Goal: Task Accomplishment & Management: Use online tool/utility

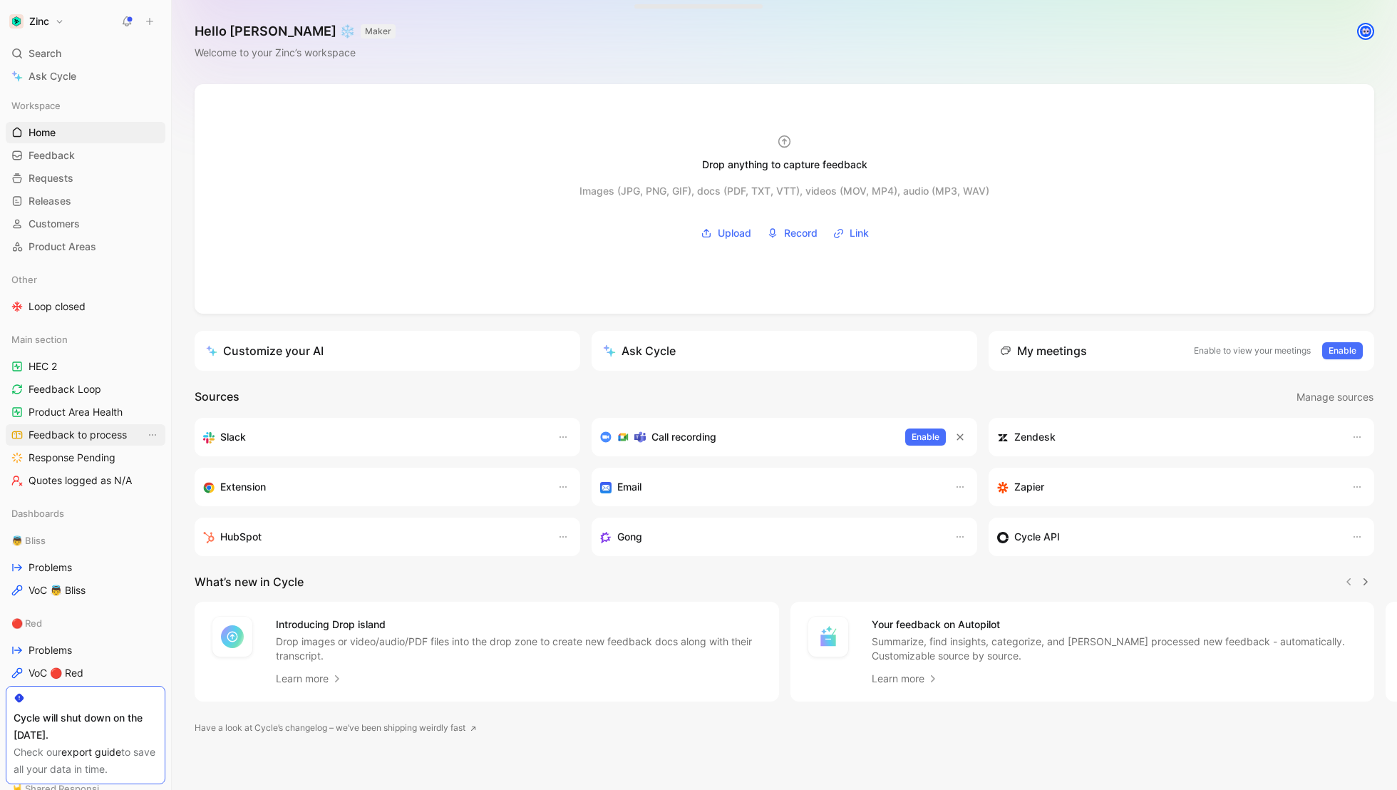
click at [52, 436] on span "Feedback to process" at bounding box center [78, 435] width 98 height 14
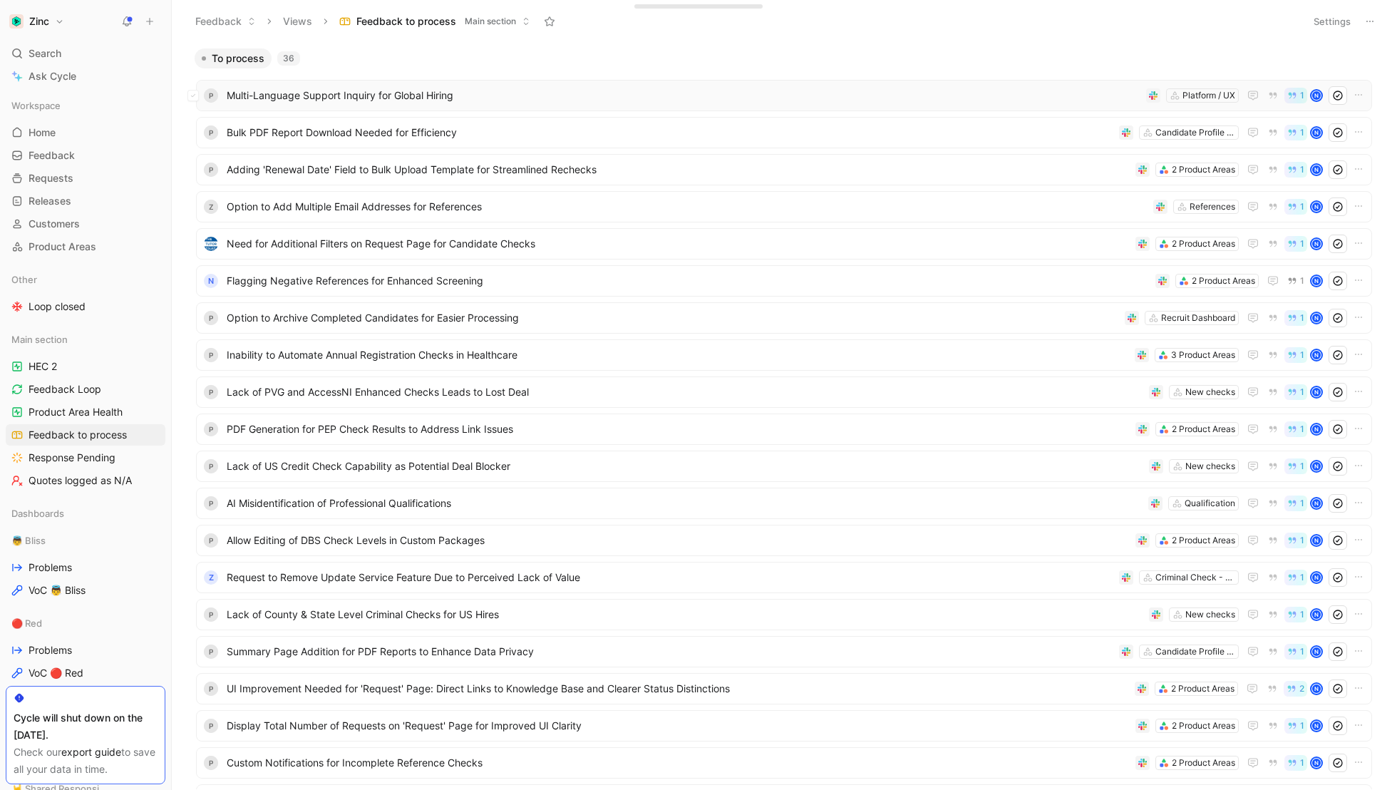
click at [381, 105] on div "P Multi-Language Support Inquiry for Global Hiring Platform / UX 1 N" at bounding box center [784, 95] width 1176 height 31
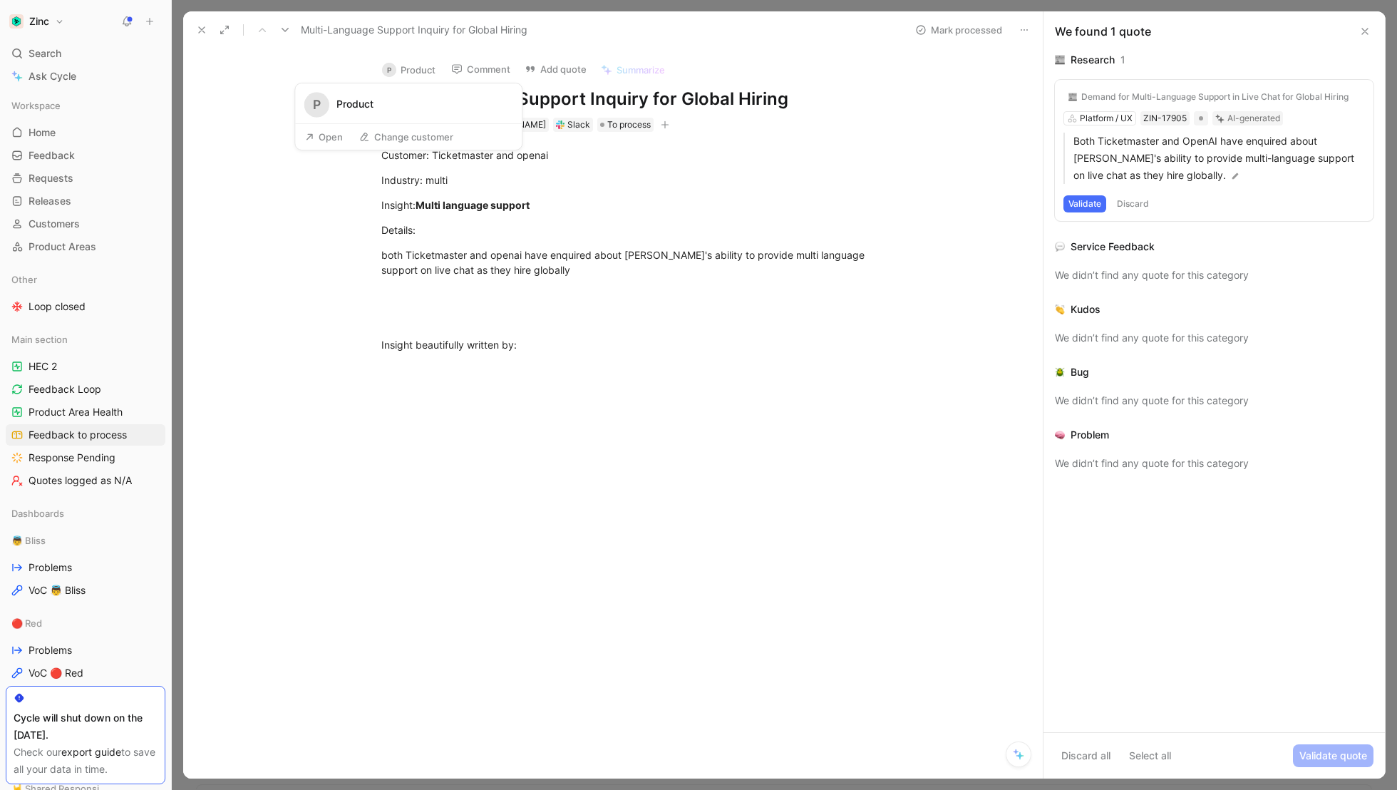
click at [405, 69] on button "P Product" at bounding box center [409, 69] width 66 height 21
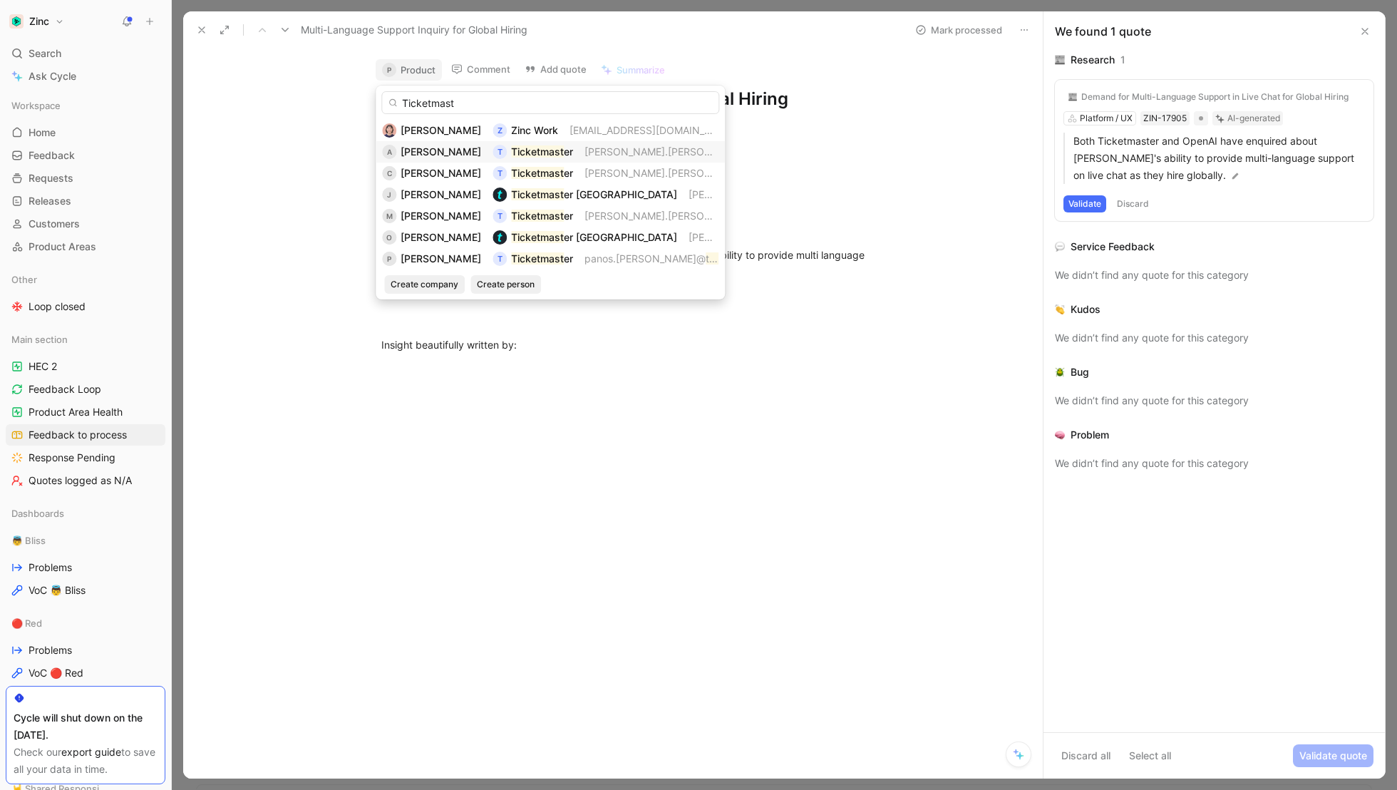
type input "Ticketmast"
click at [411, 143] on div "[PERSON_NAME]" at bounding box center [441, 151] width 81 height 17
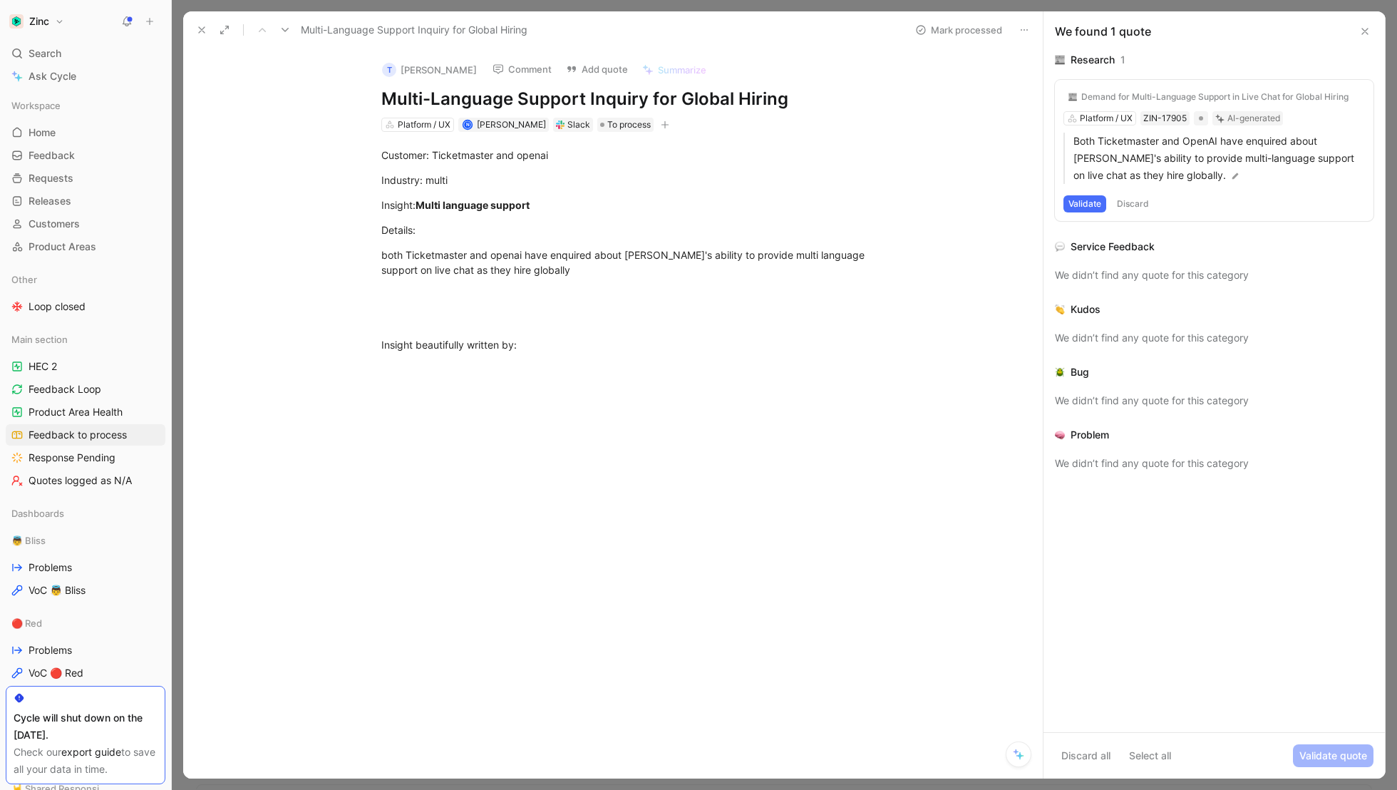
click at [1120, 96] on div "Demand for Multi-Language Support in Live Chat for Global Hiring" at bounding box center [1214, 96] width 267 height 11
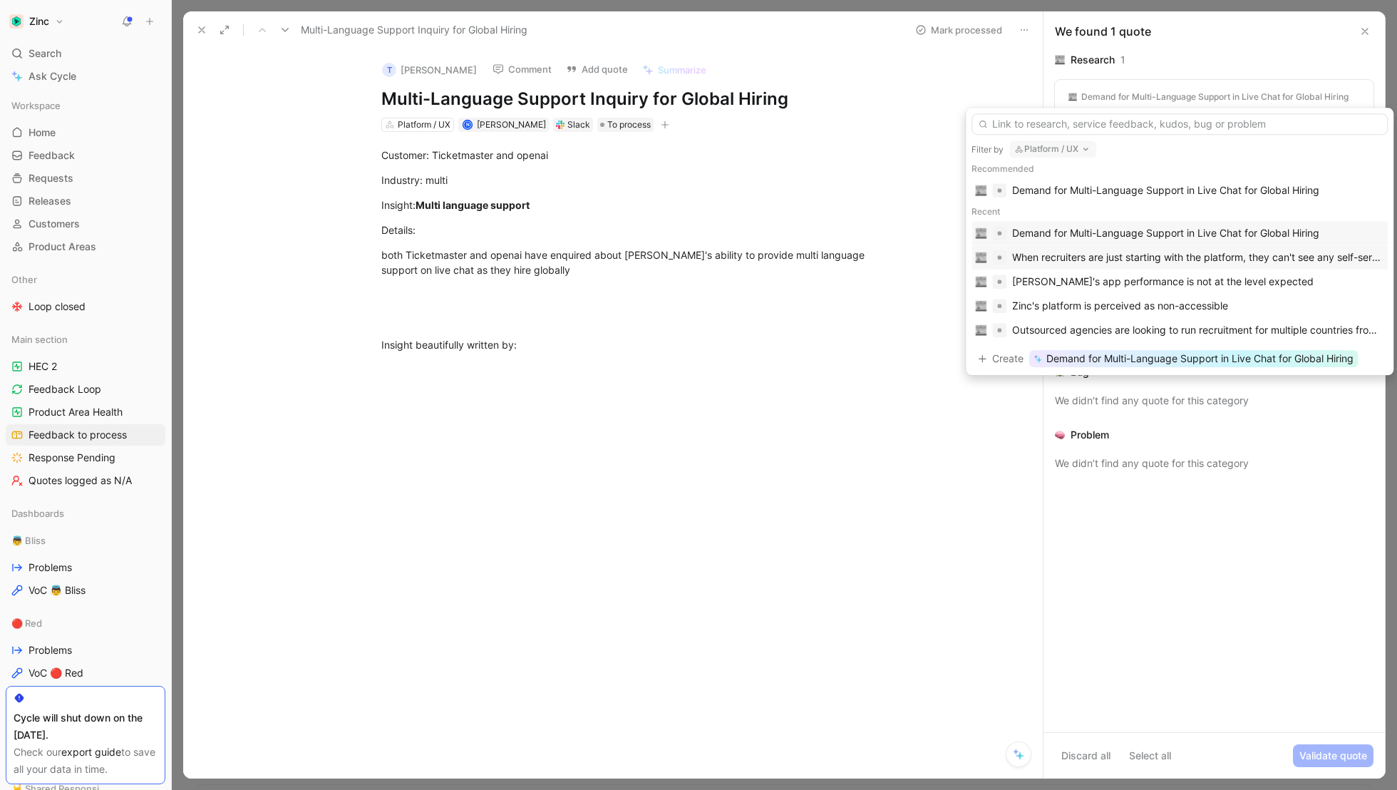
scroll to position [1, 0]
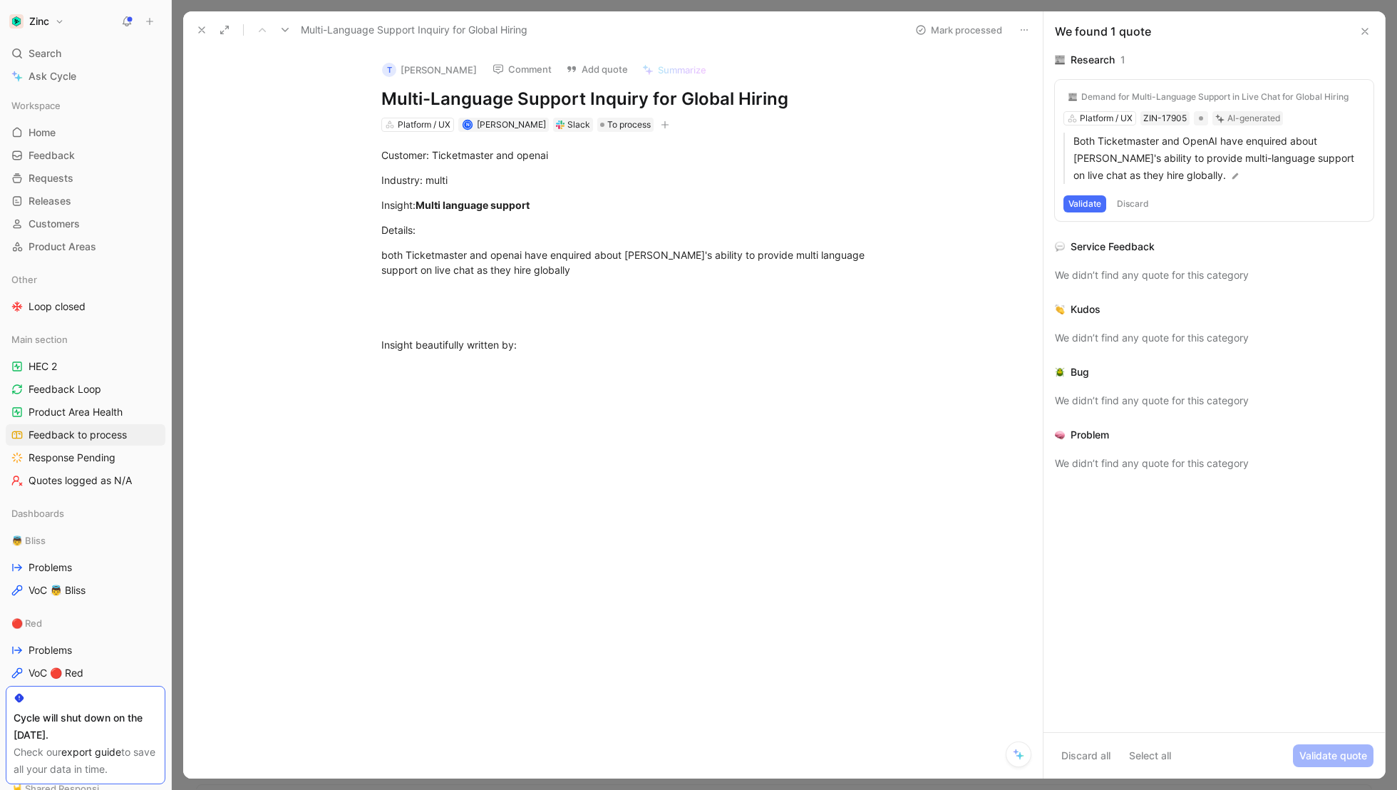
click at [1087, 204] on button "Validate" at bounding box center [1084, 203] width 43 height 17
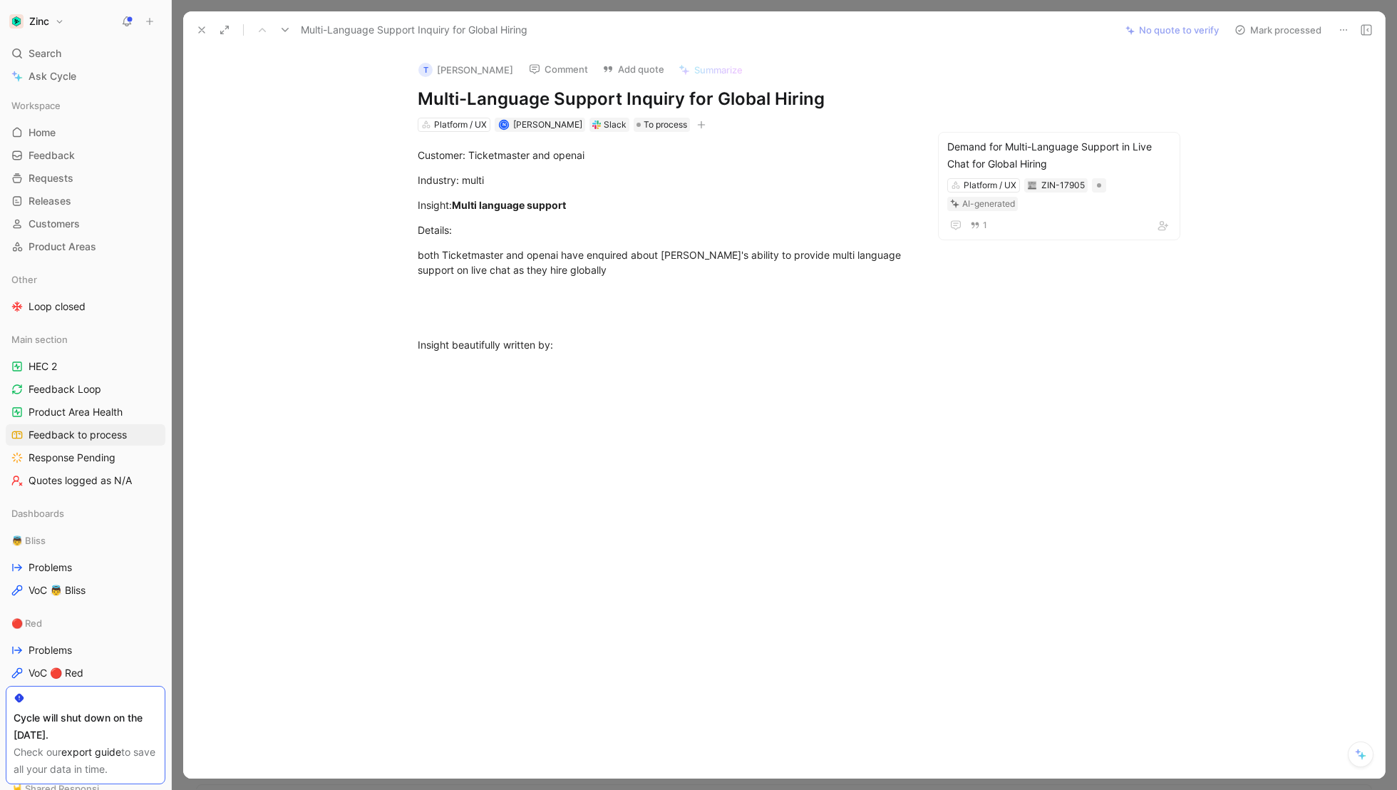
click at [1263, 25] on button "Mark processed" at bounding box center [1278, 30] width 100 height 20
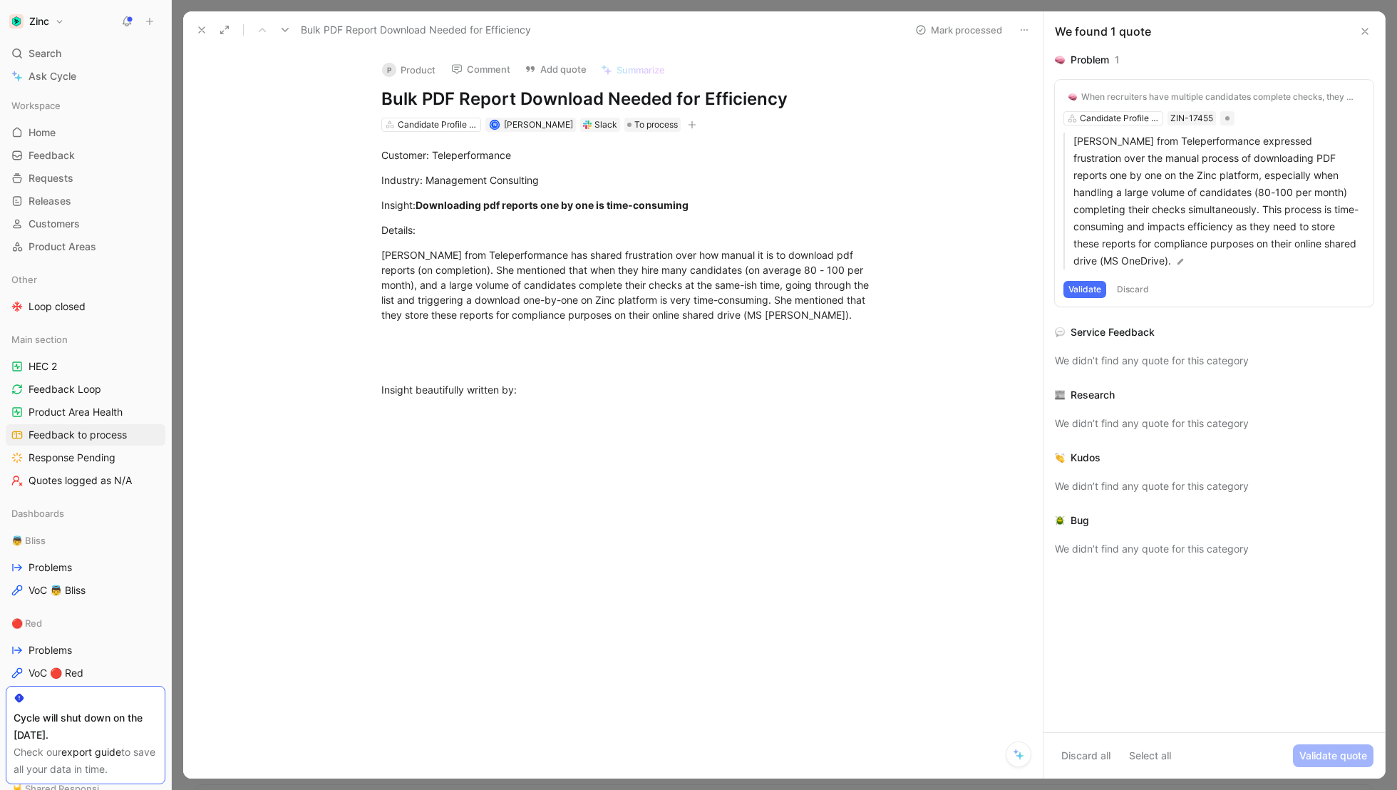
click at [1082, 281] on button "Validate" at bounding box center [1084, 289] width 43 height 17
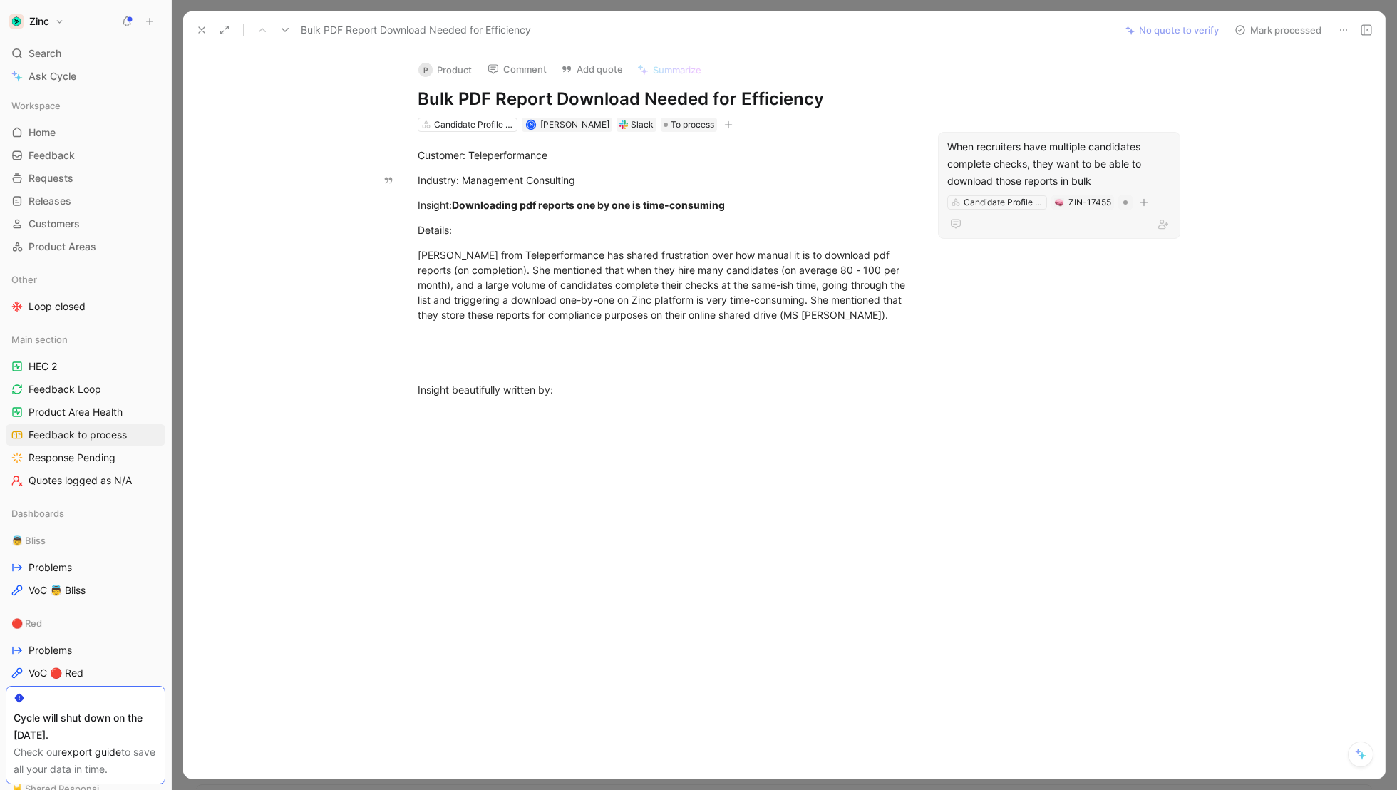
click at [981, 153] on div "When recruiters have multiple candidates complete checks, they want to be able …" at bounding box center [1059, 163] width 224 height 51
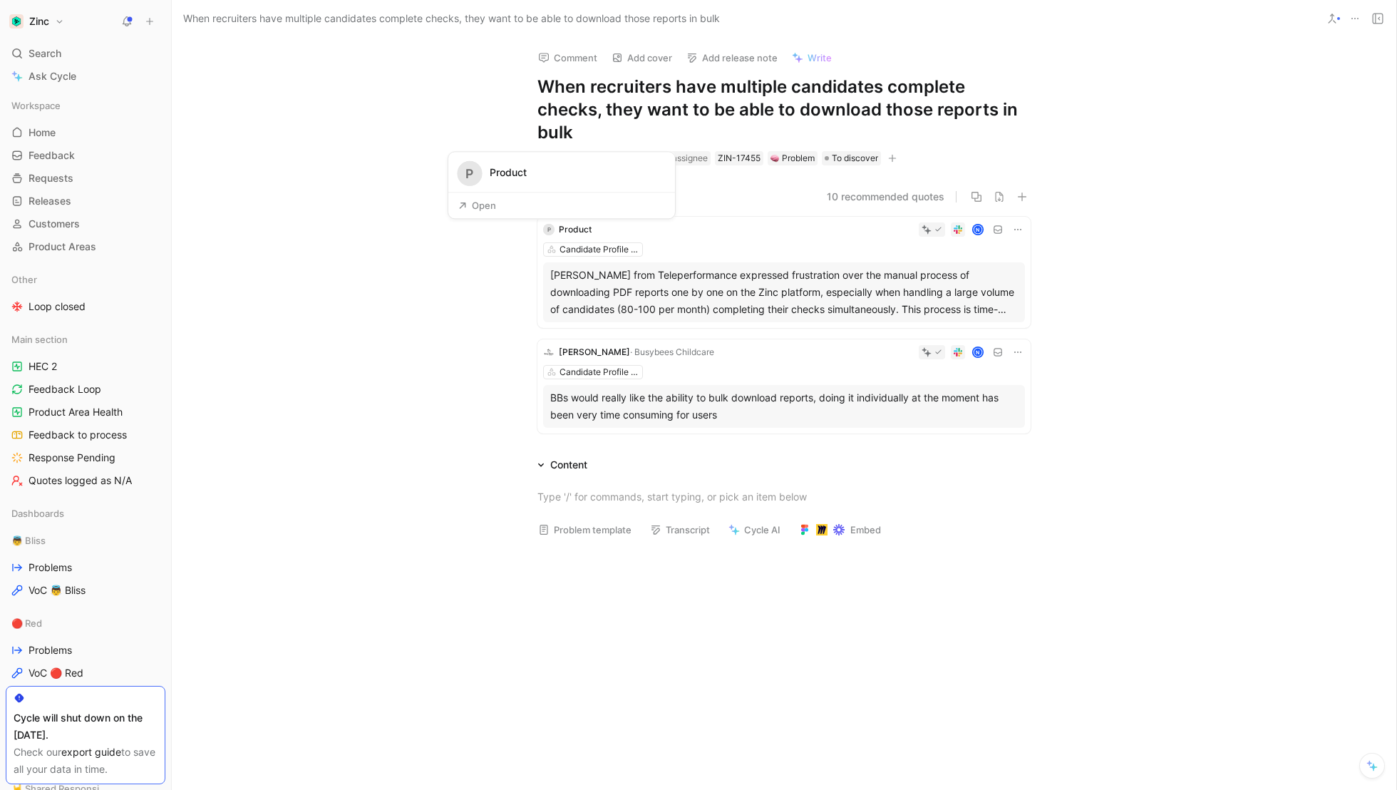
click at [566, 226] on span "Product" at bounding box center [575, 229] width 33 height 11
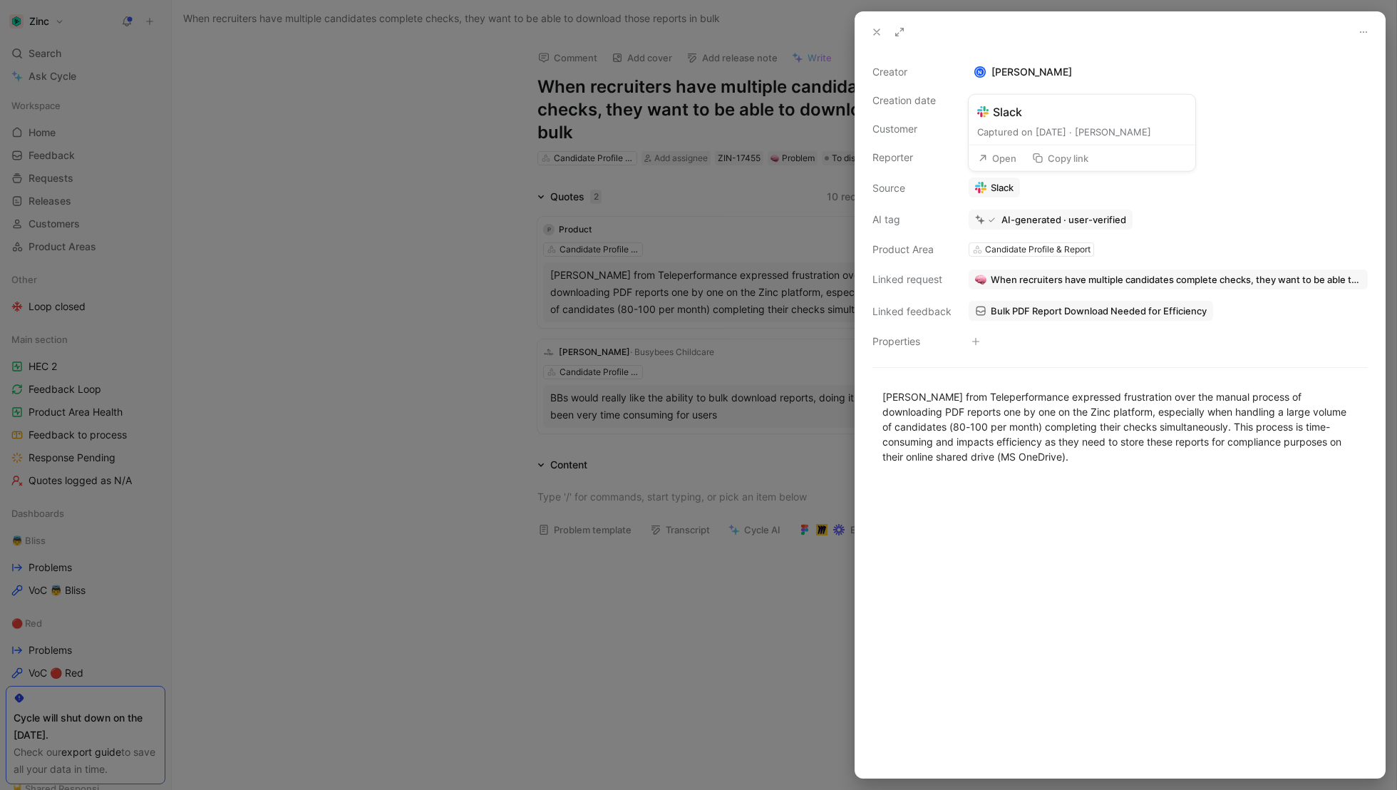
click at [996, 129] on div "Captured on [DATE] · [PERSON_NAME]" at bounding box center [1082, 132] width 210 height 14
click at [996, 129] on div "P Product" at bounding box center [1002, 128] width 66 height 17
click at [1003, 126] on div "P Product" at bounding box center [1002, 128] width 66 height 17
click at [1370, 34] on button at bounding box center [1363, 32] width 20 height 20
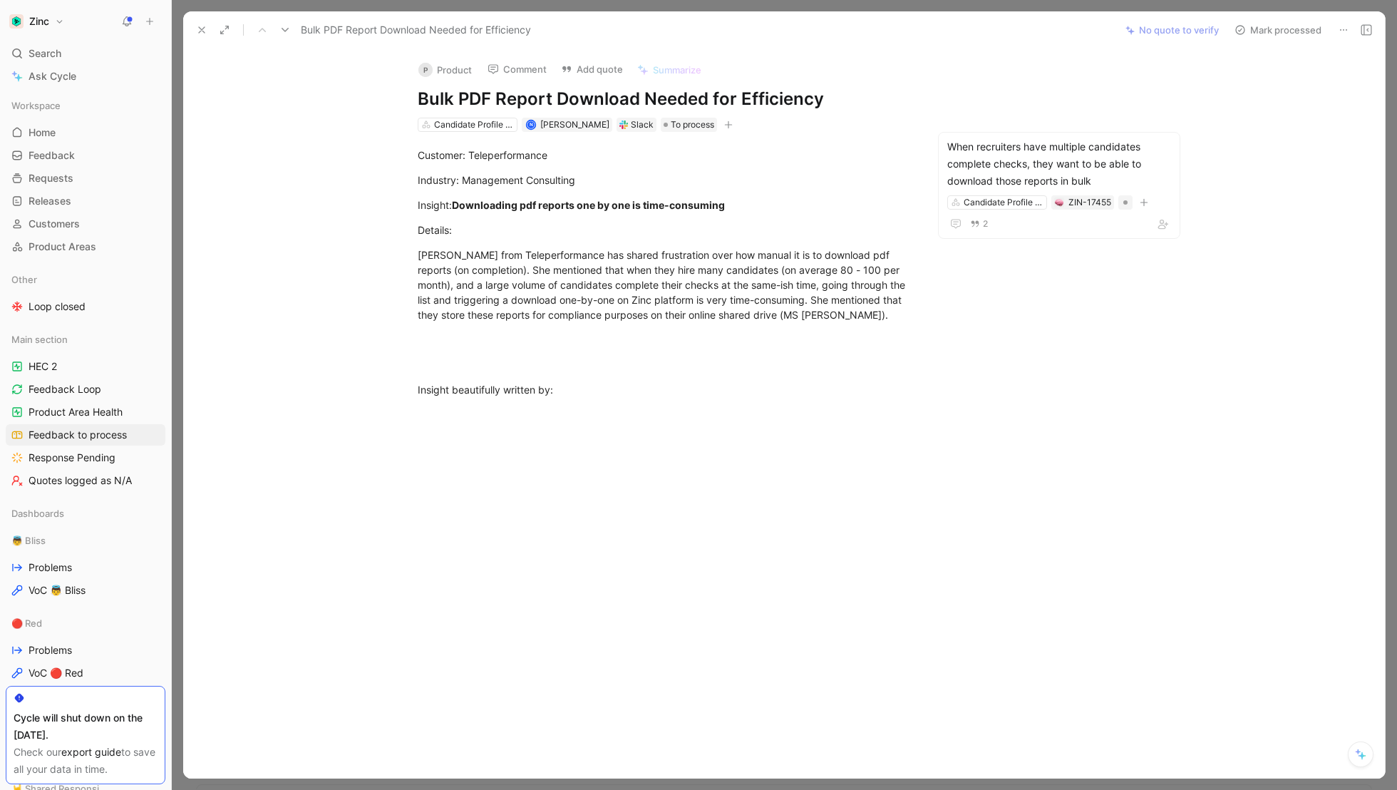
click at [441, 65] on button "P Product" at bounding box center [445, 69] width 66 height 21
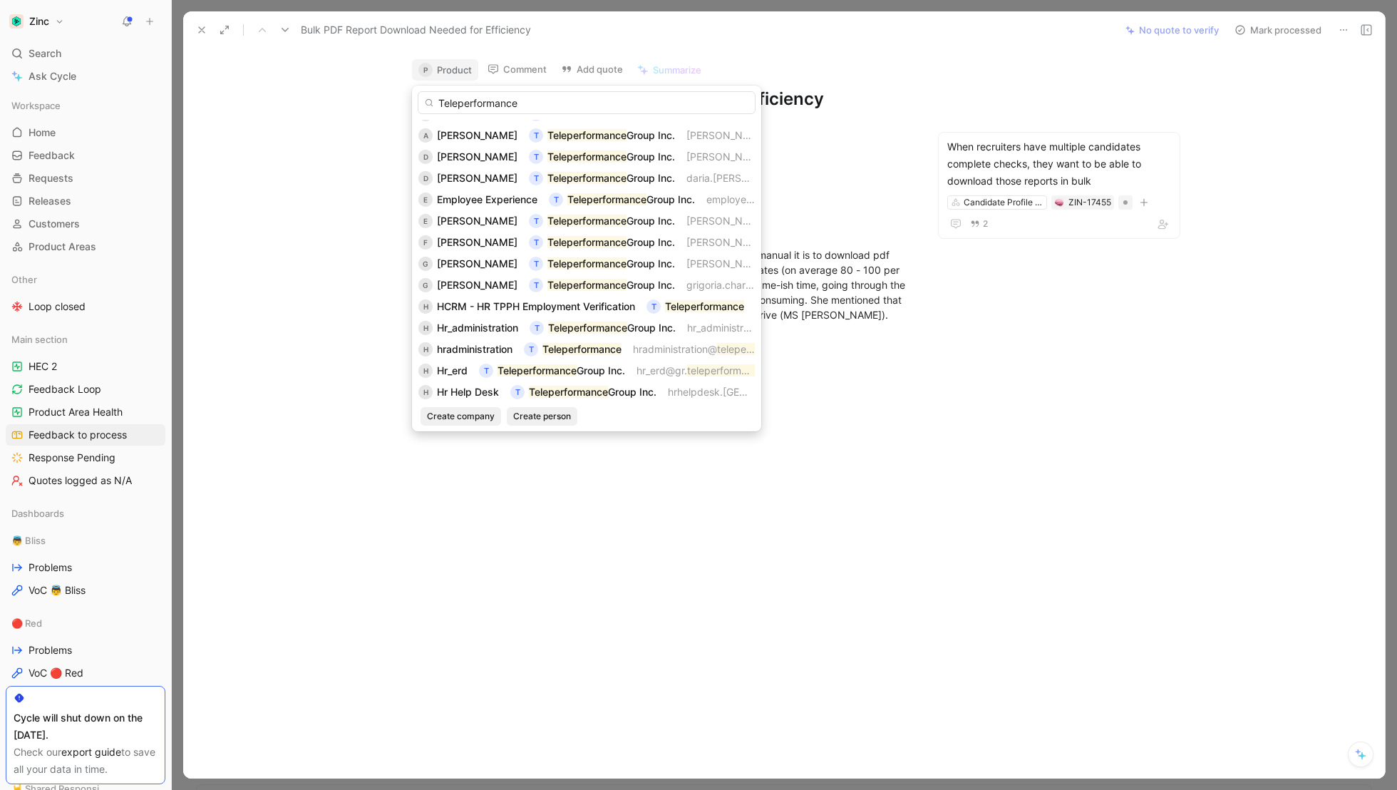
scroll to position [286, 0]
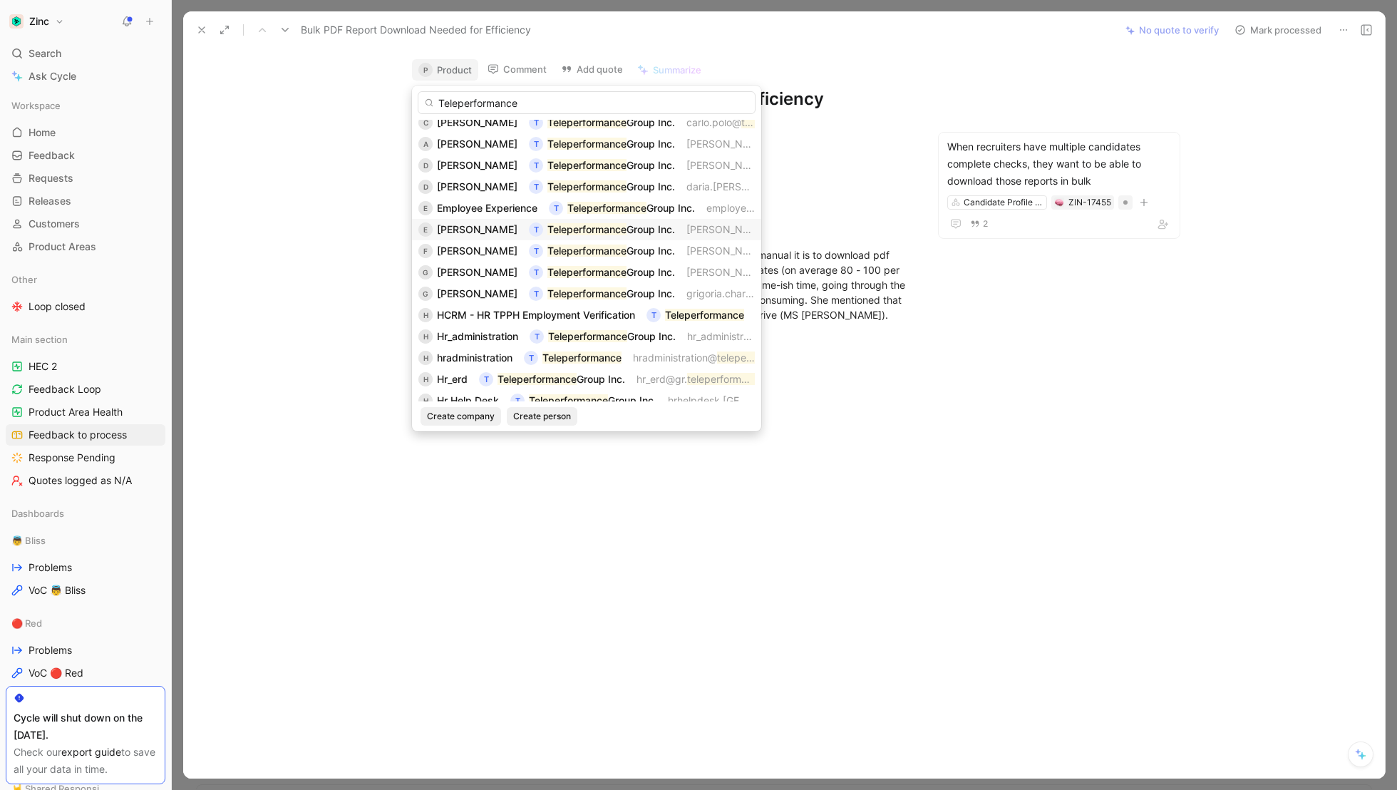
type input "Teleperformance"
click at [648, 225] on span "Group Inc." at bounding box center [650, 229] width 48 height 12
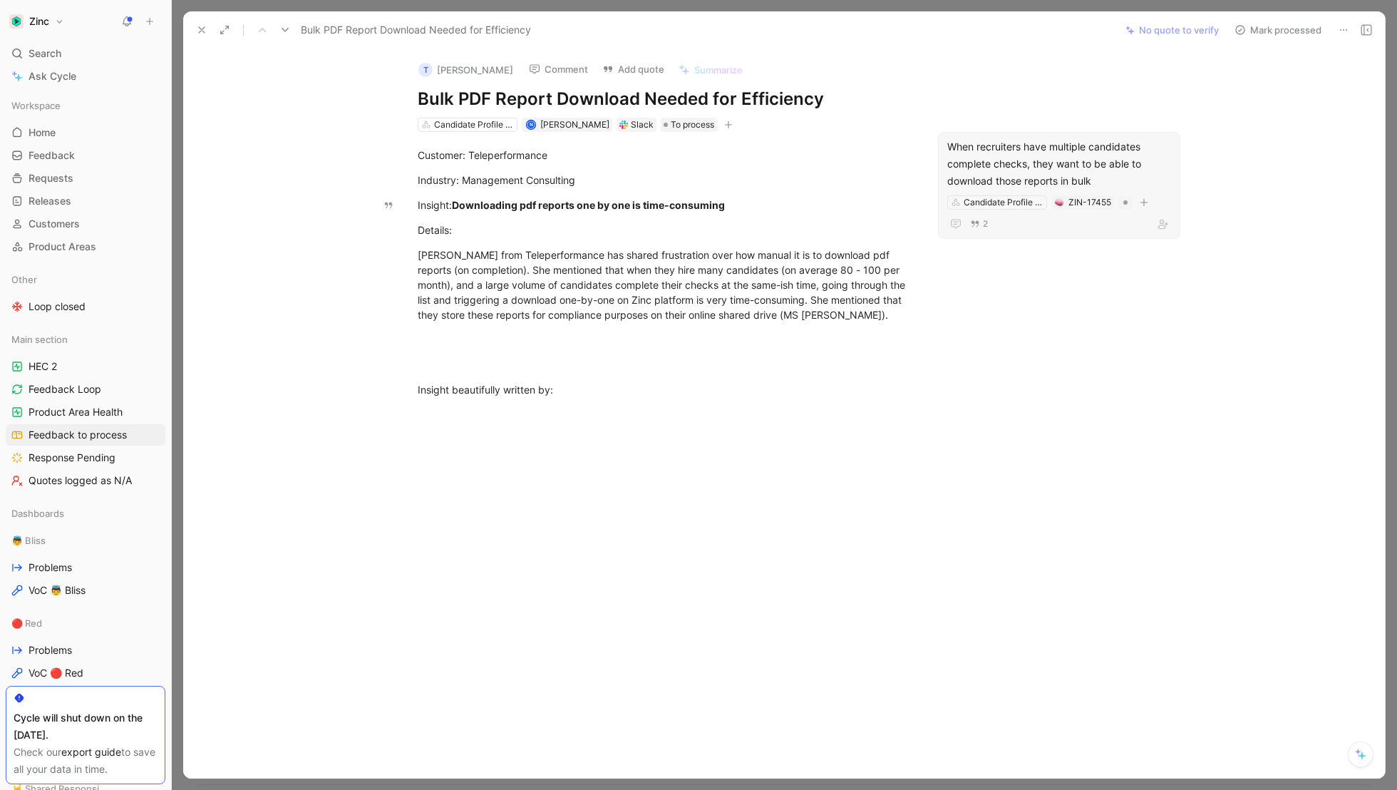
click at [1011, 165] on div "When recruiters have multiple candidates complete checks, they want to be able …" at bounding box center [1059, 163] width 224 height 51
click at [1282, 25] on button "Mark processed" at bounding box center [1278, 30] width 100 height 20
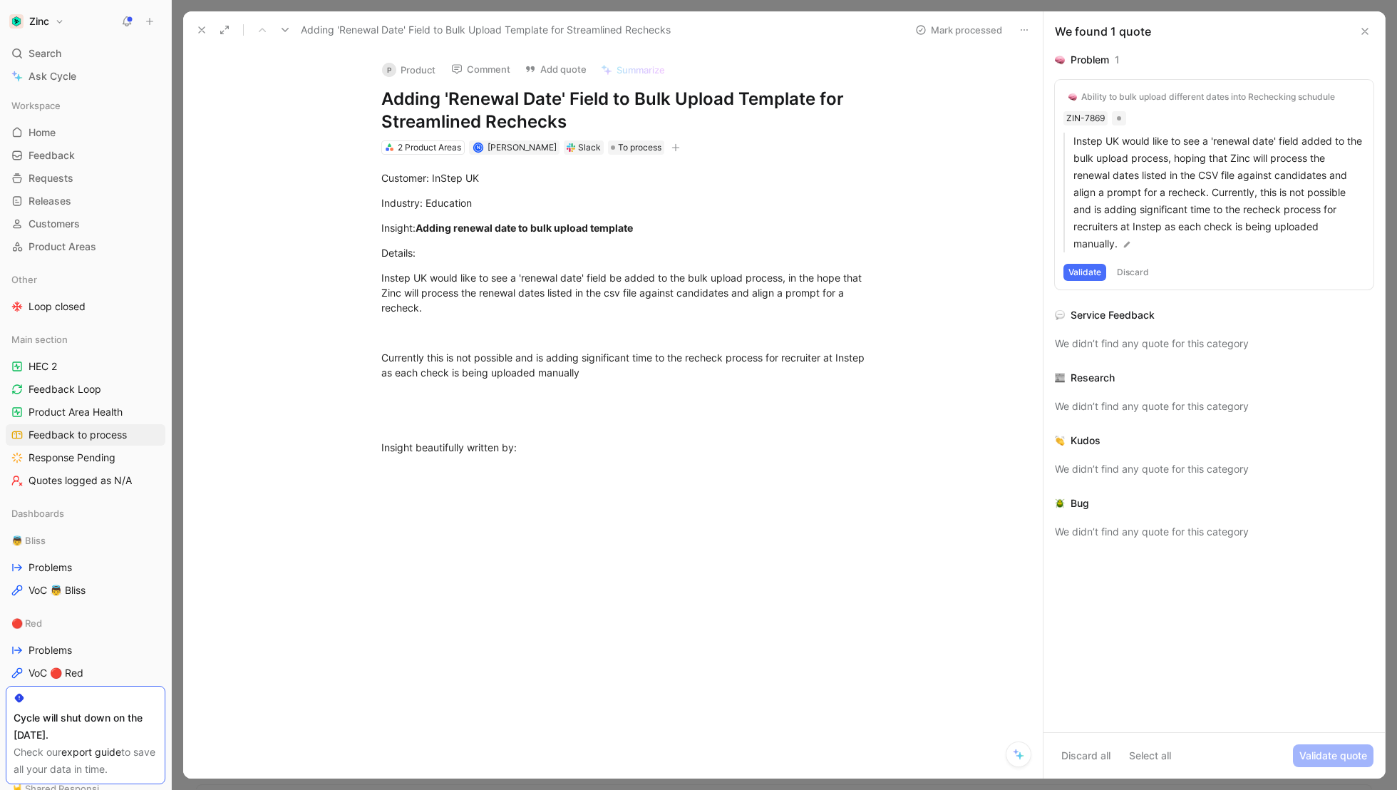
click at [414, 72] on button "P Product" at bounding box center [409, 69] width 66 height 21
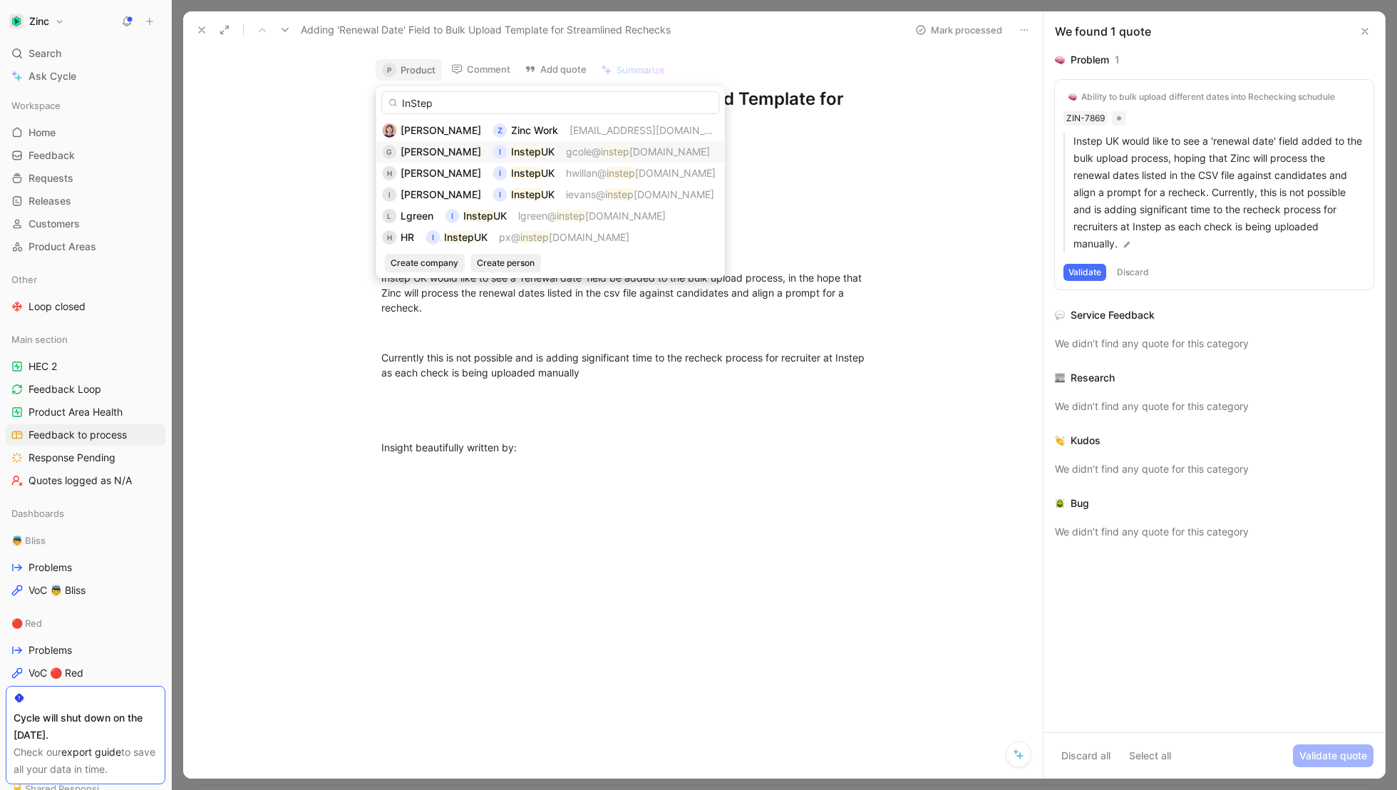
type input "InStep"
click at [566, 150] on span "gcole@" at bounding box center [583, 151] width 35 height 12
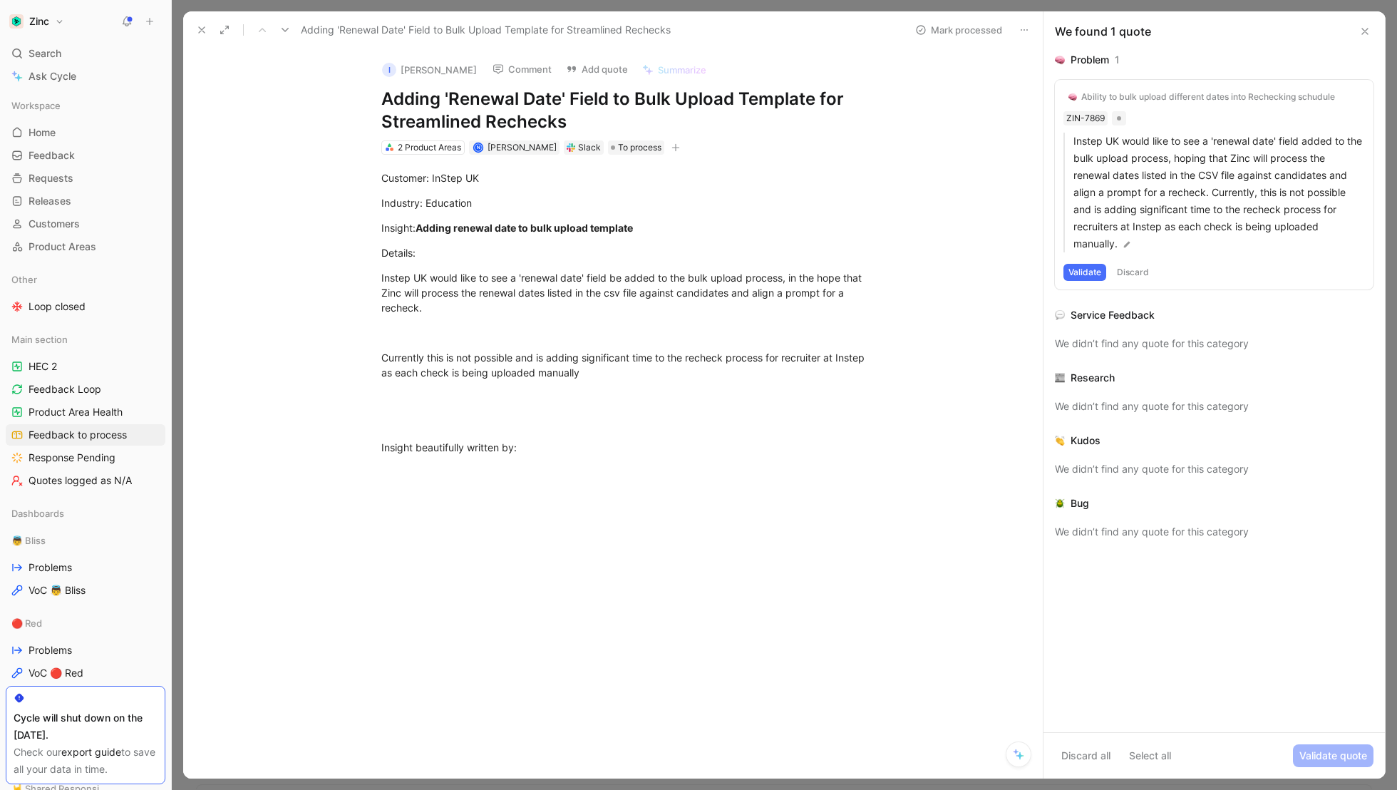
click at [1085, 272] on button "Validate" at bounding box center [1084, 272] width 43 height 17
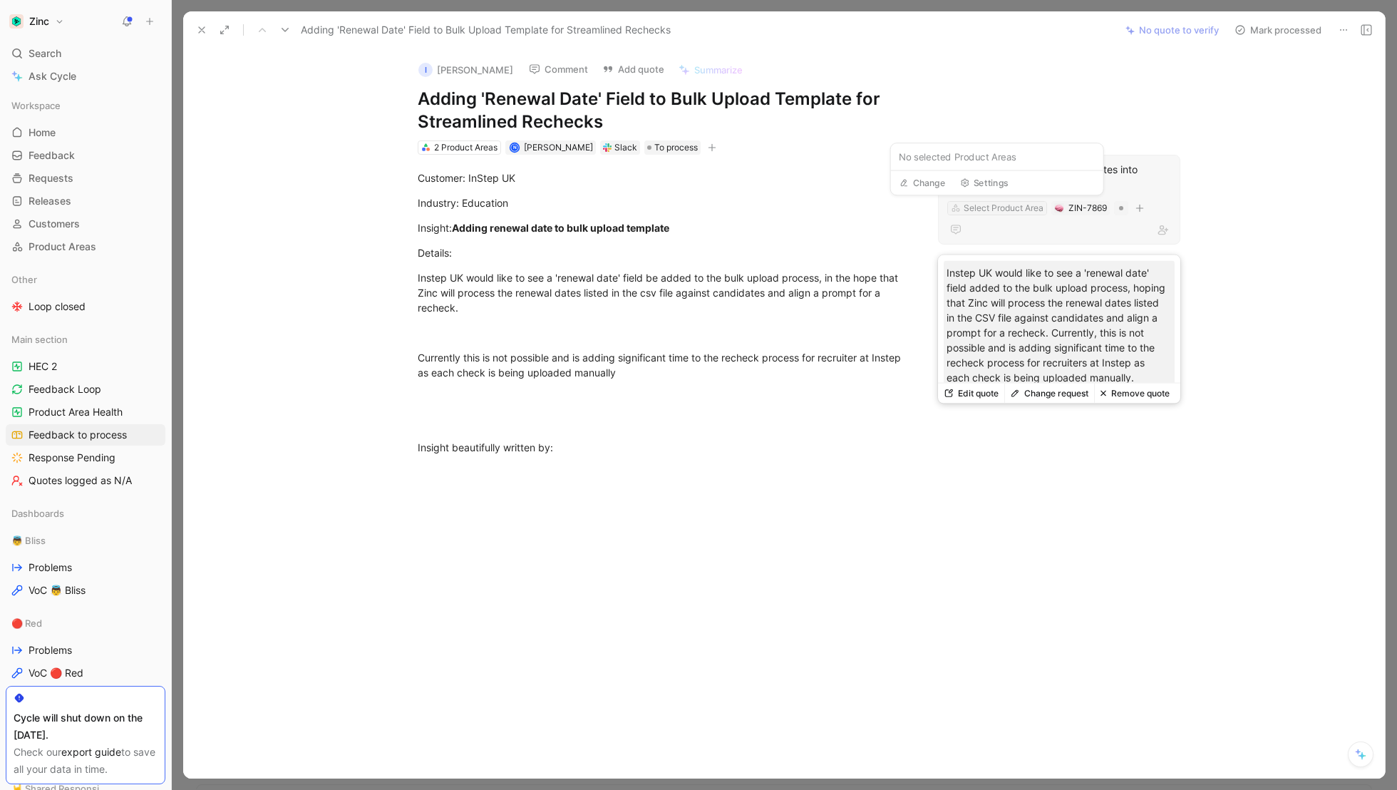
click at [1004, 207] on div "Select Product Area" at bounding box center [1004, 208] width 80 height 14
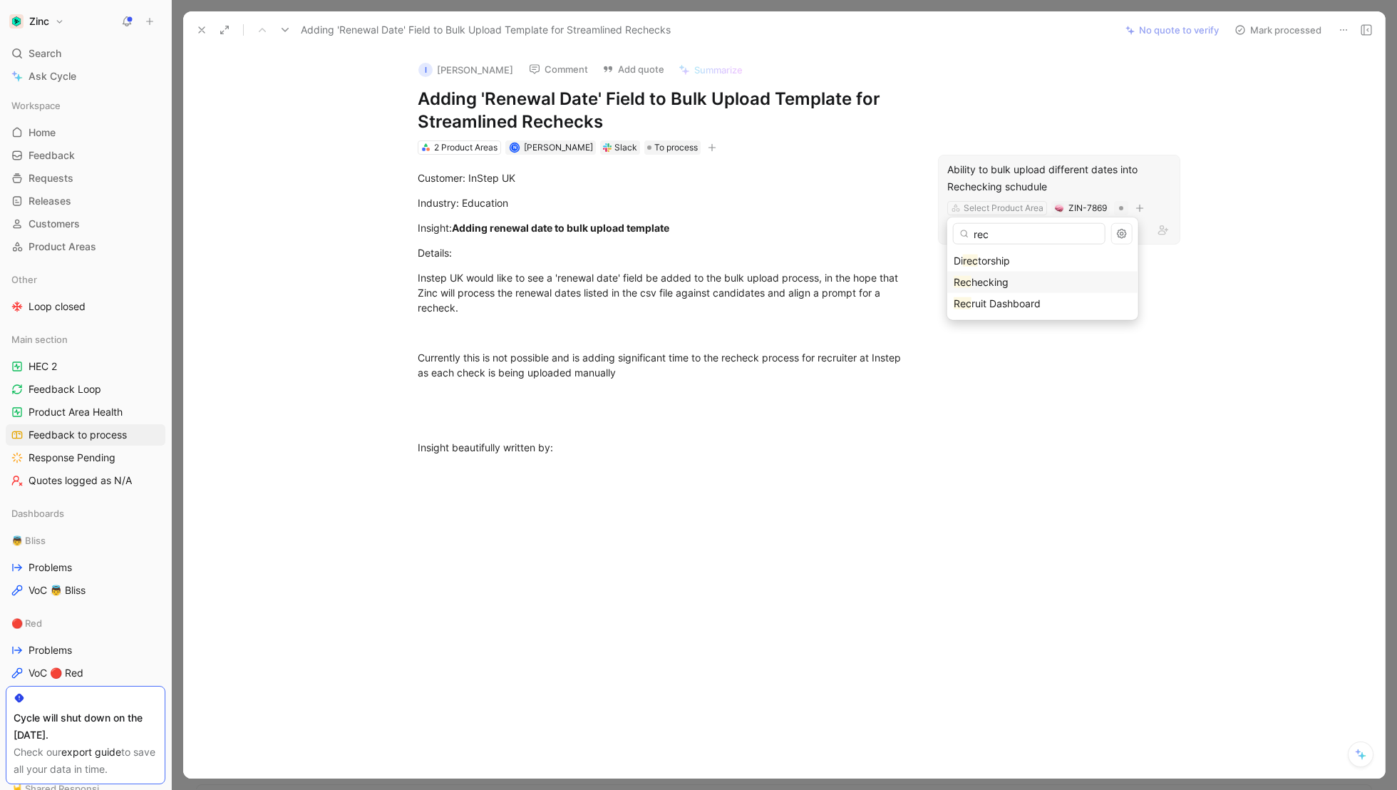
type input "rec"
click at [1007, 278] on span "hecking" at bounding box center [989, 282] width 37 height 12
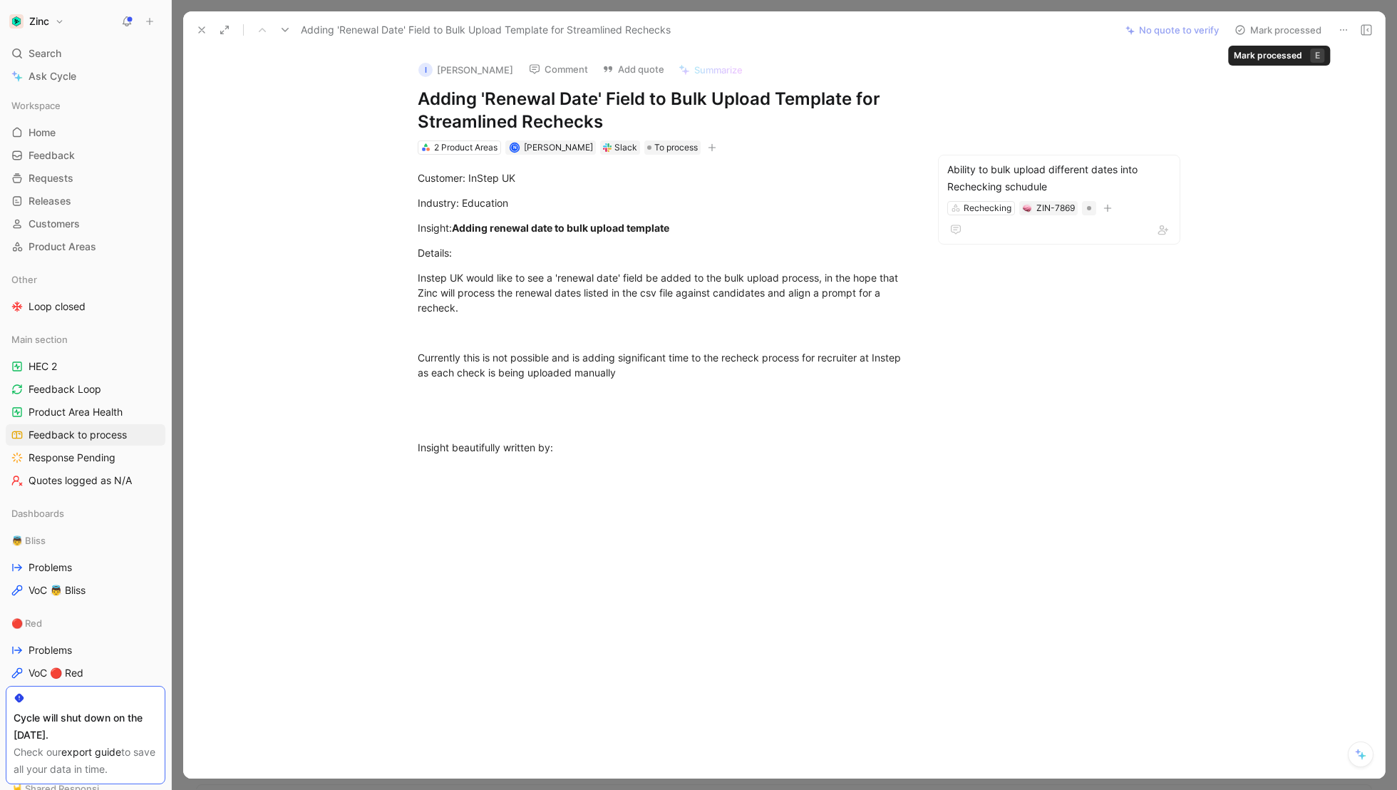
click at [1279, 29] on button "Mark processed" at bounding box center [1278, 30] width 100 height 20
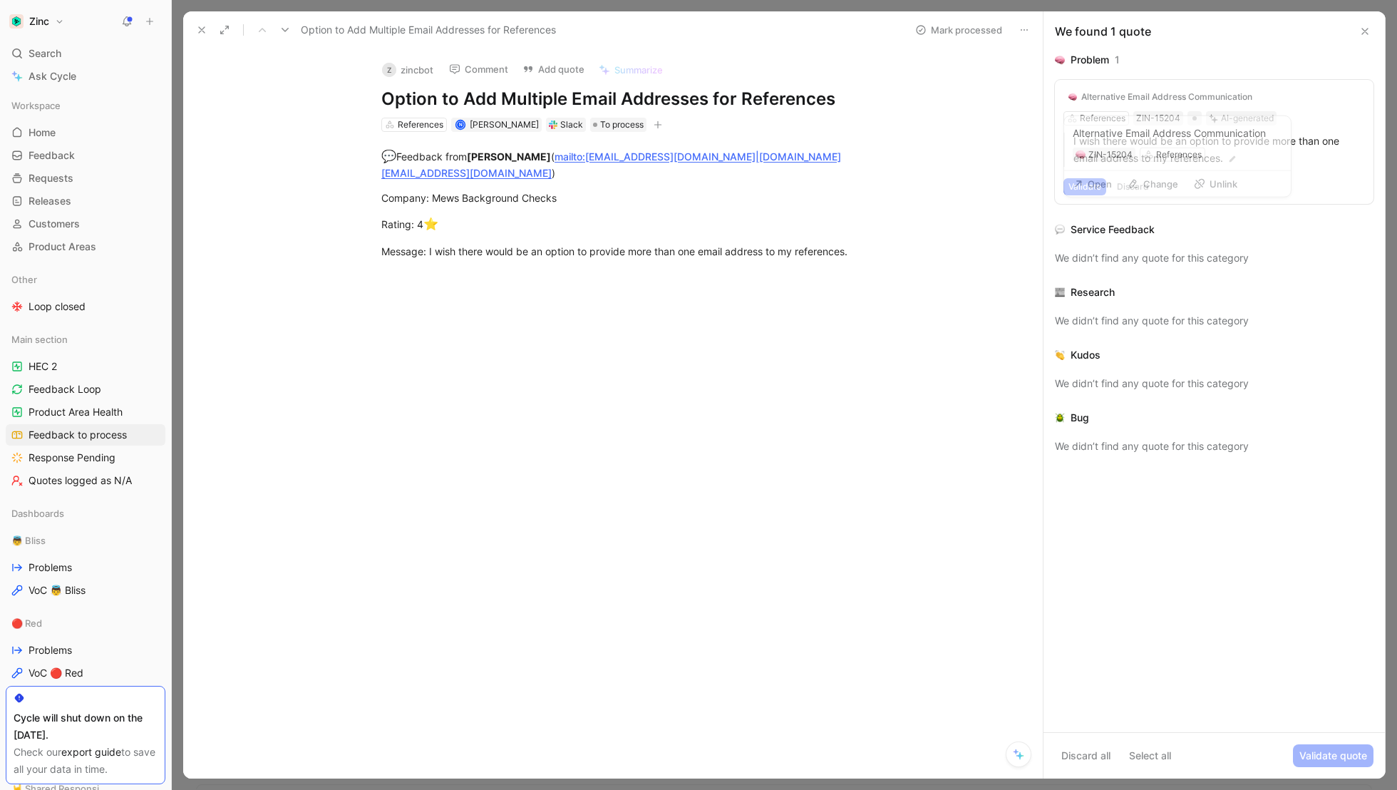
click at [1147, 95] on div "Alternative Email Address Communication" at bounding box center [1166, 96] width 171 height 11
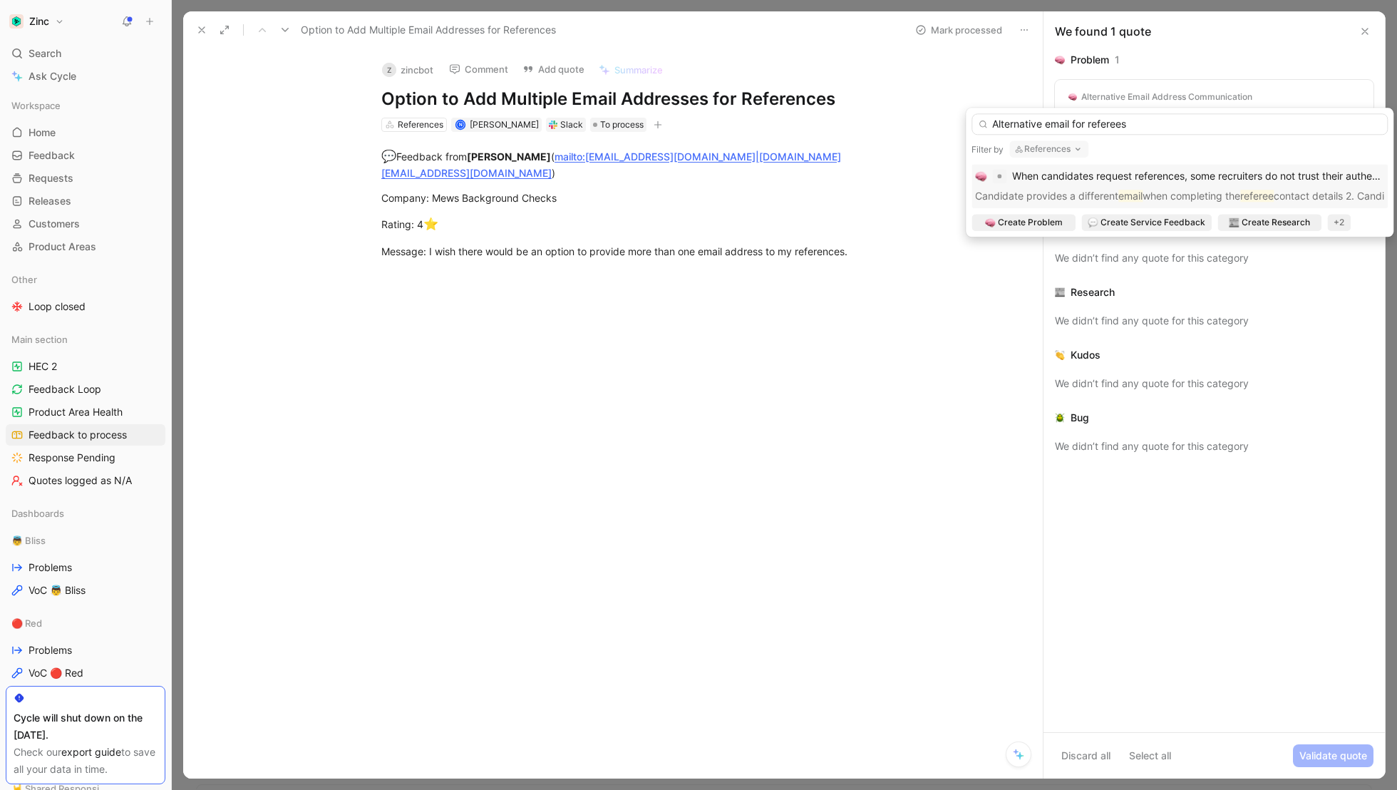
drag, startPoint x: 1137, startPoint y: 127, endPoint x: 978, endPoint y: 118, distance: 159.2
click at [978, 118] on input "Alternative email for referees" at bounding box center [1179, 123] width 416 height 21
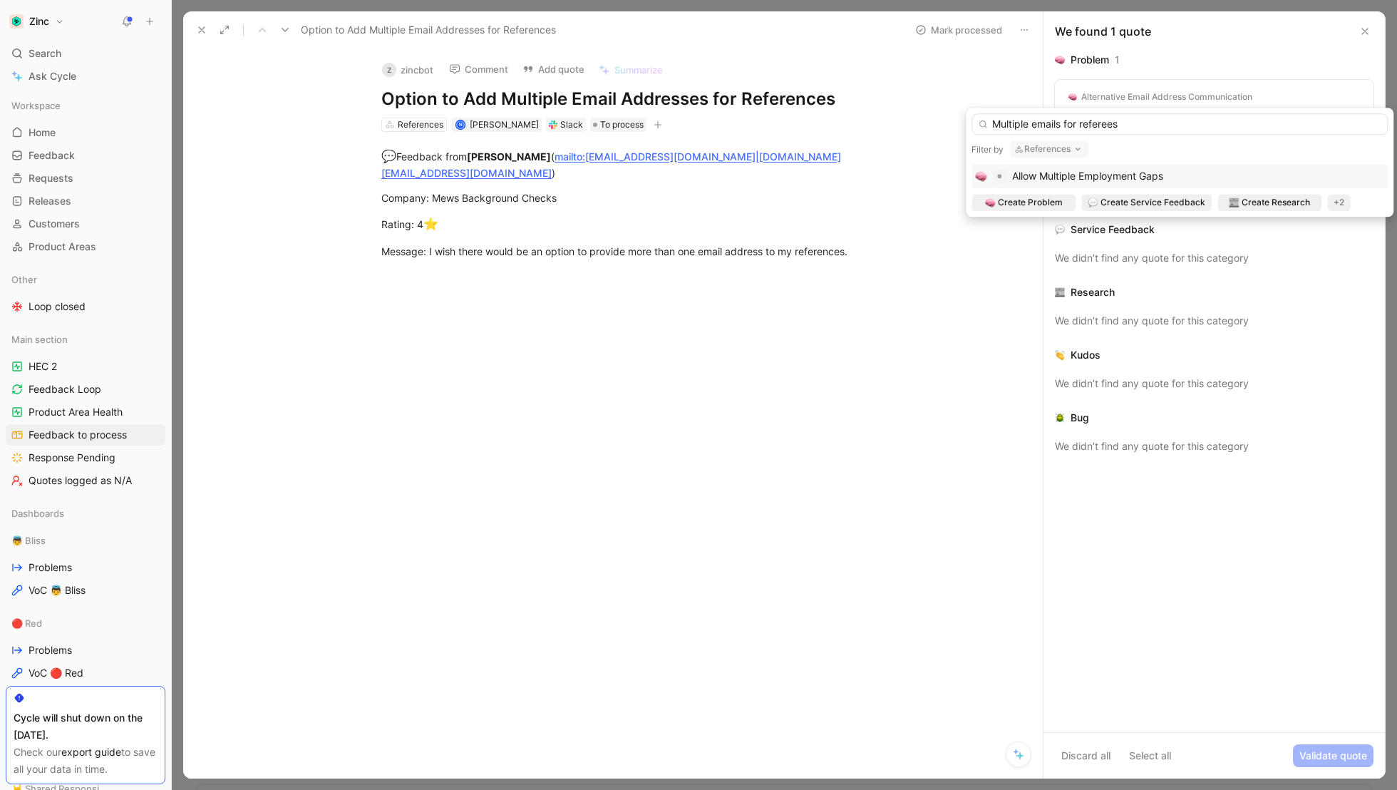
type input "Multiple emails for referees"
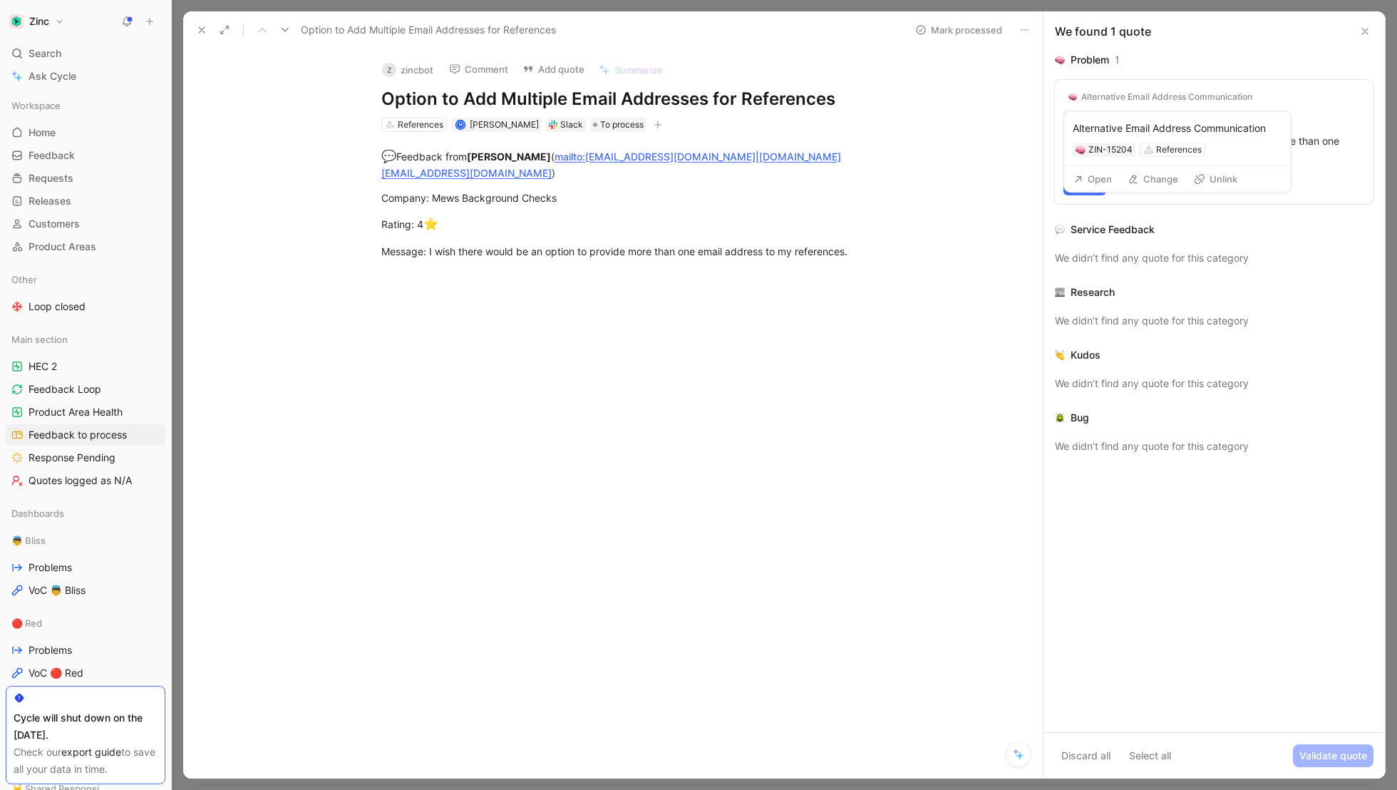
click at [1100, 178] on button "Open" at bounding box center [1092, 179] width 51 height 20
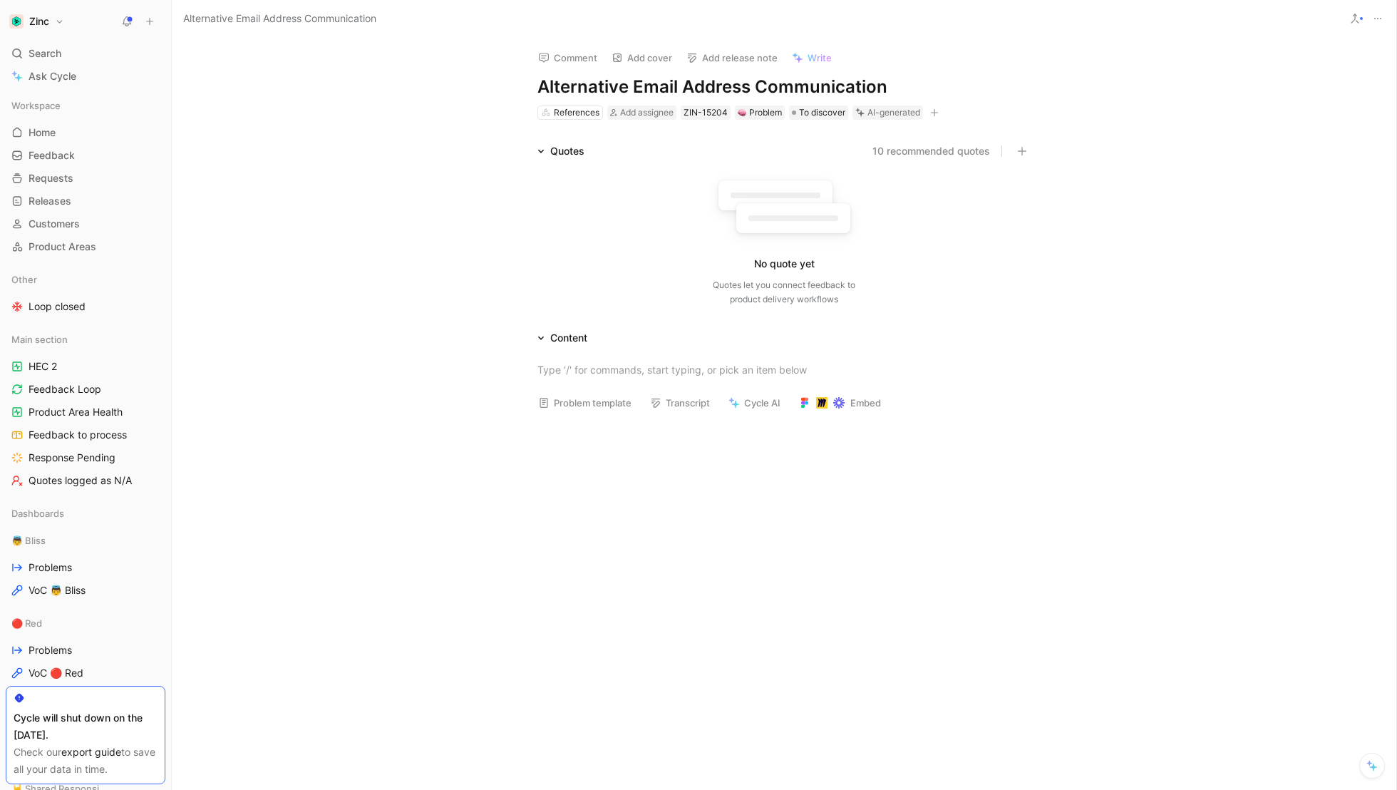
click at [695, 81] on h1 "Alternative Email Address Communication" at bounding box center [783, 87] width 493 height 23
drag, startPoint x: 897, startPoint y: 86, endPoint x: 353, endPoint y: 86, distance: 543.8
click at [353, 86] on div "Comment Add cover Add release note Write Alternative Email Address Communicatio…" at bounding box center [784, 414] width 1224 height 752
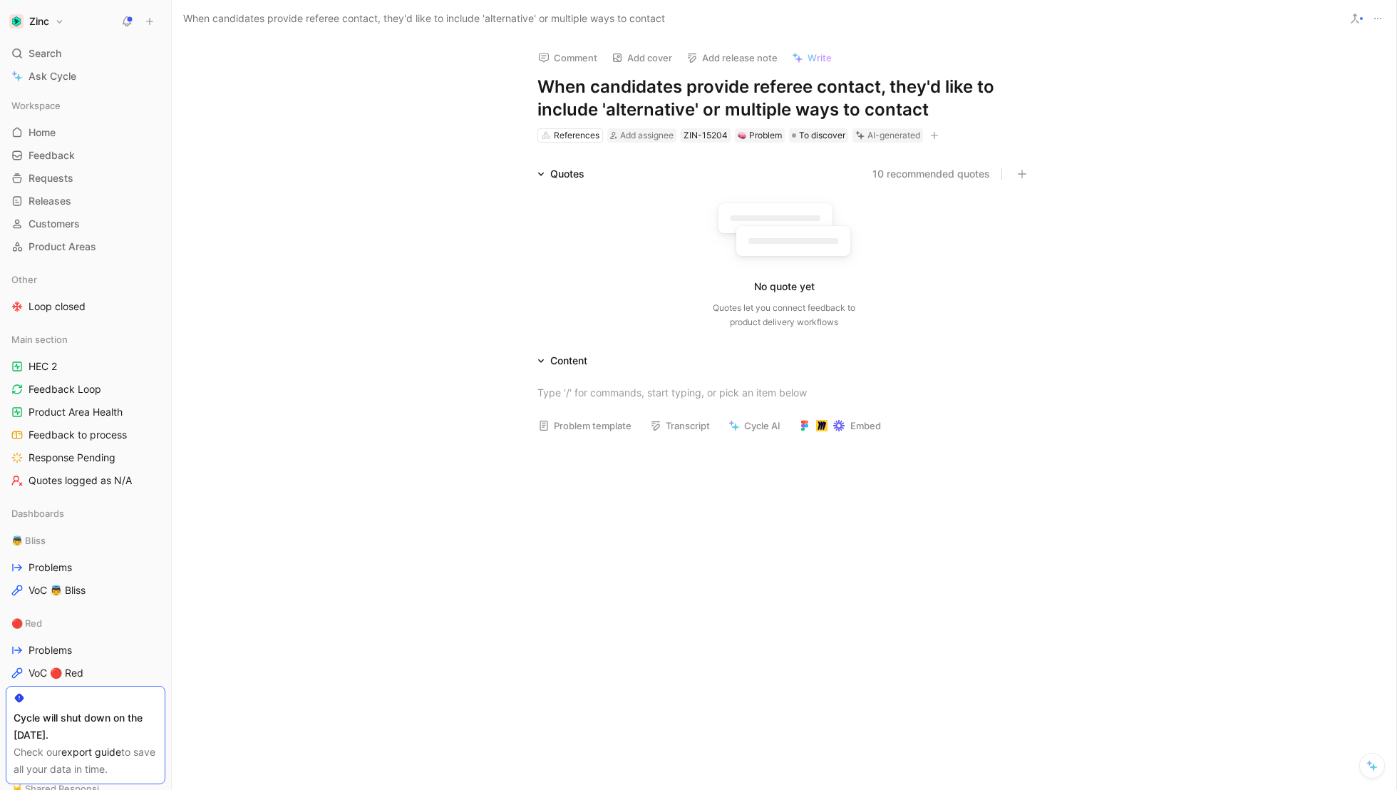
click at [404, 205] on div "Quotes 10 recommended quotes No quote yet Quotes let you connect feedback to pr…" at bounding box center [784, 250] width 1224 height 170
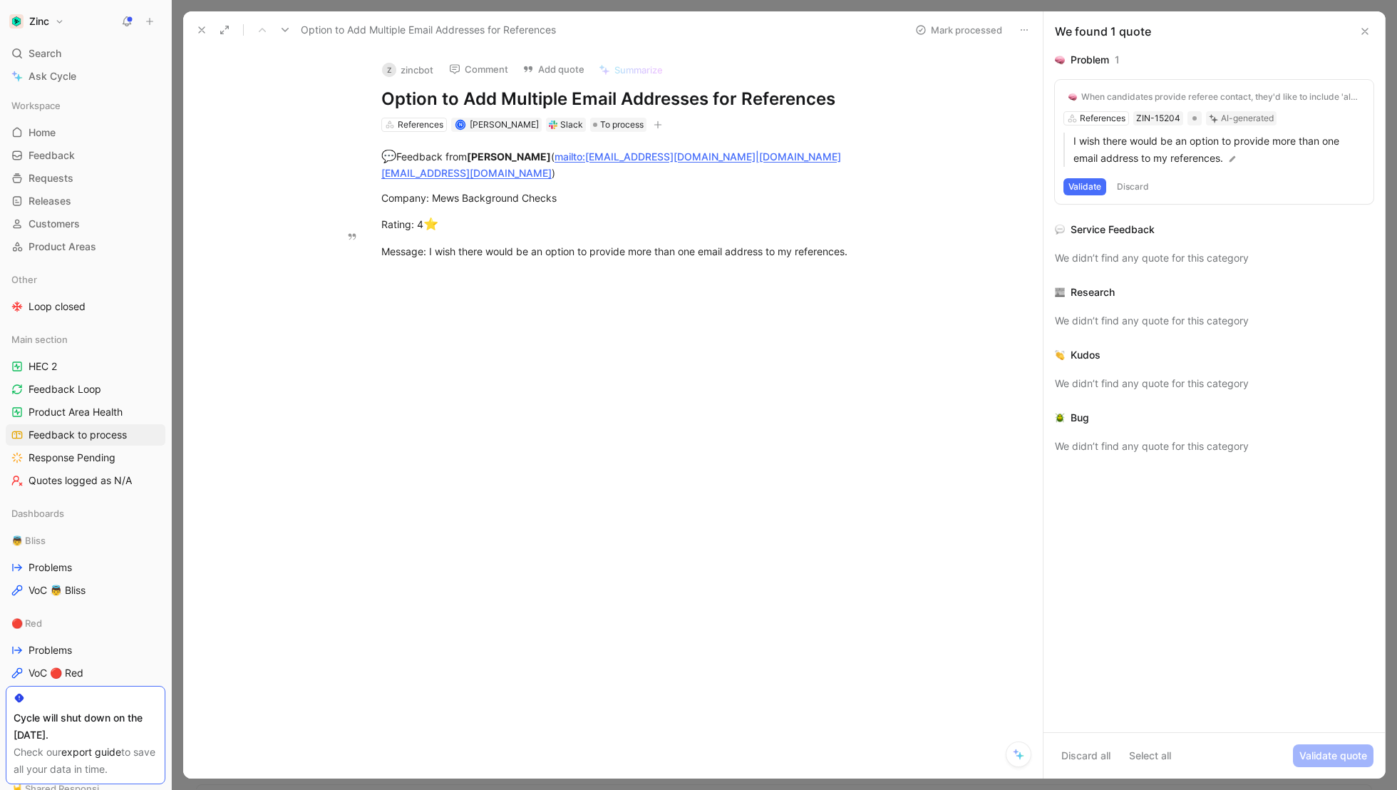
click at [1086, 187] on button "Validate" at bounding box center [1084, 186] width 43 height 17
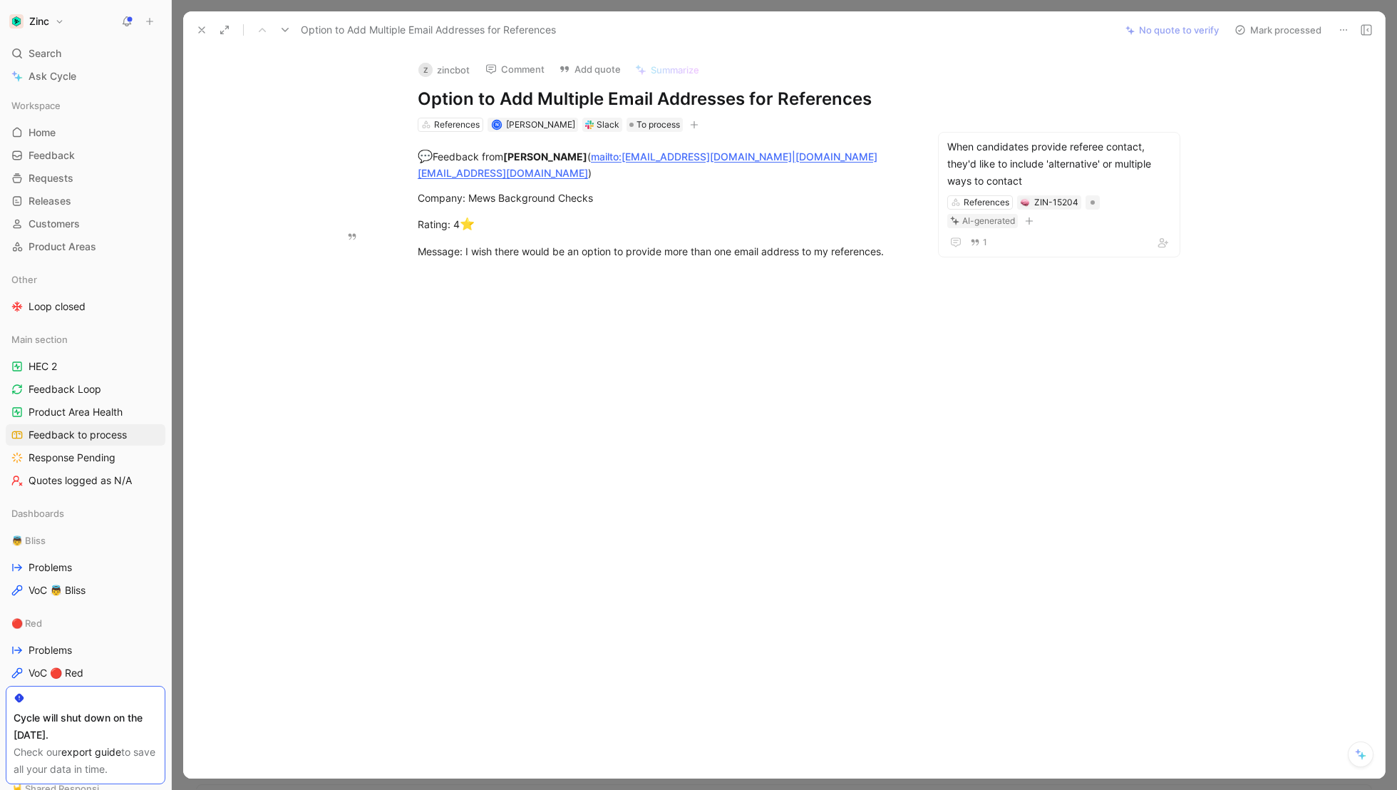
click at [1288, 24] on button "Mark processed" at bounding box center [1278, 30] width 100 height 20
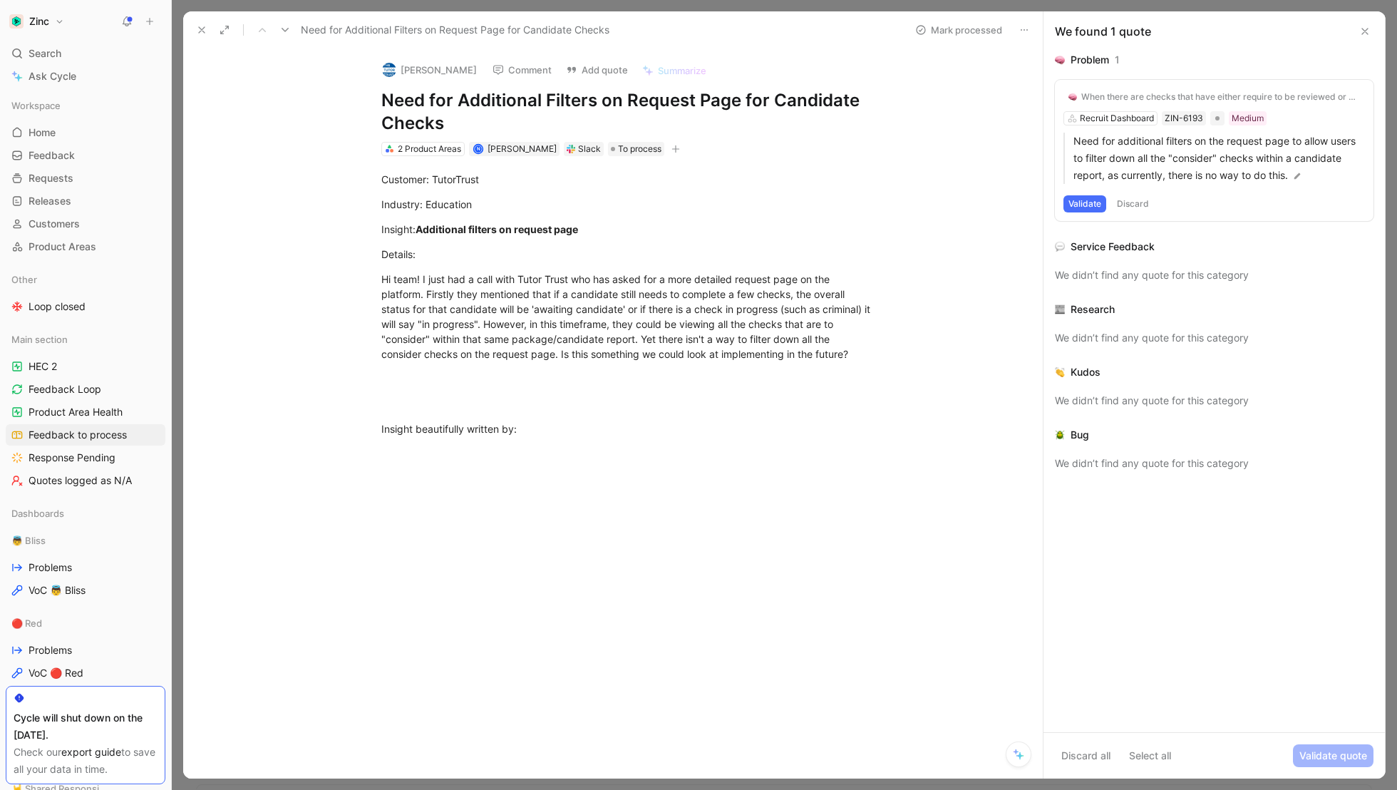
click at [1093, 198] on button "Validate" at bounding box center [1084, 203] width 43 height 17
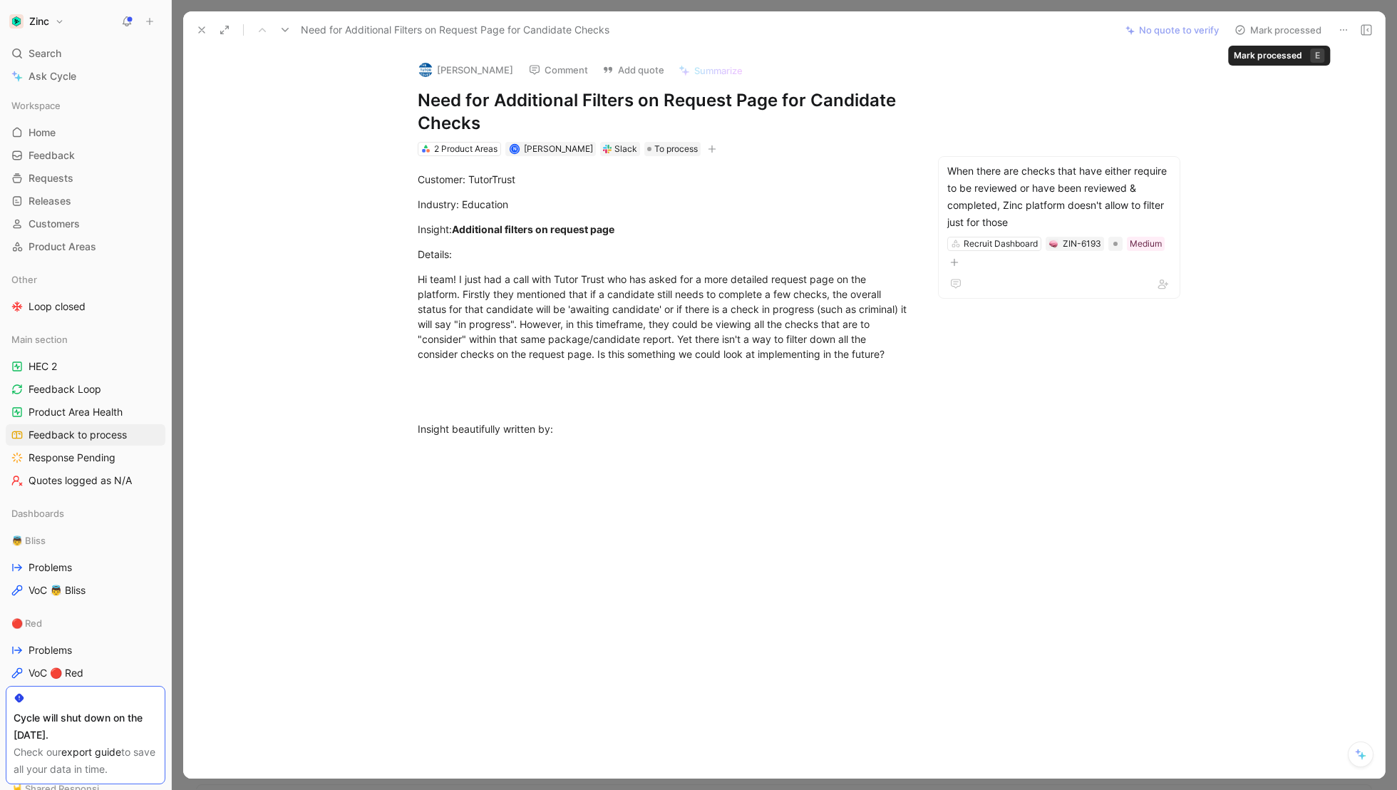
click at [1271, 29] on button "Mark processed" at bounding box center [1278, 30] width 100 height 20
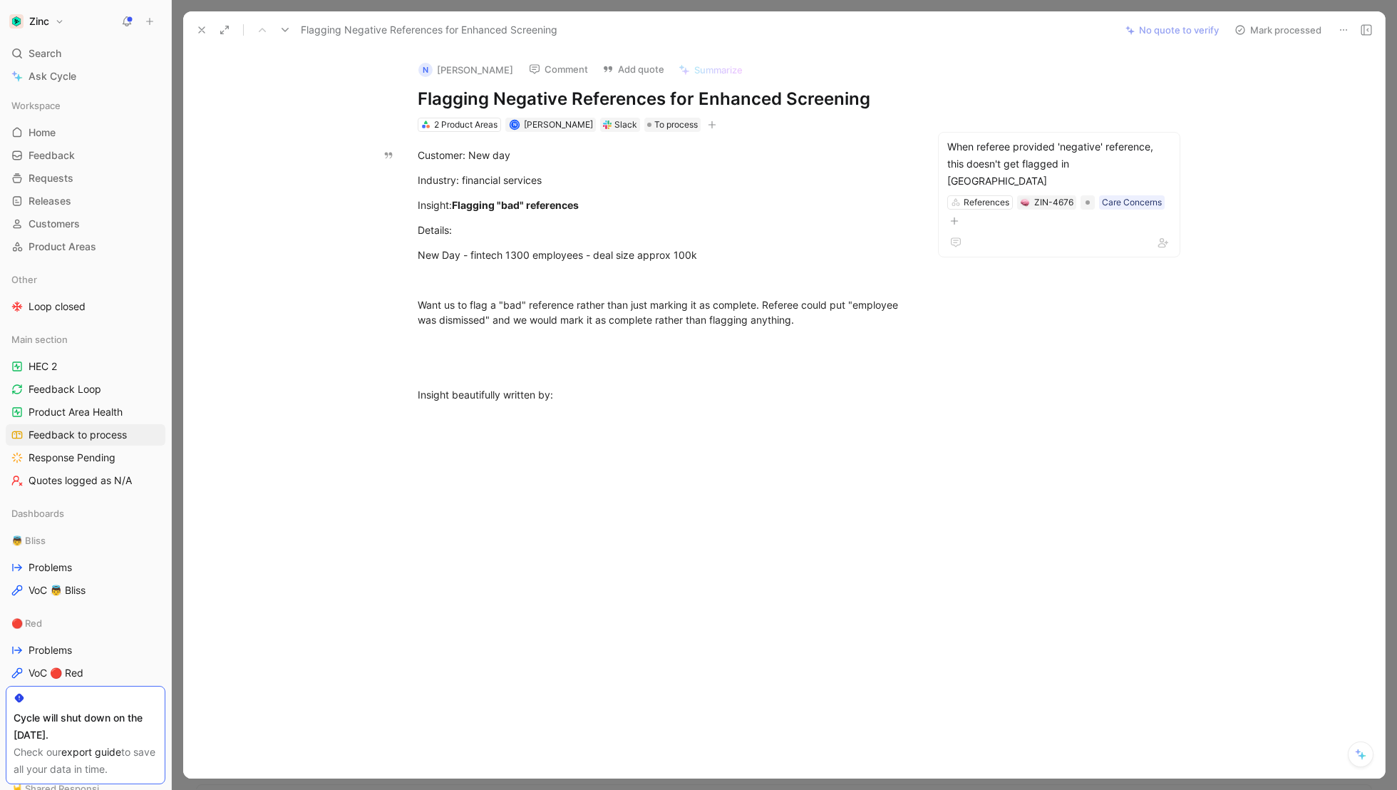
click at [1286, 28] on button "Mark processed" at bounding box center [1278, 30] width 100 height 20
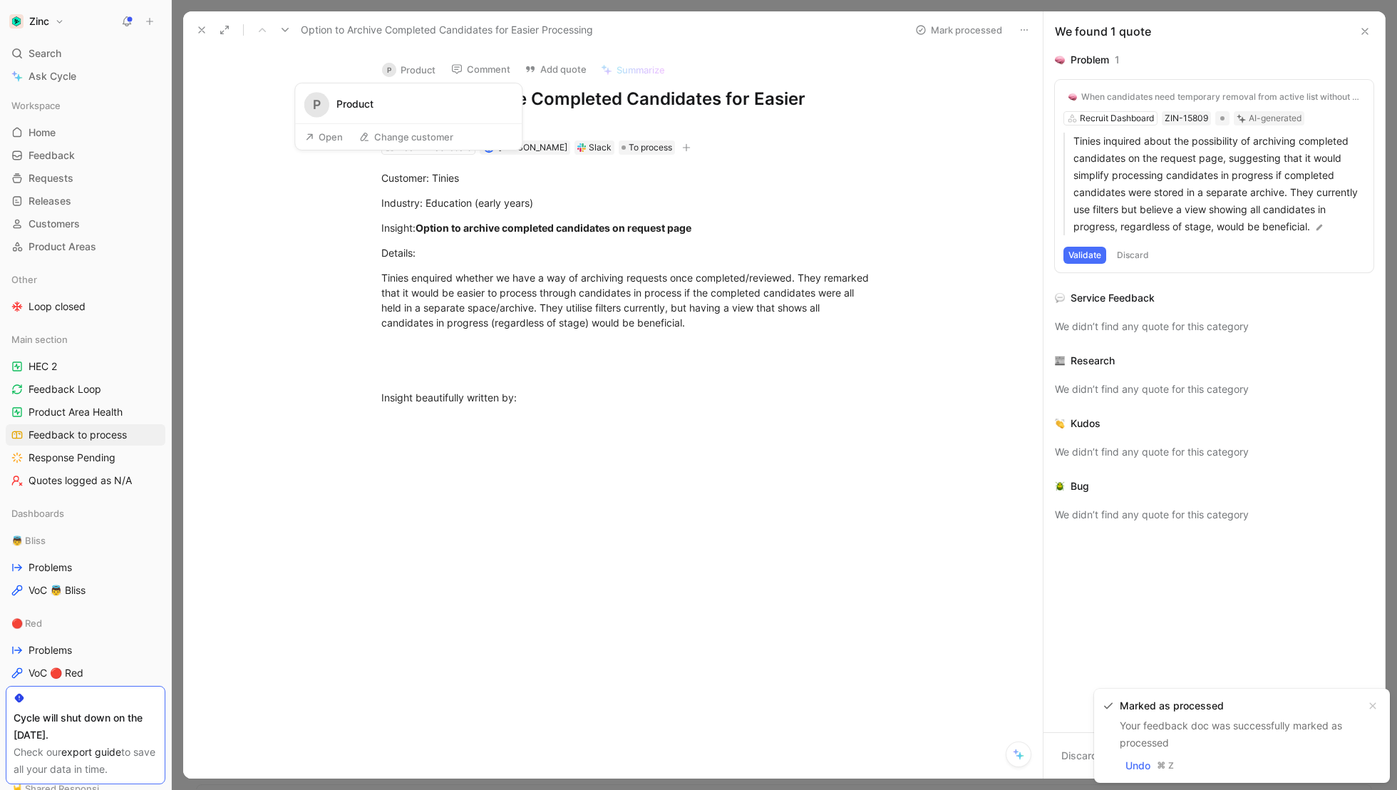
click at [404, 65] on button "P Product" at bounding box center [409, 69] width 66 height 21
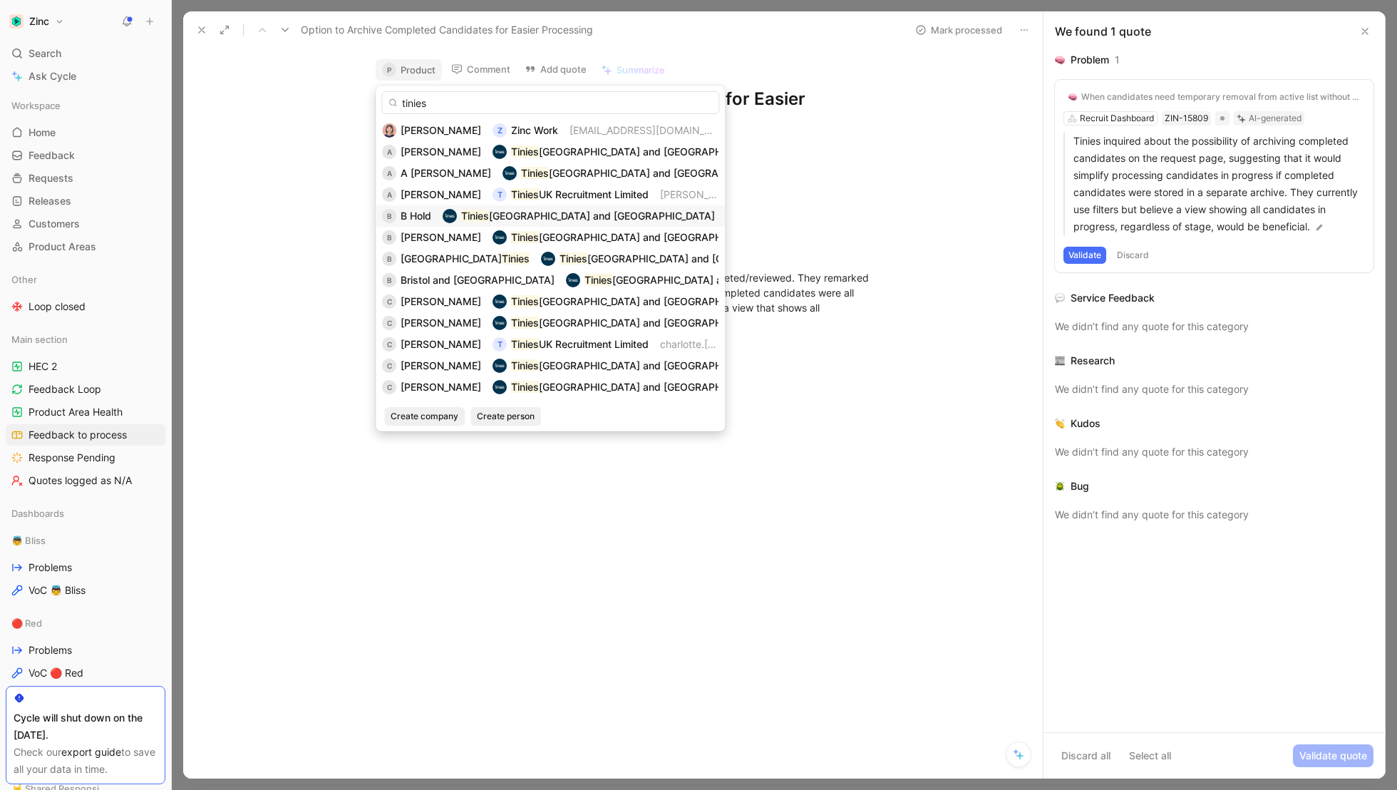
type input "tinies"
click at [518, 215] on span "[GEOGRAPHIC_DATA] and [GEOGRAPHIC_DATA]" at bounding box center [602, 216] width 226 height 12
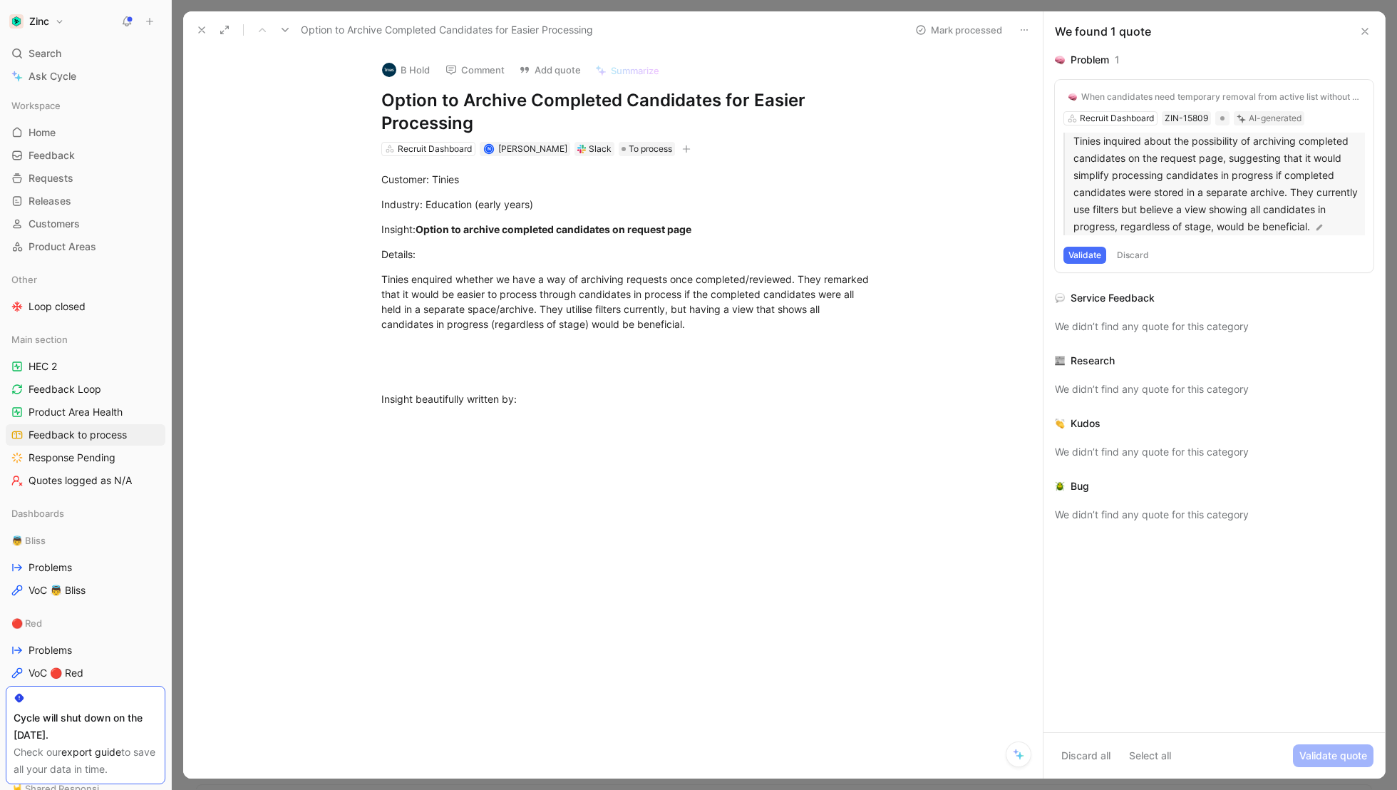
click at [1214, 195] on p "Tinies inquired about the possibility of archiving completed candidates on the …" at bounding box center [1218, 184] width 291 height 103
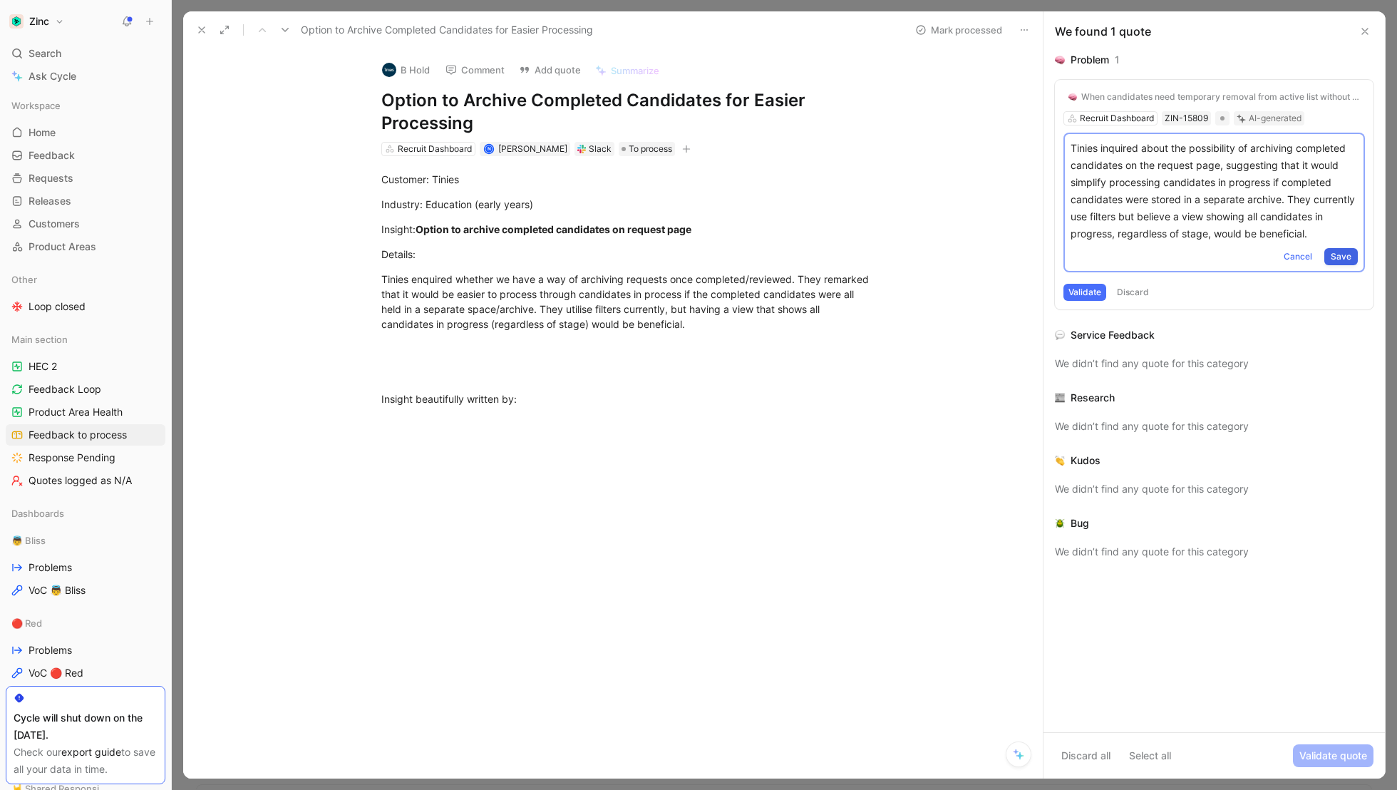
click at [1339, 264] on span "Save" at bounding box center [1341, 256] width 21 height 14
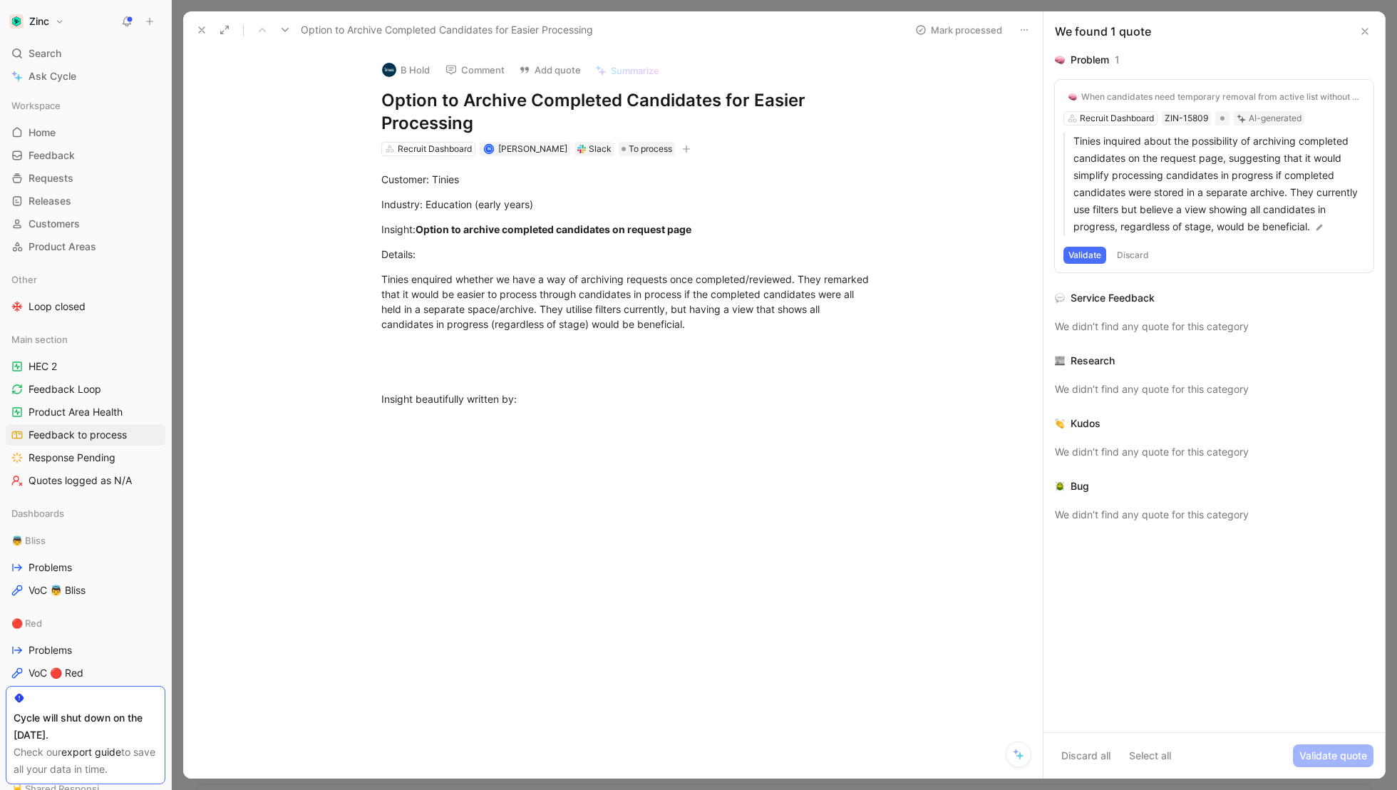
click at [1327, 111] on div "When candidates need temporary removal from active list without canceling check…" at bounding box center [1214, 176] width 319 height 192
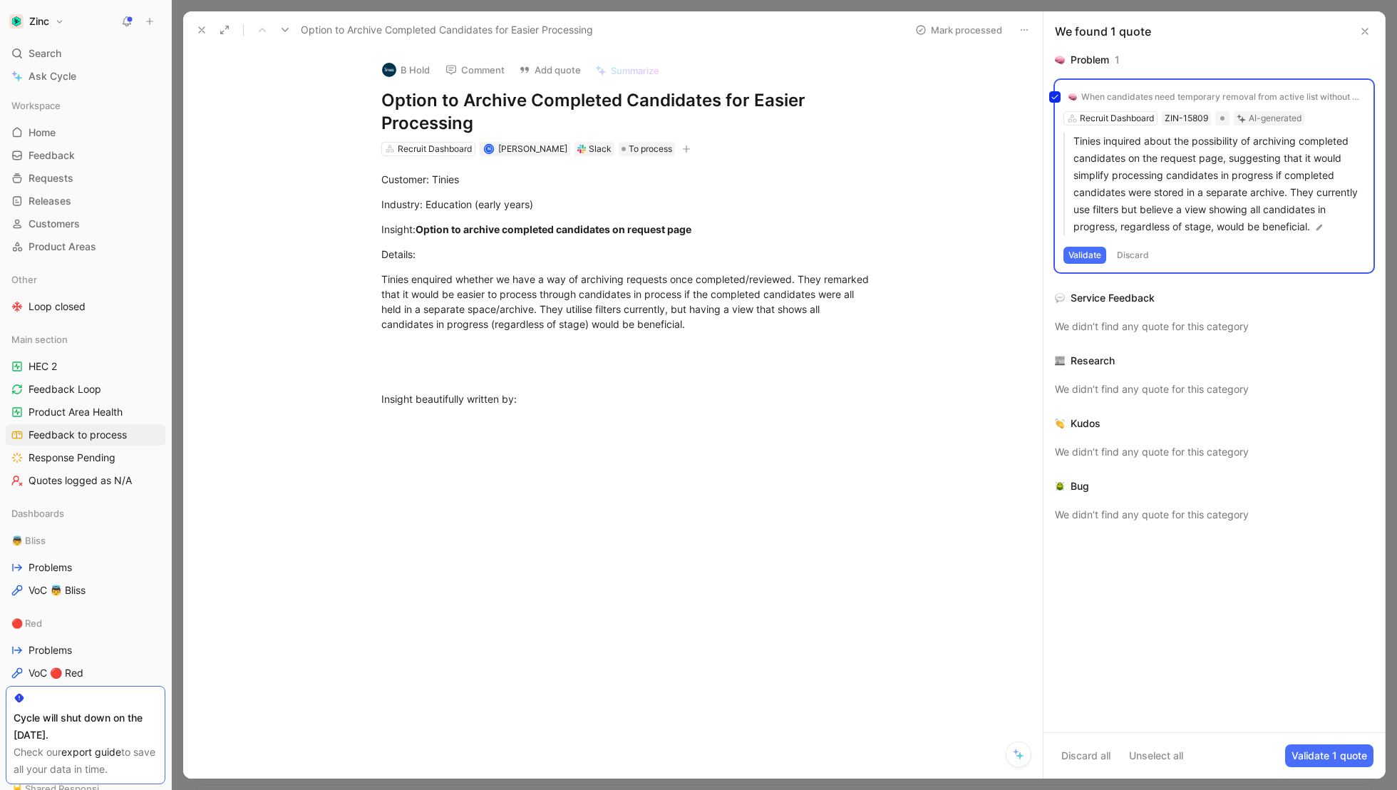
click at [1117, 93] on div "When candidates need temporary removal from active list without canceling check…" at bounding box center [1214, 176] width 319 height 192
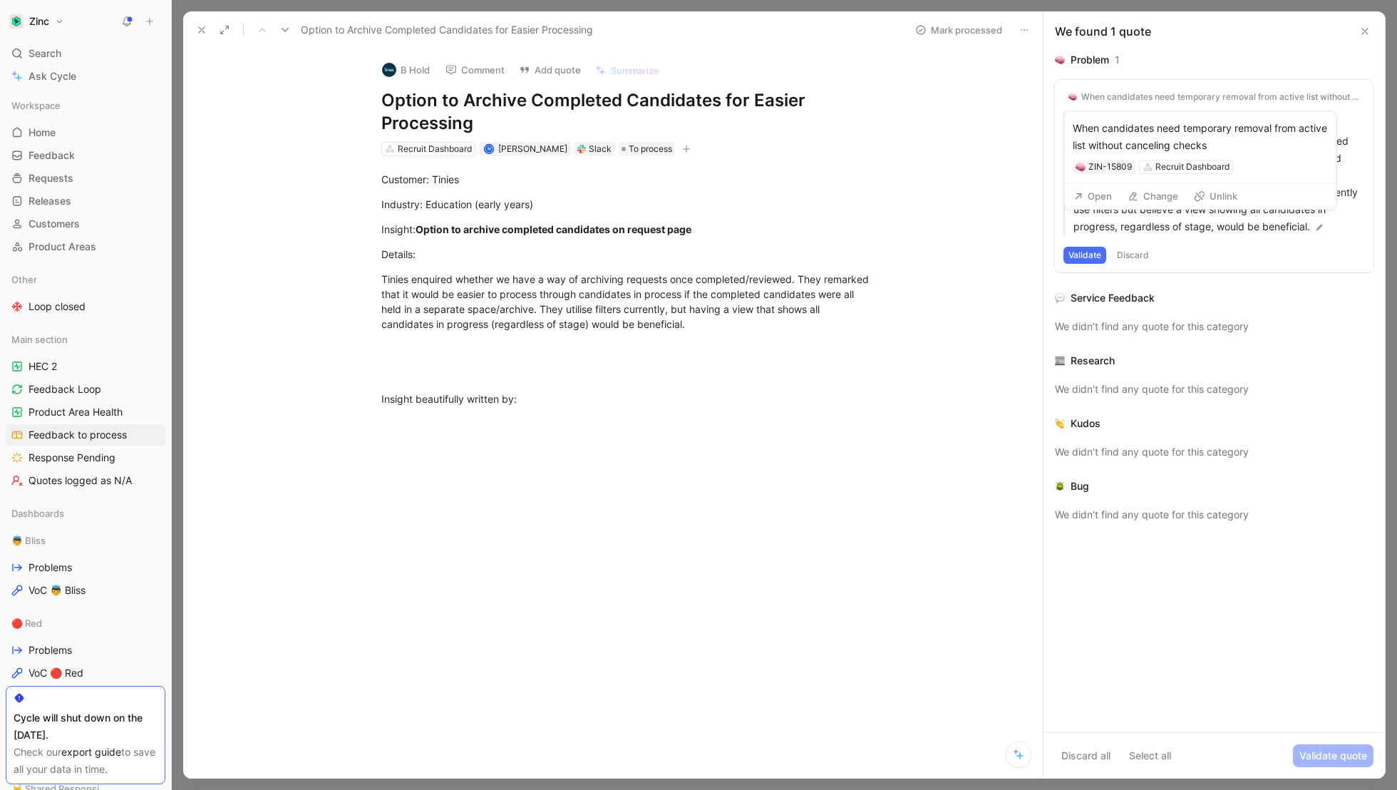
click at [1110, 94] on div "When candidates need temporary removal from active list without canceling checks" at bounding box center [1220, 96] width 279 height 11
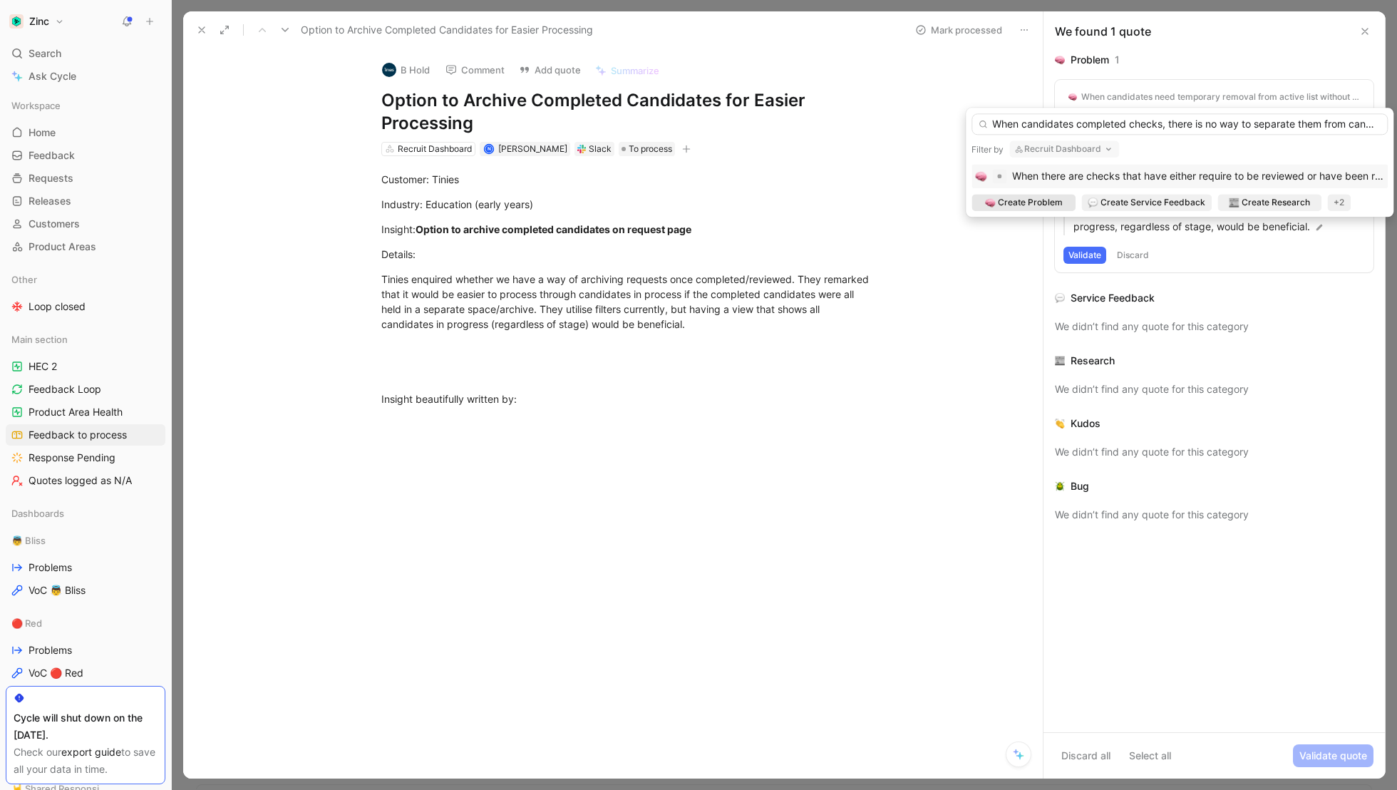
type input "When candidates completed checks, there is no way to separate them from candida…"
click at [1021, 202] on span "Create Problem" at bounding box center [1030, 202] width 65 height 14
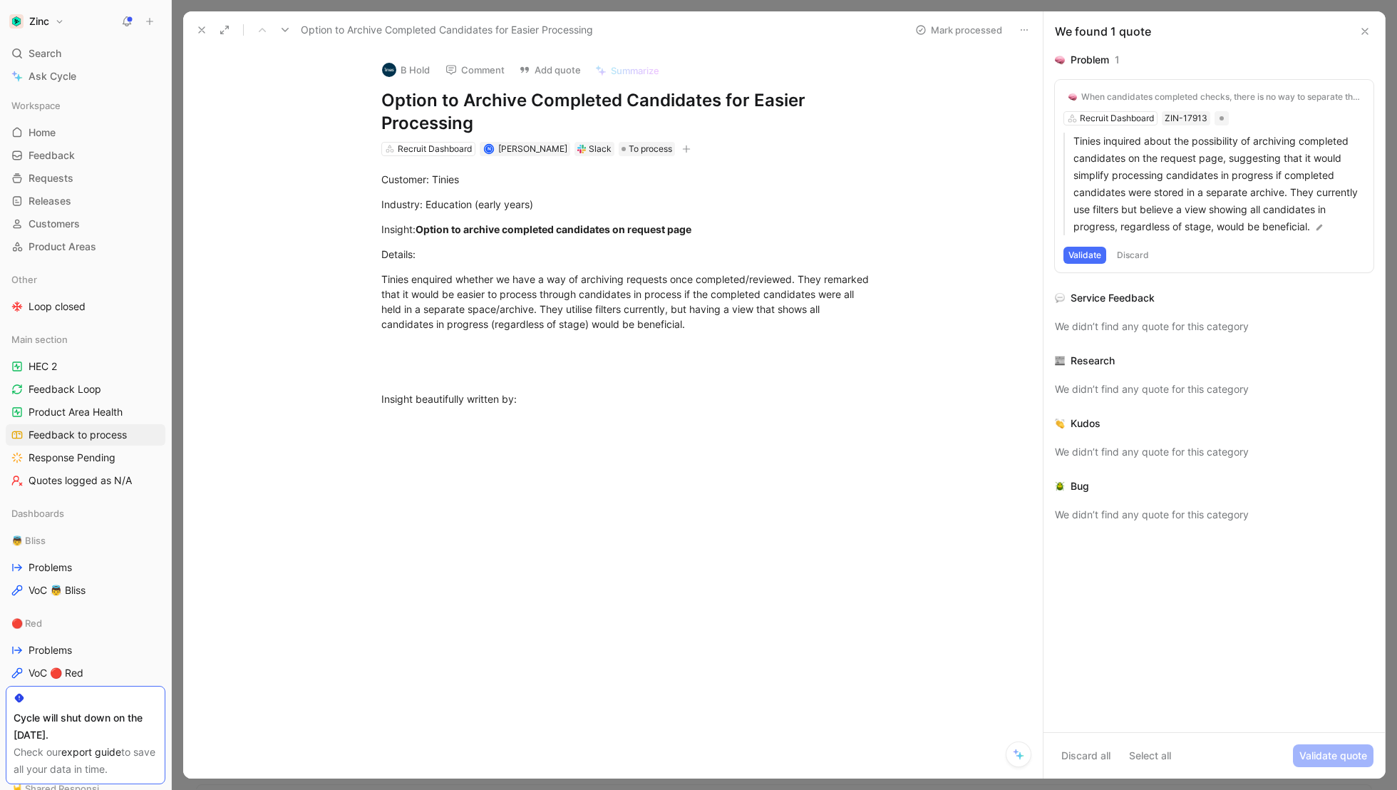
click at [1073, 251] on button "Validate" at bounding box center [1084, 255] width 43 height 17
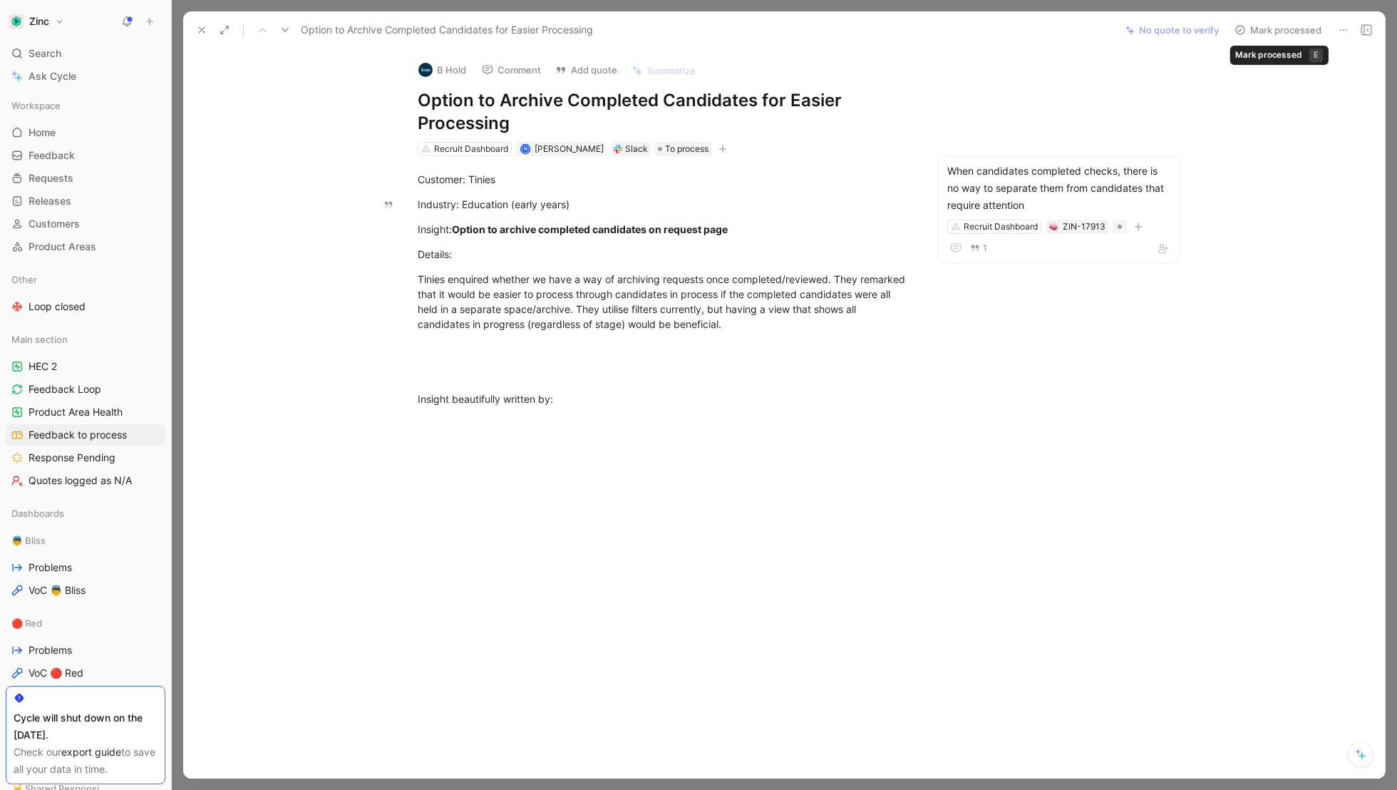
click at [1281, 26] on button "Mark processed" at bounding box center [1278, 30] width 100 height 20
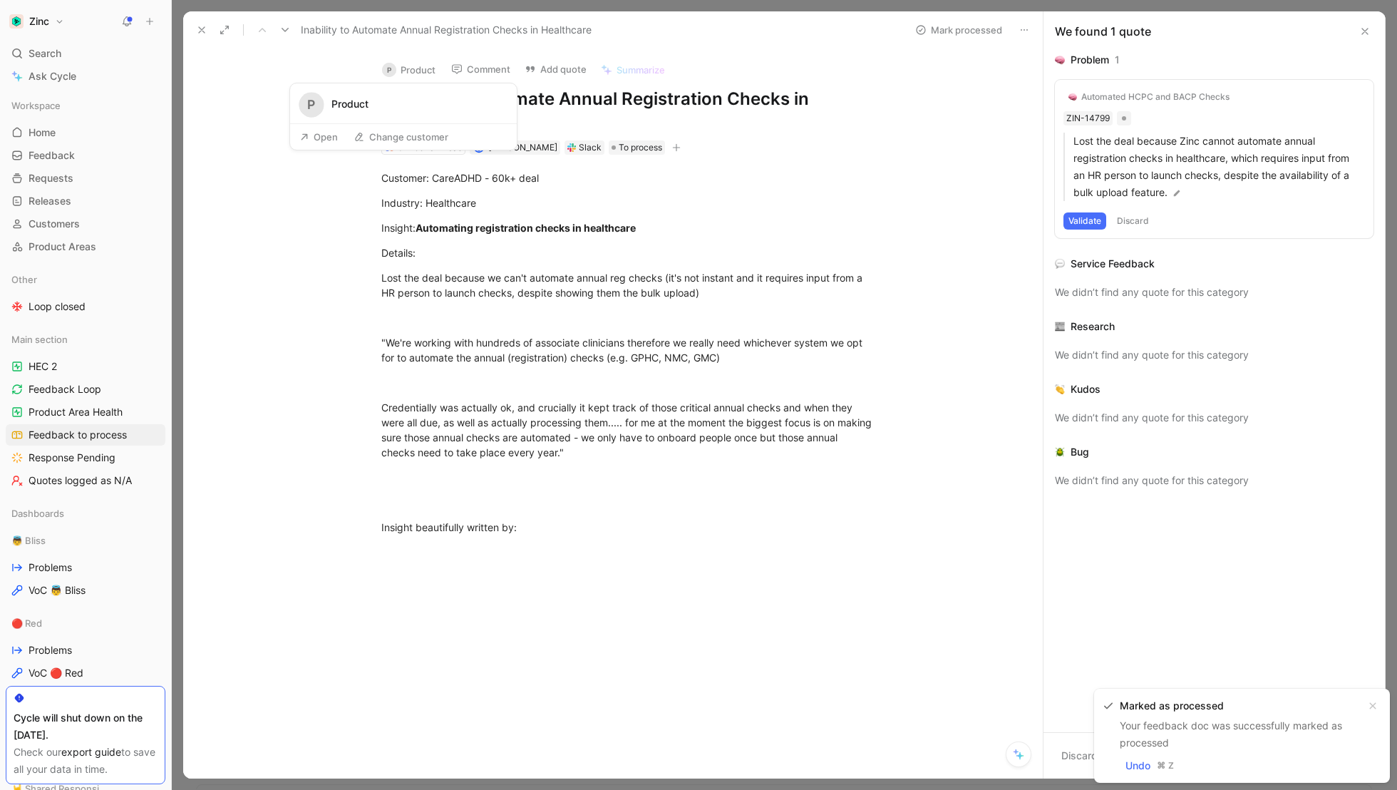
click at [415, 68] on button "P Product" at bounding box center [409, 69] width 66 height 21
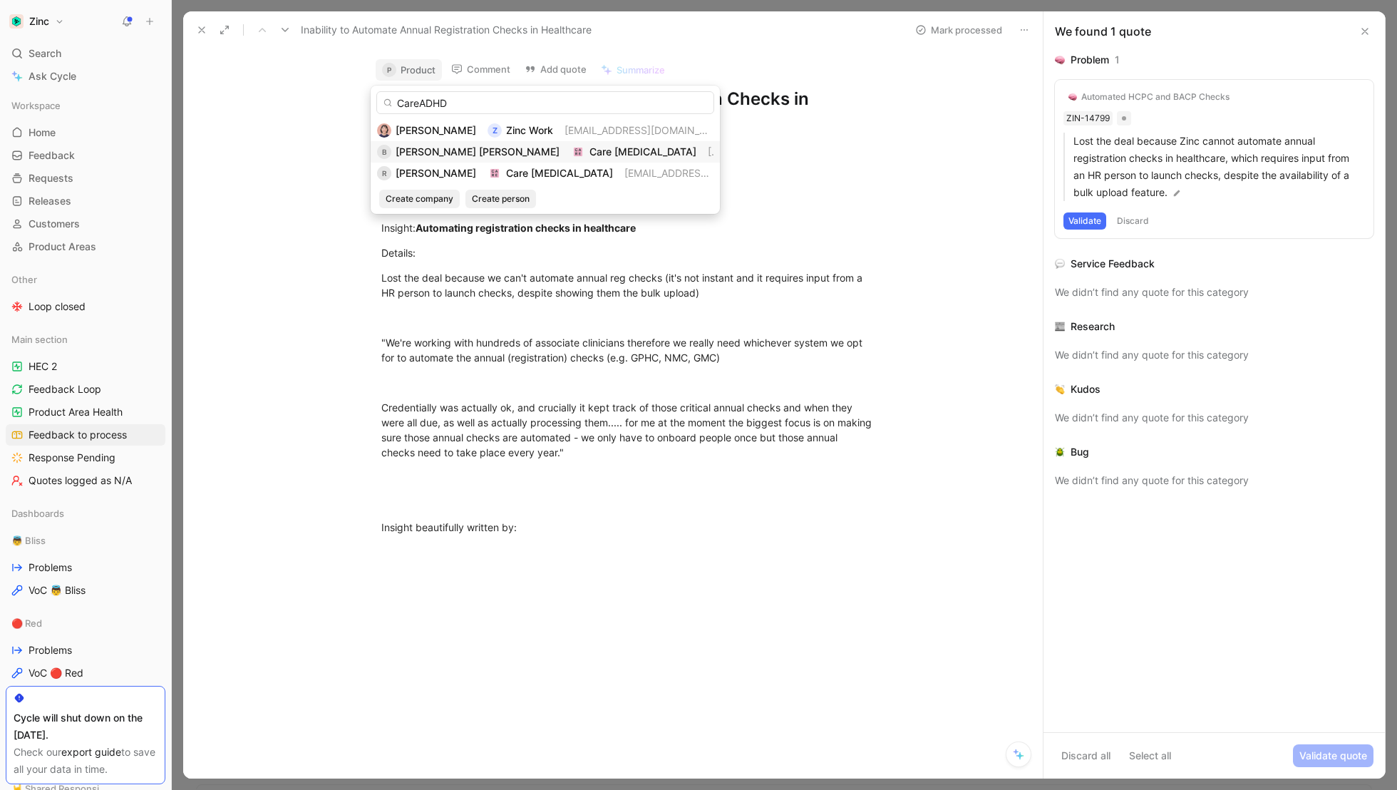
type input "CareADHD"
click at [579, 143] on div "B [PERSON_NAME] [PERSON_NAME] Care [MEDICAL_DATA] [PERSON_NAME].[PERSON_NAME]@ …" at bounding box center [545, 151] width 349 height 21
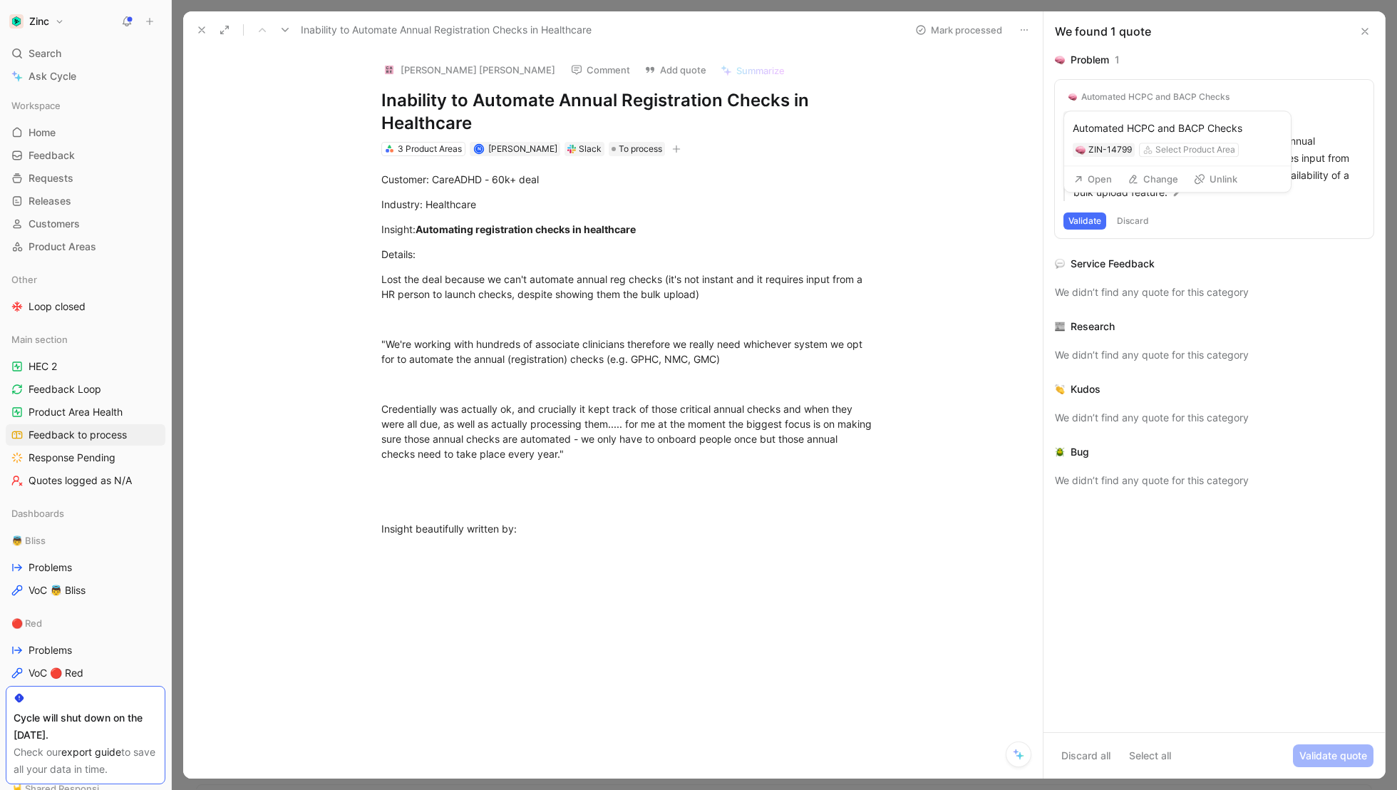
click at [1135, 97] on div "Automated HCPC and BACP Checks" at bounding box center [1155, 96] width 148 height 11
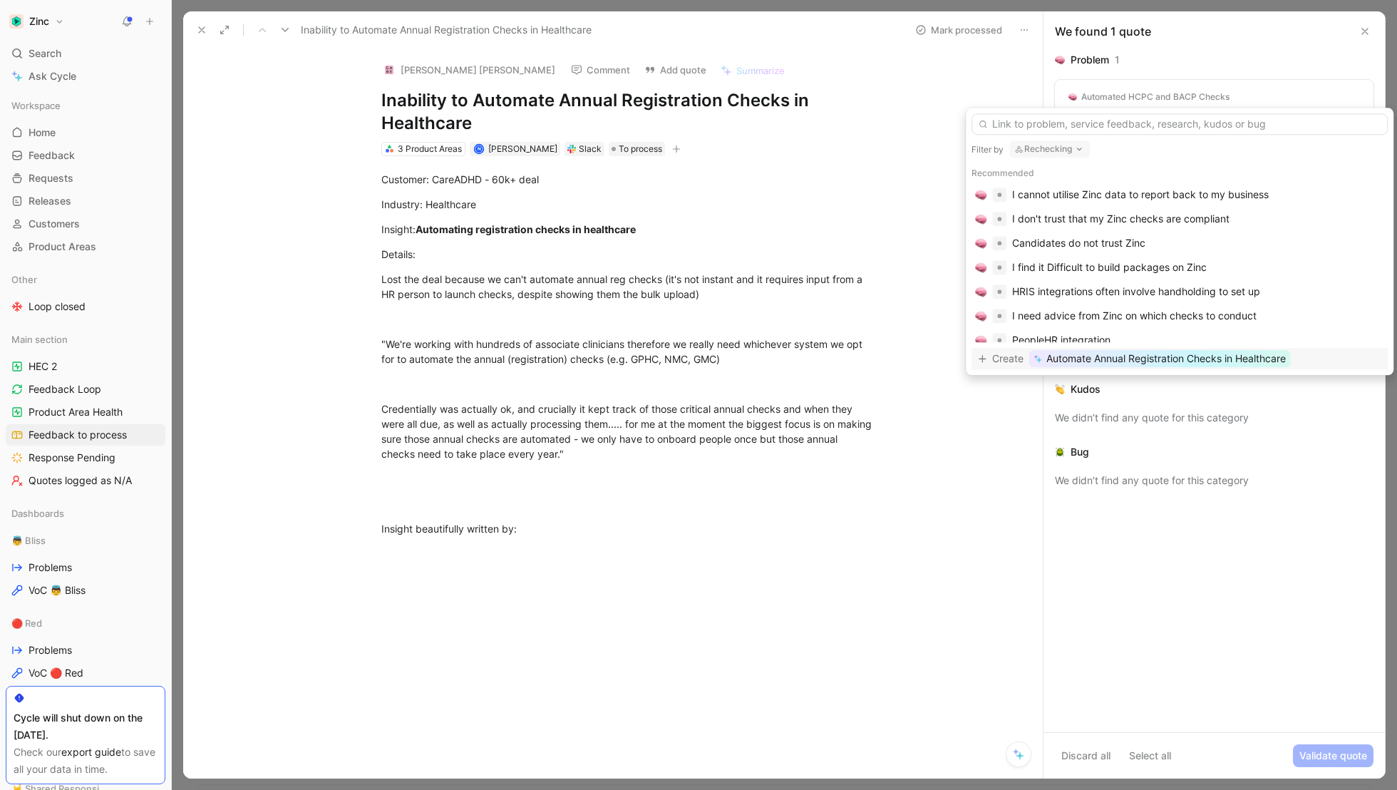
click at [1048, 147] on button "Rechecking" at bounding box center [1049, 148] width 81 height 17
type input "new"
click at [1055, 202] on span "checks" at bounding box center [1054, 206] width 33 height 12
click at [1034, 128] on input "text" at bounding box center [1179, 123] width 416 height 21
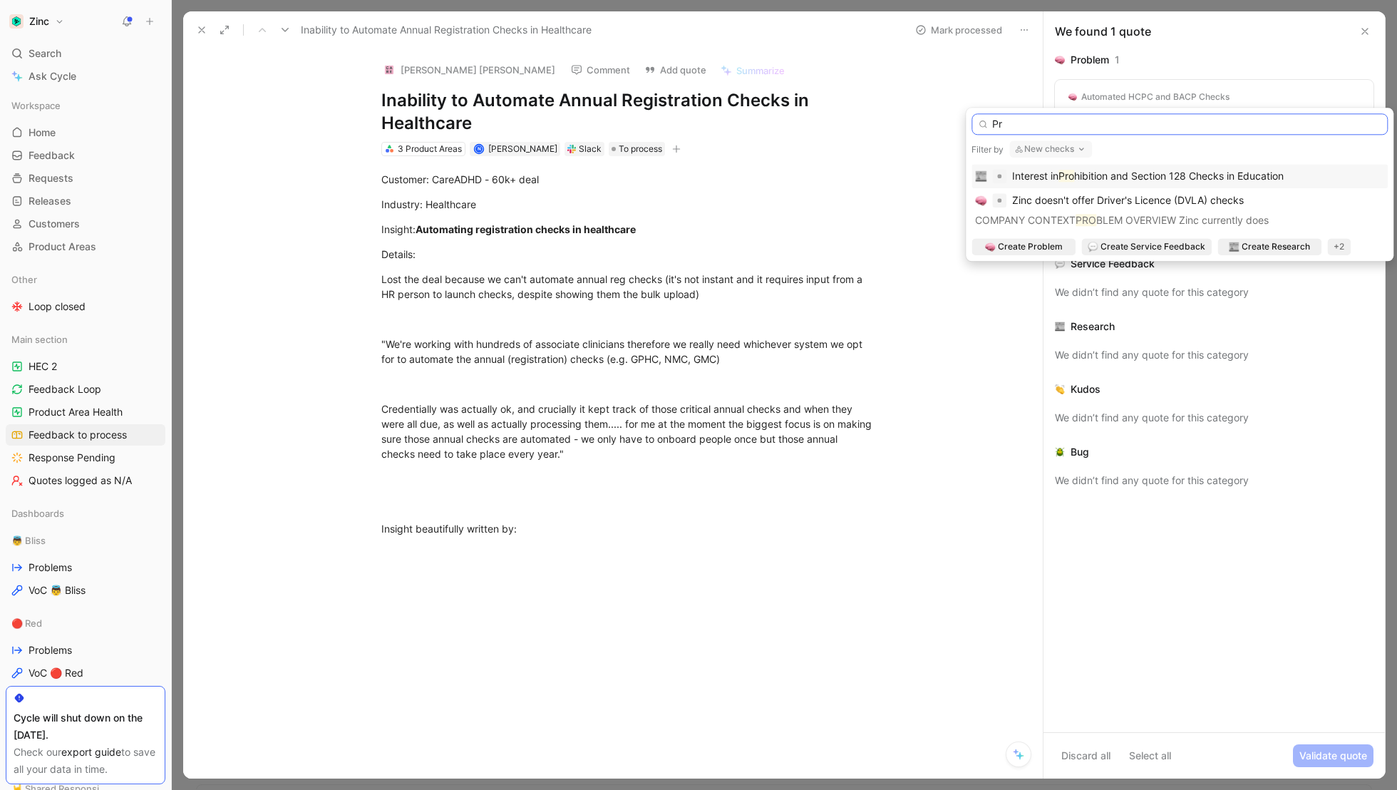
type input "P"
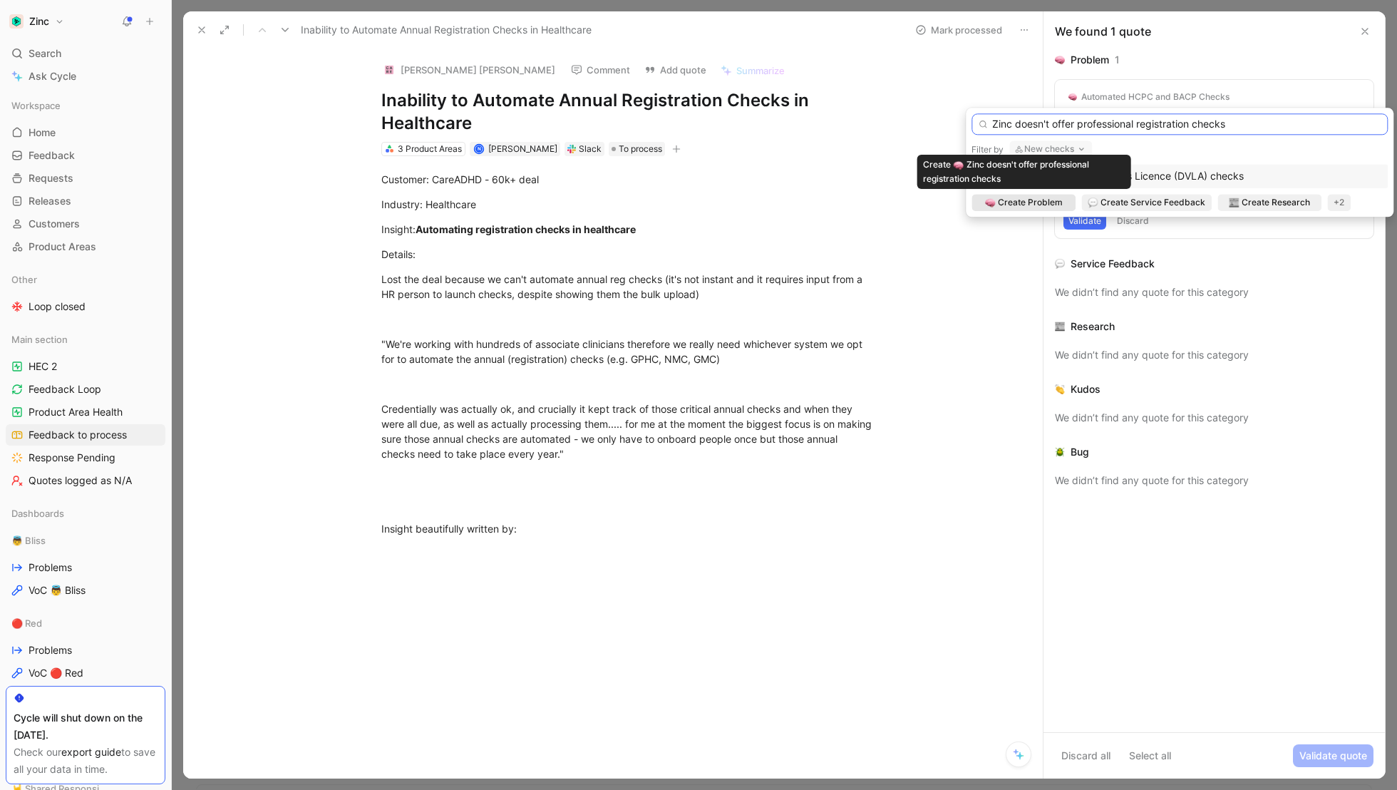
type input "Zinc doesn't offer professional registration checks"
click at [1014, 200] on span "Create Problem" at bounding box center [1030, 202] width 65 height 14
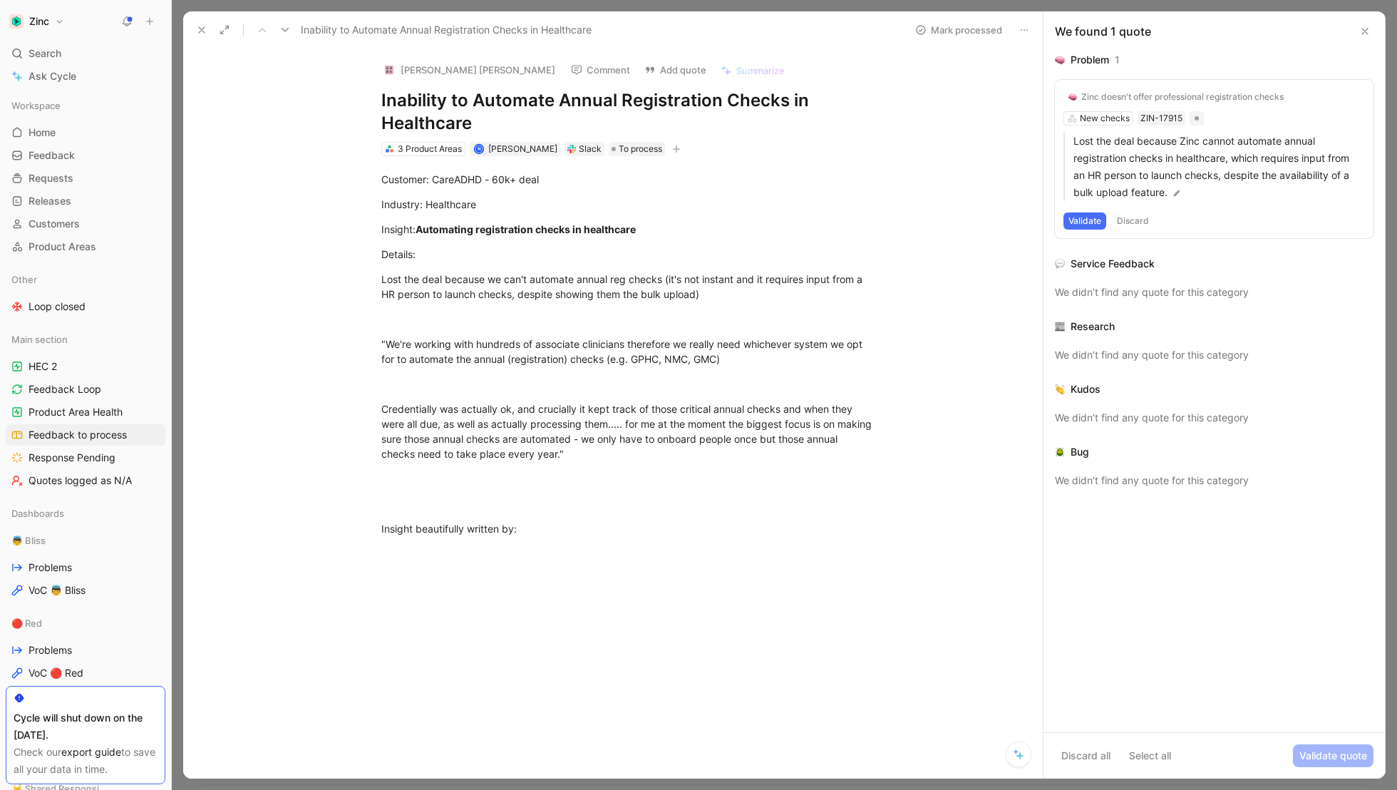
click at [1085, 219] on button "Validate" at bounding box center [1084, 220] width 43 height 17
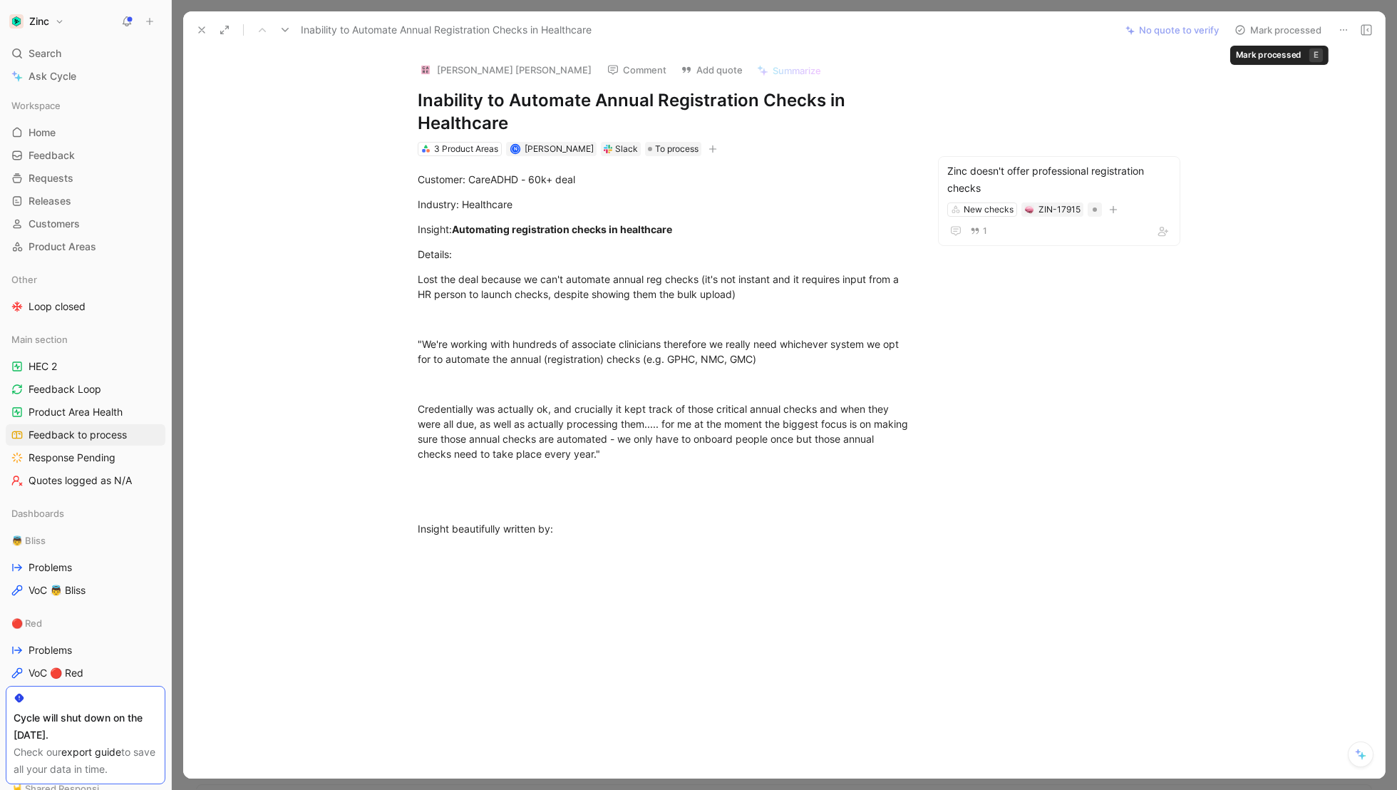
click at [1269, 27] on button "Mark processed" at bounding box center [1278, 30] width 100 height 20
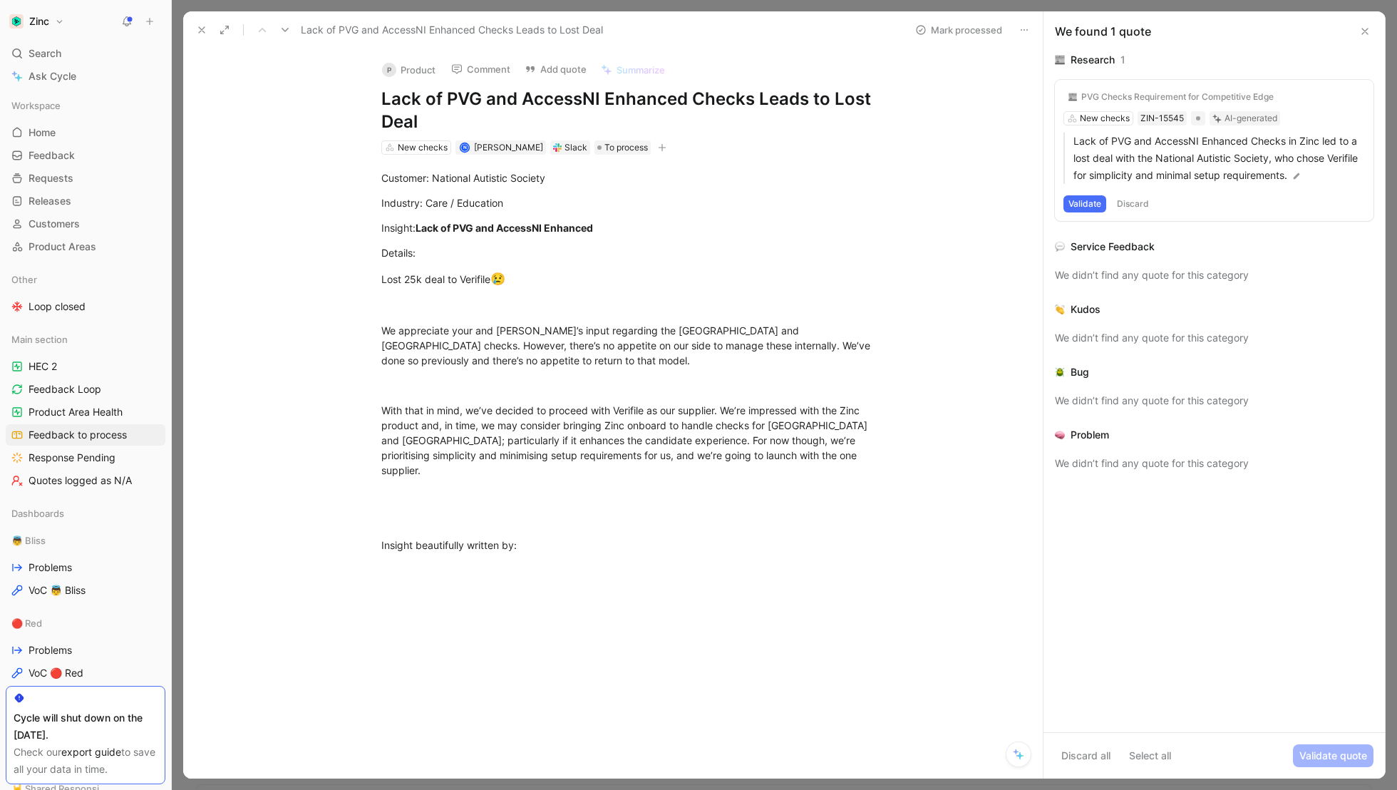
click at [1152, 86] on div "PVG Checks Requirement for Competitive Edge New checks ZIN-15545 AI-generated L…" at bounding box center [1214, 150] width 319 height 141
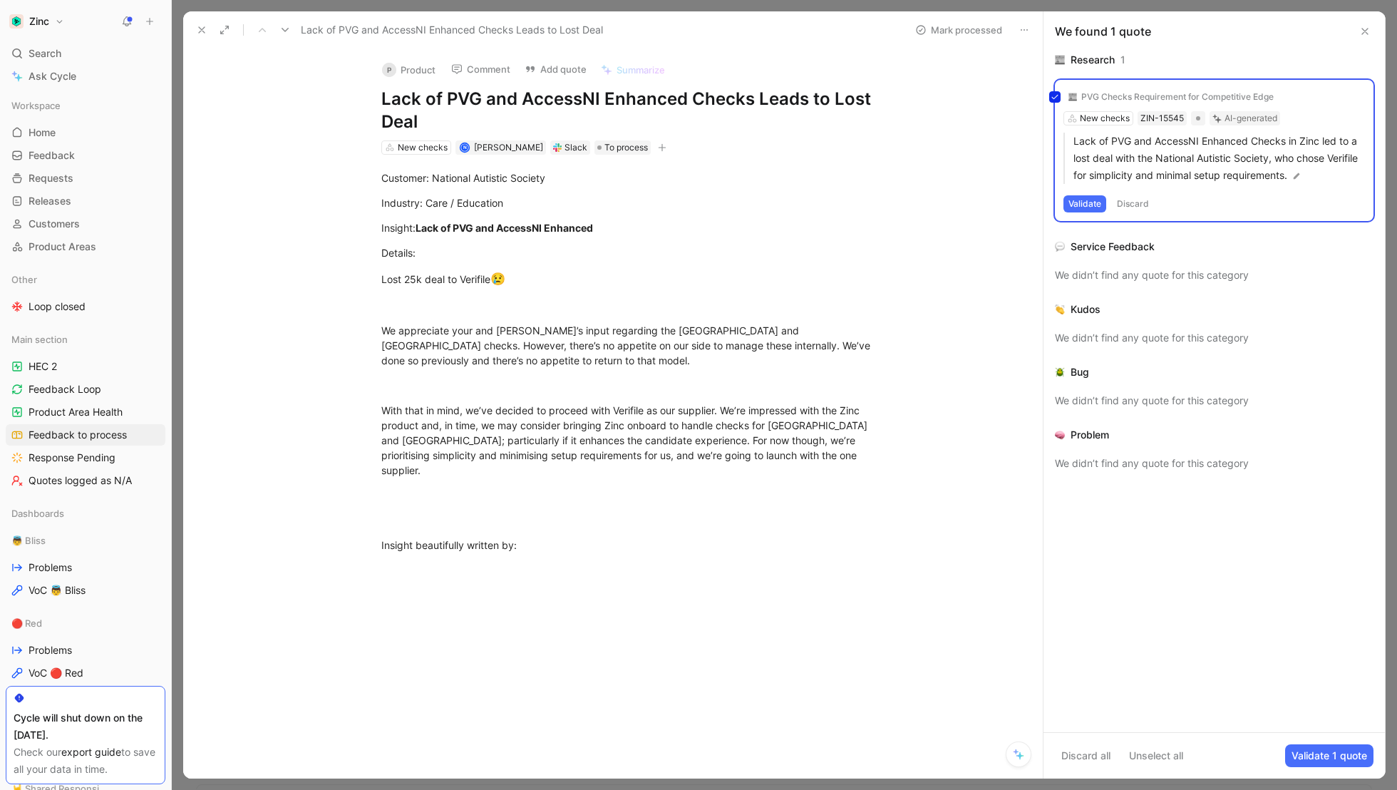
click at [1142, 94] on div "PVG Checks Requirement for Competitive Edge New checks ZIN-15545 AI-generated L…" at bounding box center [1214, 150] width 319 height 141
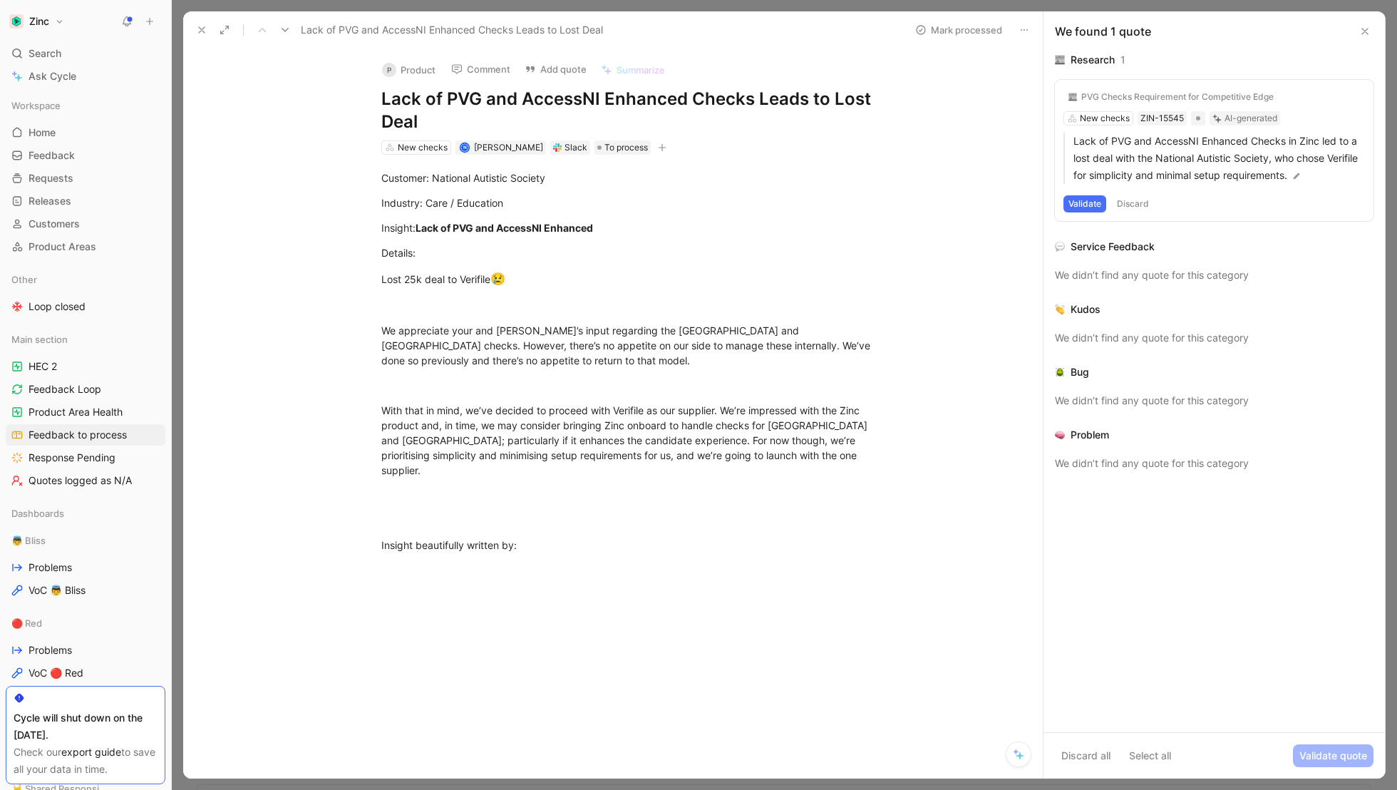
click at [1132, 98] on div "PVG Checks Requirement for Competitive Edge" at bounding box center [1177, 96] width 192 height 11
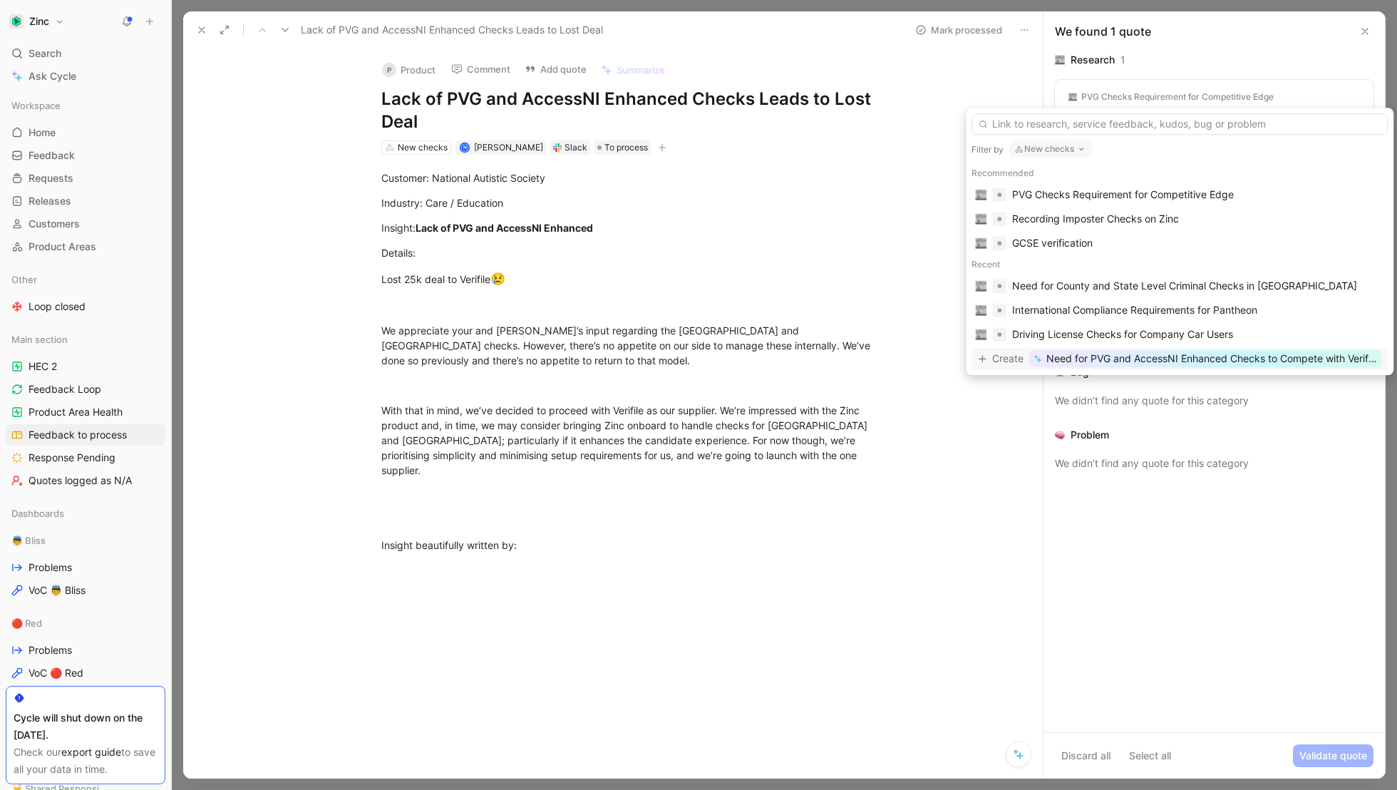
click at [1040, 148] on button "New checks" at bounding box center [1050, 148] width 83 height 17
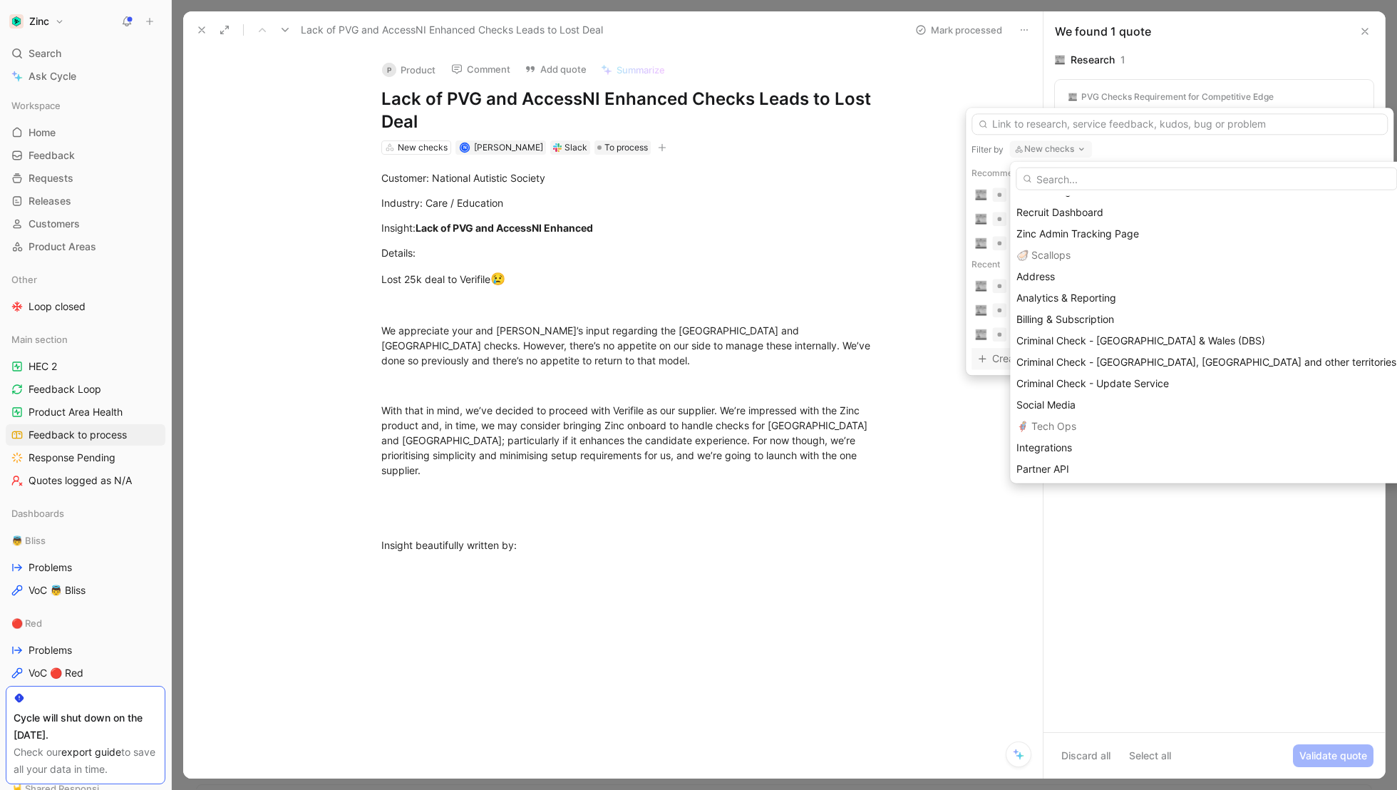
scroll to position [680, 0]
click at [1053, 356] on span "Criminal Check - [GEOGRAPHIC_DATA], [GEOGRAPHIC_DATA] and other territories" at bounding box center [1206, 360] width 380 height 12
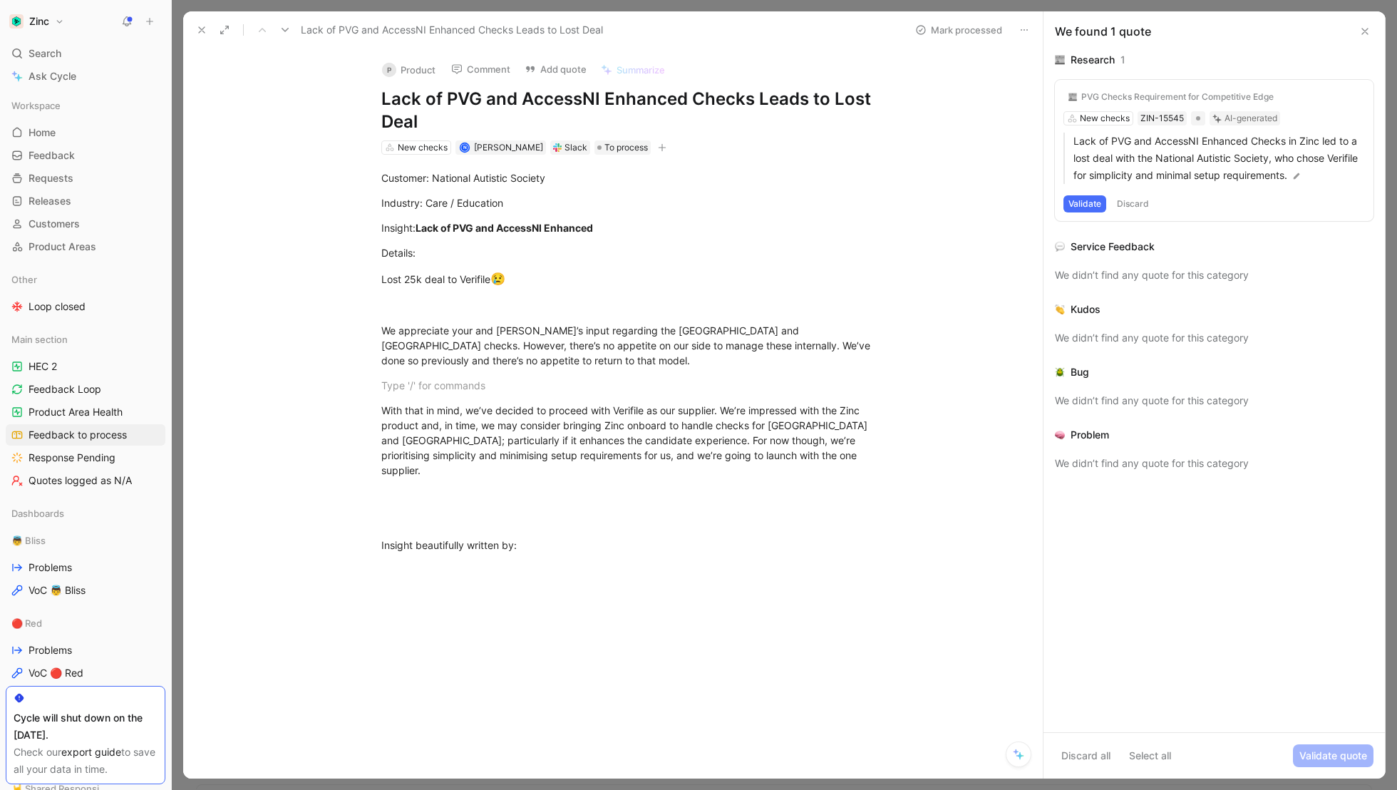
click at [1120, 93] on div "PVG Checks Requirement for Competitive Edge" at bounding box center [1177, 96] width 192 height 11
click at [1122, 157] on p "Lack of PVG and AccessNI Enhanced Checks in Zinc led to a lost deal with the Na…" at bounding box center [1218, 158] width 291 height 51
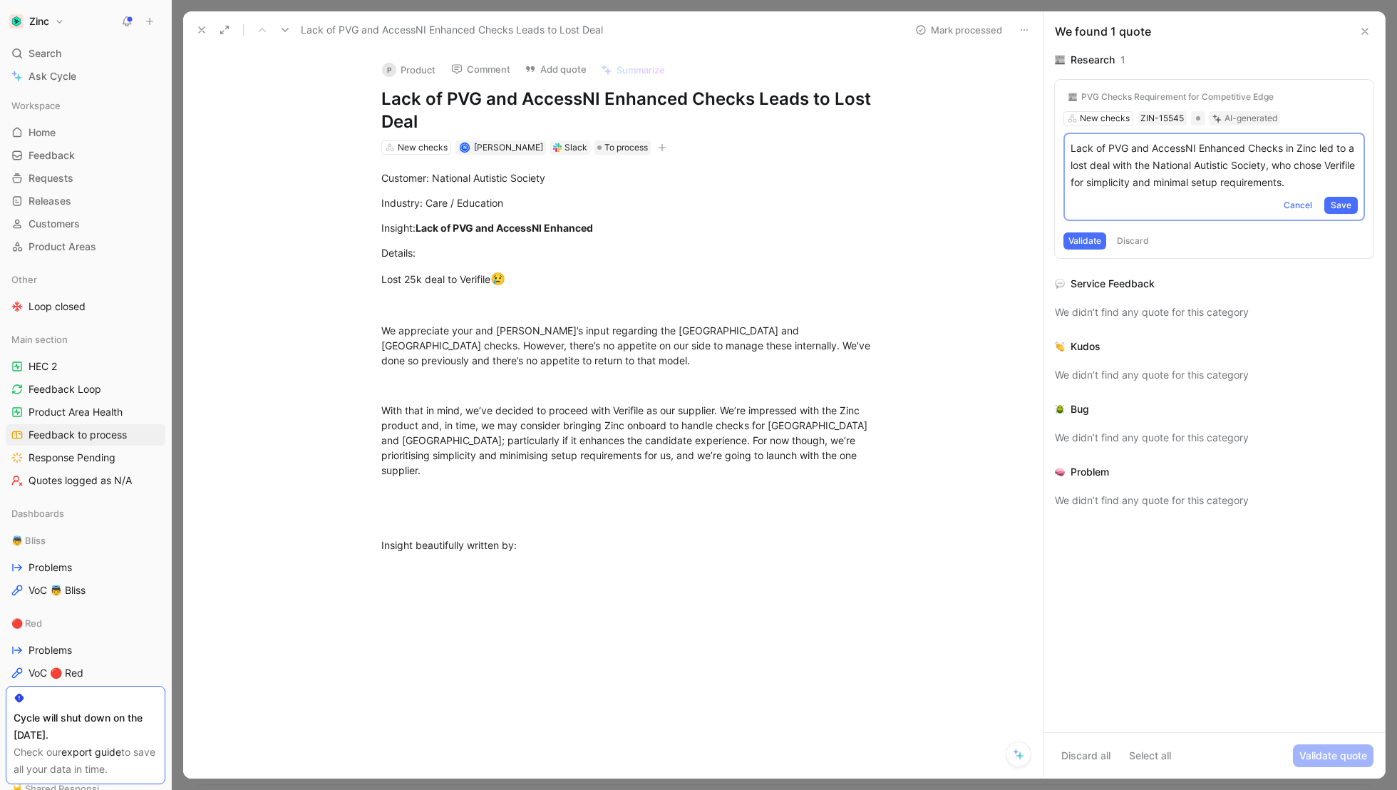
drag, startPoint x: 1331, startPoint y: 179, endPoint x: 1071, endPoint y: 117, distance: 267.4
click at [1071, 117] on div "PVG Checks Requirement for Competitive Edge New checks ZIN-15545 AI-generated L…" at bounding box center [1214, 169] width 319 height 178
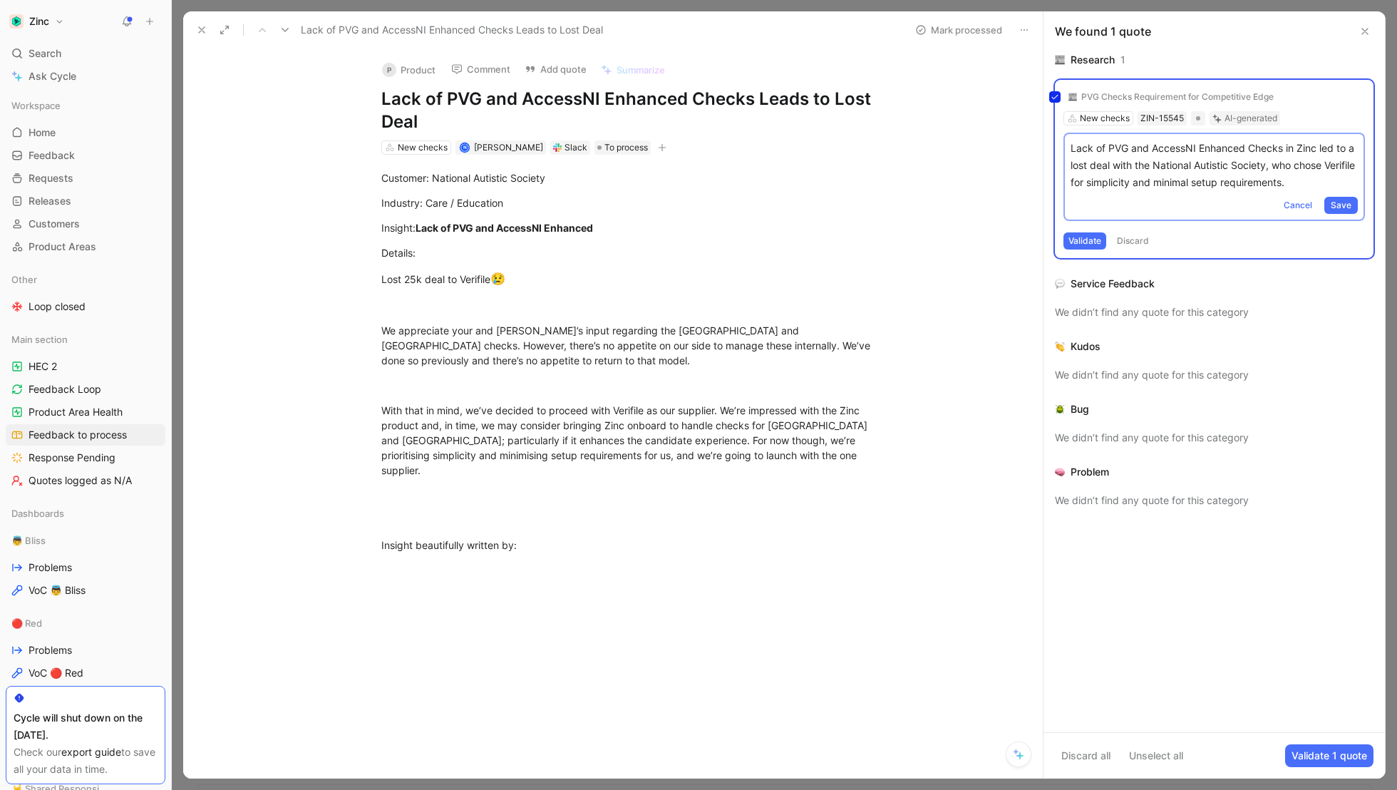
copy p "Lack of PVG and AccessNI Enhanced Checks in Zinc led to a lost deal with the Na…"
click at [1125, 232] on div "PVG Checks Requirement for Competitive Edge New checks ZIN-15545 AI-generated L…" at bounding box center [1214, 169] width 319 height 178
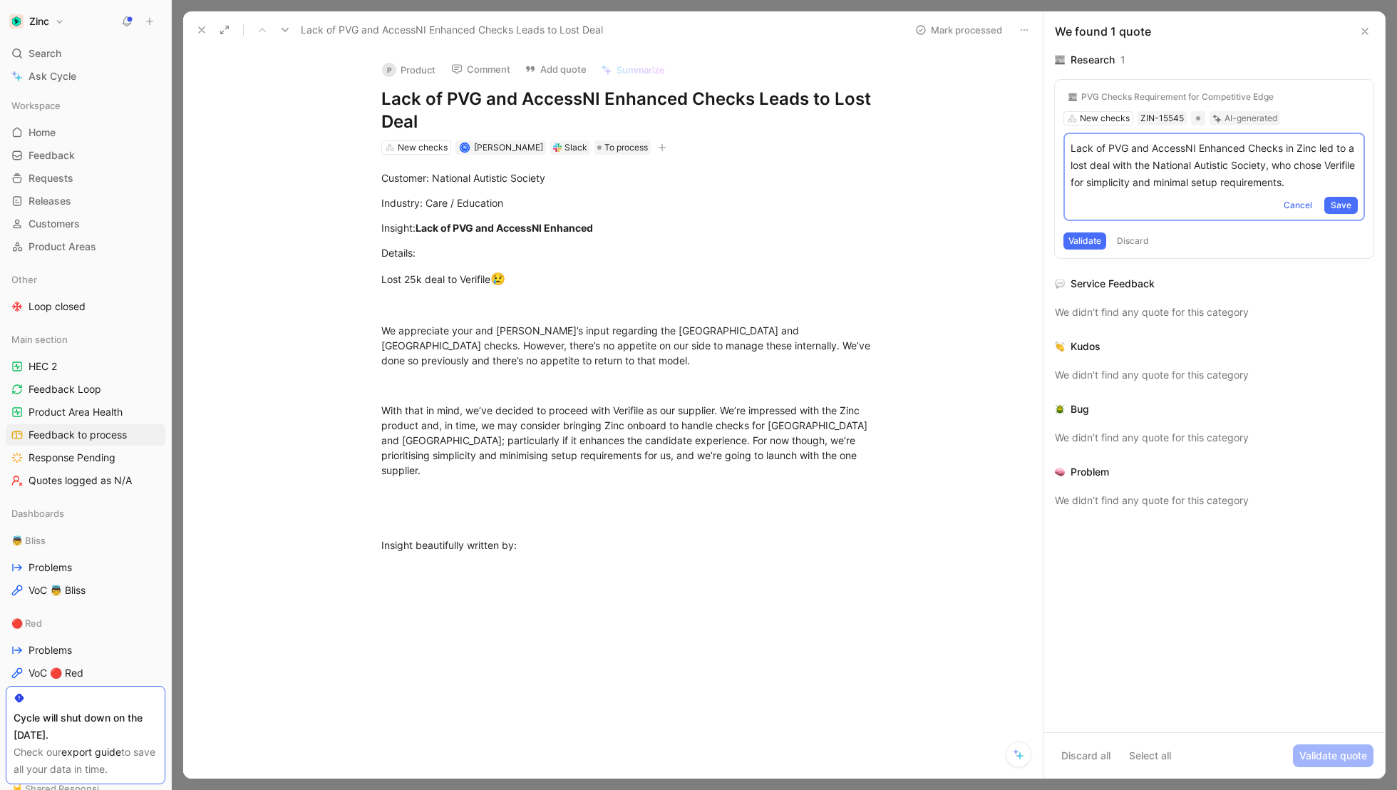
click at [1327, 95] on div "PVG Checks Requirement for Competitive Edge New checks ZIN-15545 AI-generated L…" at bounding box center [1214, 169] width 319 height 178
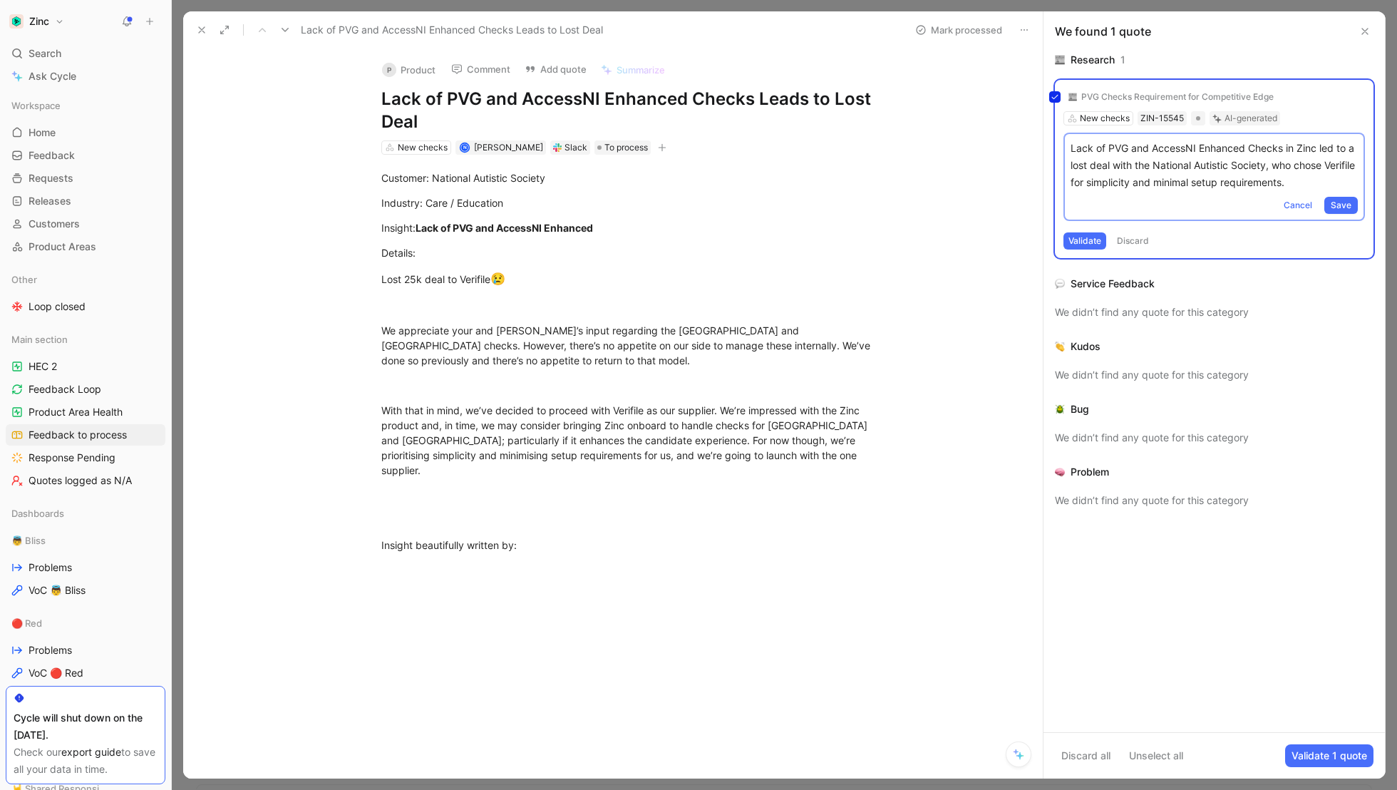
click at [1327, 95] on div "PVG Checks Requirement for Competitive Edge New checks ZIN-15545 AI-generated L…" at bounding box center [1214, 169] width 319 height 178
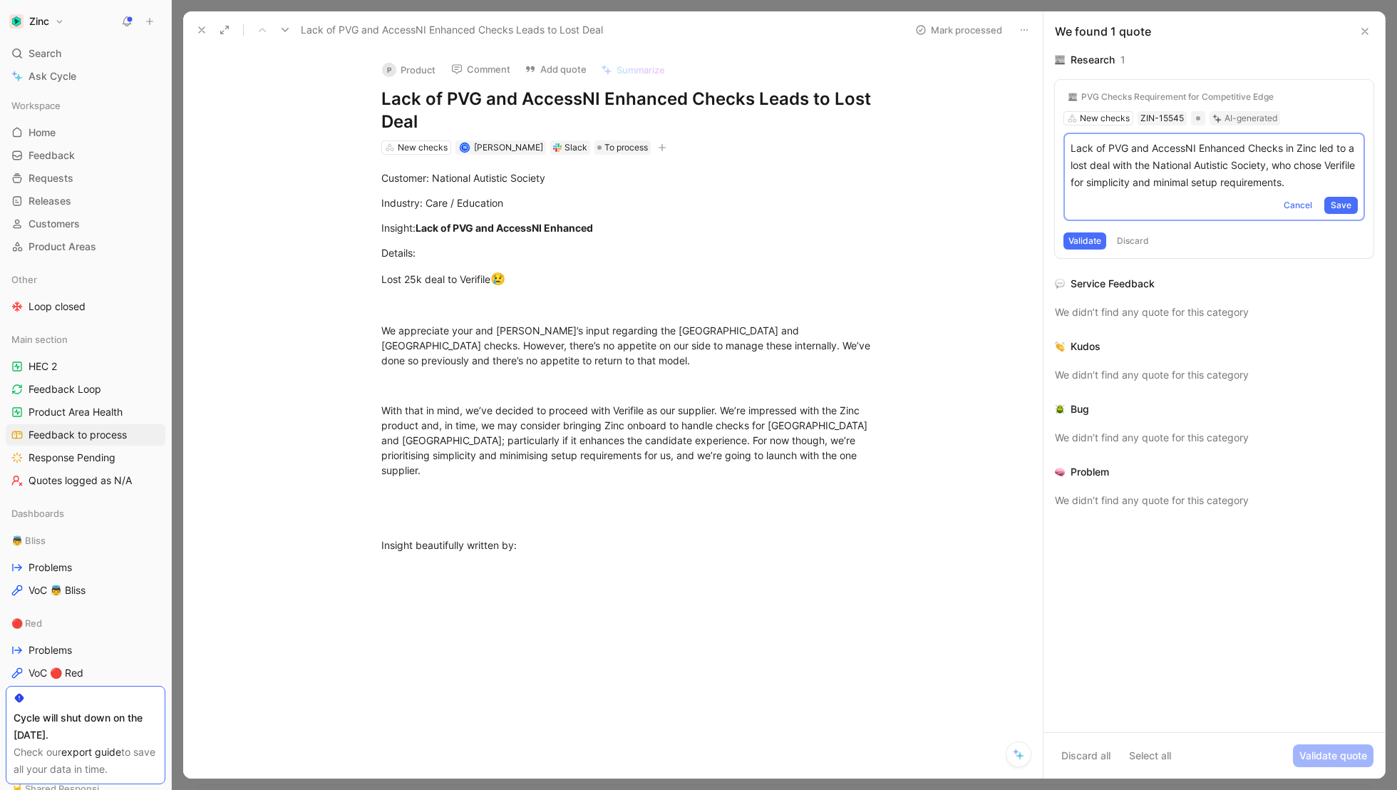
click at [1291, 99] on div "PVG Checks Requirement for Competitive Edge New checks ZIN-15545 AI-generated L…" at bounding box center [1214, 169] width 319 height 178
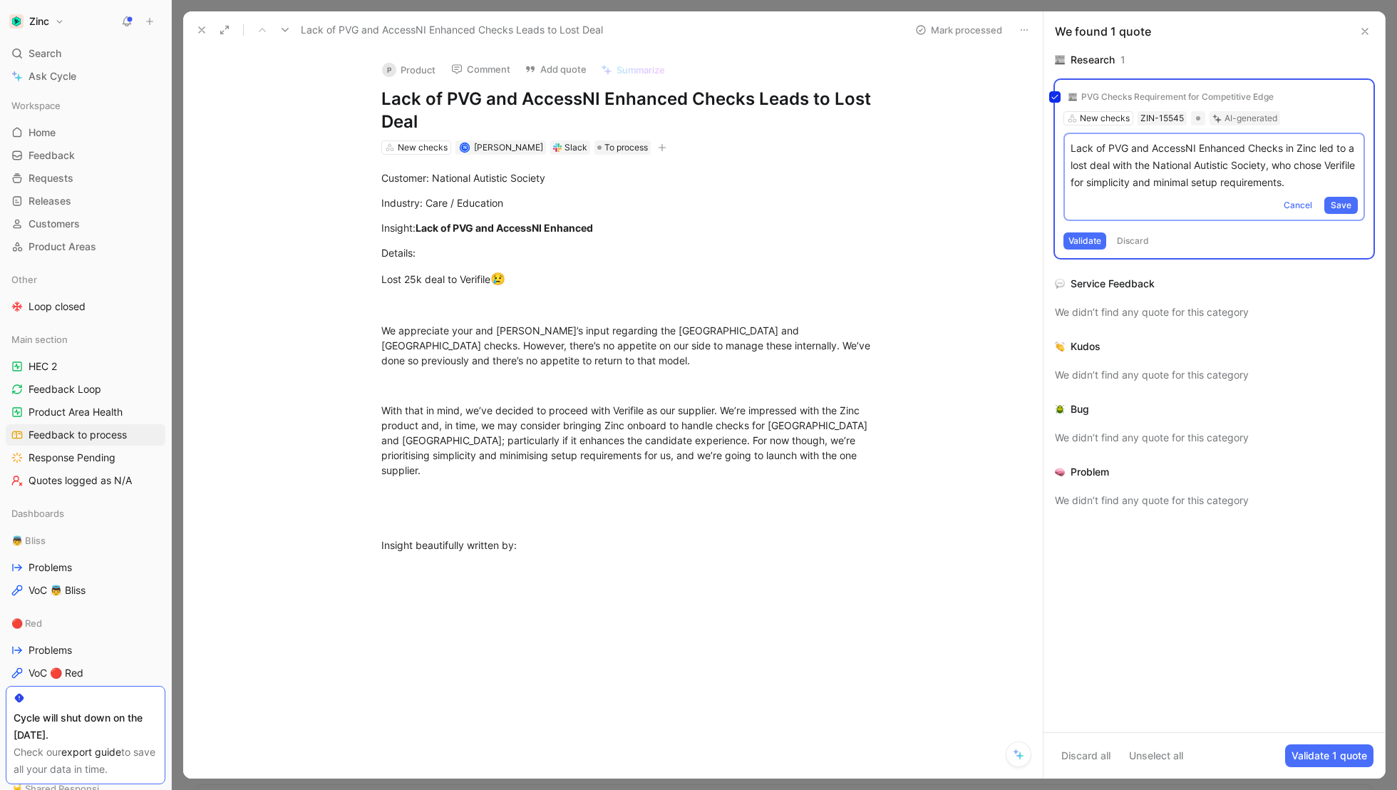
click at [1348, 202] on div "PVG Checks Requirement for Competitive Edge New checks ZIN-15545 AI-generated L…" at bounding box center [1214, 169] width 319 height 178
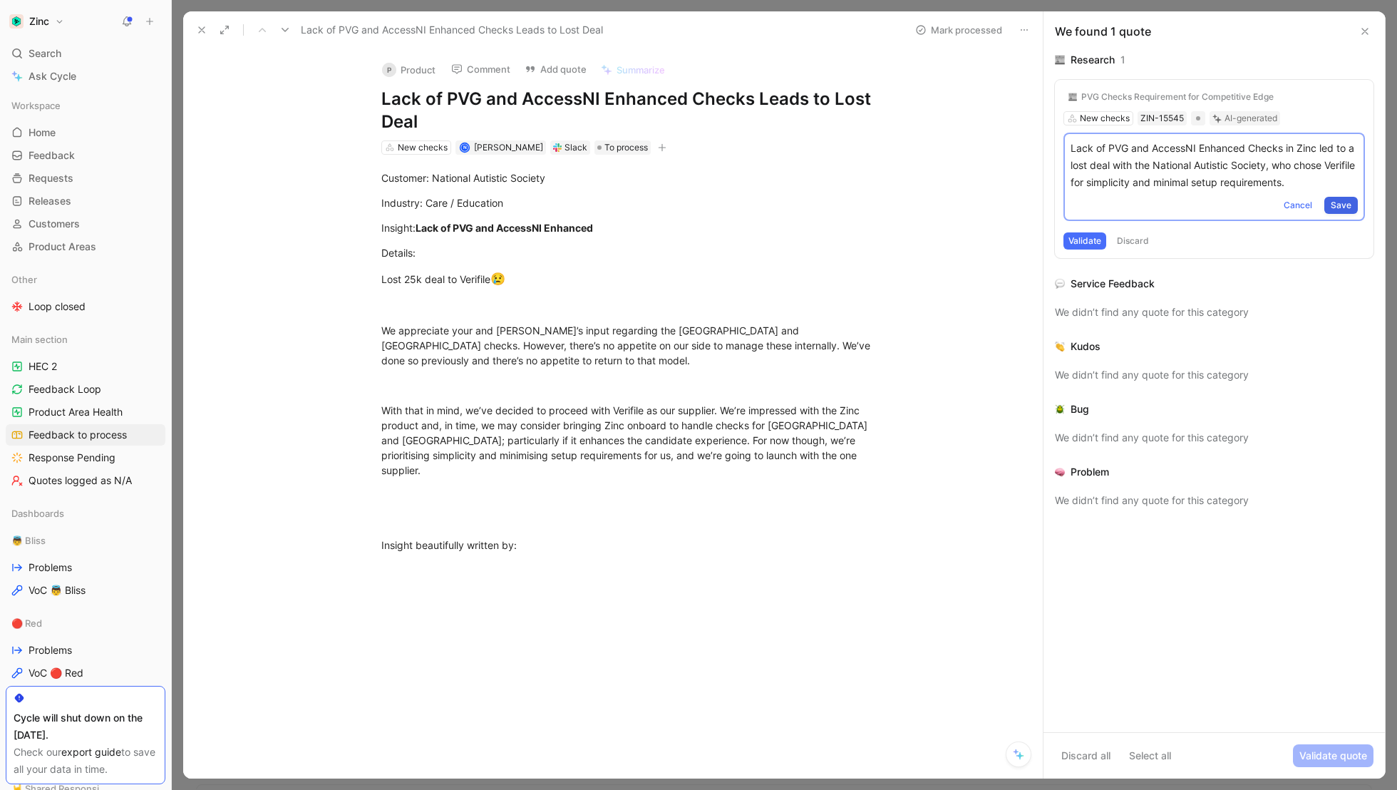
click at [1349, 197] on button "Save" at bounding box center [1340, 205] width 33 height 17
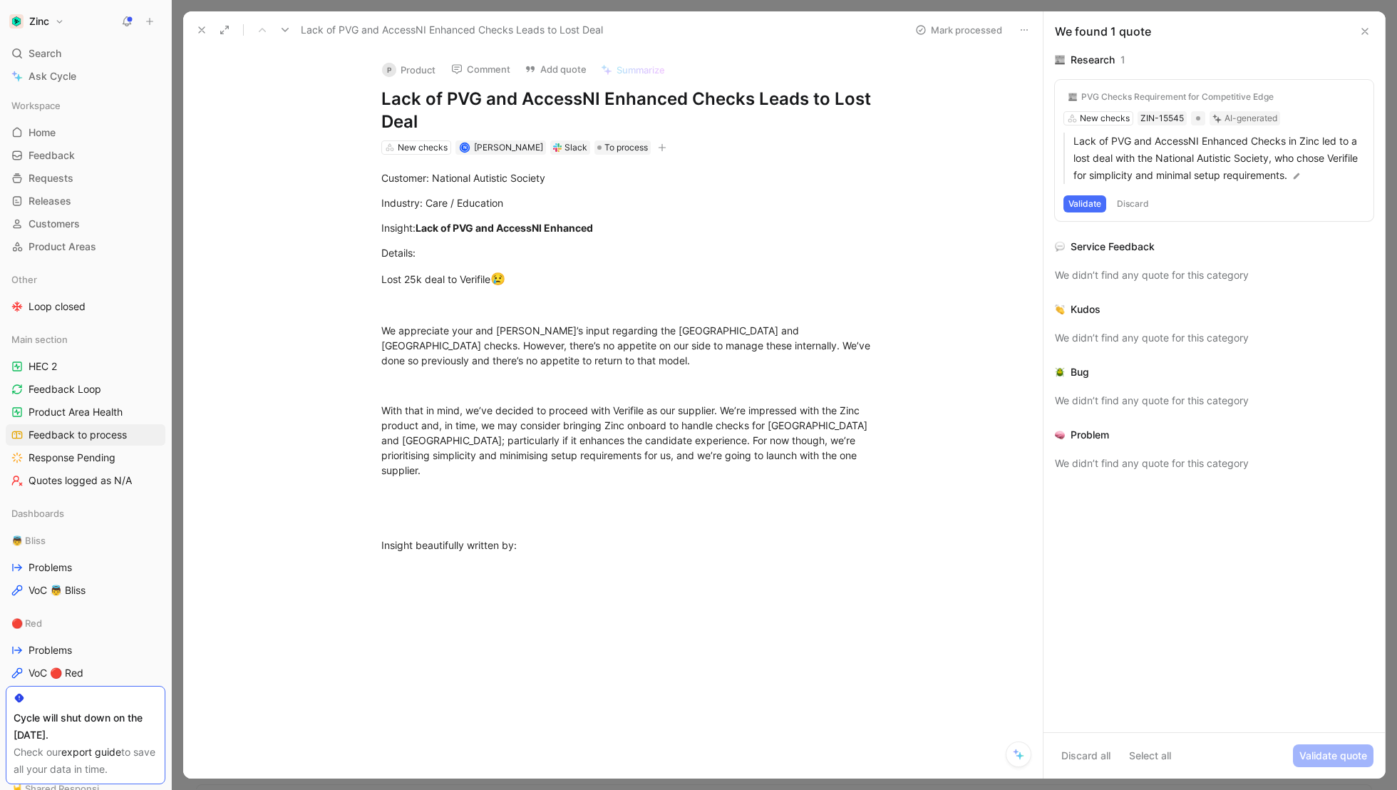
click at [1296, 126] on div "PVG Checks Requirement for Competitive Edge New checks ZIN-15545 AI-generated L…" at bounding box center [1214, 150] width 319 height 141
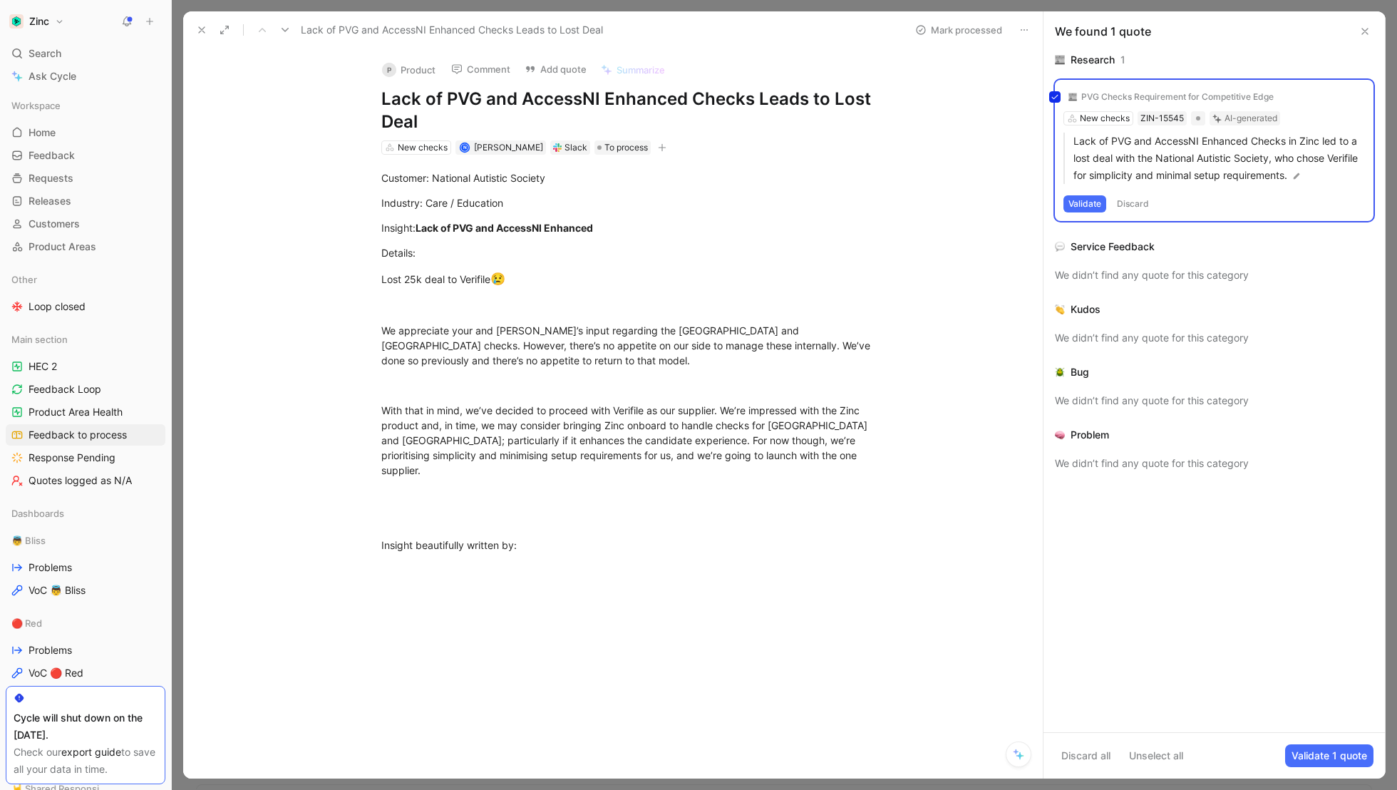
click at [1308, 98] on div "PVG Checks Requirement for Competitive Edge New checks ZIN-15545 AI-generated L…" at bounding box center [1214, 150] width 319 height 141
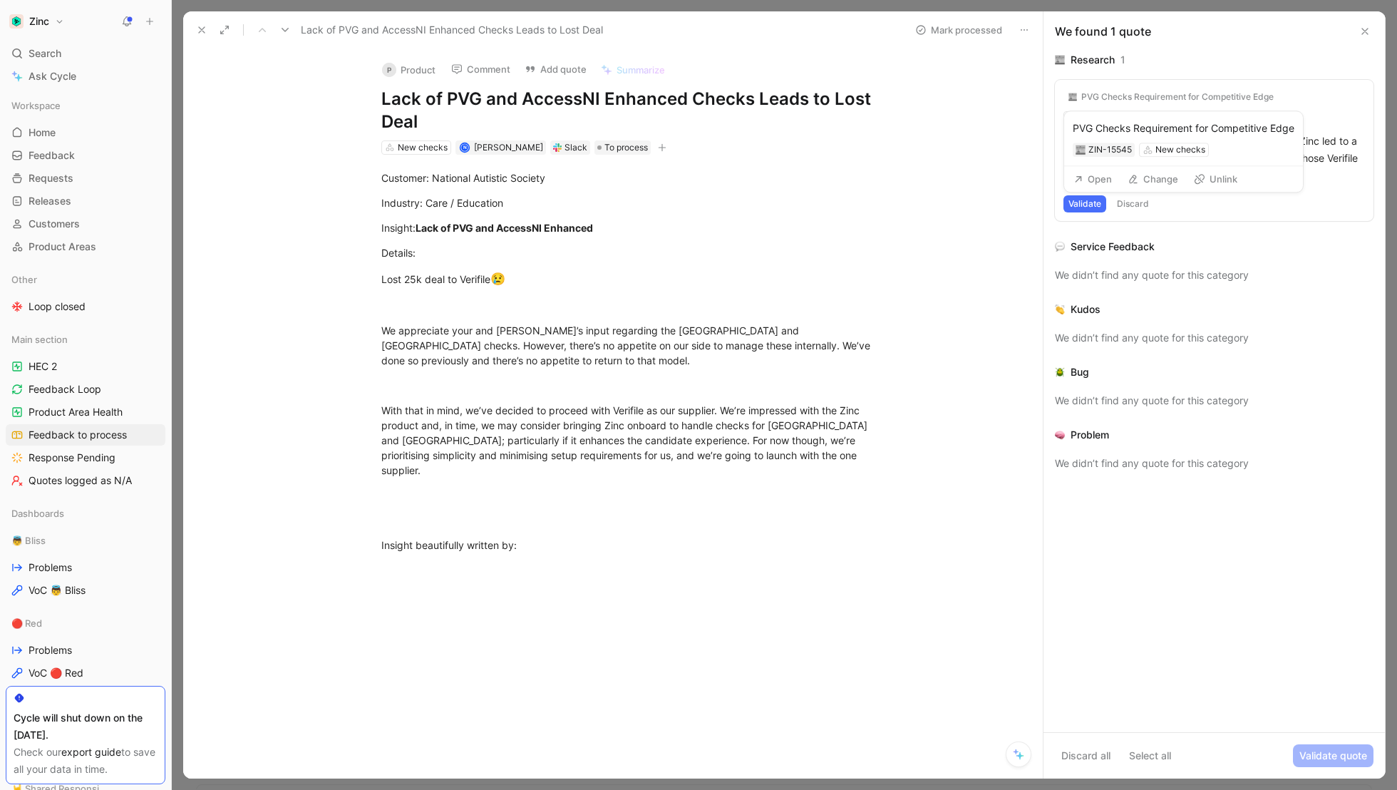
click at [1163, 96] on div "PVG Checks Requirement for Competitive Edge" at bounding box center [1177, 96] width 192 height 11
click at [1088, 119] on div "PVG Checks Requirement for Competitive Edge New checks ZIN-15545 AI-generated L…" at bounding box center [1214, 150] width 319 height 141
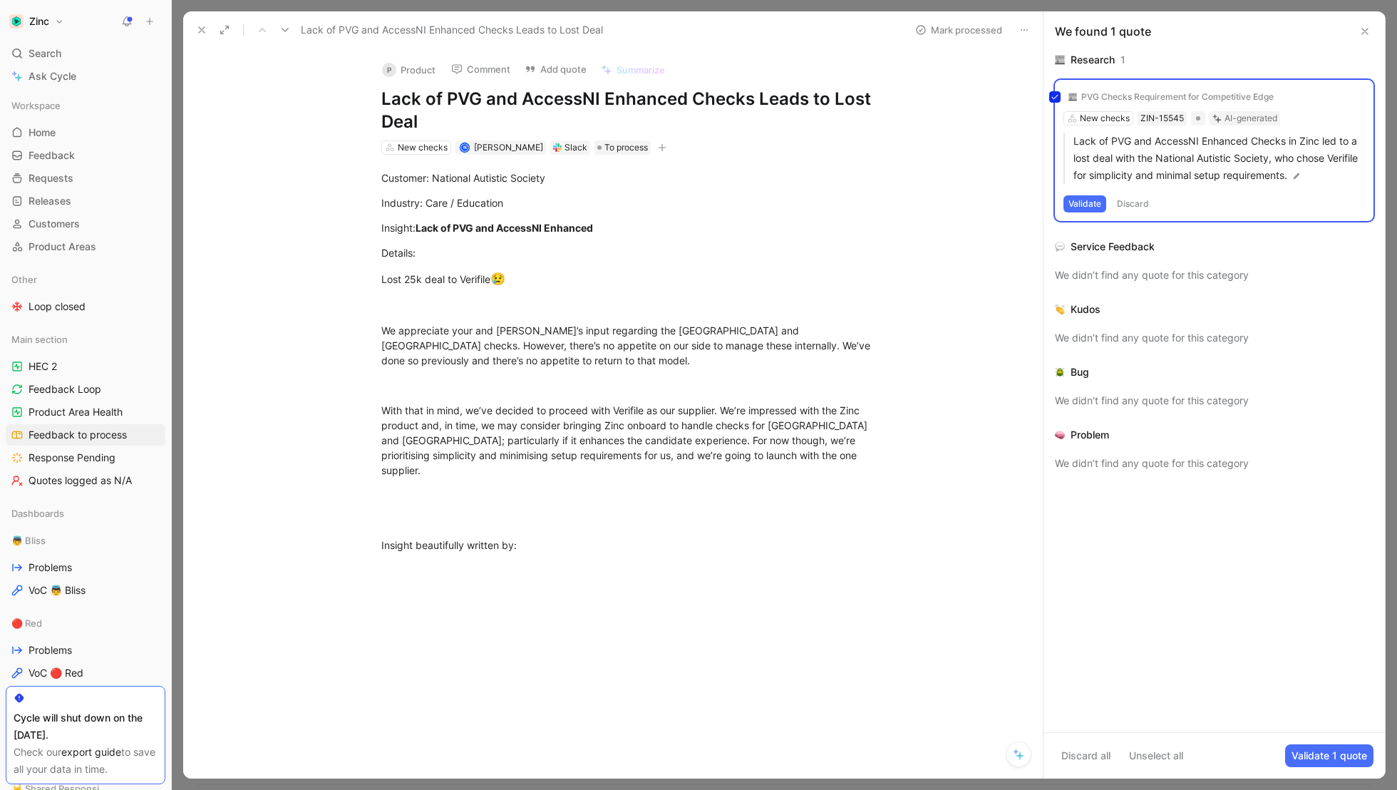
click at [1217, 205] on div "PVG Checks Requirement for Competitive Edge New checks ZIN-15545 AI-generated L…" at bounding box center [1214, 150] width 319 height 141
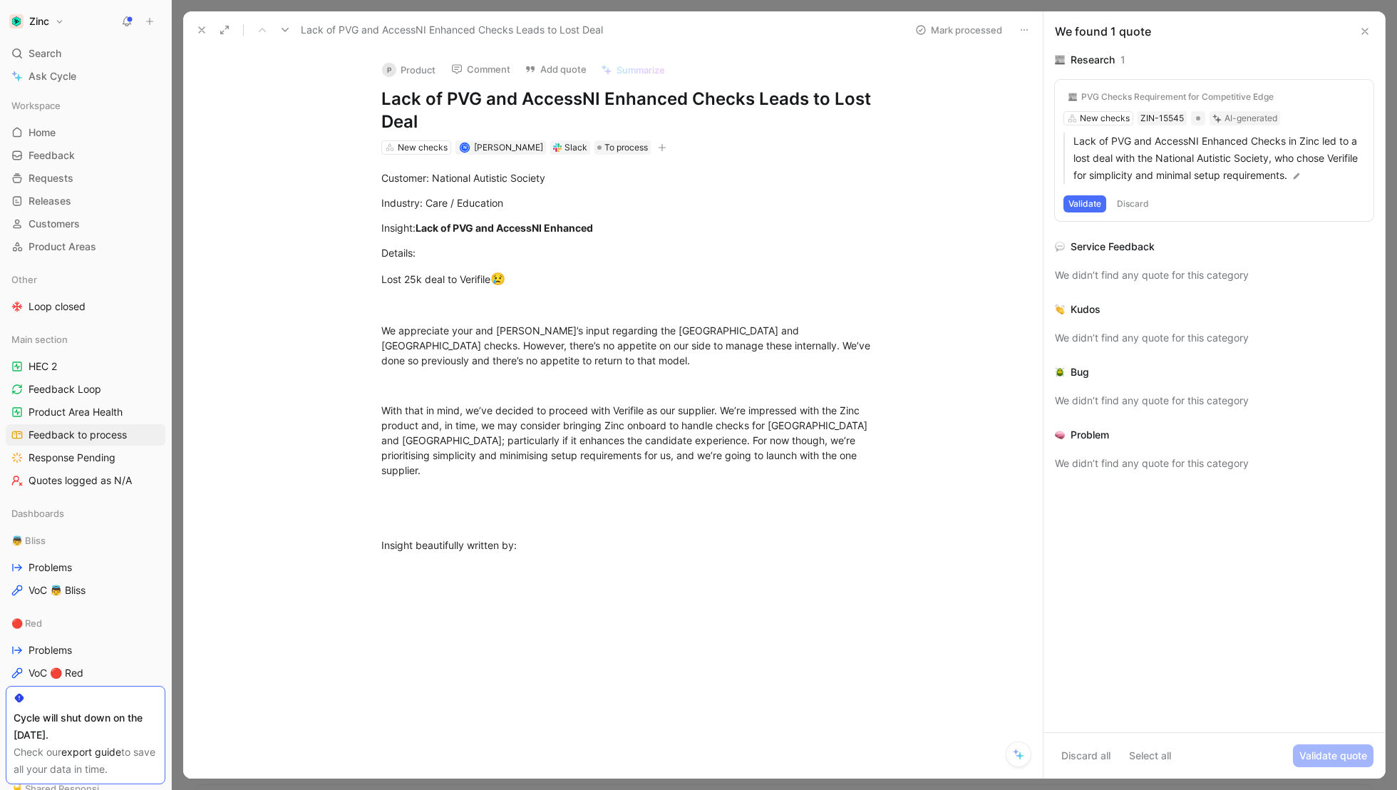
click at [1217, 205] on div "Validate Discard" at bounding box center [1213, 203] width 301 height 17
click at [1187, 163] on p "Lack of PVG and AccessNI Enhanced Checks in Zinc led to a lost deal with the Na…" at bounding box center [1218, 158] width 291 height 51
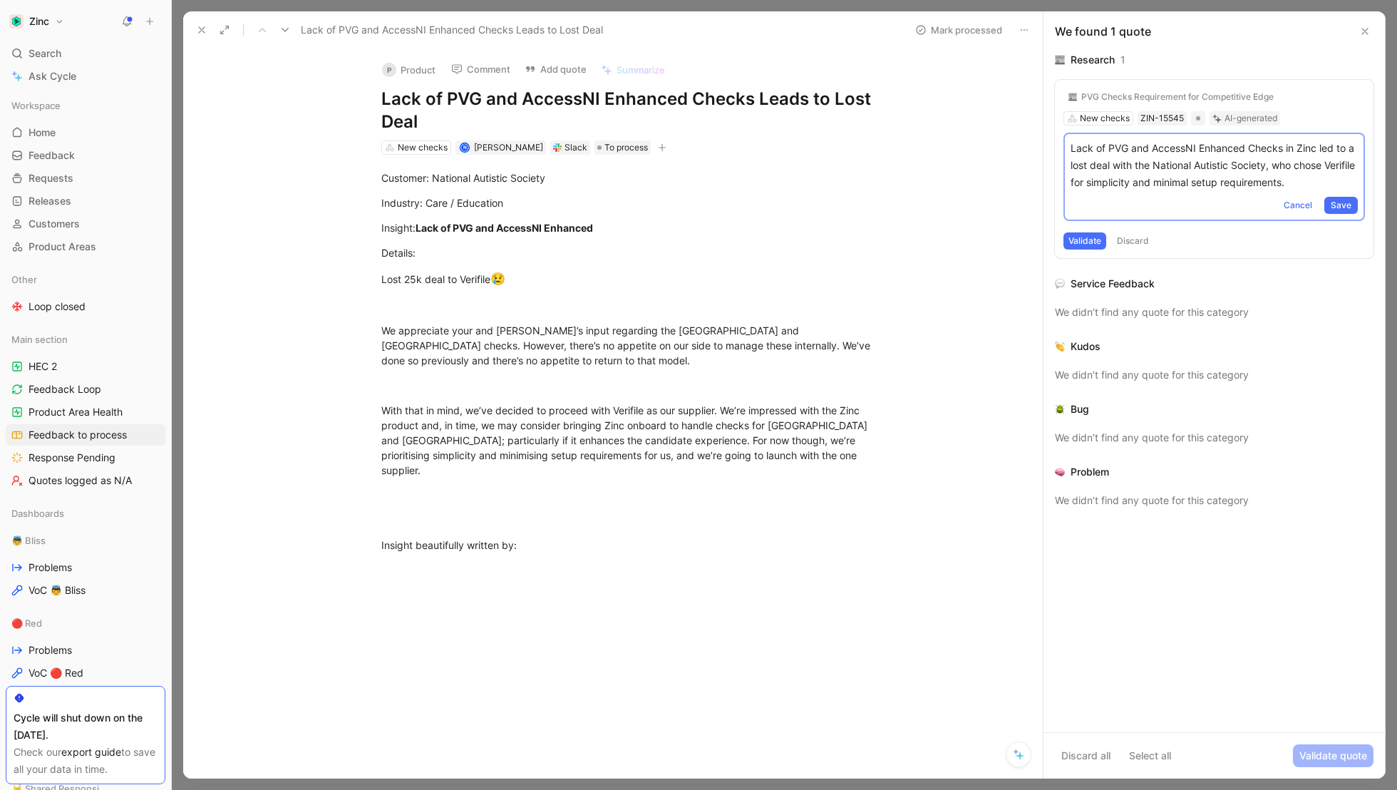
drag, startPoint x: 1061, startPoint y: 130, endPoint x: 1081, endPoint y: 394, distance: 265.1
click at [1081, 394] on div "Research 1 PVG Checks Requirement for Competitive Edge New checks ZIN-15545 AI-…" at bounding box center [1213, 391] width 341 height 681
click at [1055, 95] on icon at bounding box center [1054, 97] width 9 height 9
click at [1049, 91] on input "checkbox" at bounding box center [1049, 91] width 0 height 0
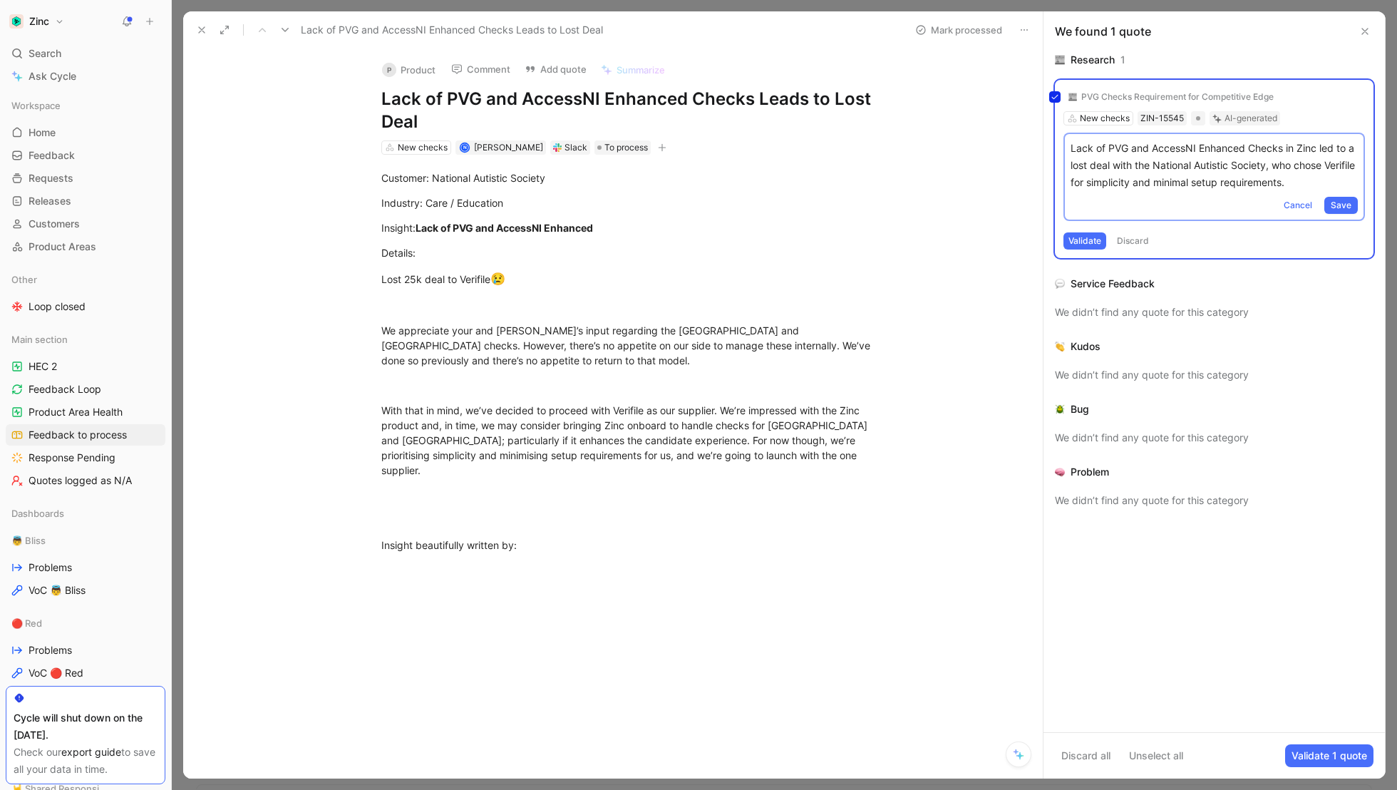
click at [1069, 750] on button "Discard all" at bounding box center [1086, 755] width 62 height 23
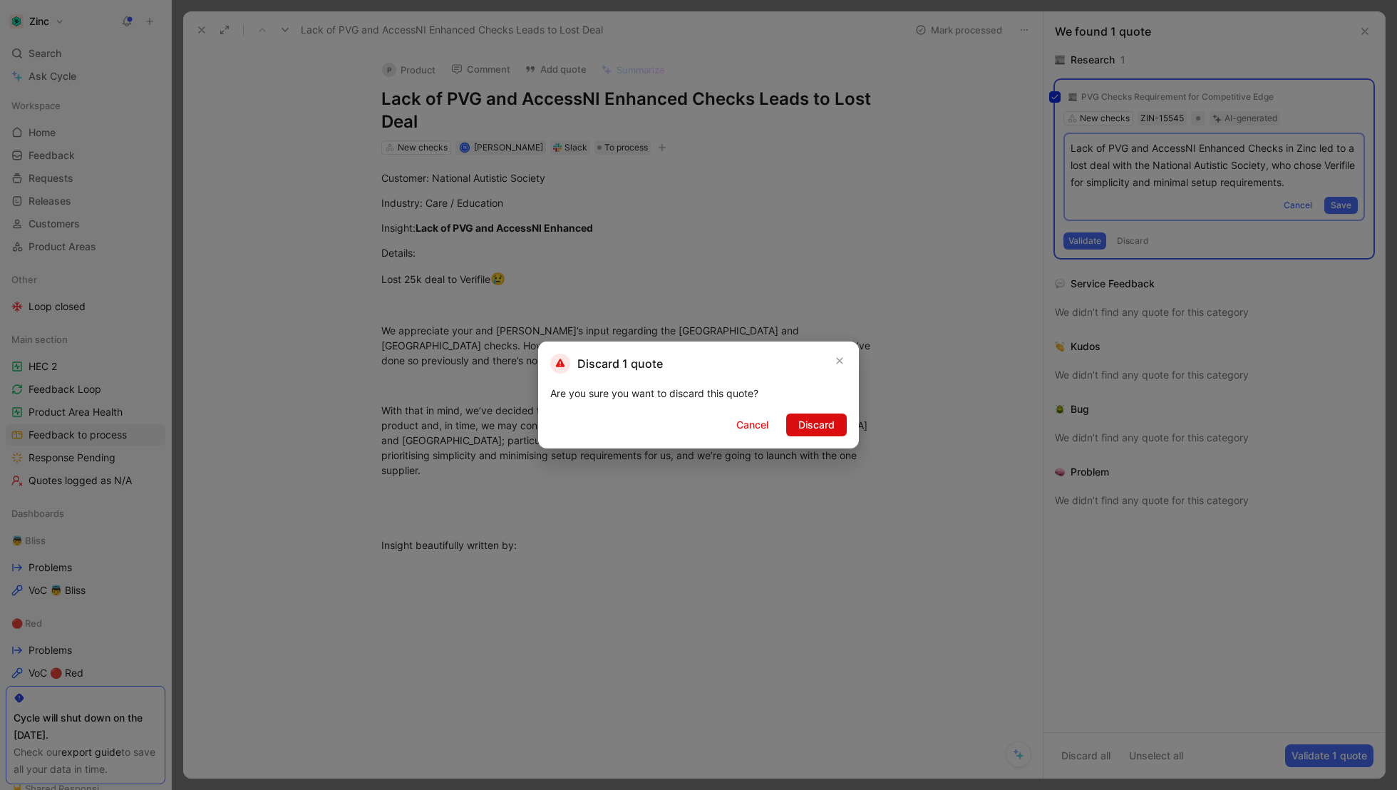
click at [815, 422] on span "Discard" at bounding box center [816, 424] width 36 height 17
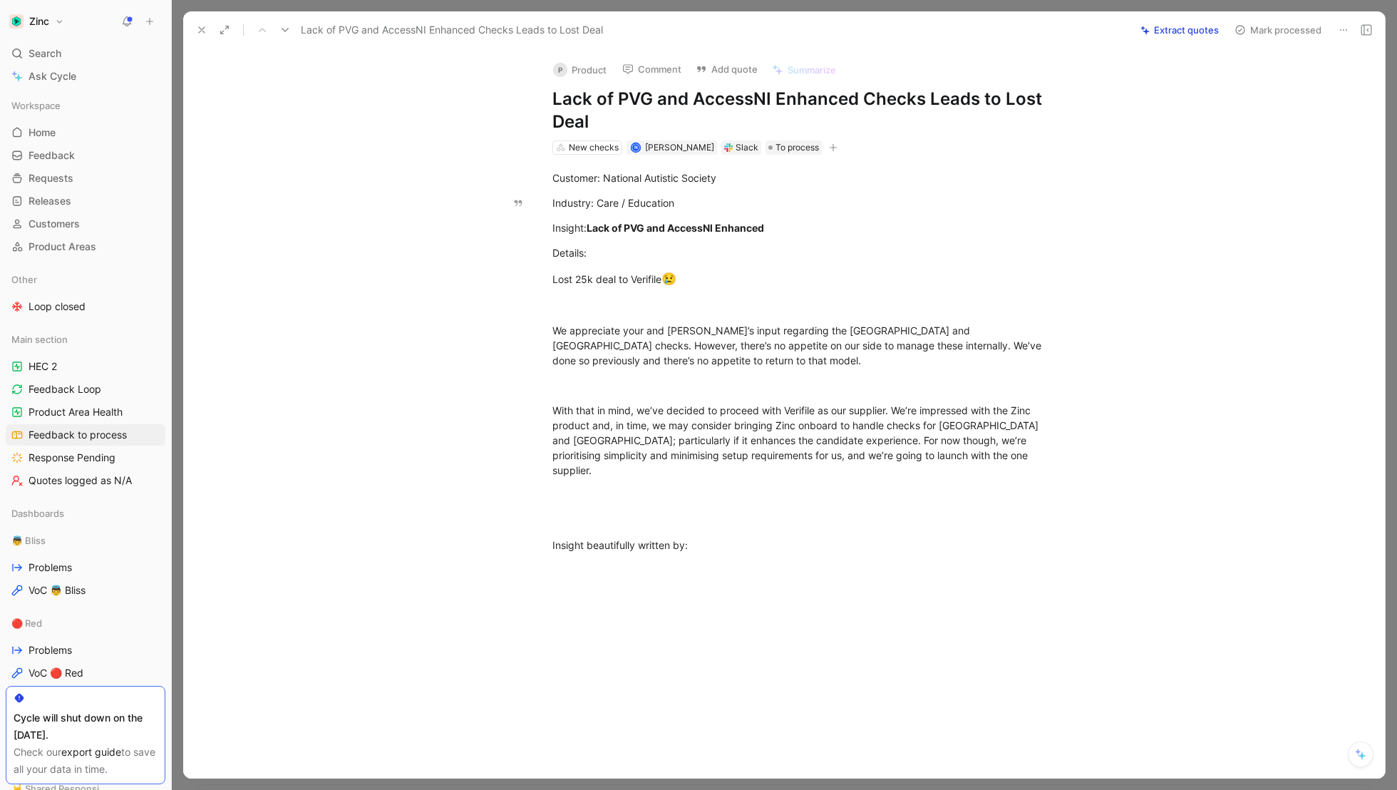
click at [691, 77] on button "Add quote" at bounding box center [726, 69] width 75 height 20
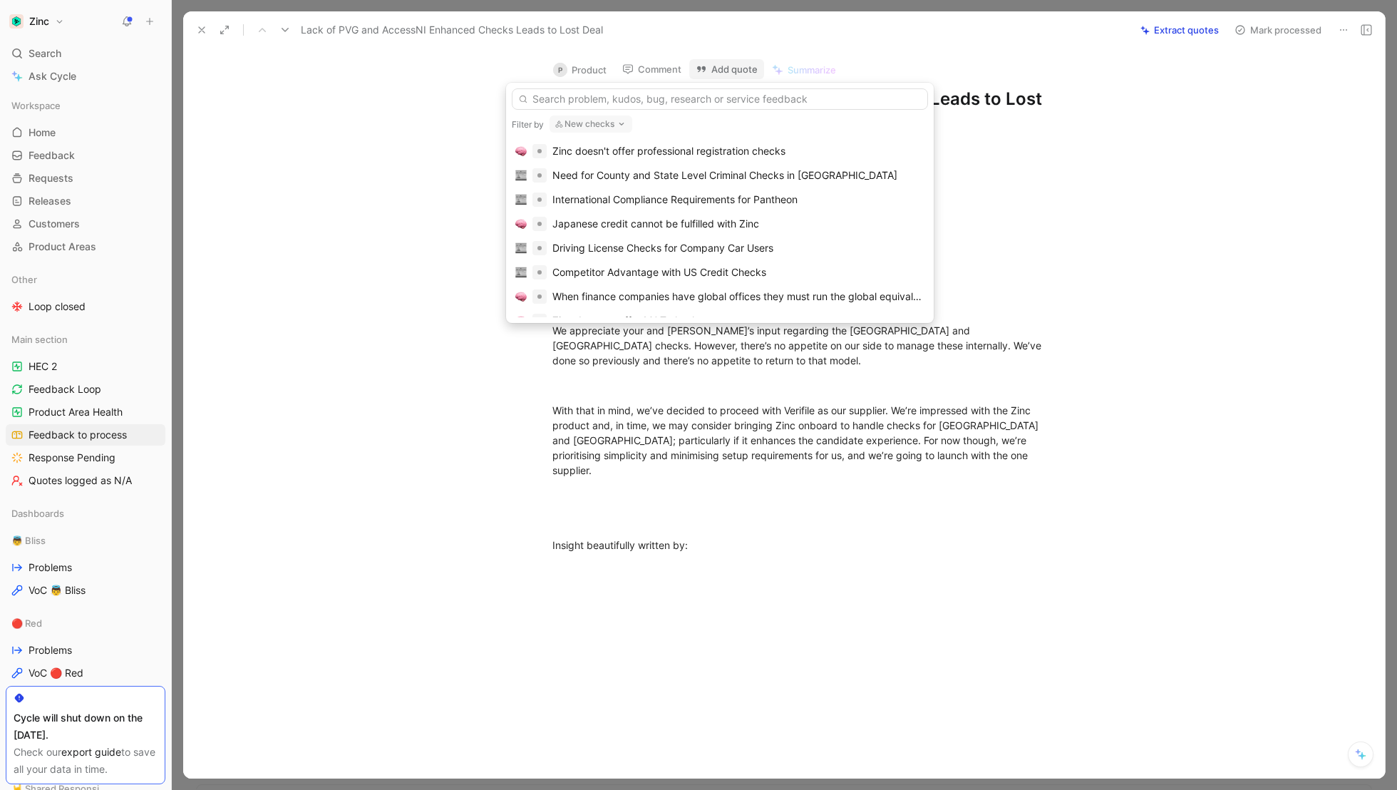
click at [589, 123] on button "New checks" at bounding box center [590, 123] width 83 height 17
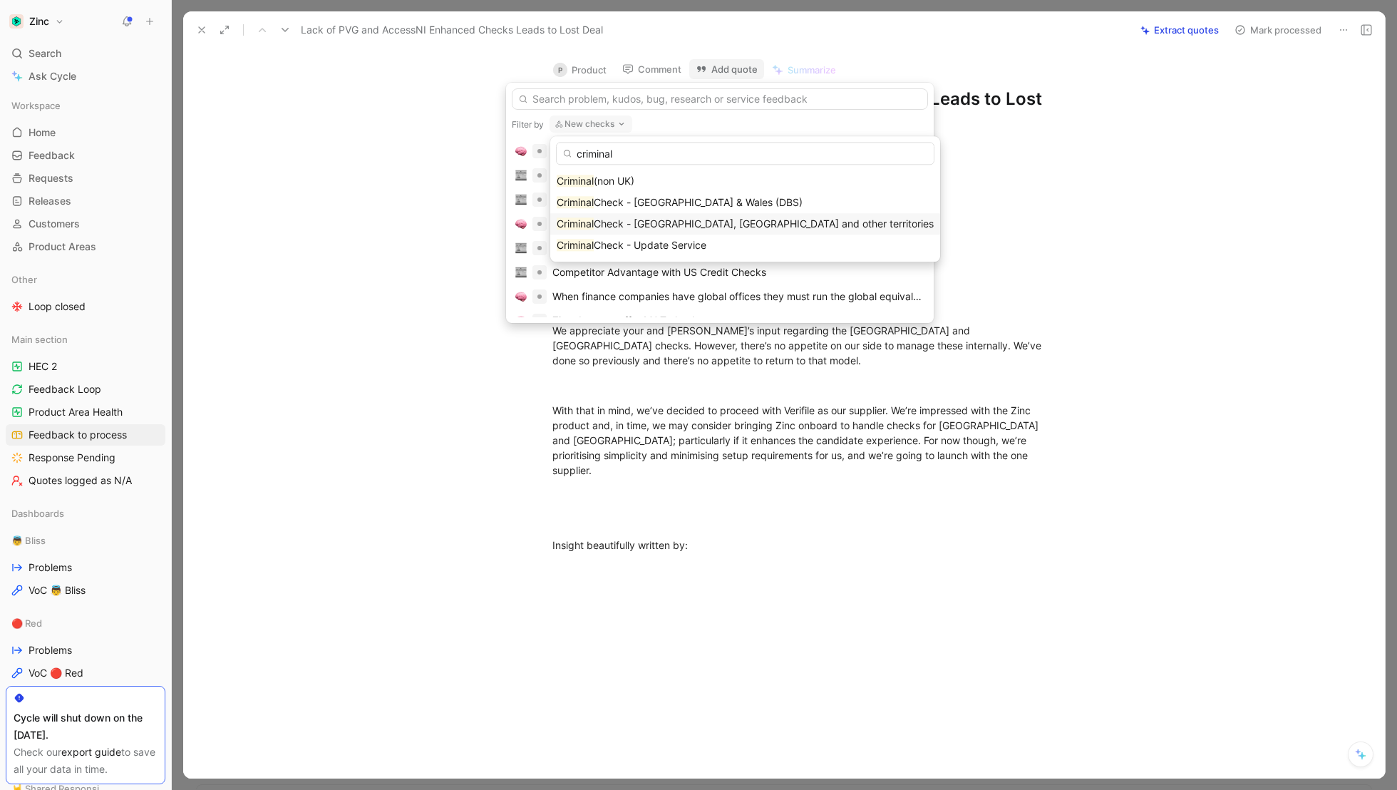
type input "criminal"
click at [616, 219] on span "Check - [GEOGRAPHIC_DATA], [GEOGRAPHIC_DATA] and other territories" at bounding box center [764, 223] width 340 height 12
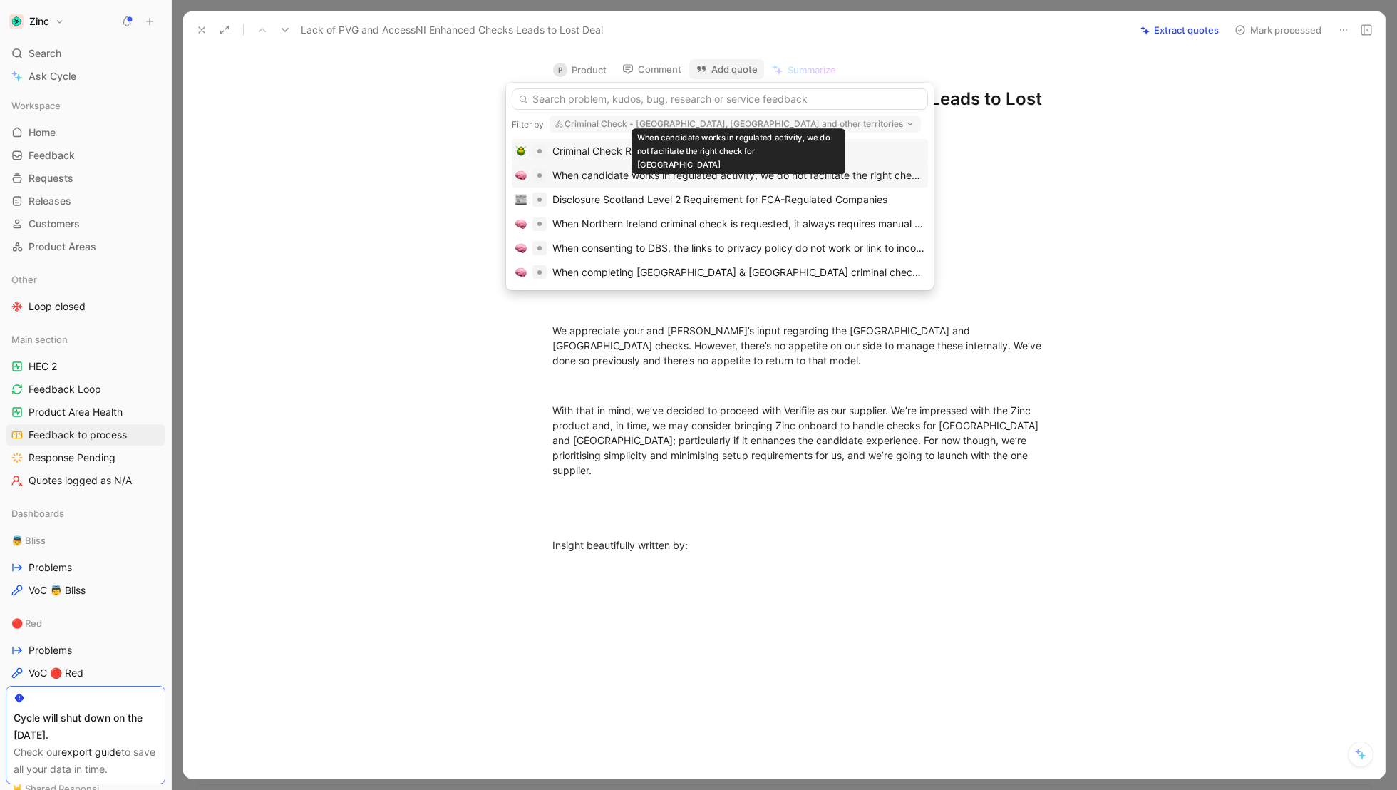
click at [700, 173] on div "When candidate works in regulated activity, we do not facilitate the right chec…" at bounding box center [738, 175] width 372 height 17
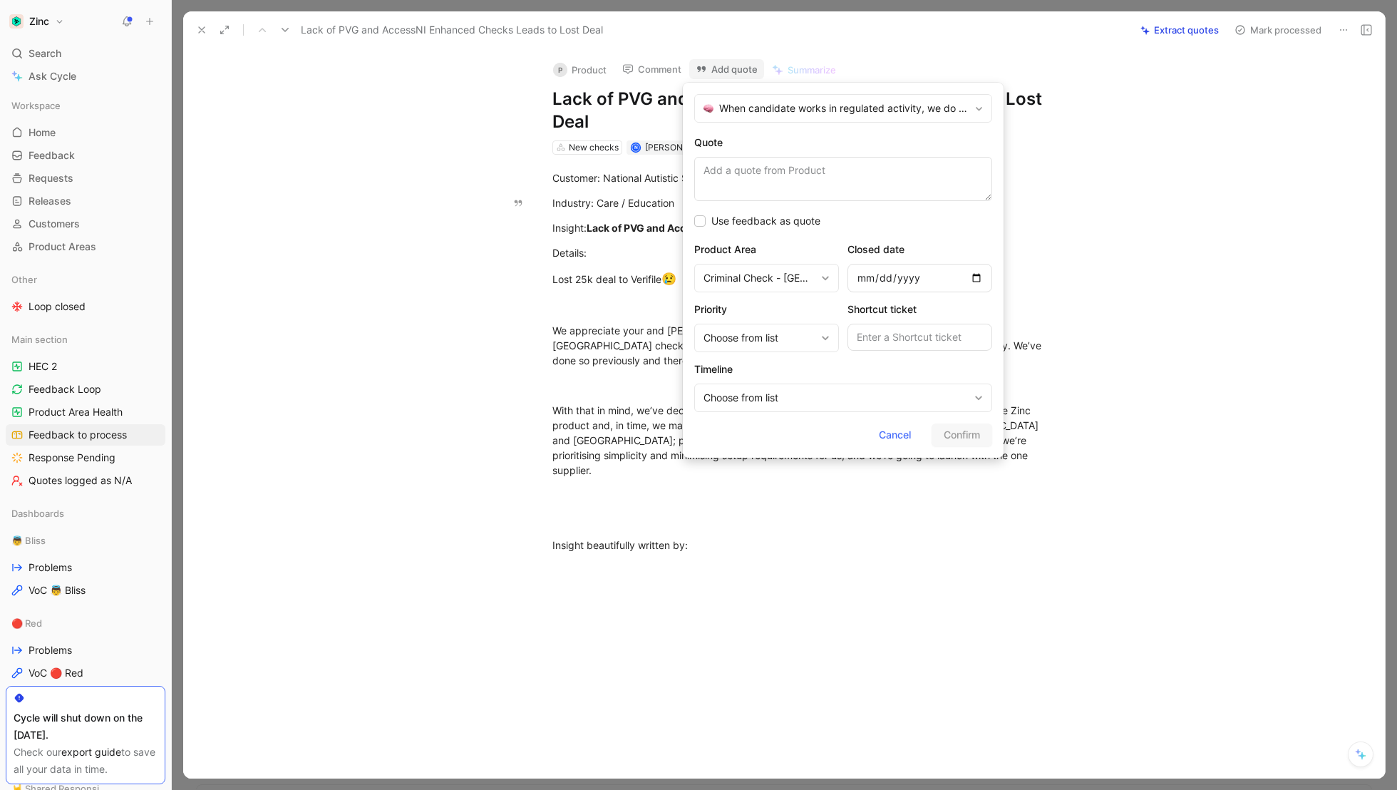
click at [763, 172] on textarea "Quote" at bounding box center [843, 179] width 298 height 44
type textarea "Lack of PVG and AccessNI Enhanced Checks in Zinc led to a lost deal with the Na…"
click at [969, 433] on span "Confirm" at bounding box center [962, 434] width 36 height 17
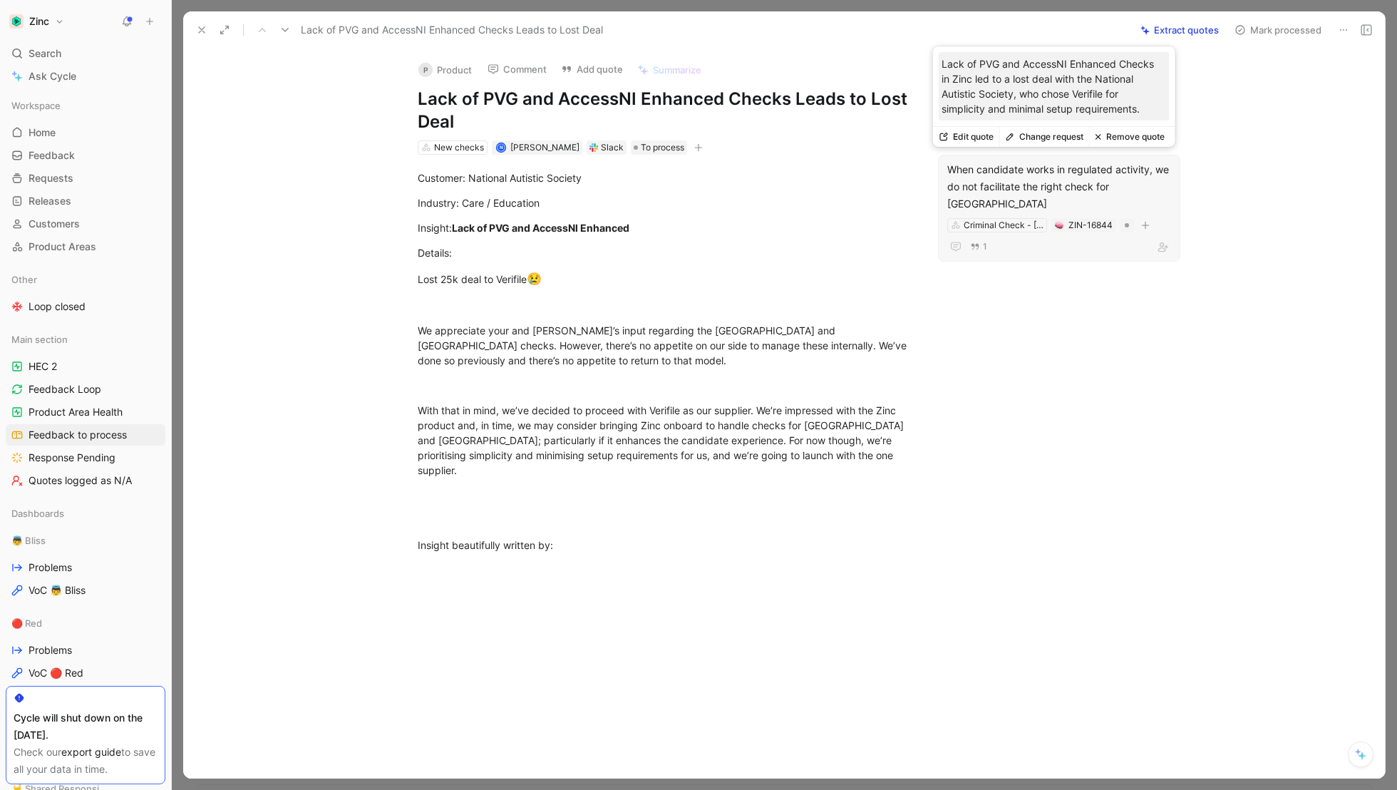
click at [1016, 238] on div "1" at bounding box center [1059, 246] width 224 height 17
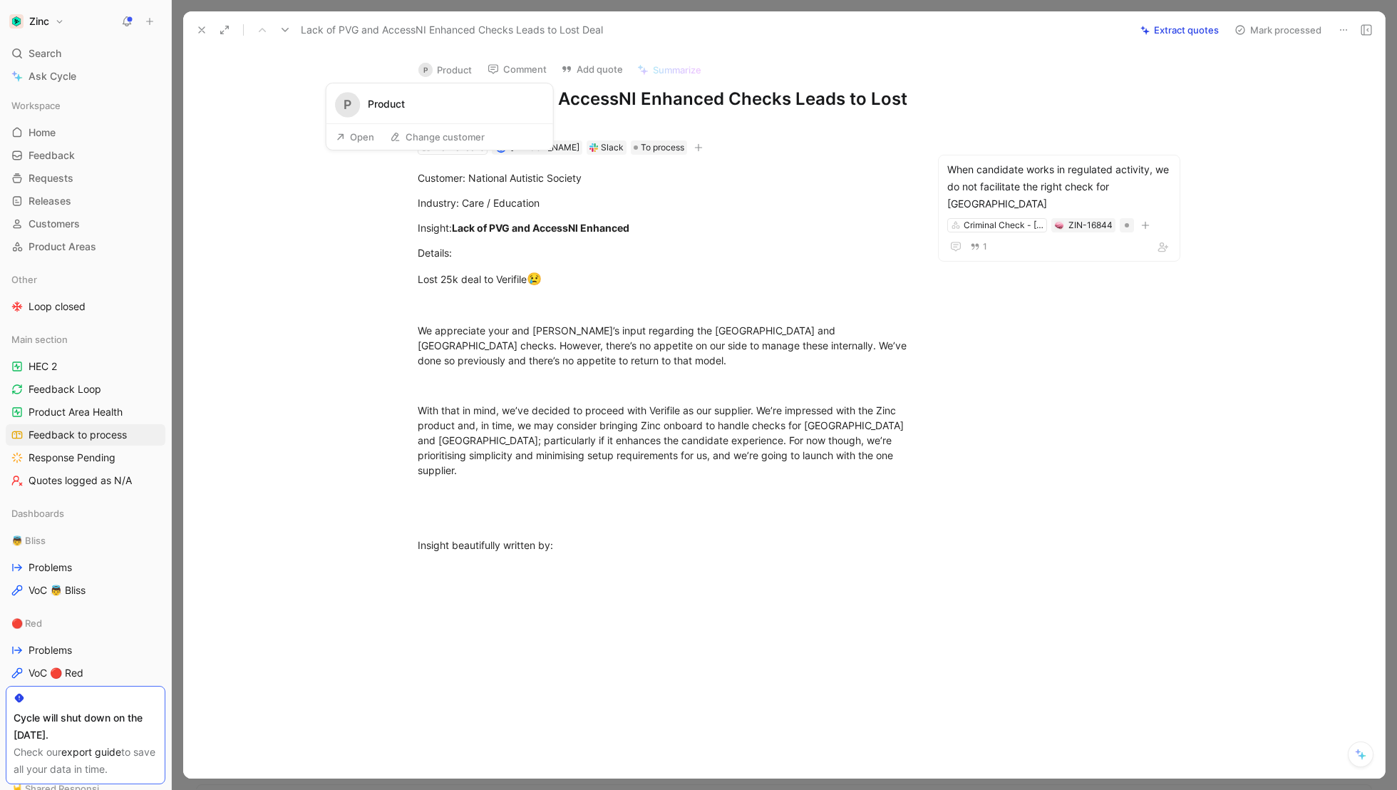
click at [433, 69] on button "P Product" at bounding box center [445, 69] width 66 height 21
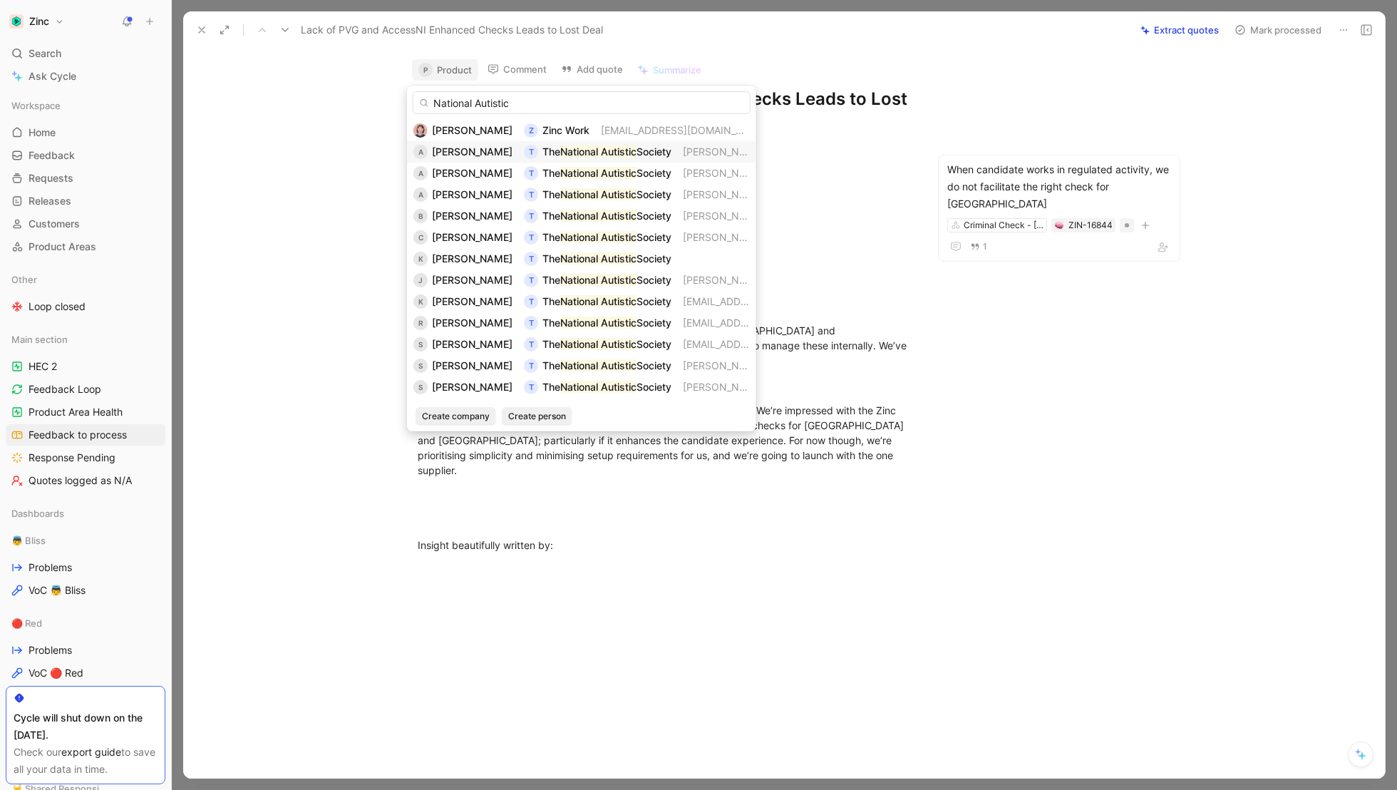
type input "National Autistic"
click at [636, 153] on span "Society" at bounding box center [653, 151] width 35 height 12
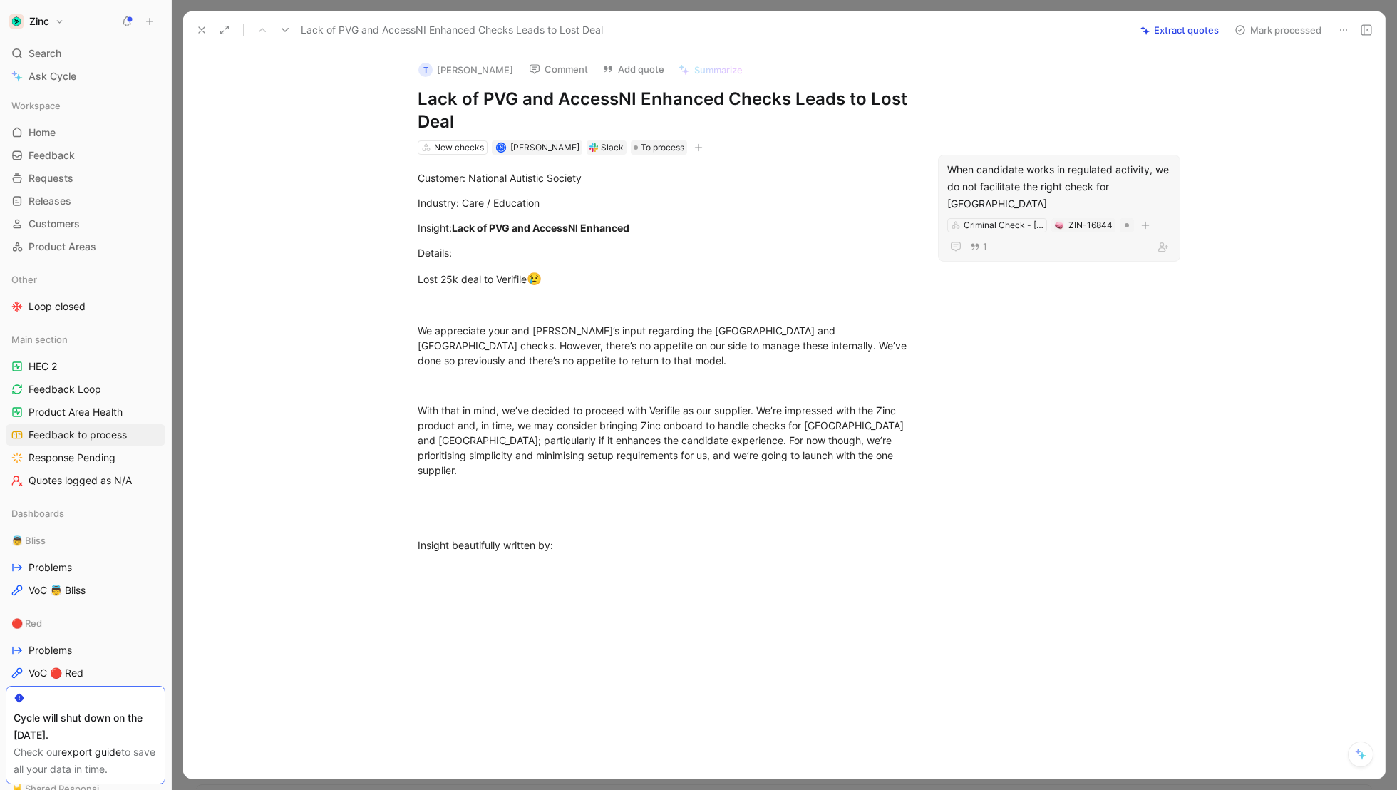
click at [1038, 172] on div "When candidate works in regulated activity, we do not facilitate the right chec…" at bounding box center [1059, 186] width 224 height 51
click at [1262, 24] on button "Mark processed" at bounding box center [1278, 30] width 100 height 20
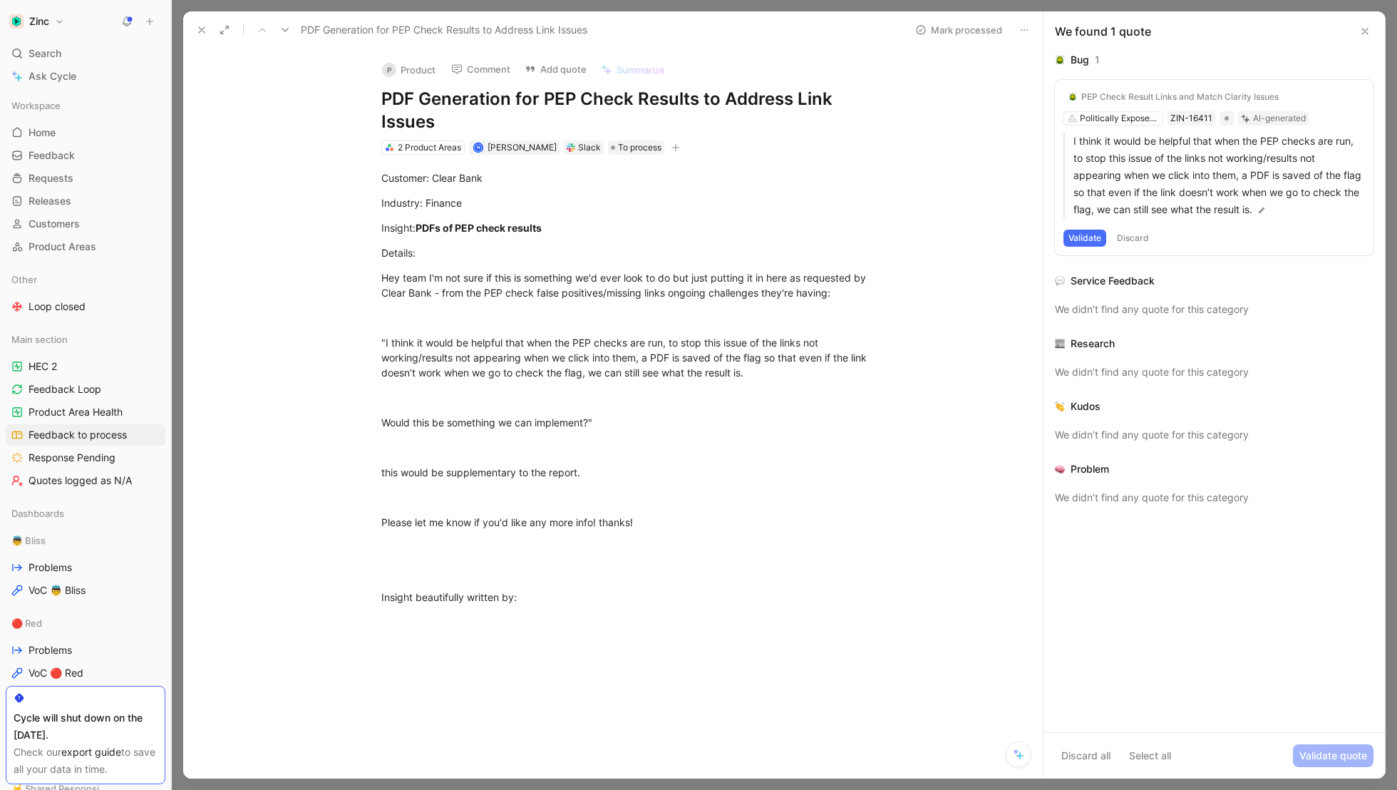
click at [389, 63] on div "P" at bounding box center [389, 70] width 14 height 14
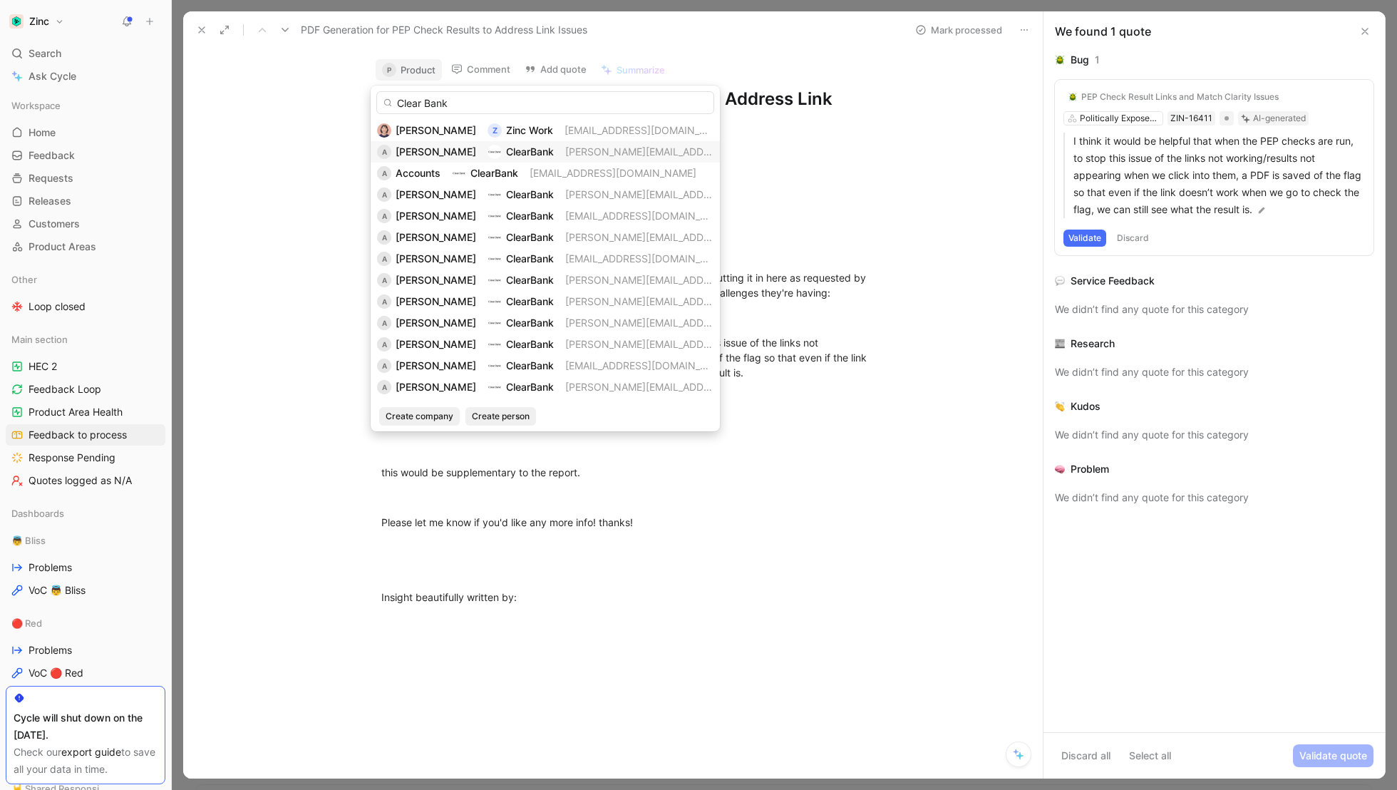
type input "Clear Bank"
click at [436, 156] on span "[PERSON_NAME]" at bounding box center [436, 151] width 81 height 12
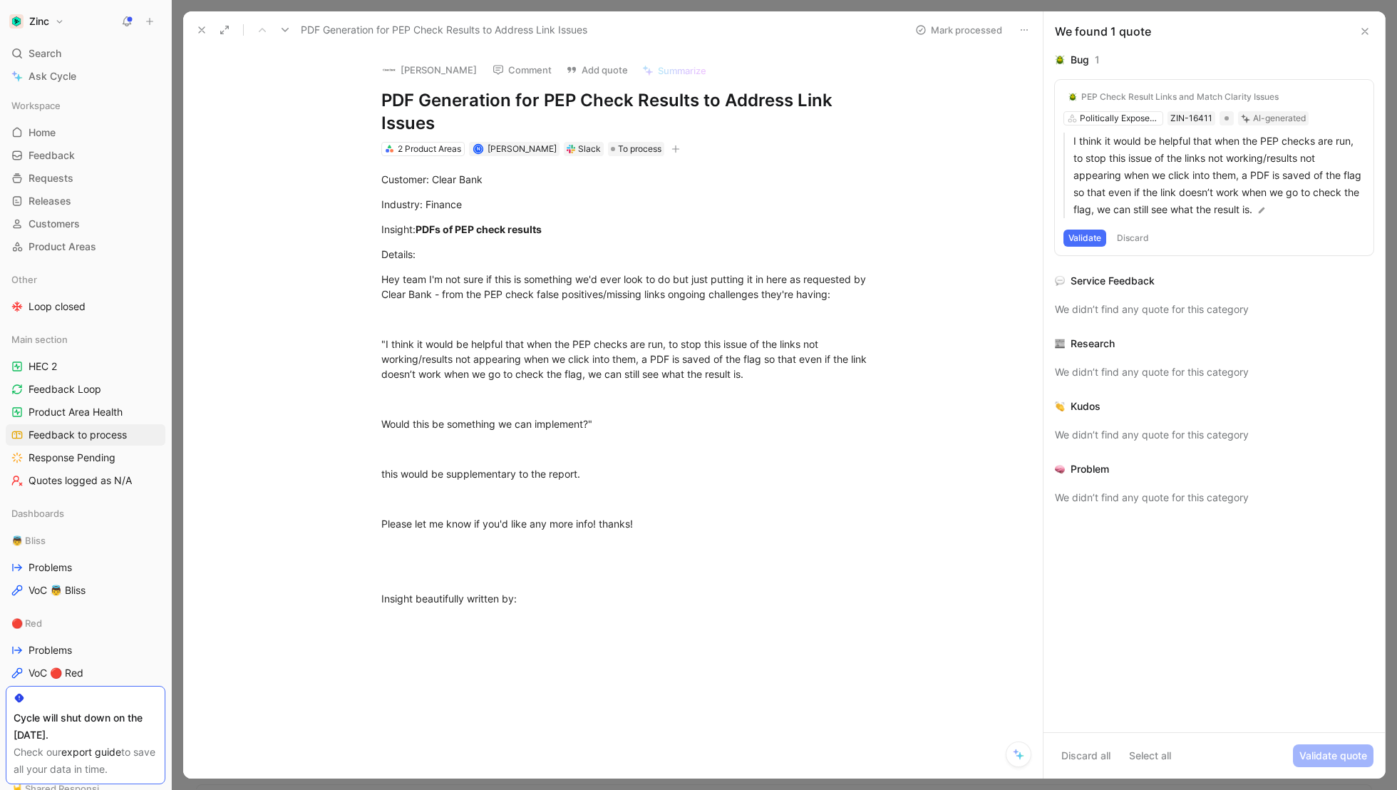
click at [1101, 234] on button "Validate" at bounding box center [1084, 237] width 43 height 17
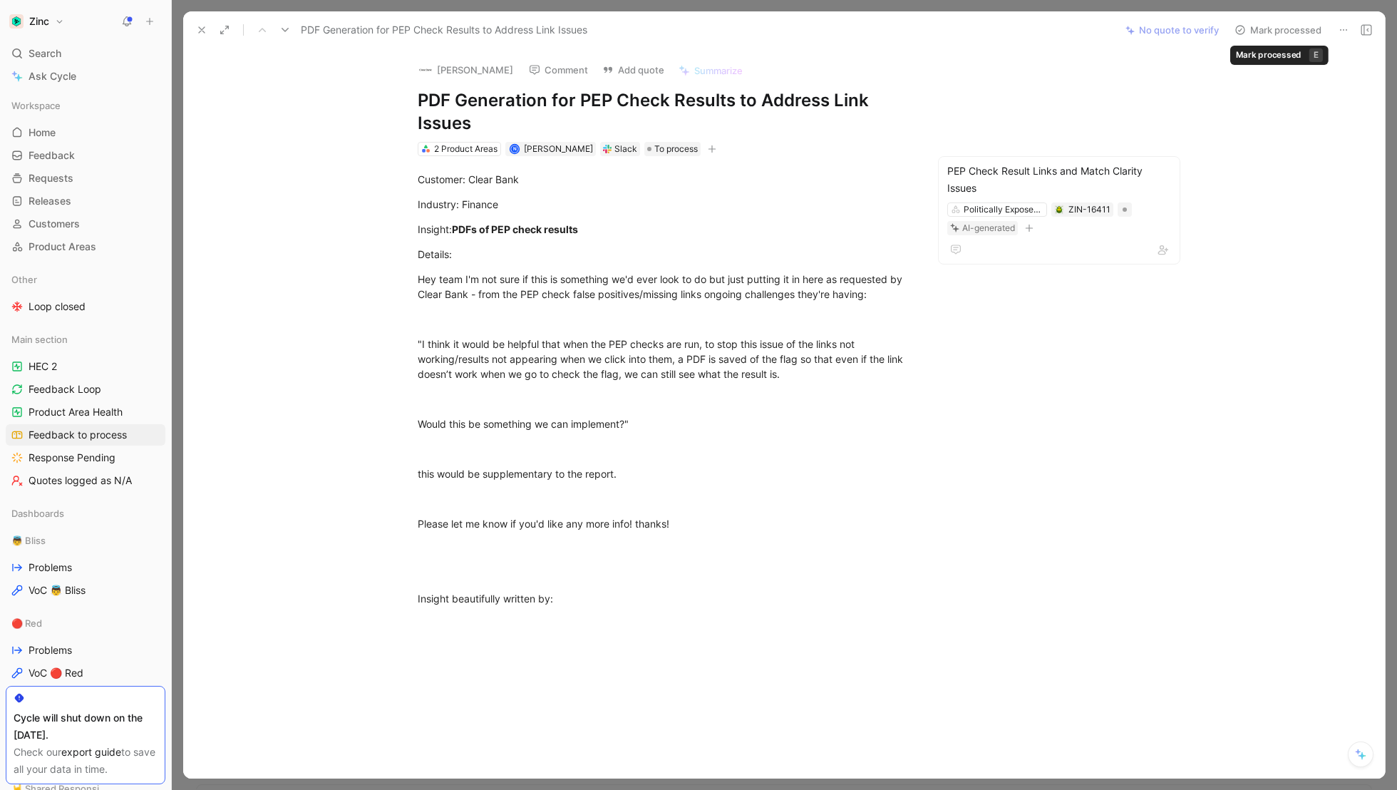
click at [1285, 32] on button "Mark processed" at bounding box center [1278, 30] width 100 height 20
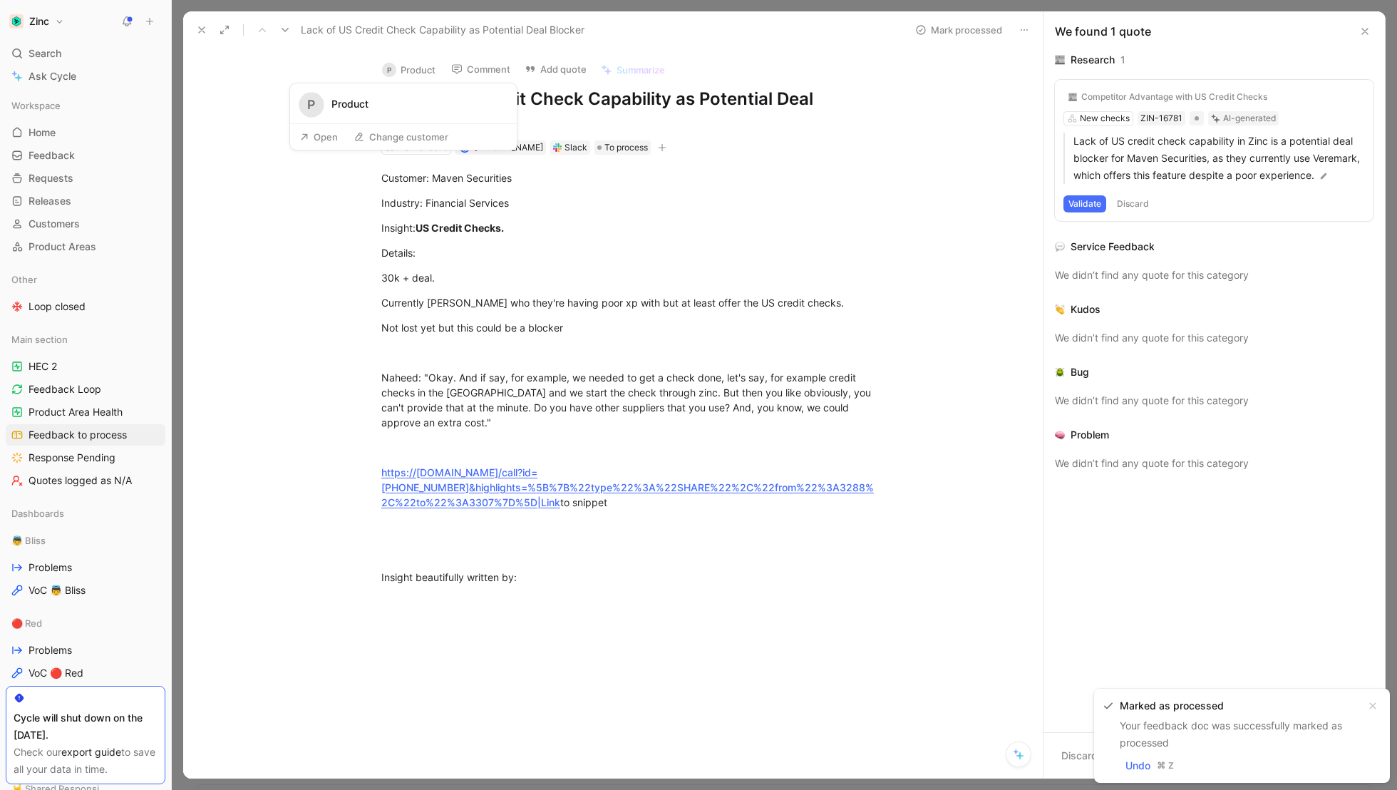
click at [395, 71] on button "P Product" at bounding box center [409, 69] width 66 height 21
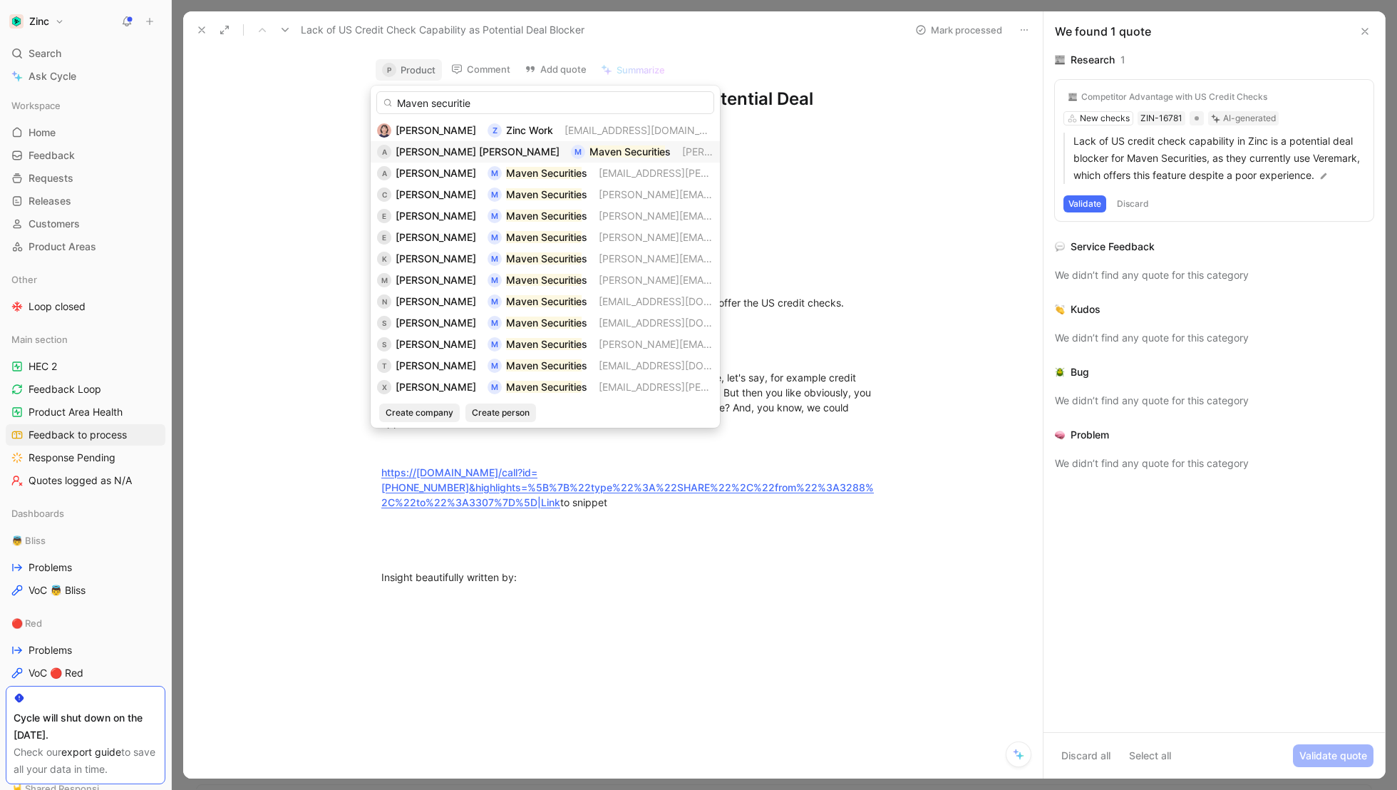
type input "Maven securitie"
click at [589, 153] on mark "Maven Securitie" at bounding box center [627, 151] width 76 height 12
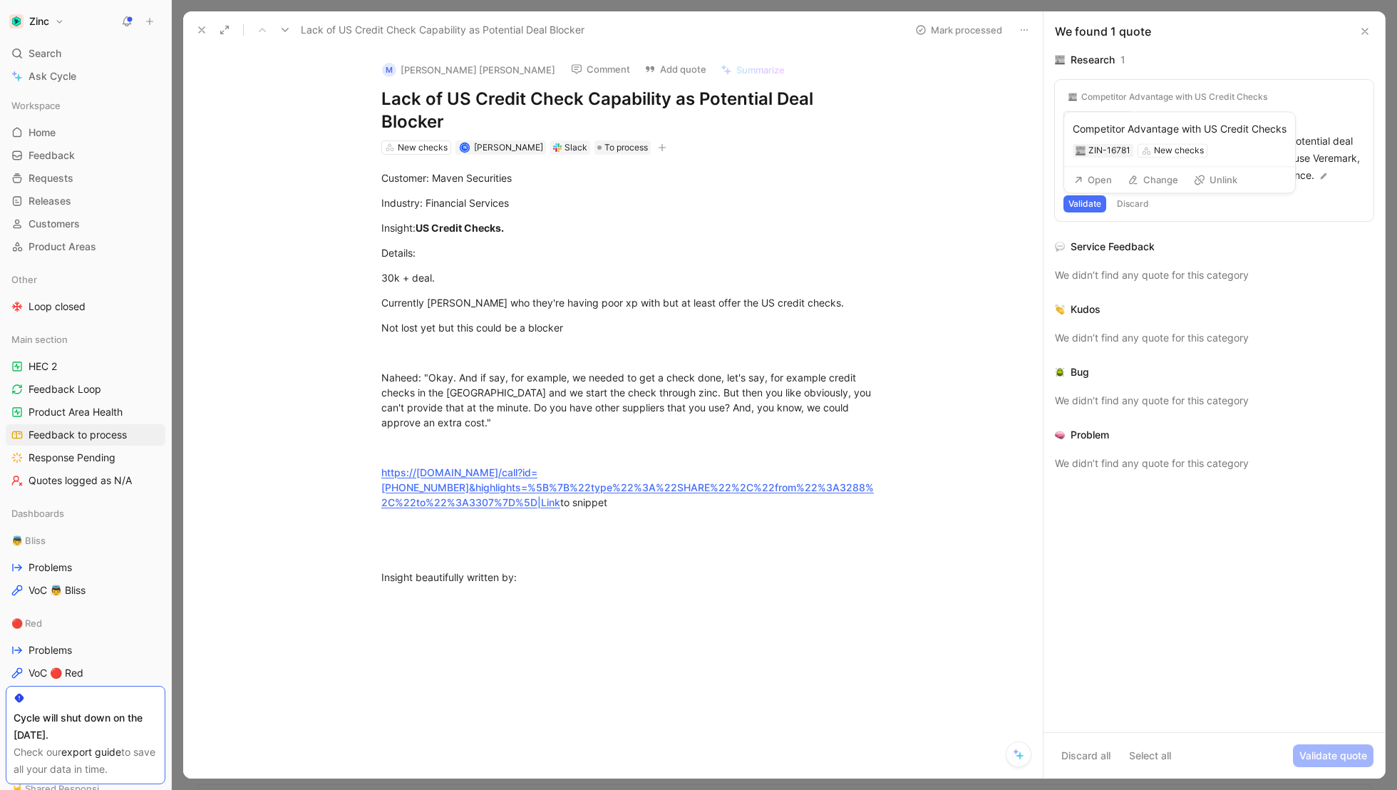
click at [1140, 97] on div "Competitor Advantage with US Credit Checks" at bounding box center [1174, 96] width 186 height 11
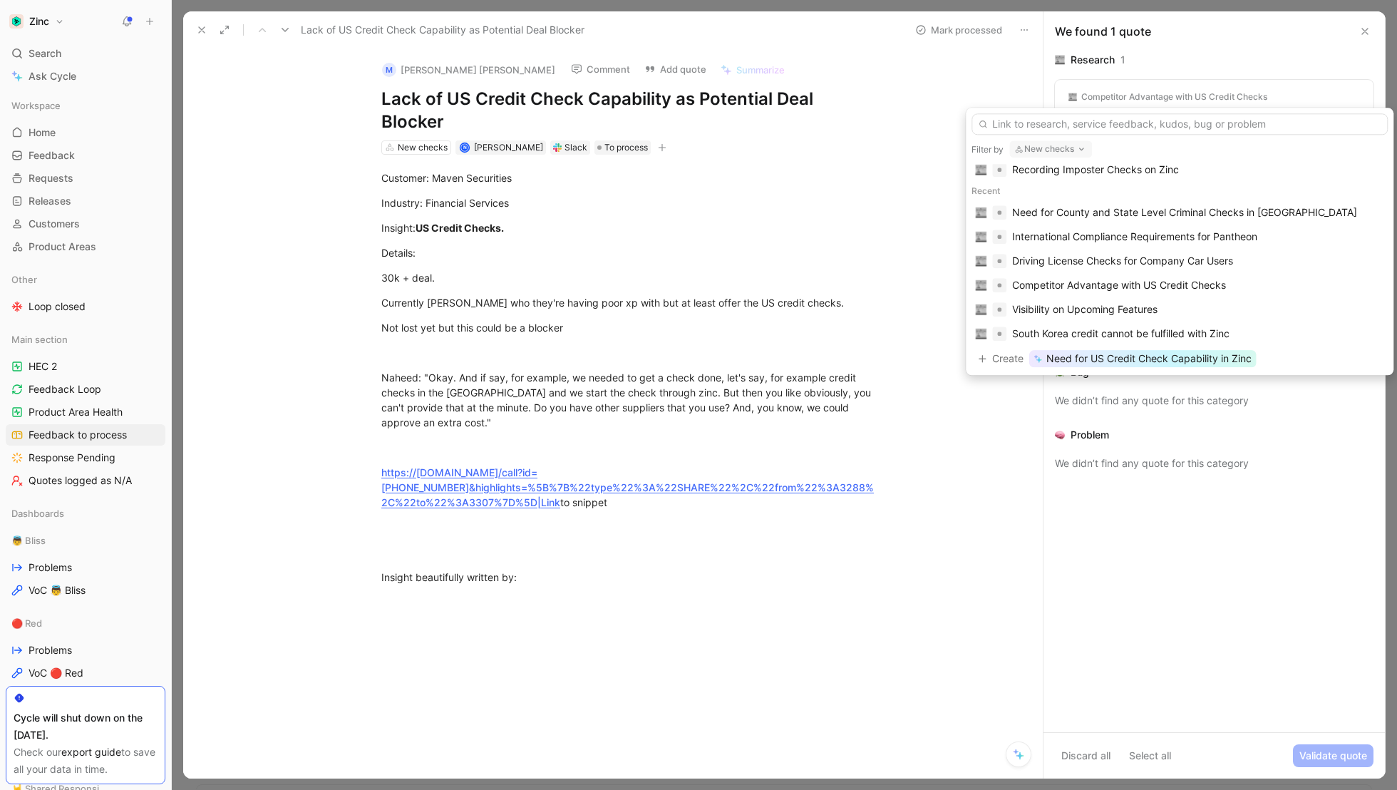
scroll to position [191, 0]
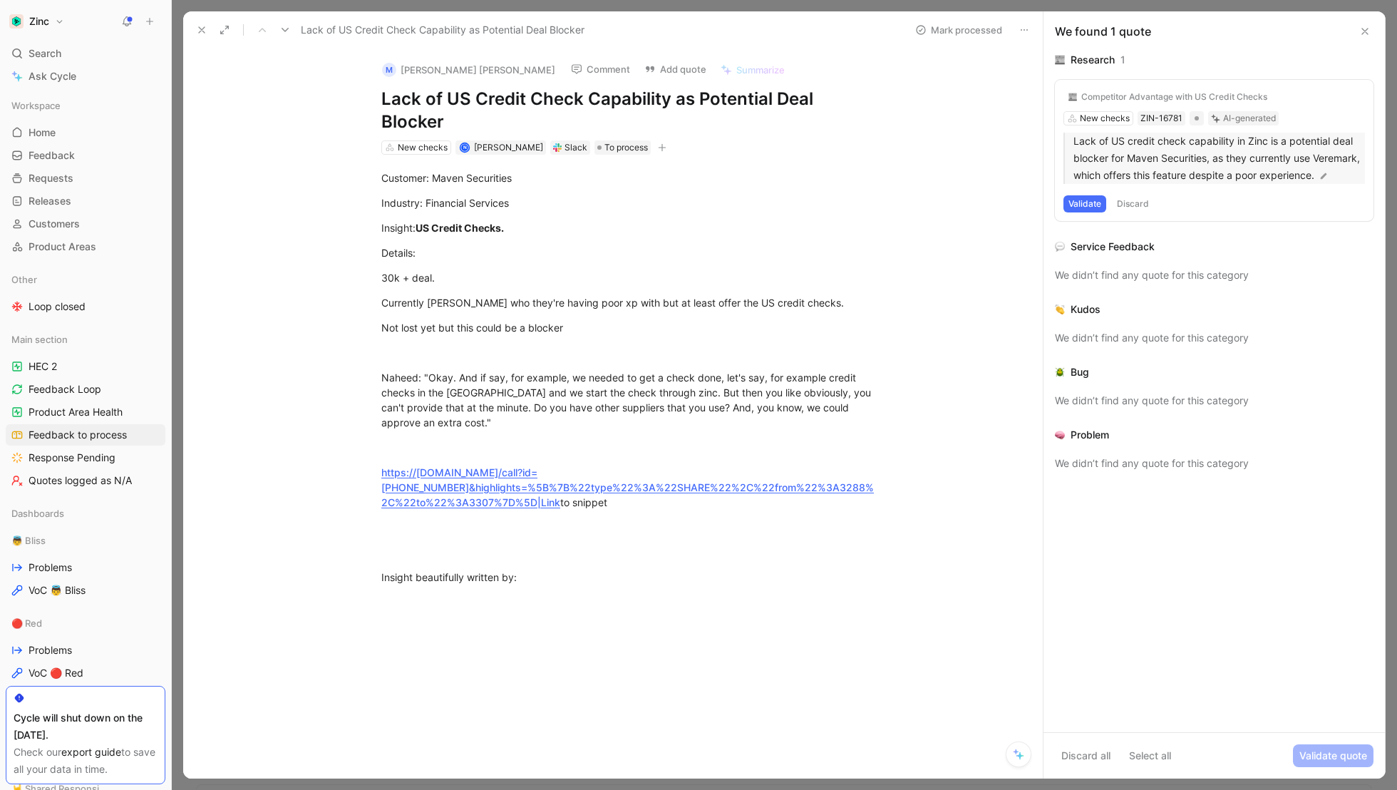
click at [1167, 184] on p "Lack of US credit check capability in Zinc is a potential deal blocker for Mave…" at bounding box center [1218, 158] width 291 height 51
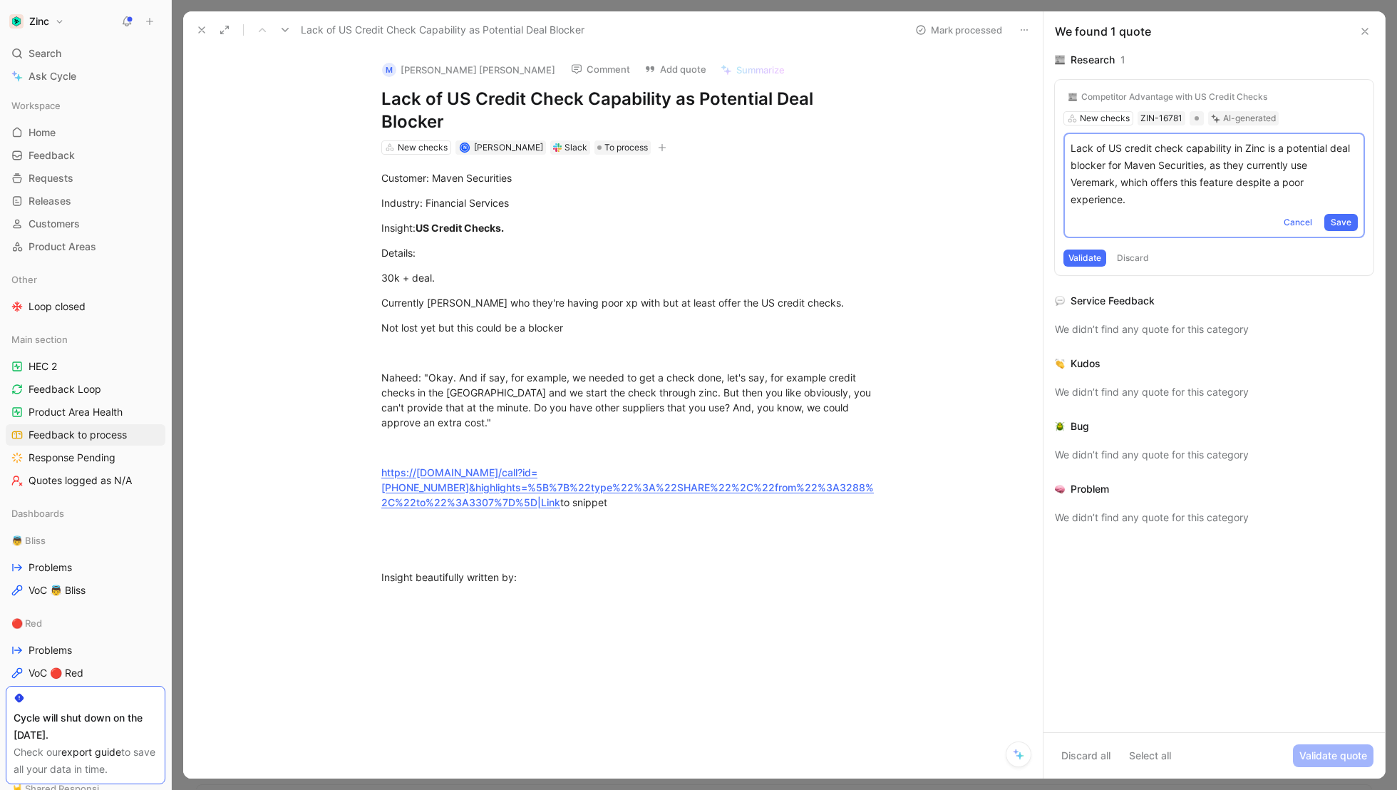
drag, startPoint x: 1186, startPoint y: 202, endPoint x: 1021, endPoint y: 120, distance: 184.9
click at [1020, 120] on div "Lack of US Credit Check Capability as Potential Deal [PERSON_NAME] processed M …" at bounding box center [784, 394] width 1202 height 767
copy p "Lack of US credit check capability in Zinc is a potential deal blocker for Mave…"
click at [1294, 222] on span "Cancel" at bounding box center [1297, 222] width 29 height 14
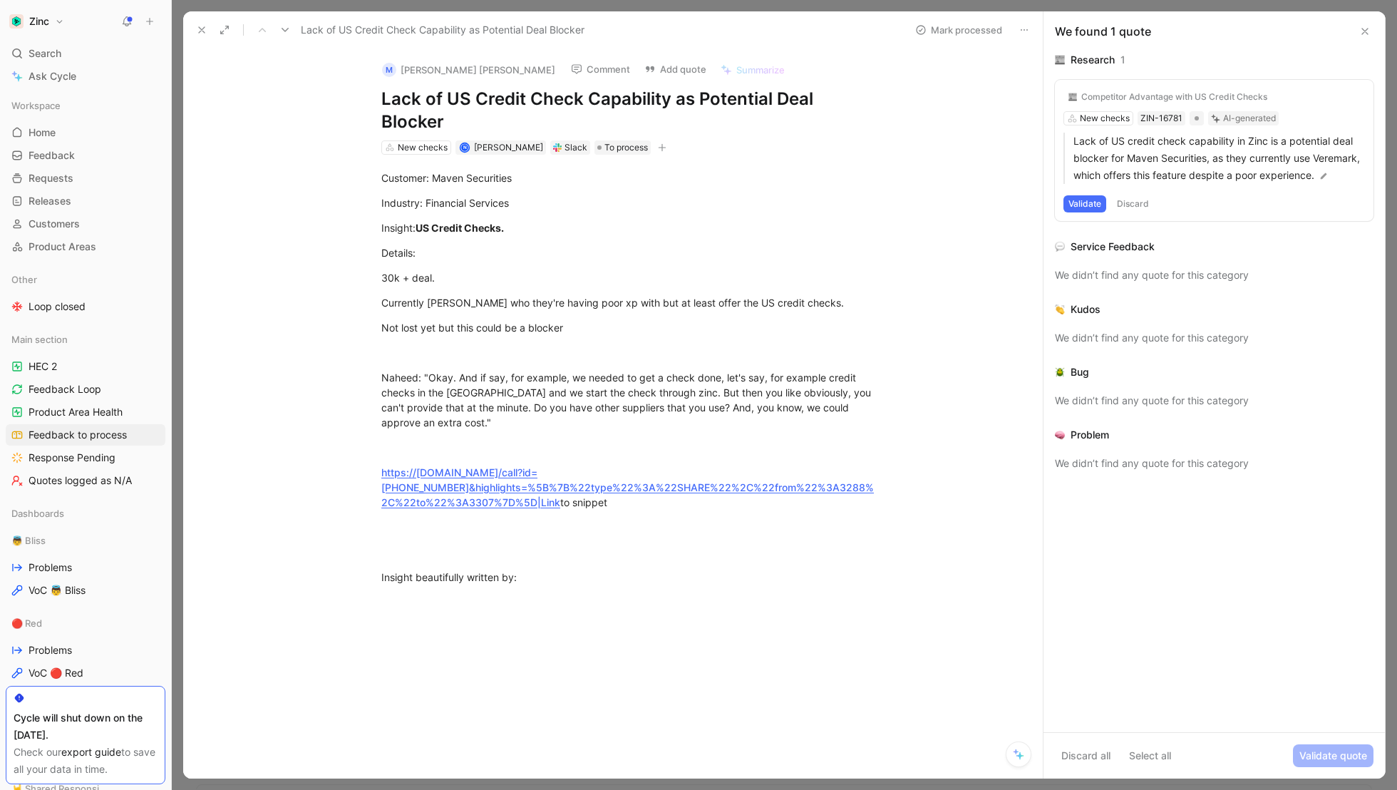
click at [1140, 212] on button "Discard" at bounding box center [1133, 203] width 42 height 17
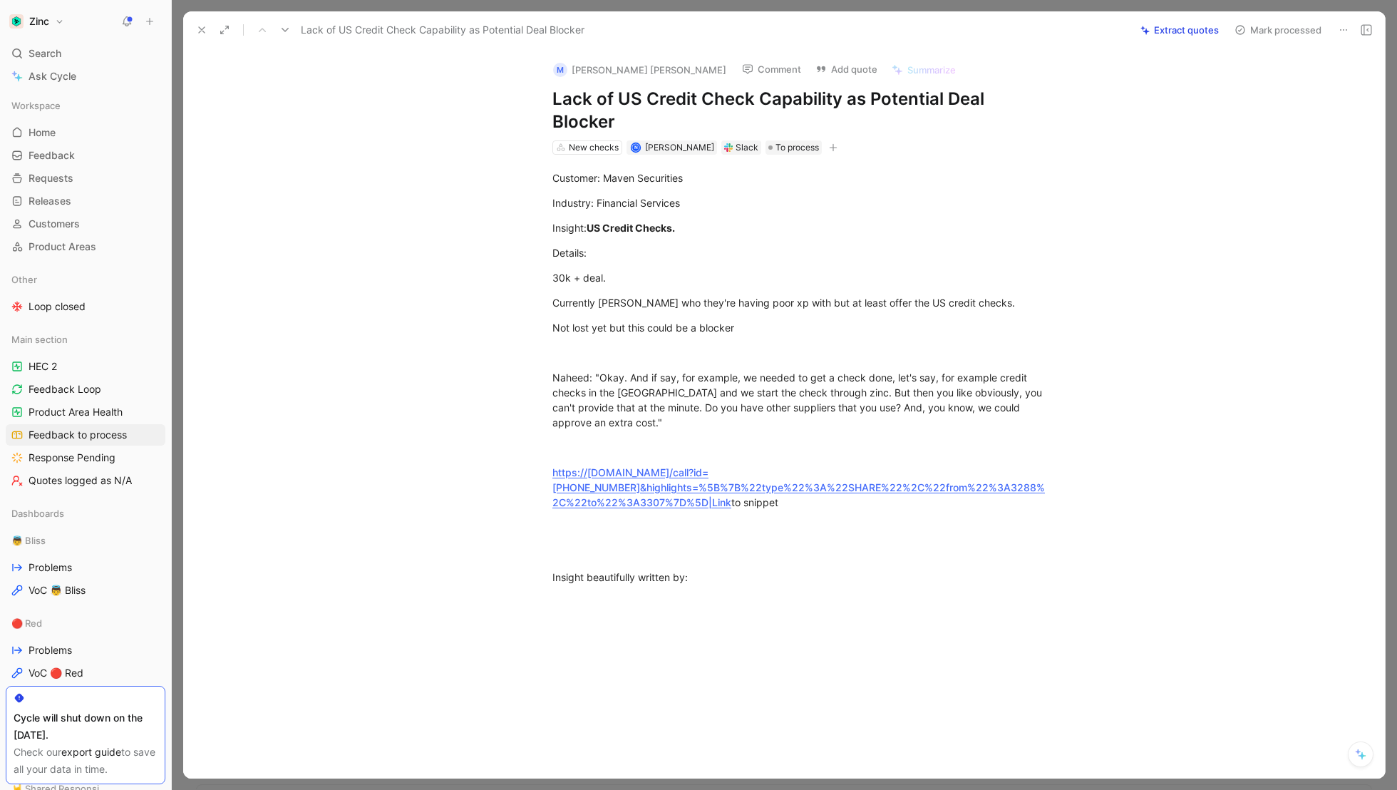
click at [809, 71] on button "Add quote" at bounding box center [846, 69] width 75 height 20
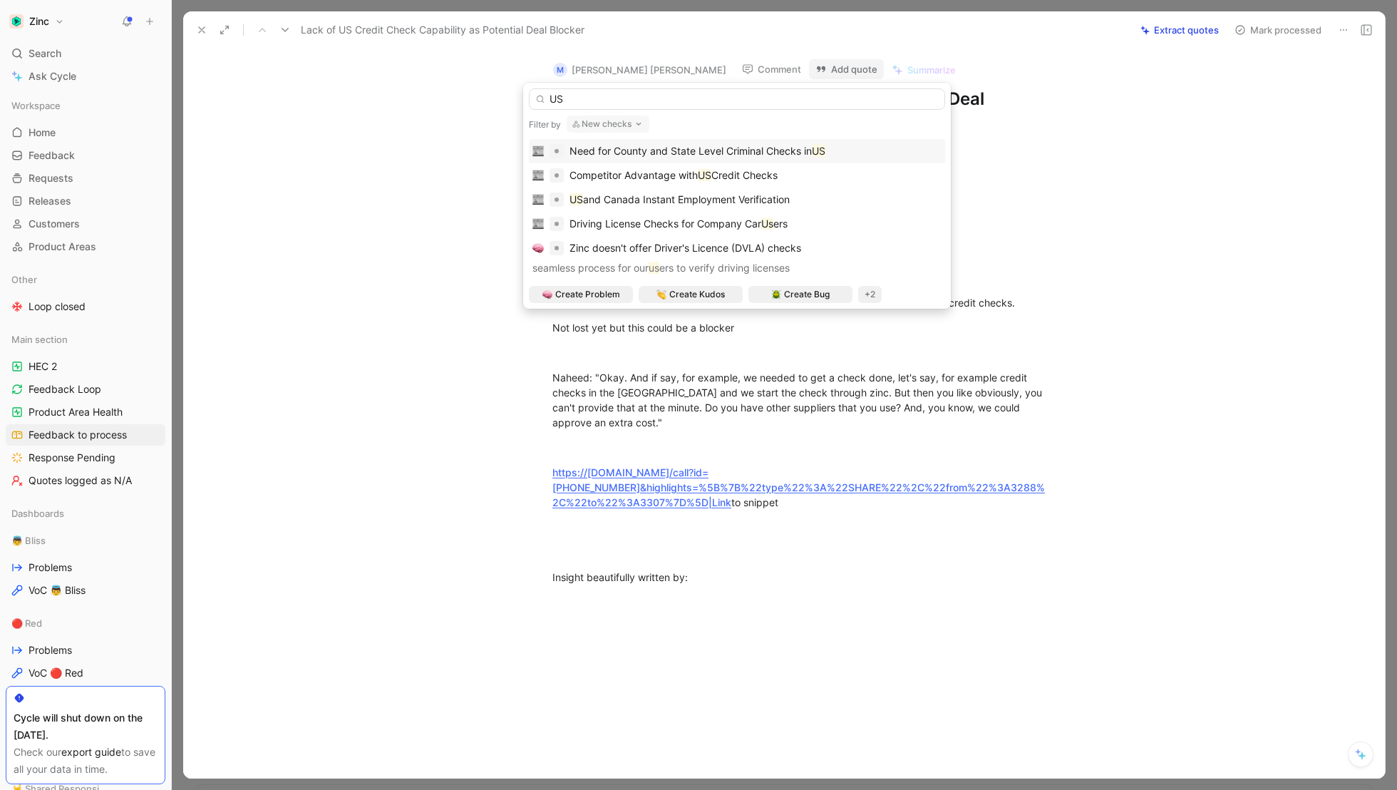
type input "US"
click at [624, 149] on span "Need for County and State Level Criminal Checks in" at bounding box center [690, 151] width 242 height 12
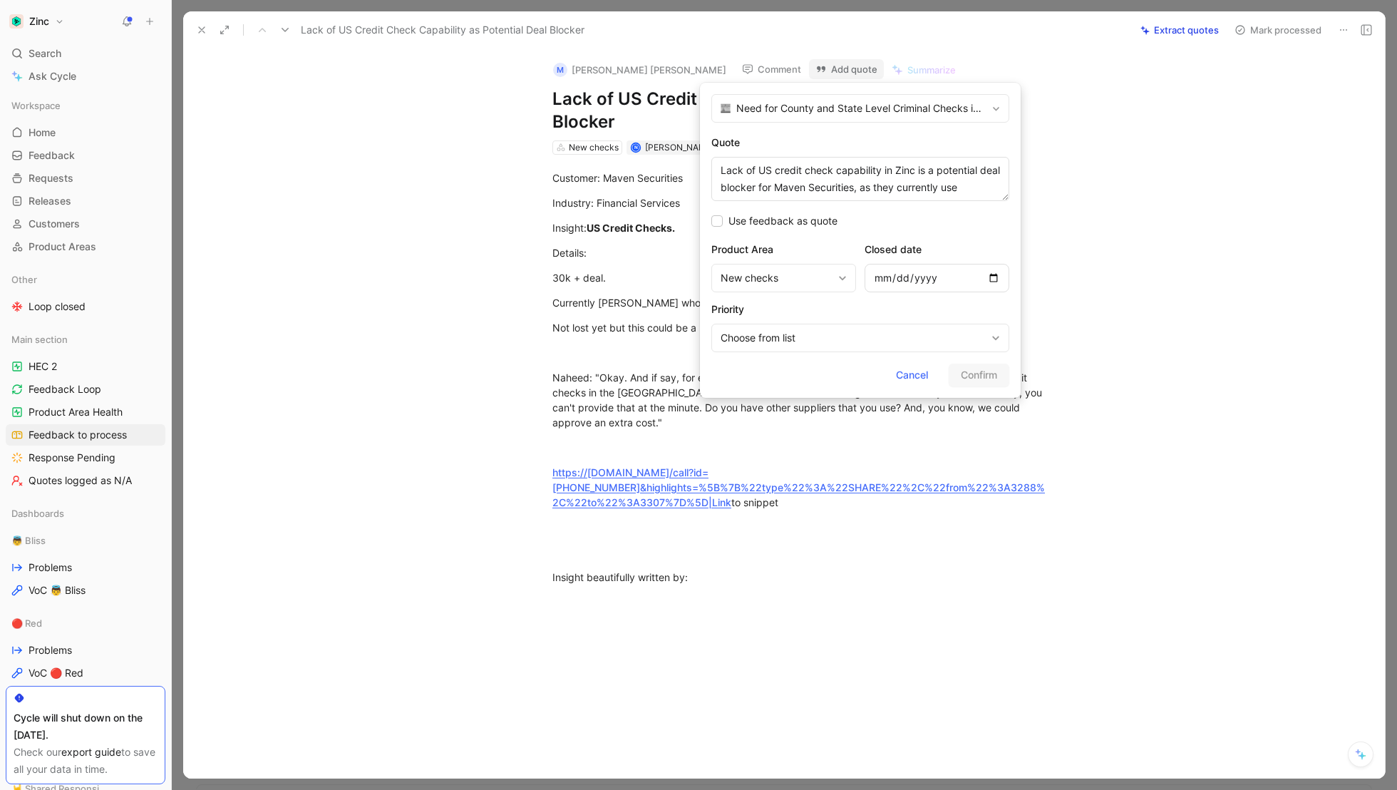
scroll to position [27, 0]
type textarea "Lack of US credit check capability in Zinc is a potential deal blocker for Mave…"
click at [978, 369] on span "Confirm" at bounding box center [979, 374] width 36 height 17
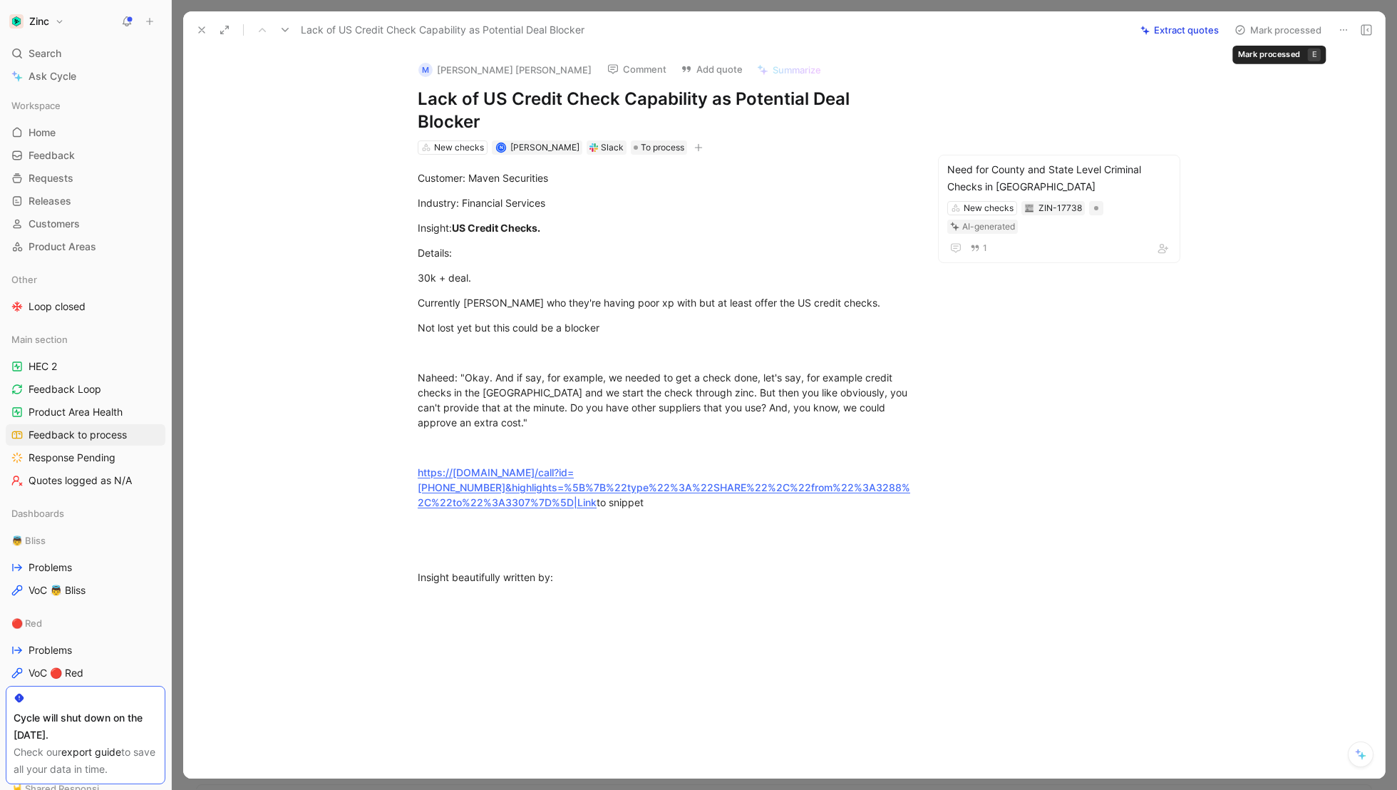
click at [1274, 30] on button "Mark processed" at bounding box center [1278, 30] width 100 height 20
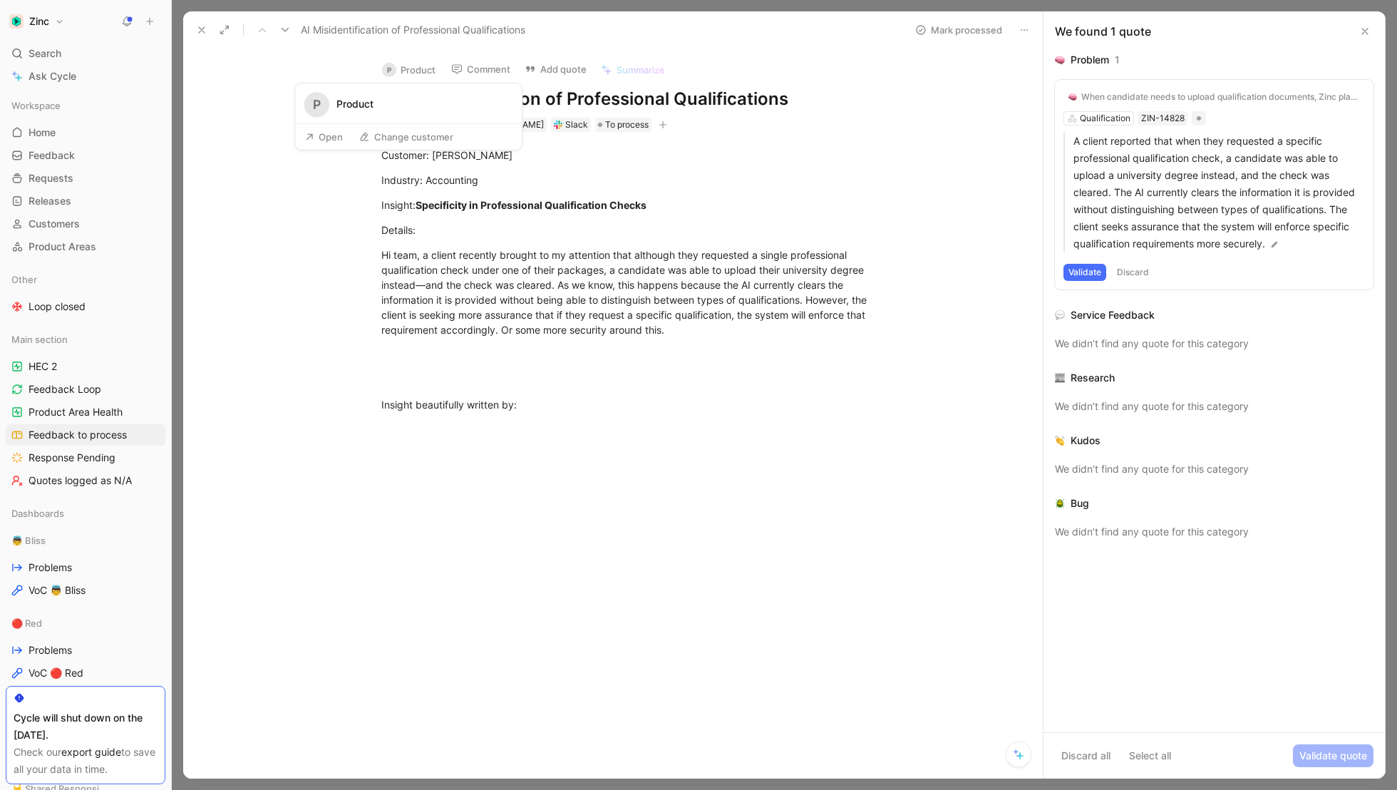
click at [426, 66] on button "P Product" at bounding box center [409, 69] width 66 height 21
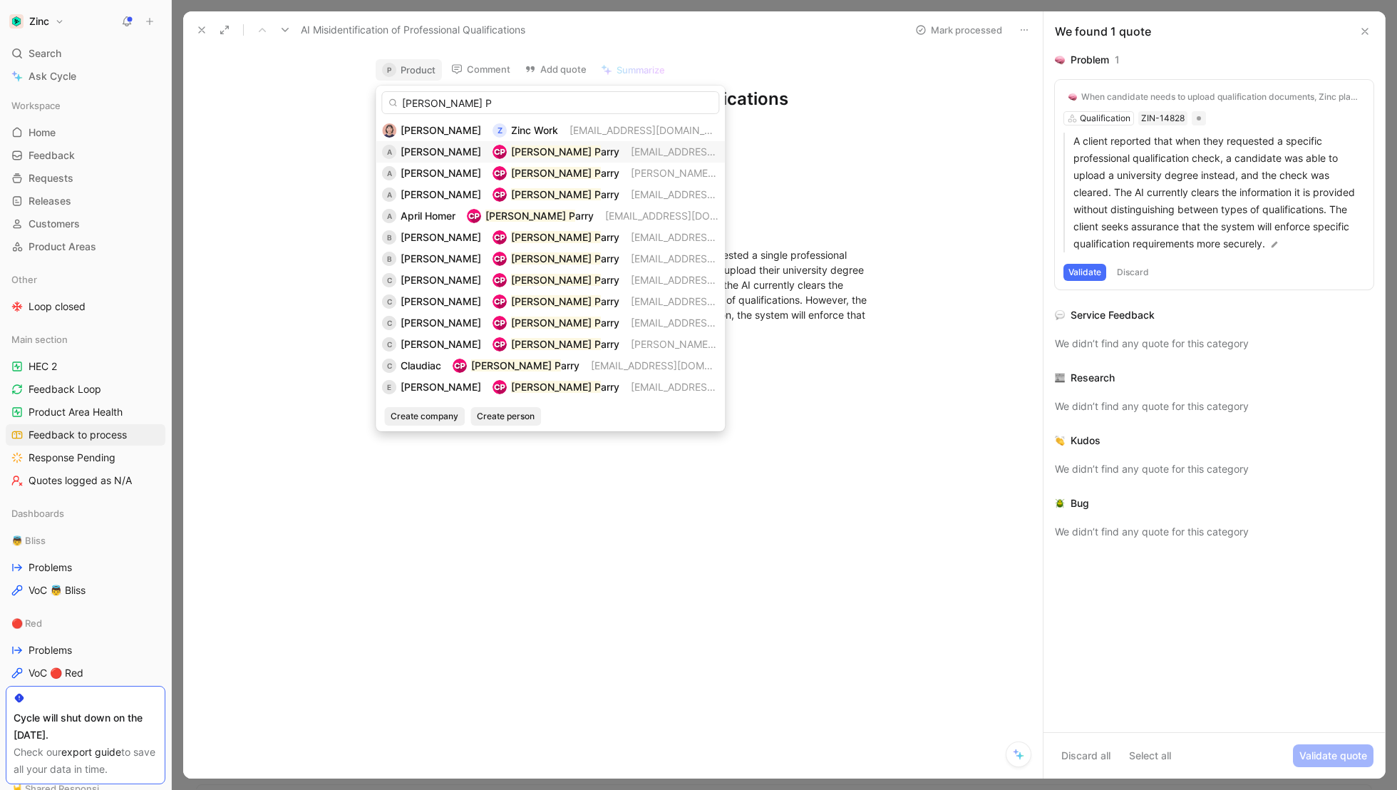
type input "[PERSON_NAME] P"
click at [601, 153] on span "arry" at bounding box center [610, 151] width 19 height 12
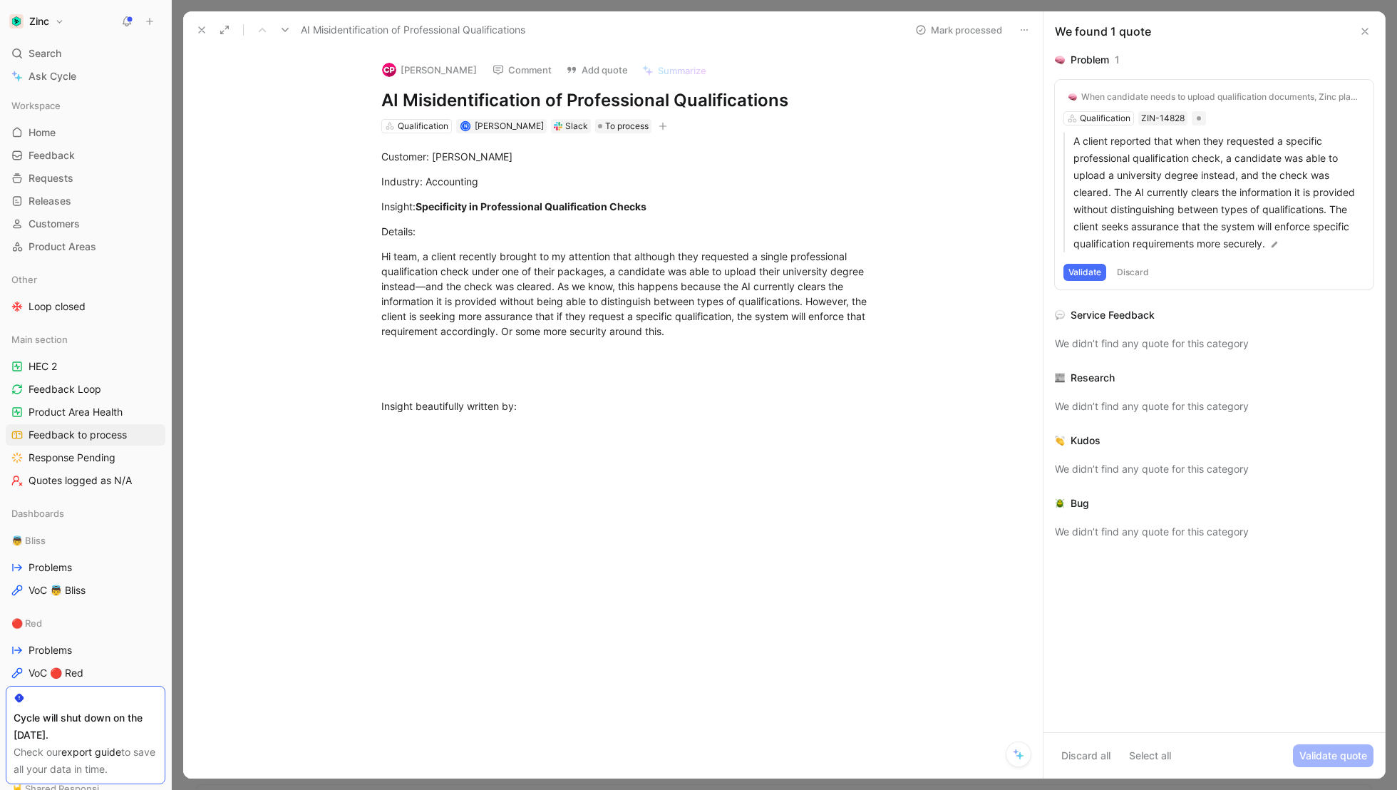
click at [1082, 270] on button "Validate" at bounding box center [1084, 272] width 43 height 17
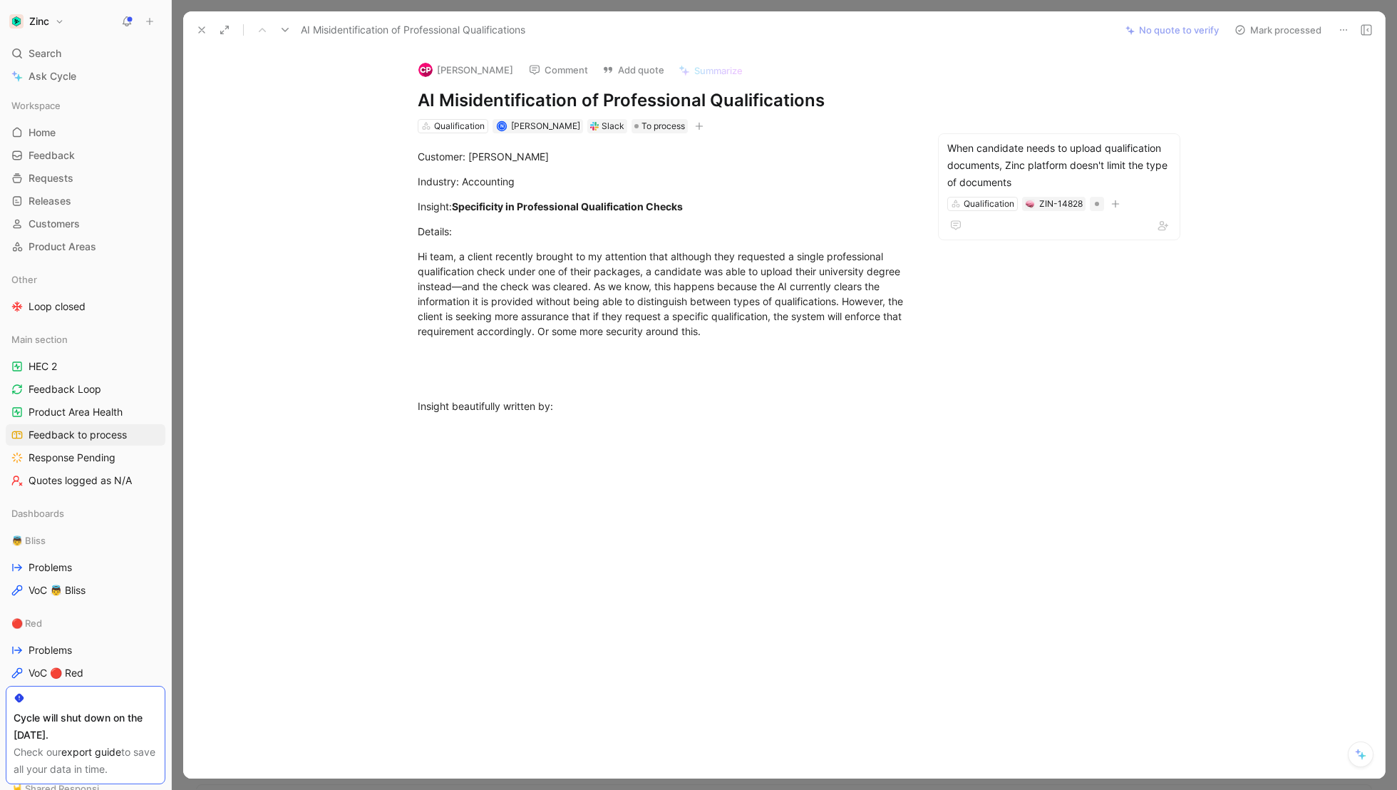
click at [1252, 36] on button "Mark processed" at bounding box center [1278, 30] width 100 height 20
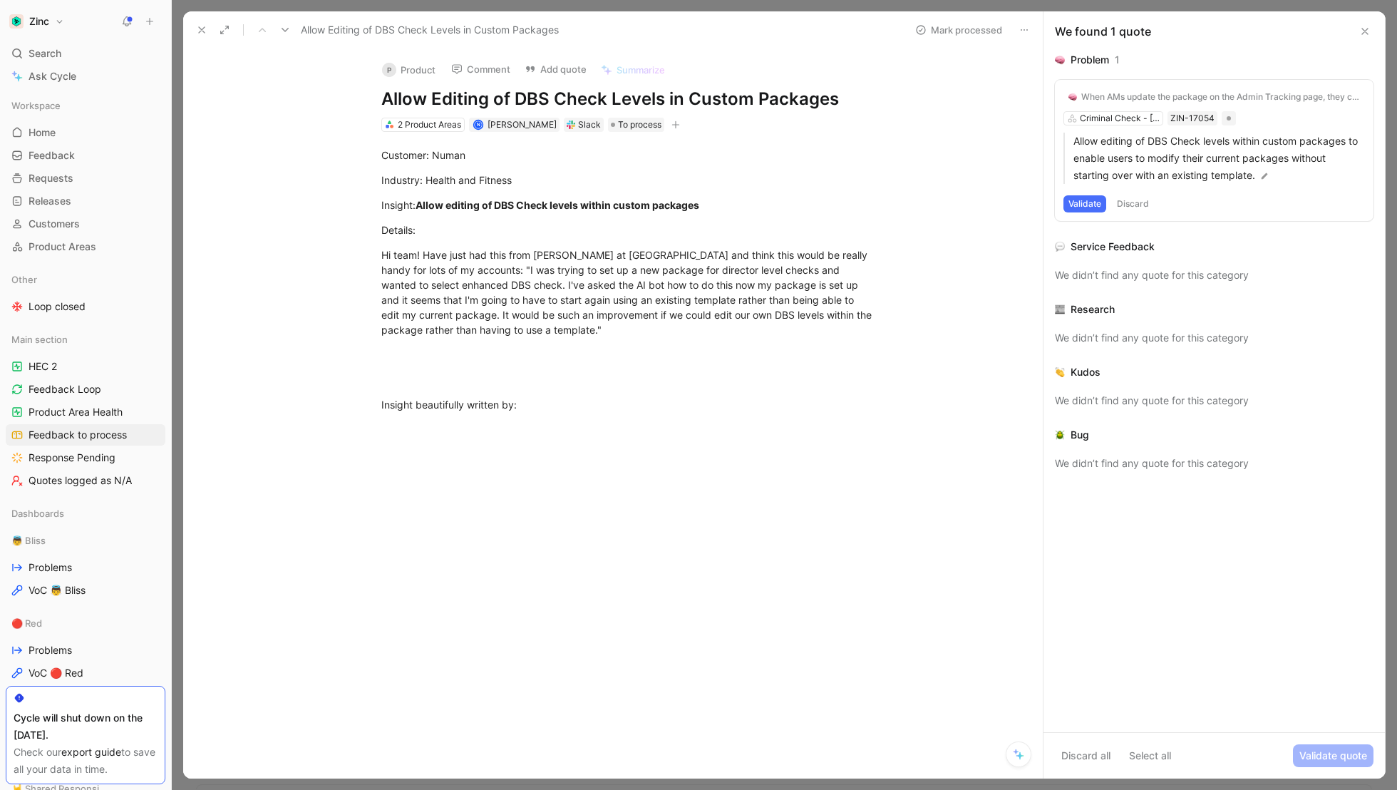
click at [584, 125] on div "Slack" at bounding box center [589, 125] width 23 height 14
click at [581, 128] on div "Slack" at bounding box center [589, 125] width 23 height 14
click at [574, 125] on use at bounding box center [571, 124] width 9 height 9
click at [579, 130] on div "Slack" at bounding box center [589, 125] width 23 height 14
click at [477, 100] on icon at bounding box center [475, 98] width 10 height 10
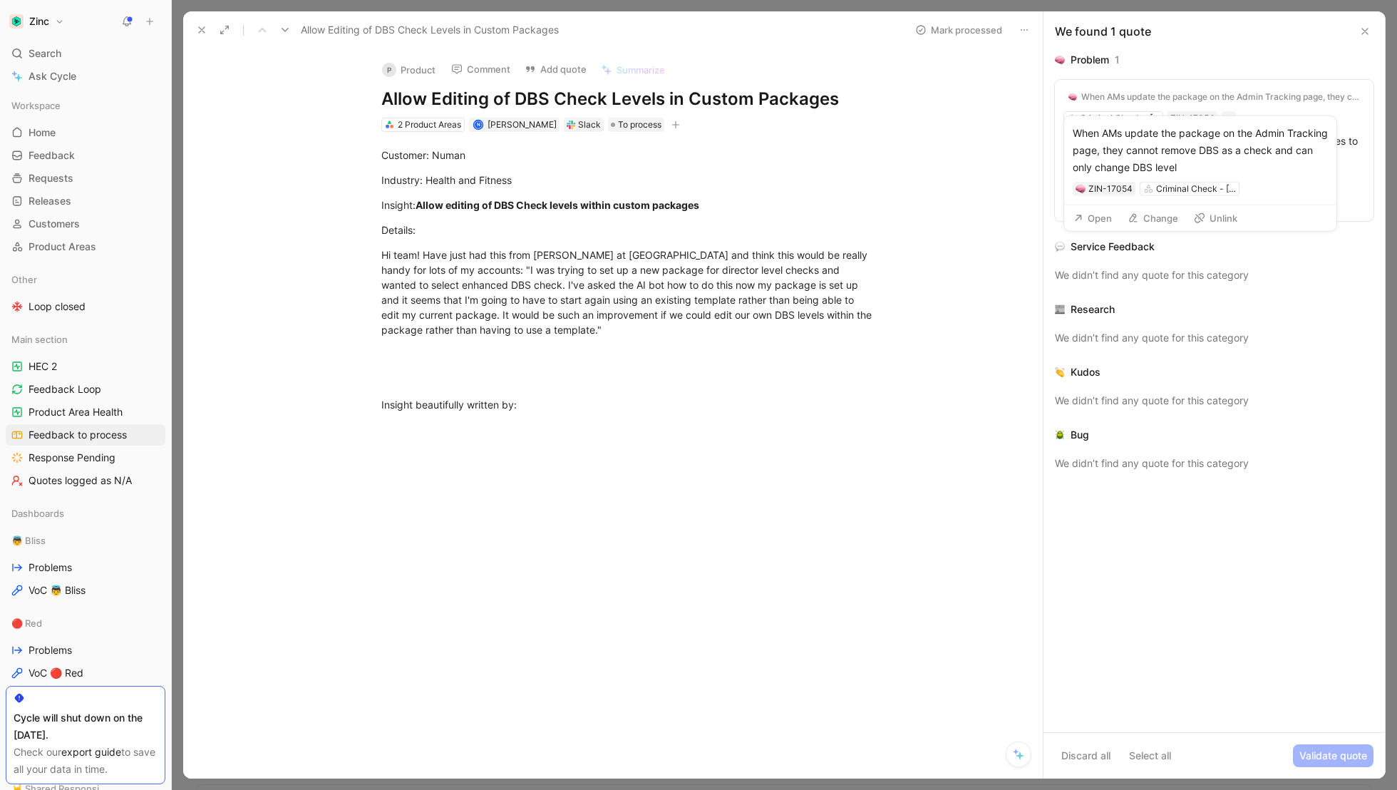
click at [1145, 91] on div "When AMs update the package on the Admin Tracking page, they cannot remove DBS …" at bounding box center [1220, 96] width 279 height 11
click at [1145, 206] on button "Discard" at bounding box center [1133, 203] width 42 height 17
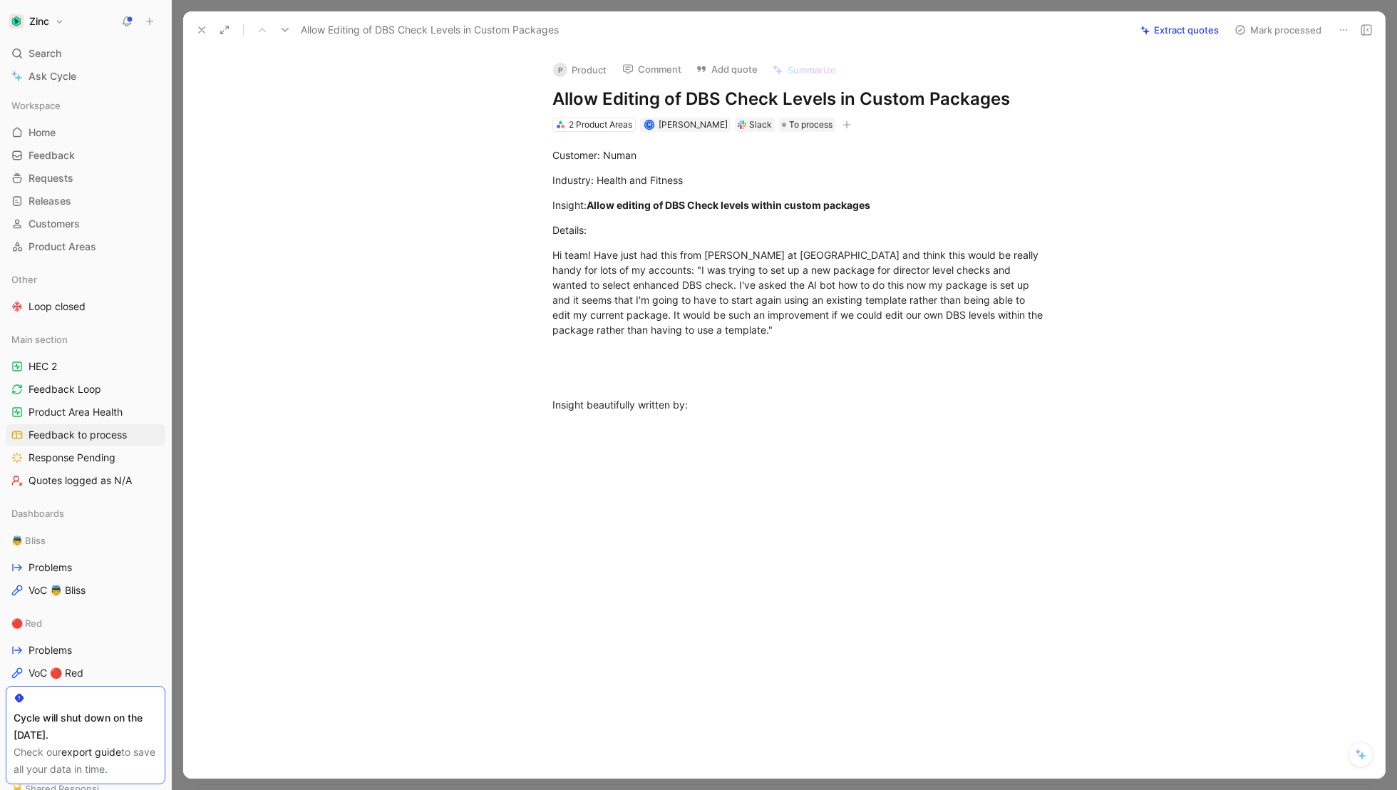
click at [1345, 29] on use at bounding box center [1343, 29] width 7 height 1
click at [1264, 76] on div "Delete" at bounding box center [1305, 81] width 83 height 17
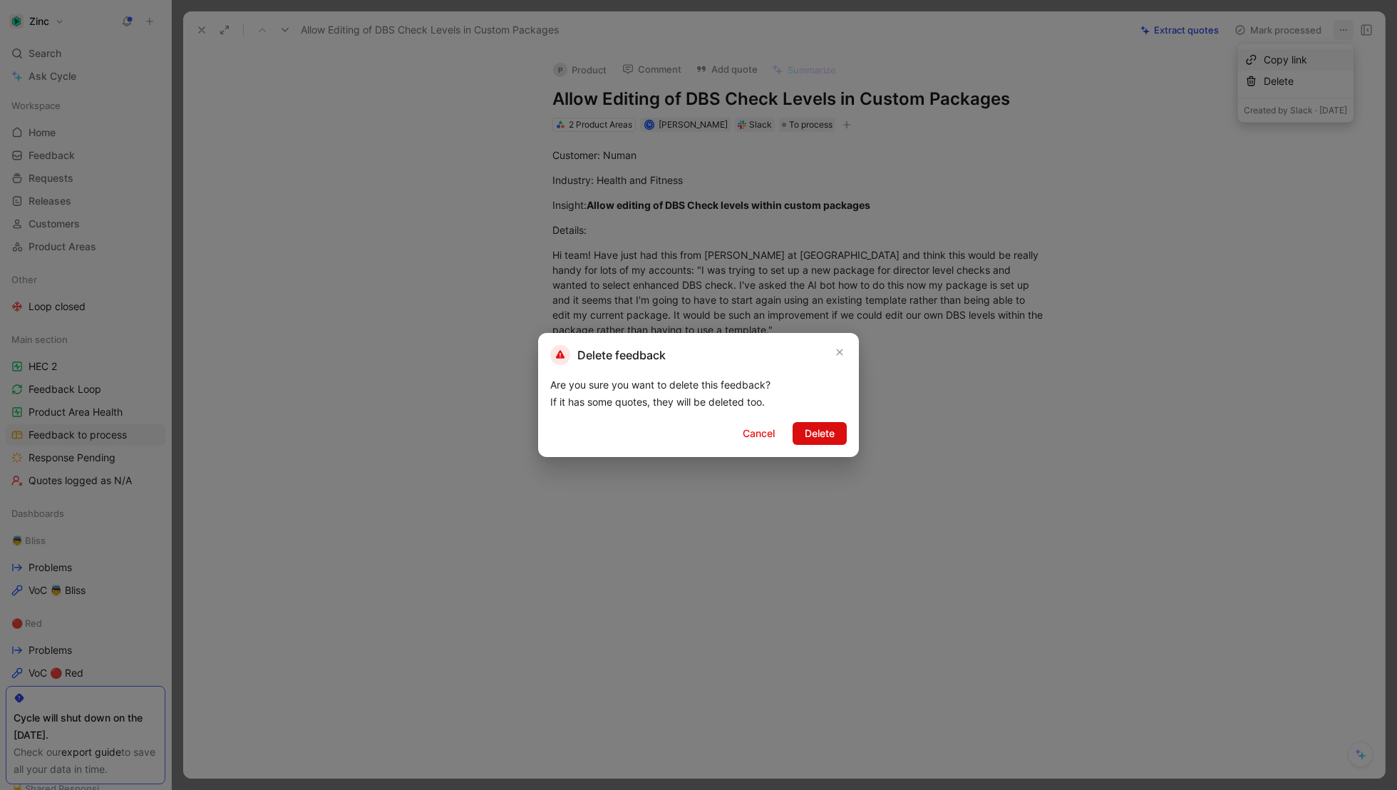
click at [827, 430] on span "Delete" at bounding box center [820, 433] width 30 height 17
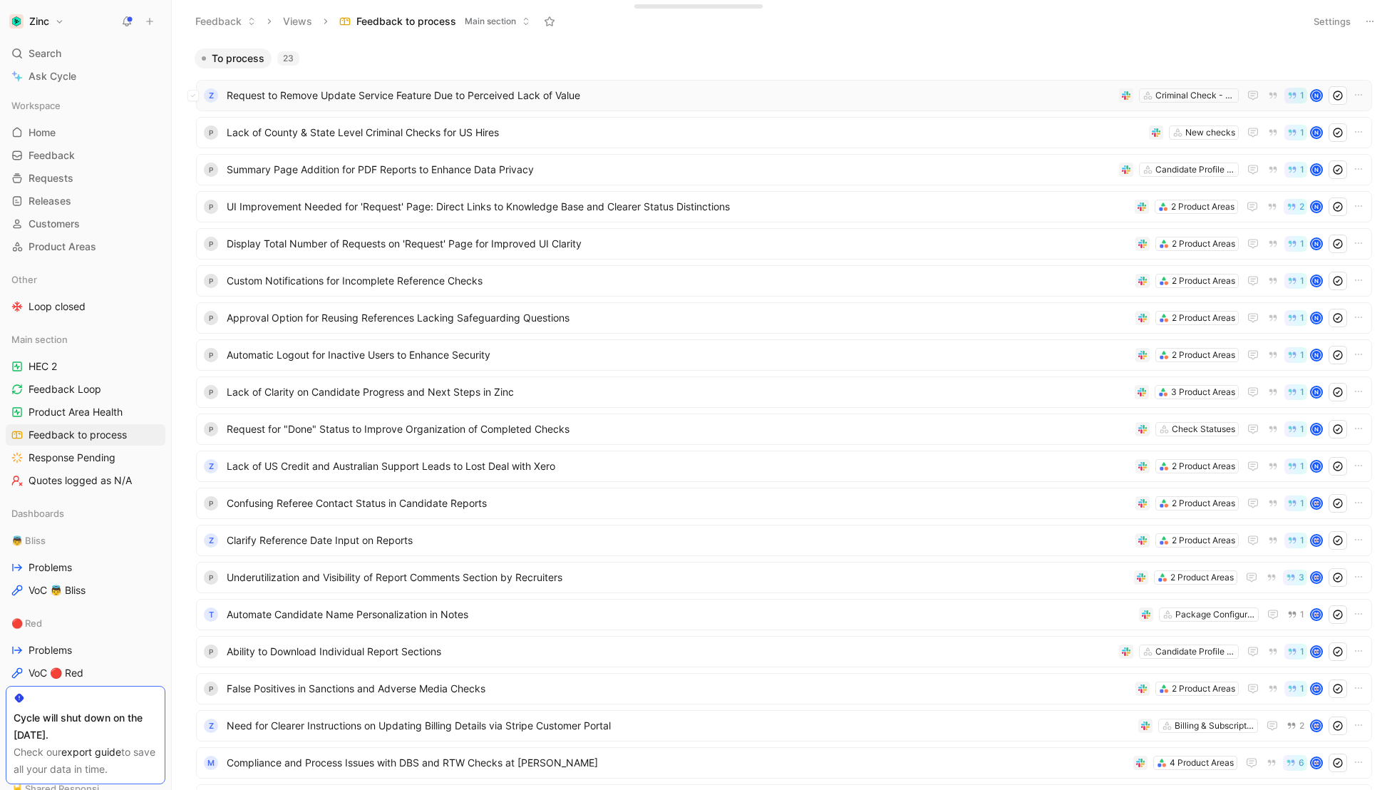
click at [425, 102] on span "Request to Remove Update Service Feature Due to Perceived Lack of Value" at bounding box center [670, 95] width 887 height 17
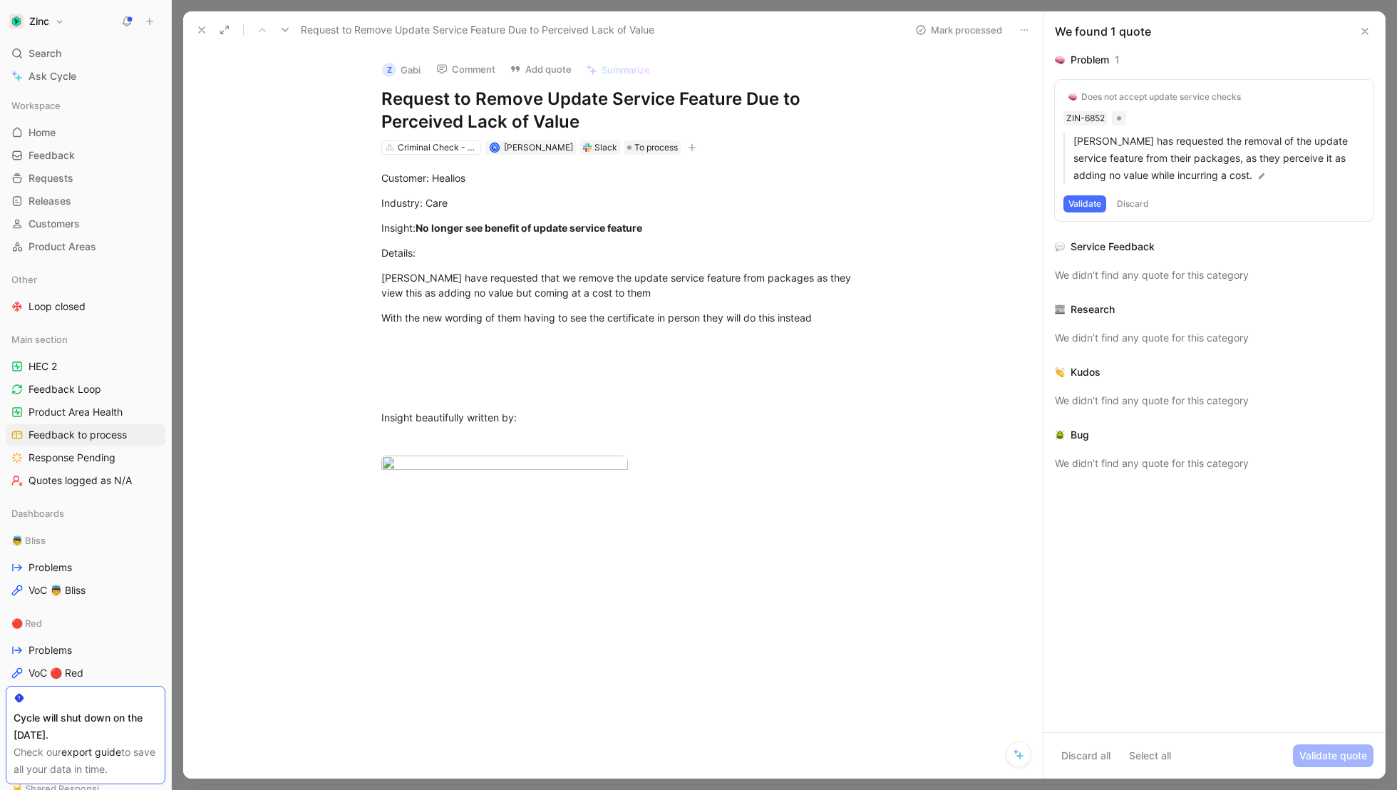
click at [934, 487] on div "Customer: Healios Industry: Care Insight: No longer see benefit of update servi…" at bounding box center [628, 333] width 830 height 356
click at [1097, 99] on div "Does not accept update service checks" at bounding box center [1161, 96] width 160 height 11
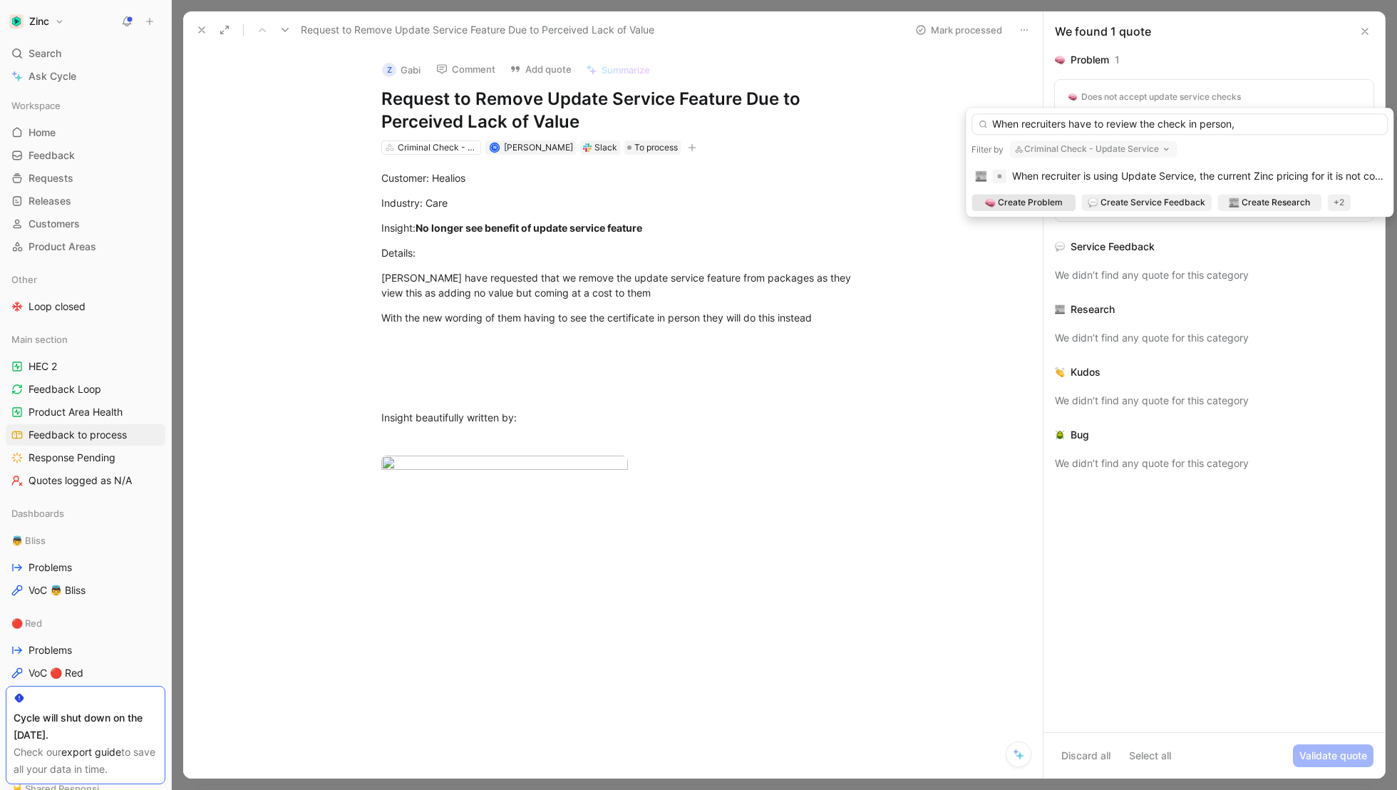
drag, startPoint x: 1159, startPoint y: 125, endPoint x: 1189, endPoint y: 128, distance: 30.9
click at [1190, 128] on input "When recruiters have to review the check in person," at bounding box center [1179, 123] width 416 height 21
click at [1285, 124] on input "When recruiters have to review the certificate in person," at bounding box center [1179, 123] width 416 height 21
type input "When recruiters have to review the certificate in person,"
click at [1184, 176] on span "When recruiter is using Update Service, the current Zinc pricing for it is not …" at bounding box center [1215, 176] width 406 height 12
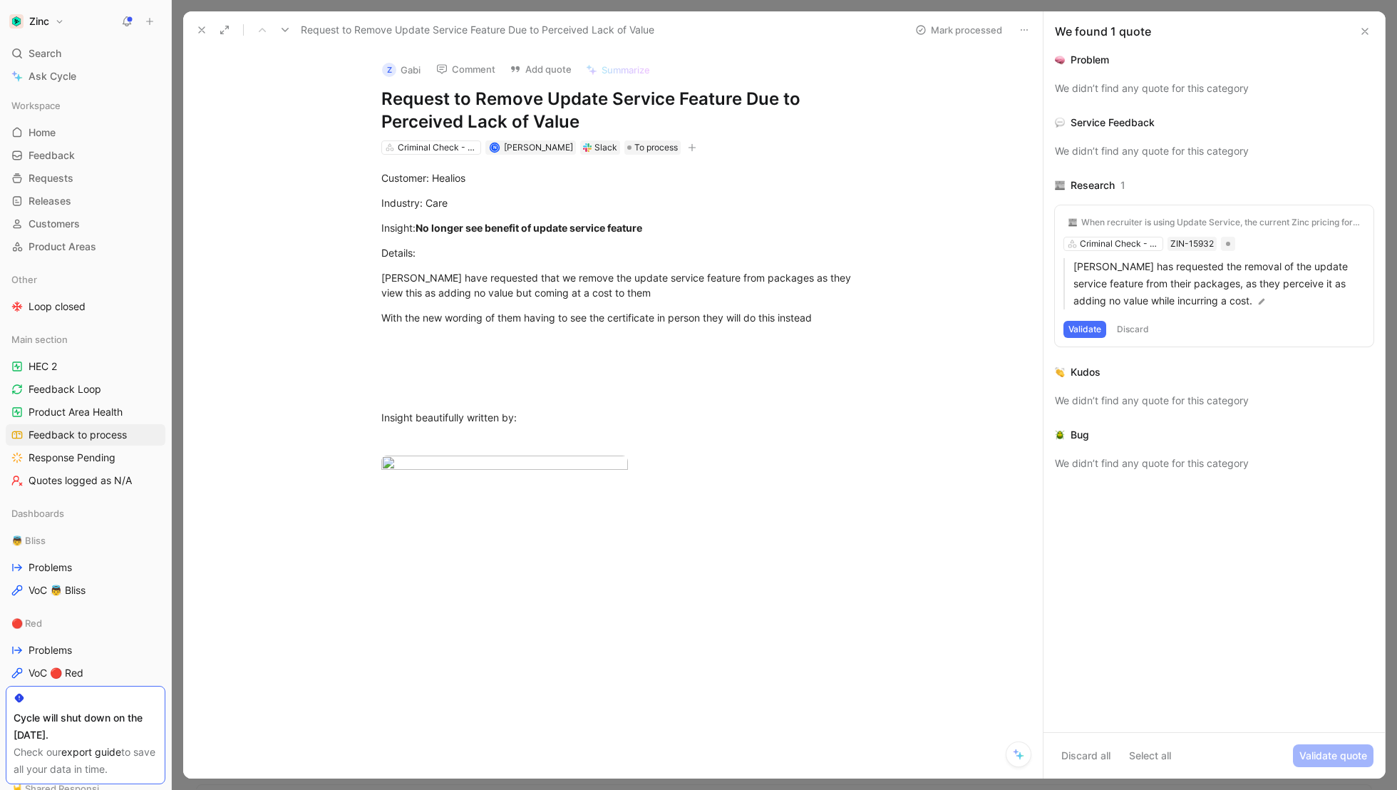
click at [1088, 332] on button "Validate" at bounding box center [1084, 329] width 43 height 17
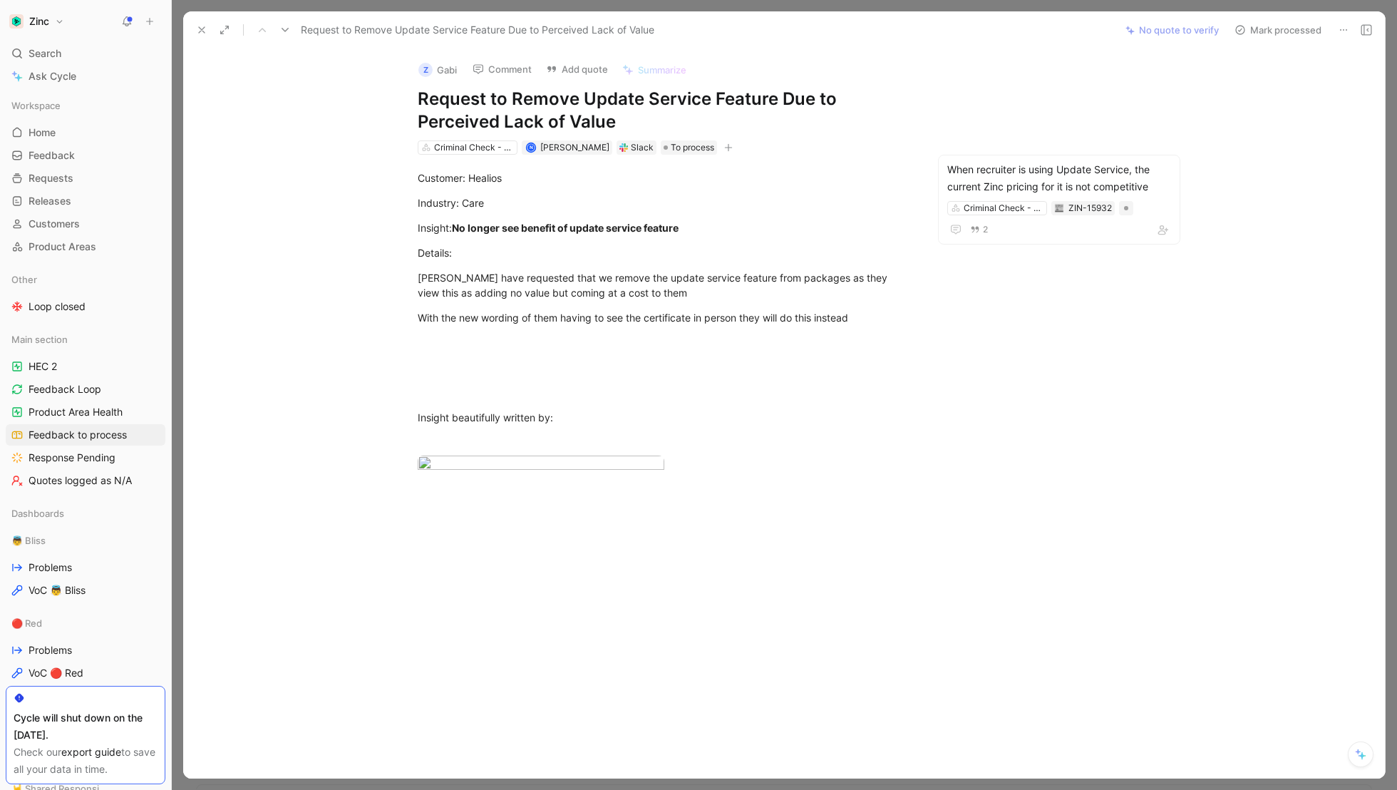
click at [439, 66] on button "Z Gabi" at bounding box center [437, 69] width 51 height 21
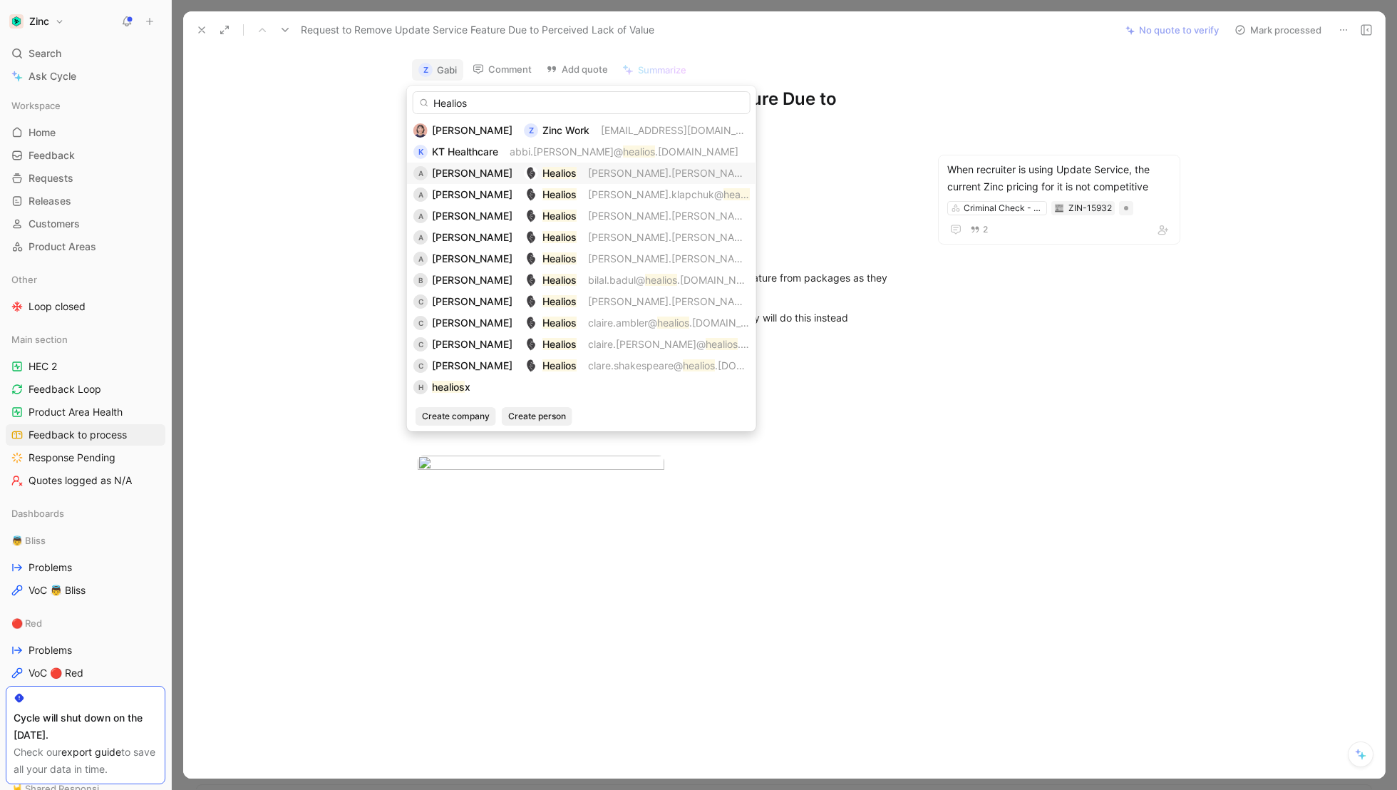
type input "Healios"
click at [477, 178] on span "[PERSON_NAME]" at bounding box center [472, 173] width 81 height 12
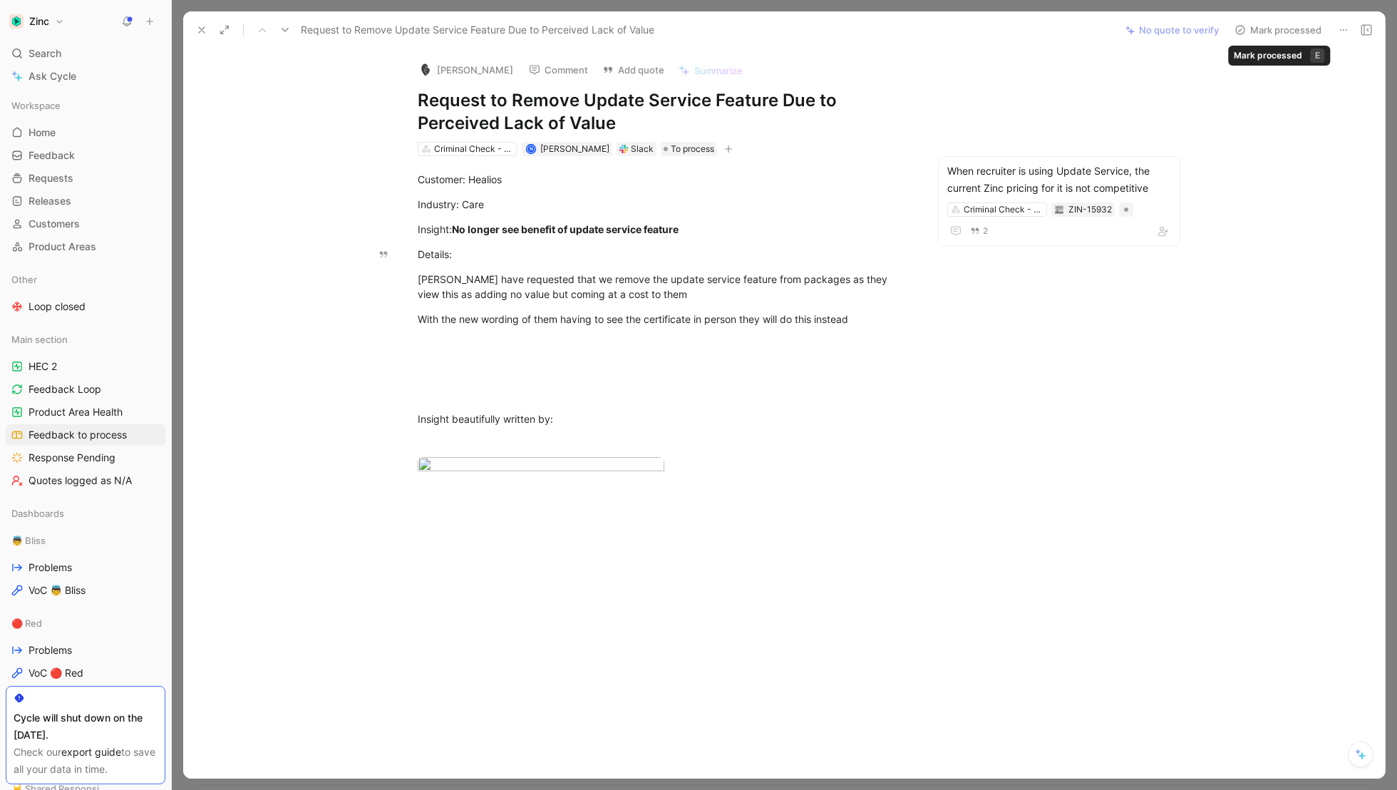
click at [1257, 27] on button "Mark processed" at bounding box center [1278, 30] width 100 height 20
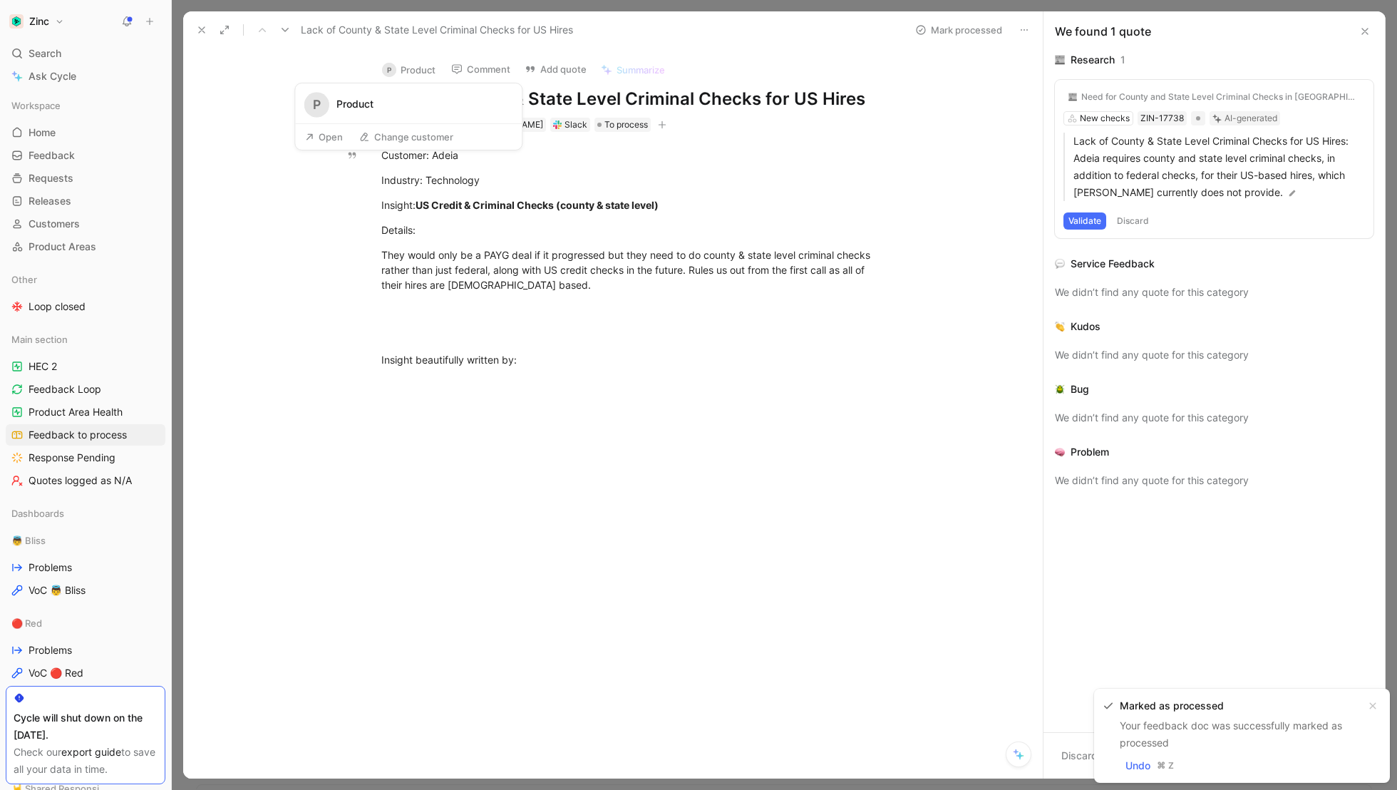
click at [412, 68] on button "P Product" at bounding box center [409, 69] width 66 height 21
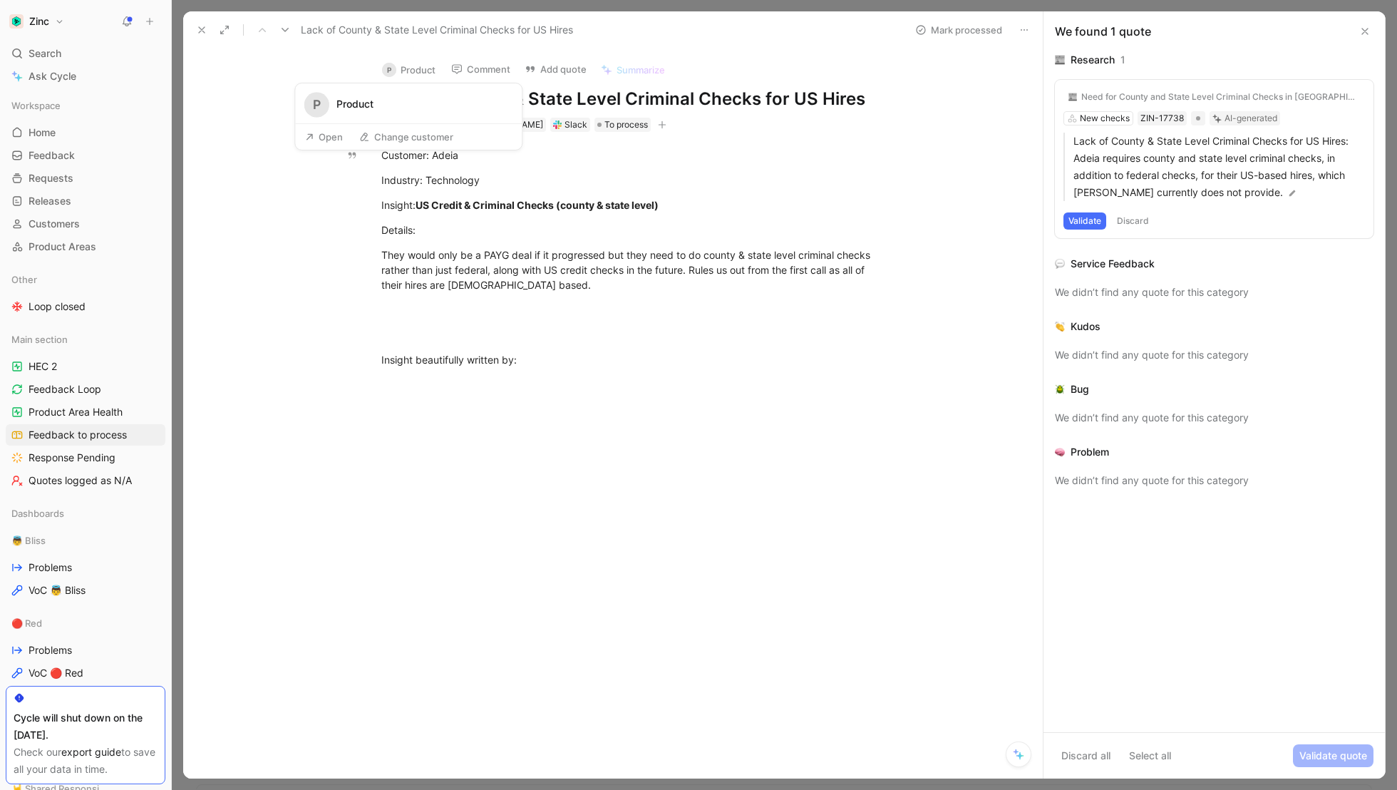
click at [412, 69] on button "P Product" at bounding box center [409, 69] width 66 height 21
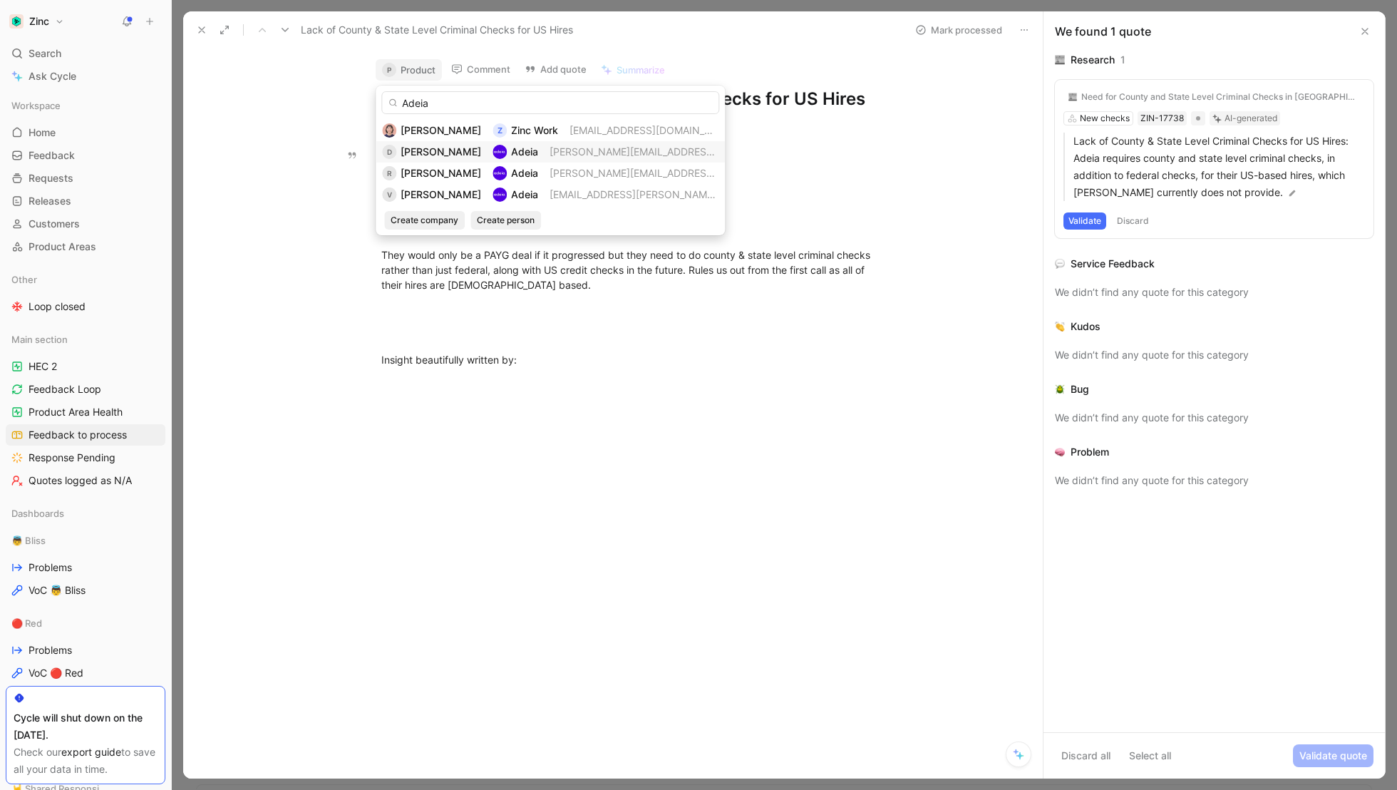
type input "Adeia"
click at [549, 147] on span "[PERSON_NAME][EMAIL_ADDRESS][PERSON_NAME][DOMAIN_NAME]" at bounding box center [713, 151] width 328 height 12
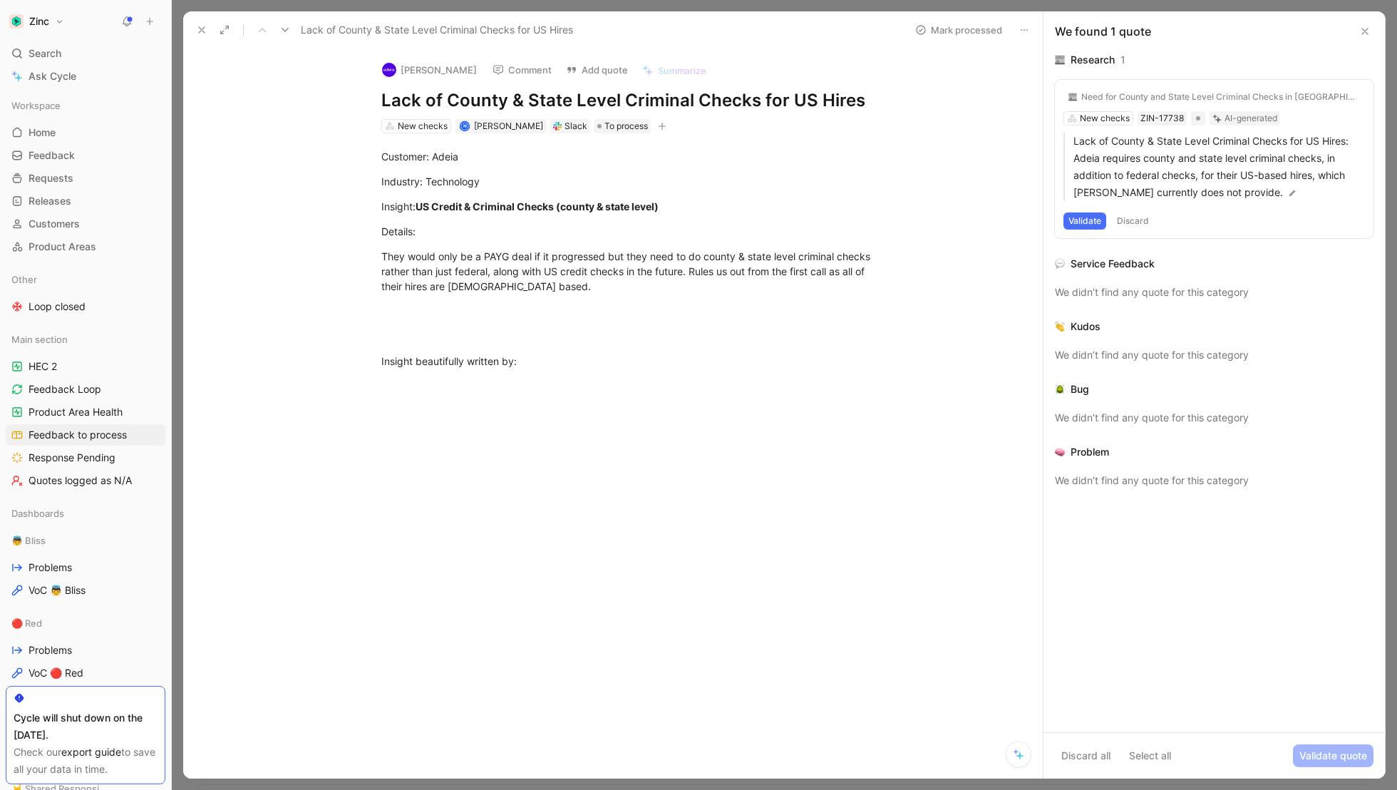
click at [1078, 215] on button "Validate" at bounding box center [1084, 220] width 43 height 17
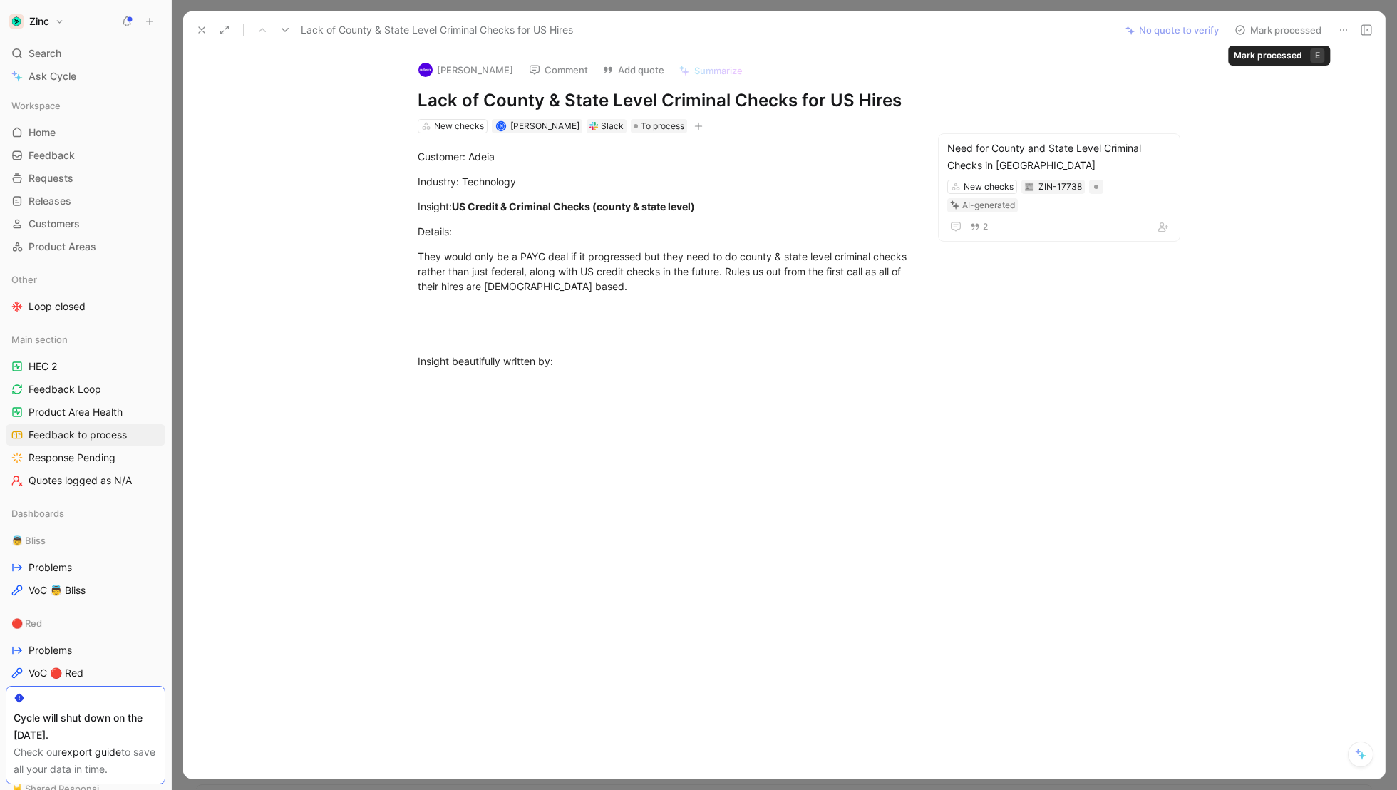
click at [1271, 26] on button "Mark processed" at bounding box center [1278, 30] width 100 height 20
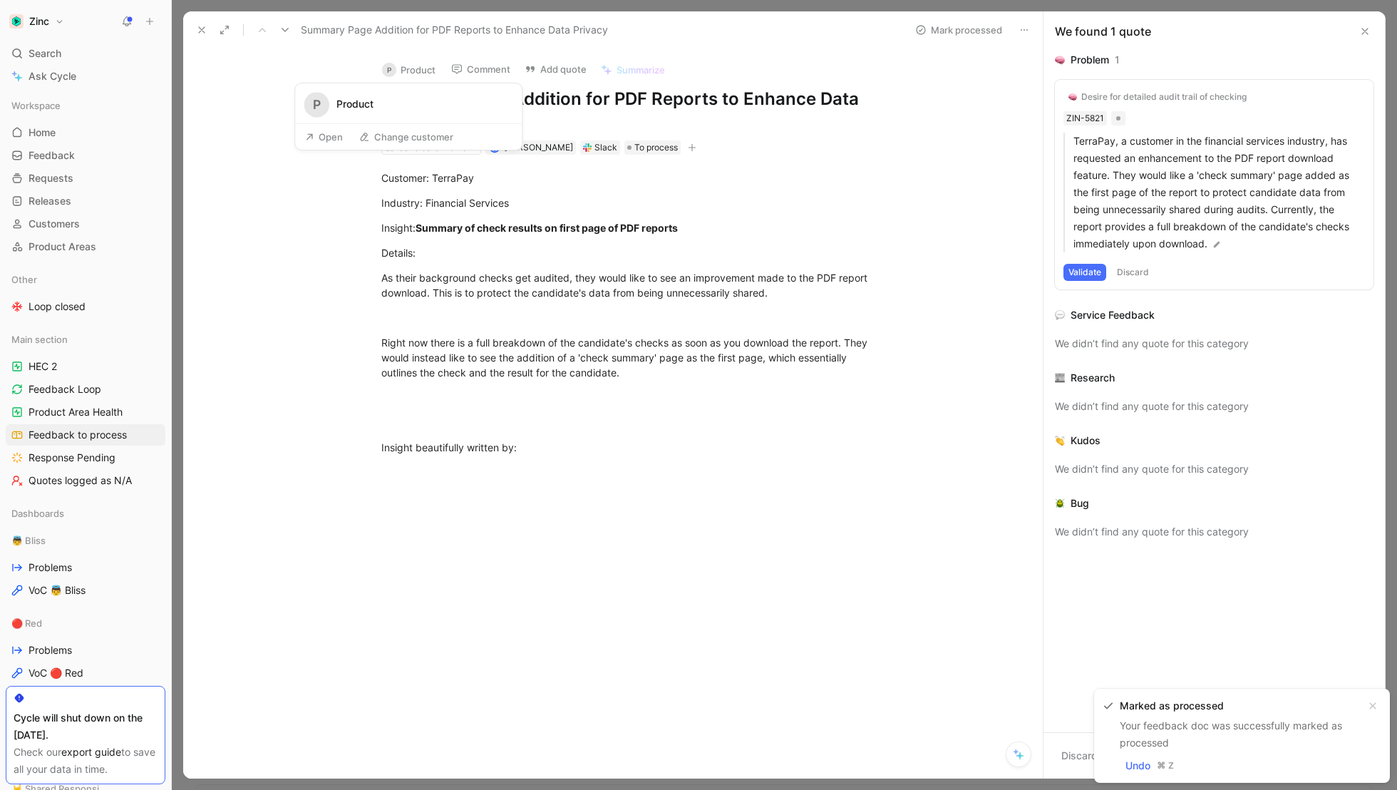
click at [415, 69] on button "P Product" at bounding box center [409, 69] width 66 height 21
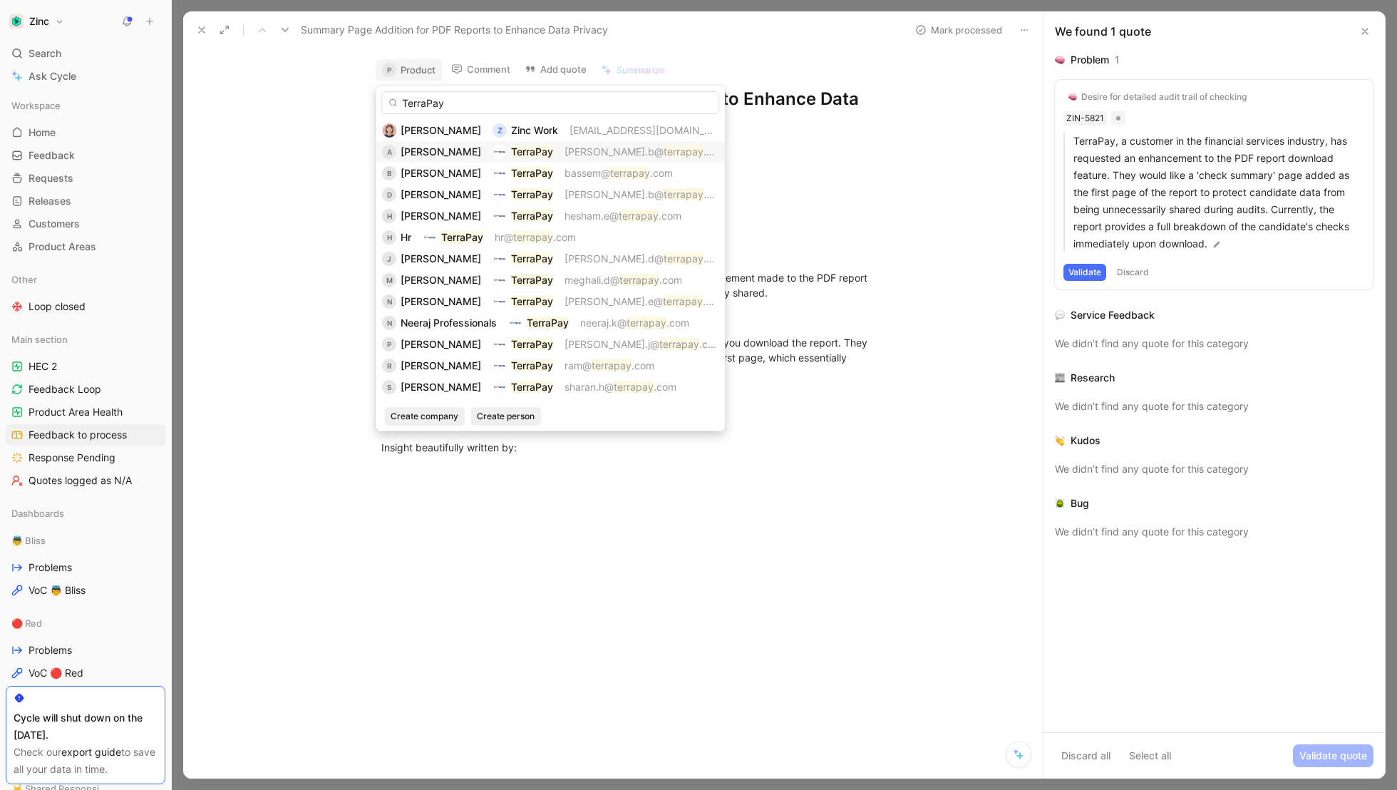
type input "TerraPay"
click at [416, 150] on span "[PERSON_NAME]" at bounding box center [441, 151] width 81 height 12
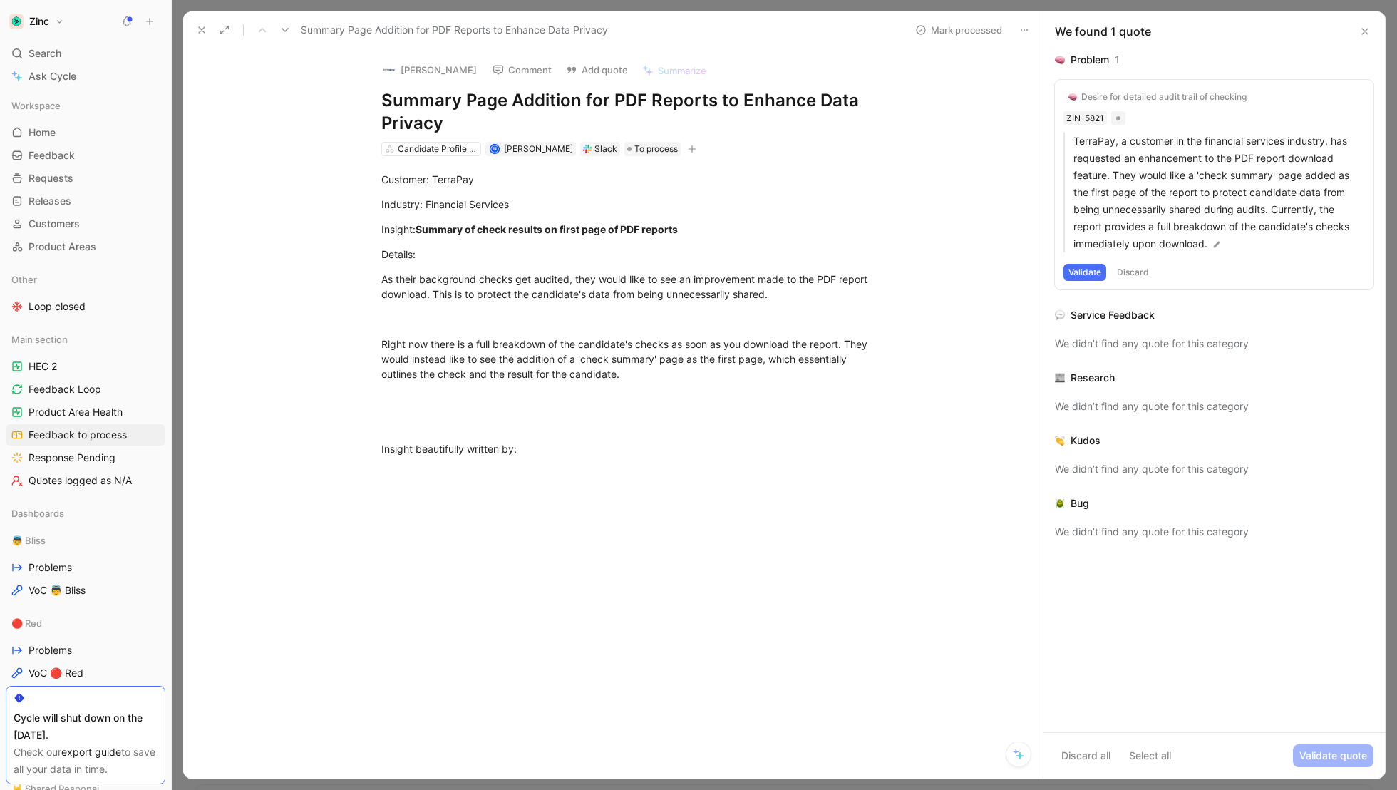
click at [1120, 92] on div "Desire for detailed audit trail of checking" at bounding box center [1163, 96] width 165 height 11
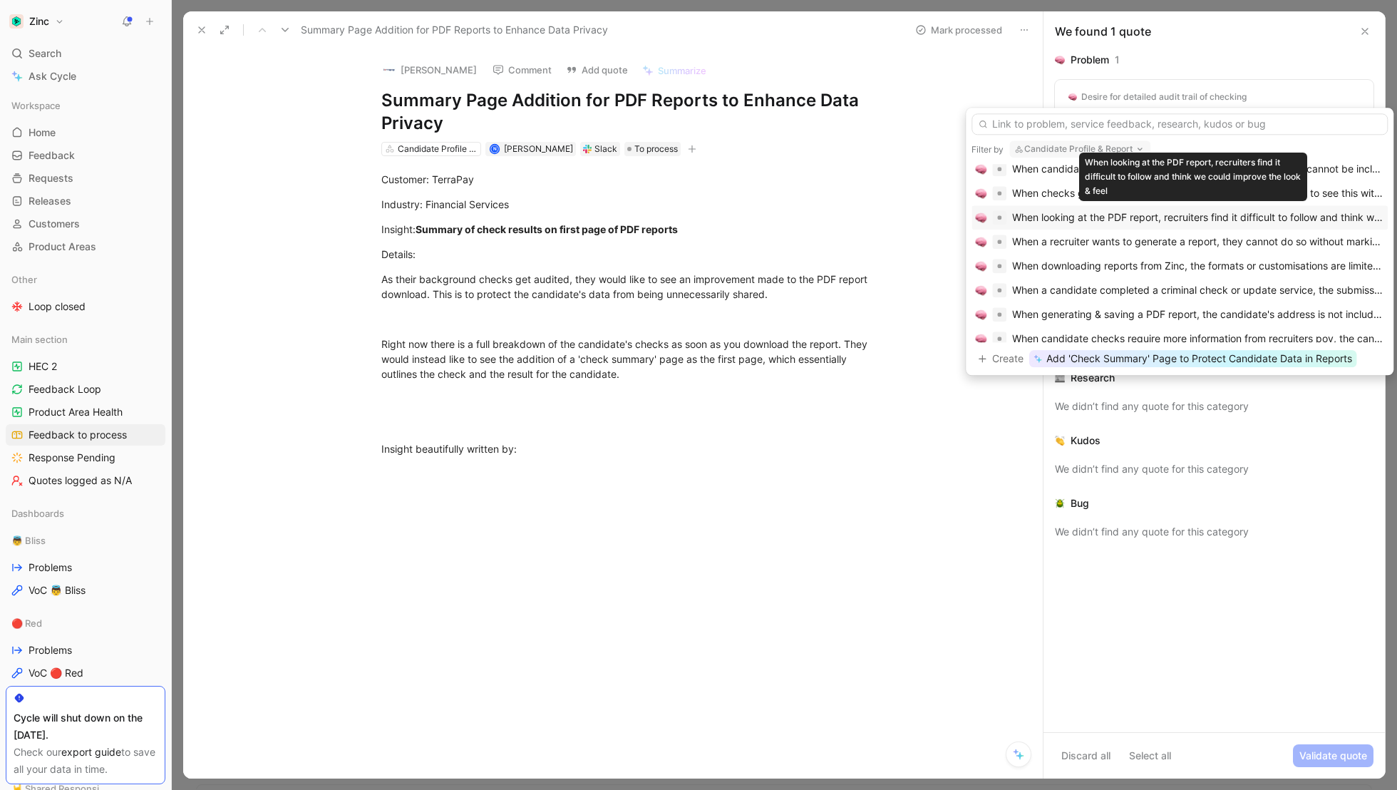
scroll to position [354, 0]
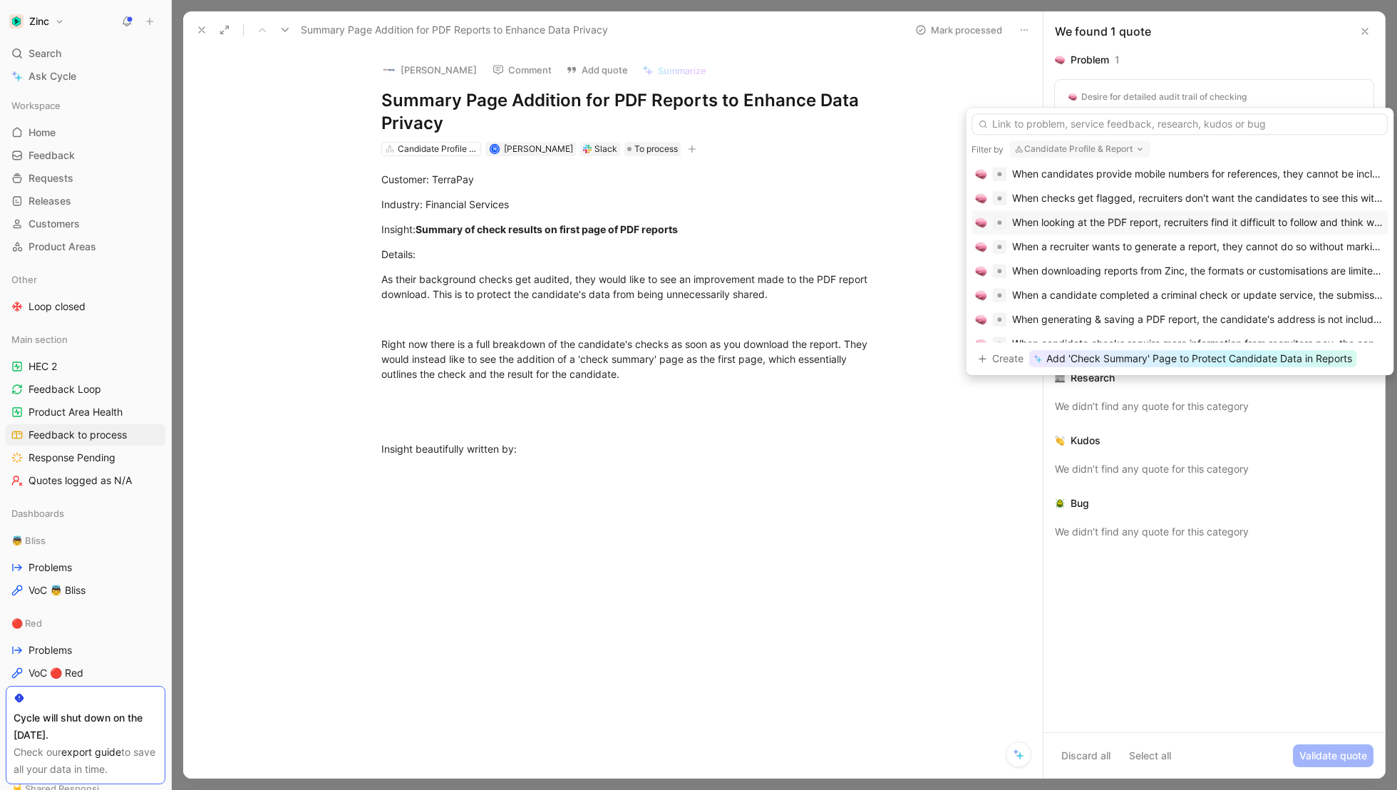
click at [1106, 215] on div "When looking at the PDF report, recruiters find it difficult to follow and thin…" at bounding box center [1198, 222] width 372 height 17
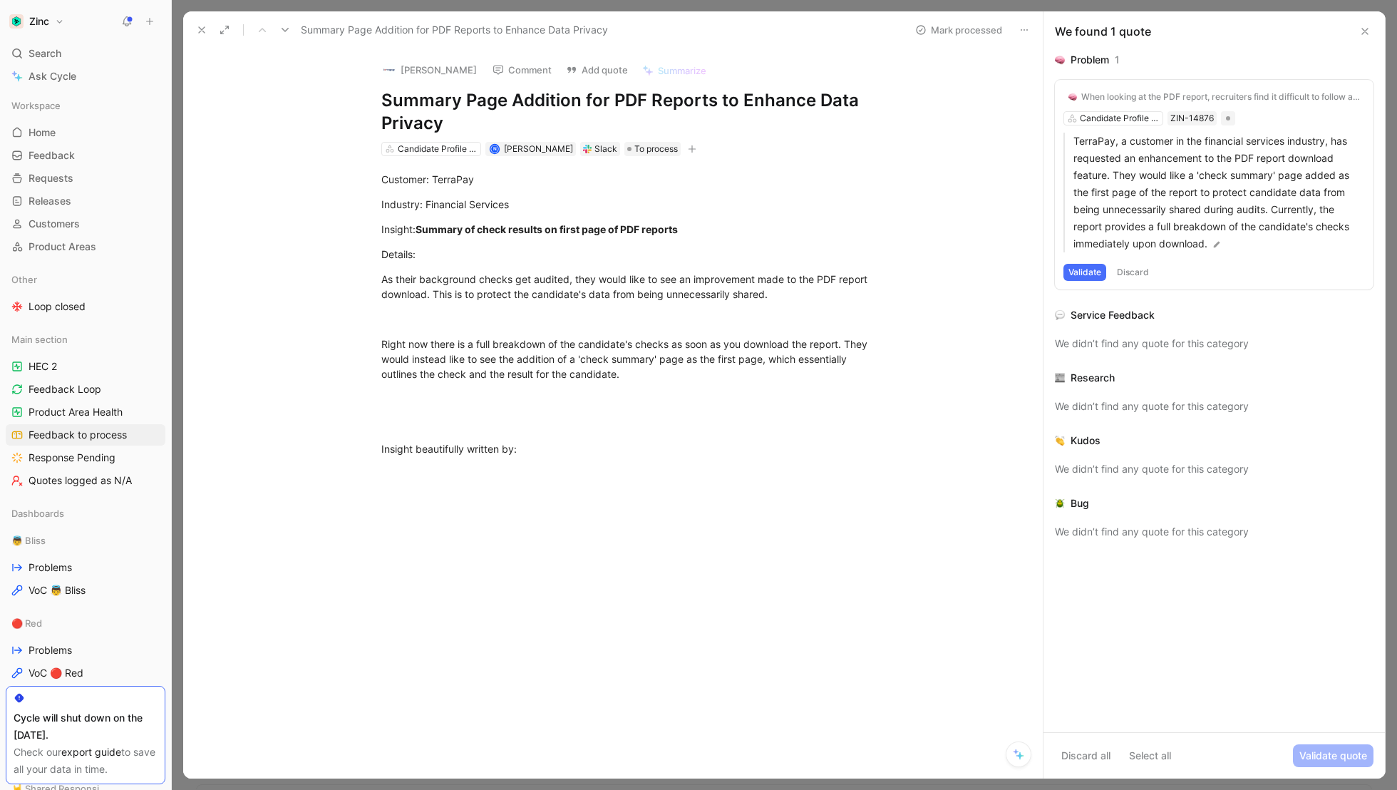
click at [1085, 272] on button "Validate" at bounding box center [1084, 272] width 43 height 17
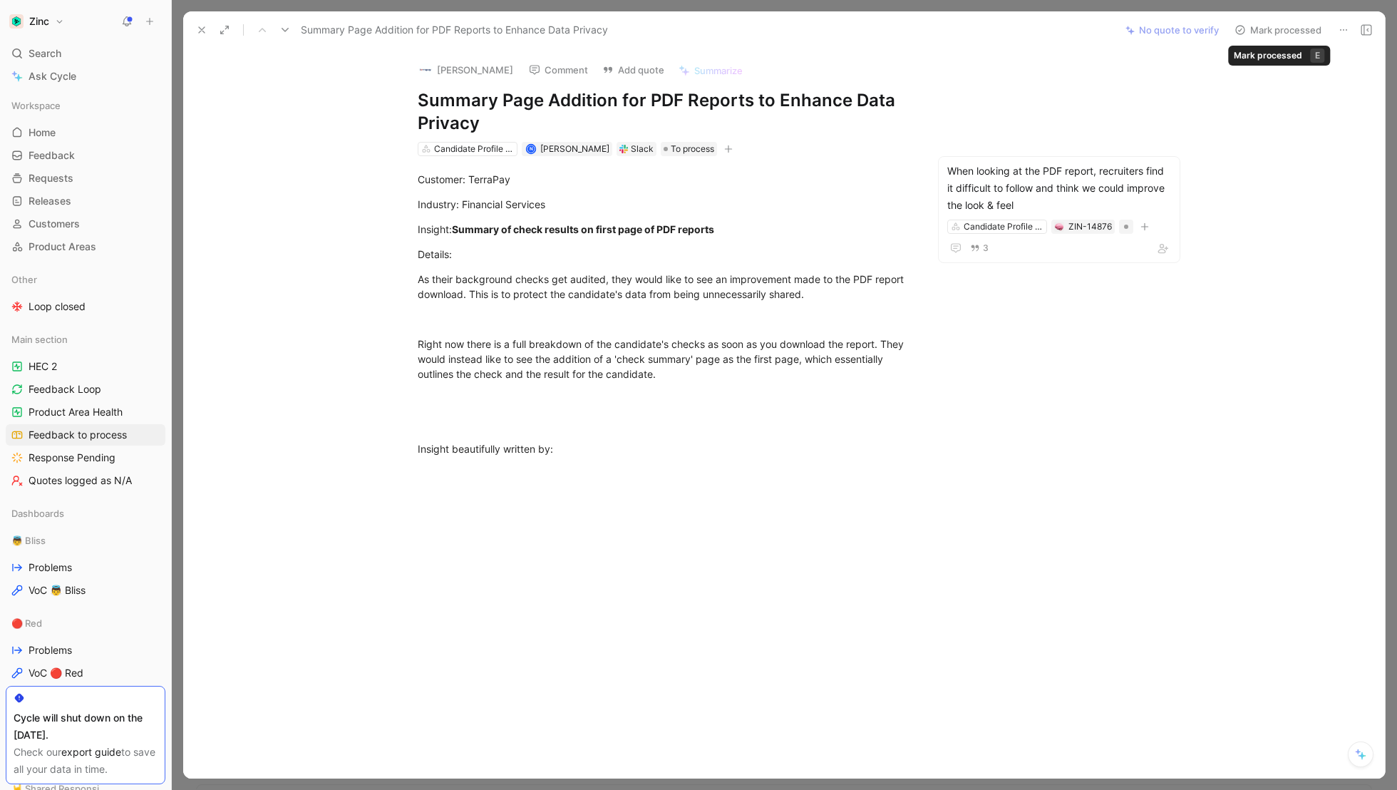
click at [1294, 30] on button "Mark processed" at bounding box center [1278, 30] width 100 height 20
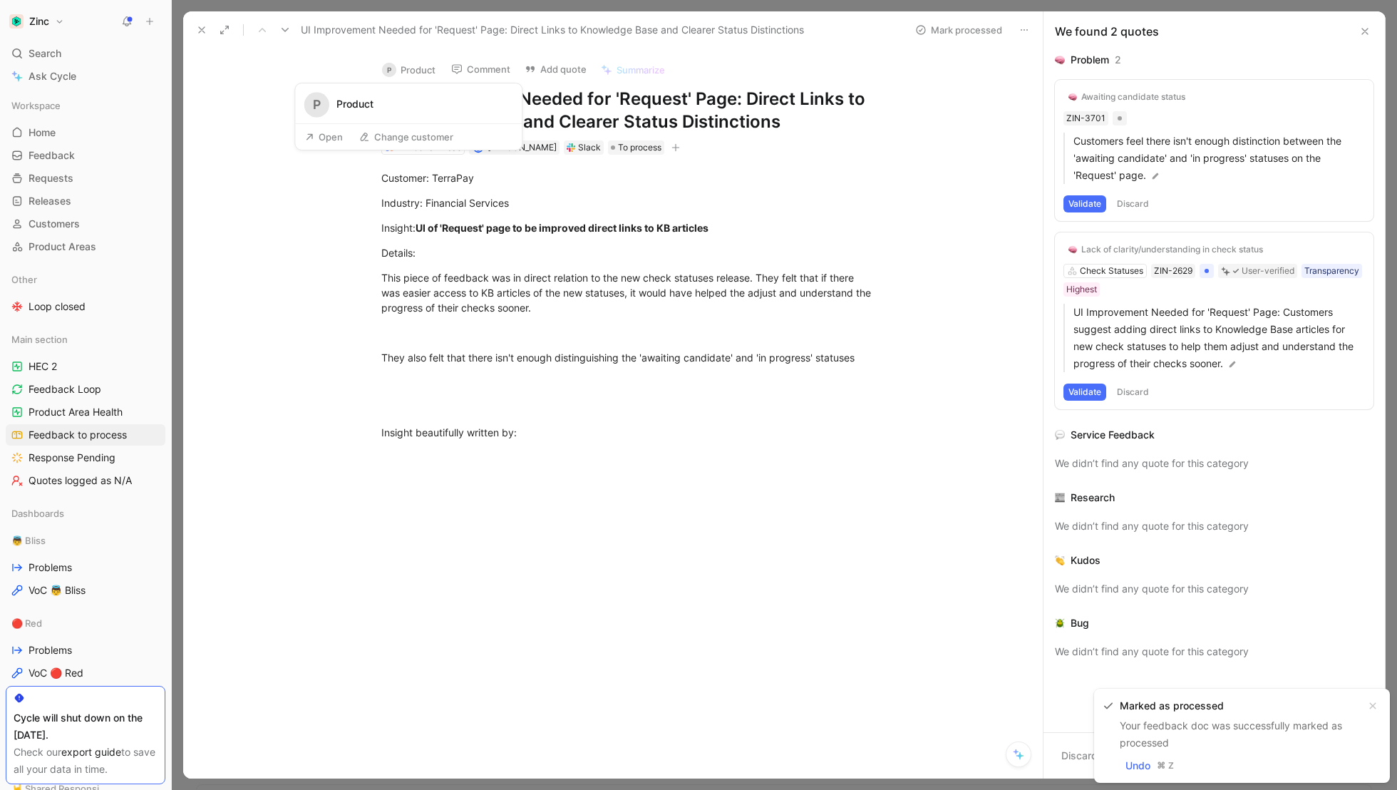
click at [412, 66] on button "P Product" at bounding box center [409, 69] width 66 height 21
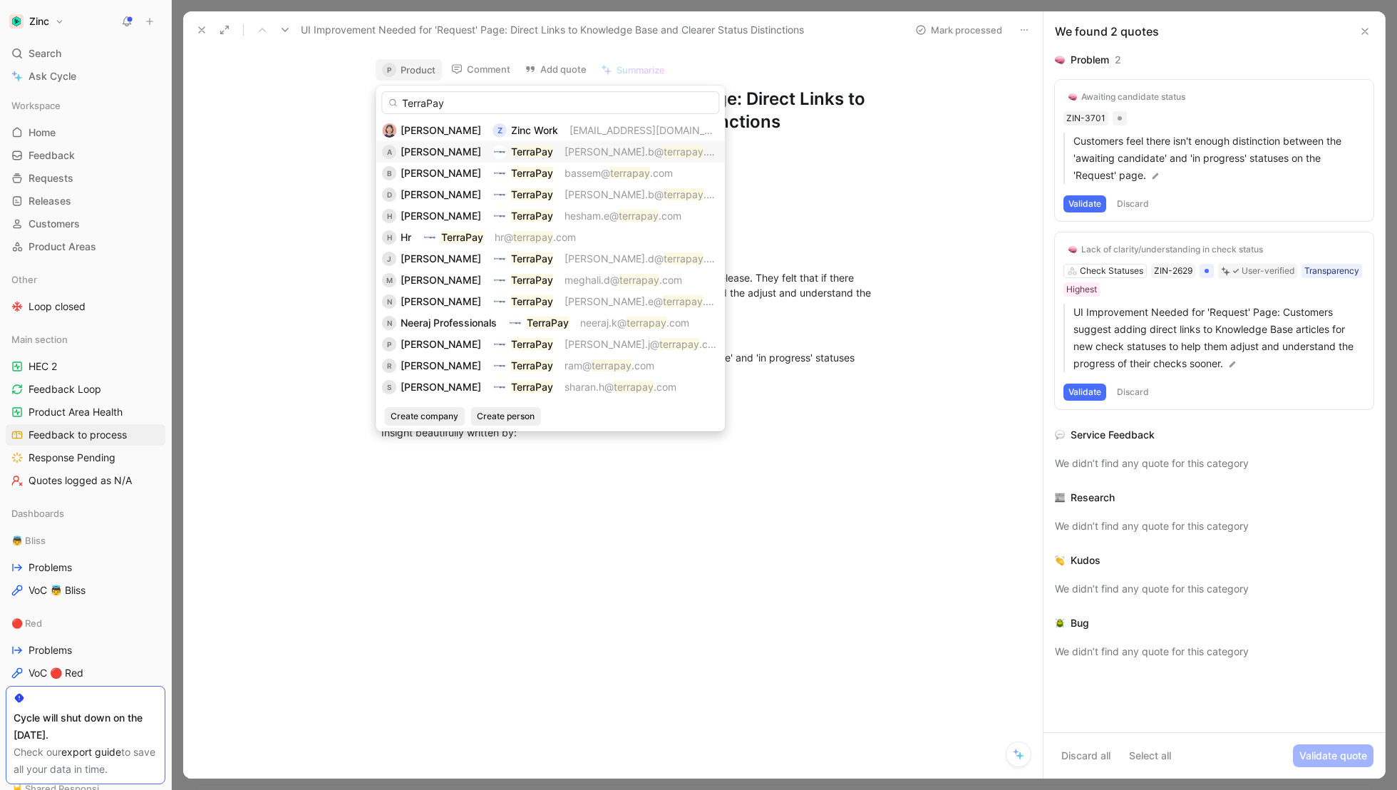
type input "TerraPay"
click at [445, 152] on span "[PERSON_NAME]" at bounding box center [441, 151] width 81 height 12
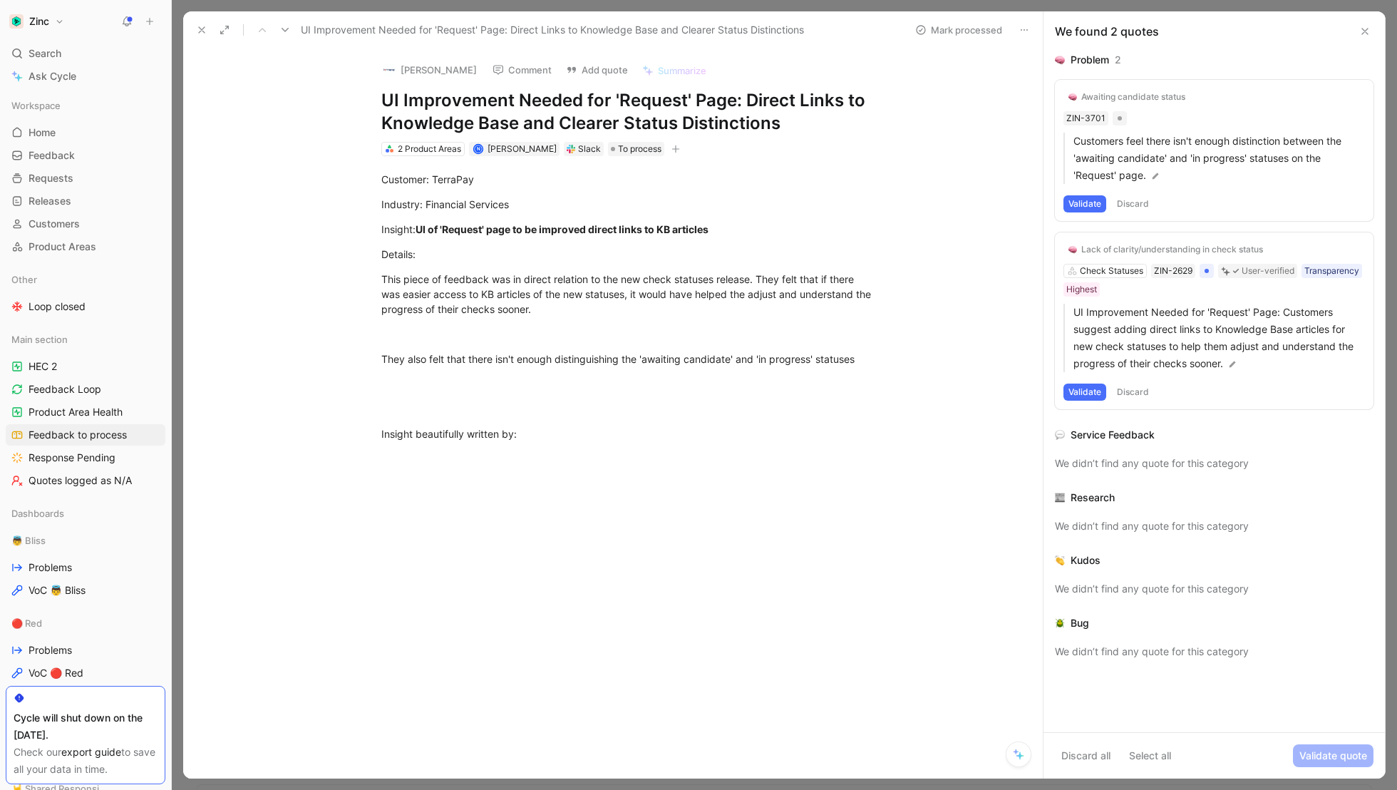
click at [1088, 387] on button "Validate" at bounding box center [1084, 391] width 43 height 17
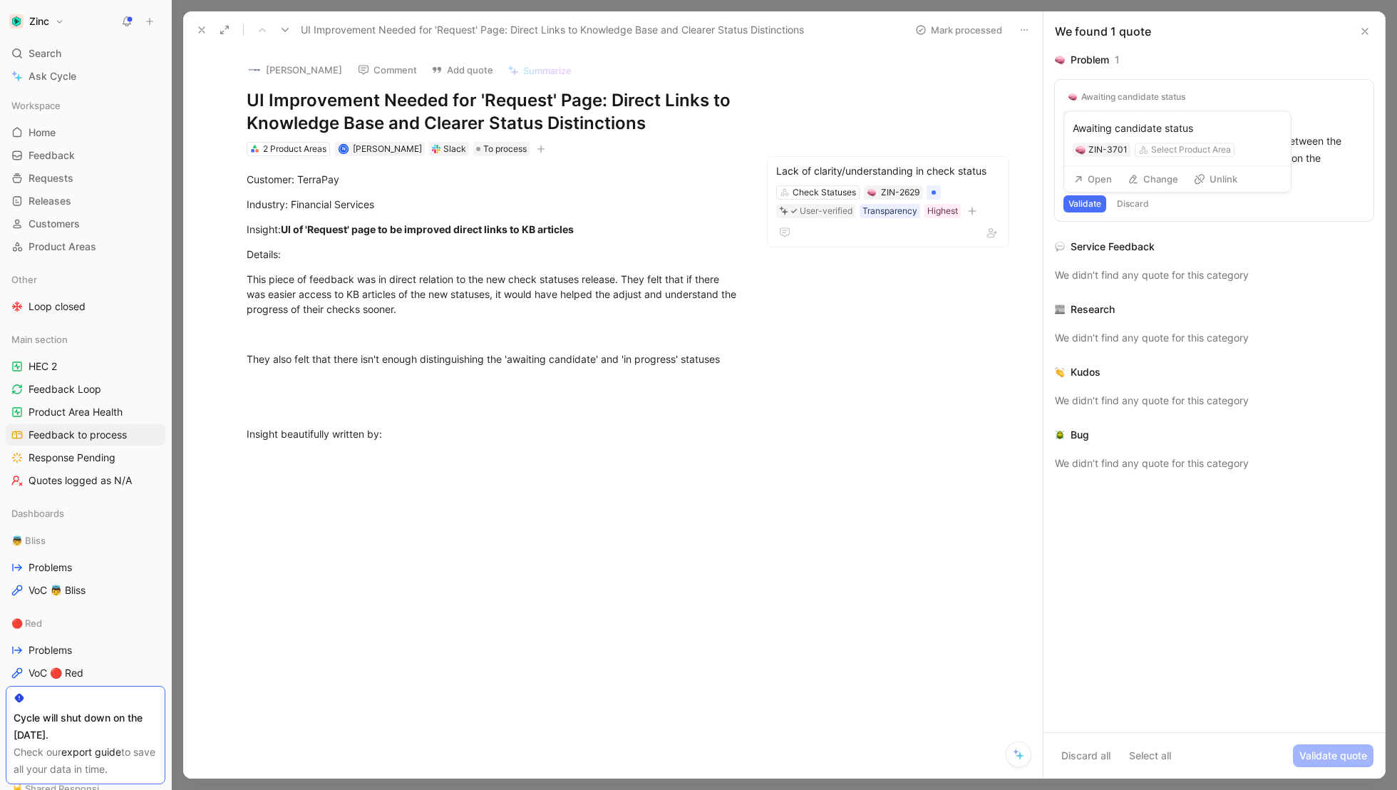
click at [1154, 91] on div "Awaiting candidate status" at bounding box center [1133, 96] width 104 height 11
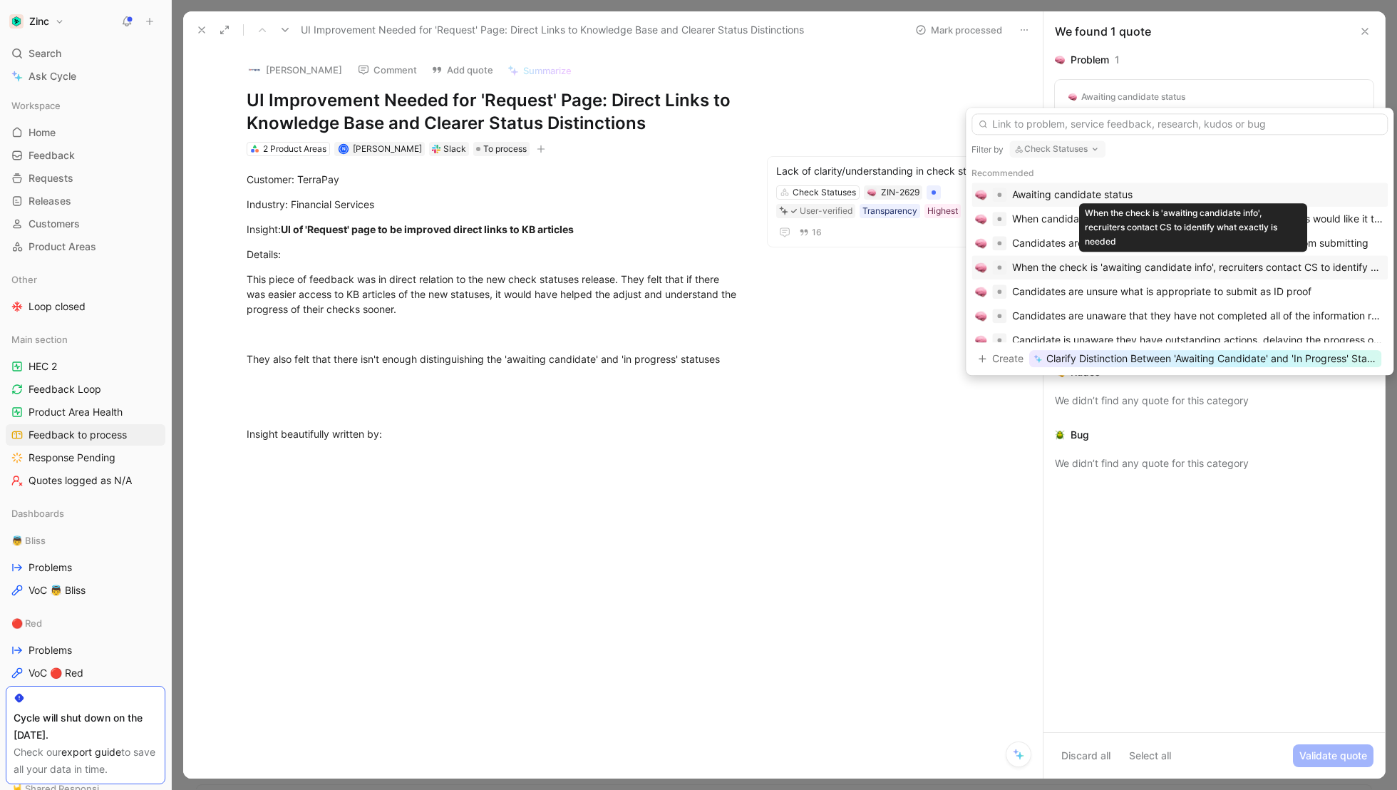
click at [1068, 267] on div "When the check is 'awaiting candidate info', recruiters contact CS to identify …" at bounding box center [1198, 267] width 372 height 17
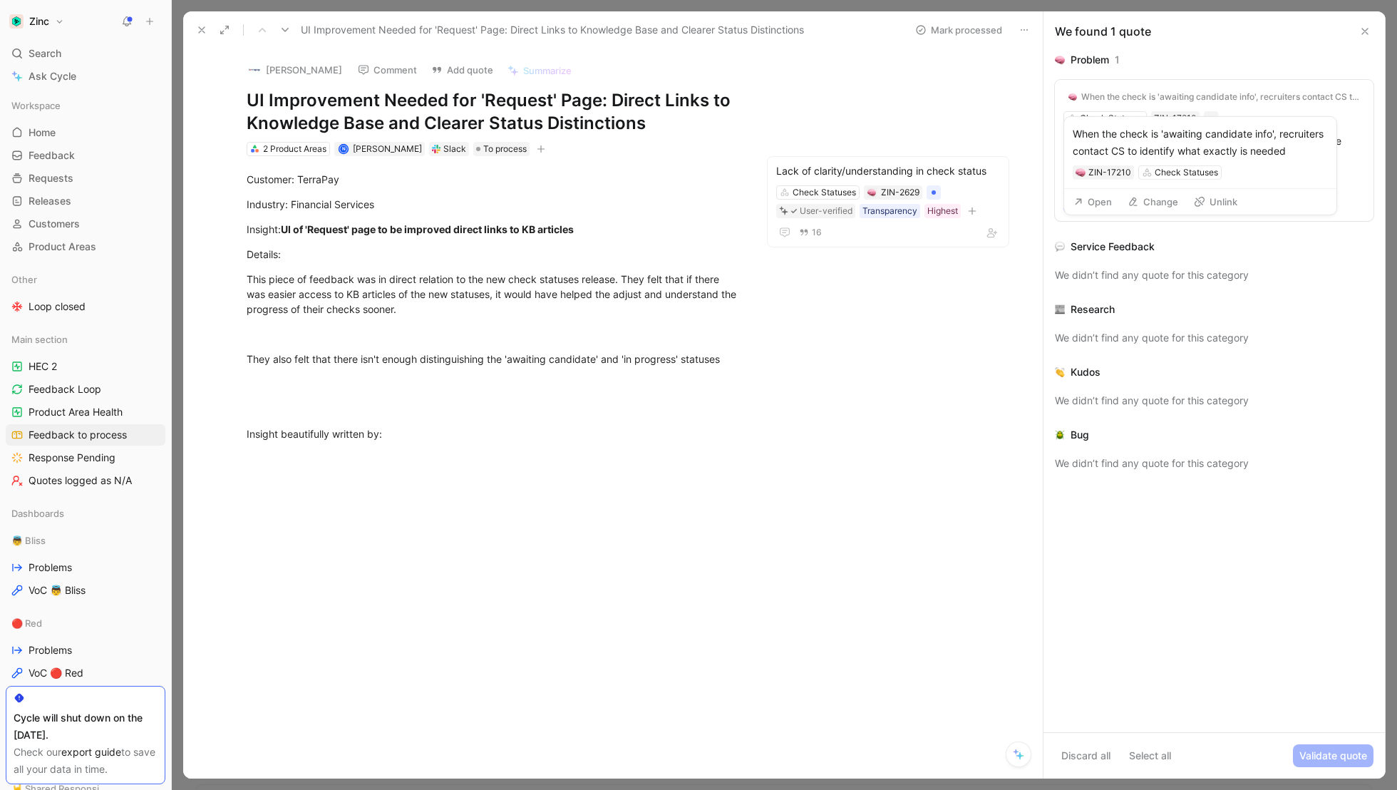
click at [1140, 95] on div "When the check is 'awaiting candidate info', recruiters contact CS to identify …" at bounding box center [1220, 96] width 279 height 11
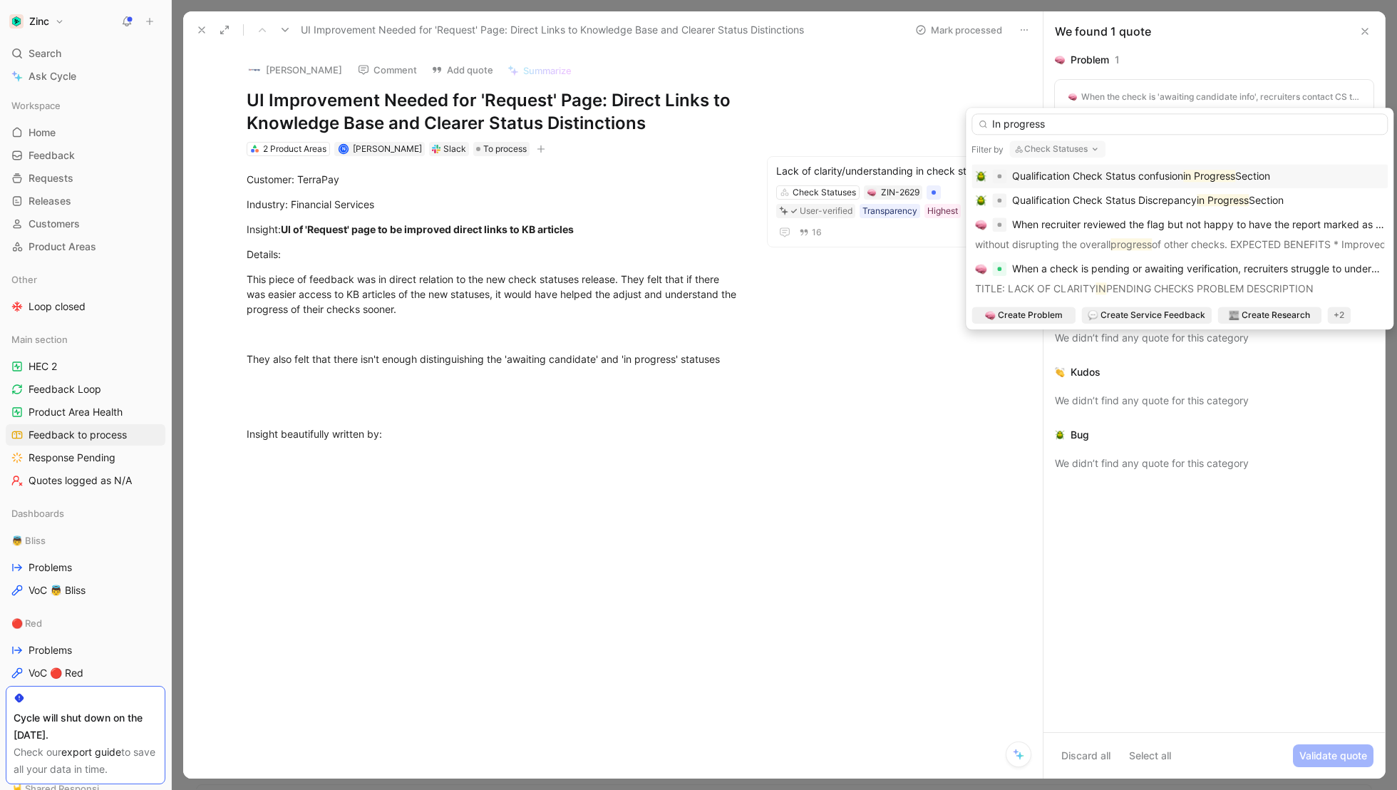
drag, startPoint x: 1058, startPoint y: 125, endPoint x: 953, endPoint y: 125, distance: 104.8
click at [953, 125] on body "Zinc Search ⌘ K Ask Cycle Workspace Home G then H Feedback G then F Requests G …" at bounding box center [698, 395] width 1397 height 790
type input "In progress"
click at [1074, 149] on button "Check Statuses" at bounding box center [1057, 148] width 96 height 17
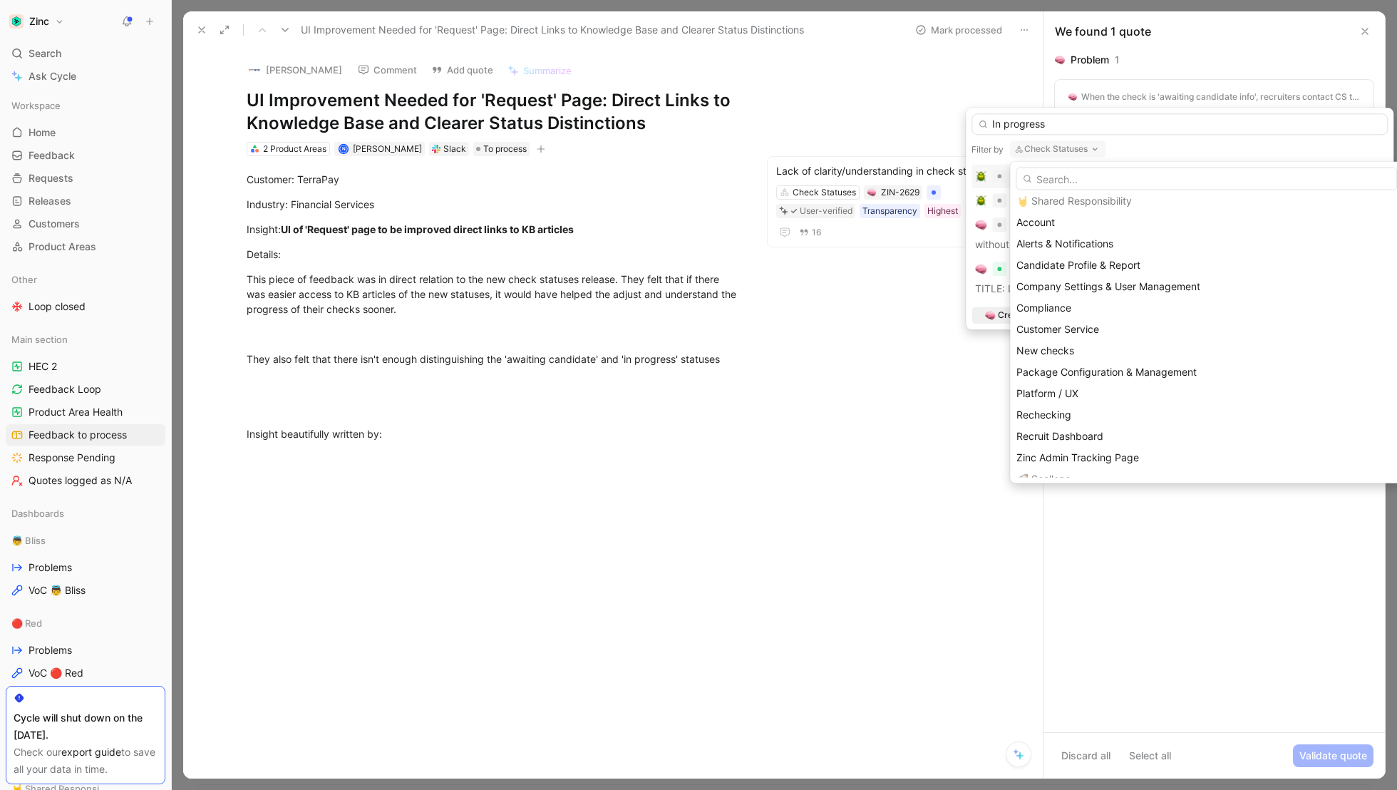
scroll to position [458, 0]
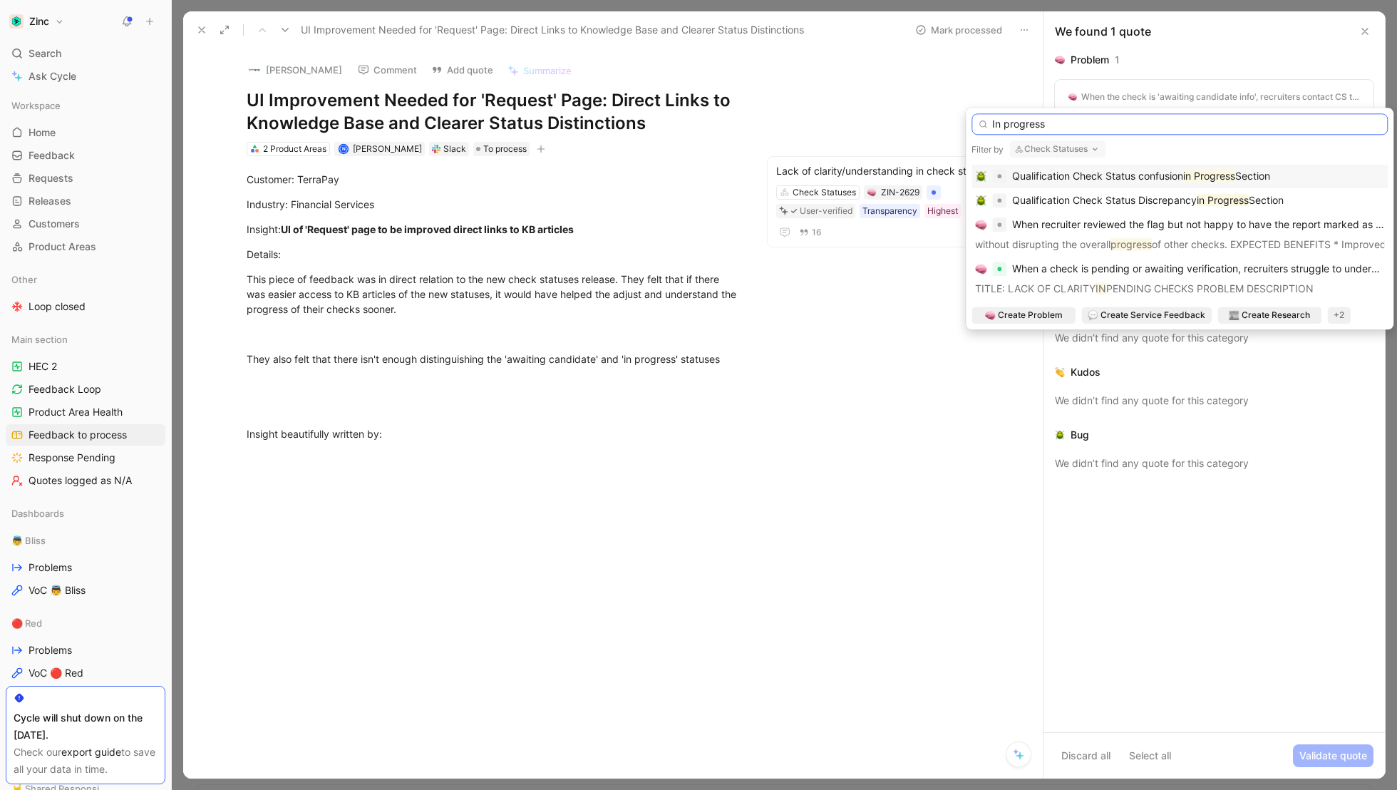
drag, startPoint x: 1065, startPoint y: 120, endPoint x: 969, endPoint y: 119, distance: 96.9
click at [971, 119] on div "In progress Filter by Check Statuses Qualification Check Status confusion in Pr…" at bounding box center [1180, 219] width 428 height 222
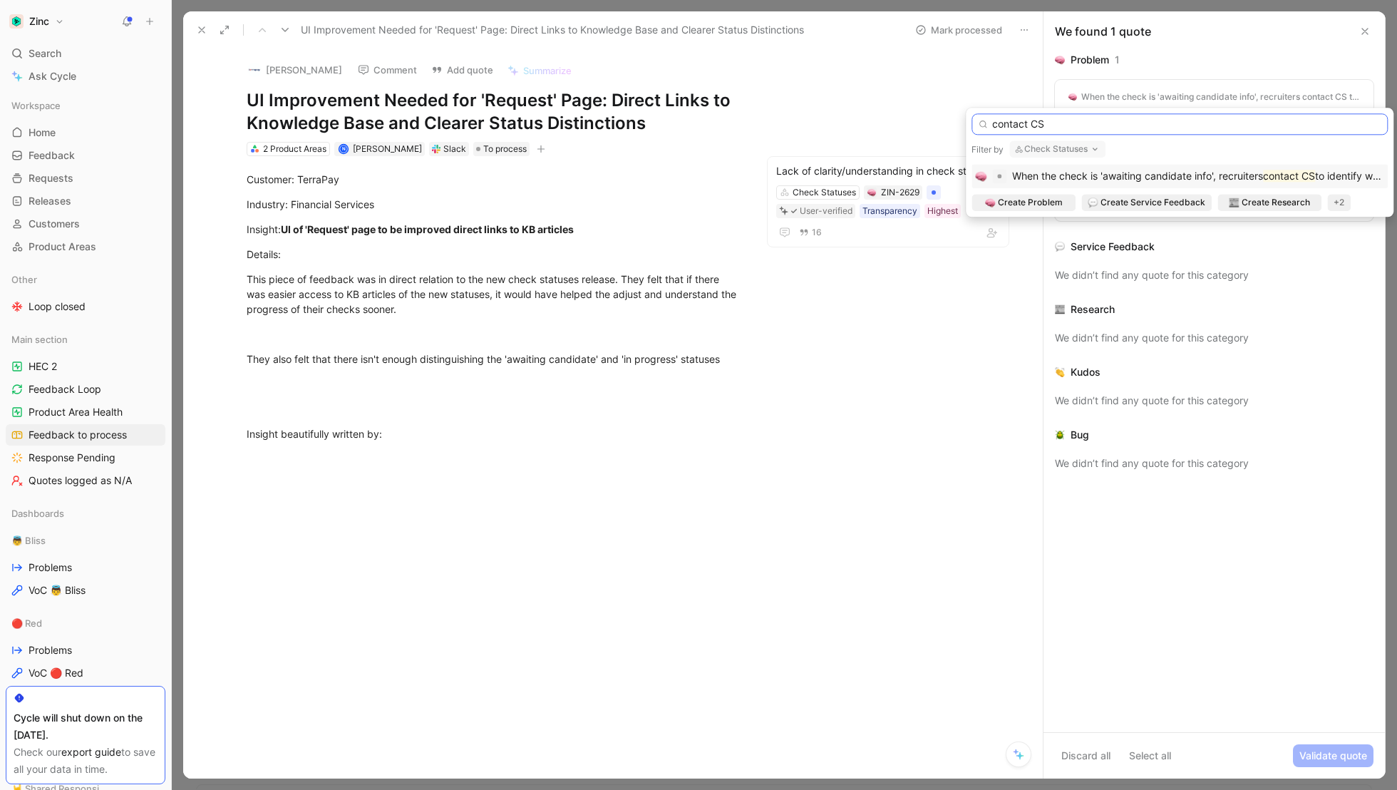
type input "contact CS"
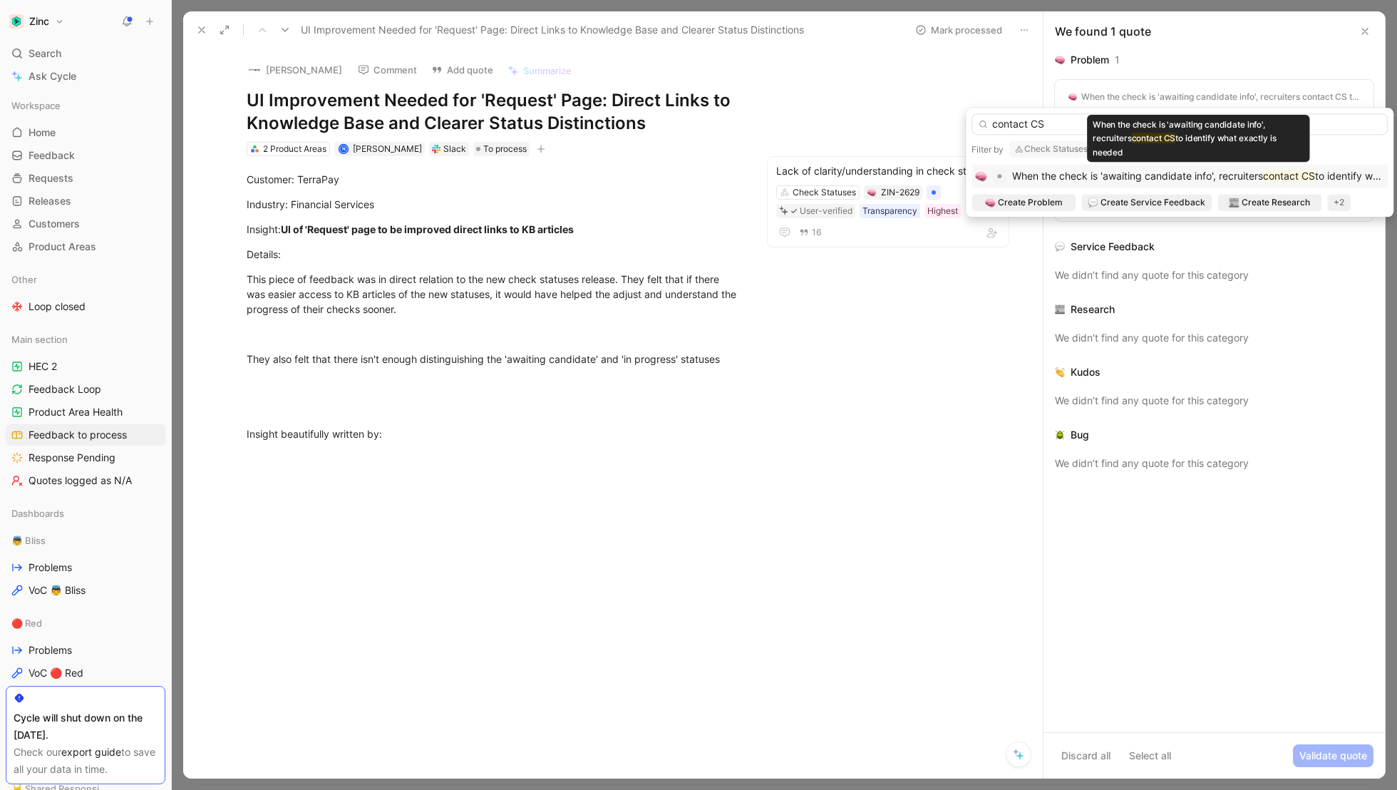
click at [1108, 176] on span "When the check is 'awaiting candidate info', recruiters" at bounding box center [1137, 176] width 251 height 12
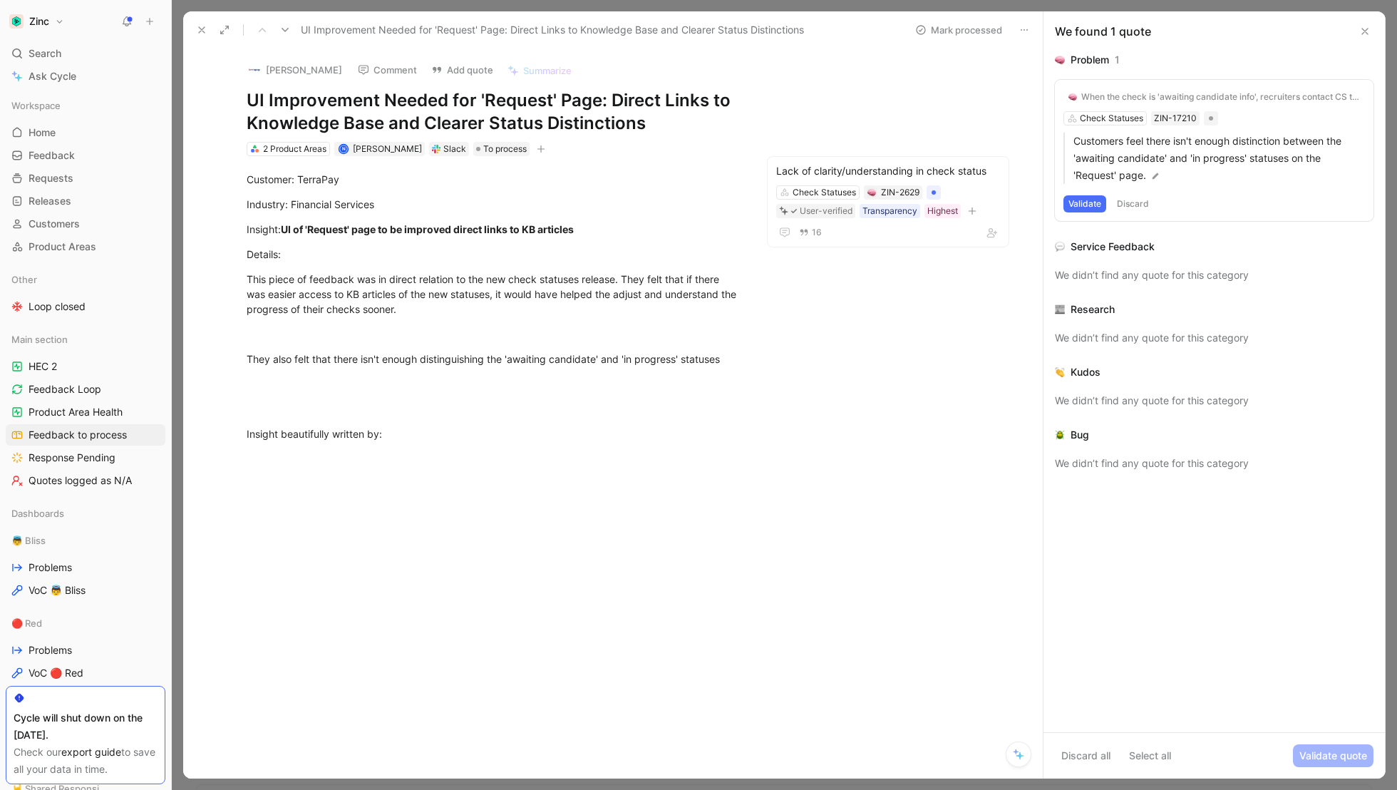
click at [1087, 202] on button "Validate" at bounding box center [1084, 203] width 43 height 17
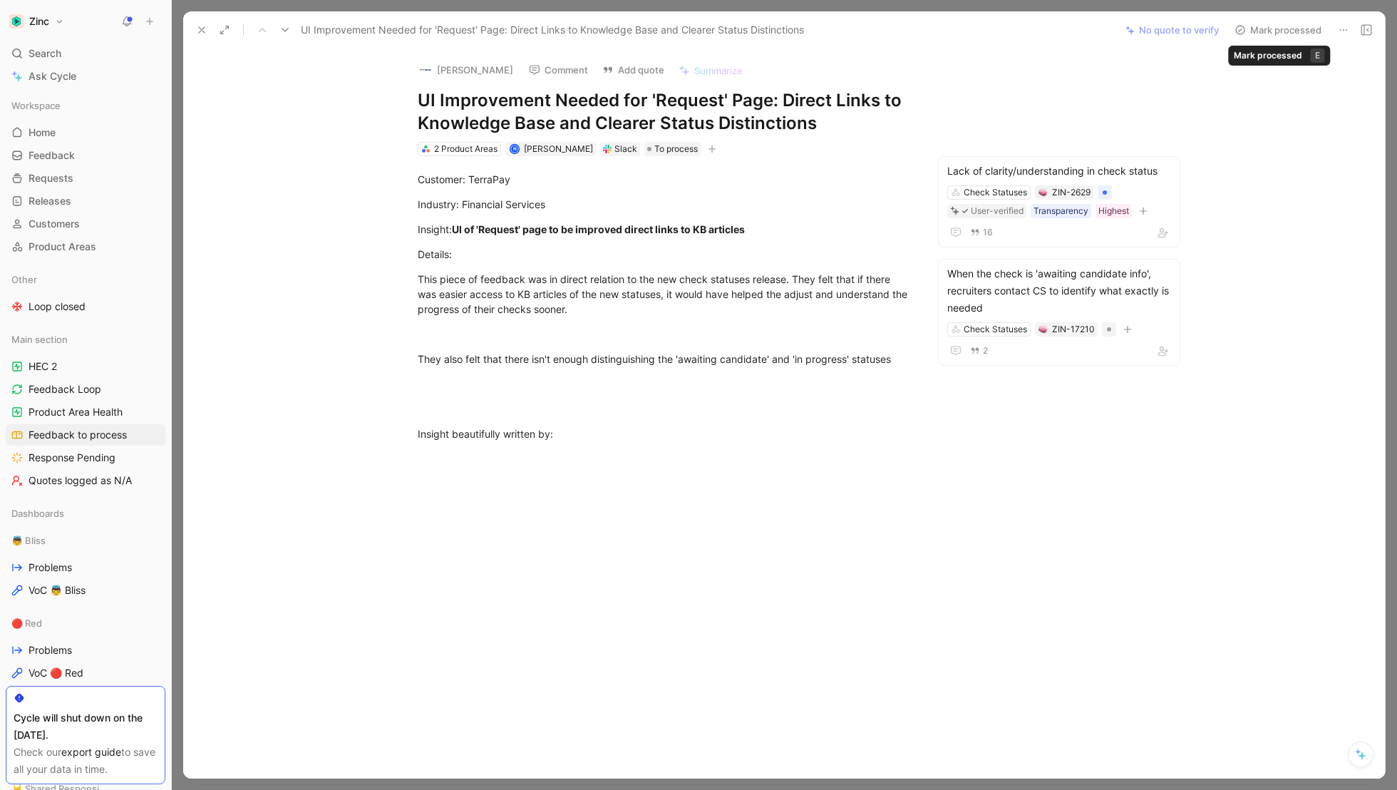
click at [1274, 31] on button "Mark processed" at bounding box center [1278, 30] width 100 height 20
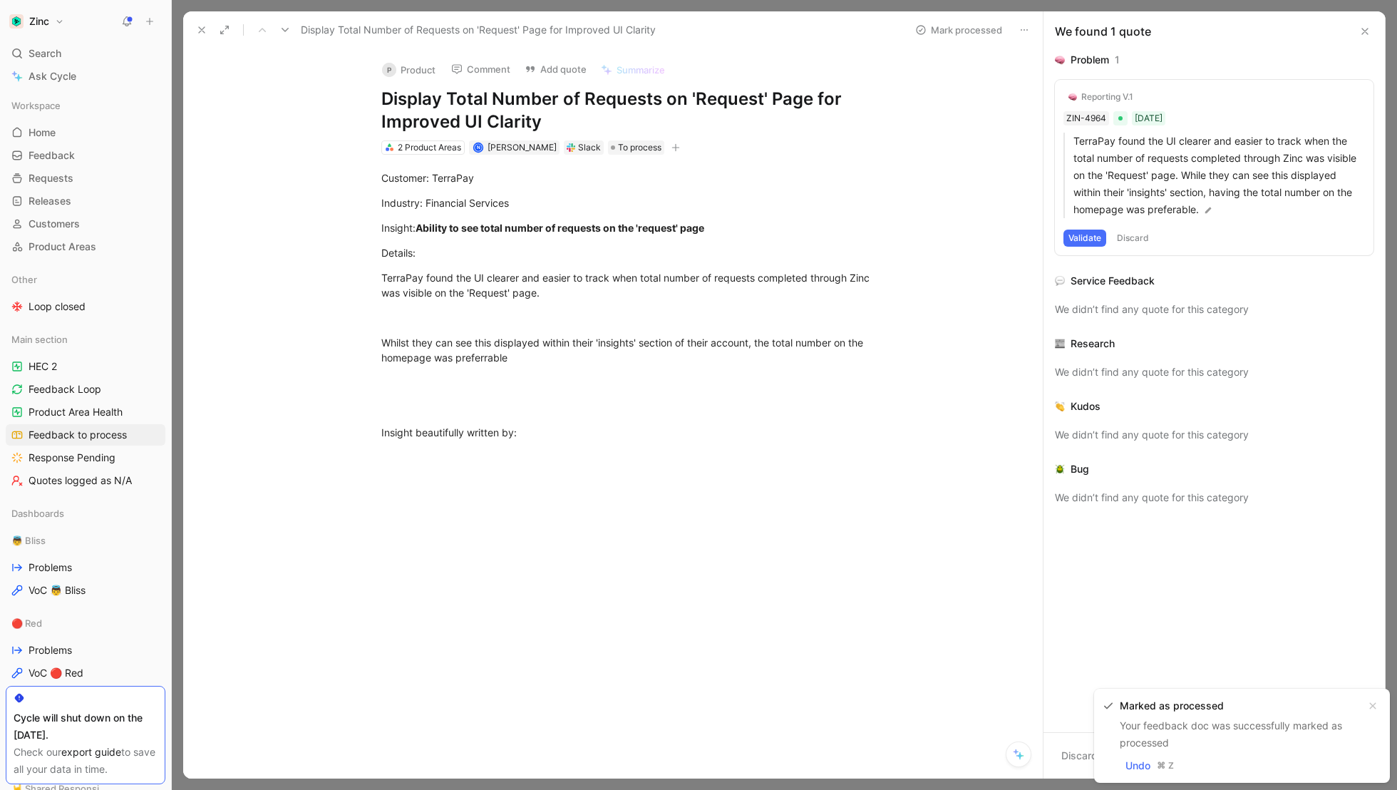
click at [425, 68] on button "P Product" at bounding box center [409, 69] width 66 height 21
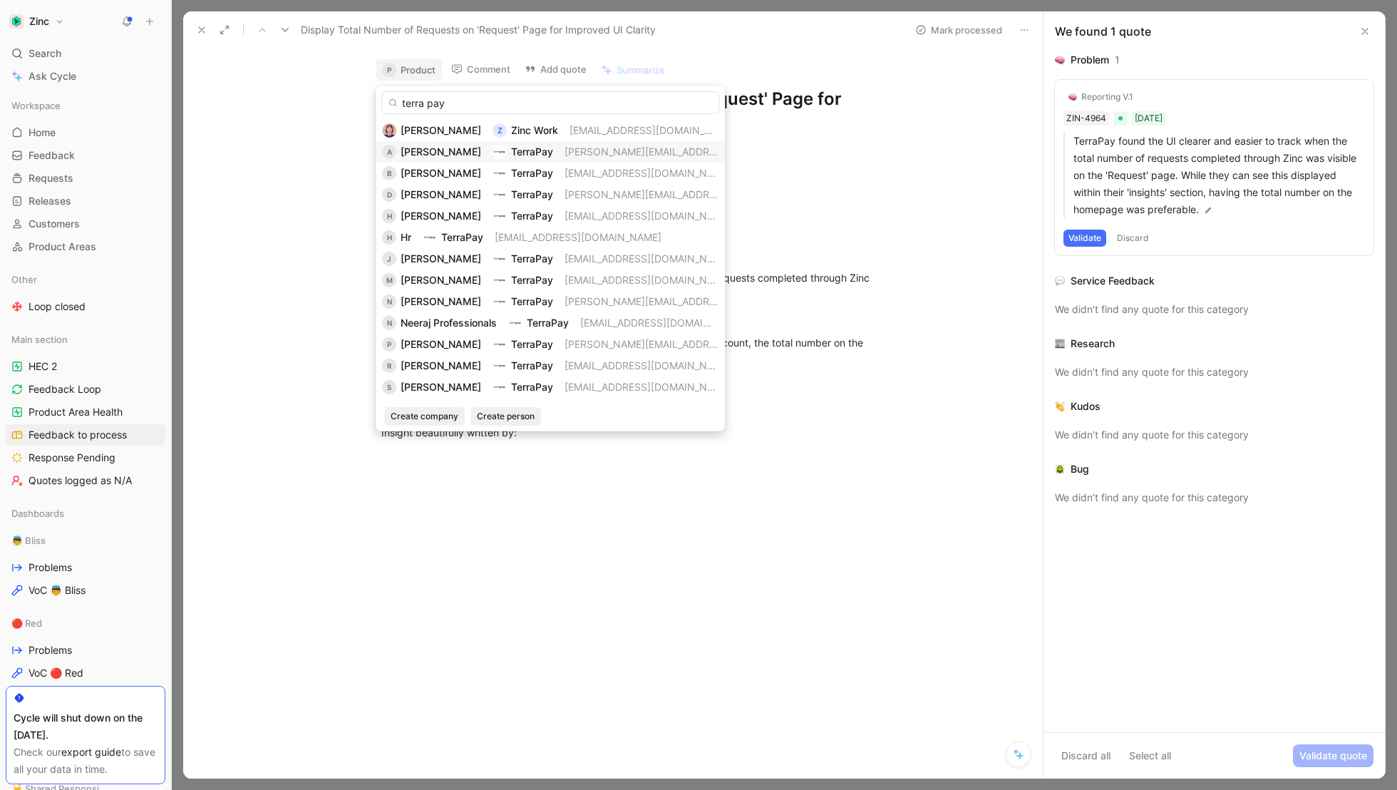
type input "terra pay"
click at [427, 150] on span "[PERSON_NAME]" at bounding box center [441, 151] width 81 height 12
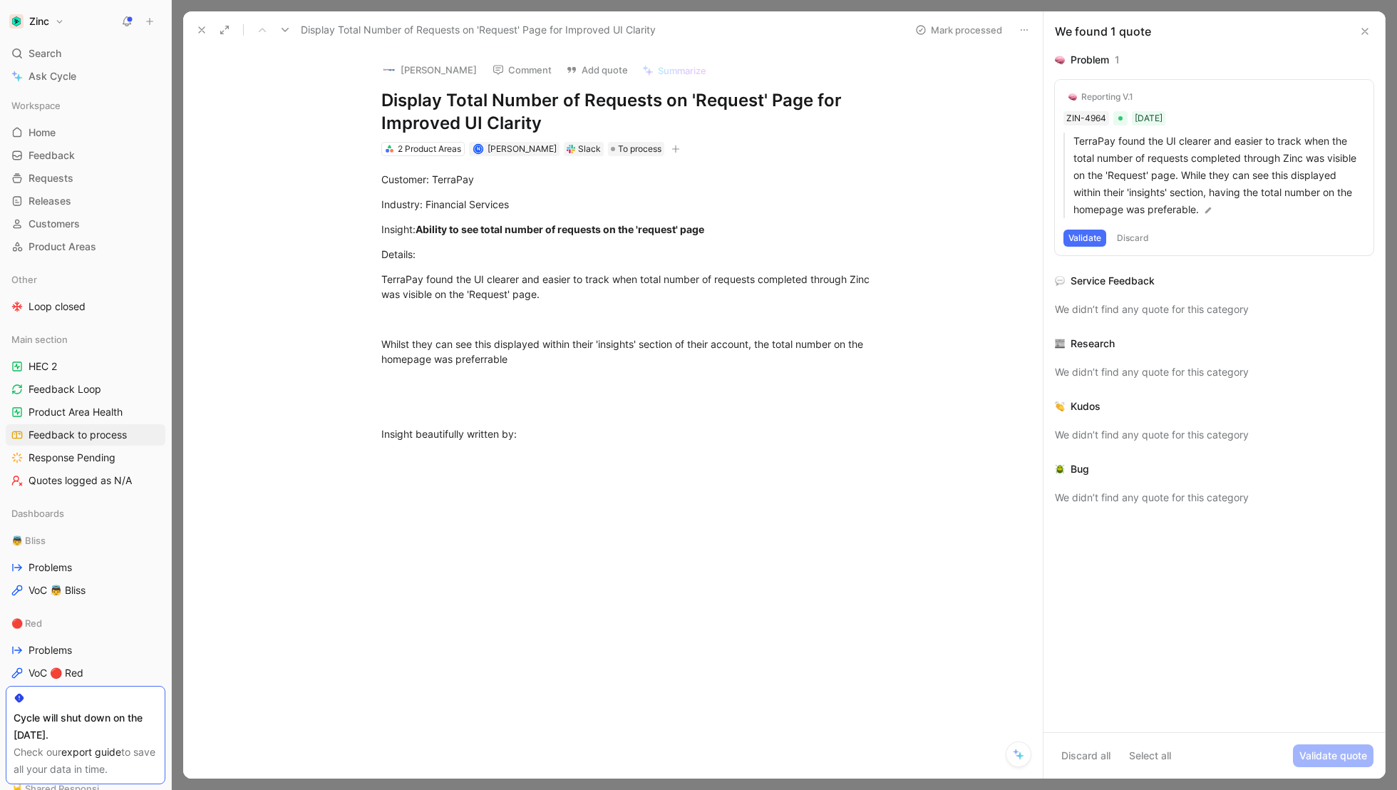
click at [1122, 91] on div "Reporting V.1" at bounding box center [1107, 96] width 52 height 11
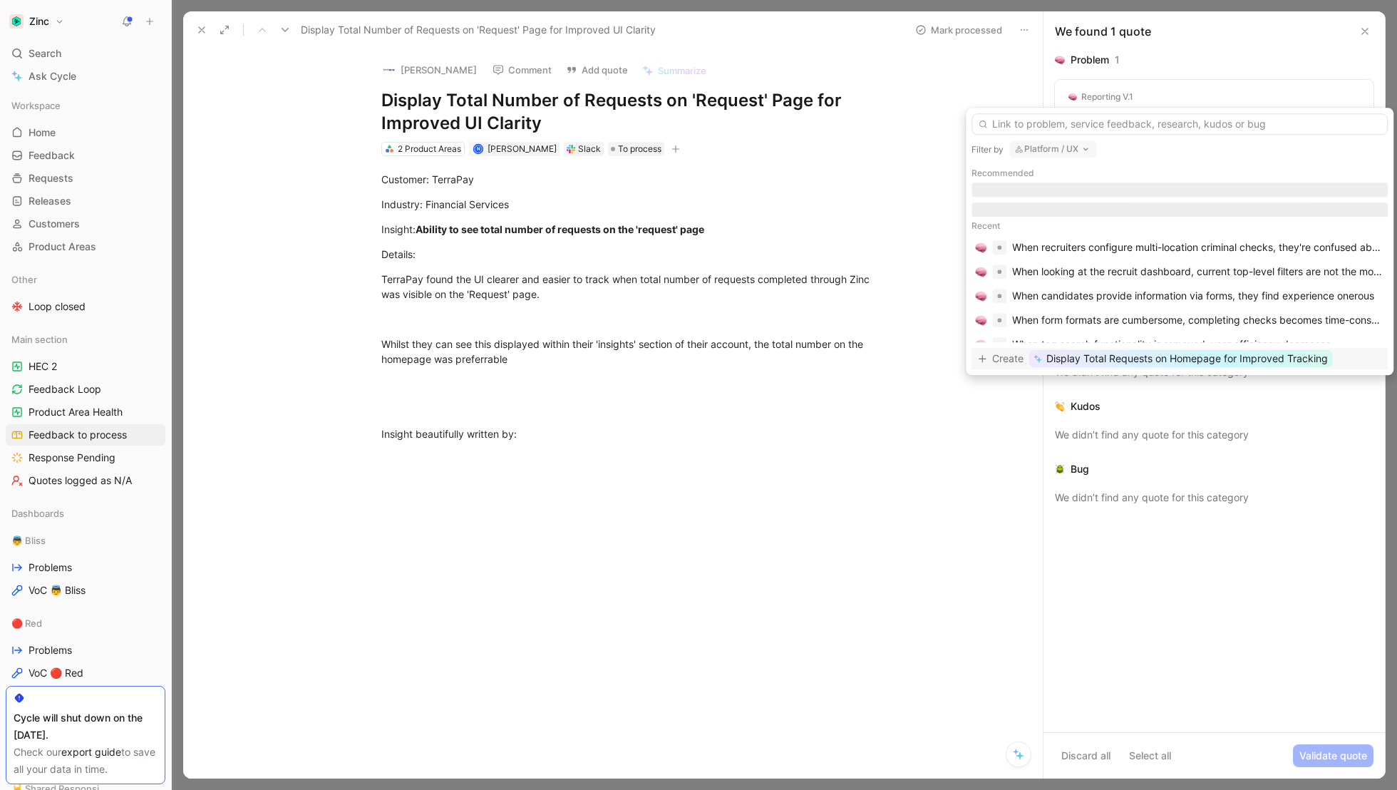
click at [1055, 148] on button "Platform / UX" at bounding box center [1052, 148] width 87 height 17
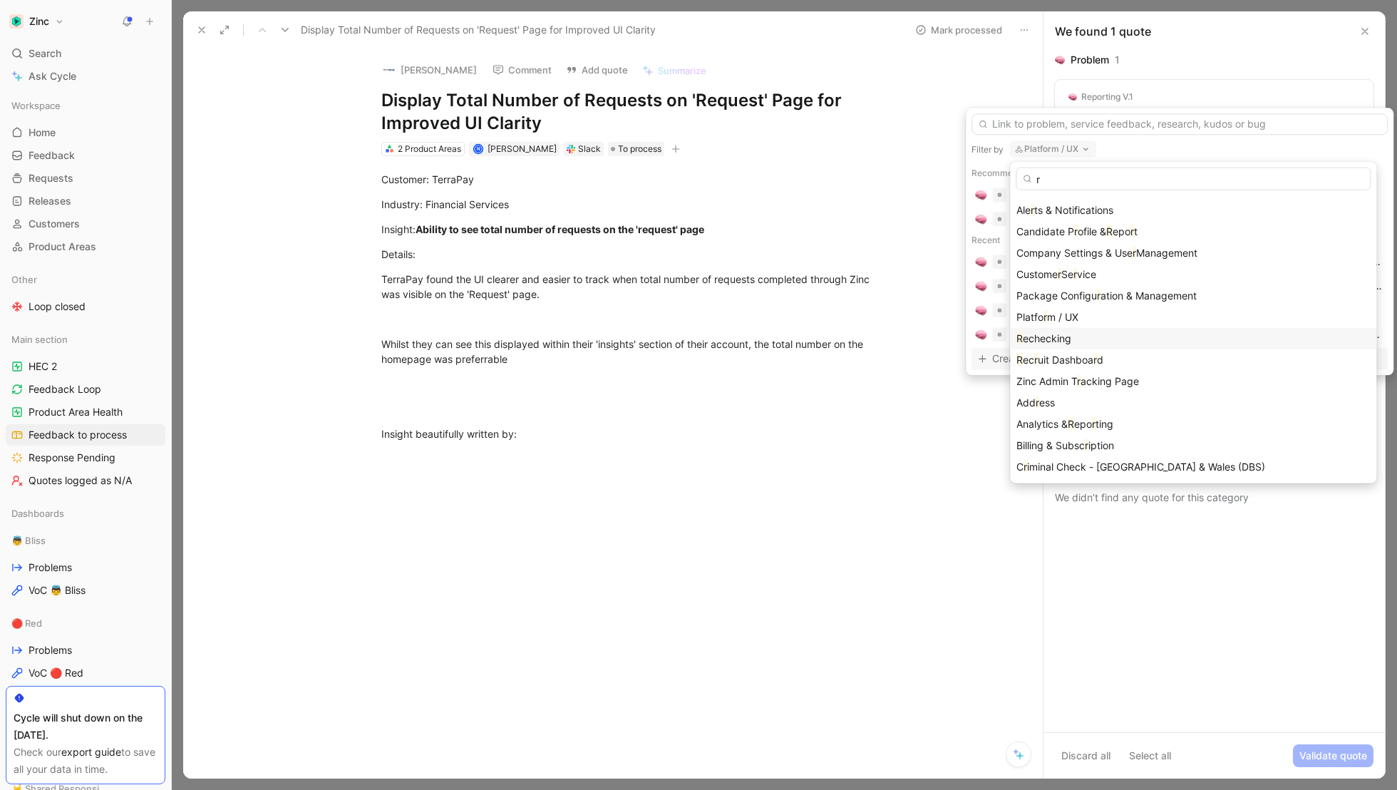
scroll to position [316, 0]
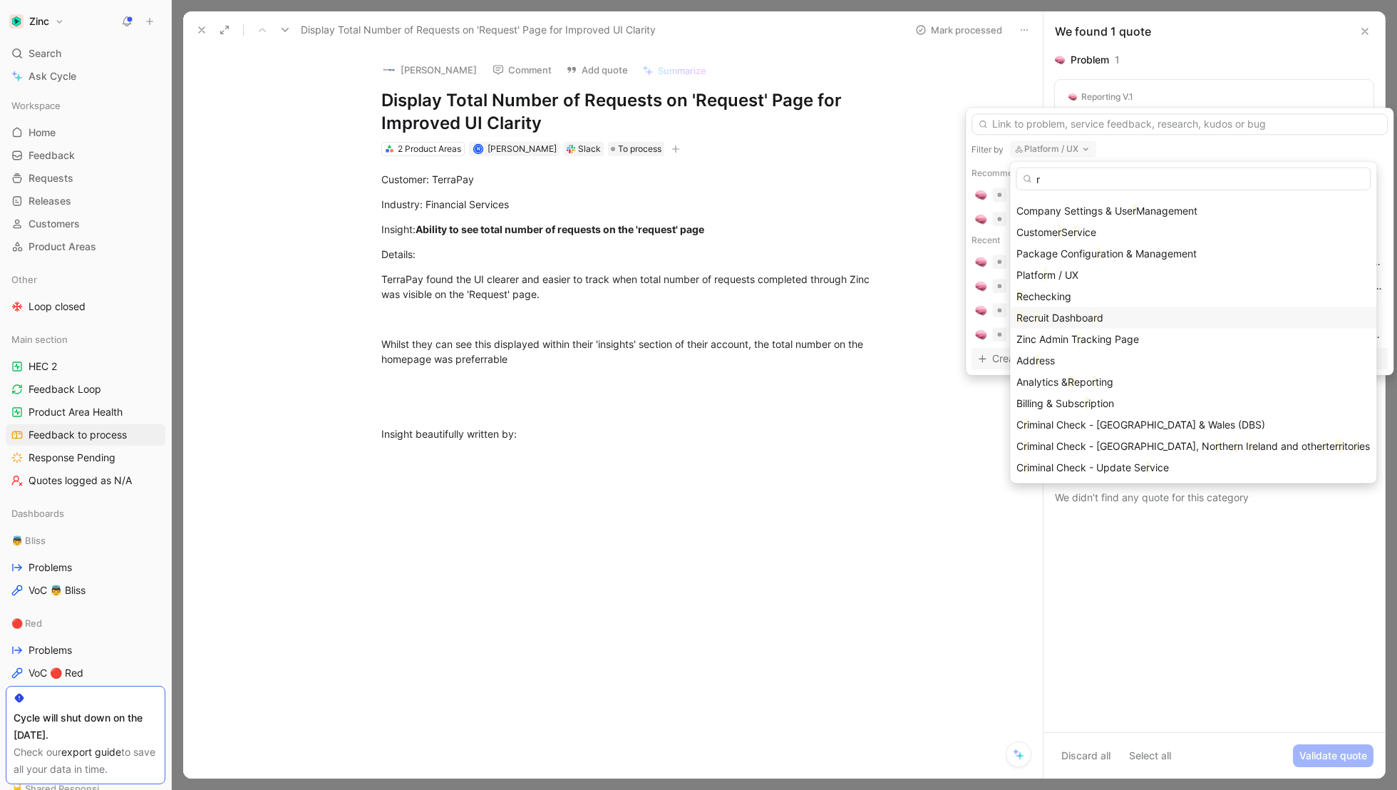
type input "r"
click at [1047, 317] on span "uit Dashboa" at bounding box center [1066, 317] width 56 height 12
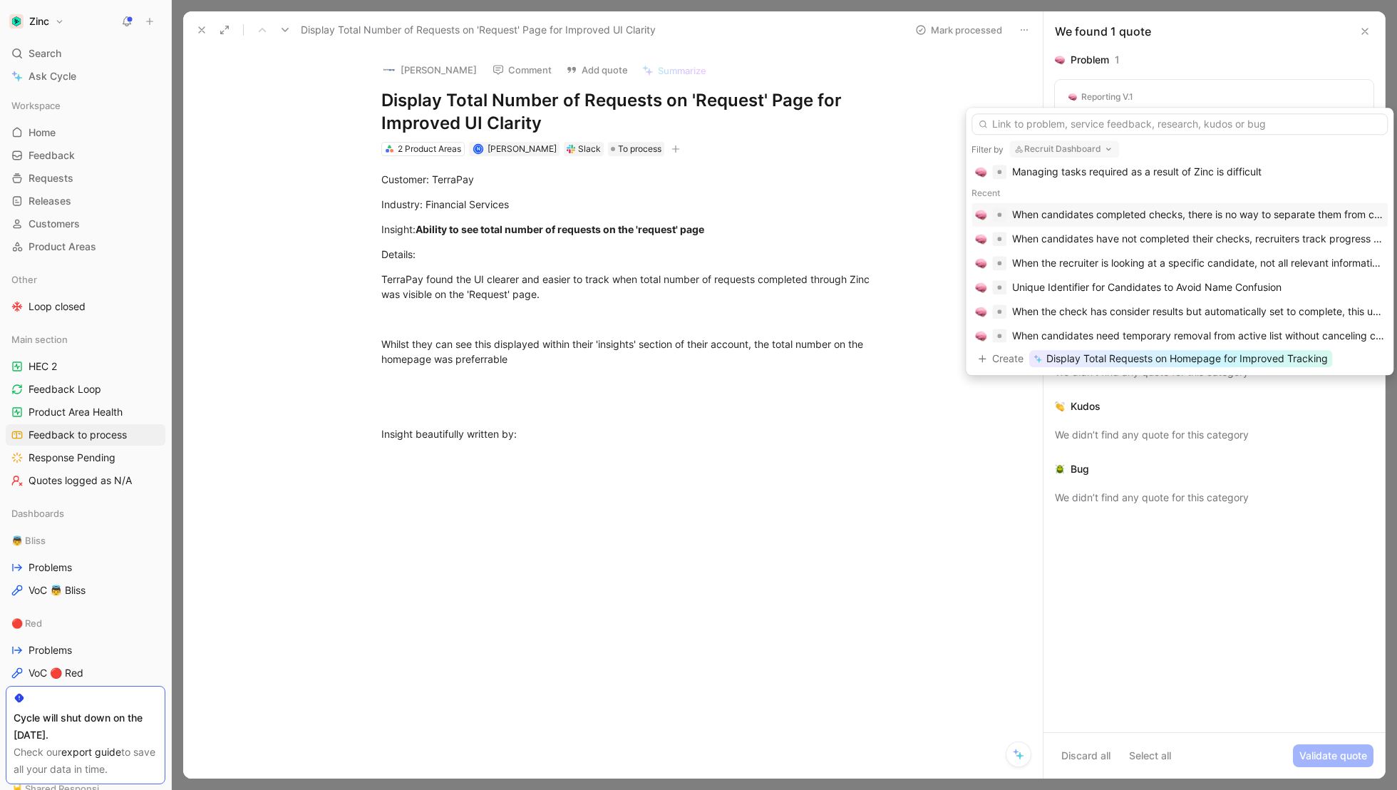
scroll to position [49, 0]
click at [1114, 358] on span "Display Total Requests on Homepage for Improved Tracking" at bounding box center [1187, 358] width 282 height 17
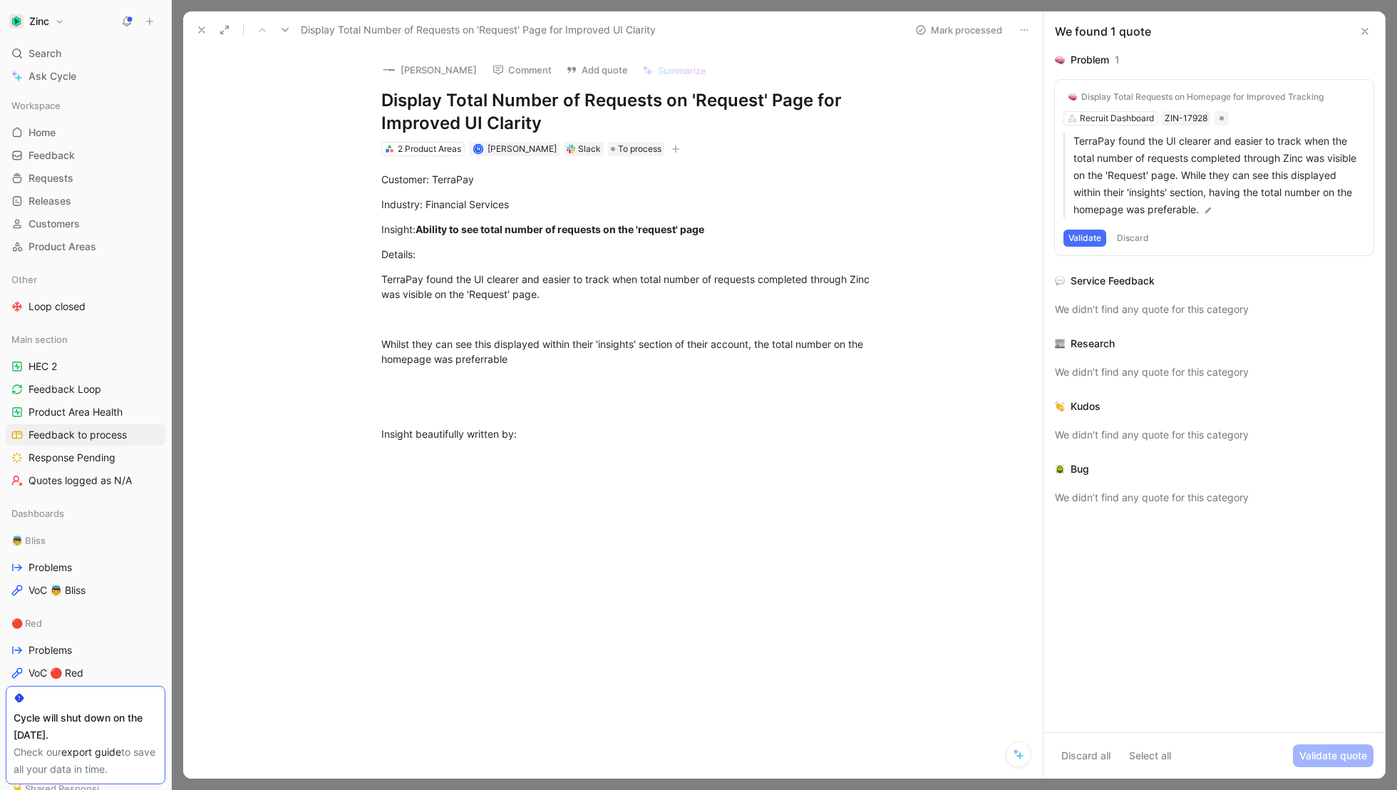
click at [1091, 237] on button "Validate" at bounding box center [1084, 237] width 43 height 17
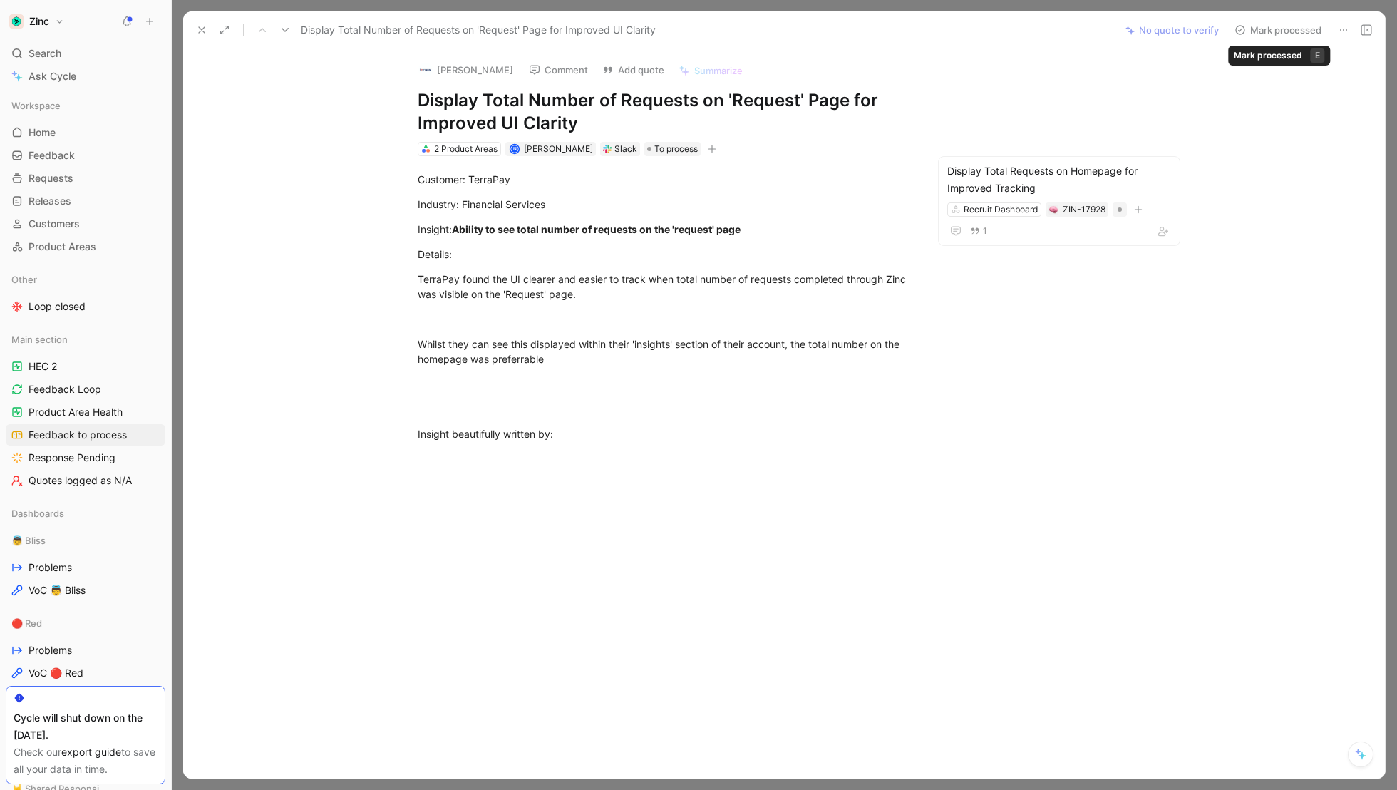
click at [1303, 22] on button "Mark processed" at bounding box center [1278, 30] width 100 height 20
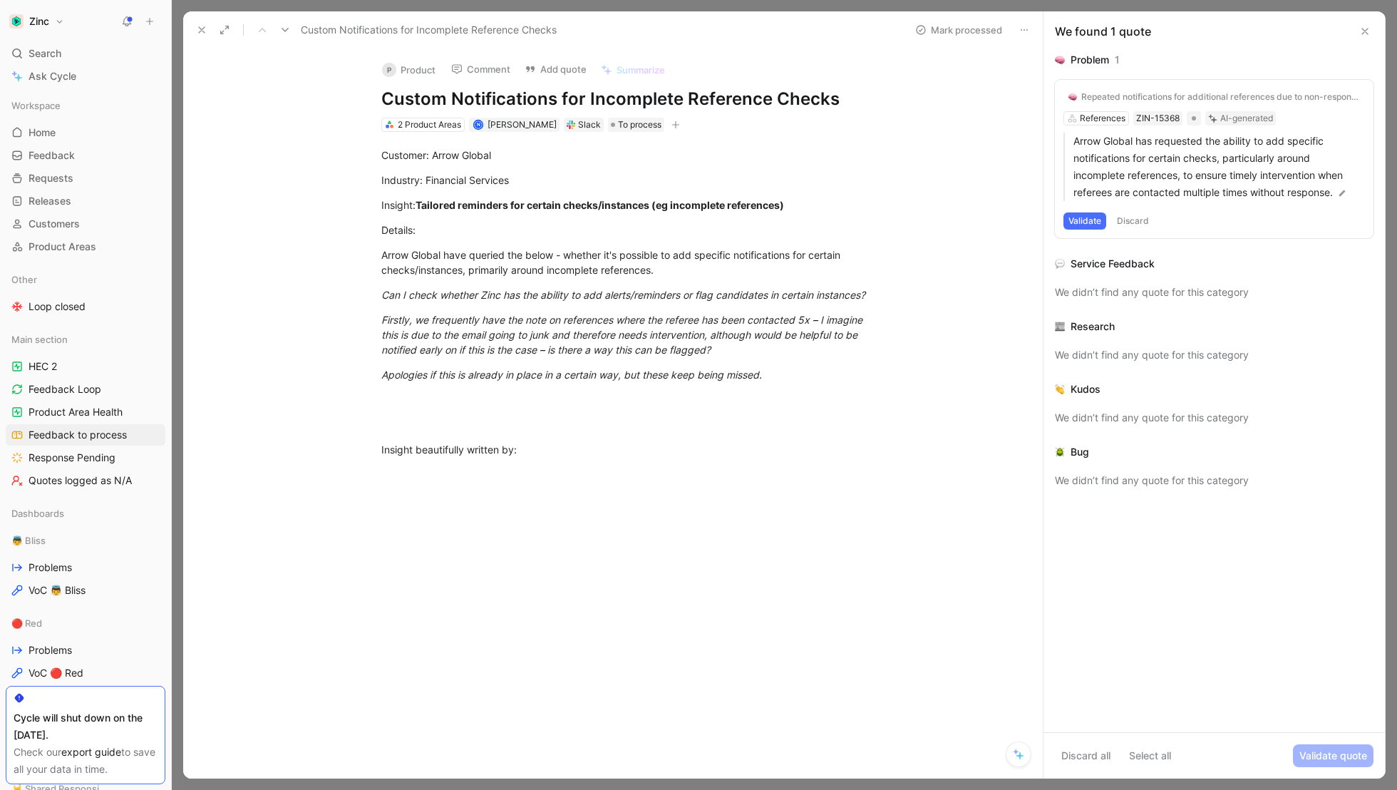
click at [409, 67] on button "P Product" at bounding box center [409, 69] width 66 height 21
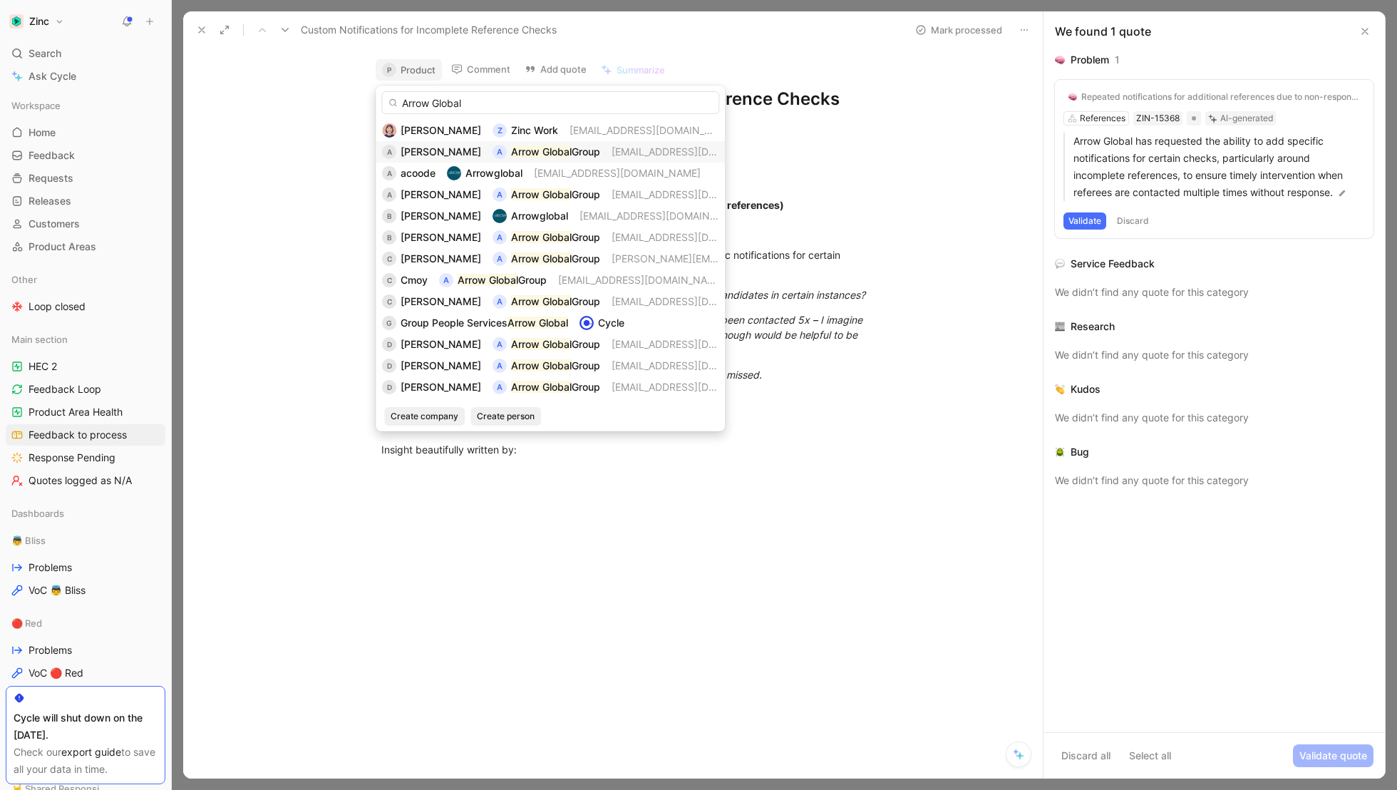
type input "Arrow Global"
click at [430, 147] on span "[PERSON_NAME]" at bounding box center [441, 151] width 81 height 12
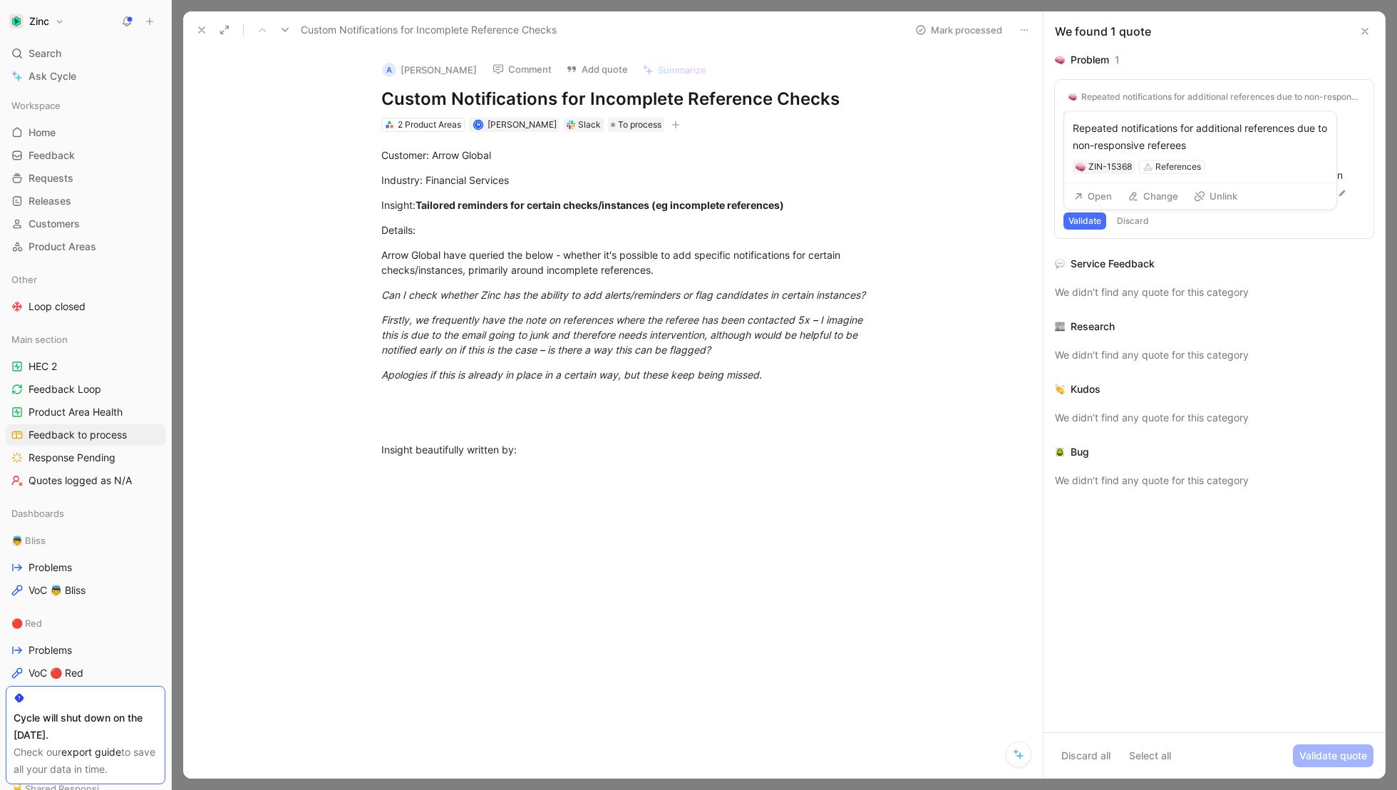
click at [1170, 96] on div "Repeated notifications for additional references due to non-responsive referees" at bounding box center [1220, 96] width 279 height 11
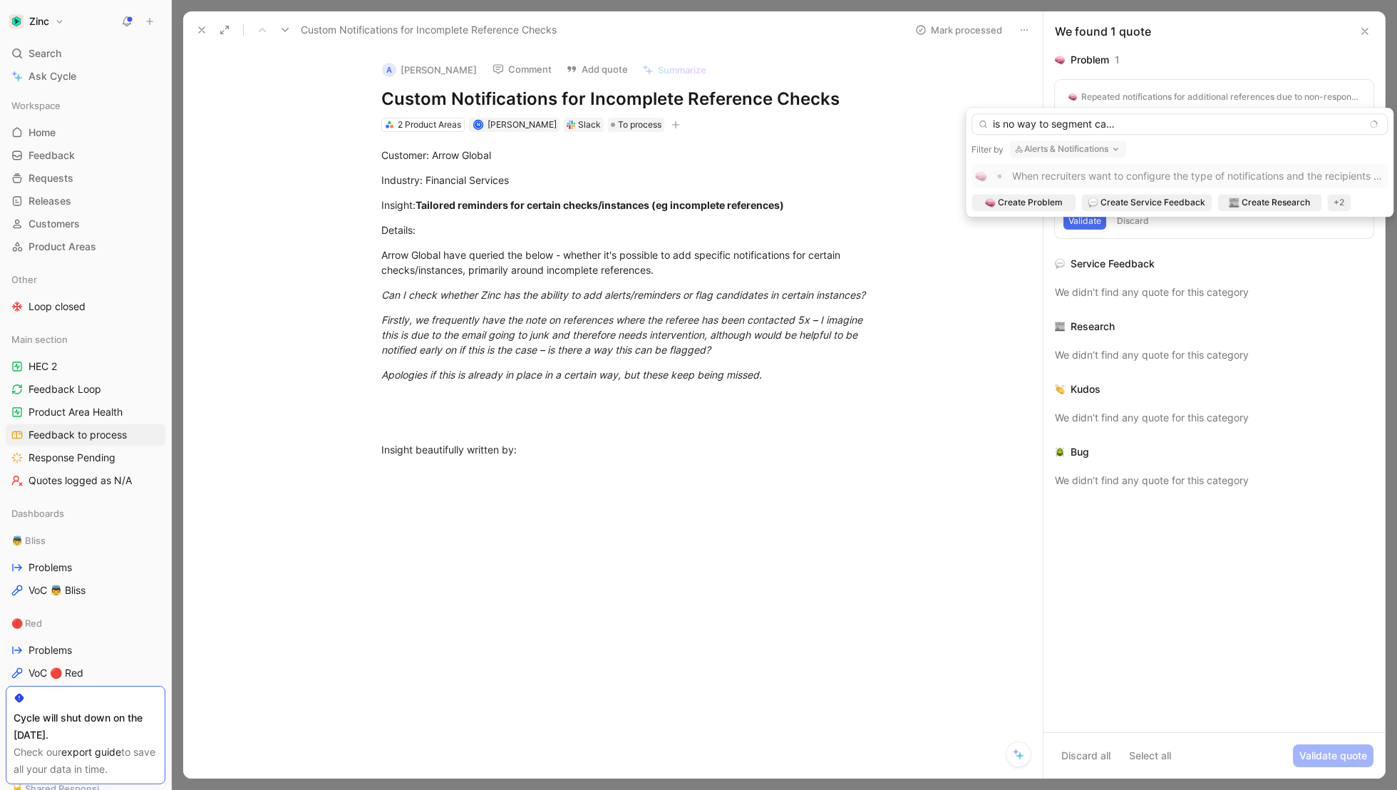
scroll to position [0, 250]
type input "When recruiters want to follow-up proactively, there is no way to segment candi…"
click at [1046, 202] on span "Create Problem" at bounding box center [1030, 202] width 65 height 14
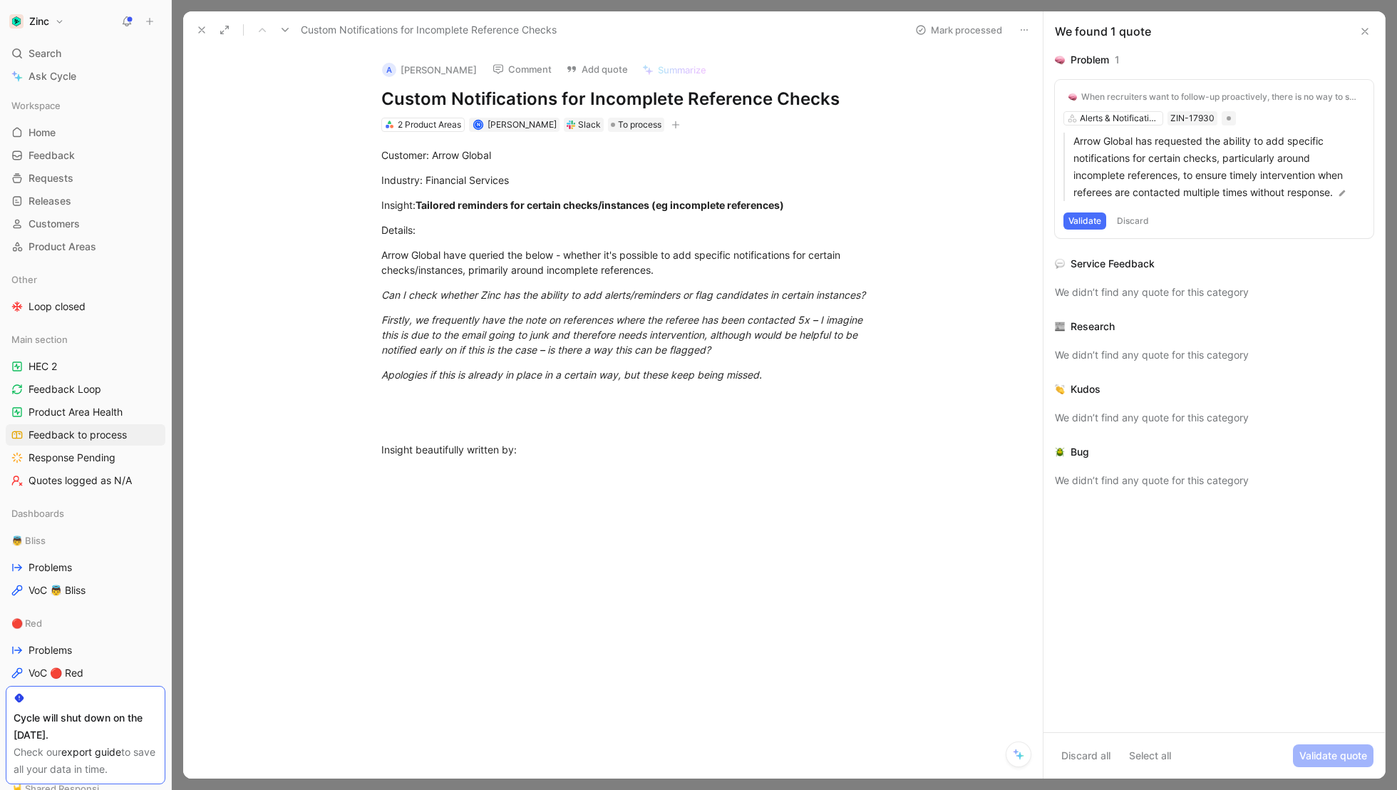
click at [1083, 221] on button "Validate" at bounding box center [1084, 220] width 43 height 17
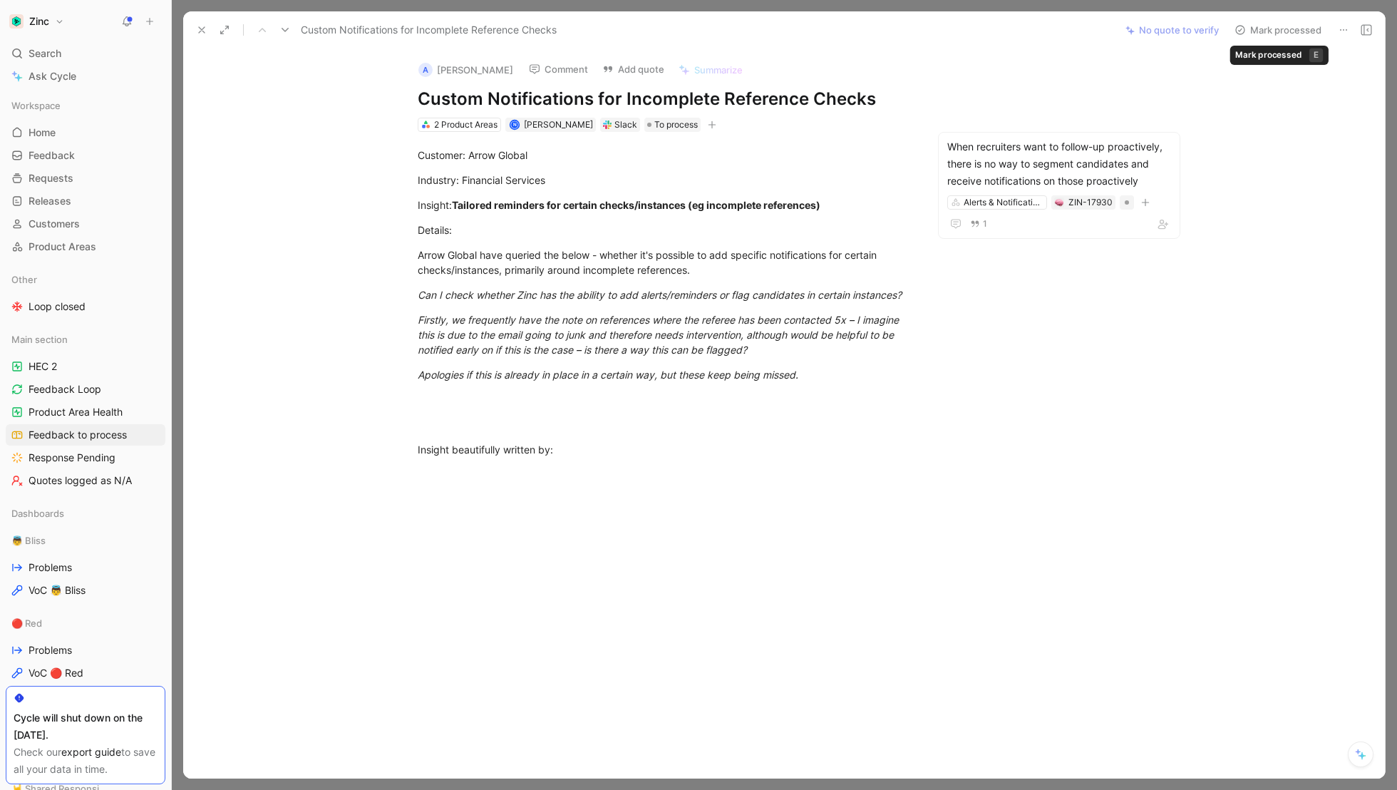
click at [1274, 31] on button "Mark processed" at bounding box center [1278, 30] width 100 height 20
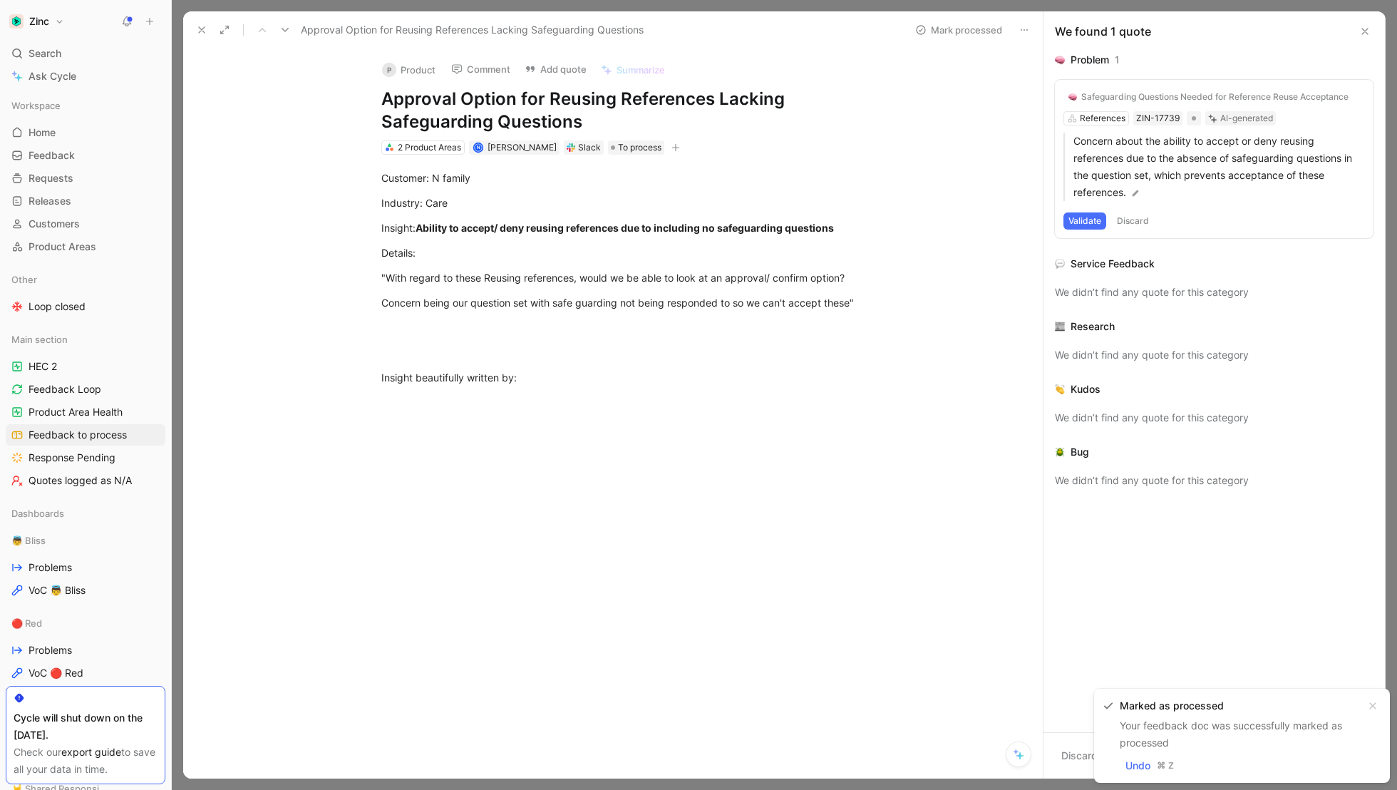
click at [413, 64] on button "P Product" at bounding box center [409, 69] width 66 height 21
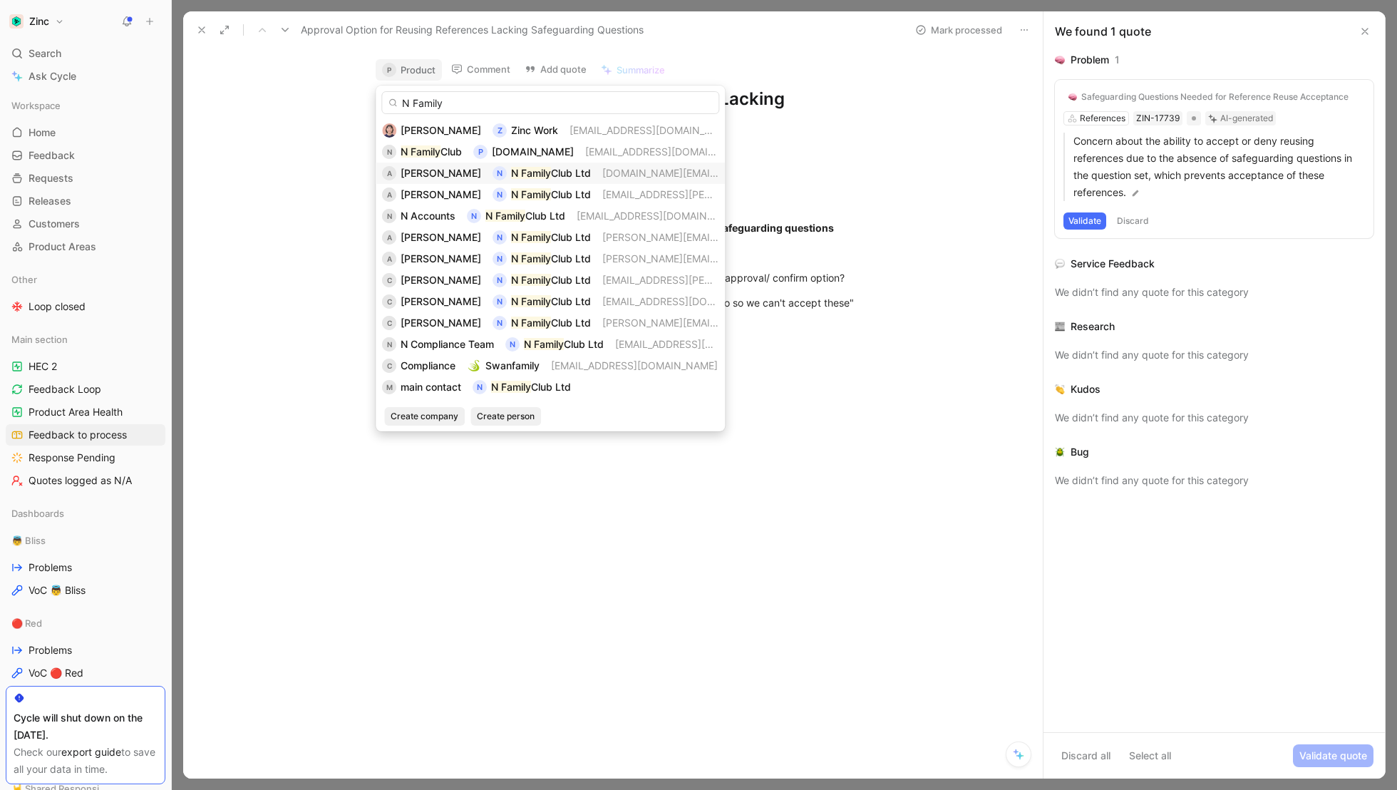
type input "N Family"
click at [435, 172] on span "[PERSON_NAME]" at bounding box center [441, 173] width 81 height 12
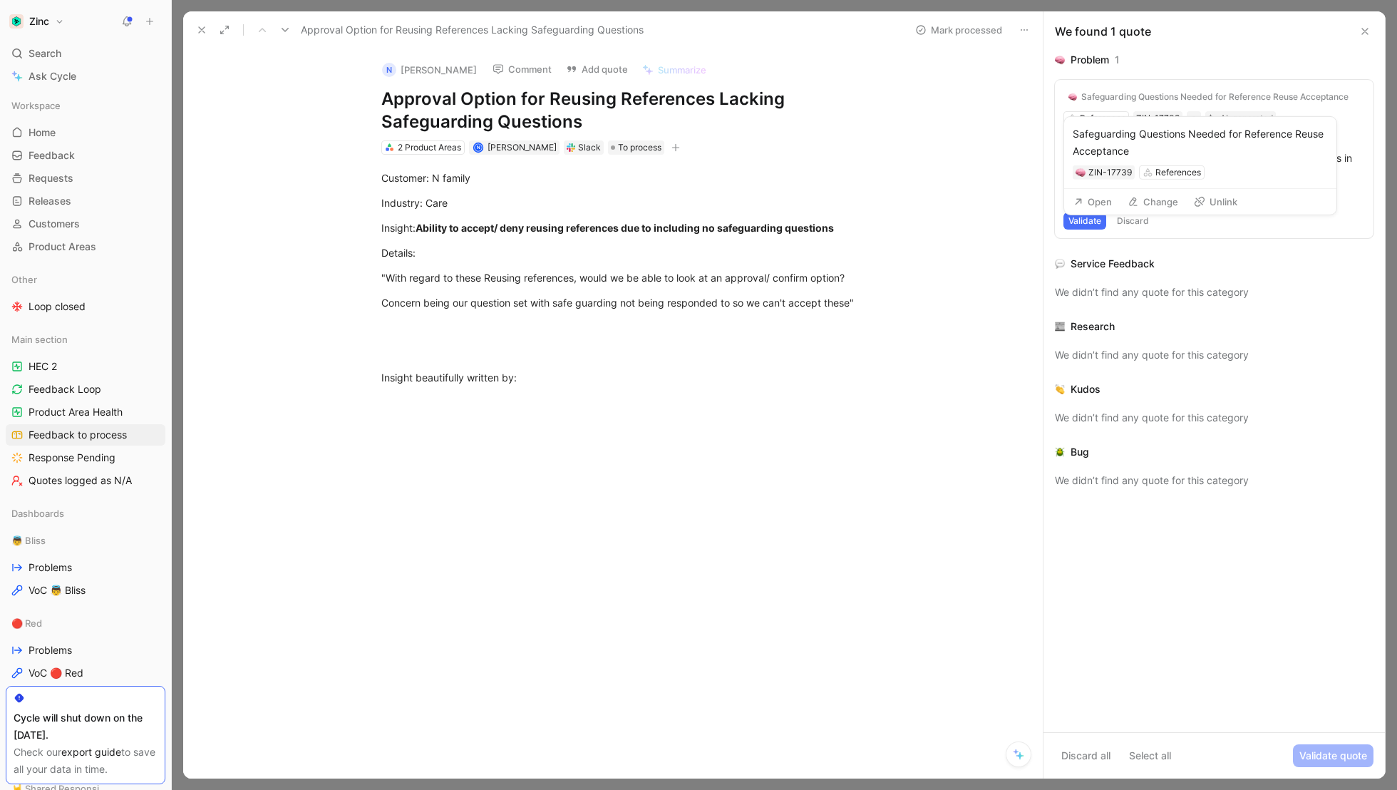
click at [1142, 93] on div "Safeguarding Questions Needed for Reference Reuse Acceptance" at bounding box center [1214, 96] width 267 height 11
click at [1138, 96] on div "Safeguarding Questions Needed for Reference Reuse Acceptance" at bounding box center [1214, 96] width 267 height 11
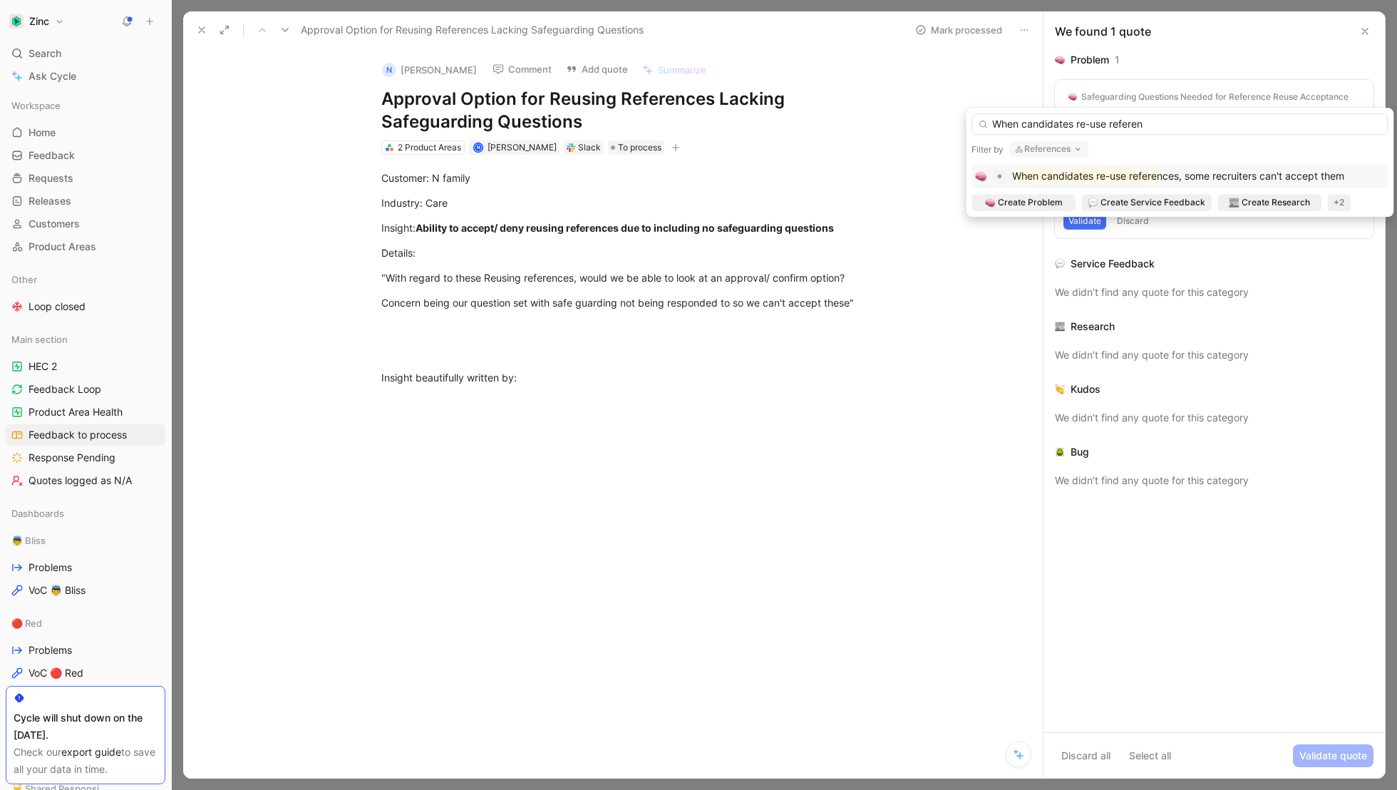
type input "When candidates re-use referen"
click at [1135, 178] on mark "When candidates re-use referen" at bounding box center [1087, 176] width 150 height 12
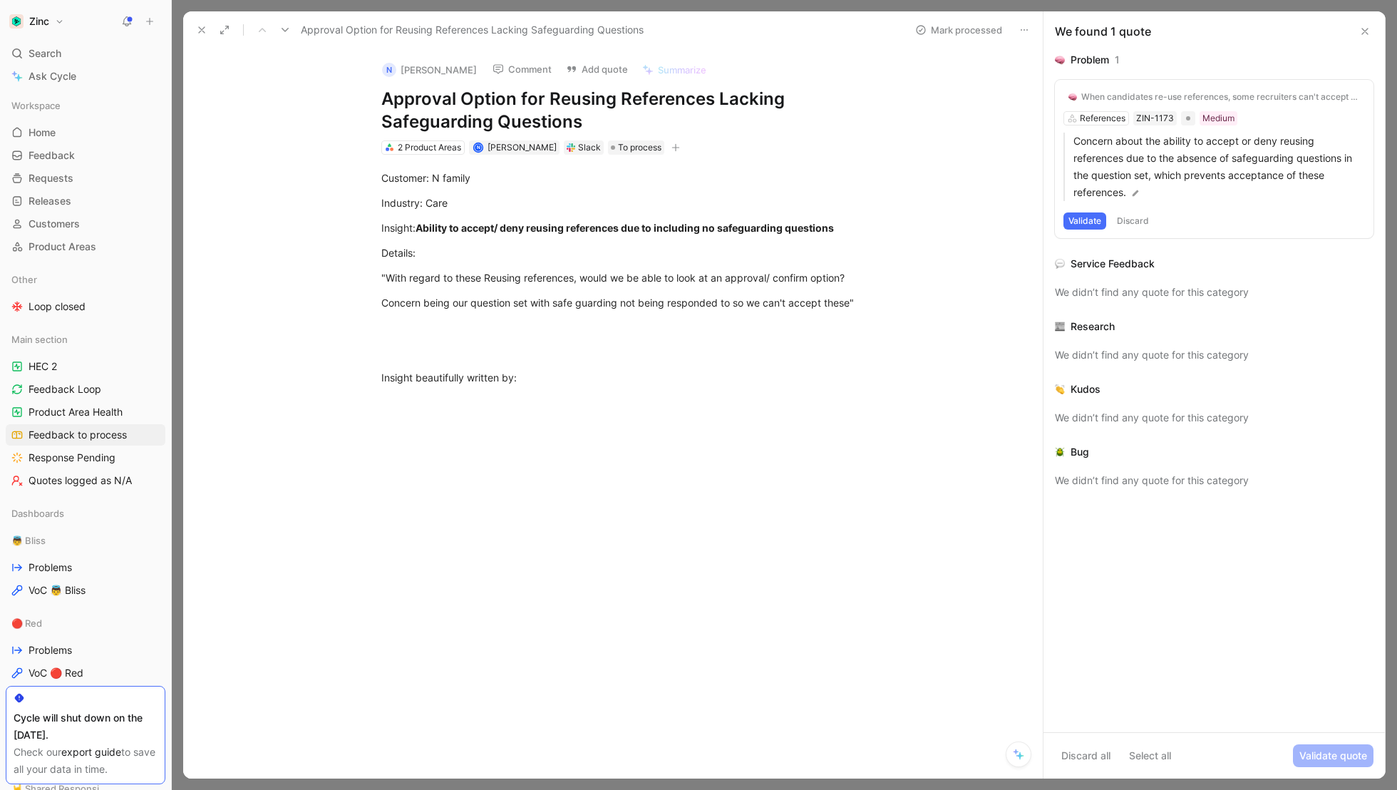
click at [1085, 225] on button "Validate" at bounding box center [1084, 220] width 43 height 17
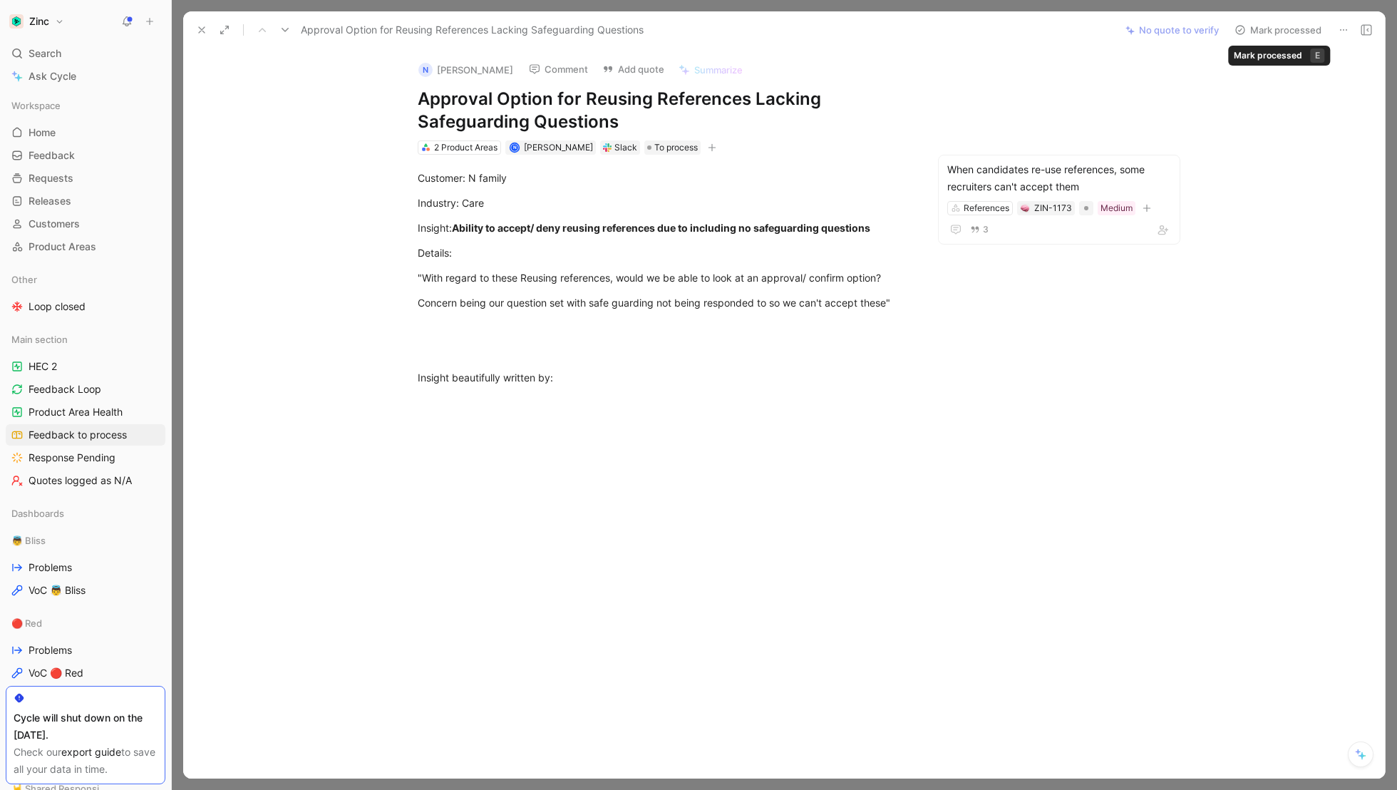
click at [1274, 33] on button "Mark processed" at bounding box center [1278, 30] width 100 height 20
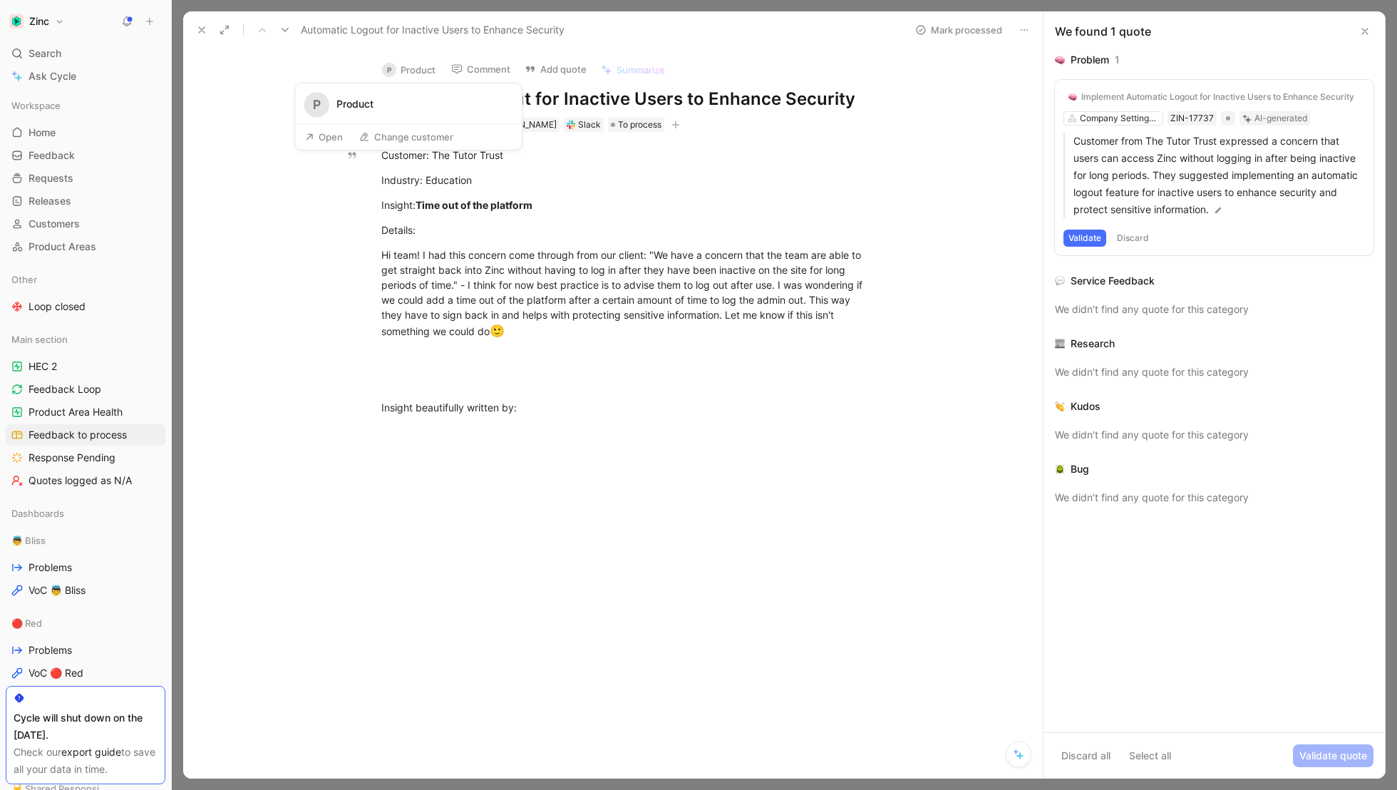
click at [412, 66] on button "P Product" at bounding box center [409, 69] width 66 height 21
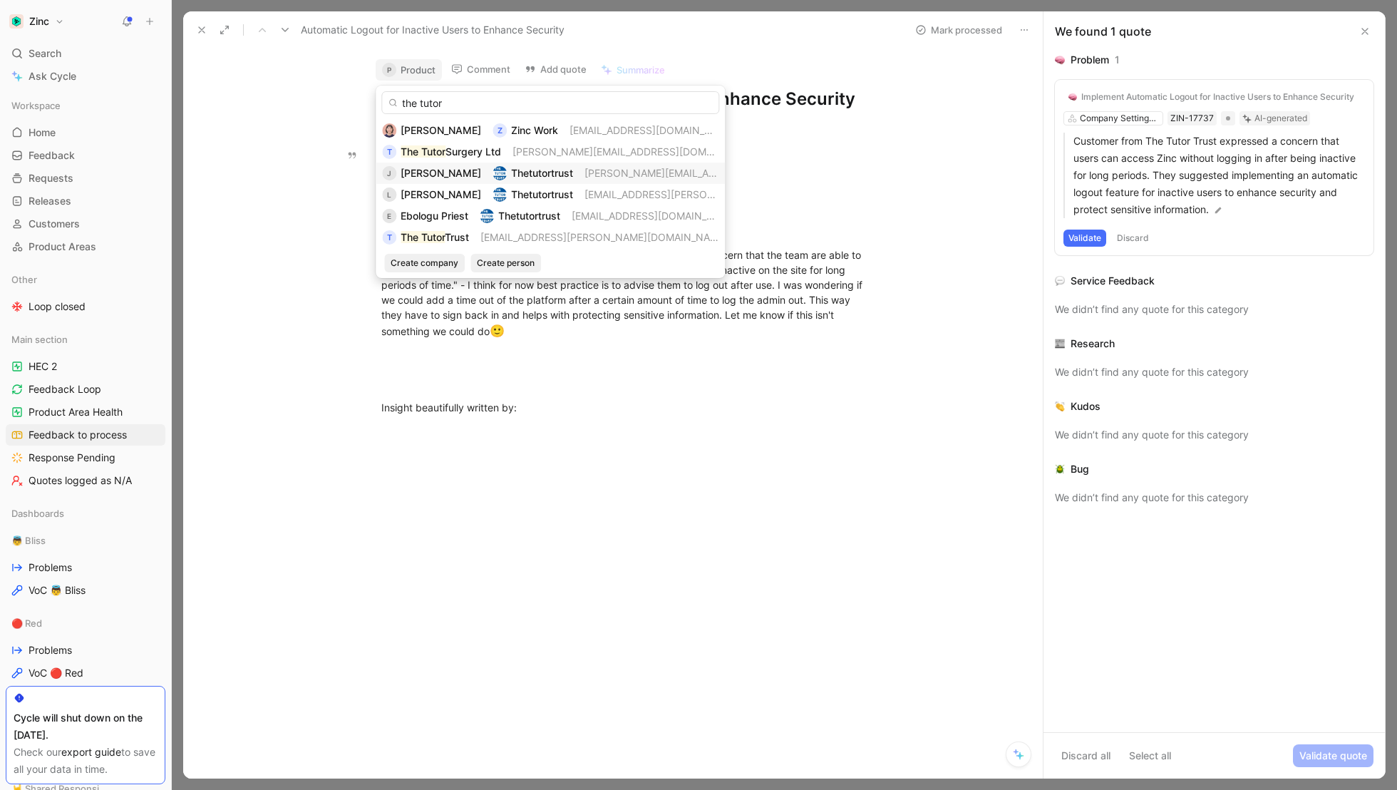
type input "the tutor"
click at [548, 165] on div "Thetutortrust" at bounding box center [542, 173] width 62 height 17
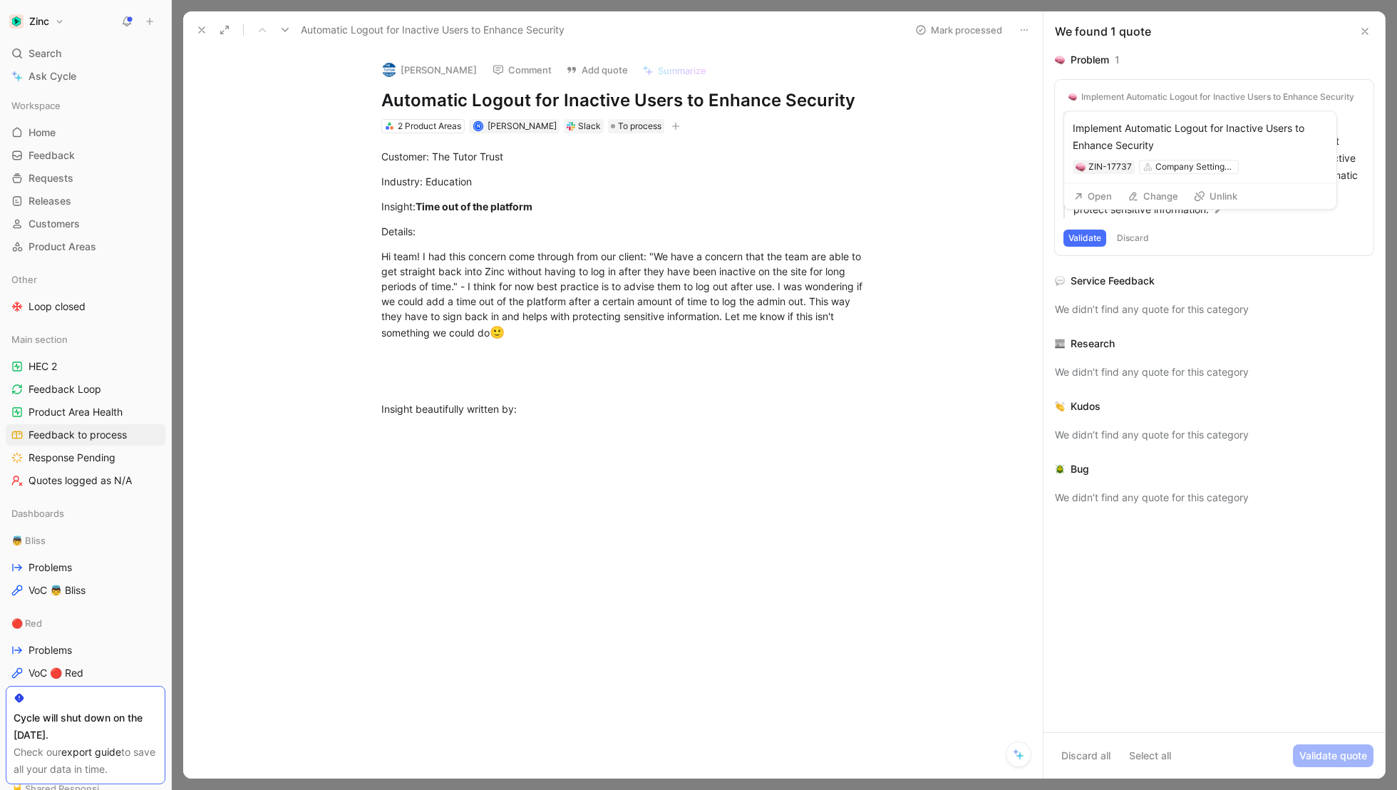
click at [1126, 100] on div "Implement Automatic Logout for Inactive Users to Enhance Security" at bounding box center [1217, 96] width 273 height 11
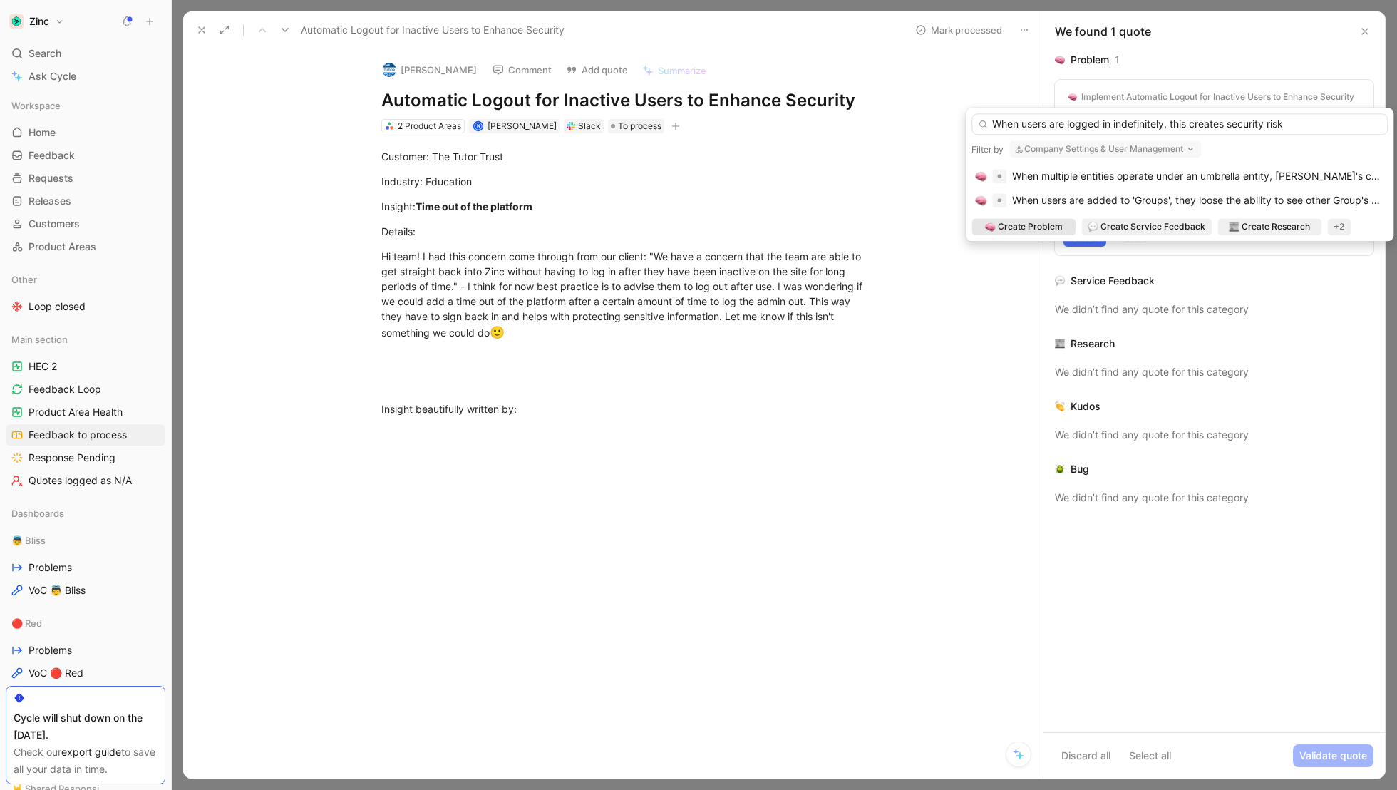
type input "When users are logged in indefinitely, this creates security risk"
click at [1103, 153] on button "Company Settings & User Management" at bounding box center [1105, 148] width 192 height 17
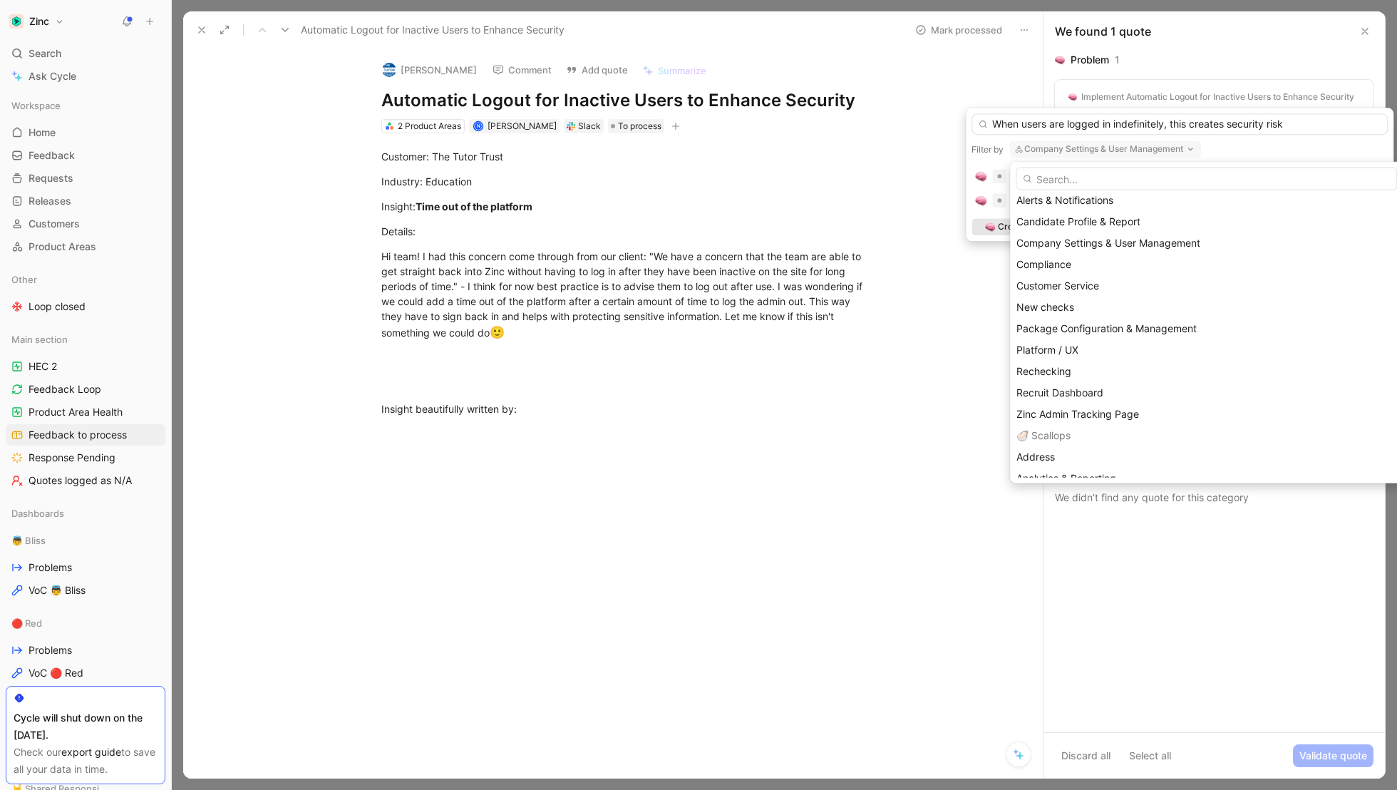
scroll to position [495, 0]
click at [1045, 265] on span "Compliance" at bounding box center [1043, 268] width 55 height 12
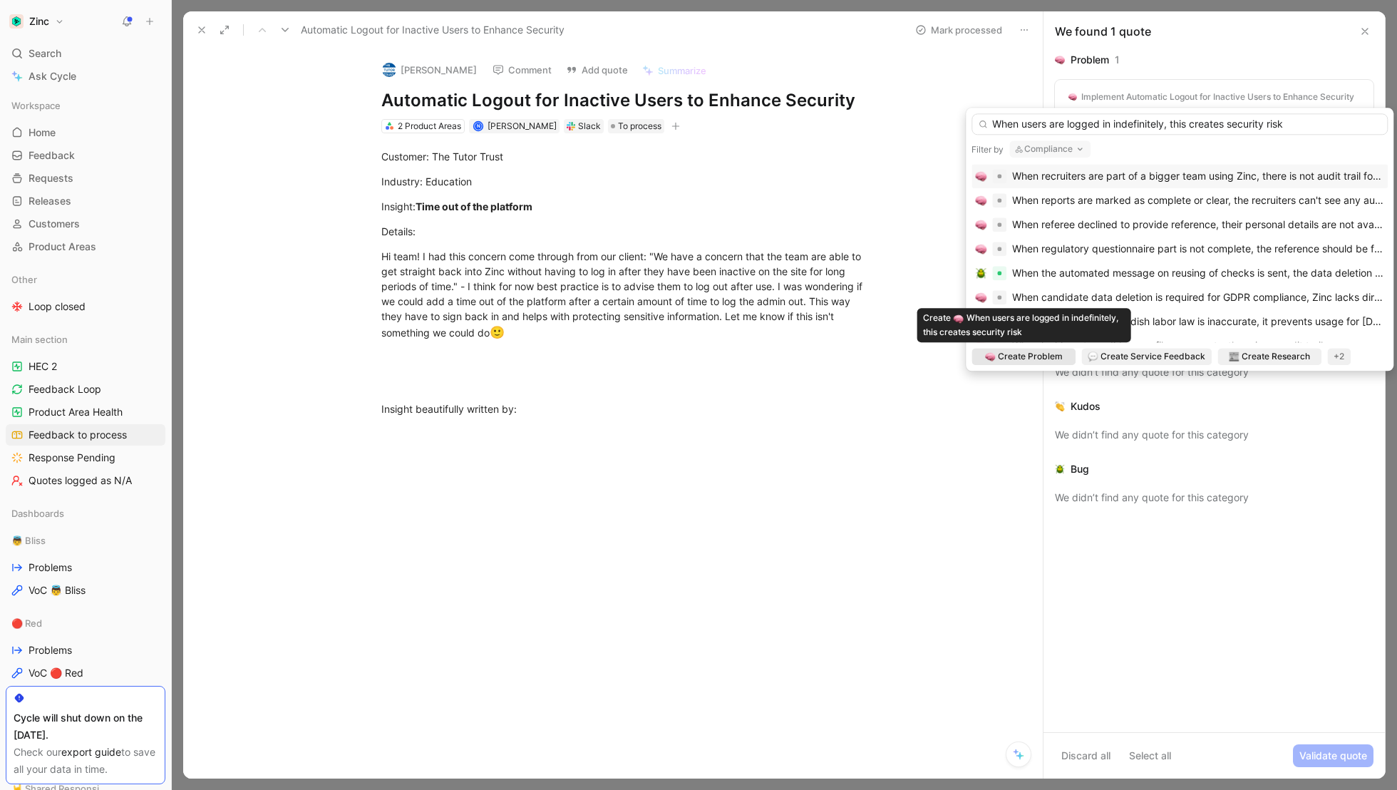
click at [1030, 361] on span "Create Problem" at bounding box center [1030, 356] width 65 height 14
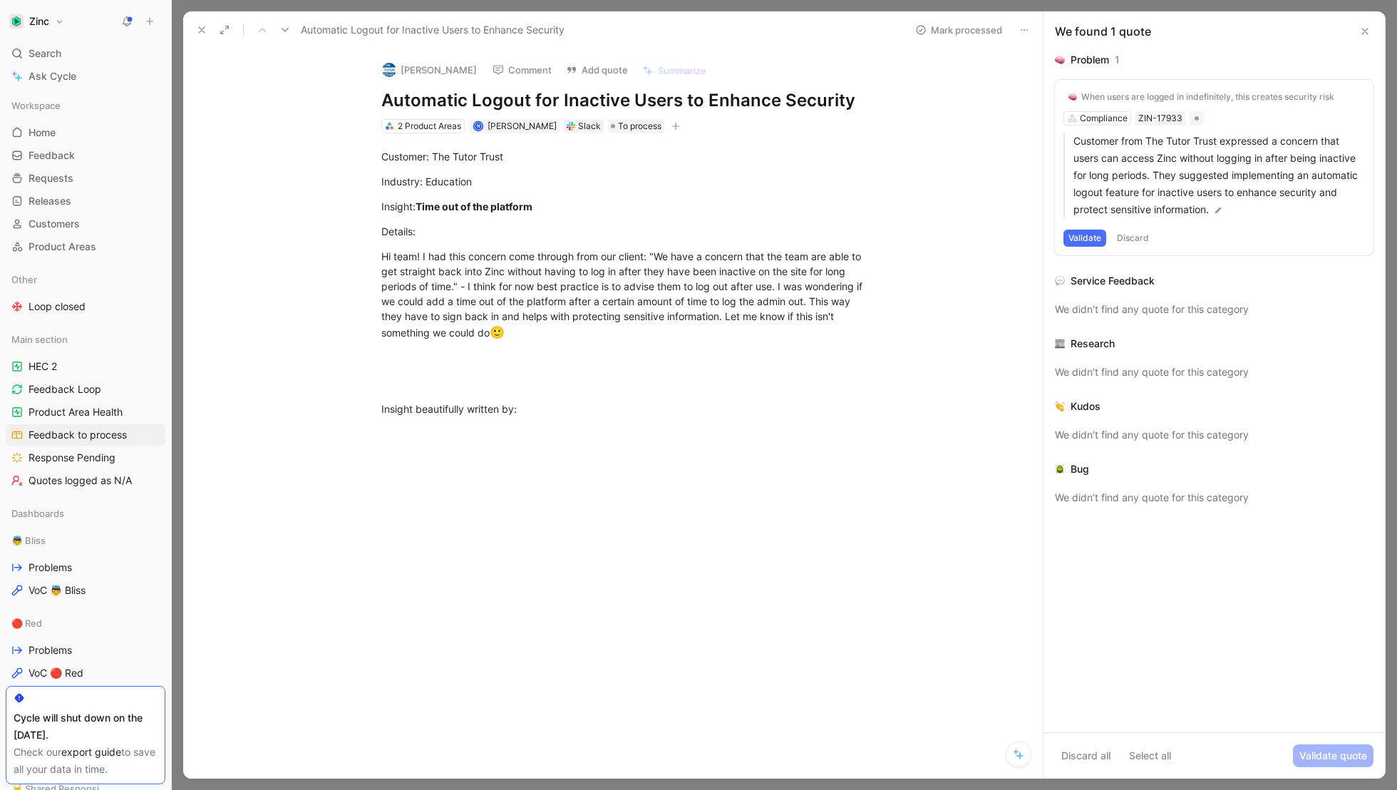
click at [1083, 241] on button "Validate" at bounding box center [1084, 237] width 43 height 17
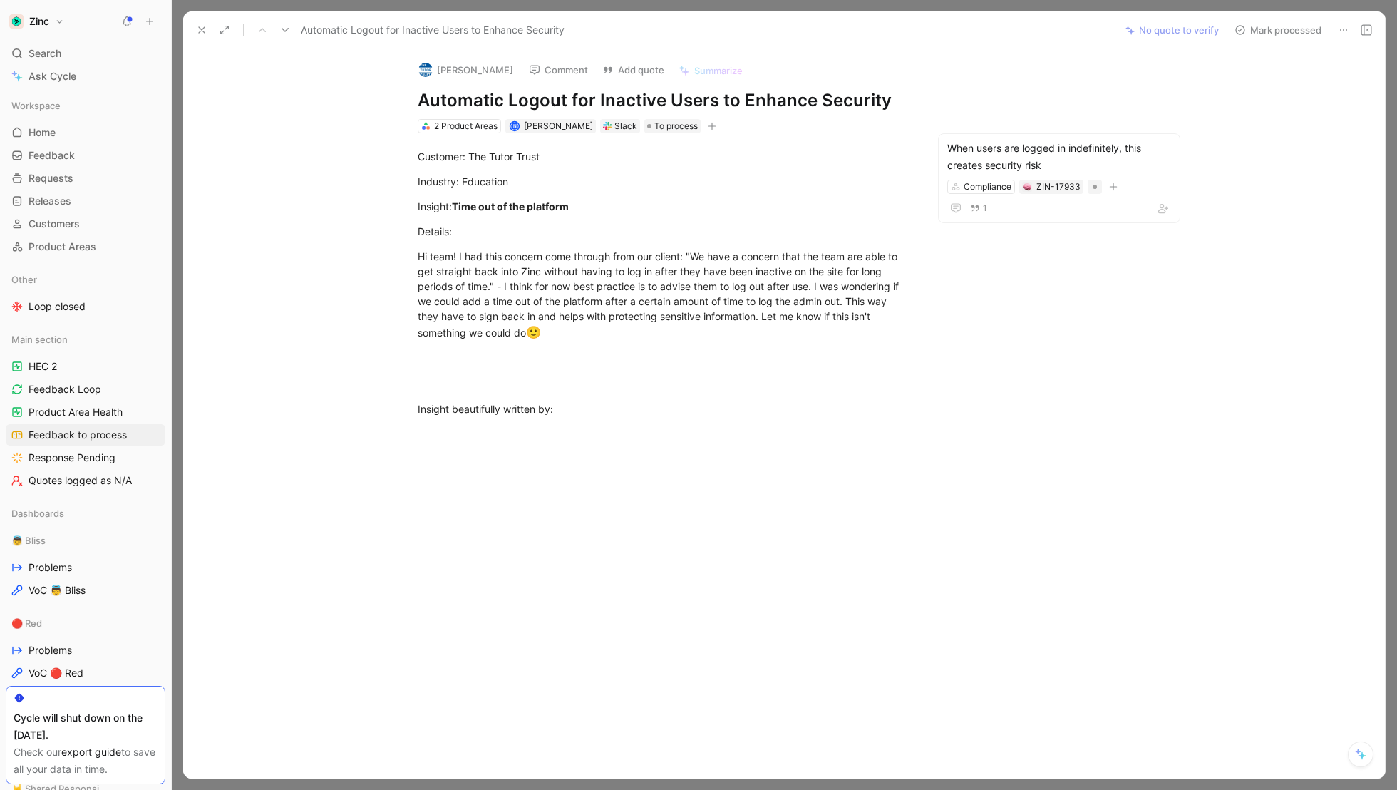
click at [1281, 29] on button "Mark processed" at bounding box center [1278, 30] width 100 height 20
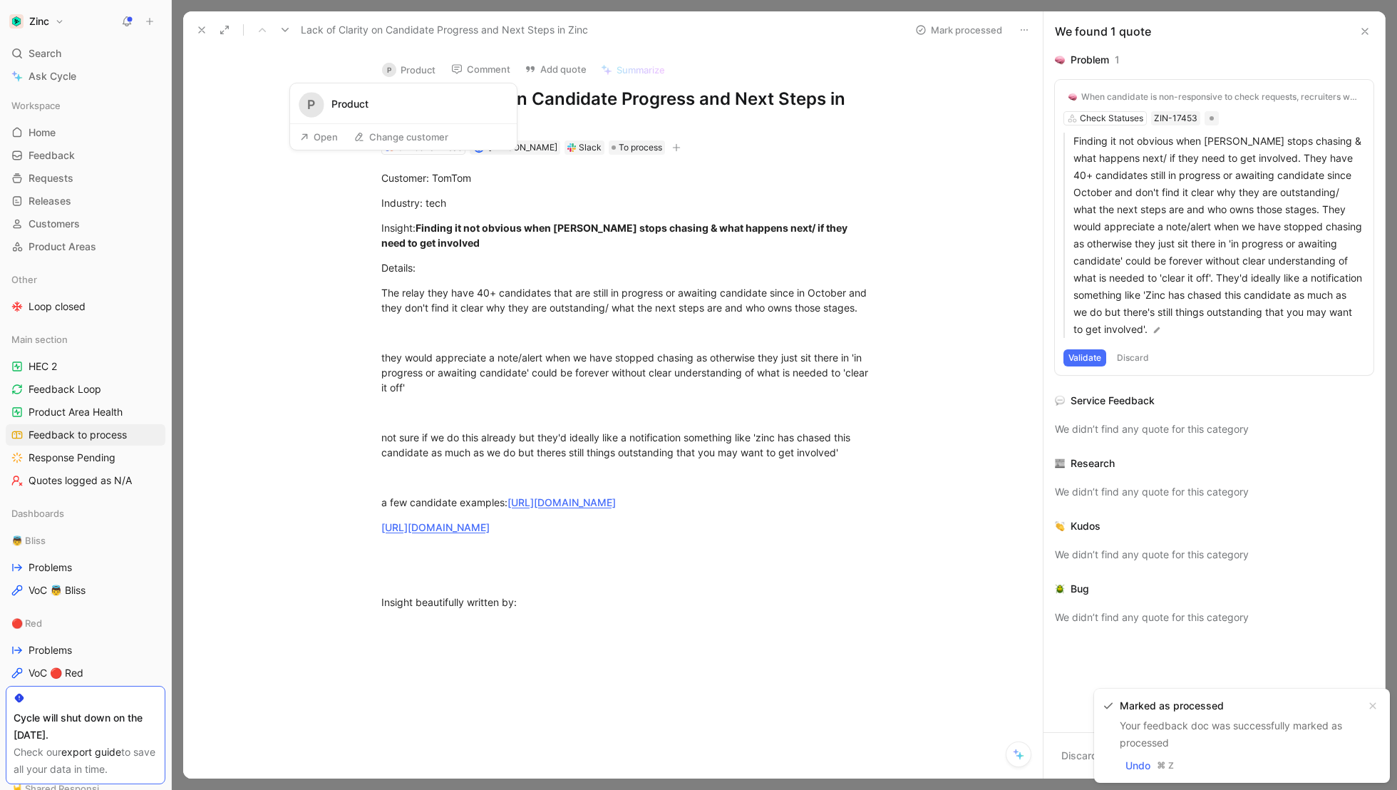
click at [404, 63] on button "P Product" at bounding box center [409, 69] width 66 height 21
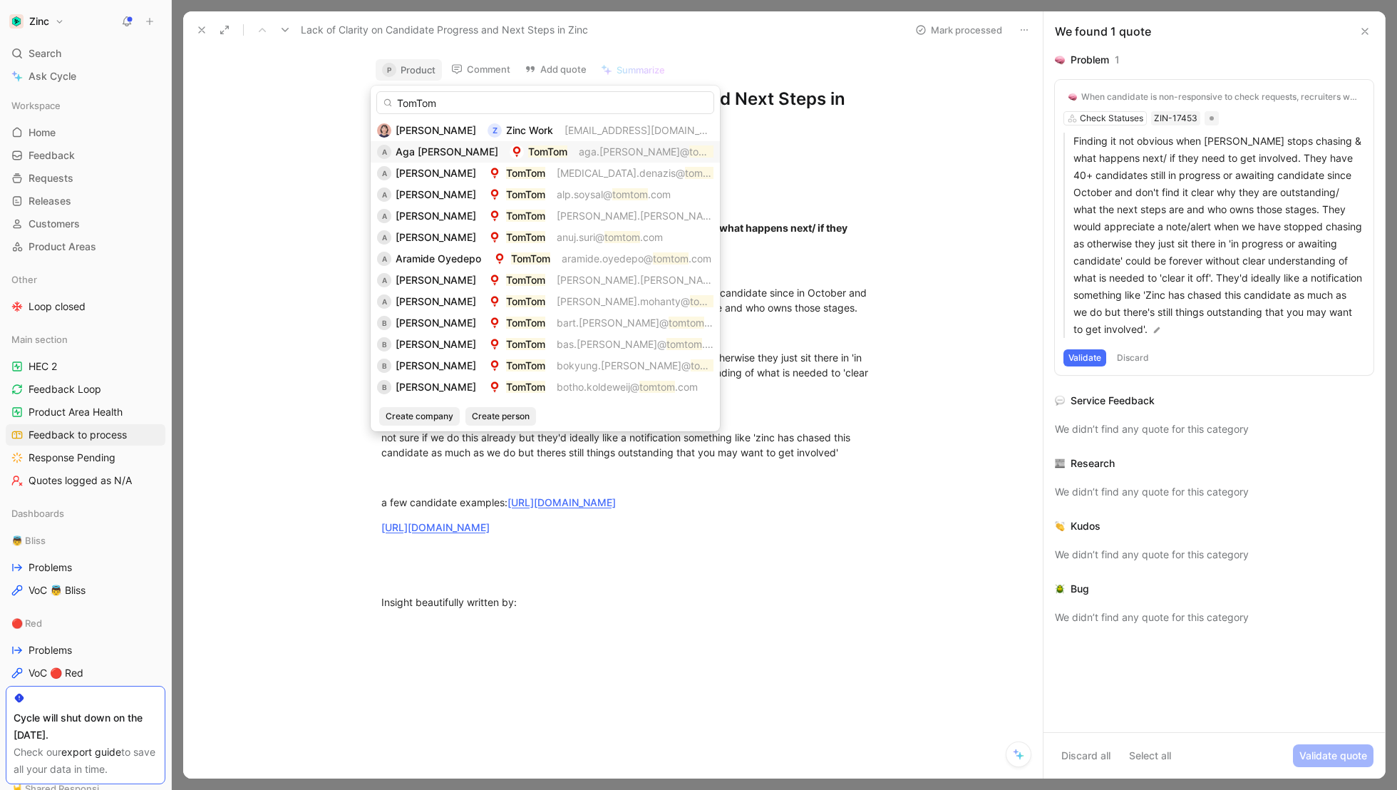
type input "TomTom"
click at [437, 150] on span "Aga [PERSON_NAME]" at bounding box center [447, 151] width 103 height 12
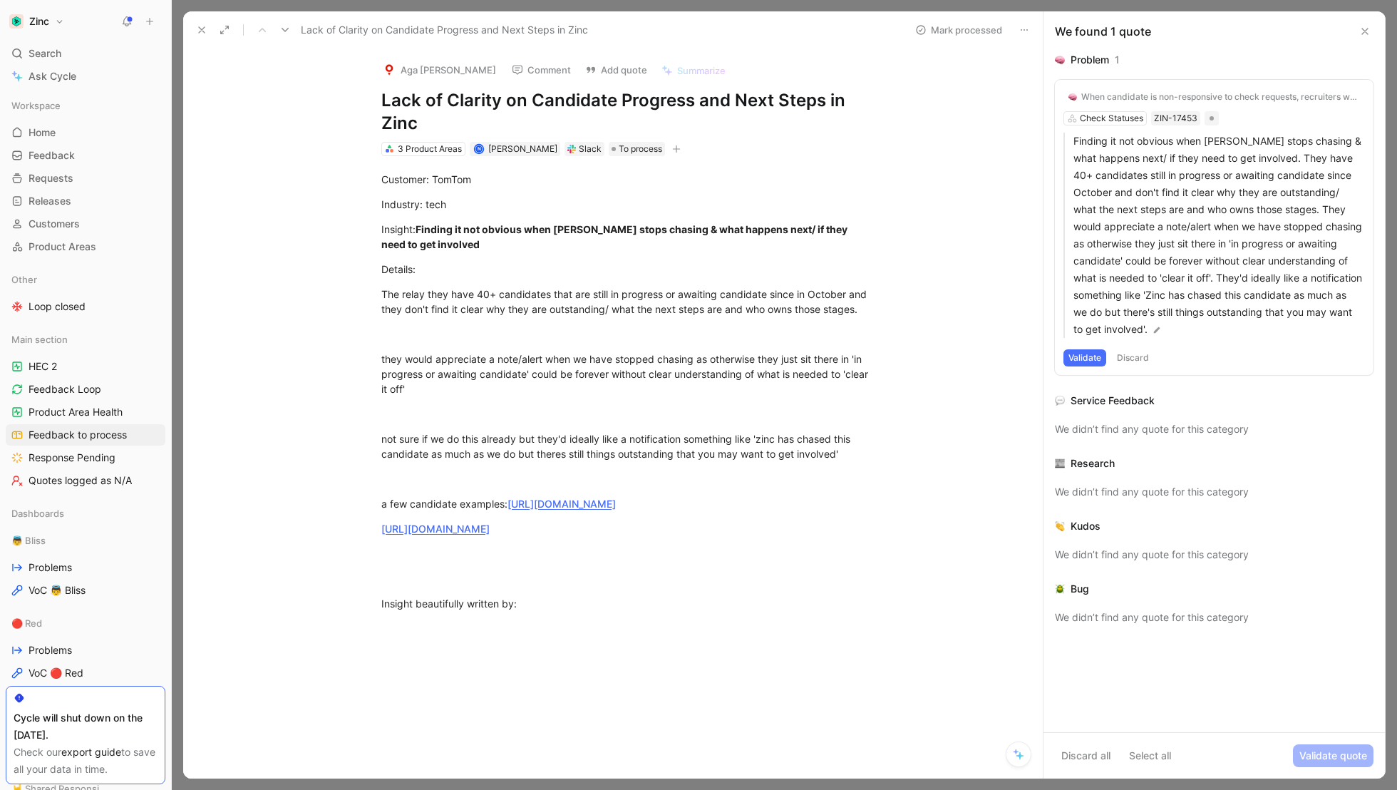
scroll to position [23, 0]
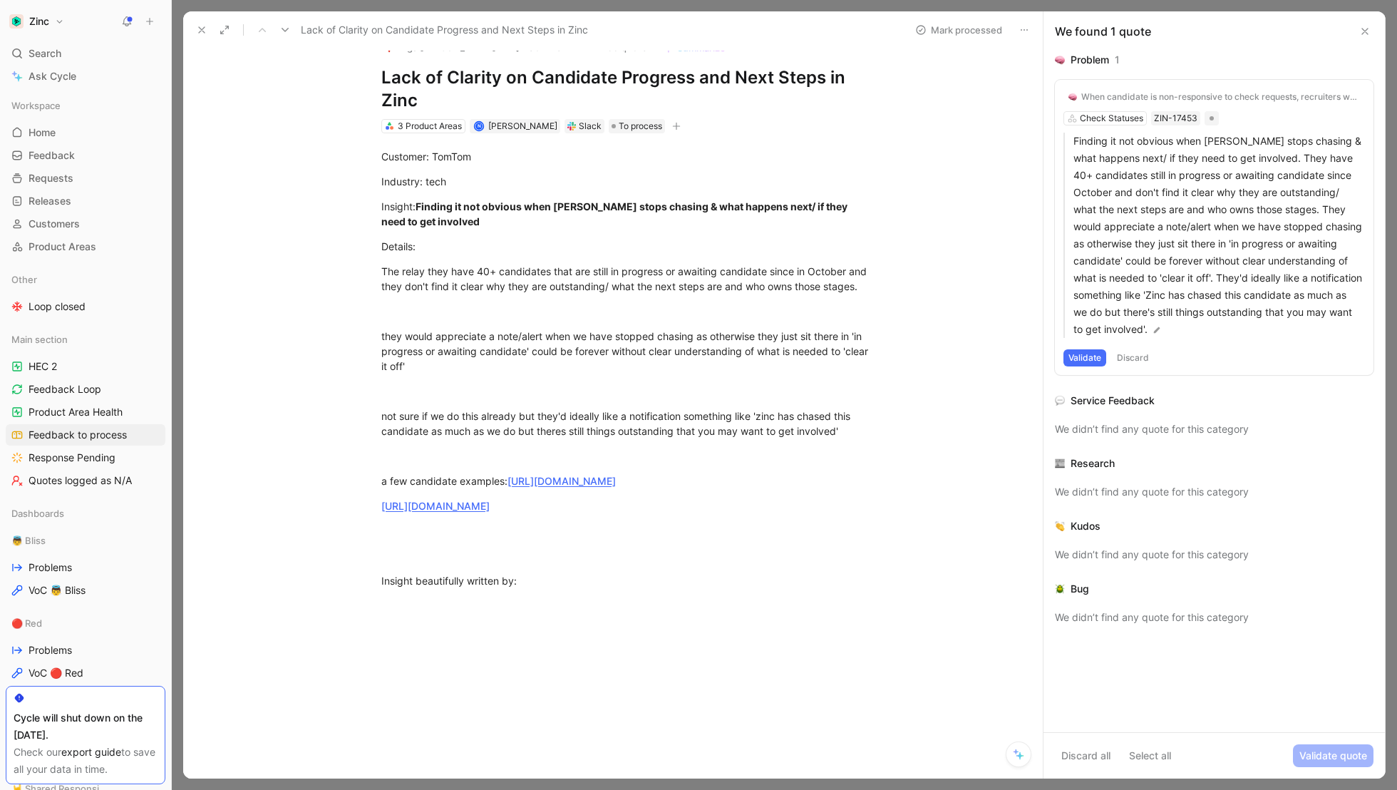
click at [1090, 117] on div "When candidate is non-responsive to check requests, recruiters would like it to…" at bounding box center [1214, 227] width 319 height 295
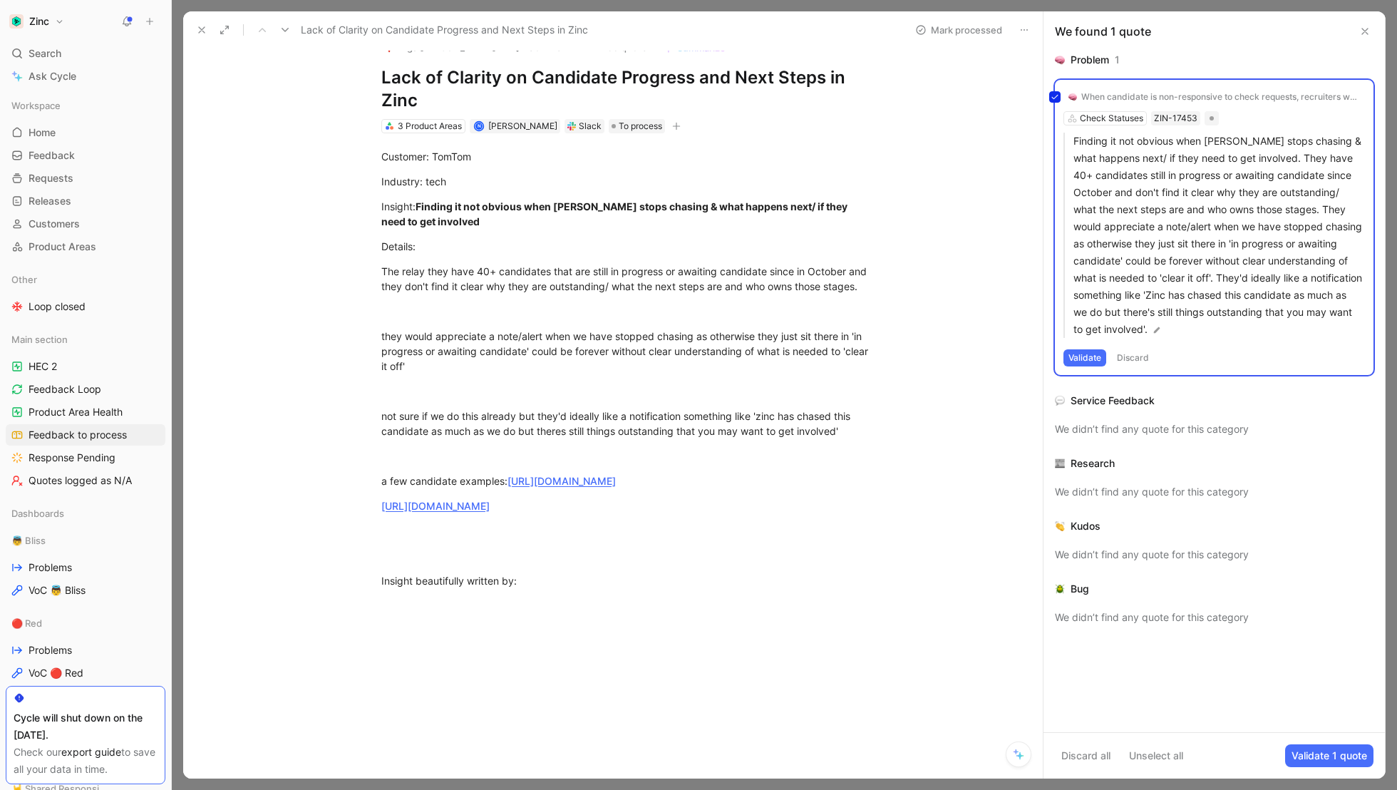
click at [1112, 115] on div "When candidate is non-responsive to check requests, recruiters would like it to…" at bounding box center [1214, 227] width 319 height 295
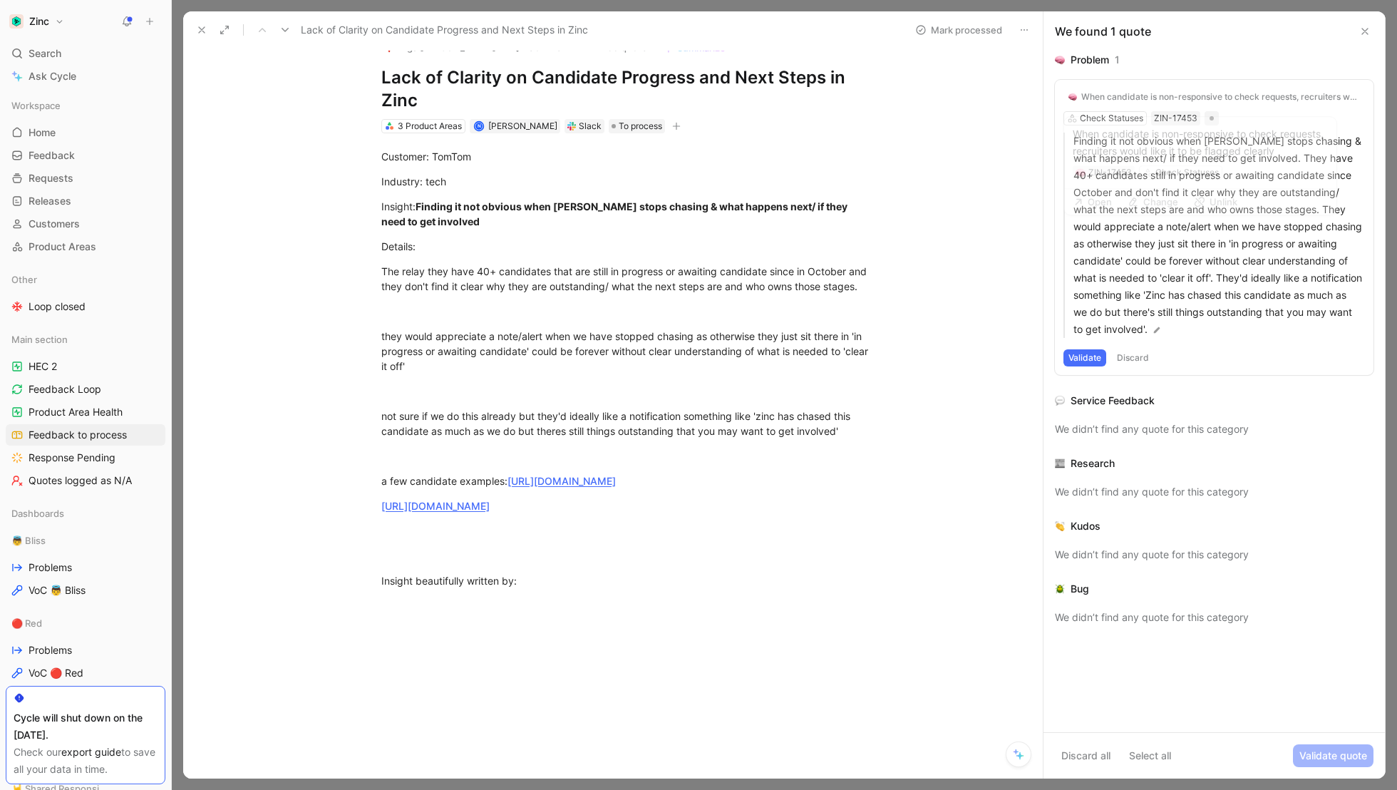
click at [1131, 93] on div "When candidate is non-responsive to check requests, recruiters would like it to…" at bounding box center [1220, 96] width 279 height 11
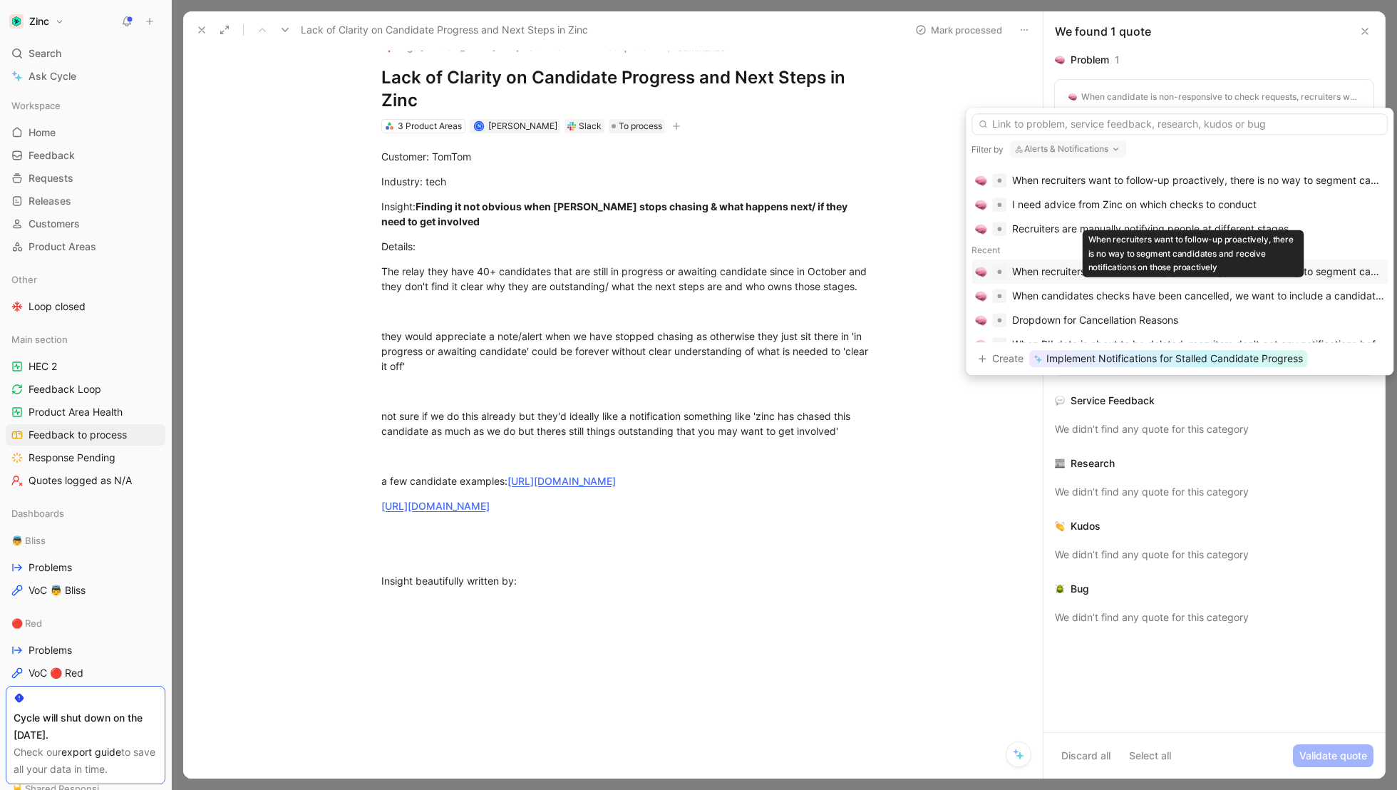
scroll to position [0, 0]
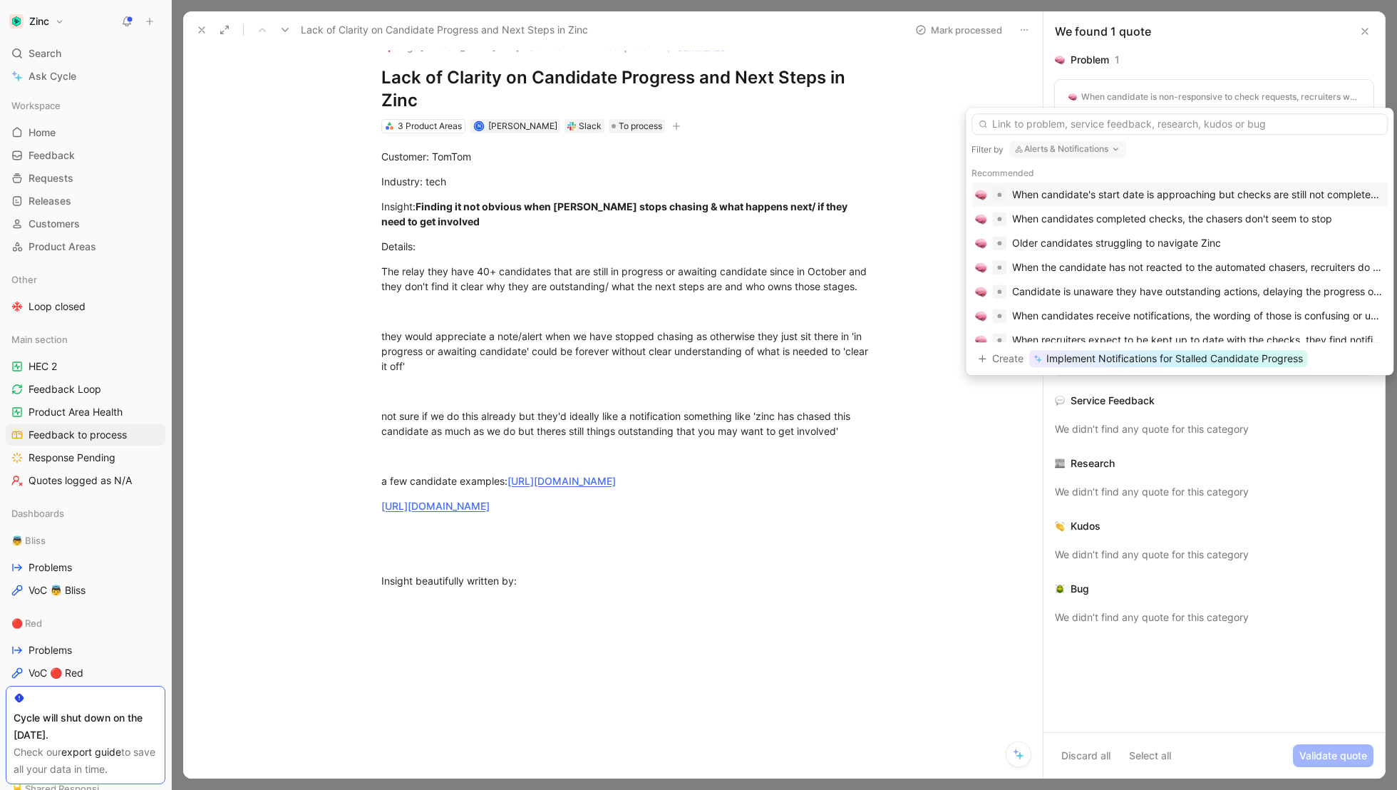
click at [1038, 150] on button "Alerts & Notifications" at bounding box center [1067, 148] width 117 height 17
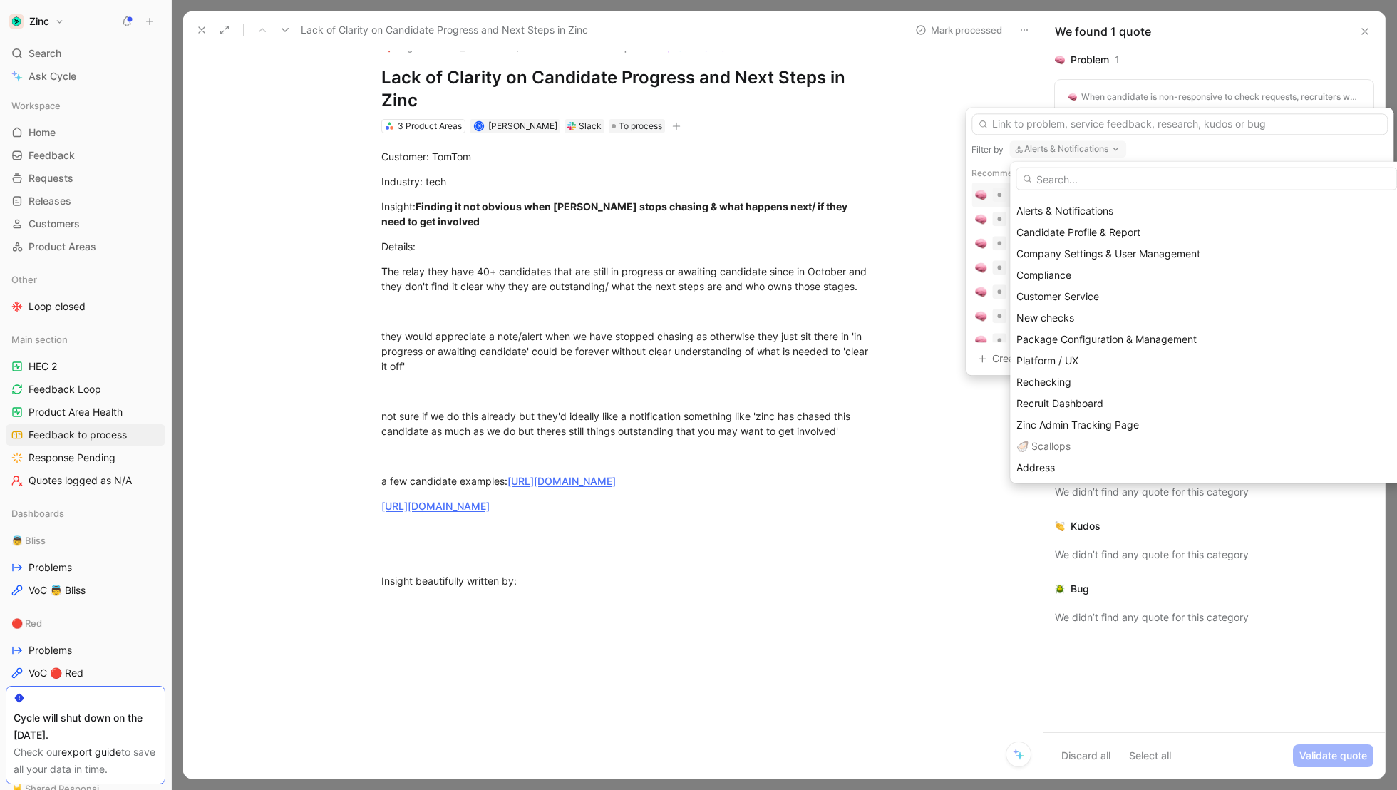
scroll to position [483, 0]
click at [1069, 401] on span "Recruit Dashboard" at bounding box center [1059, 407] width 87 height 12
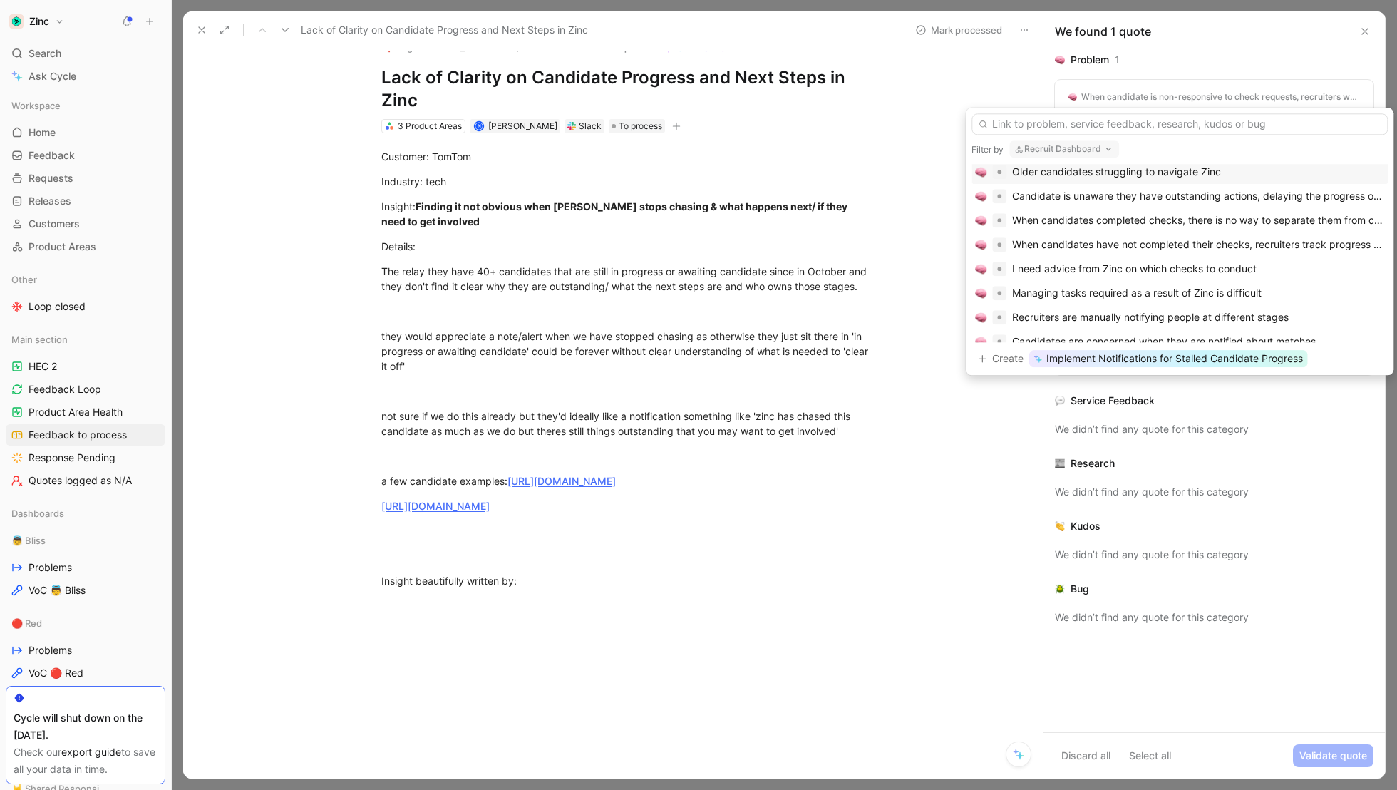
scroll to position [0, 0]
click at [1055, 148] on button "Recruit Dashboard" at bounding box center [1064, 148] width 110 height 17
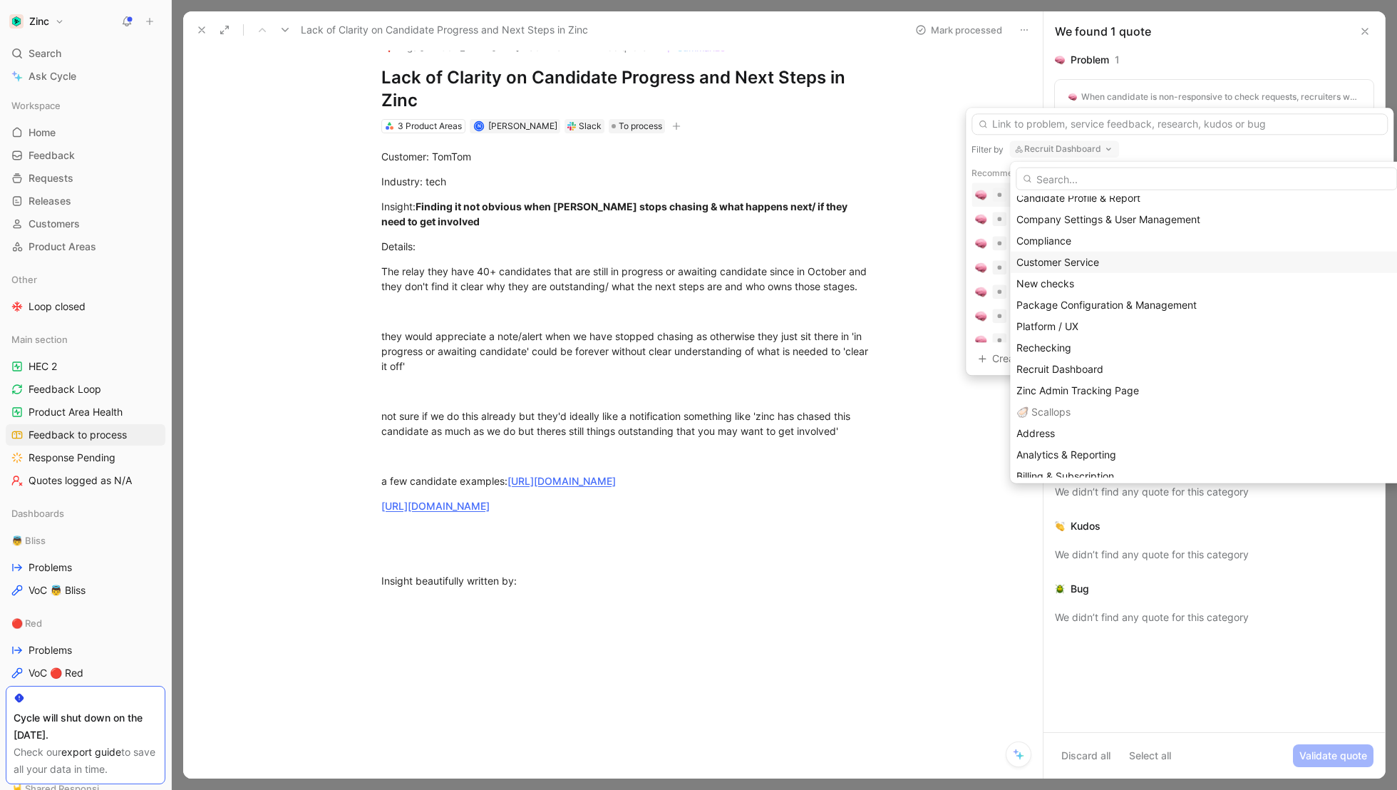
scroll to position [525, 0]
click at [1045, 321] on span "Platform / UX" at bounding box center [1047, 322] width 62 height 12
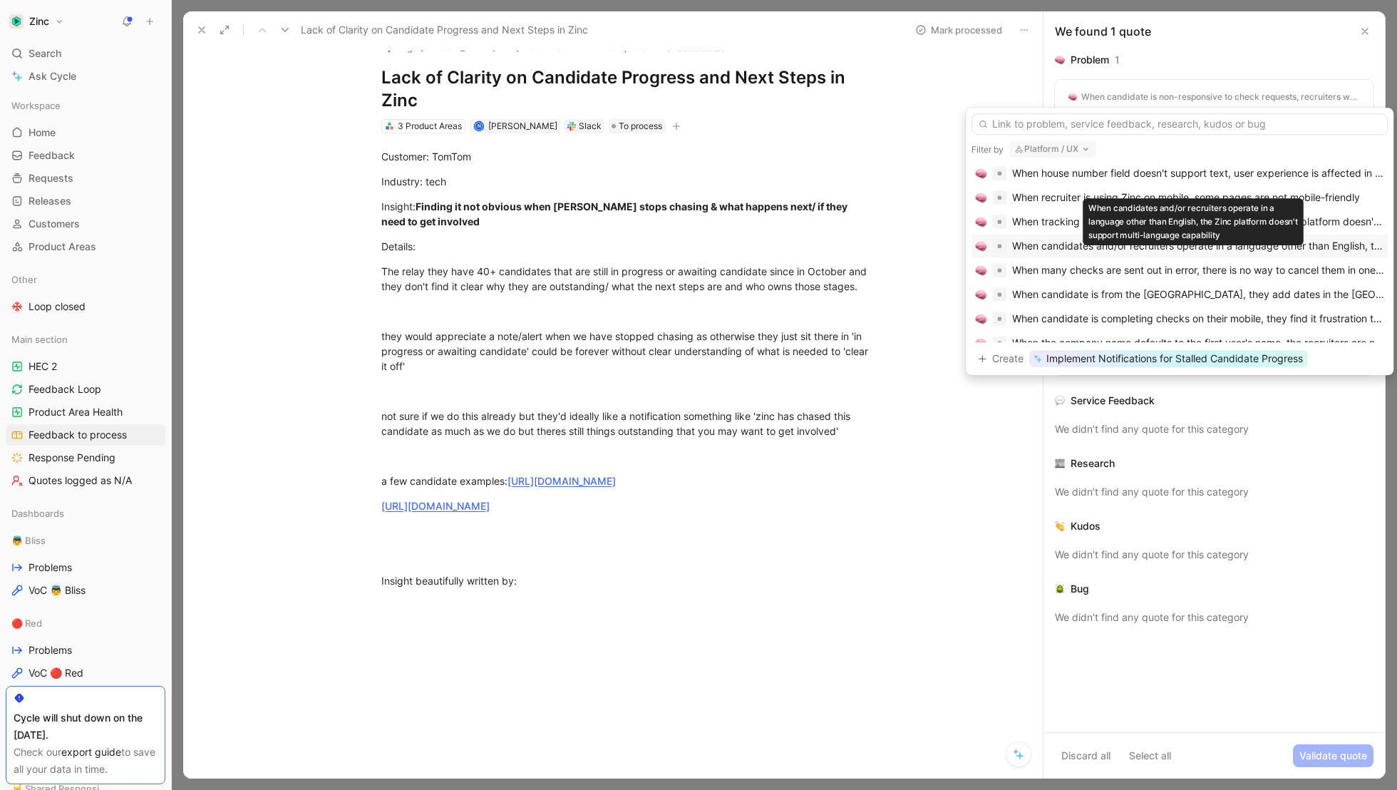
scroll to position [0, 0]
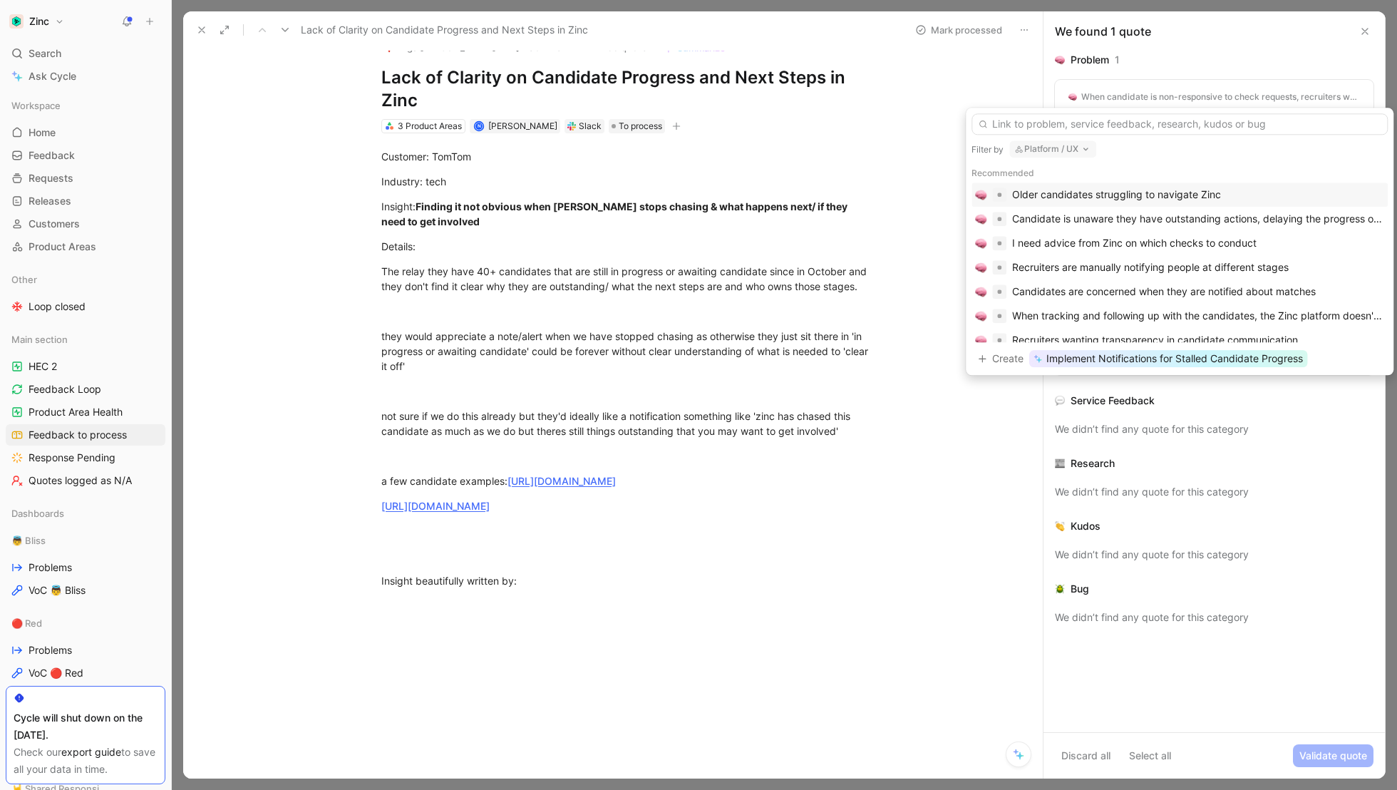
click at [1045, 140] on button "Platform / UX" at bounding box center [1052, 148] width 87 height 17
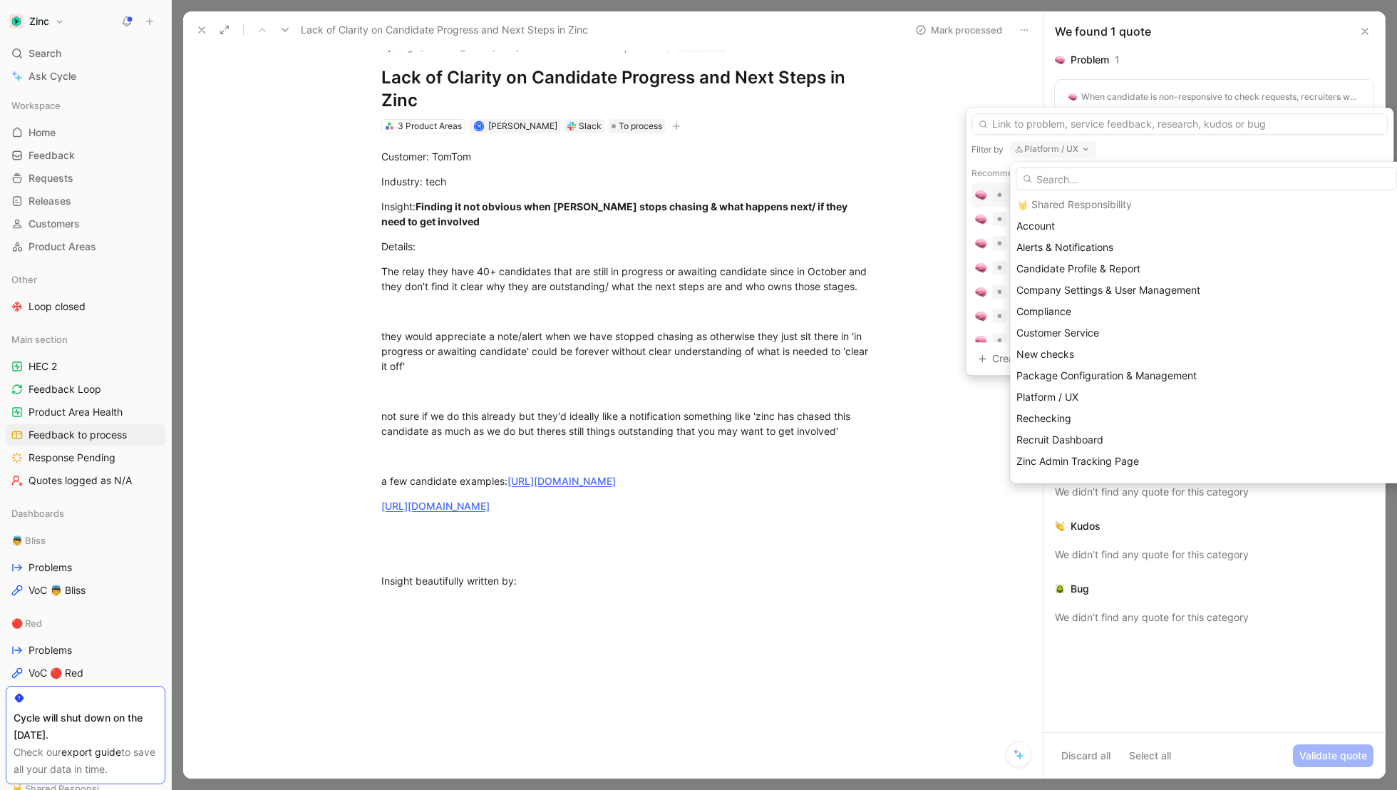
scroll to position [459, 0]
click at [1088, 243] on span "Alerts & Notifications" at bounding box center [1064, 239] width 97 height 12
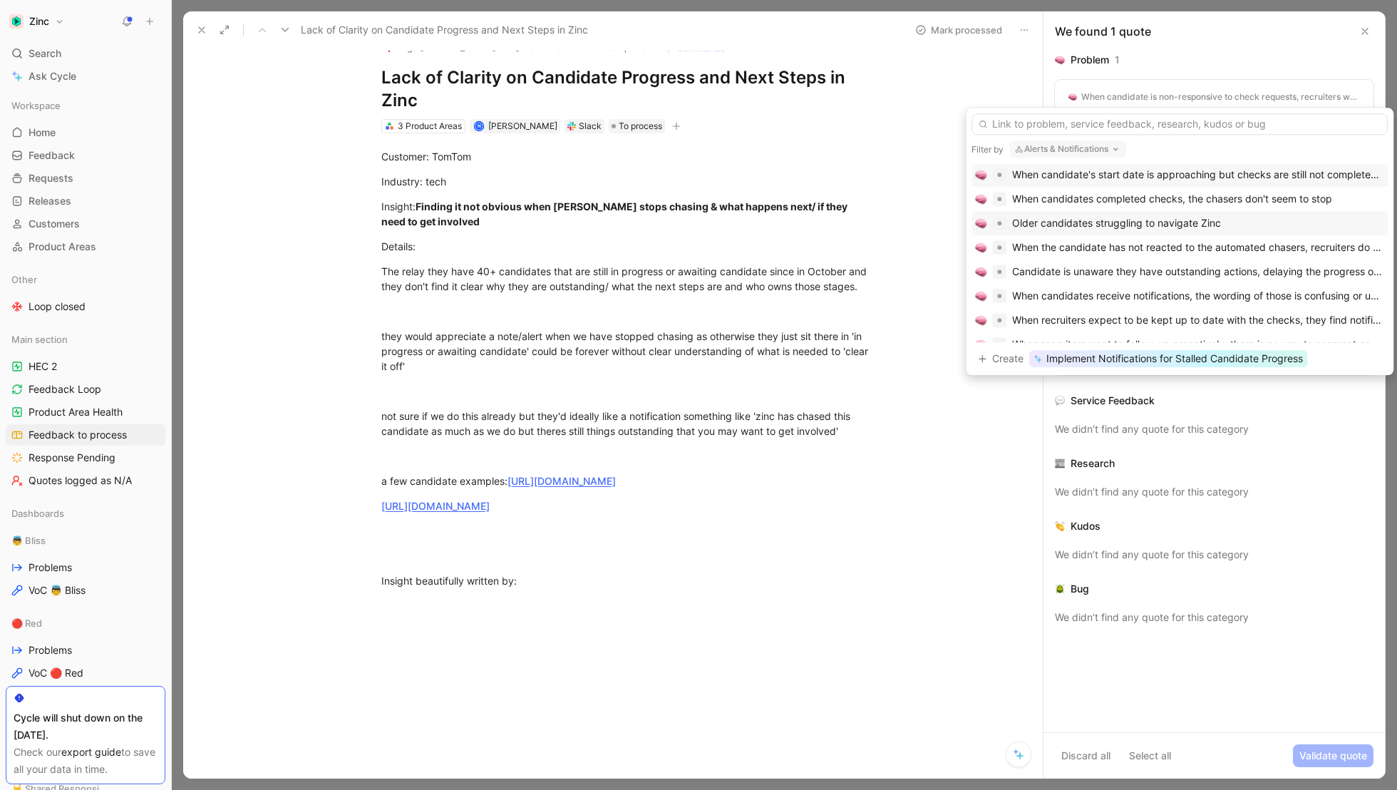
scroll to position [29, 0]
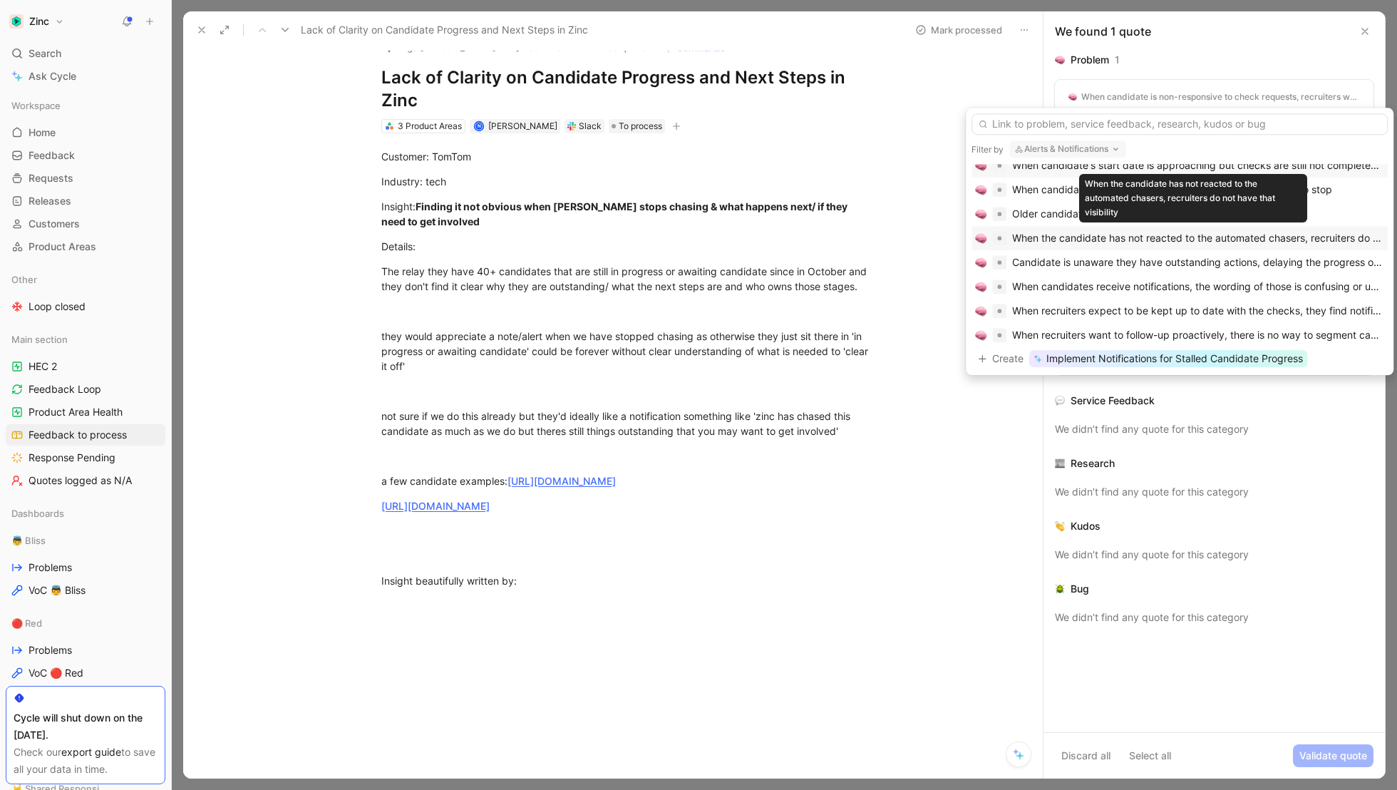
click at [1060, 236] on div "When the candidate has not reacted to the automated chasers, recruiters do not …" at bounding box center [1198, 237] width 372 height 17
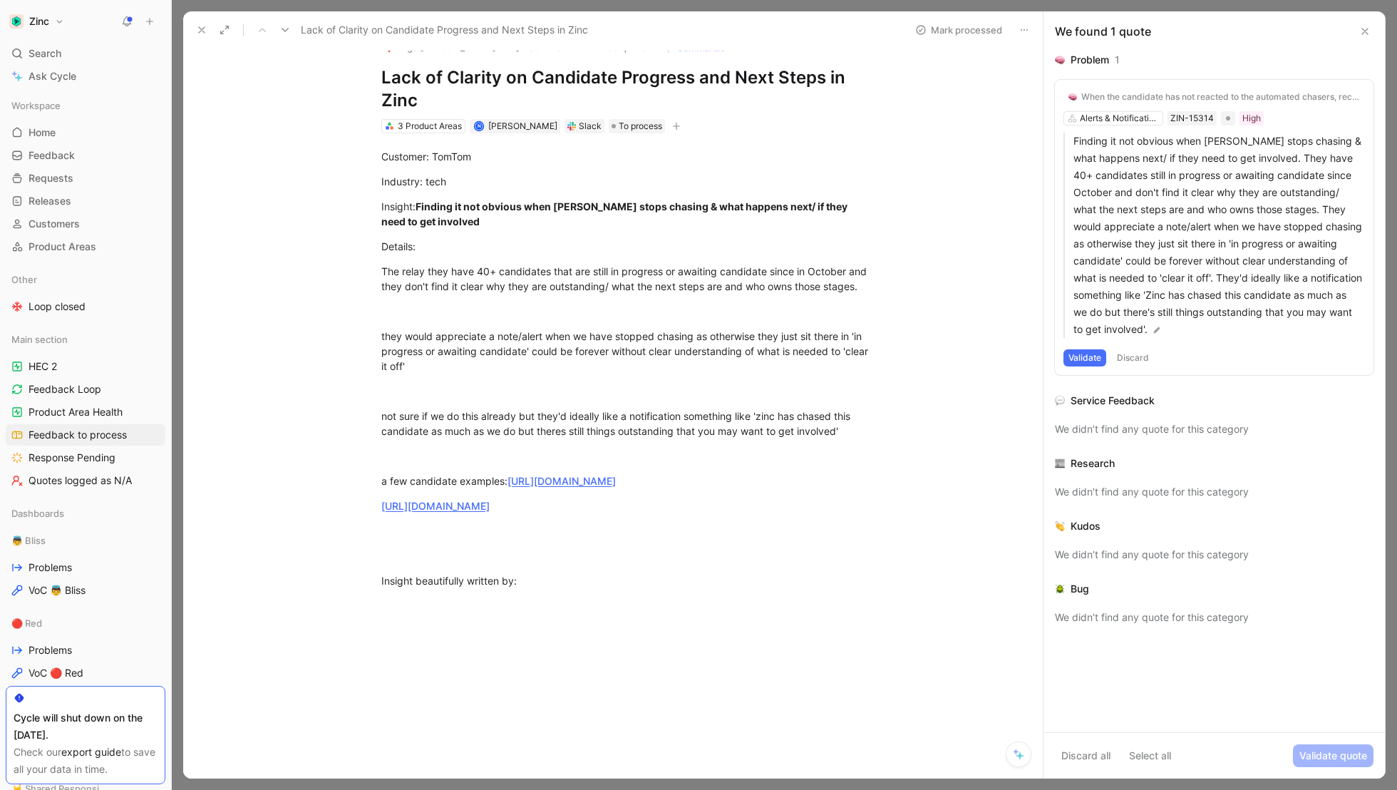
click at [1079, 357] on button "Validate" at bounding box center [1084, 357] width 43 height 17
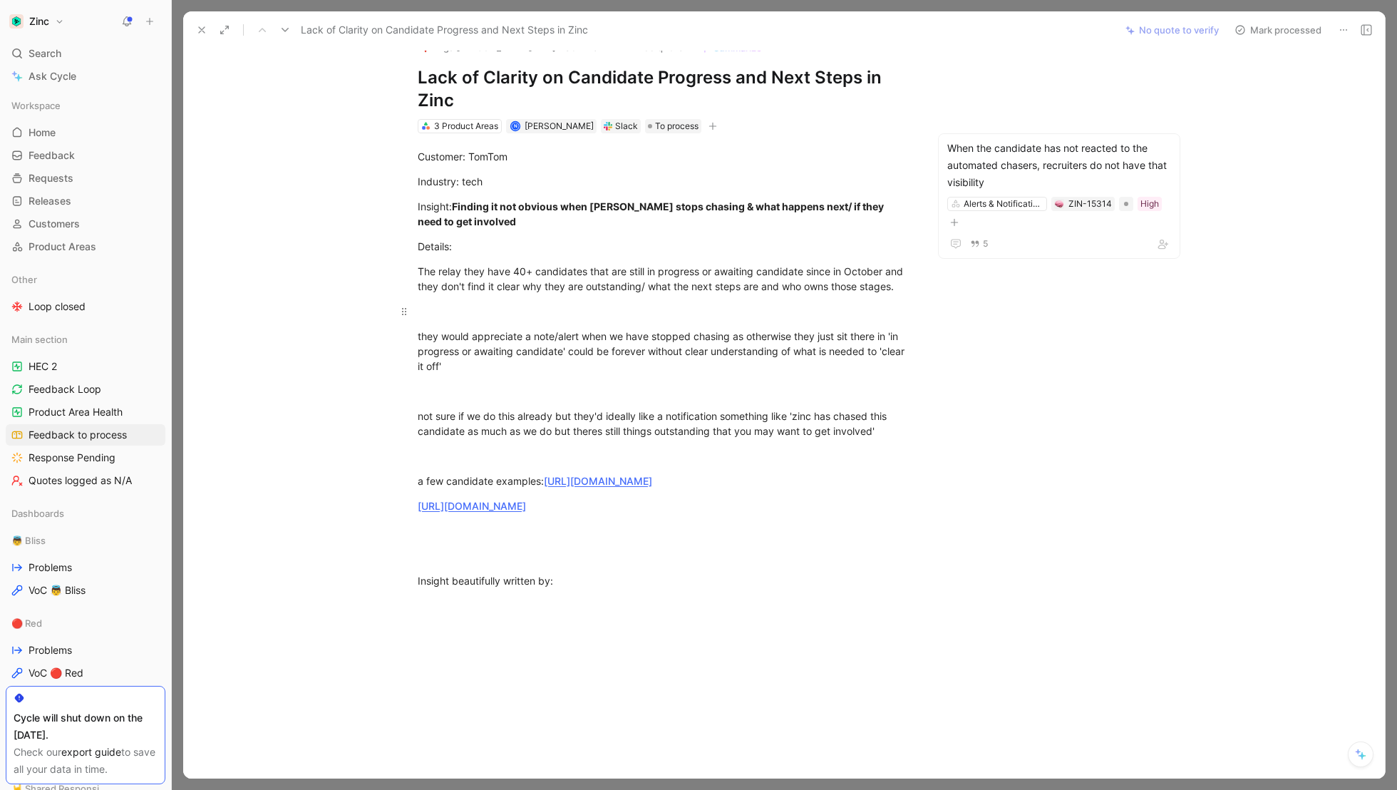
scroll to position [0, 0]
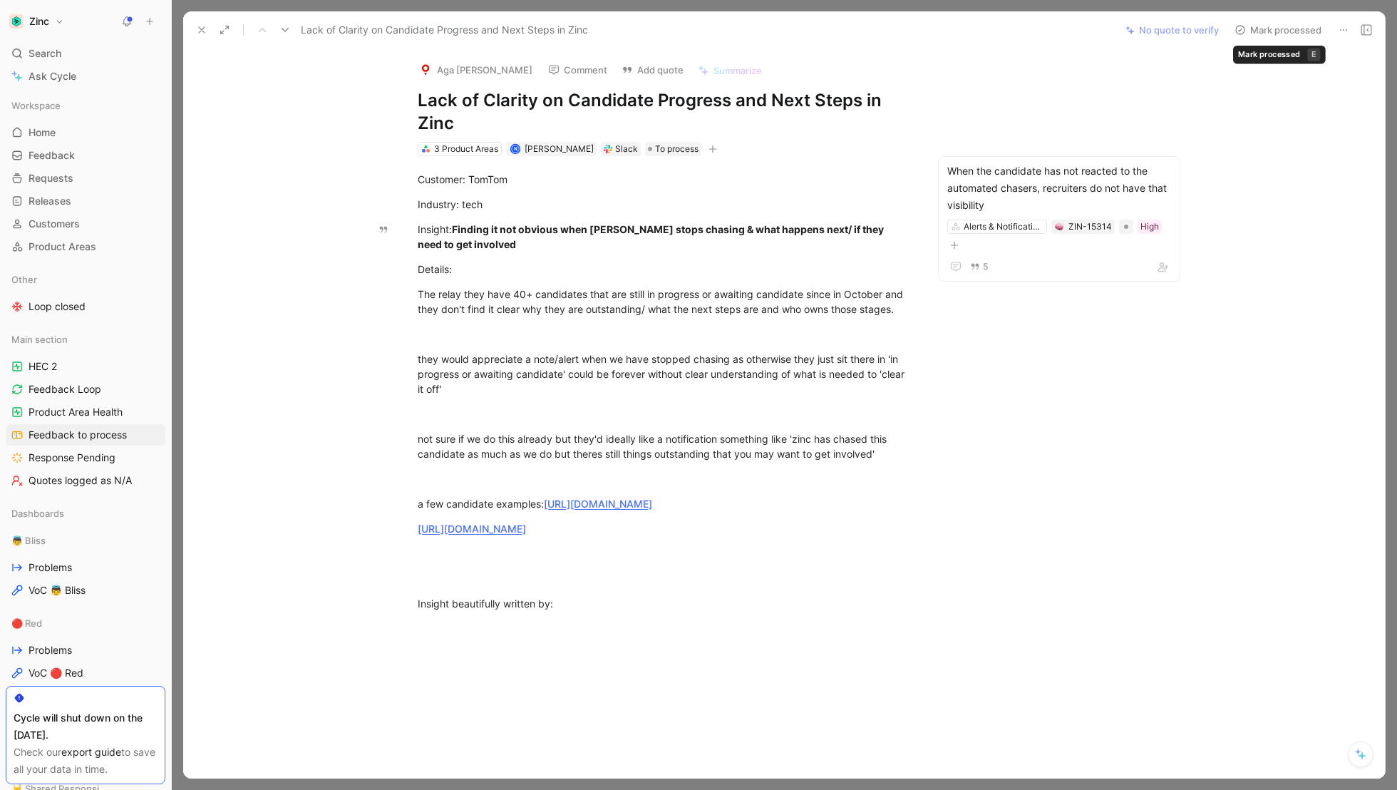
click at [1271, 28] on button "Mark processed" at bounding box center [1278, 30] width 100 height 20
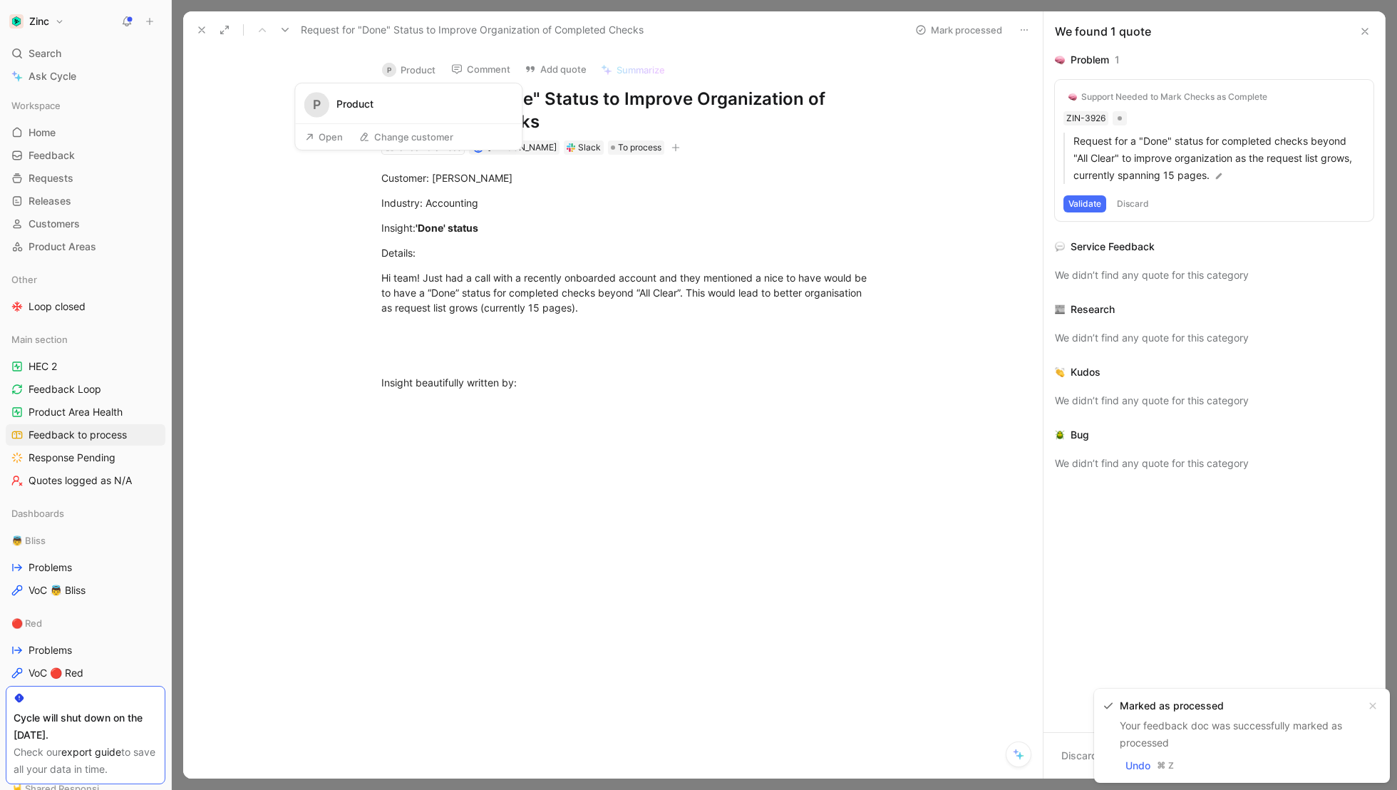
click at [400, 72] on button "P Product" at bounding box center [409, 69] width 66 height 21
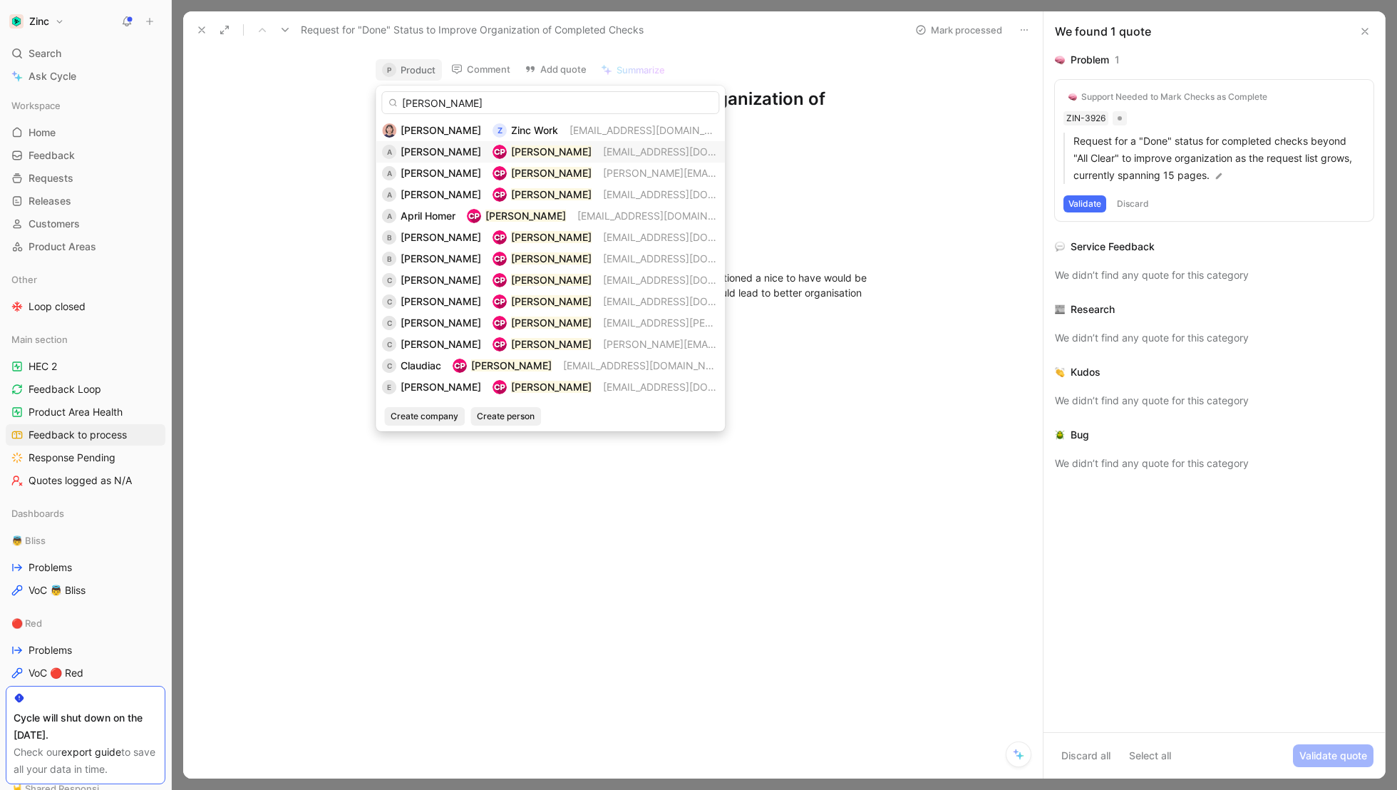
type input "[PERSON_NAME]"
click at [421, 157] on span "[PERSON_NAME]" at bounding box center [441, 151] width 81 height 12
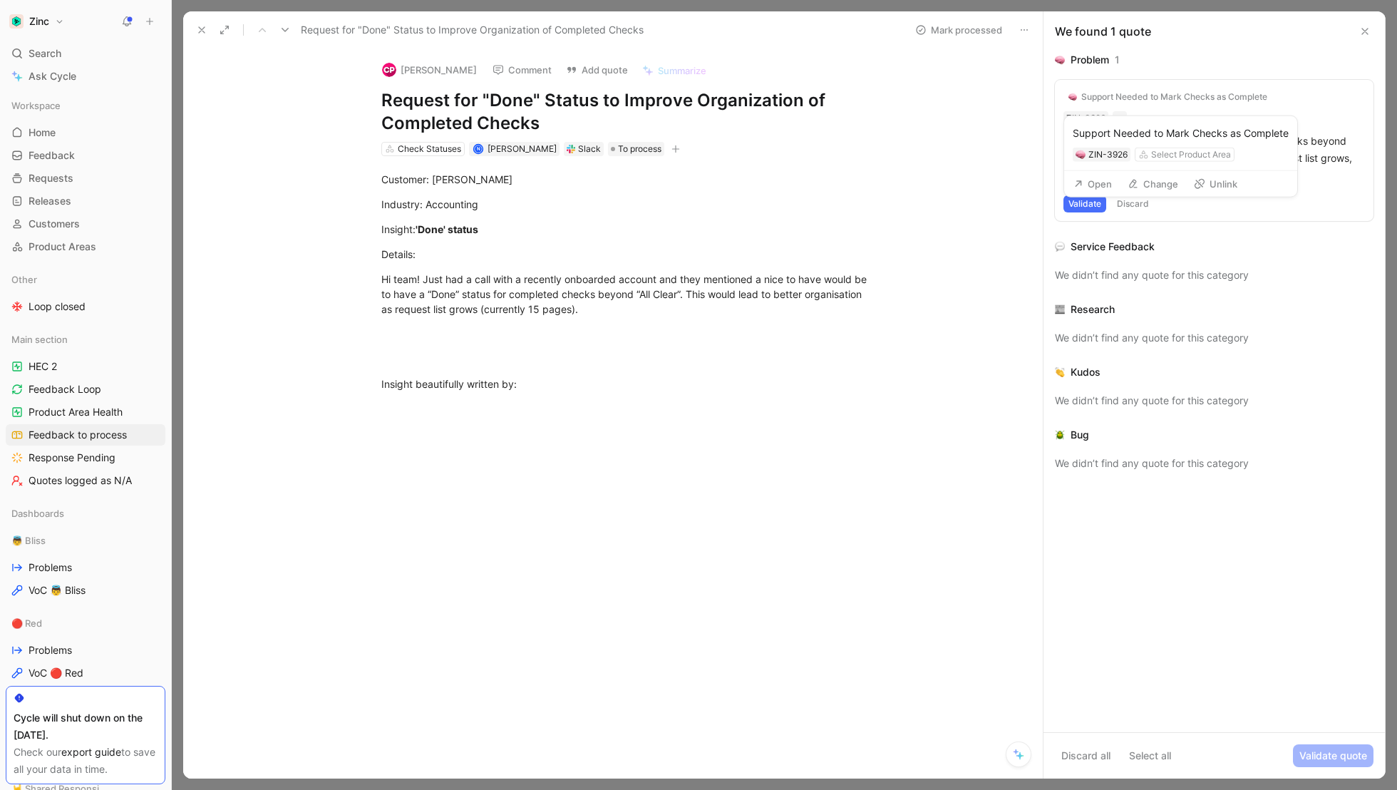
click at [1162, 97] on div "Support Needed to Mark Checks as Complete" at bounding box center [1174, 96] width 186 height 11
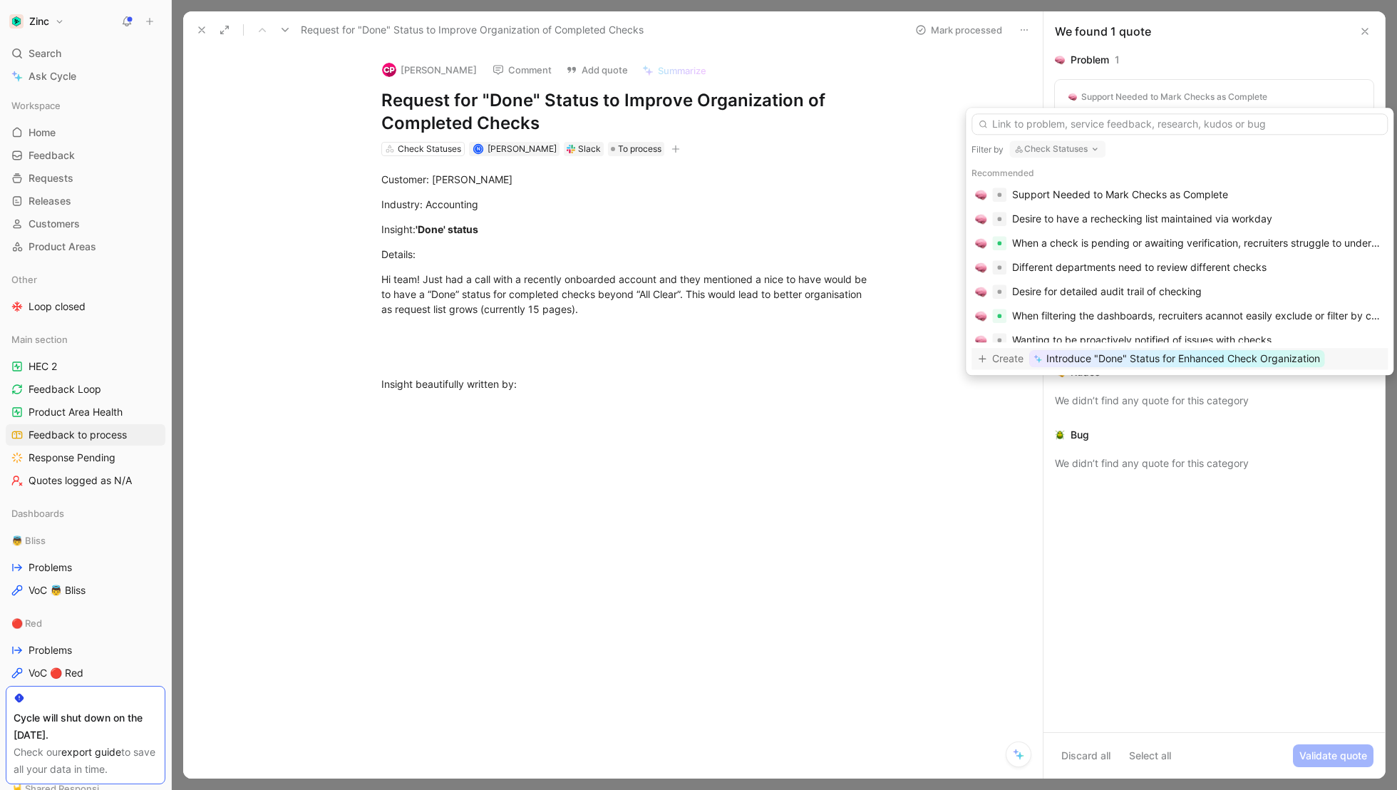
click at [1069, 148] on button "Check Statuses" at bounding box center [1057, 148] width 96 height 17
click at [1045, 119] on input "text" at bounding box center [1179, 123] width 416 height 21
click at [1056, 154] on button "Check Statuses" at bounding box center [1057, 148] width 96 height 17
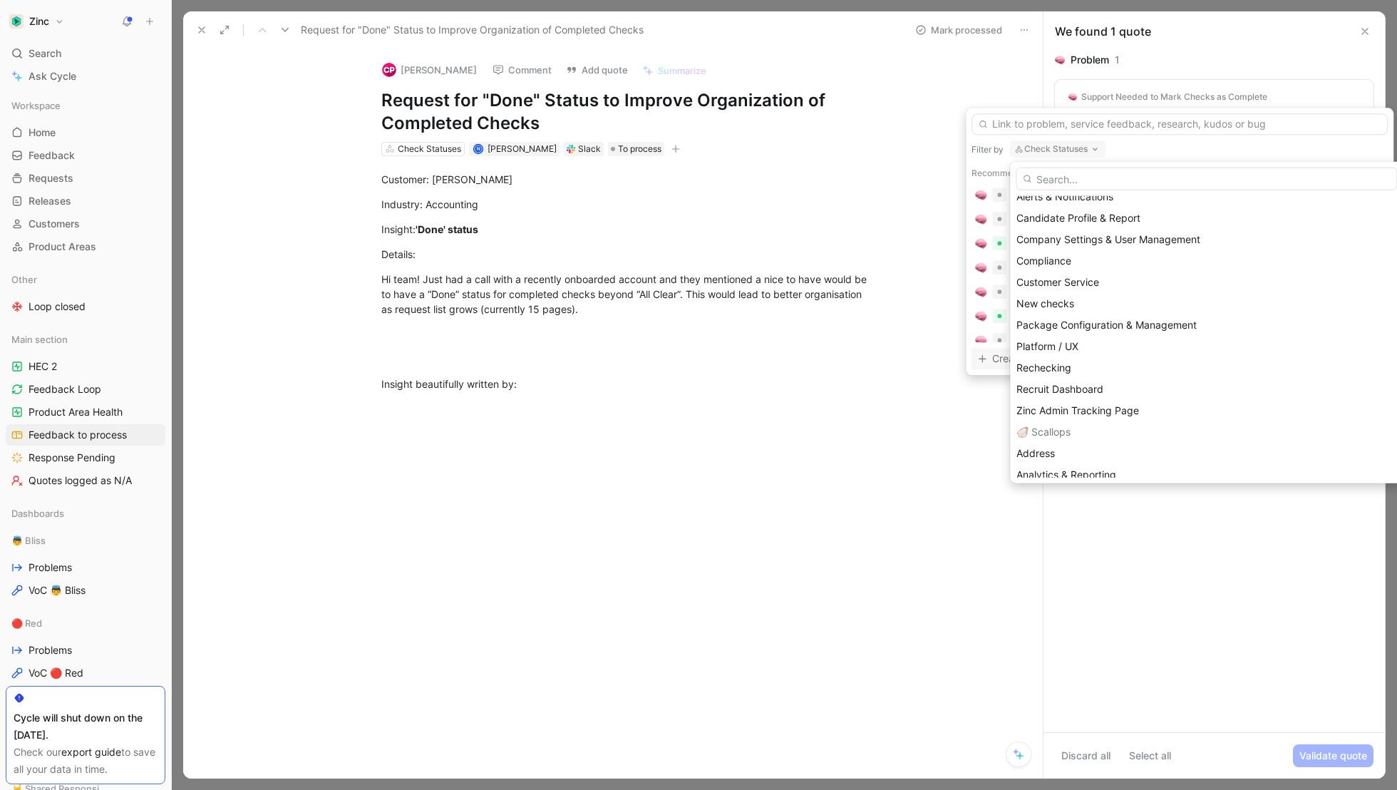
scroll to position [563, 0]
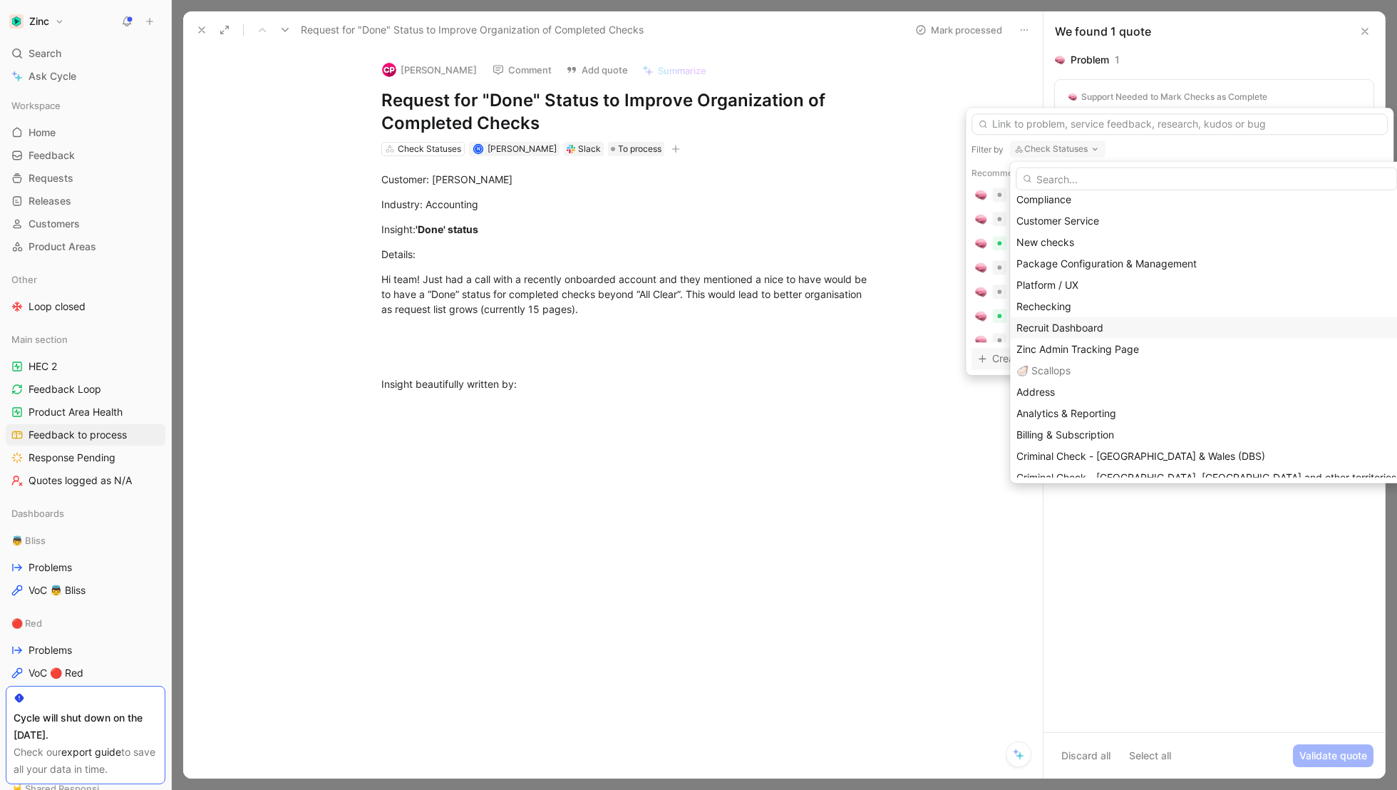
click at [1068, 323] on span "Recruit Dashboard" at bounding box center [1059, 327] width 87 height 12
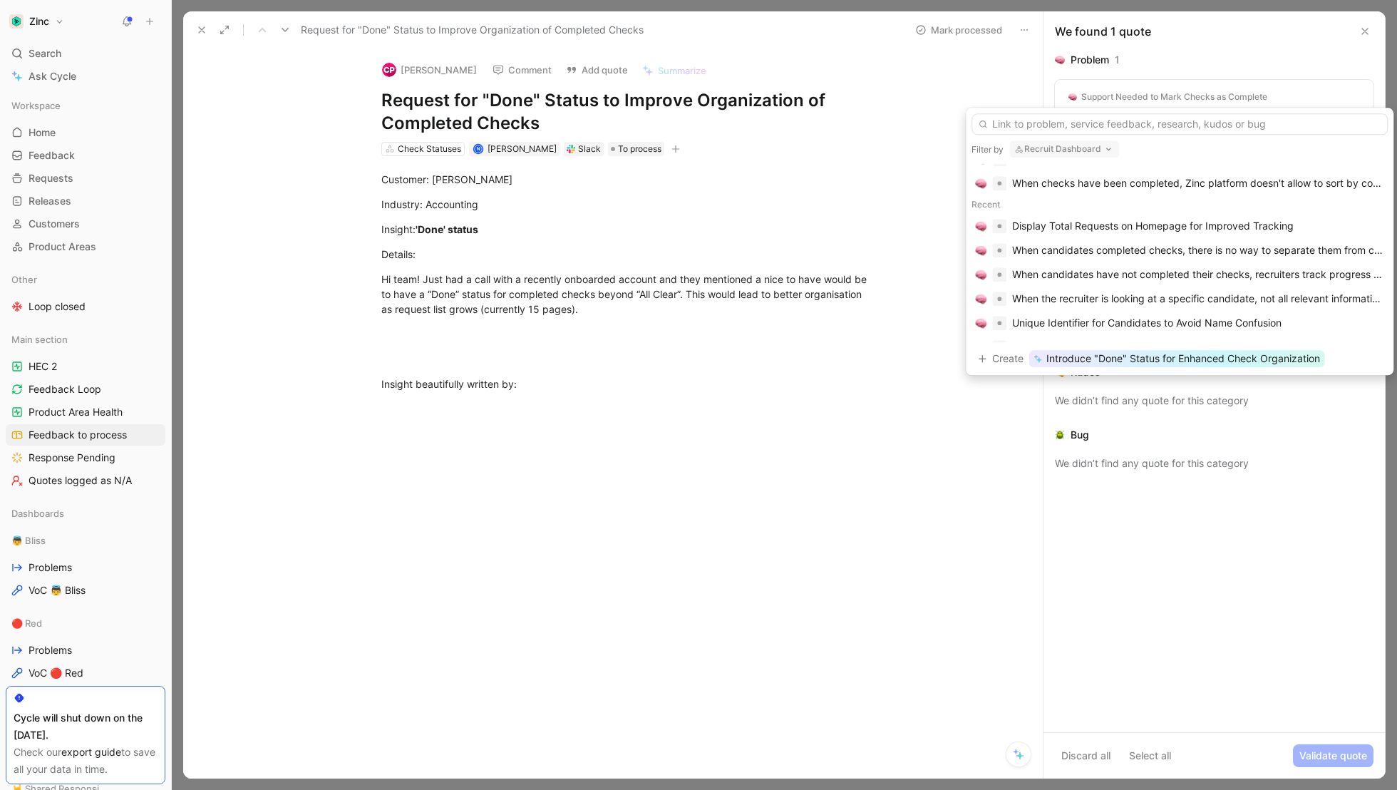
scroll to position [237, 0]
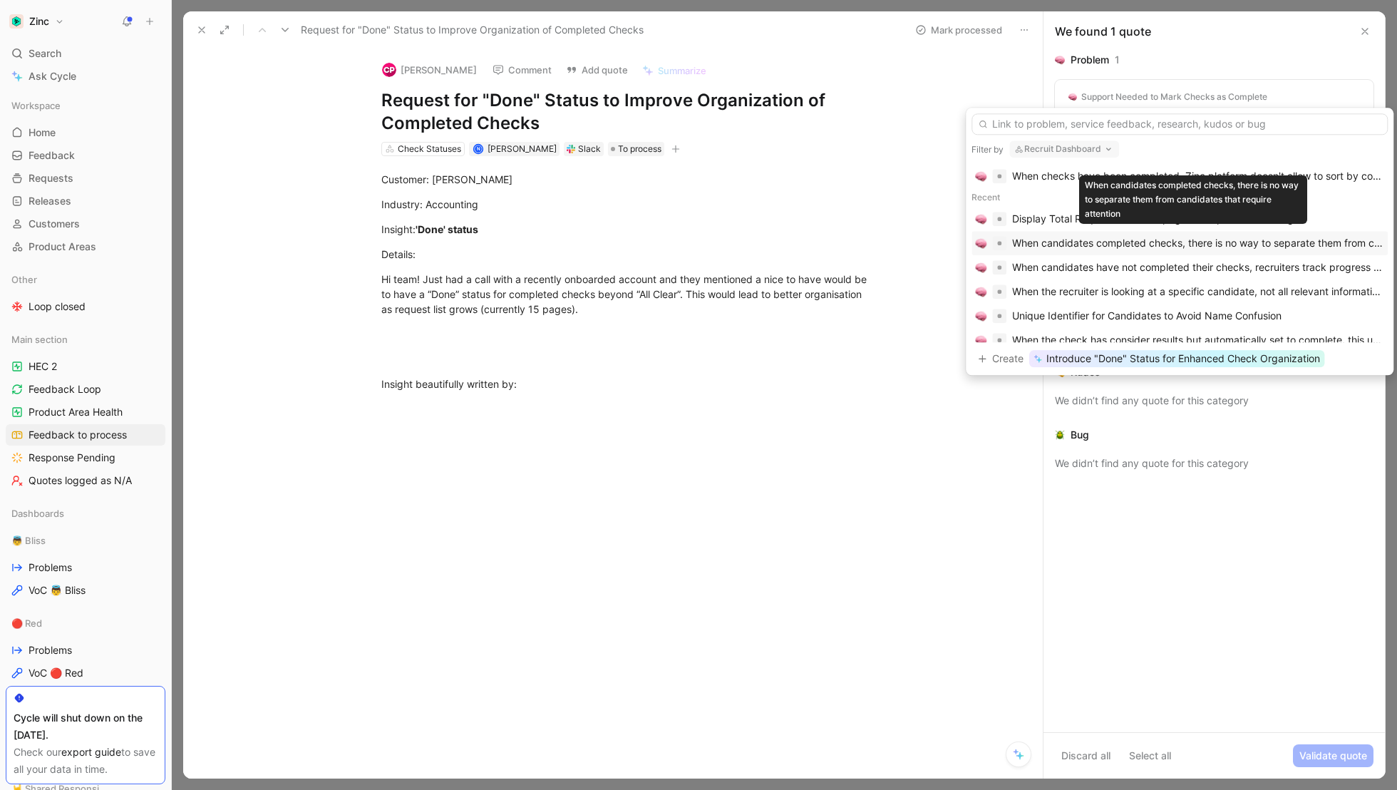
click at [1078, 238] on div "When candidates completed checks, there is no way to separate them from candida…" at bounding box center [1198, 242] width 372 height 17
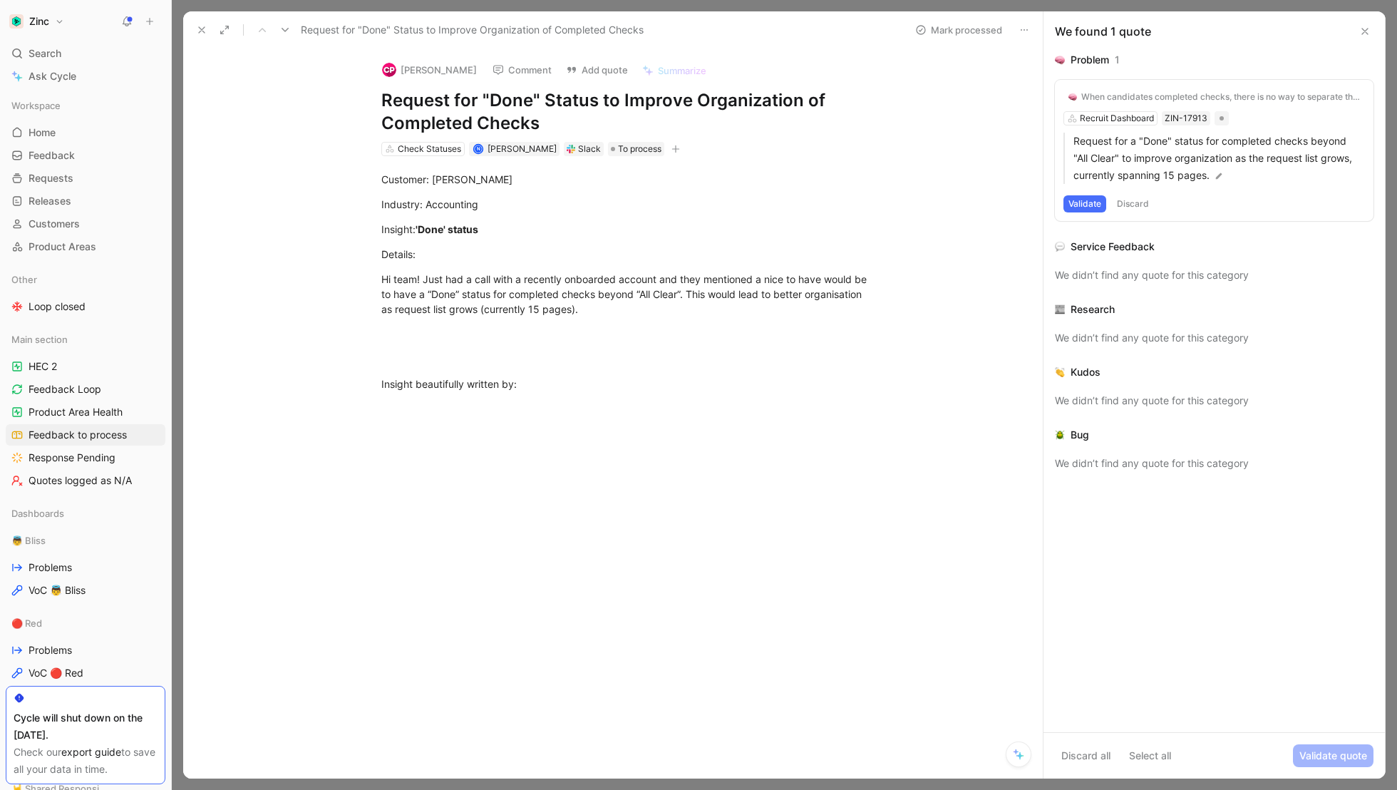
click at [1087, 201] on button "Validate" at bounding box center [1084, 203] width 43 height 17
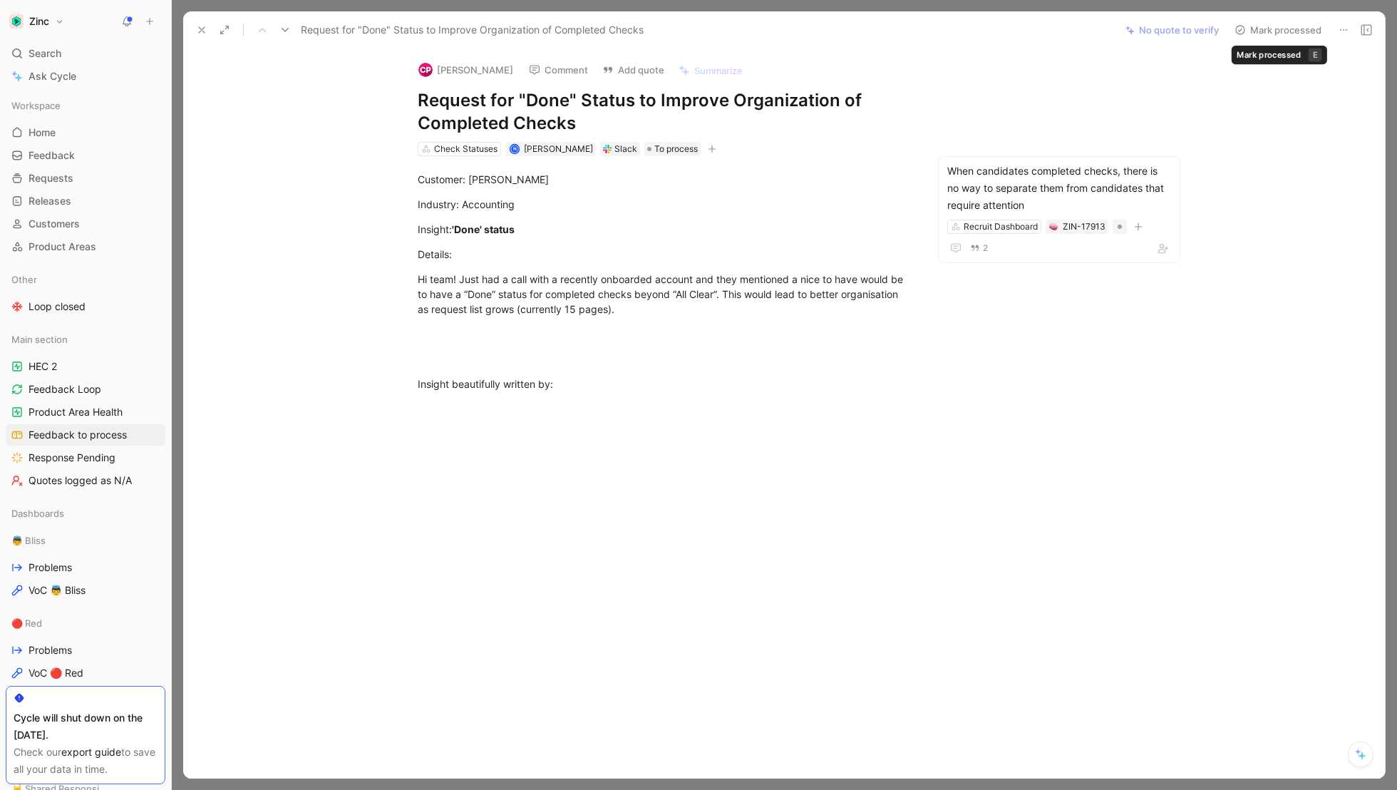
click at [1288, 24] on button "Mark processed" at bounding box center [1278, 30] width 100 height 20
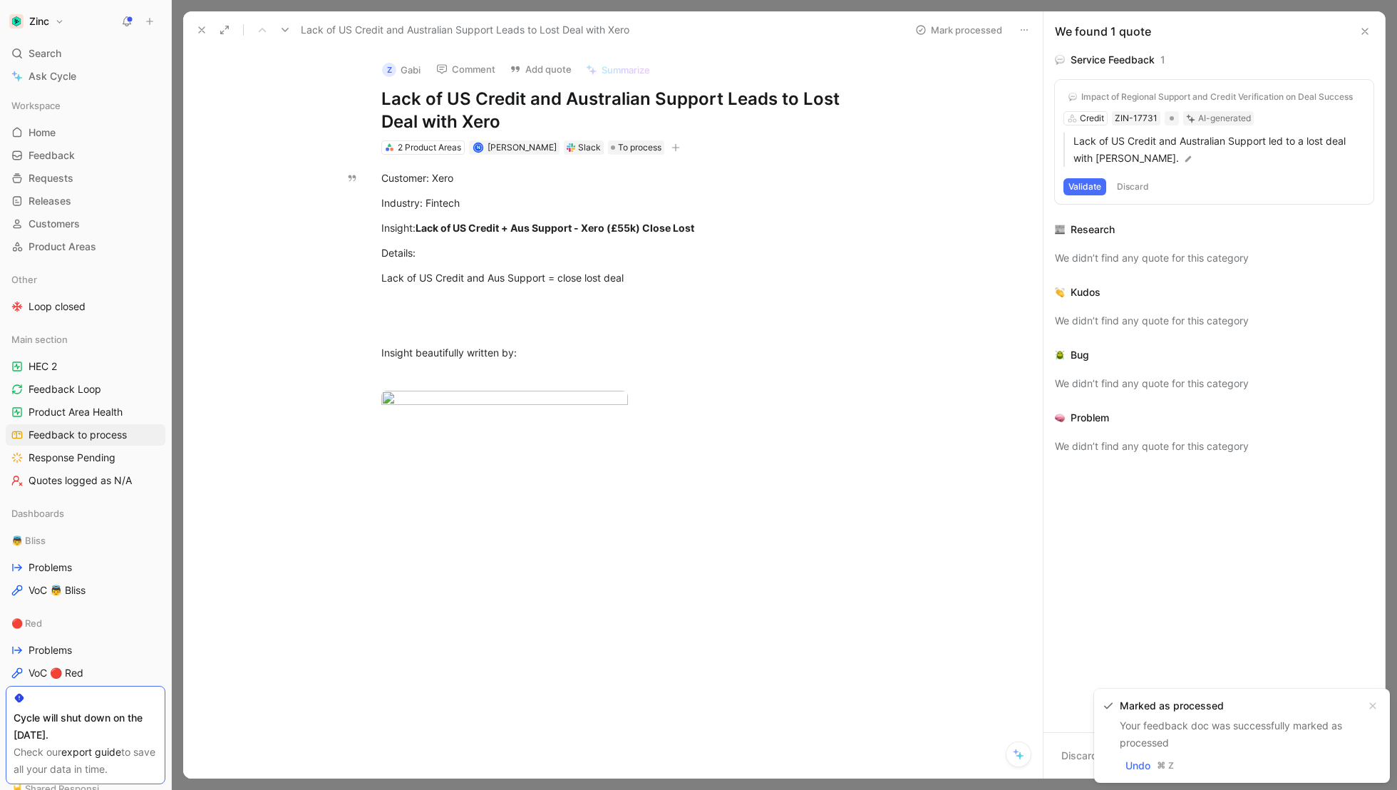
click at [395, 66] on div "Z" at bounding box center [389, 70] width 14 height 14
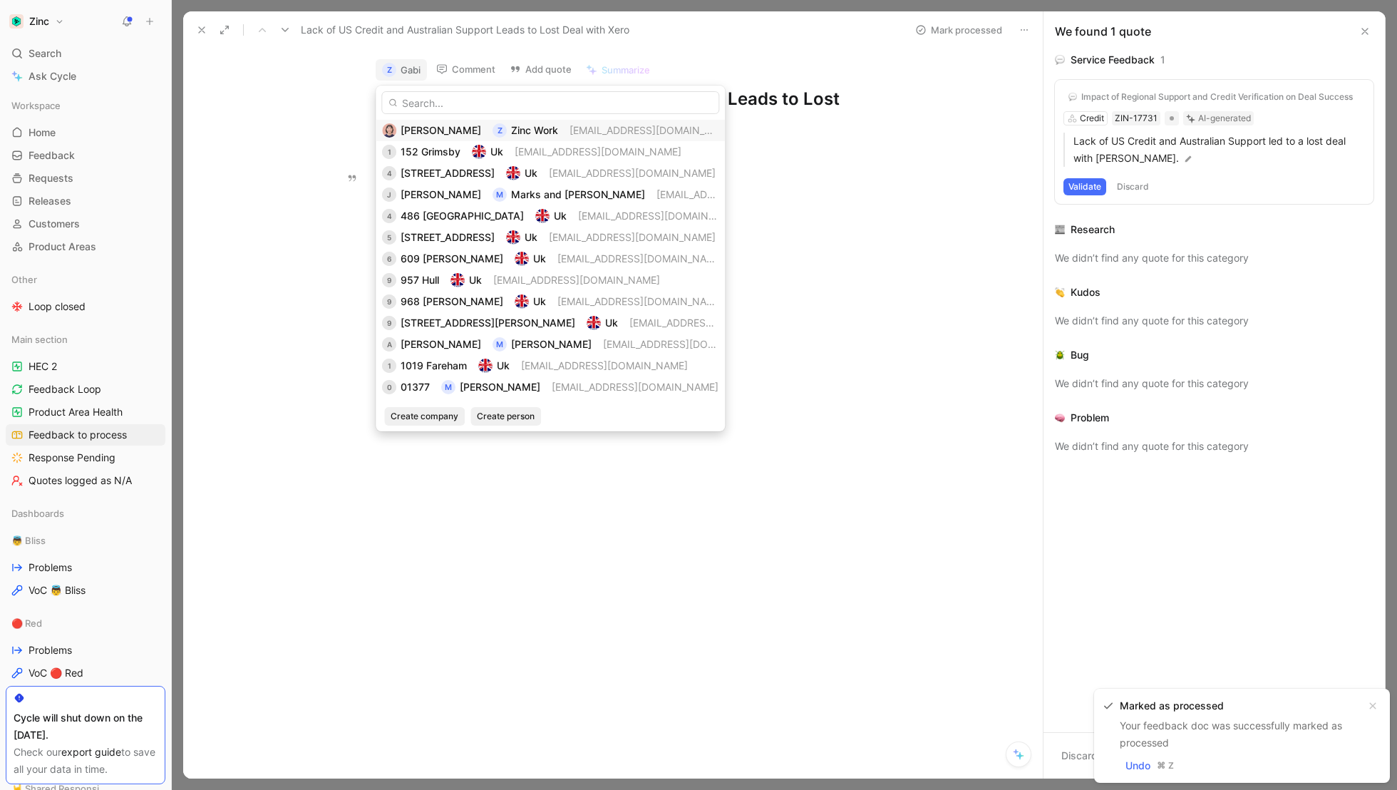
type input "Z"
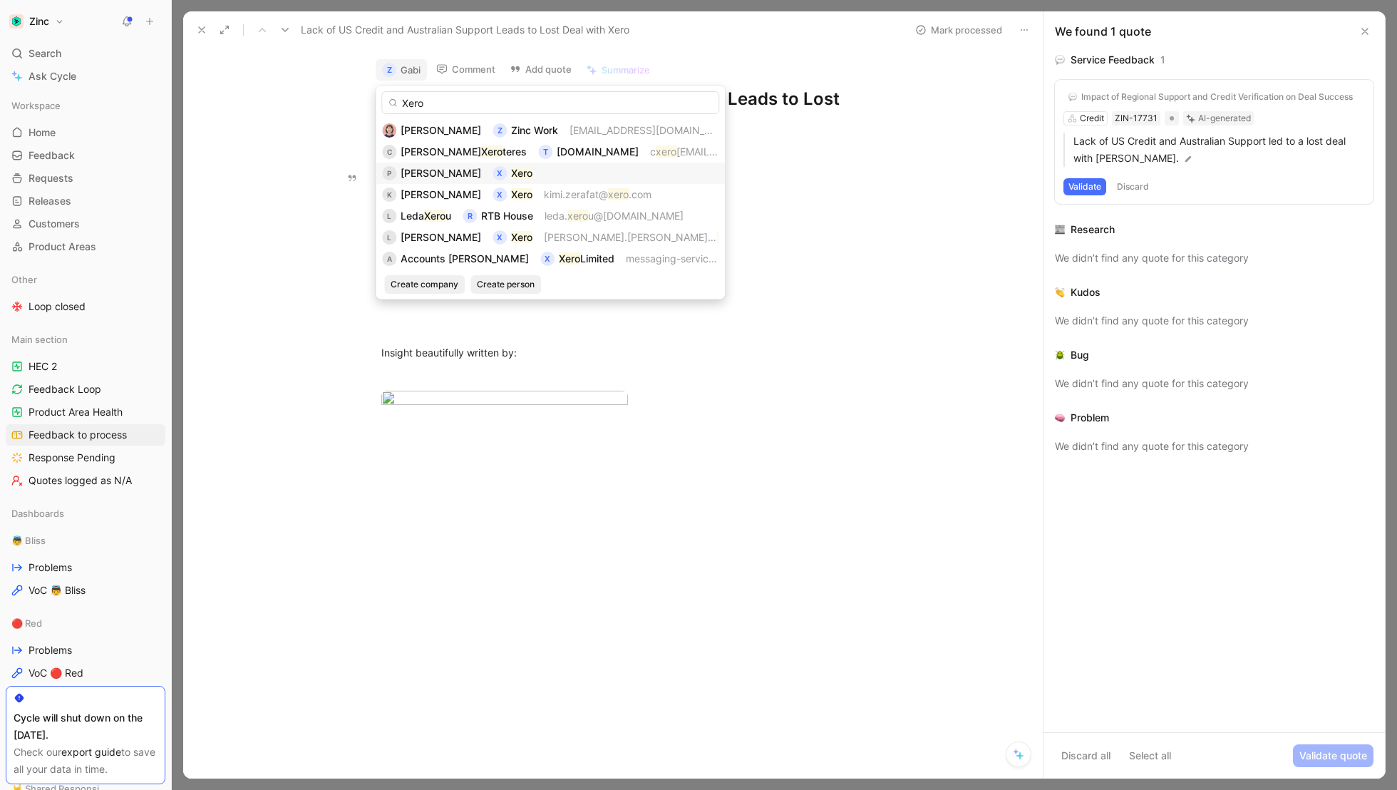
type input "Xero"
click at [508, 165] on div "P [PERSON_NAME] T X Xero" at bounding box center [550, 173] width 336 height 17
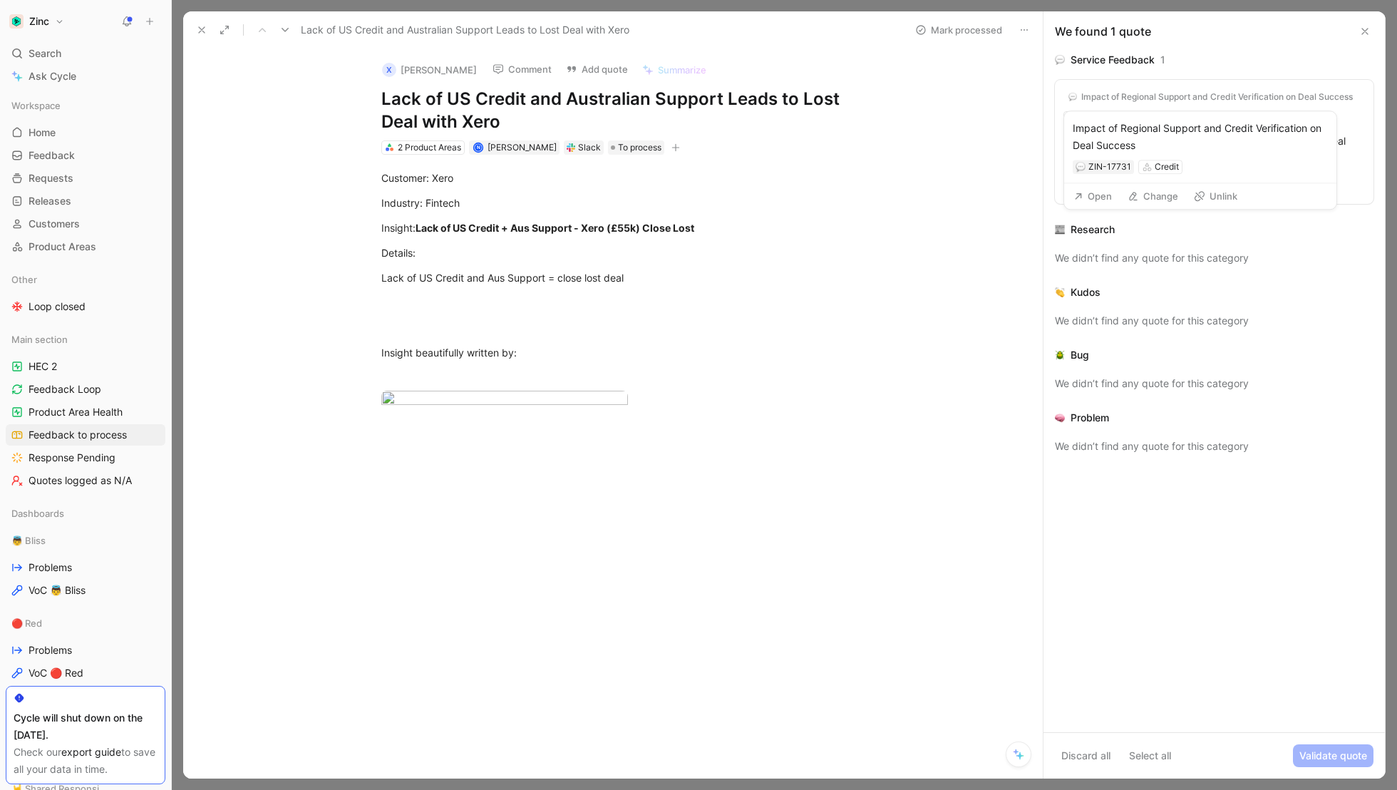
click at [1111, 100] on div "Impact of Regional Support and Credit Verification on Deal Success" at bounding box center [1217, 96] width 272 height 11
click at [1131, 180] on button "Discard" at bounding box center [1133, 186] width 42 height 17
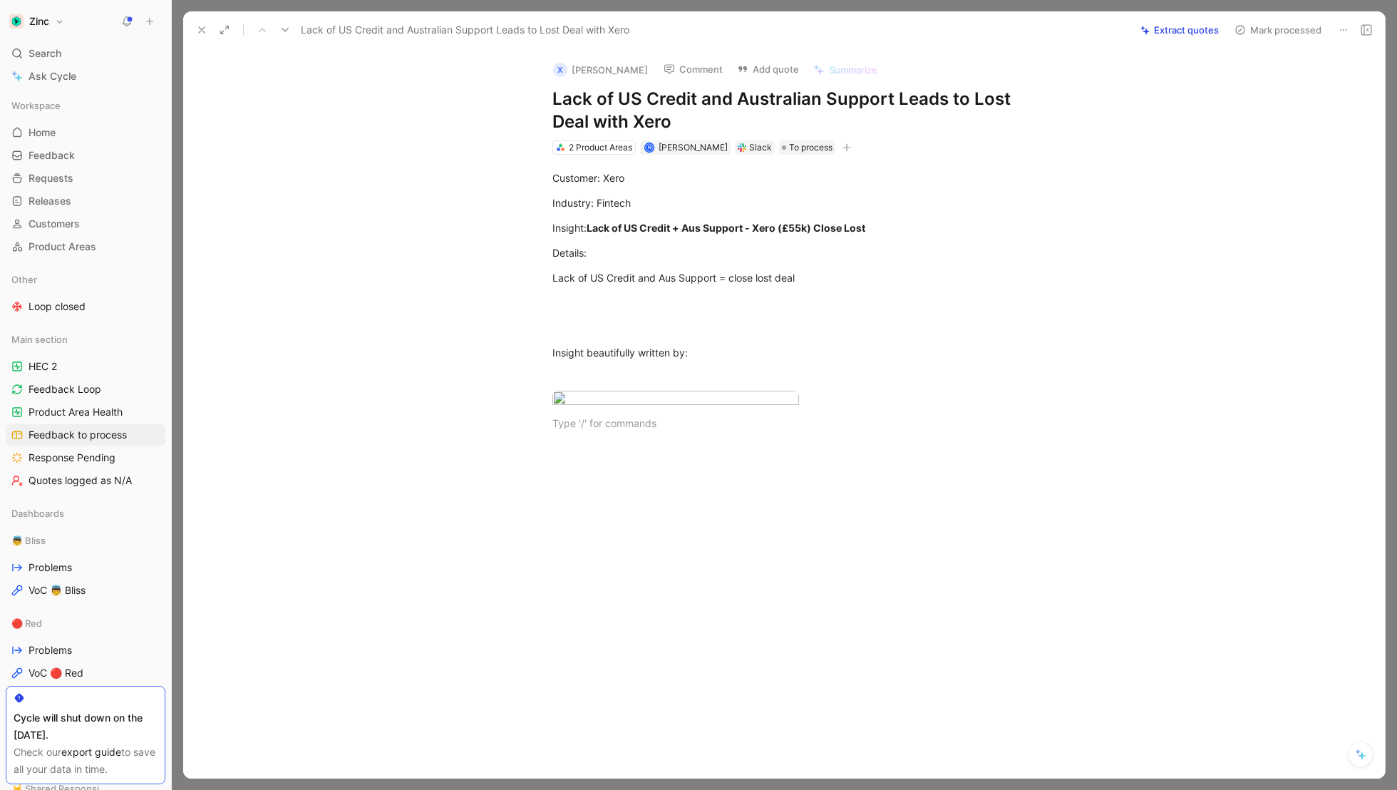
click at [730, 68] on button "Add quote" at bounding box center [767, 69] width 75 height 20
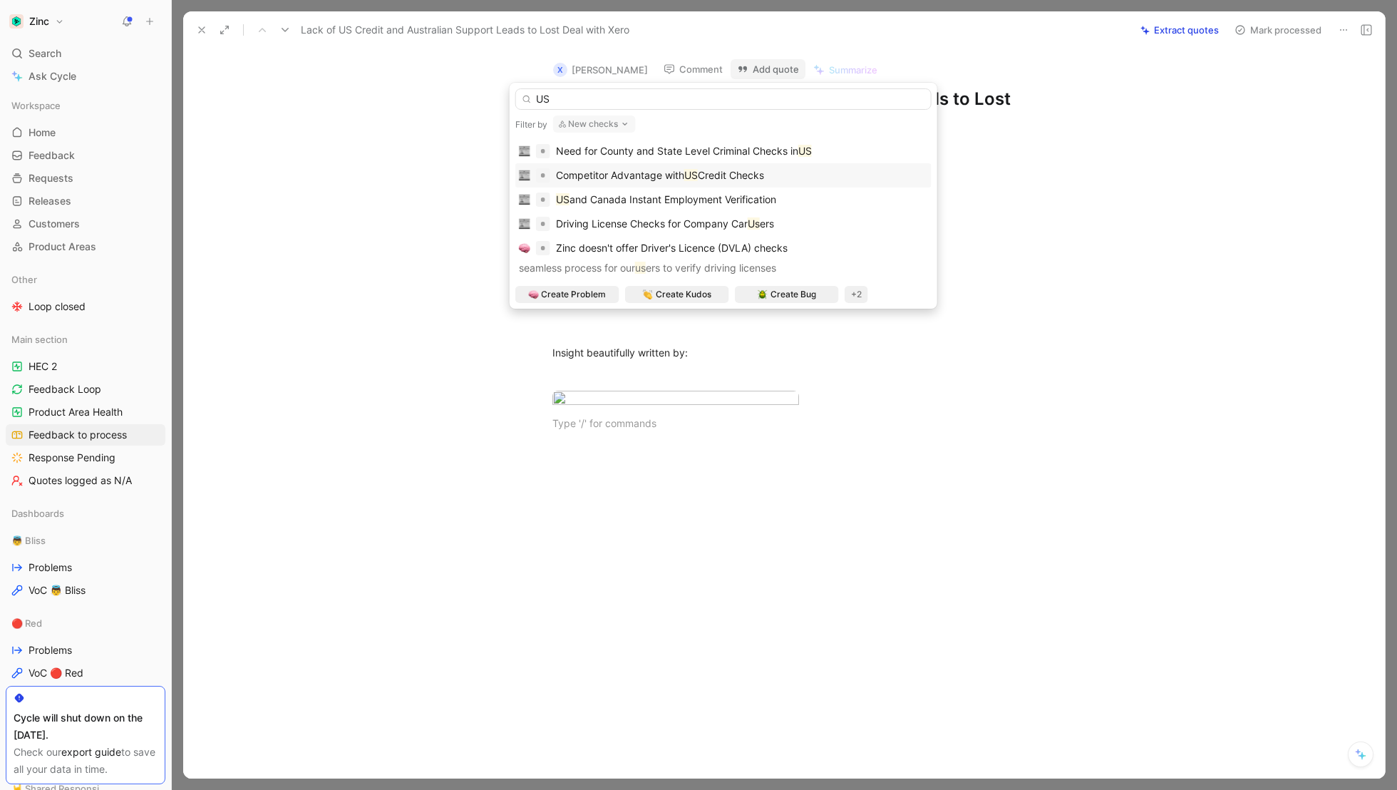
type input "US"
click at [674, 172] on span "Competitor Advantage with" at bounding box center [620, 175] width 128 height 12
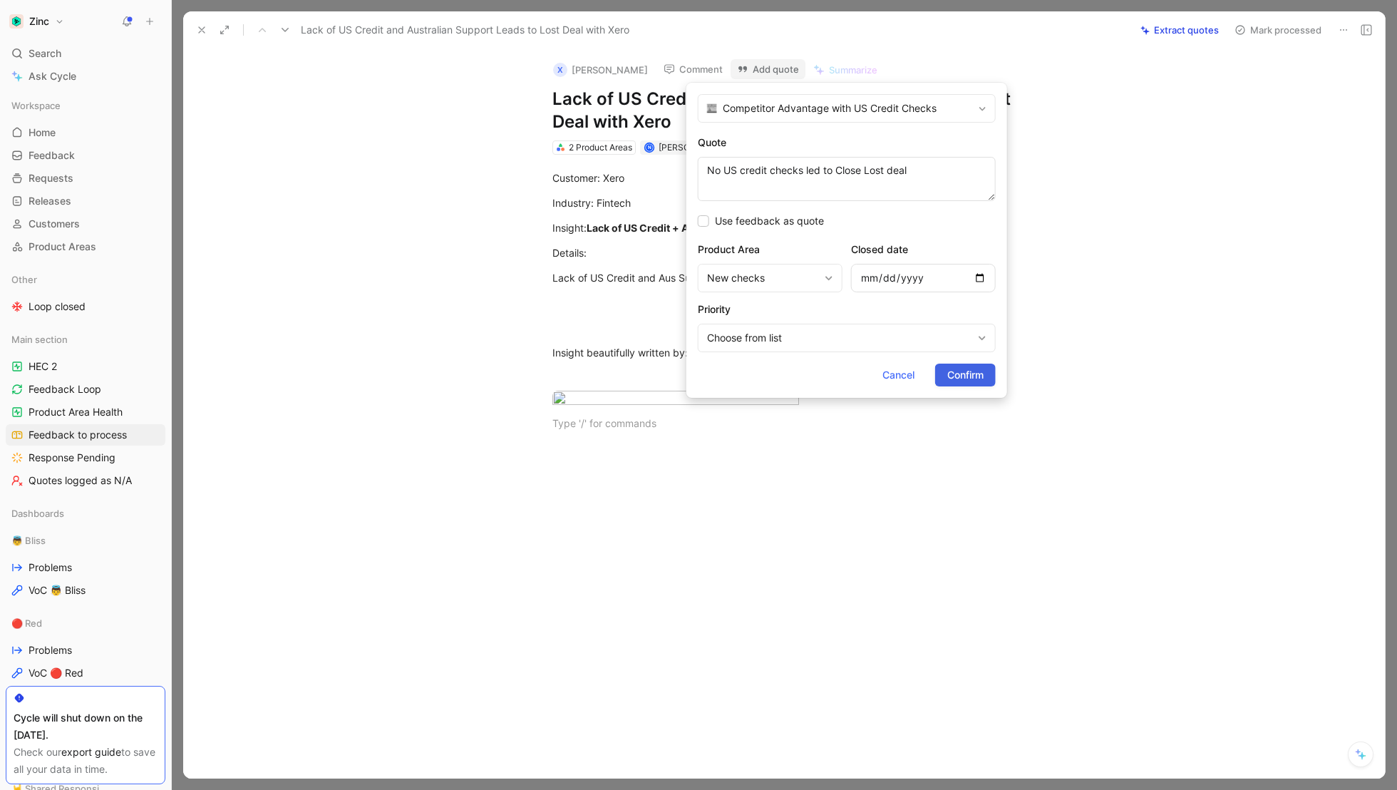
type textarea "No US credit checks led to Close Lost deal"
click at [958, 375] on span "Confirm" at bounding box center [965, 374] width 36 height 17
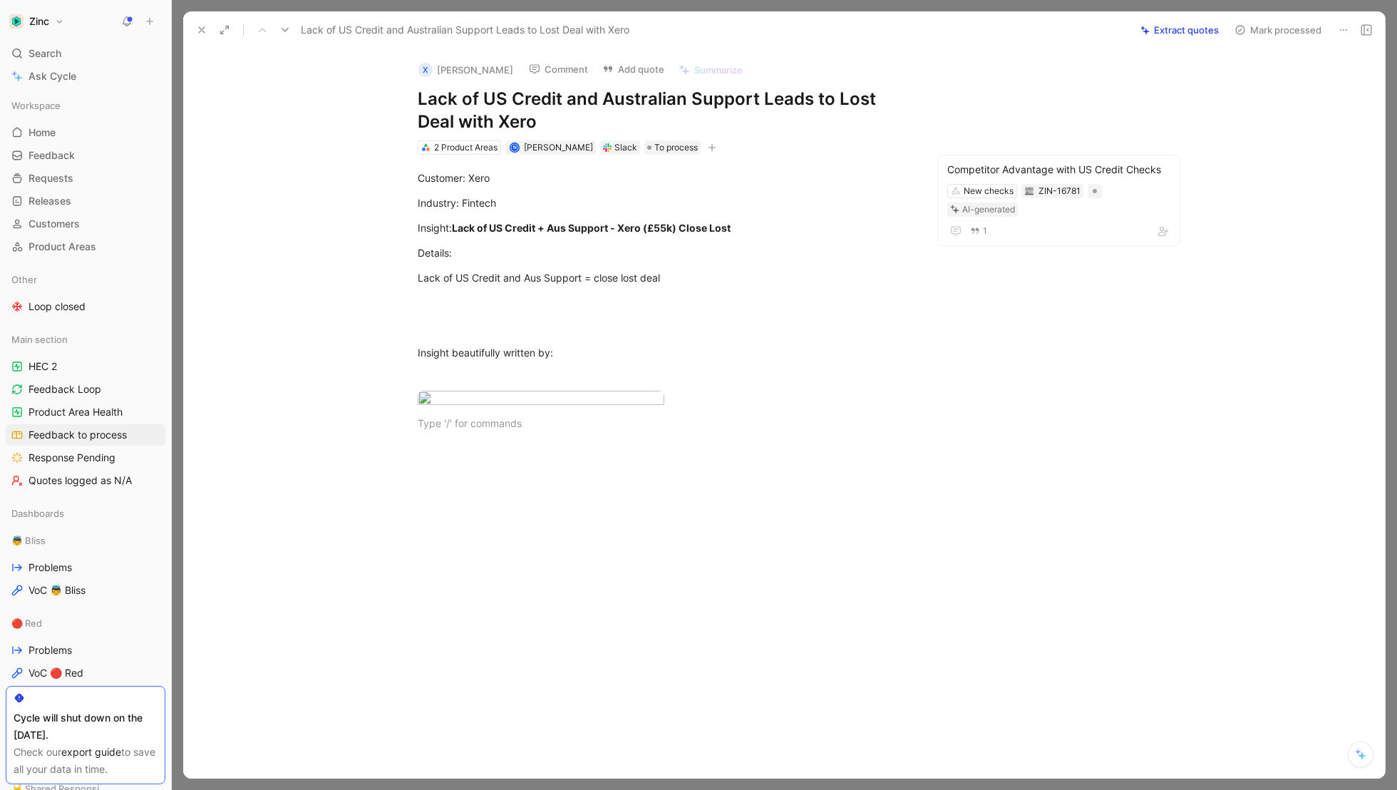
click at [596, 69] on button "Add quote" at bounding box center [633, 69] width 75 height 20
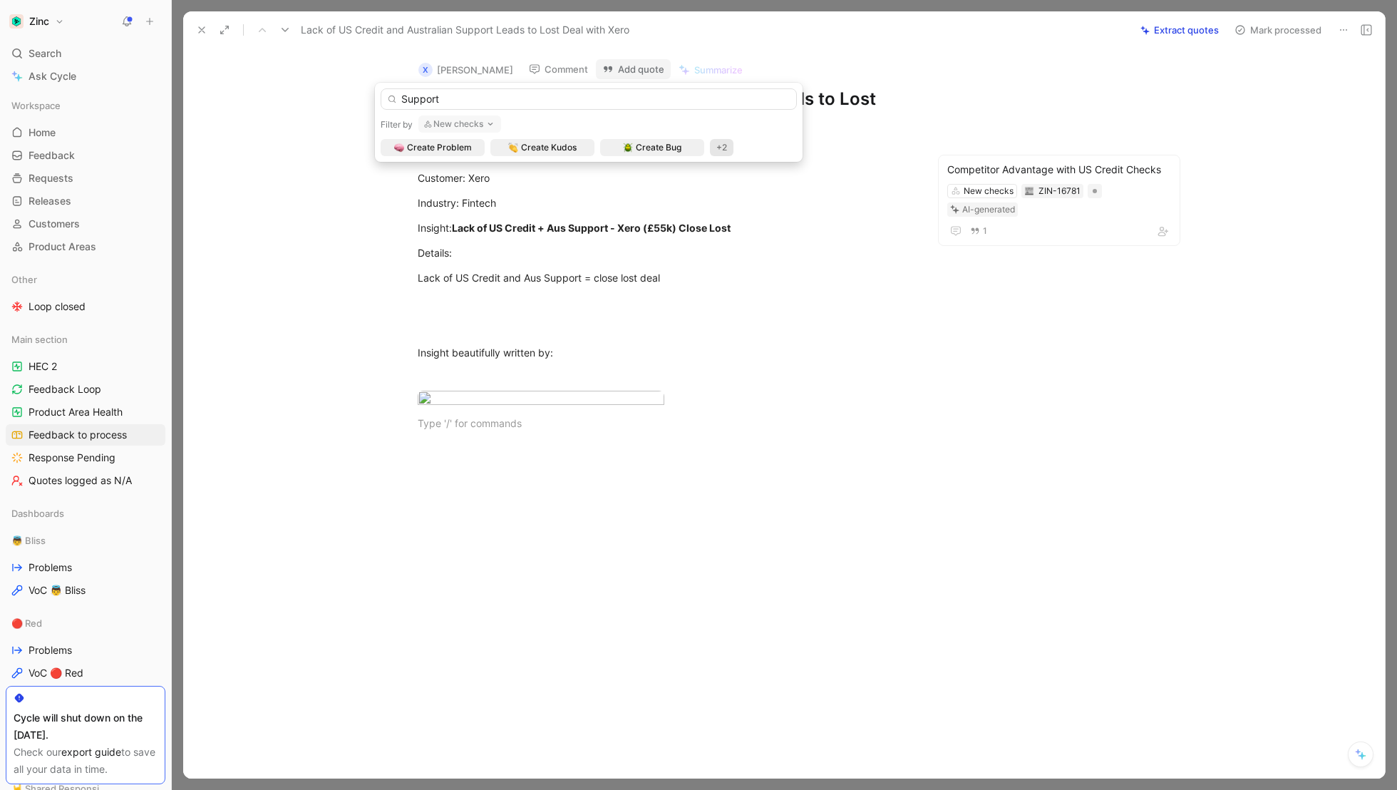
type input "Support"
click at [487, 123] on icon "button" at bounding box center [490, 123] width 11 height 11
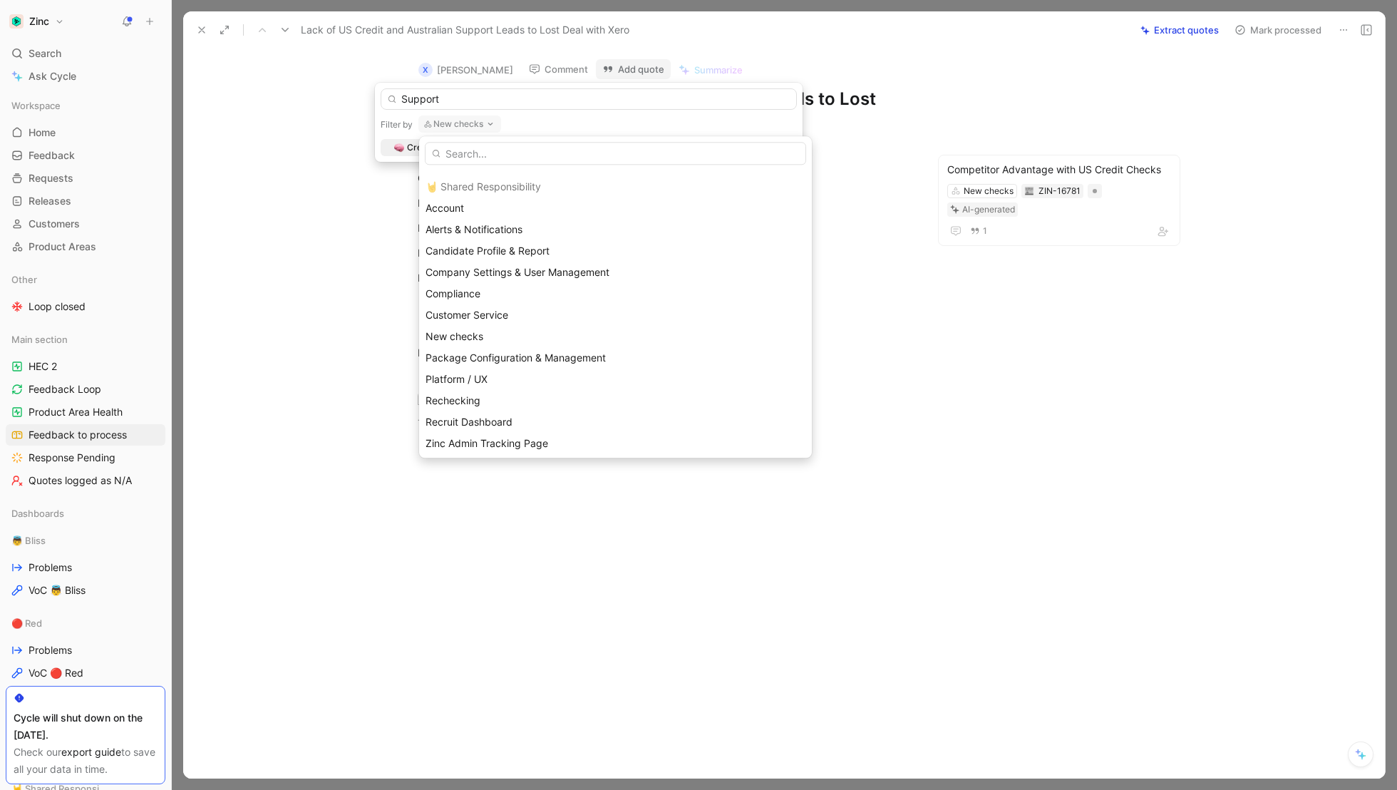
scroll to position [457, 0]
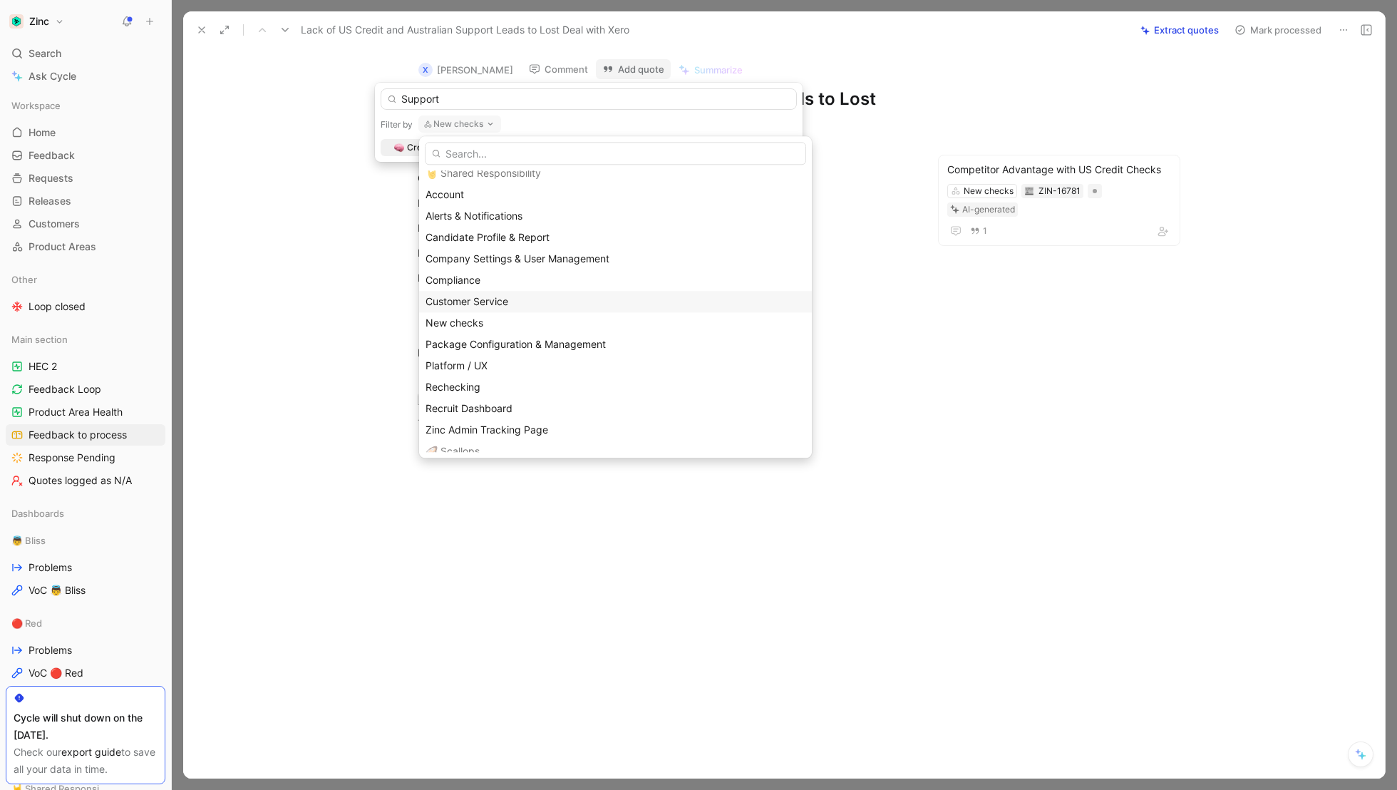
click at [474, 302] on span "Customer Service" at bounding box center [466, 301] width 83 height 12
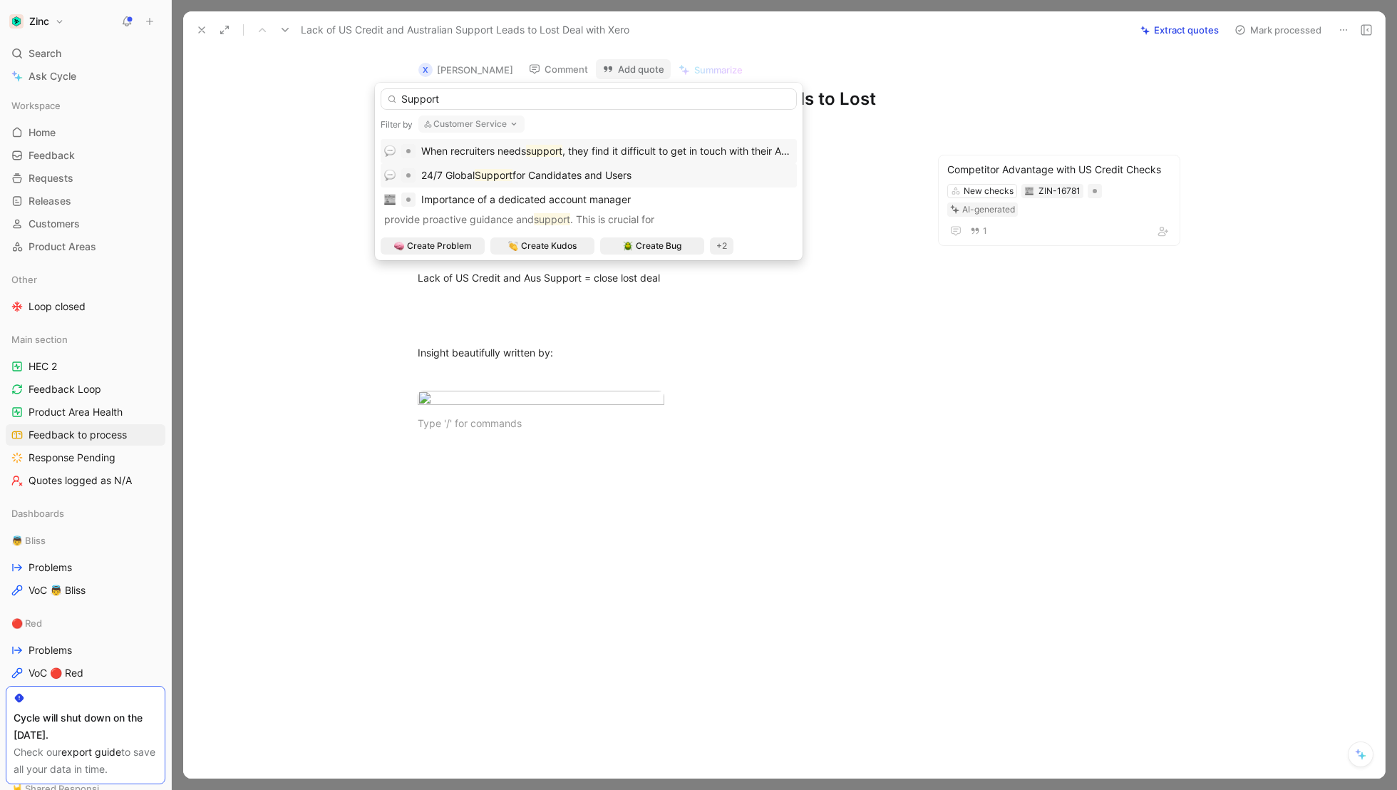
click at [497, 170] on mark "Support" at bounding box center [494, 175] width 38 height 12
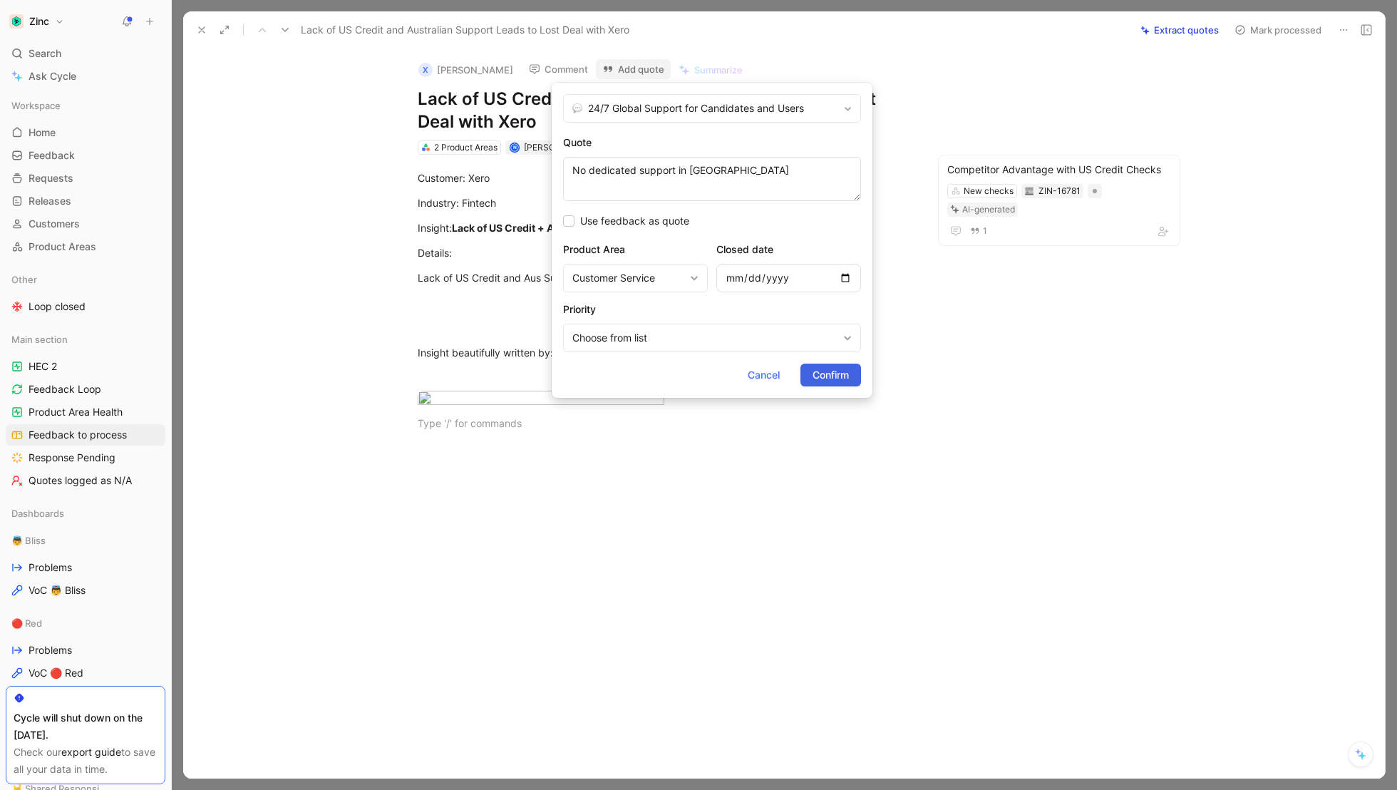
type textarea "No dedicated support in [GEOGRAPHIC_DATA]"
click at [818, 375] on span "Confirm" at bounding box center [830, 374] width 36 height 17
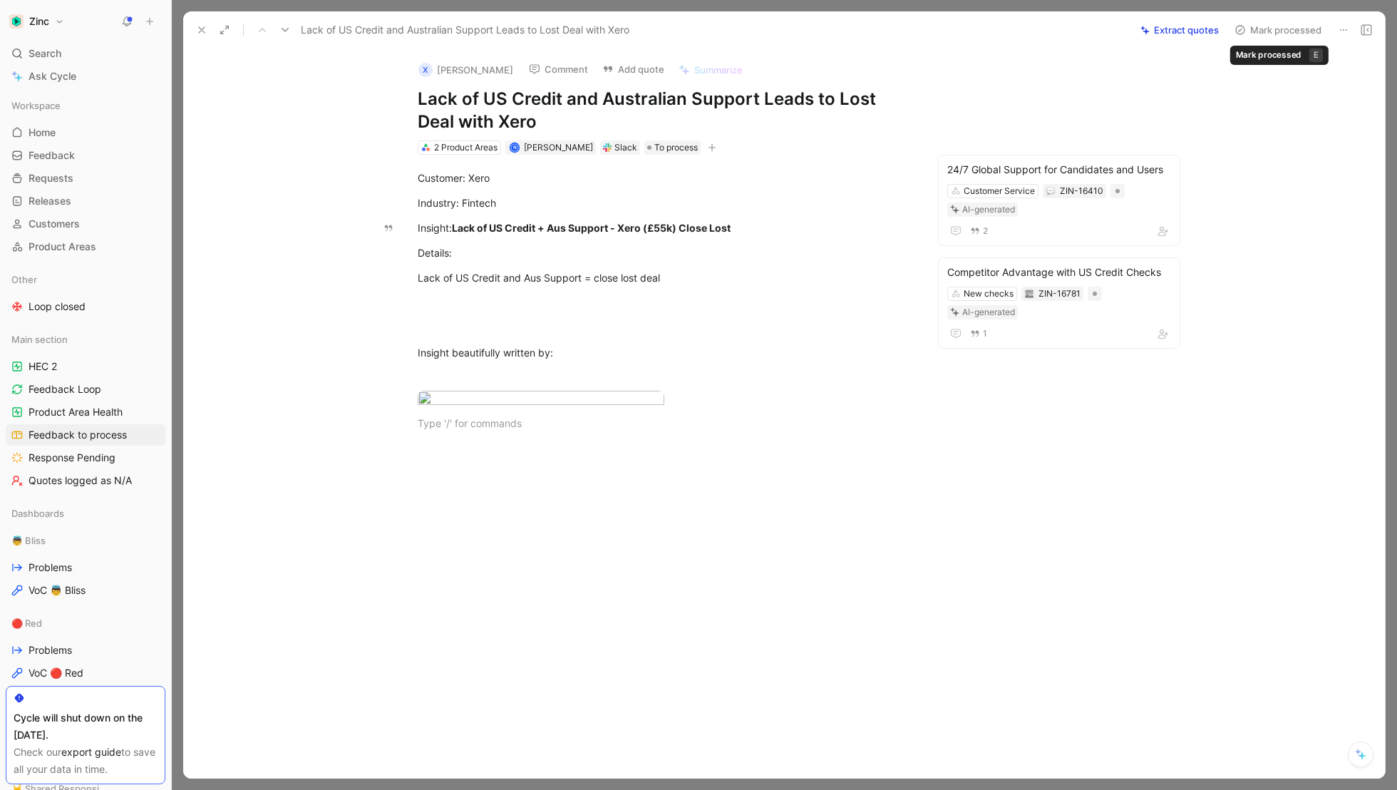
click at [1264, 26] on button "Mark processed" at bounding box center [1278, 30] width 100 height 20
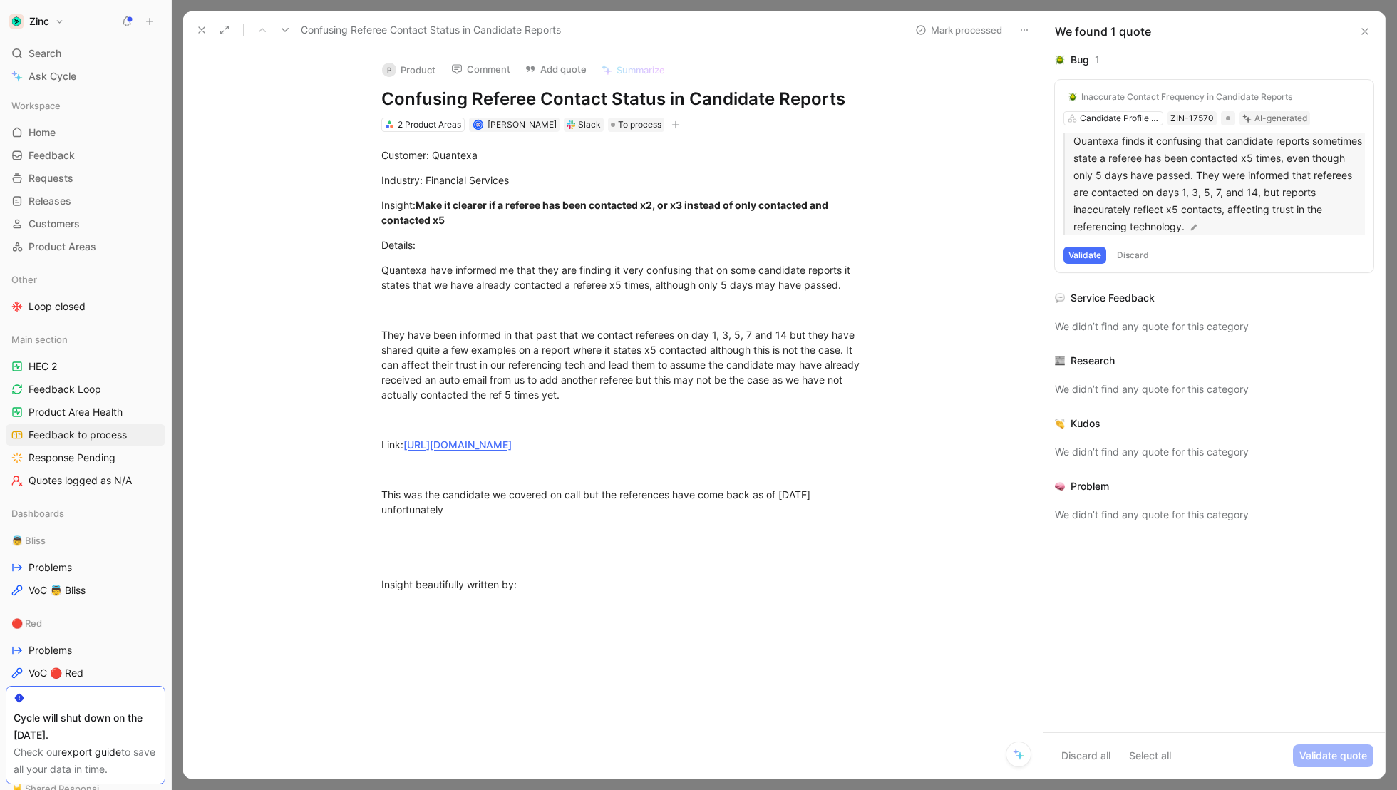
click at [1193, 224] on img at bounding box center [1194, 227] width 10 height 10
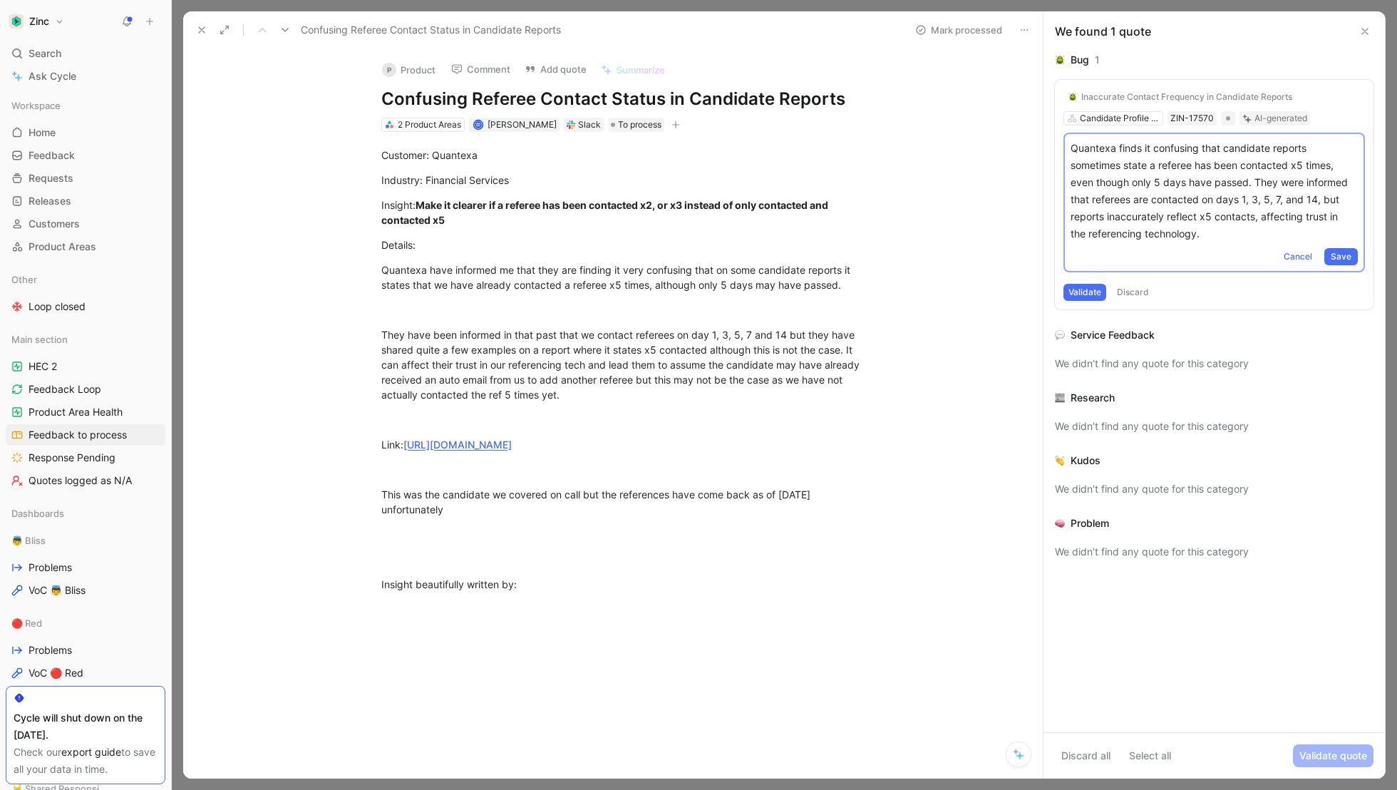
drag, startPoint x: 1219, startPoint y: 229, endPoint x: 1055, endPoint y: 144, distance: 185.5
click at [1055, 144] on div "Inaccurate Contact Frequency in Candidate Reports Candidate Profile & Report ZI…" at bounding box center [1214, 194] width 319 height 229
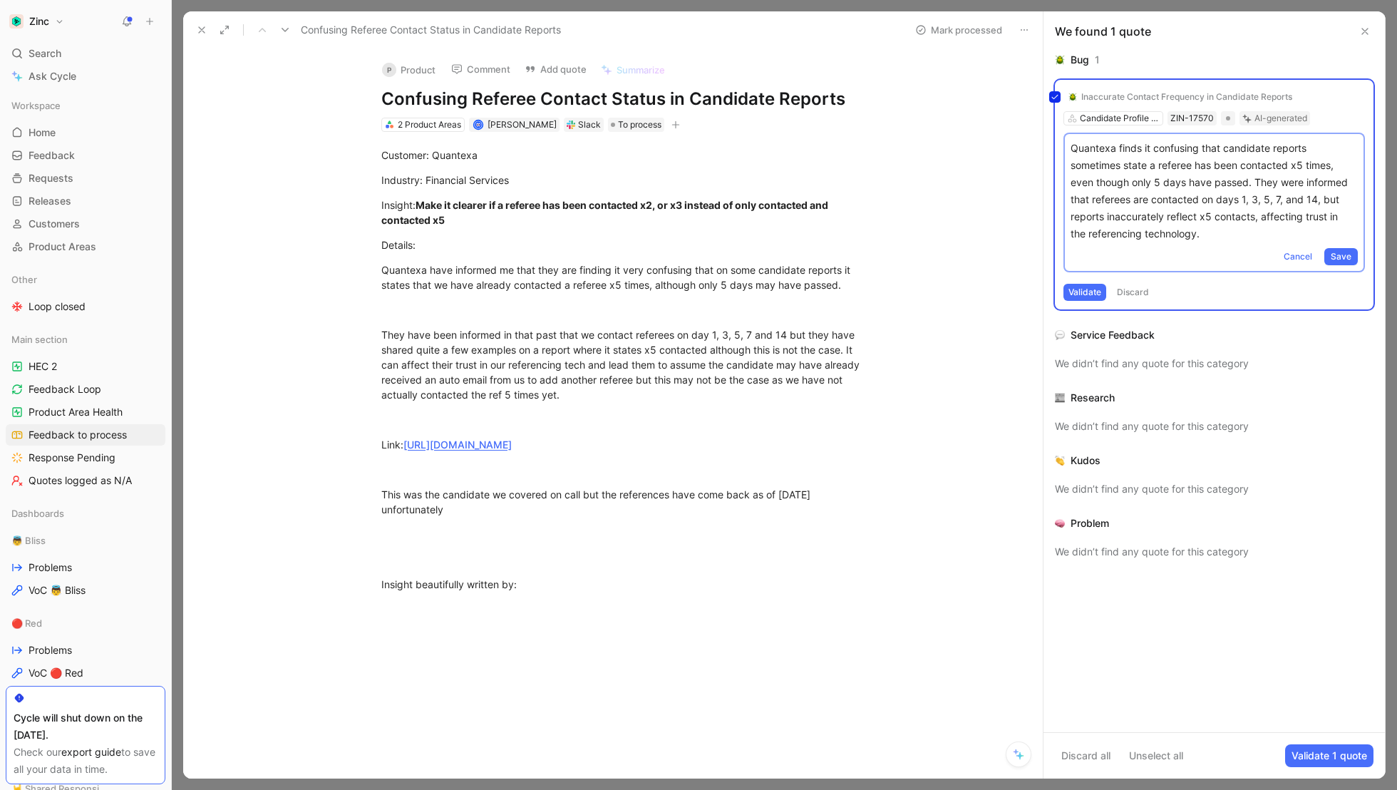
copy p "Quantexa finds it confusing that candidate reports sometimes state a referee ha…"
click at [1210, 237] on div "Inaccurate Contact Frequency in Candidate Reports Candidate Profile & Report ZI…" at bounding box center [1214, 194] width 319 height 229
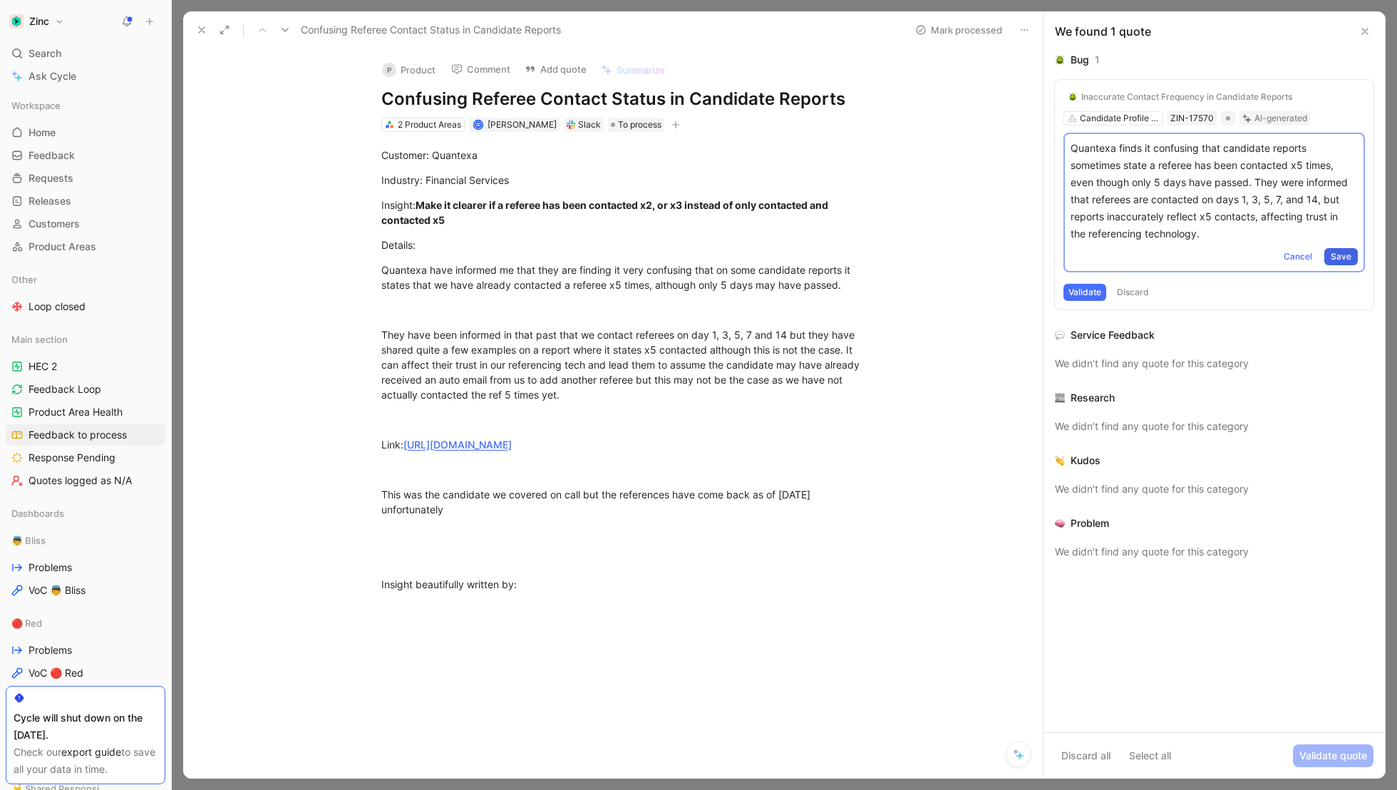
click at [1350, 257] on span "Save" at bounding box center [1341, 256] width 21 height 14
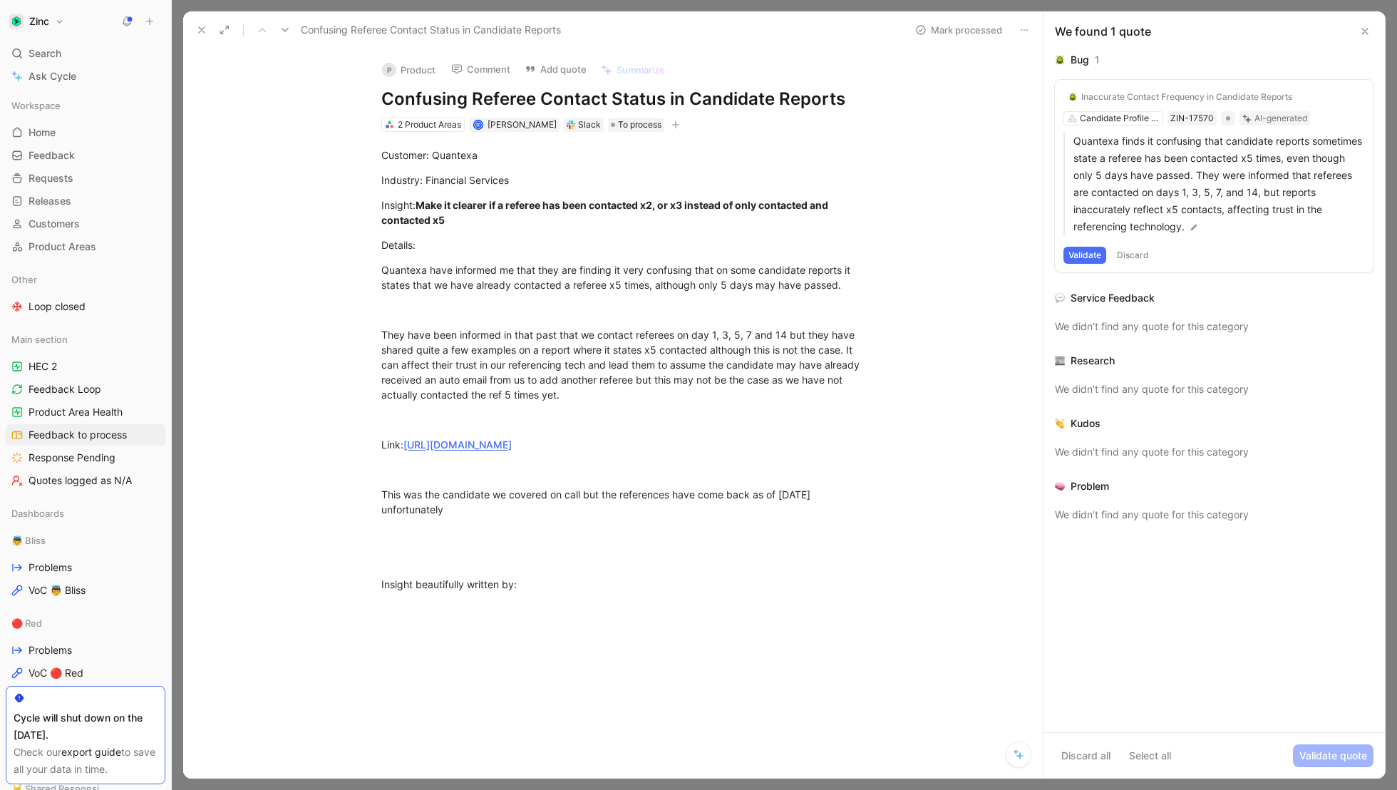
click at [1078, 249] on button "Validate" at bounding box center [1084, 255] width 43 height 17
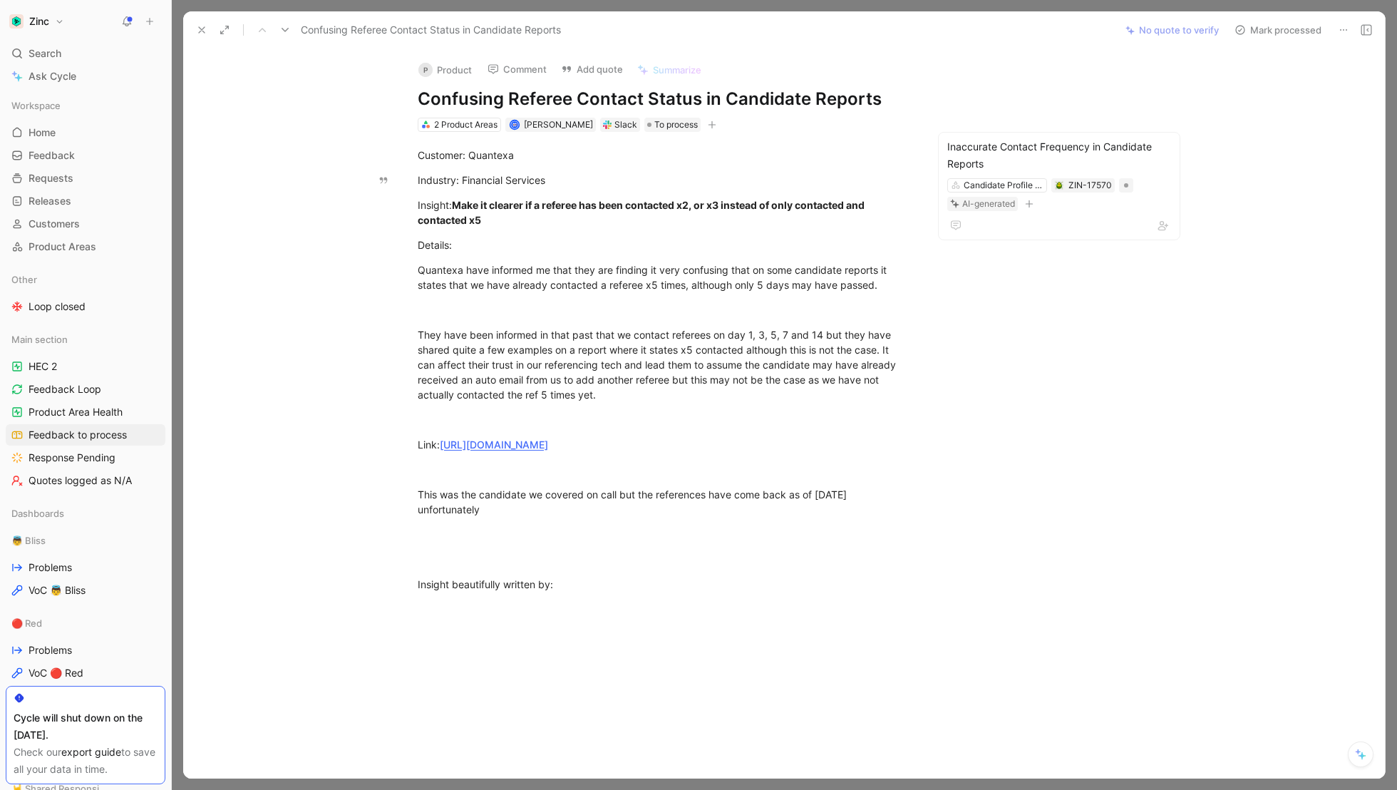
click at [453, 80] on div "P Product Comment Add quote Summarize Confusing Referee Contact Status in Candi…" at bounding box center [664, 91] width 547 height 84
click at [450, 68] on button "P Product" at bounding box center [445, 69] width 66 height 21
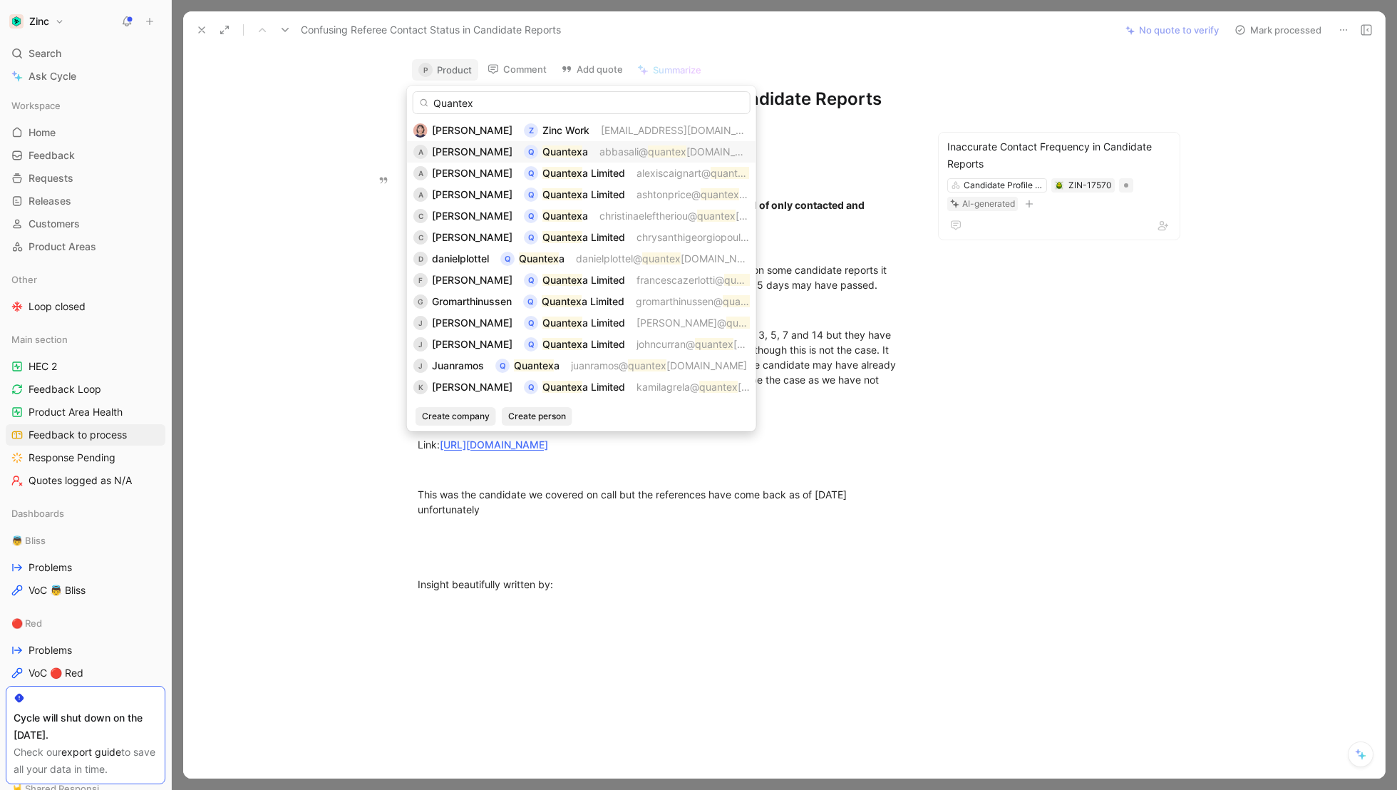
type input "Quantex"
click at [479, 152] on span "[PERSON_NAME]" at bounding box center [472, 151] width 81 height 12
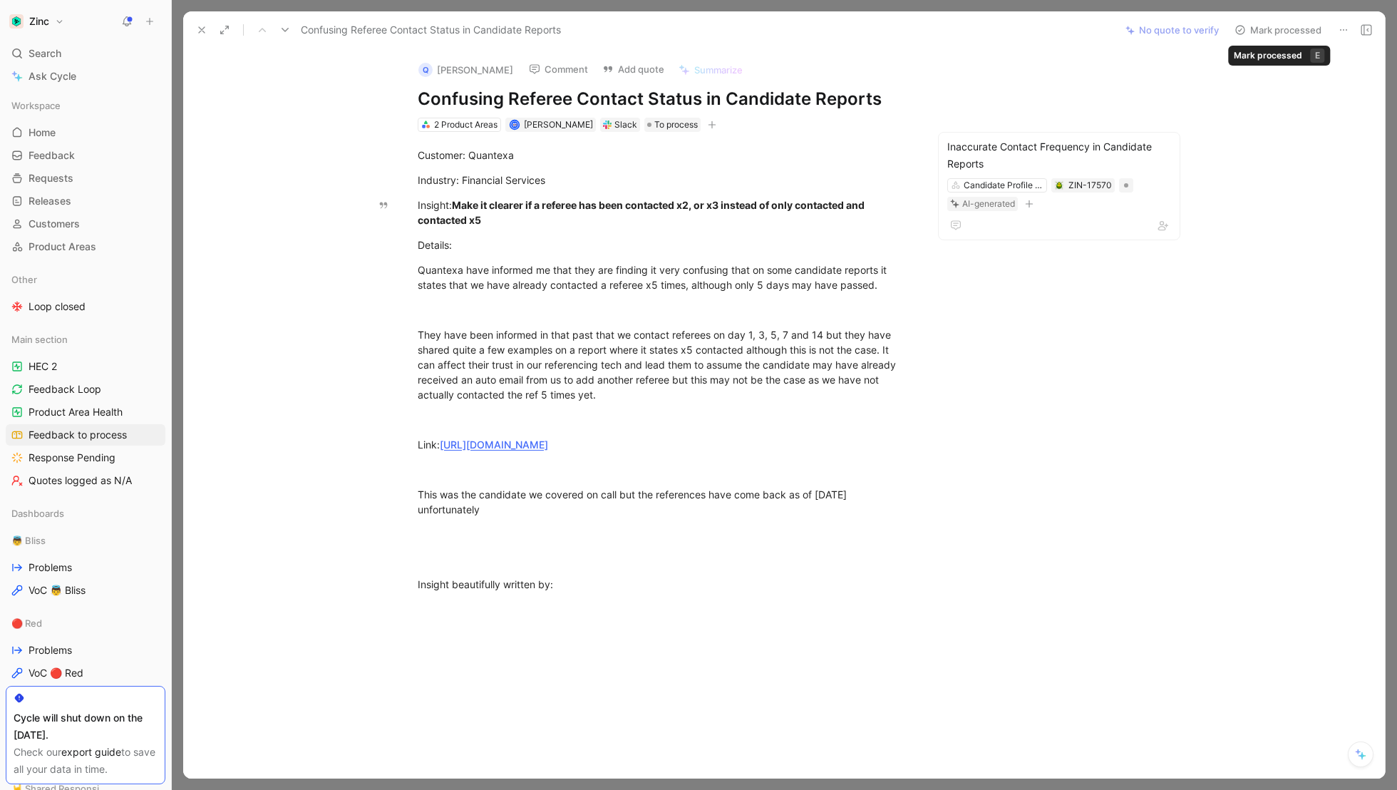
click at [1301, 29] on button "Mark processed" at bounding box center [1278, 30] width 100 height 20
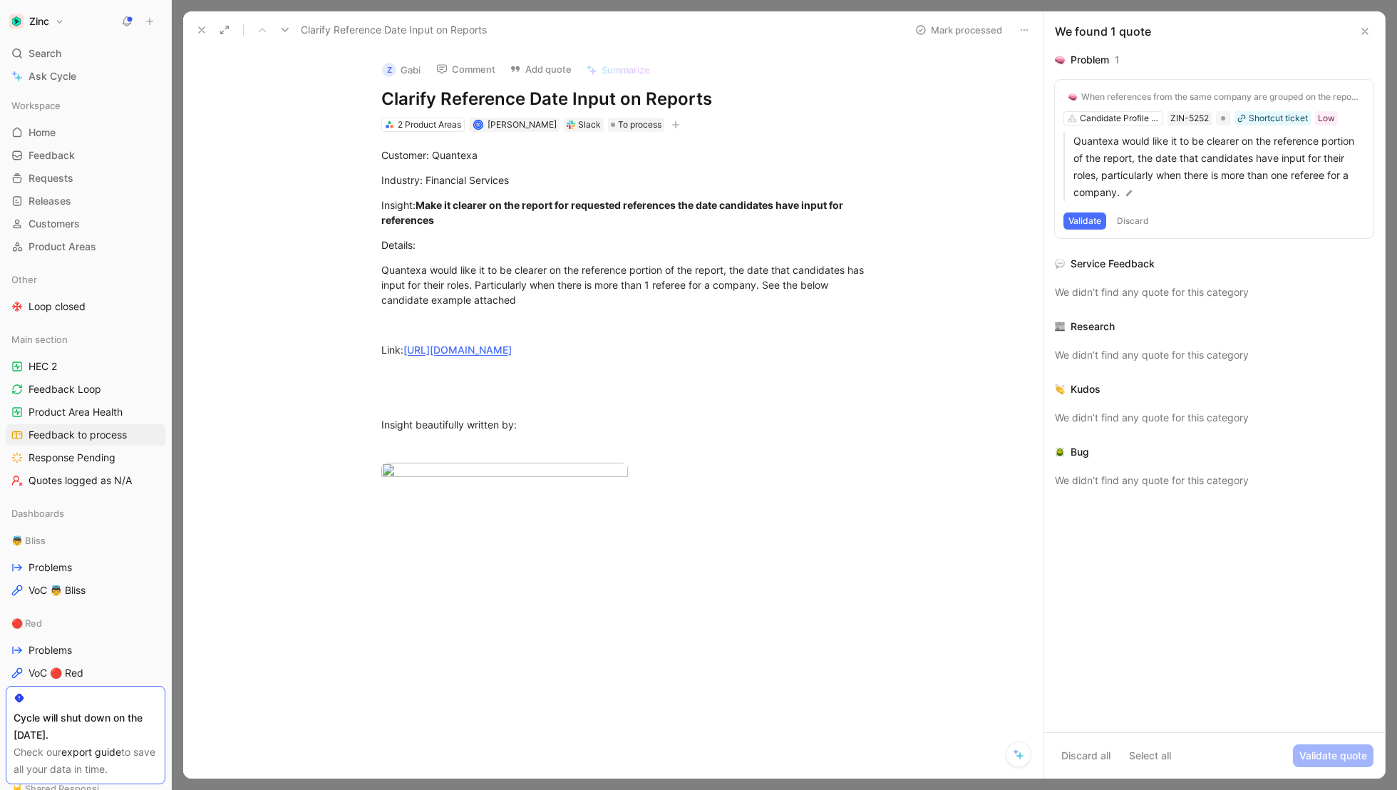
click at [1068, 219] on button "Validate" at bounding box center [1084, 220] width 43 height 17
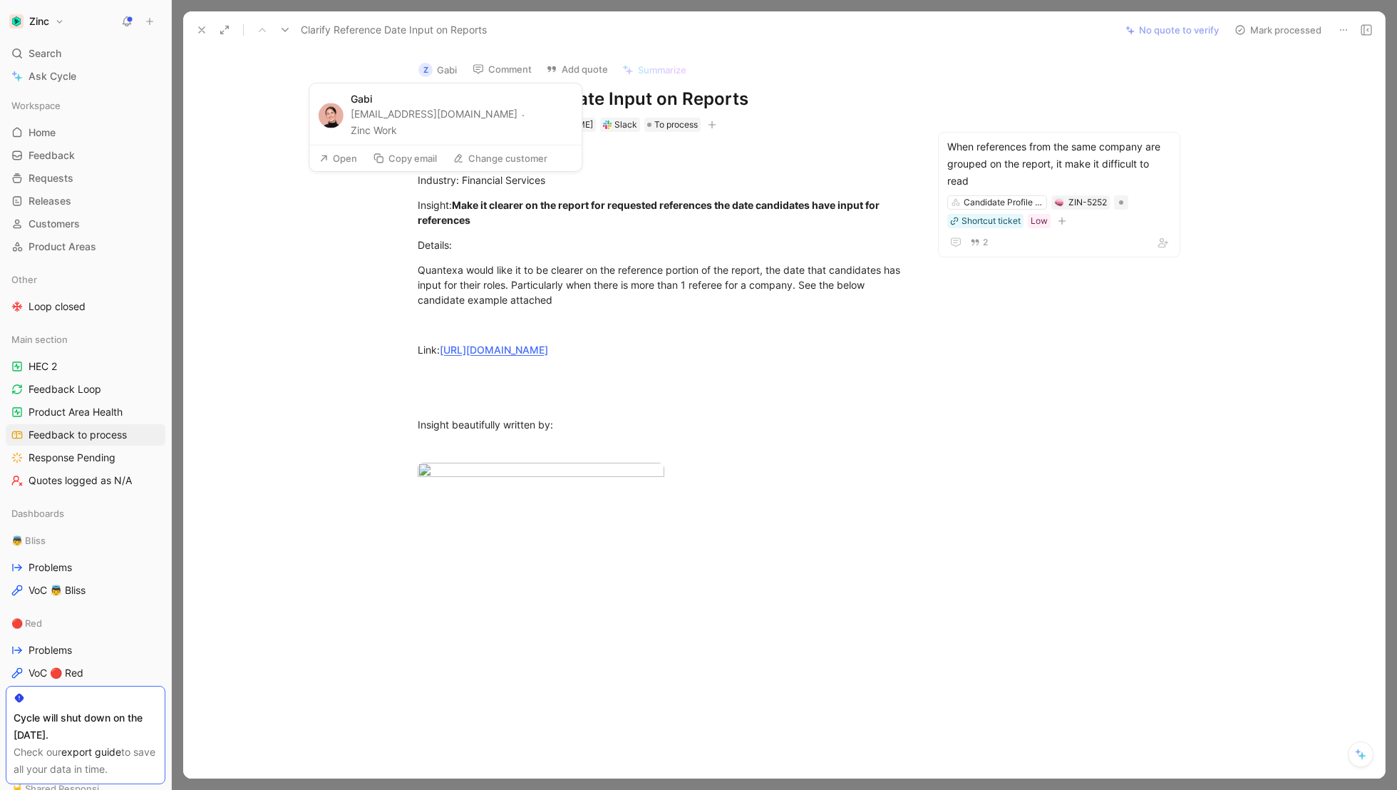
click at [433, 67] on button "Z Gabi" at bounding box center [437, 69] width 51 height 21
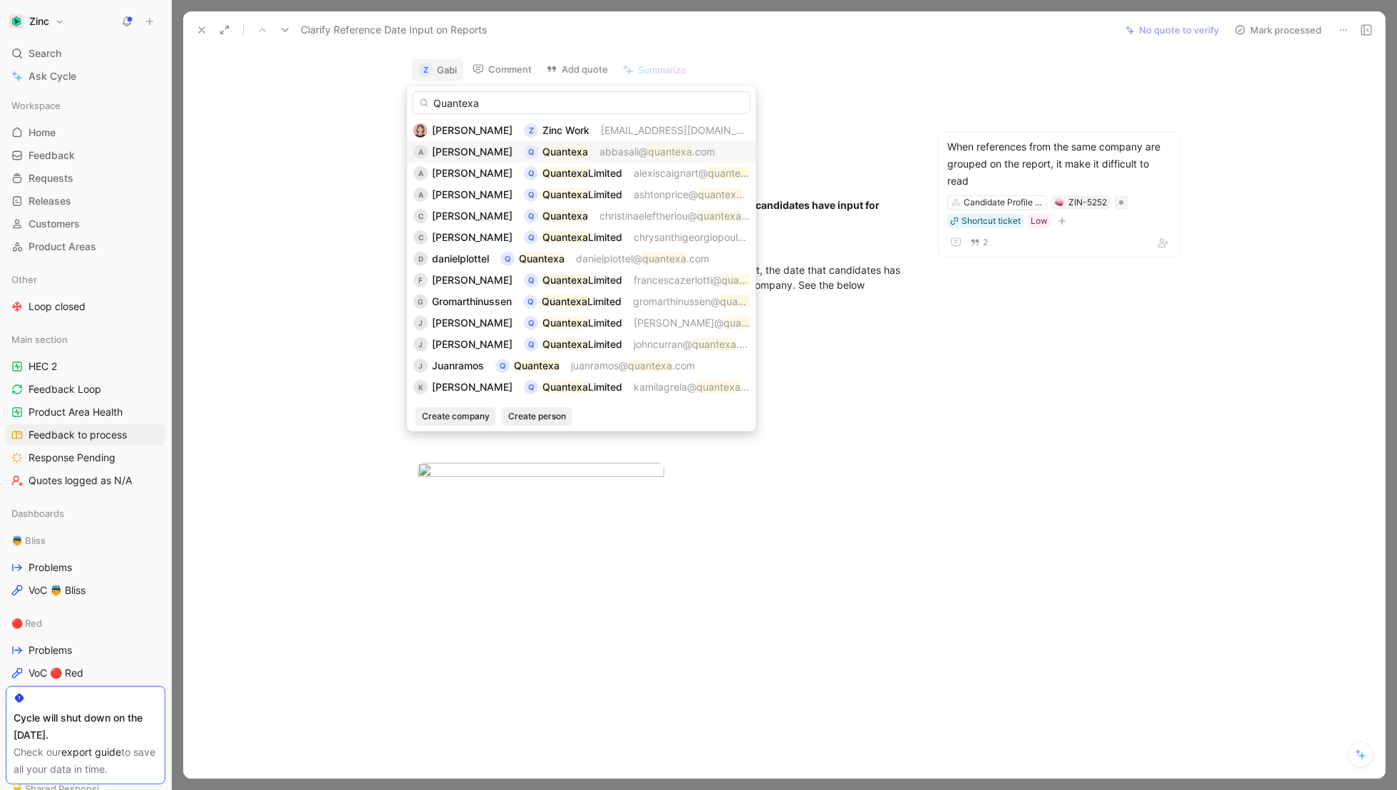
type input "Quantexa"
click at [588, 151] on mark "Quantexa" at bounding box center [565, 151] width 46 height 12
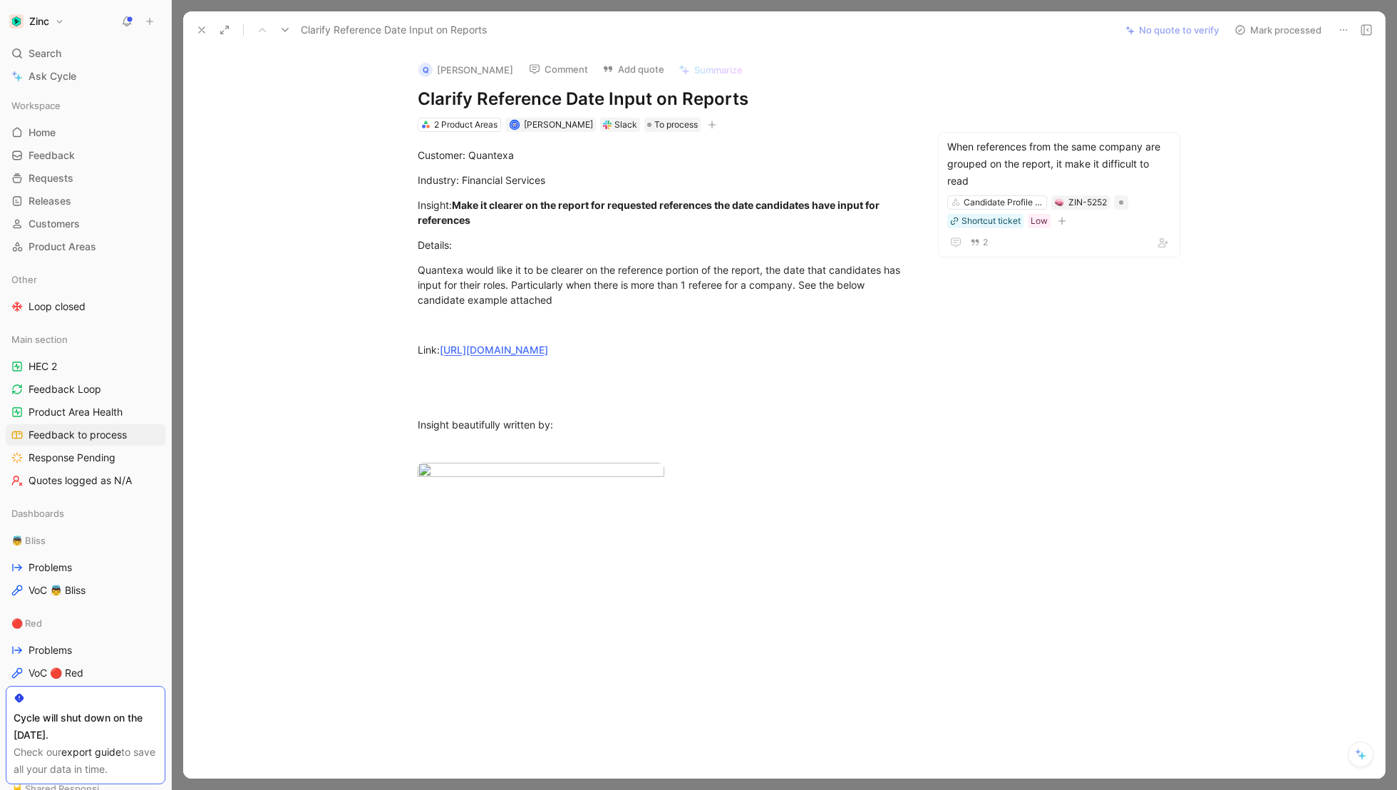
click at [1289, 32] on button "Mark processed" at bounding box center [1278, 30] width 100 height 20
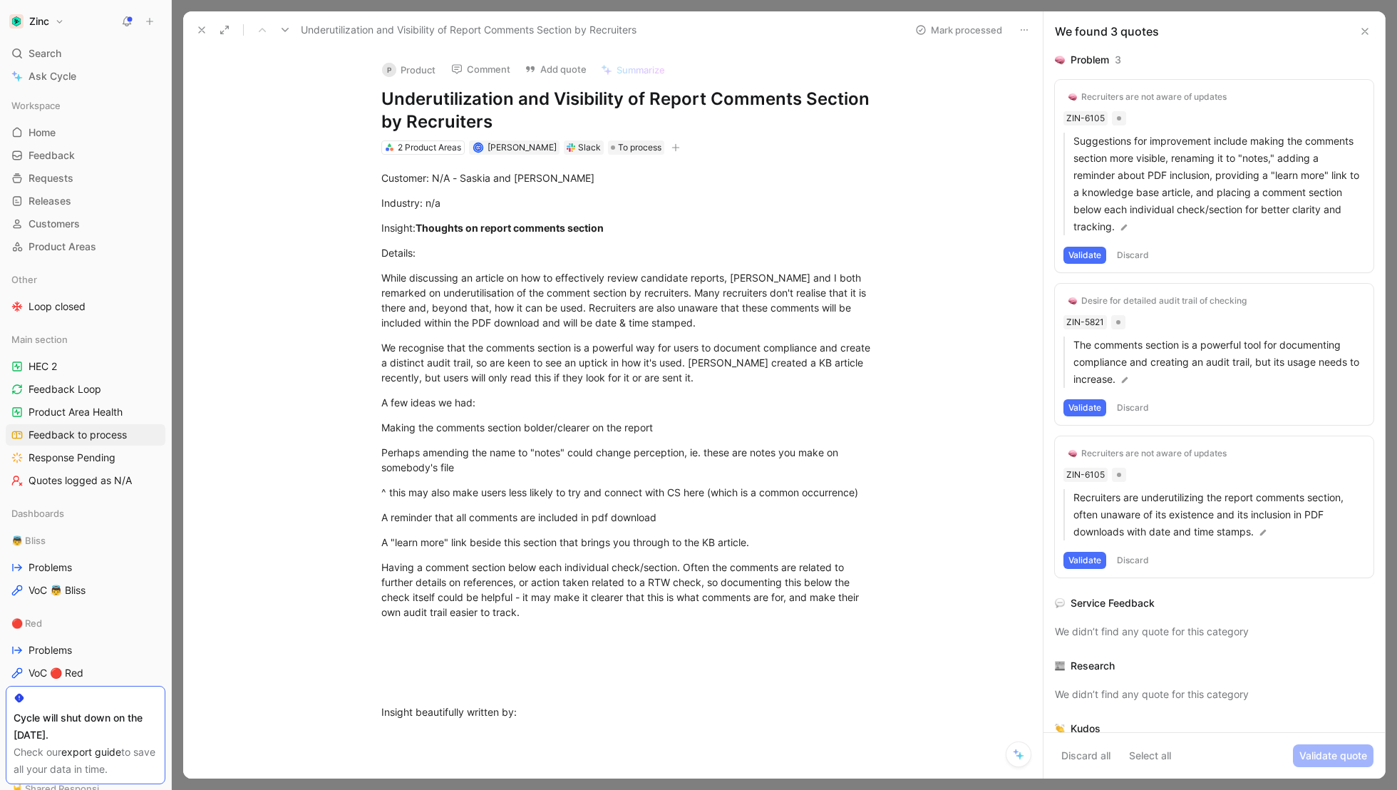
click at [1144, 410] on button "Discard" at bounding box center [1133, 407] width 42 height 17
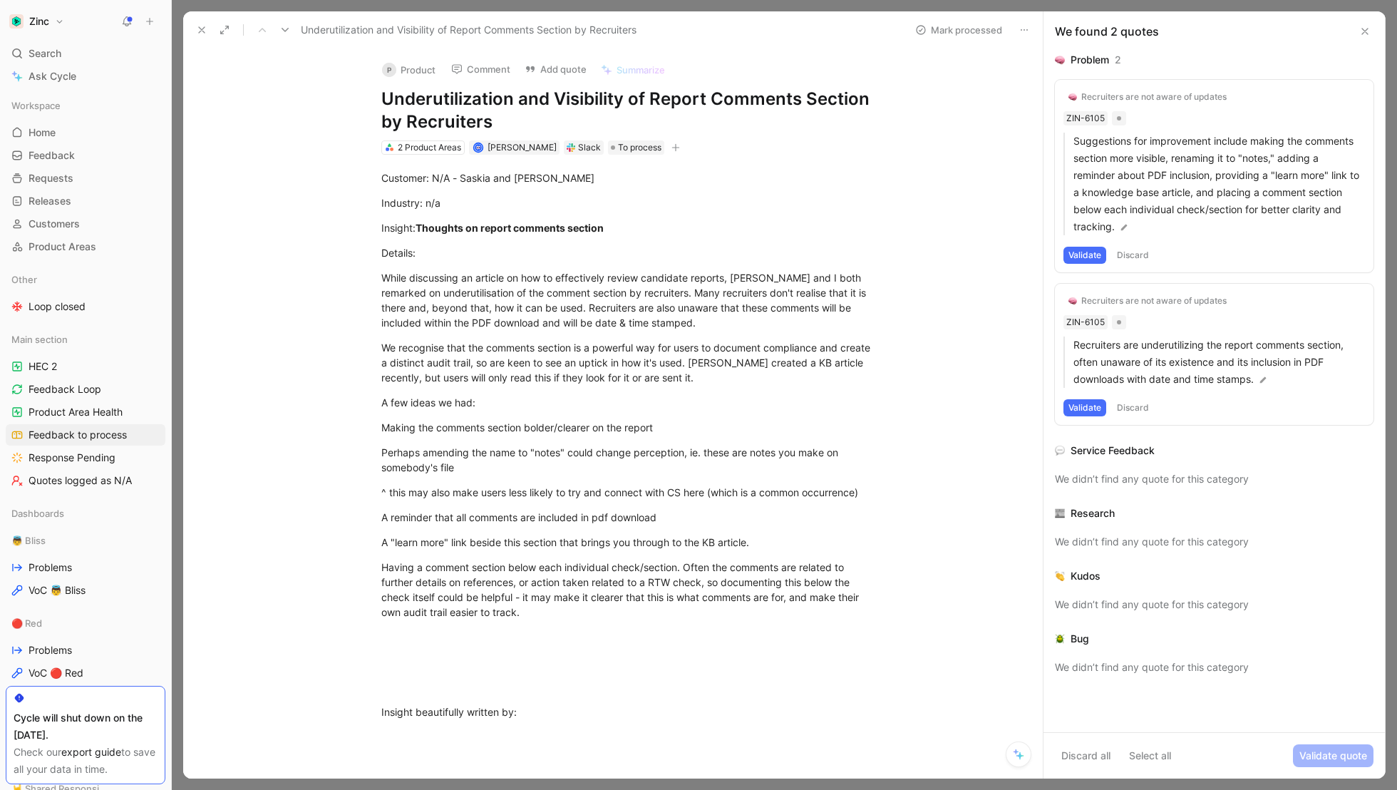
click at [1132, 404] on button "Discard" at bounding box center [1133, 407] width 42 height 17
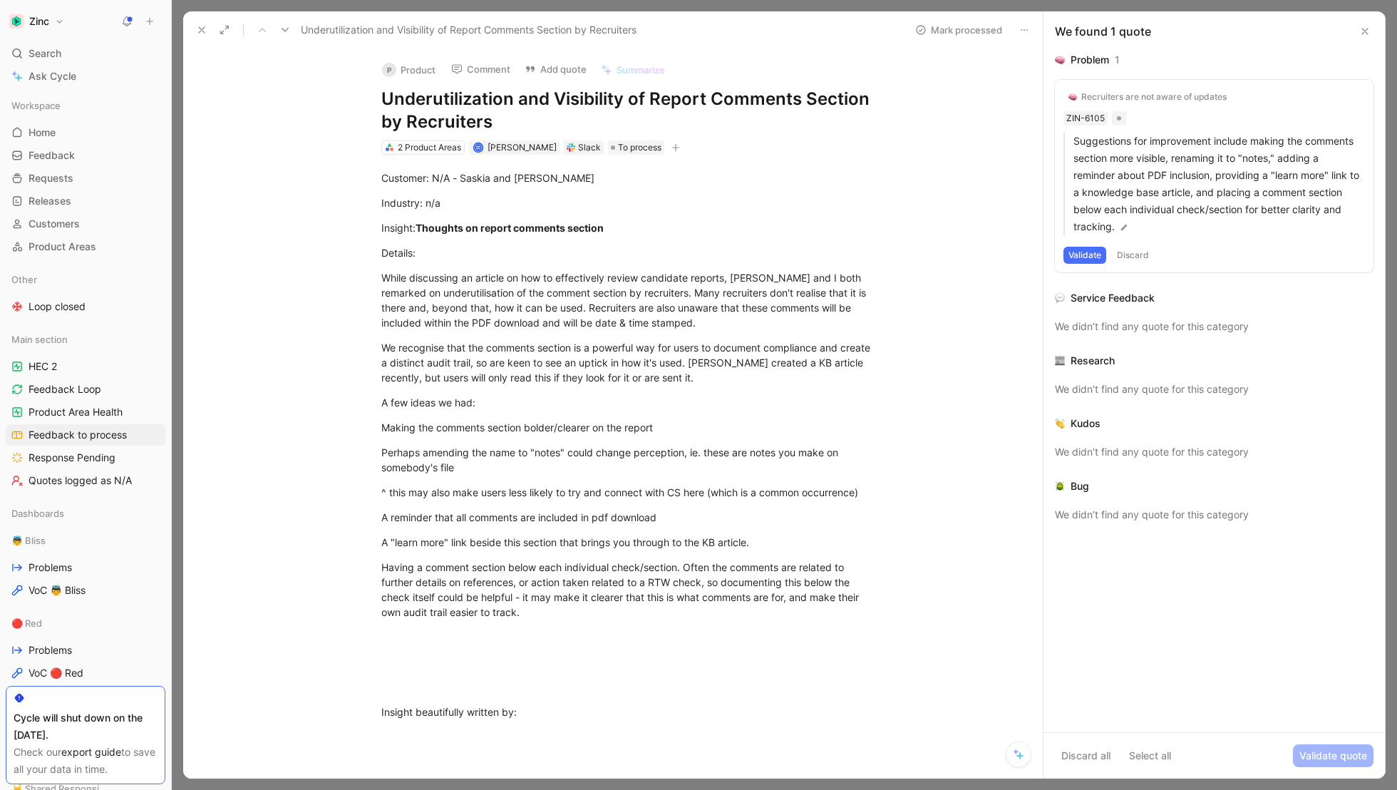
click at [1132, 250] on button "Discard" at bounding box center [1133, 255] width 42 height 17
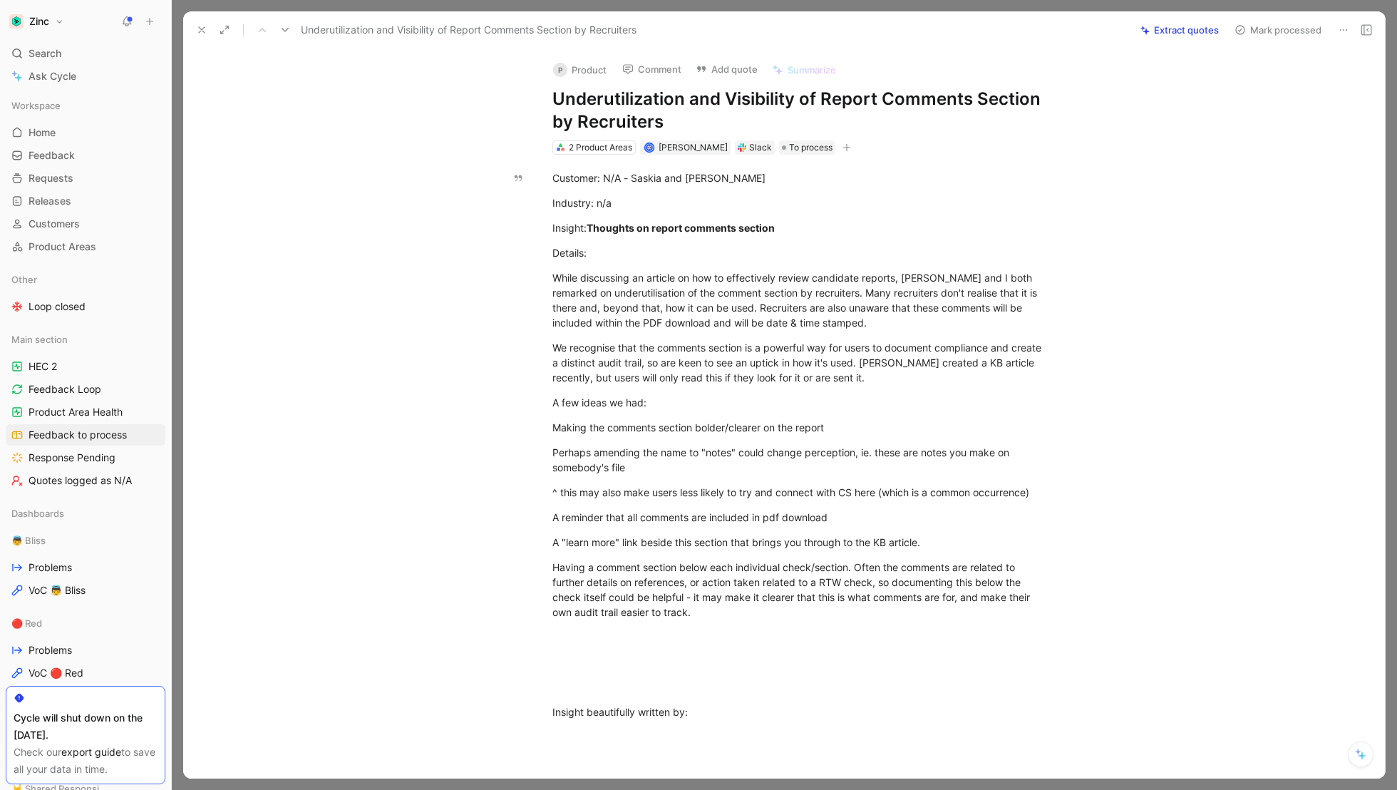
click at [718, 66] on button "Add quote" at bounding box center [726, 69] width 75 height 20
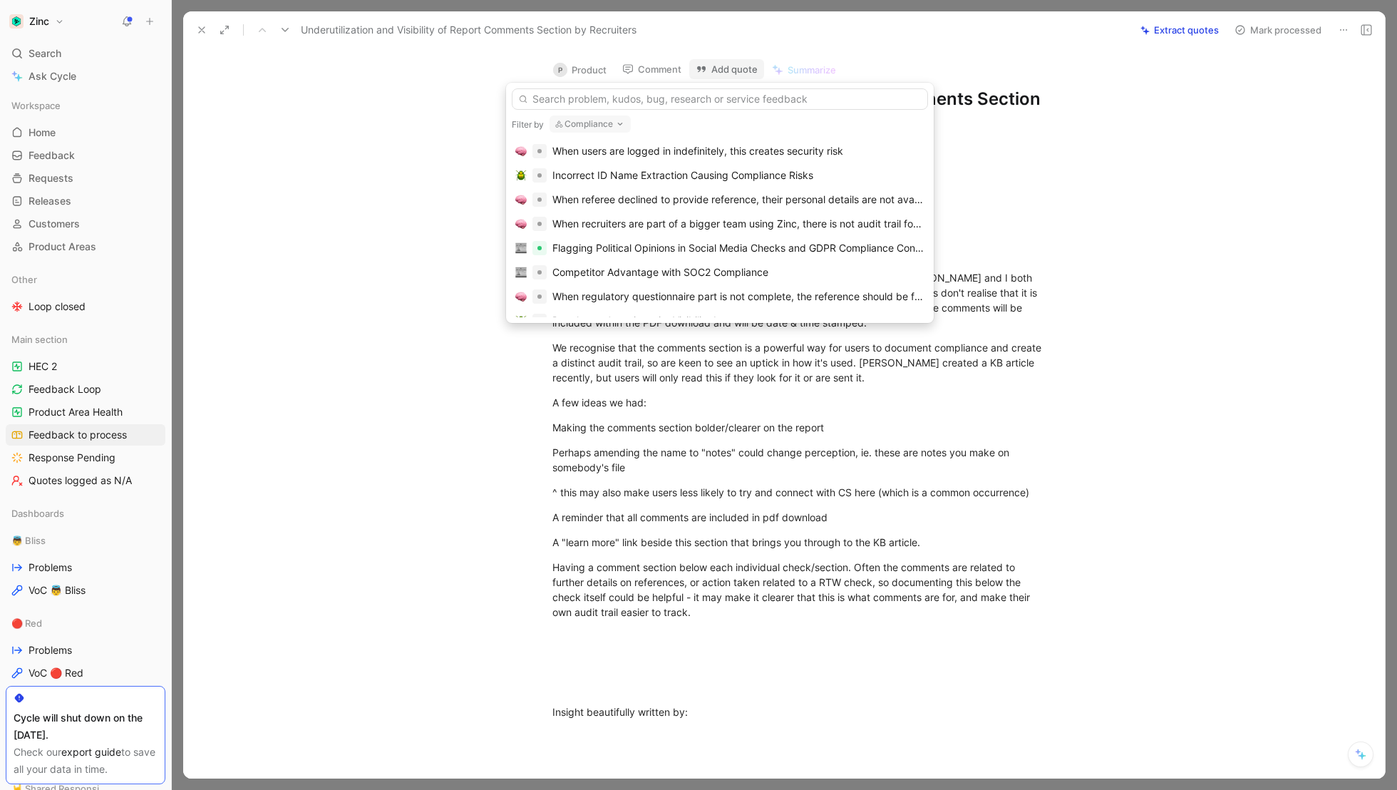
click at [584, 128] on button "Compliance" at bounding box center [589, 123] width 81 height 17
type input "[PERSON_NAME]"
click at [637, 177] on span "date Profile & Report" at bounding box center [685, 181] width 97 height 12
click at [609, 100] on input "text" at bounding box center [720, 98] width 416 height 21
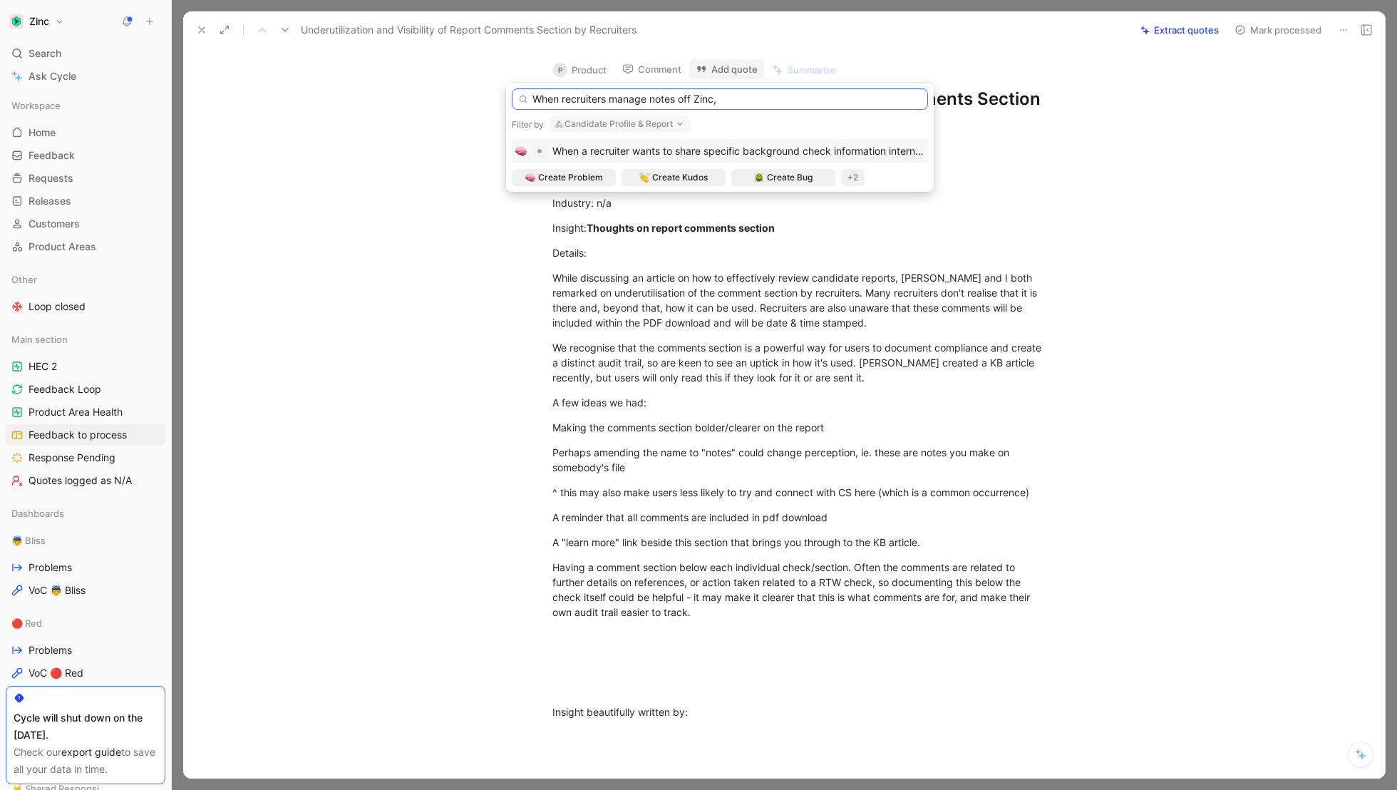
drag, startPoint x: 743, startPoint y: 95, endPoint x: 505, endPoint y: 81, distance: 238.5
click at [505, 81] on body "Zinc Search ⌘ K Ask Cycle Workspace Home G then H Feedback G then F Requests G …" at bounding box center [698, 395] width 1397 height 790
drag, startPoint x: 745, startPoint y: 107, endPoint x: 527, endPoint y: 95, distance: 219.1
click at [527, 95] on div "When recruiters manage notes off Zin" at bounding box center [720, 98] width 416 height 21
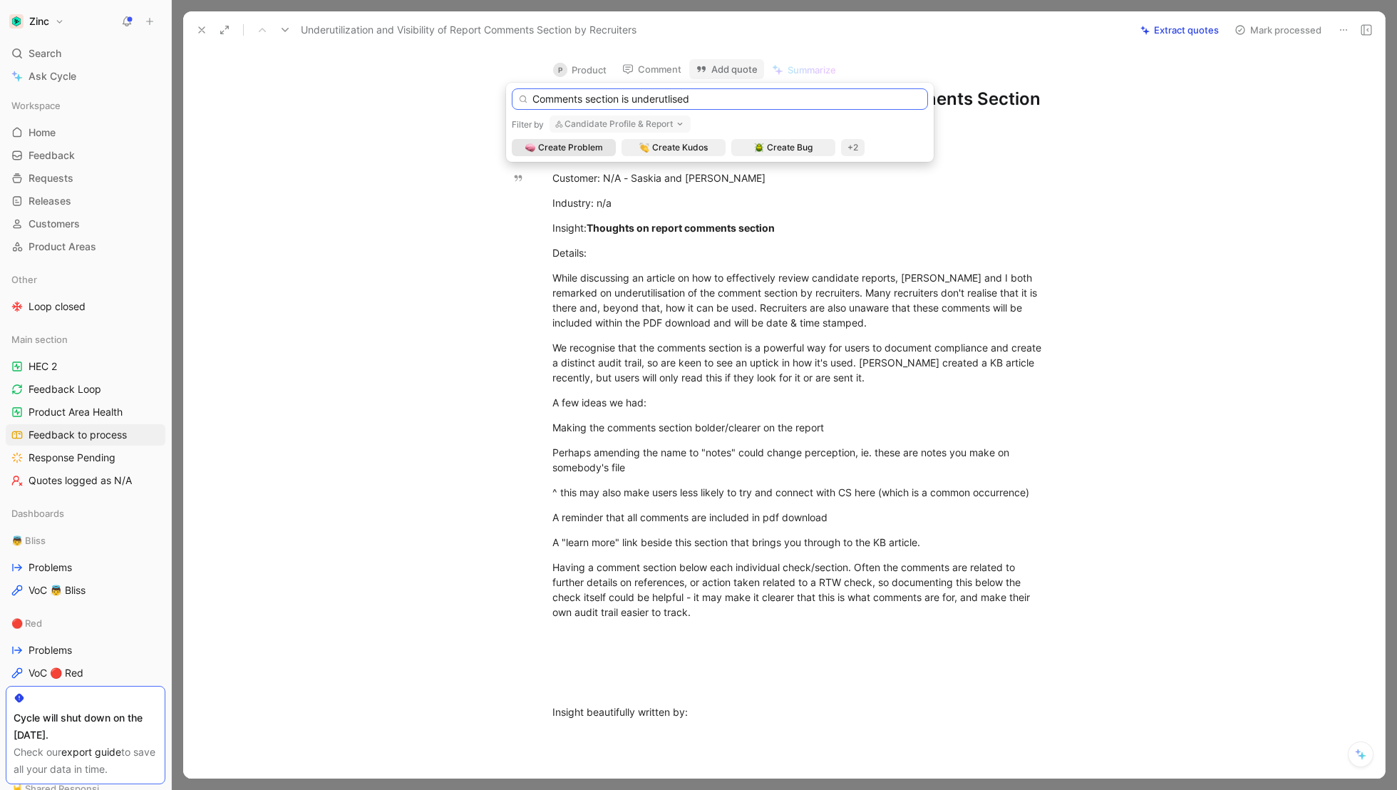
type input "Comments section is underutlised"
click at [545, 142] on span "Create Problem" at bounding box center [570, 147] width 65 height 14
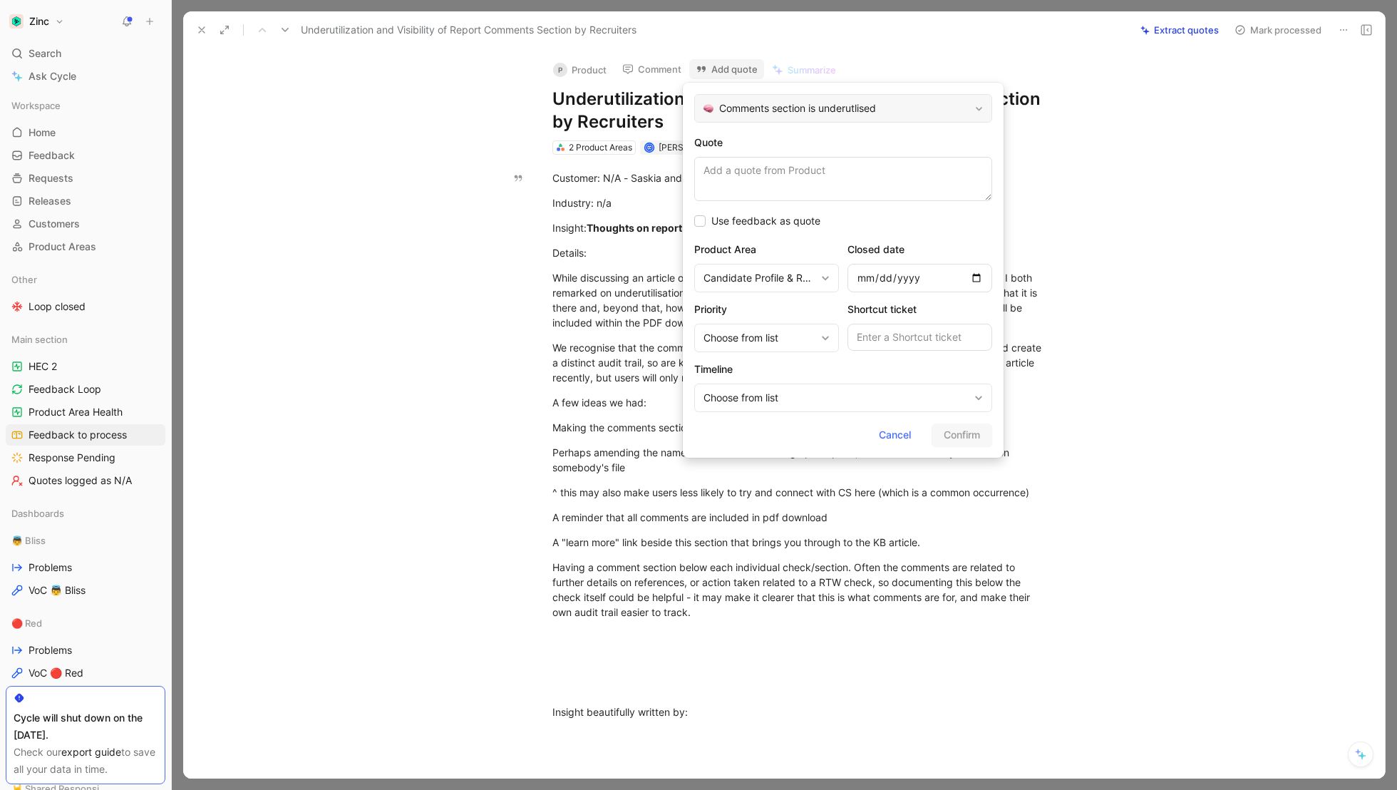
click at [840, 108] on span "Comments section is underutlised" at bounding box center [844, 108] width 250 height 17
click at [755, 174] on textarea "Quote" at bounding box center [843, 179] width 298 height 44
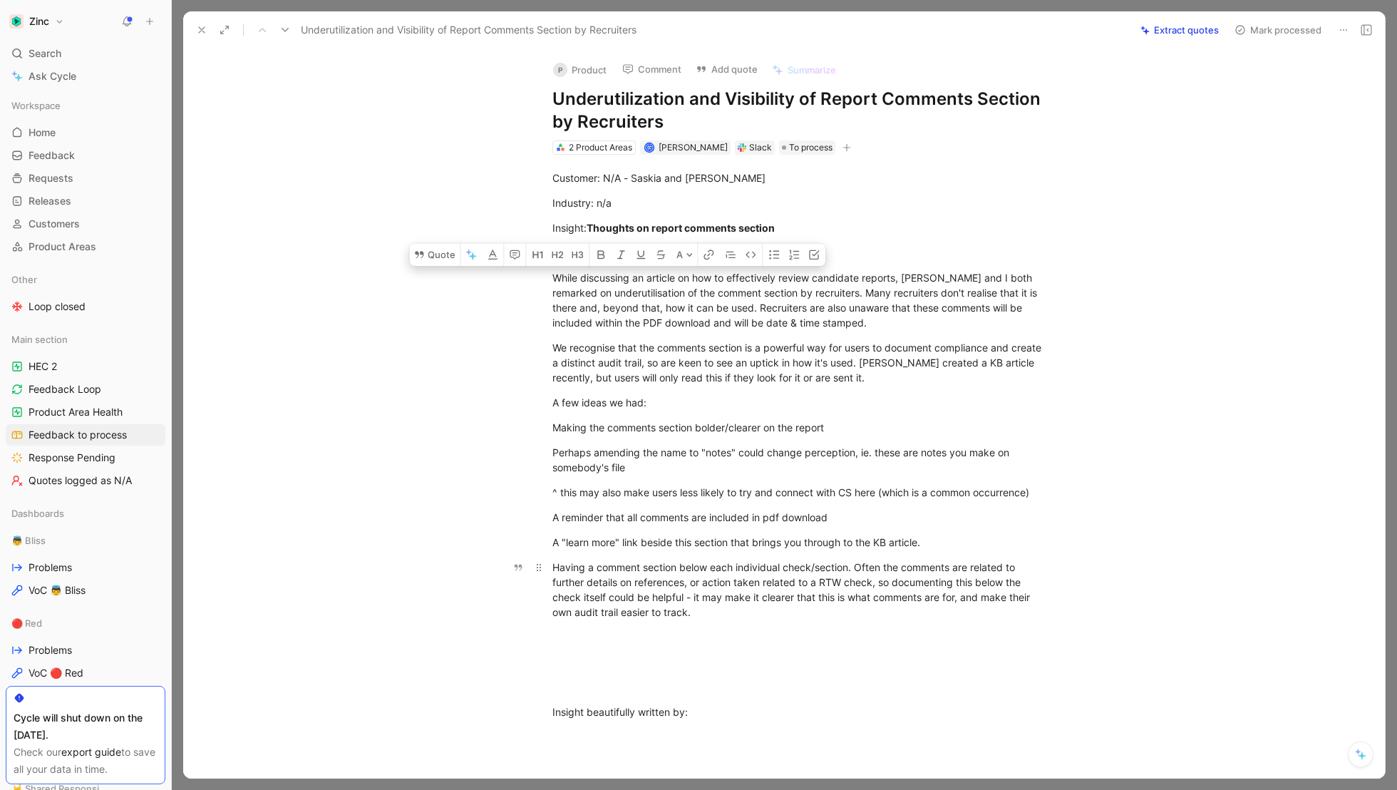
drag, startPoint x: 547, startPoint y: 278, endPoint x: 892, endPoint y: 609, distance: 477.3
click at [892, 609] on div "Customer: N/[PERSON_NAME] and [PERSON_NAME] Industry: n/a Insight: Thoughts on …" at bounding box center [799, 457] width 1172 height 605
copy div "While discussing an article on how to effectively review candidate reports, [PE…"
click at [718, 61] on button "Add quote" at bounding box center [726, 69] width 75 height 20
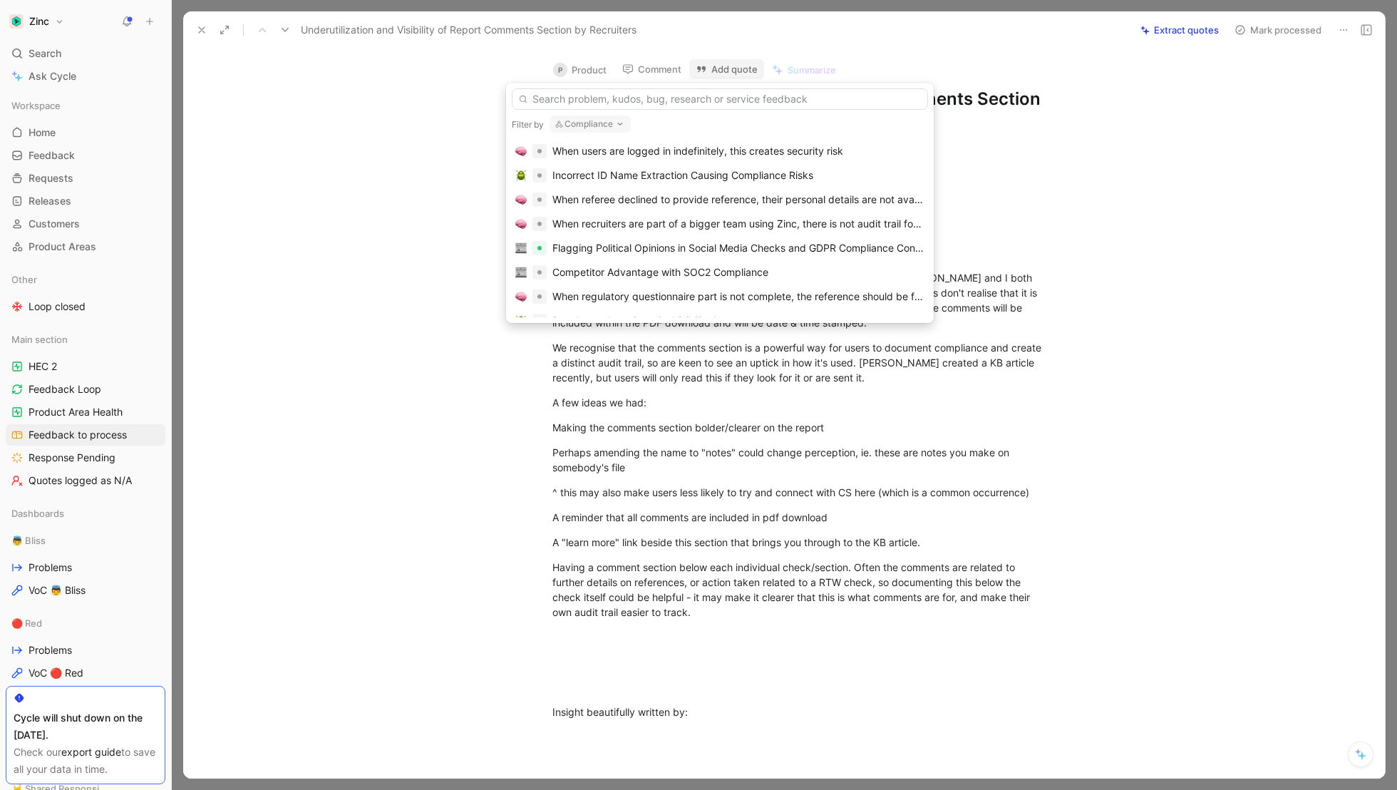
click at [606, 118] on button "Compliance" at bounding box center [589, 123] width 81 height 17
type input "candid"
click at [609, 182] on span "ate Profile & Report" at bounding box center [635, 181] width 91 height 12
click at [641, 149] on div "Comments section is underutlised" at bounding box center [630, 151] width 157 height 17
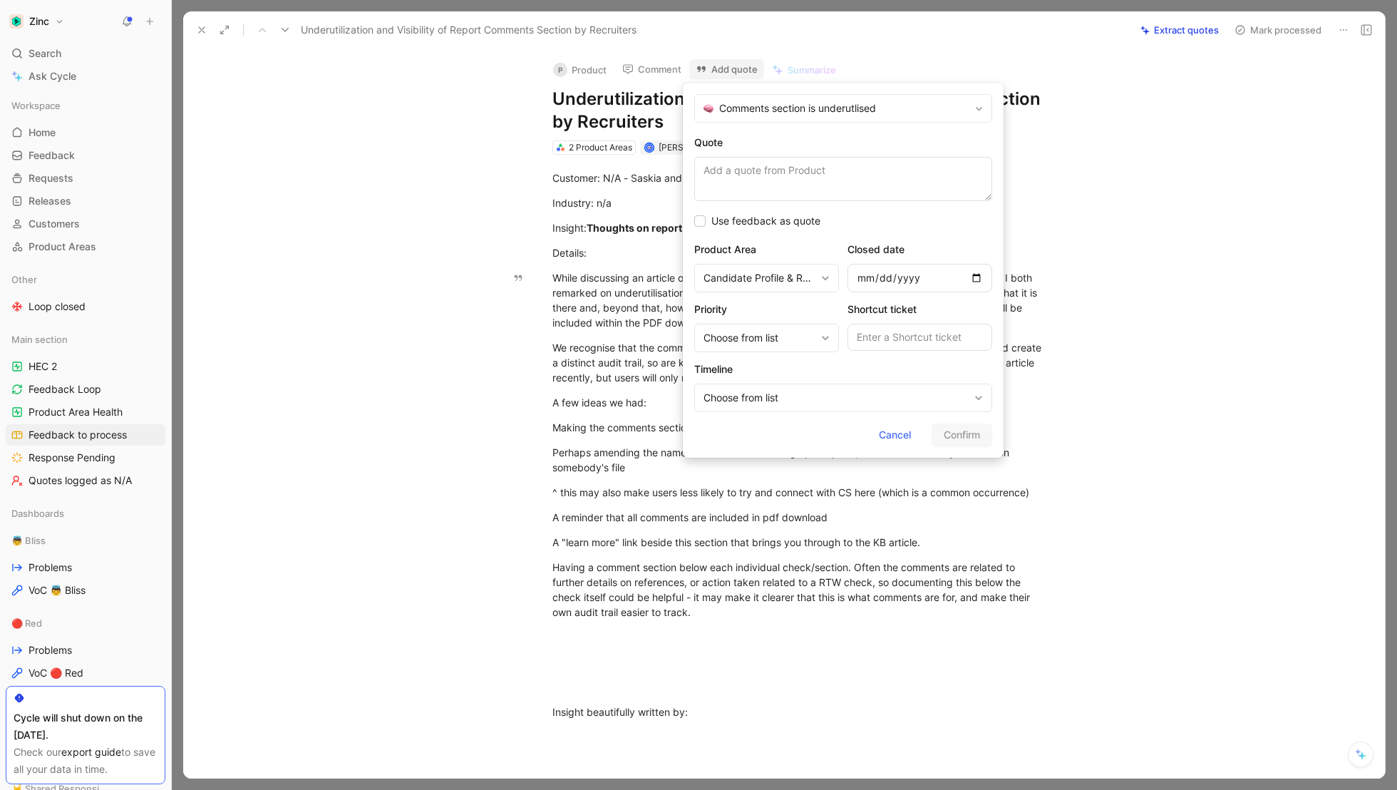
click at [790, 195] on textarea "Quote" at bounding box center [843, 179] width 298 height 44
type textarea "While discussing an article on how to effectively review candidate reports, [PE…"
click at [959, 430] on span "Confirm" at bounding box center [962, 434] width 36 height 17
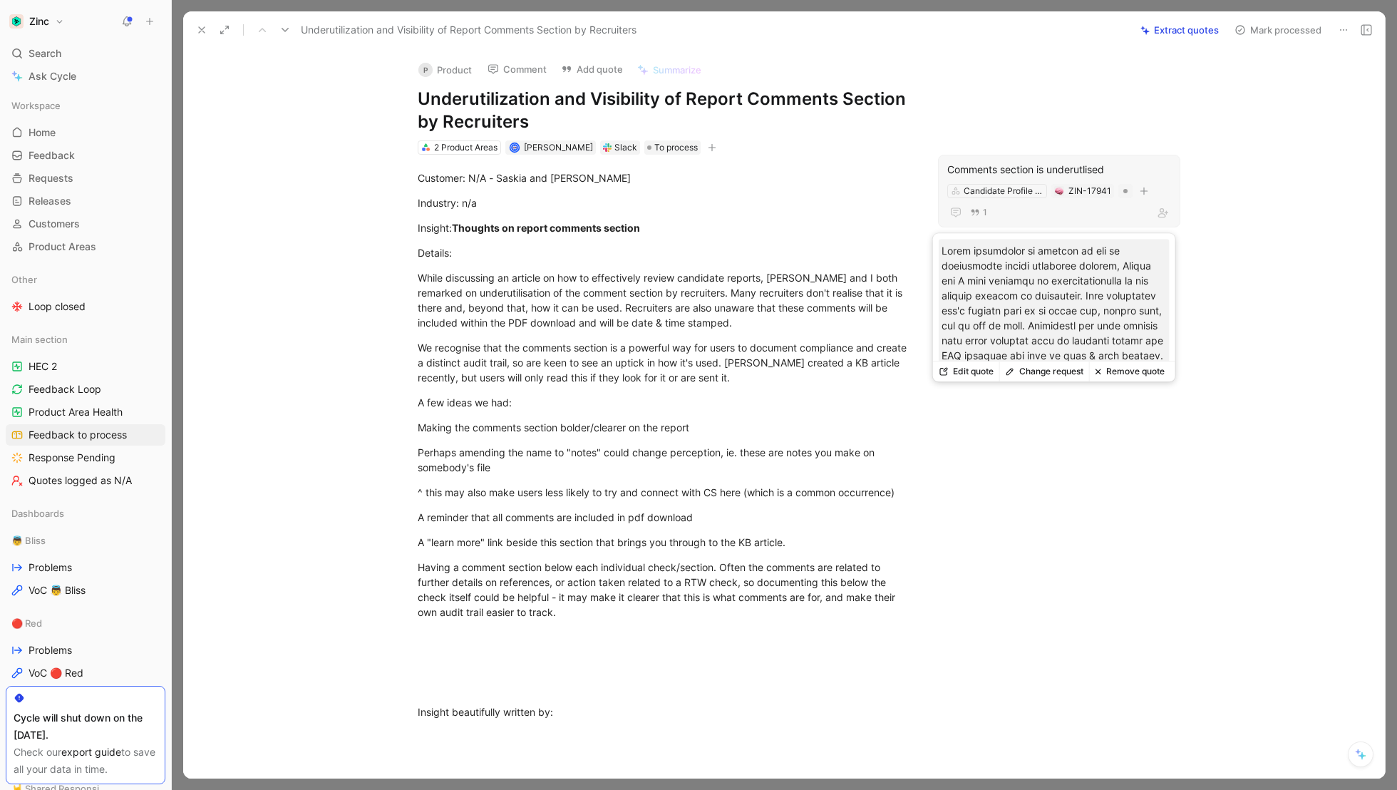
click at [1008, 166] on div "Comments section is underutlised" at bounding box center [1059, 169] width 224 height 17
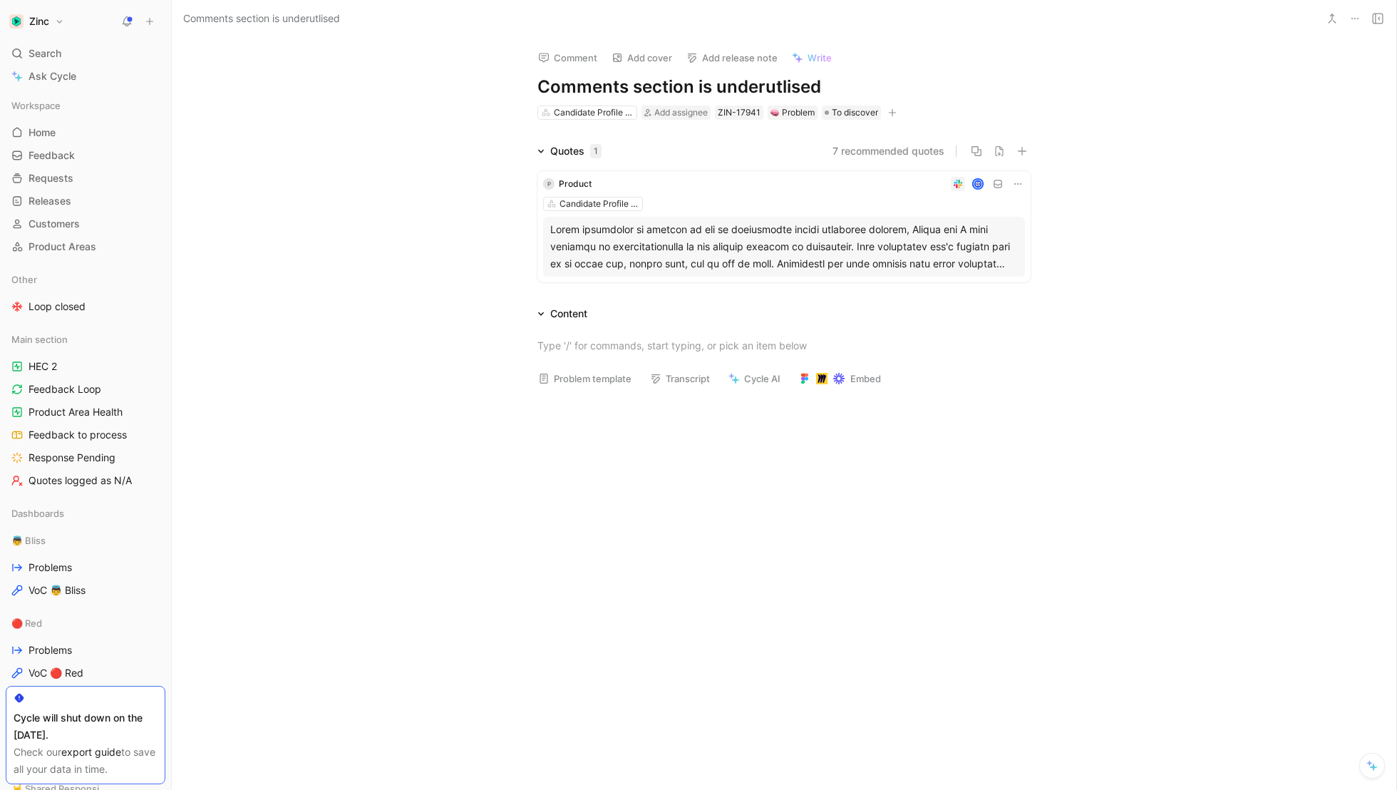
click at [701, 88] on h1 "Comments section is underutlised" at bounding box center [783, 87] width 493 height 23
click at [482, 162] on div "Quotes 1 7 recommended quotes P Product Candidate Profile & Report" at bounding box center [784, 215] width 1224 height 145
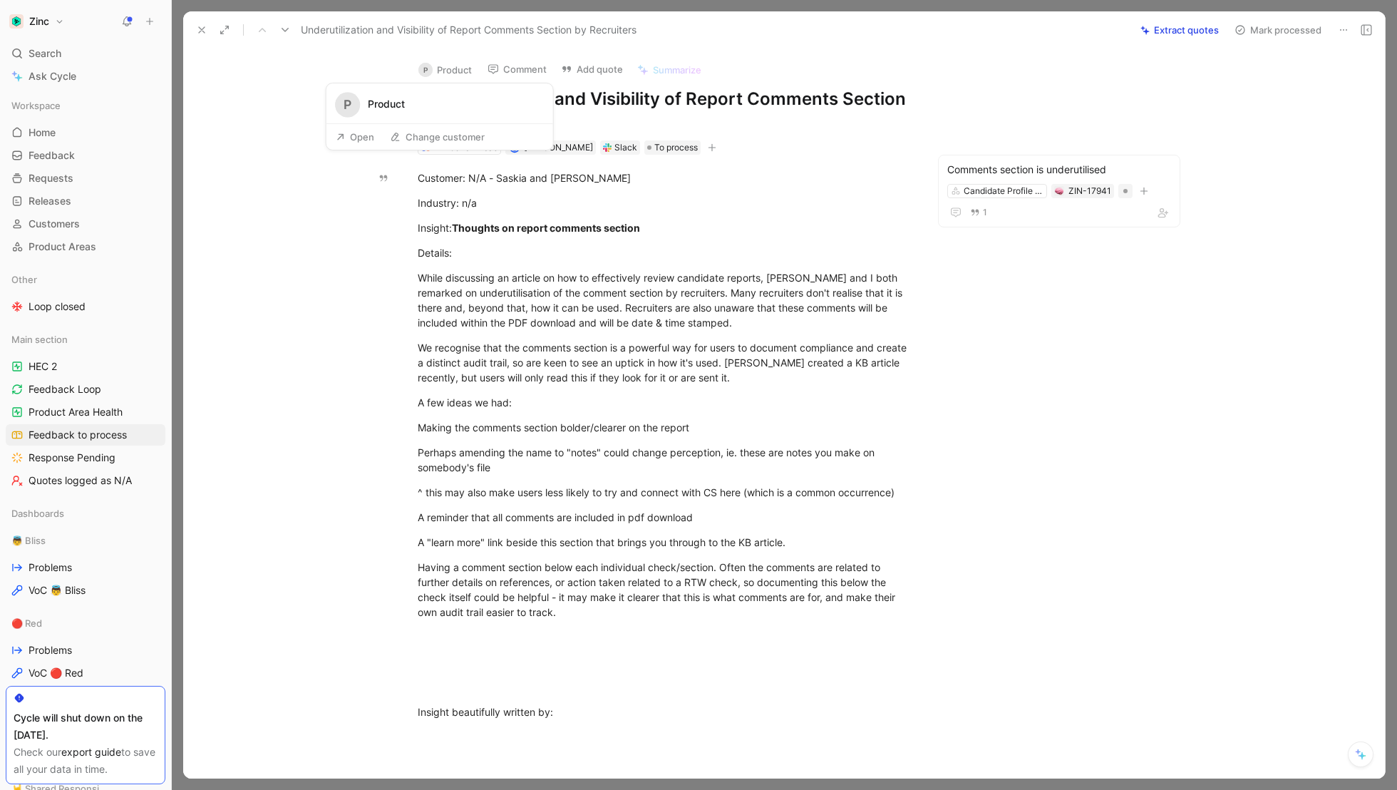
click at [440, 65] on button "P Product" at bounding box center [445, 69] width 66 height 21
click at [1275, 24] on button "Mark processed" at bounding box center [1278, 30] width 100 height 20
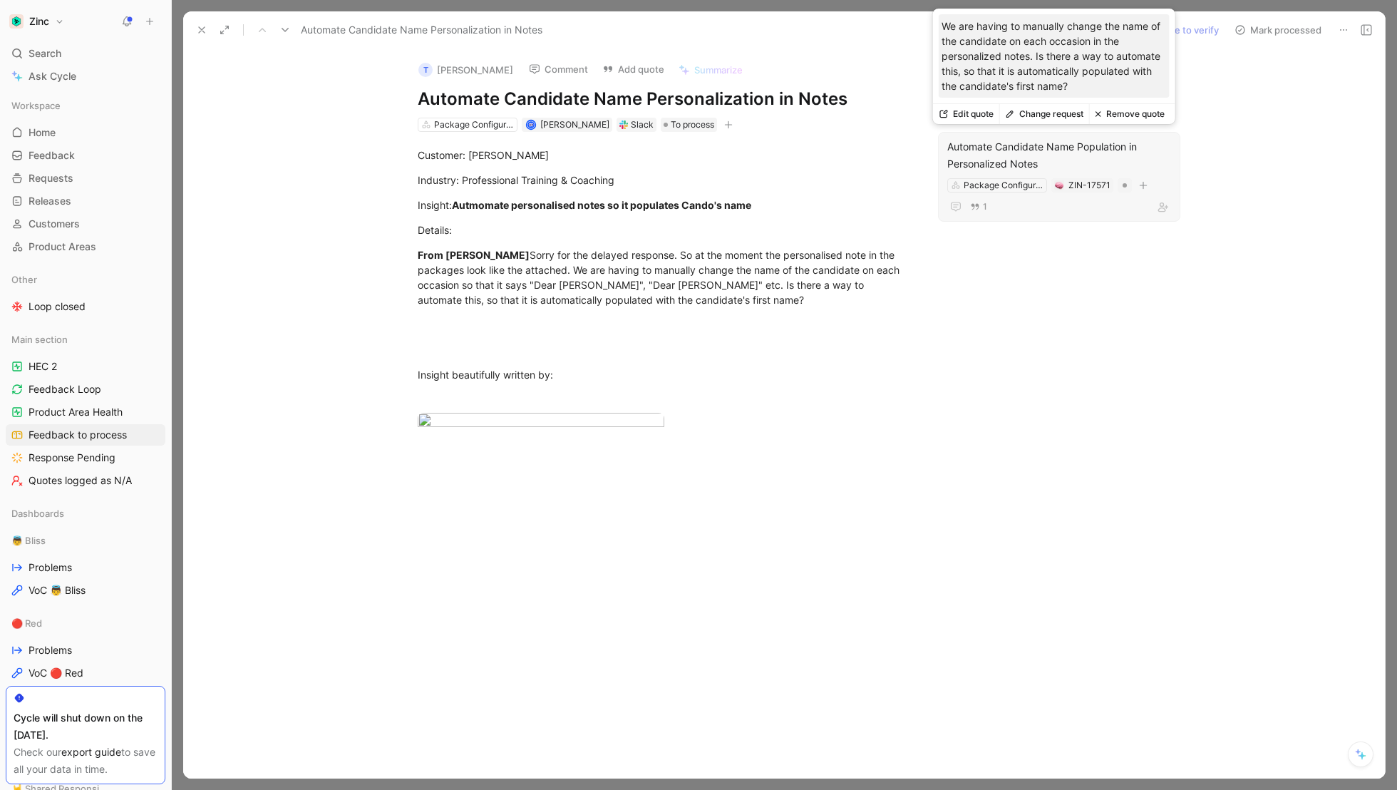
click at [1006, 155] on div "Automate Candidate Name Population in Personalized Notes" at bounding box center [1059, 155] width 224 height 34
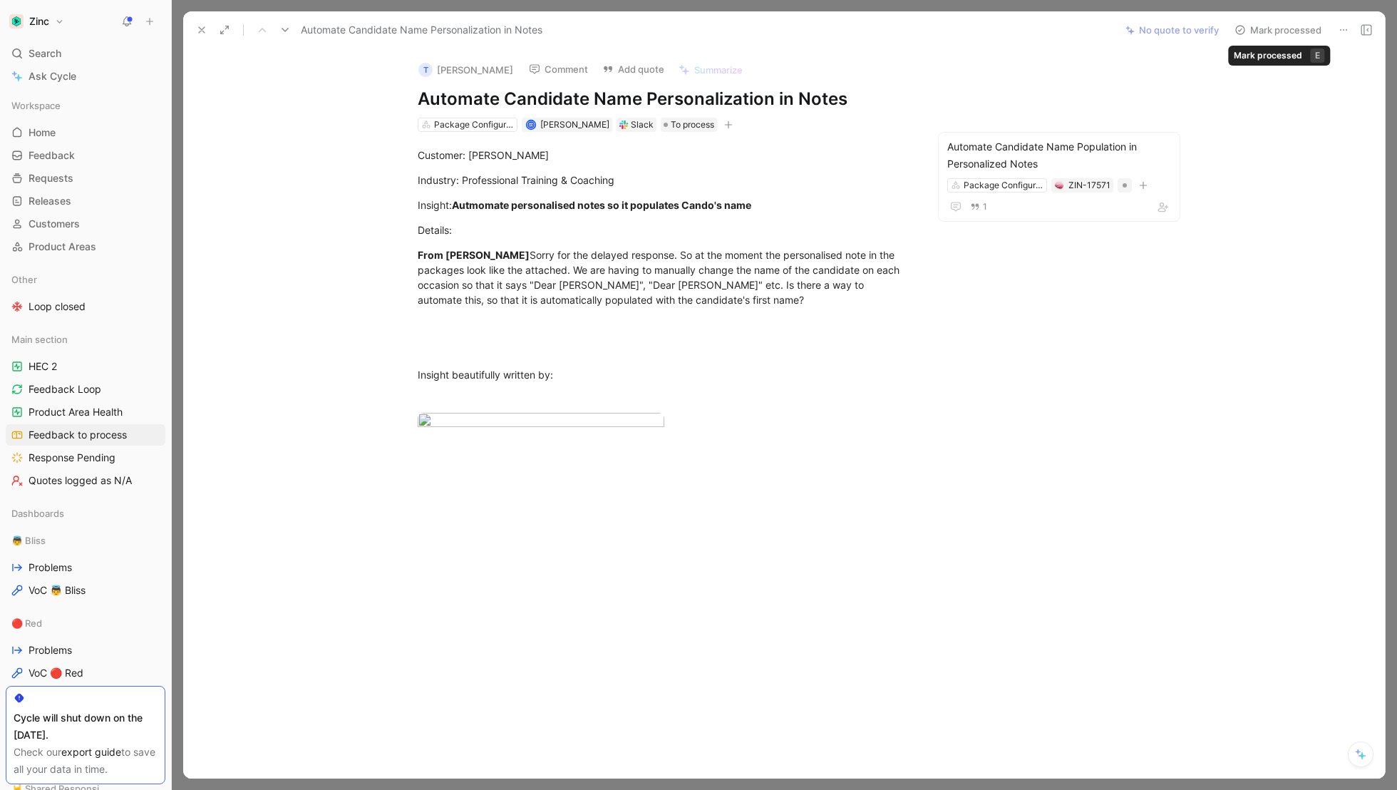
click at [1294, 31] on button "Mark processed" at bounding box center [1278, 30] width 100 height 20
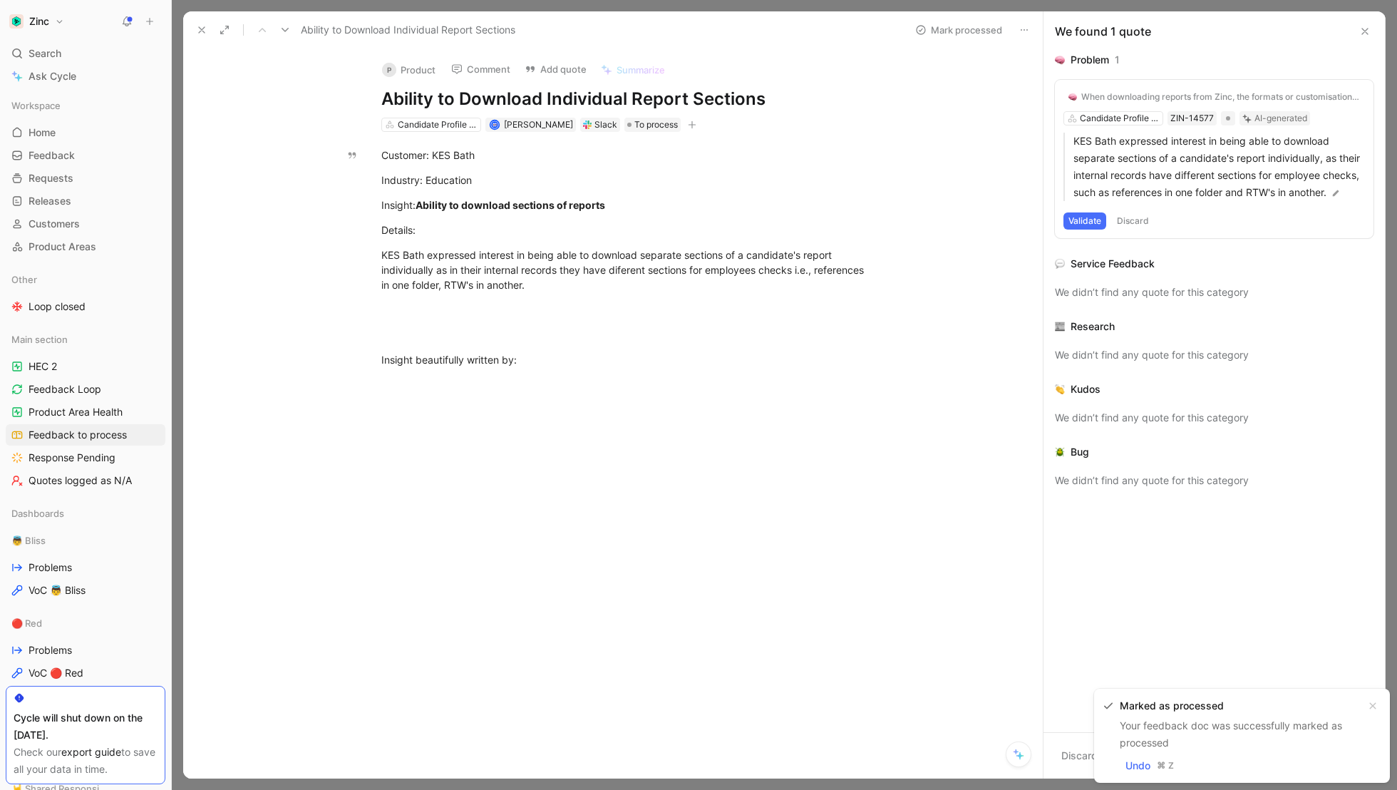
click at [425, 70] on button "P Product" at bounding box center [409, 69] width 66 height 21
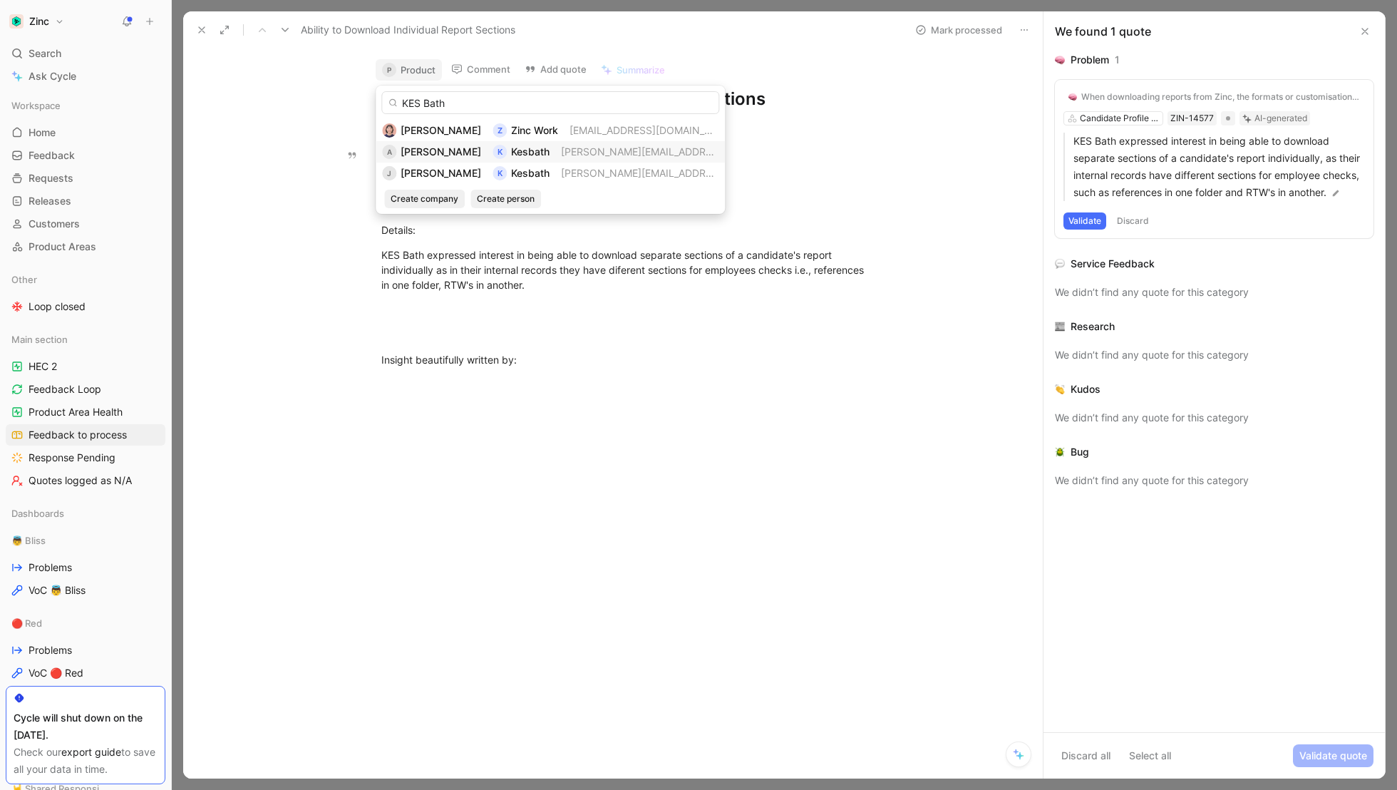
type input "KES Bath"
click at [585, 156] on span "[PERSON_NAME][EMAIL_ADDRESS][DOMAIN_NAME]" at bounding box center [684, 151] width 247 height 12
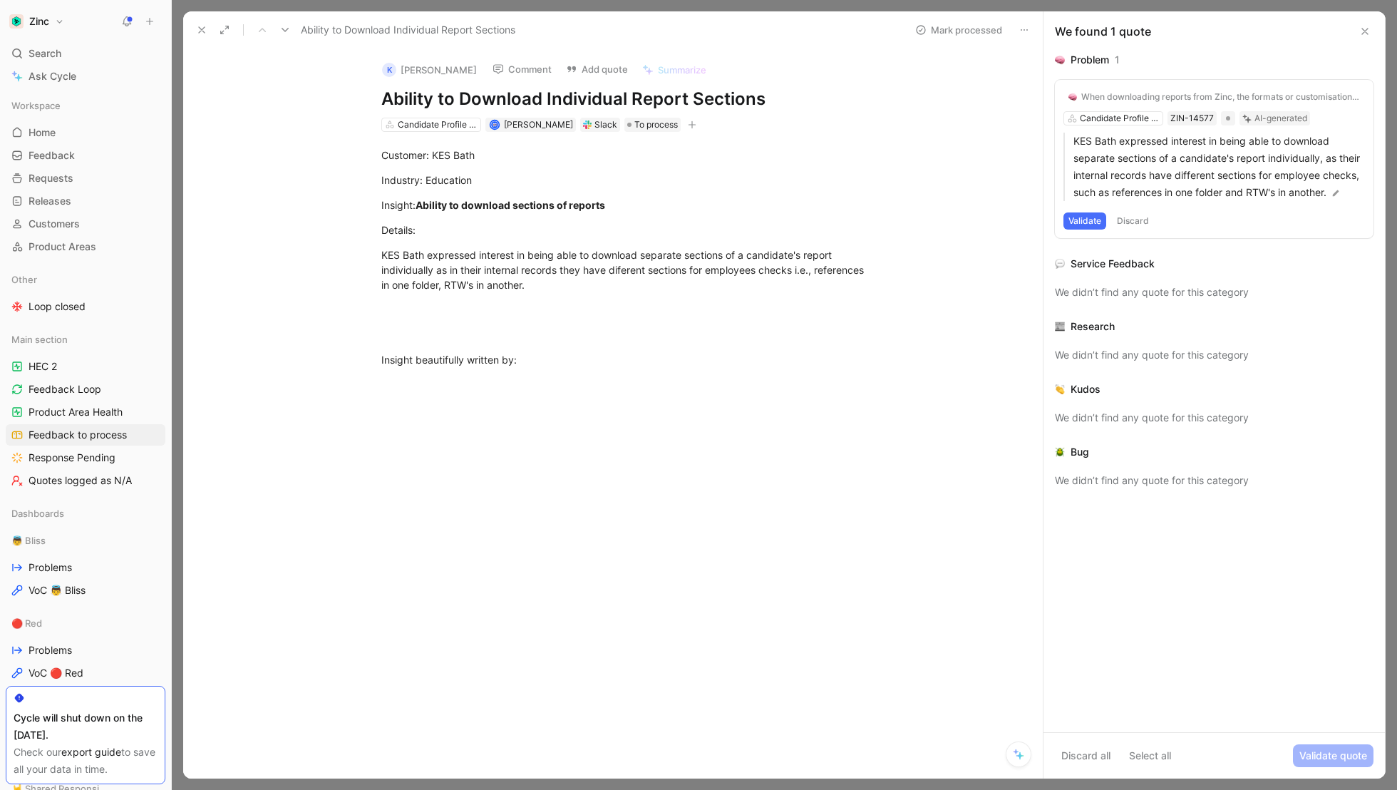
click at [1086, 229] on button "Validate" at bounding box center [1084, 220] width 43 height 17
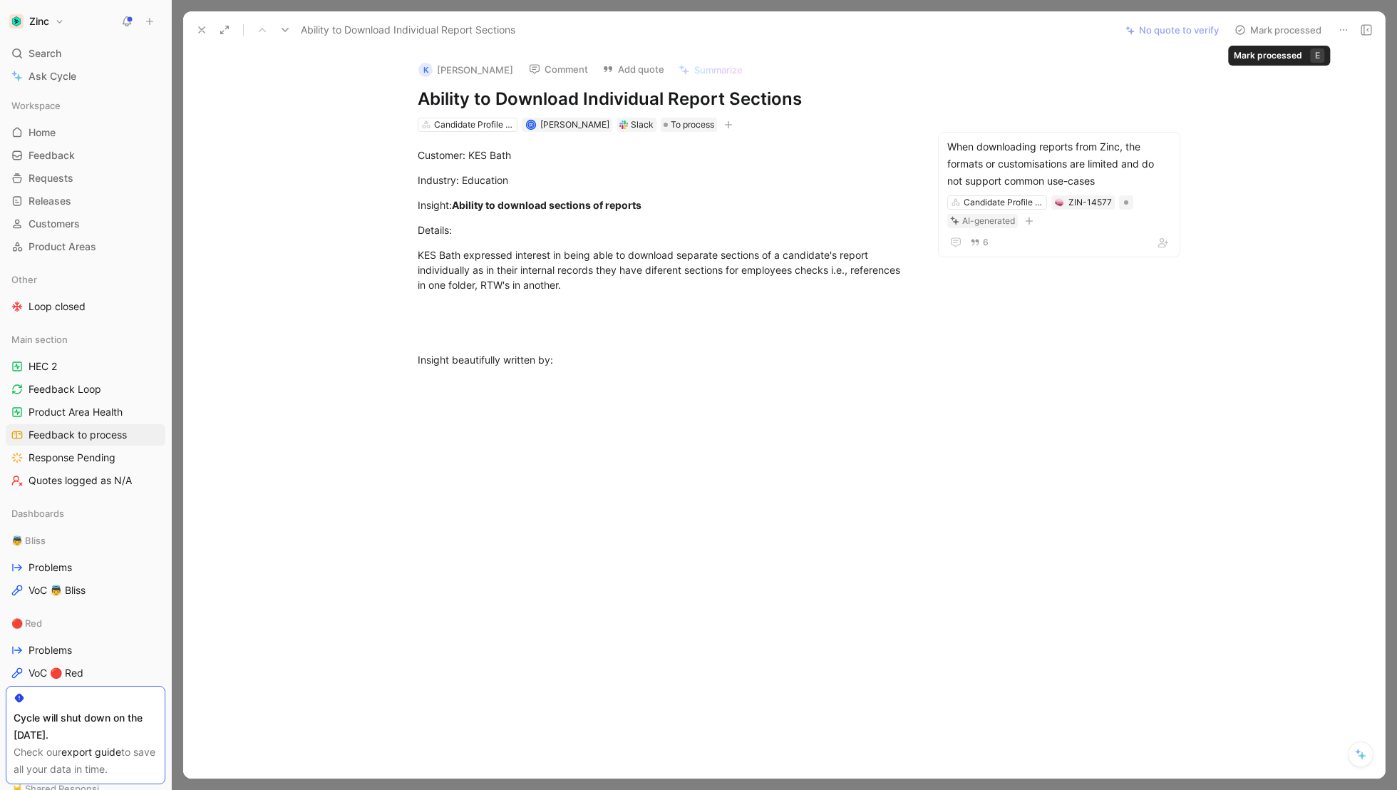
click at [1287, 26] on button "Mark processed" at bounding box center [1278, 30] width 100 height 20
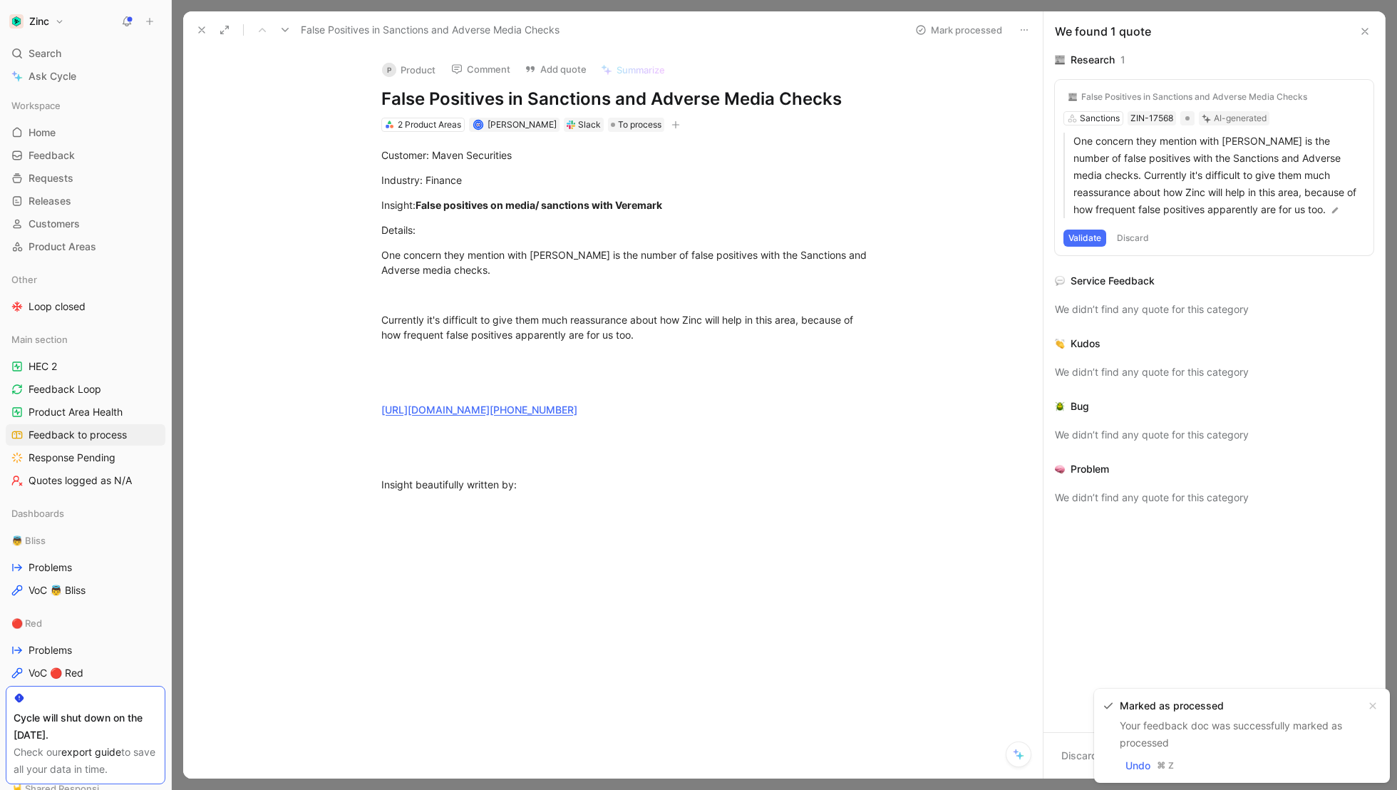
click at [410, 65] on button "P Product" at bounding box center [409, 69] width 66 height 21
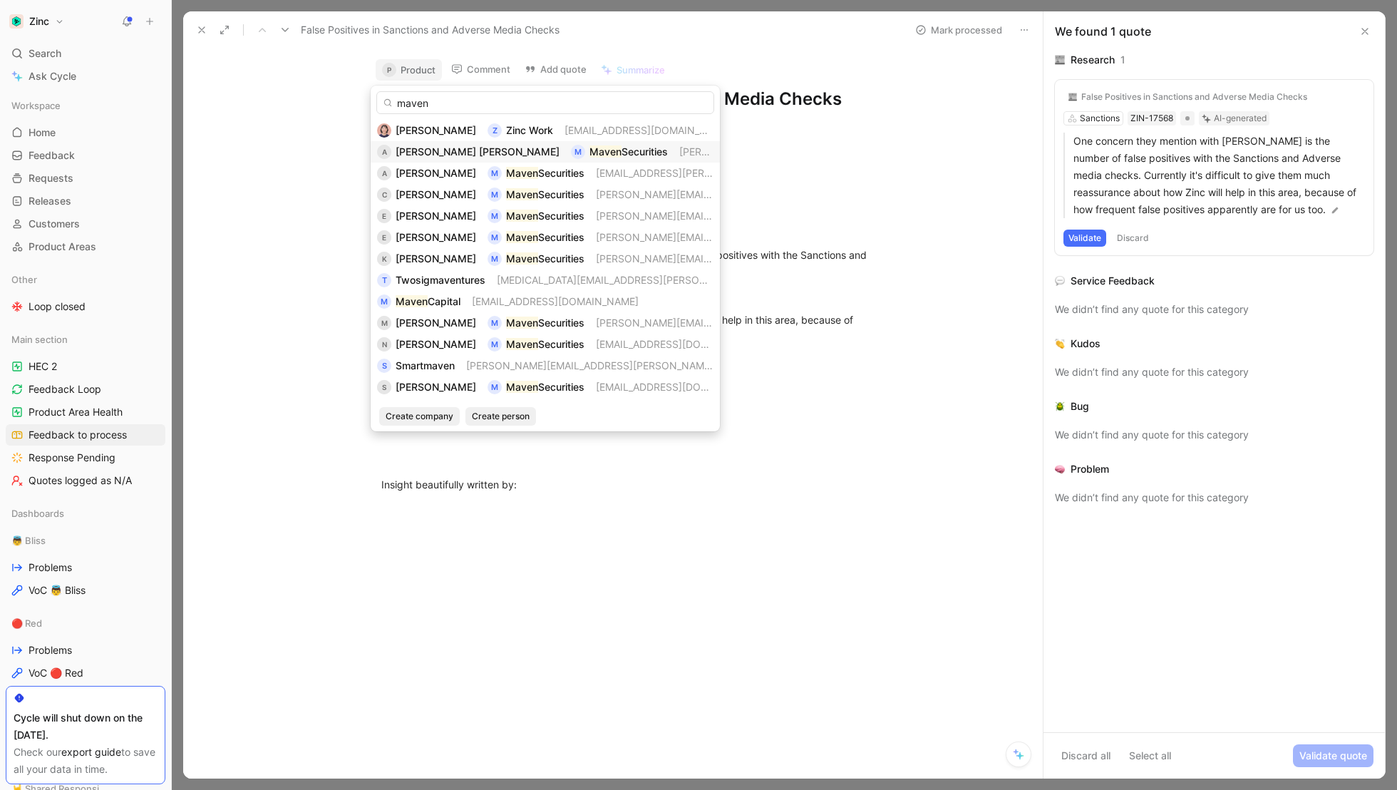
type input "maven"
click at [621, 148] on span "Securities" at bounding box center [644, 151] width 46 height 12
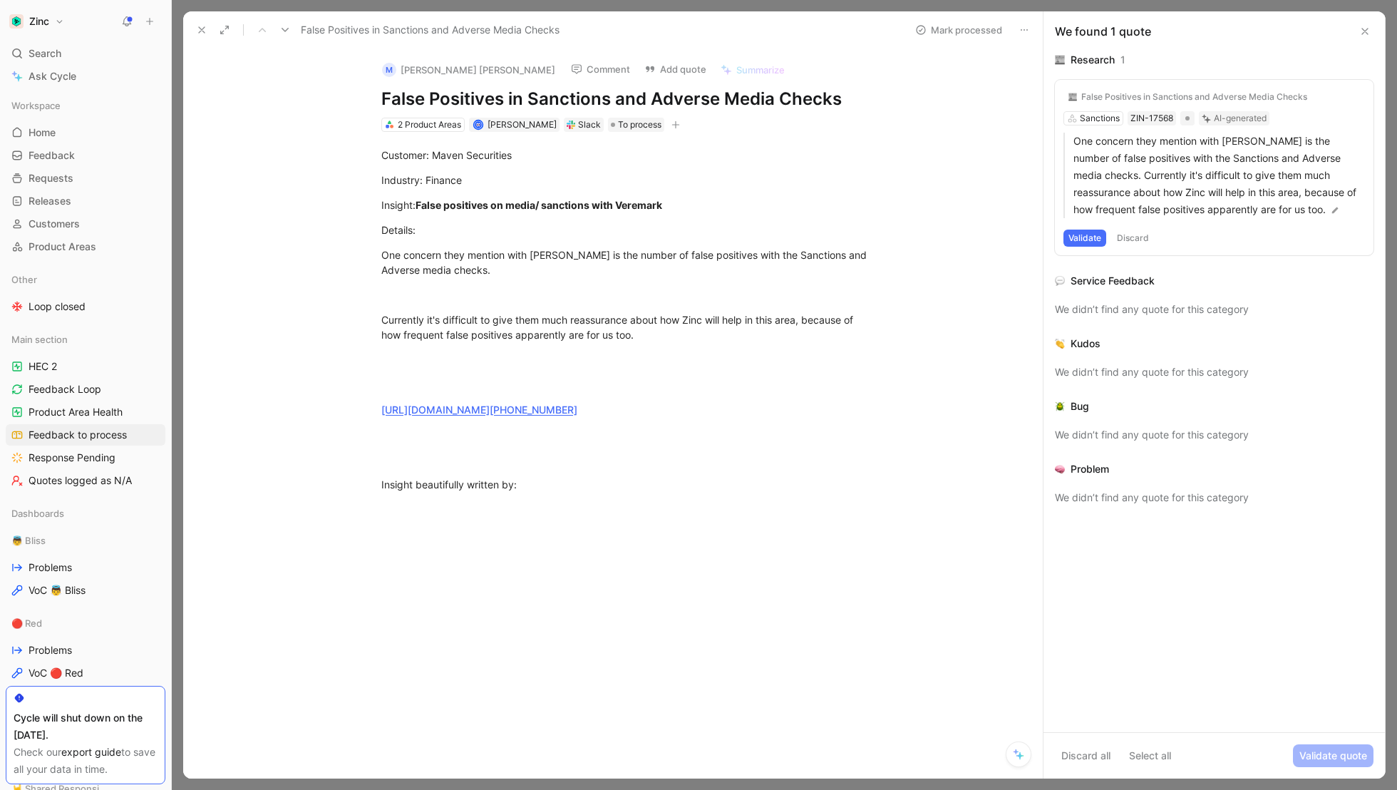
click at [1078, 238] on button "Validate" at bounding box center [1084, 237] width 43 height 17
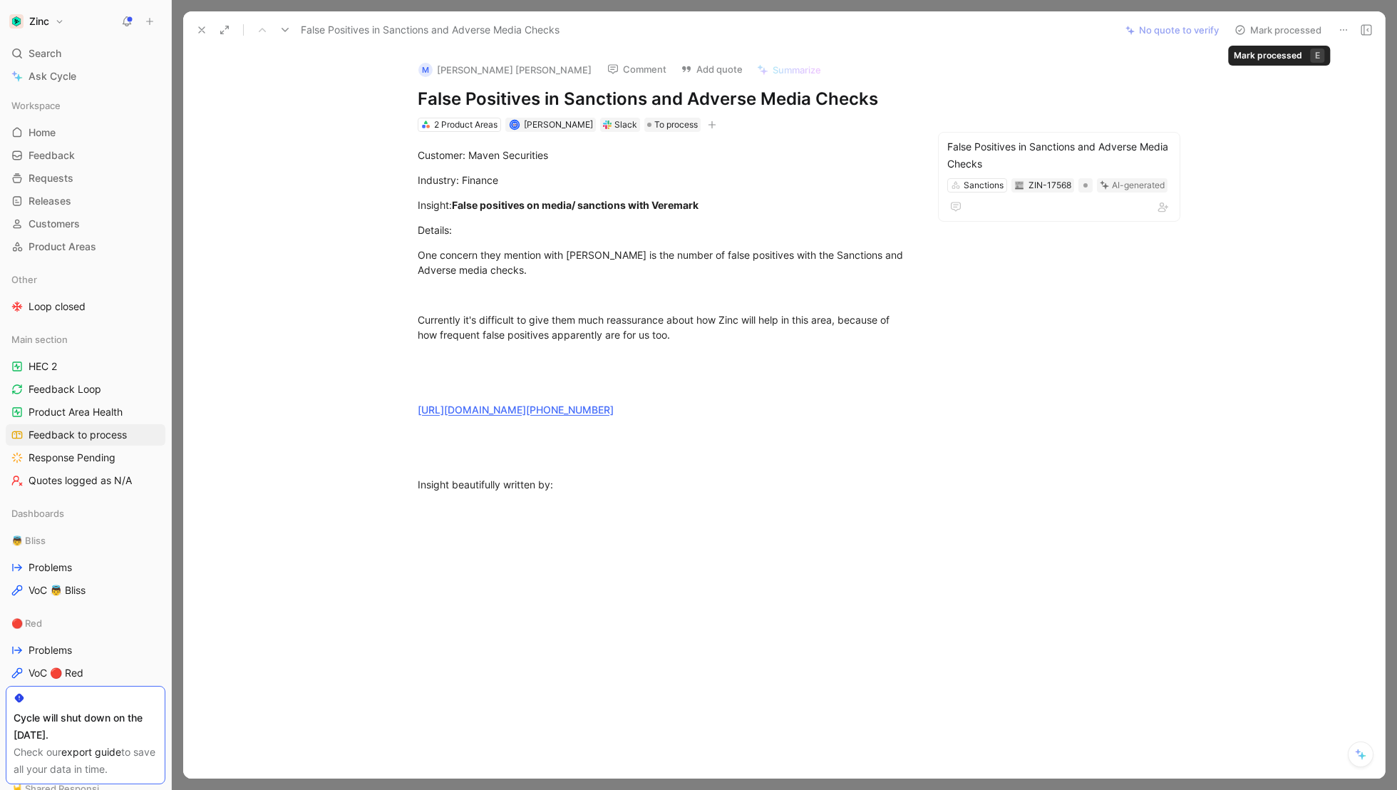
click at [1274, 24] on button "Mark processed" at bounding box center [1278, 30] width 100 height 20
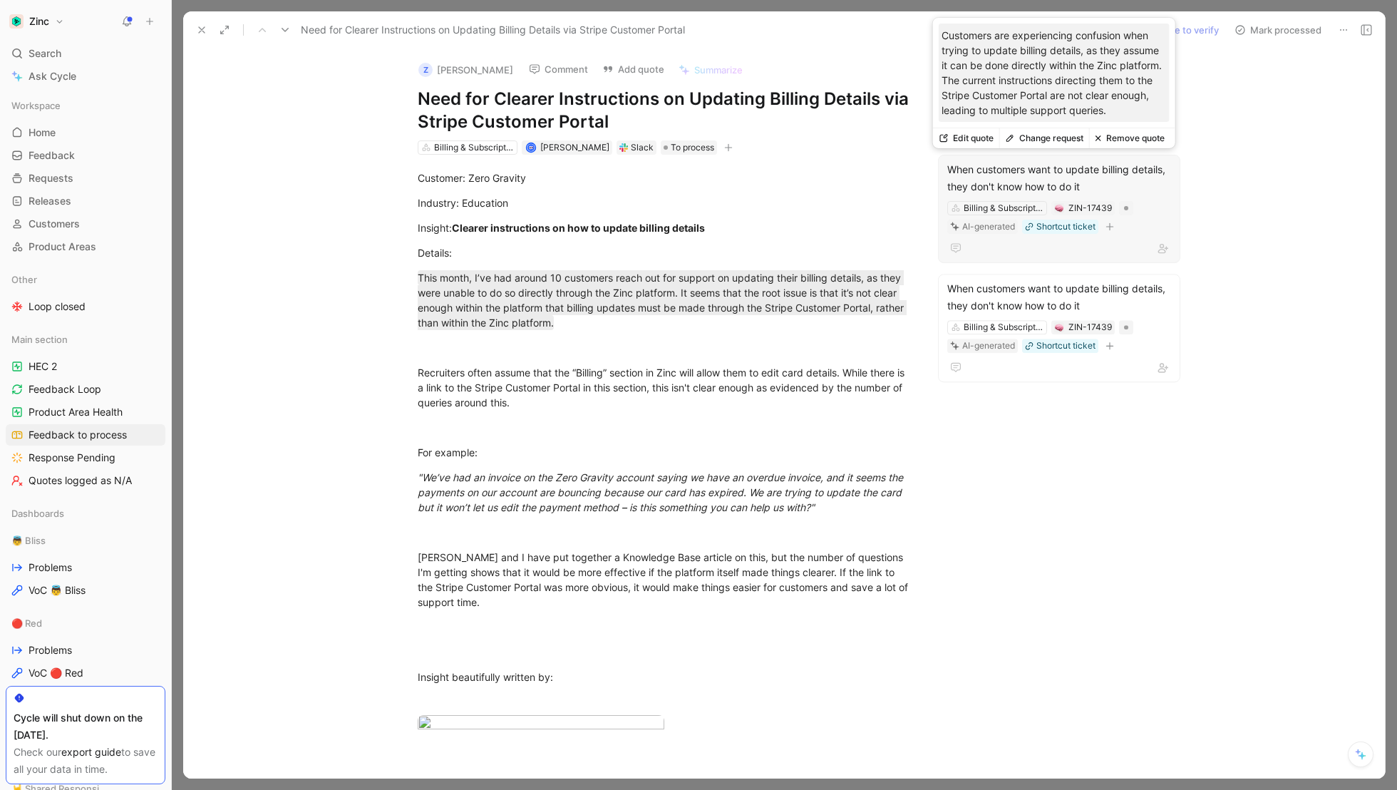
click at [1132, 190] on div "When customers want to update billing details, they don't know how to do it" at bounding box center [1059, 178] width 224 height 34
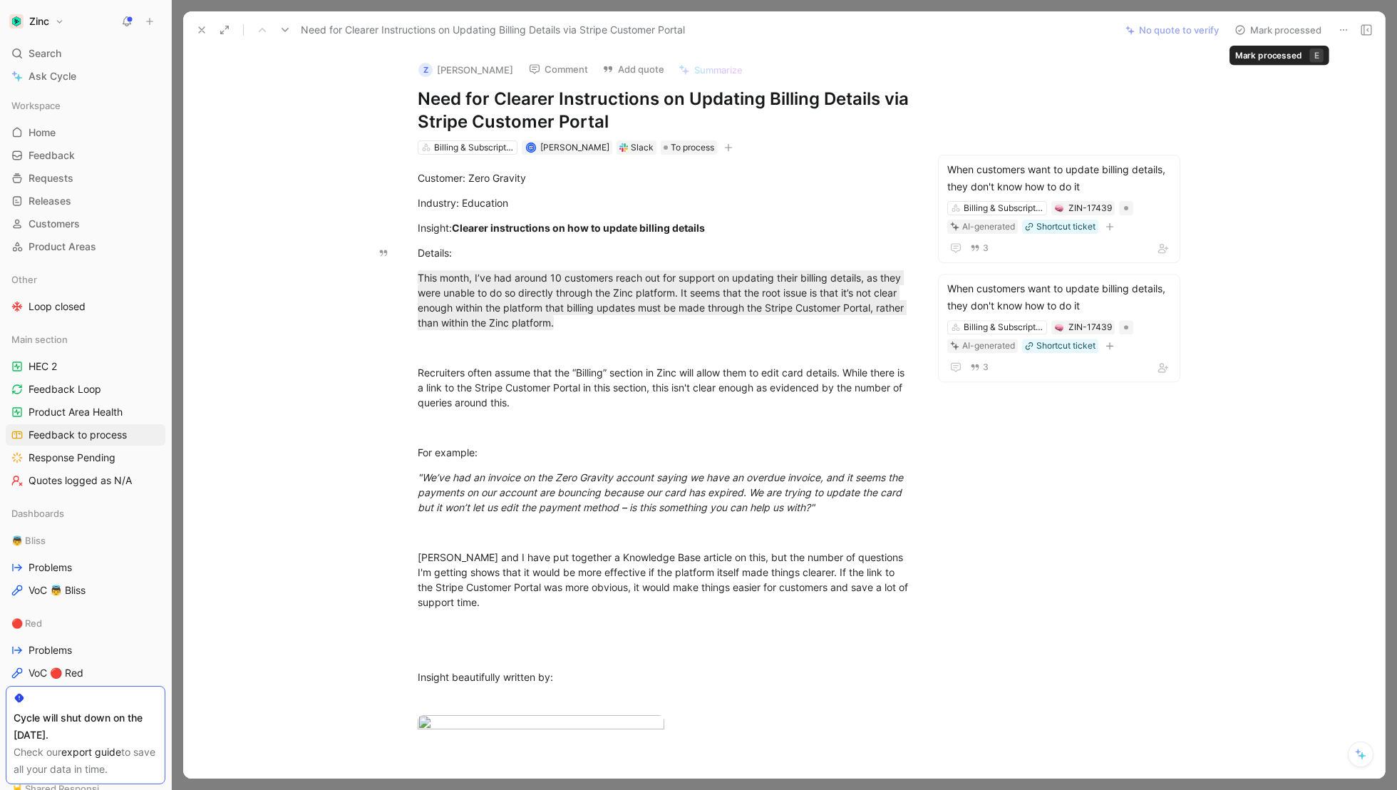
click at [1260, 31] on button "Mark processed" at bounding box center [1278, 30] width 100 height 20
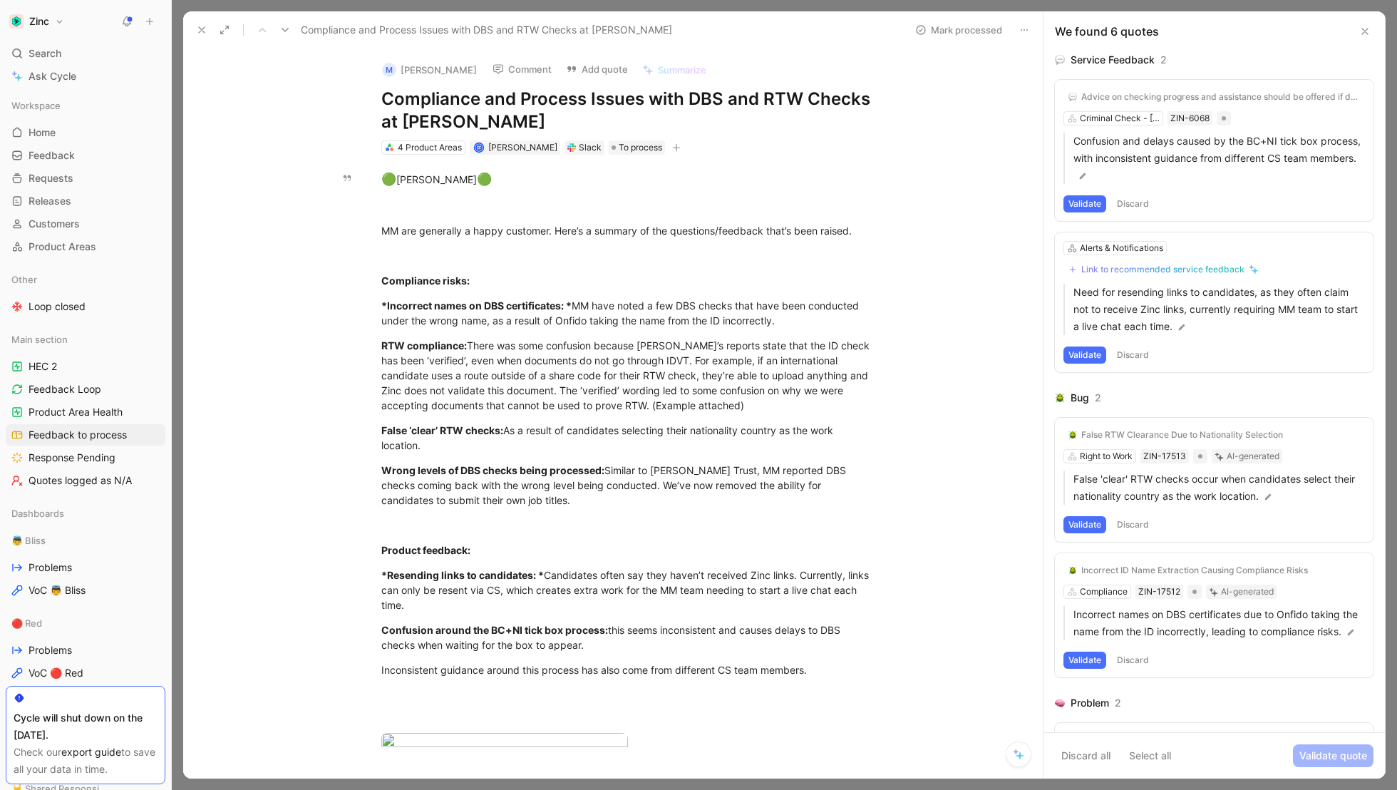
click at [1370, 27] on button at bounding box center [1364, 31] width 17 height 17
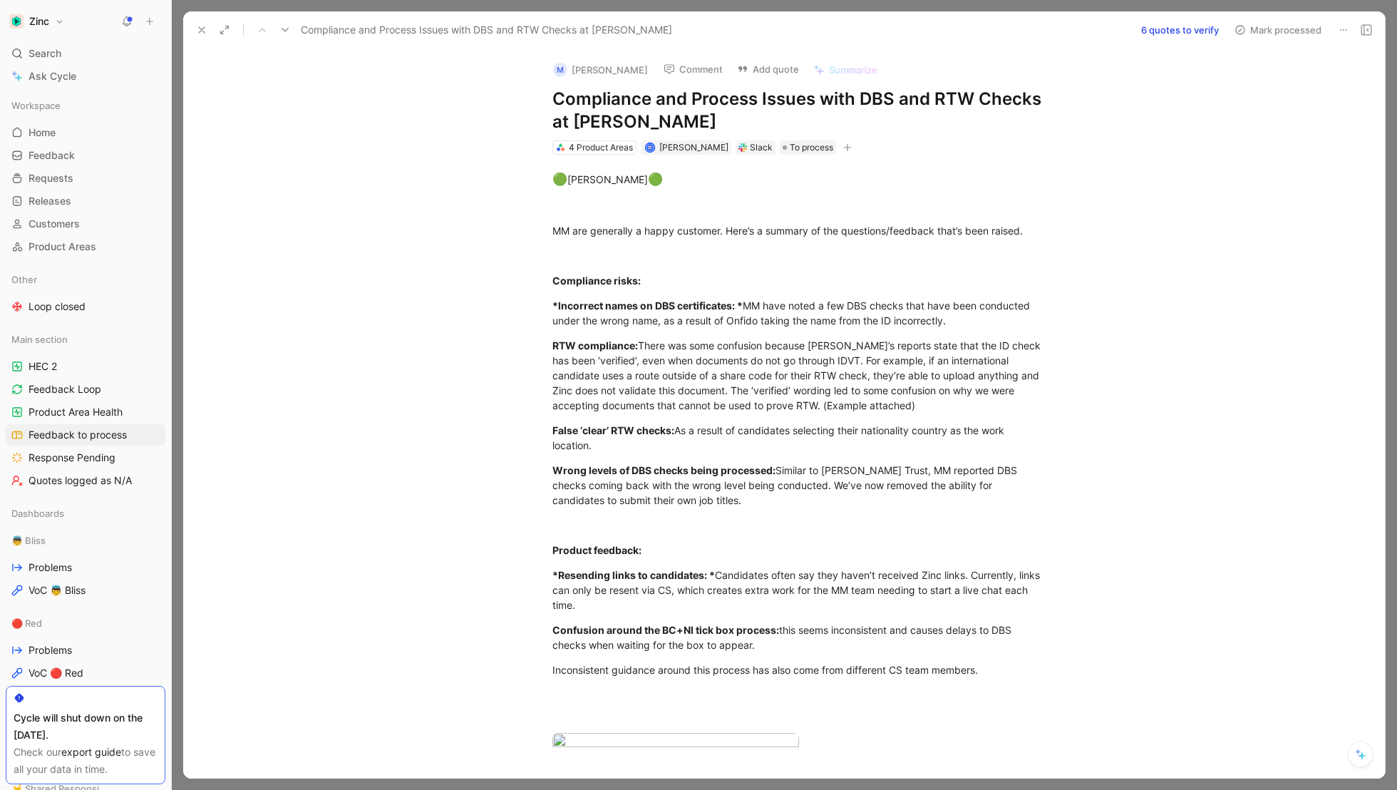
click at [205, 32] on icon at bounding box center [201, 29] width 11 height 11
